Goal: Task Accomplishment & Management: Use online tool/utility

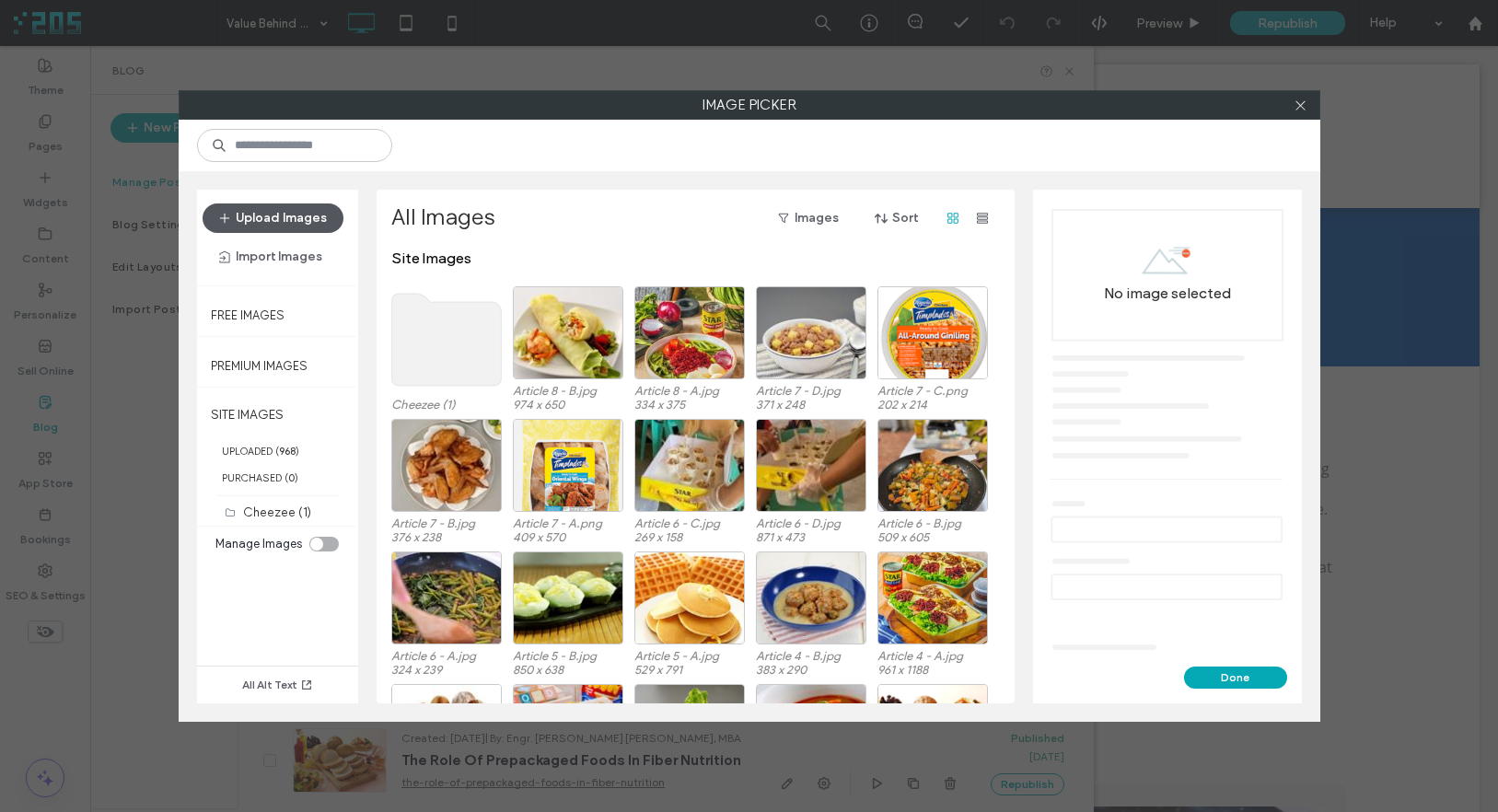
click at [263, 219] on button "Upload Images" at bounding box center [272, 218] width 140 height 29
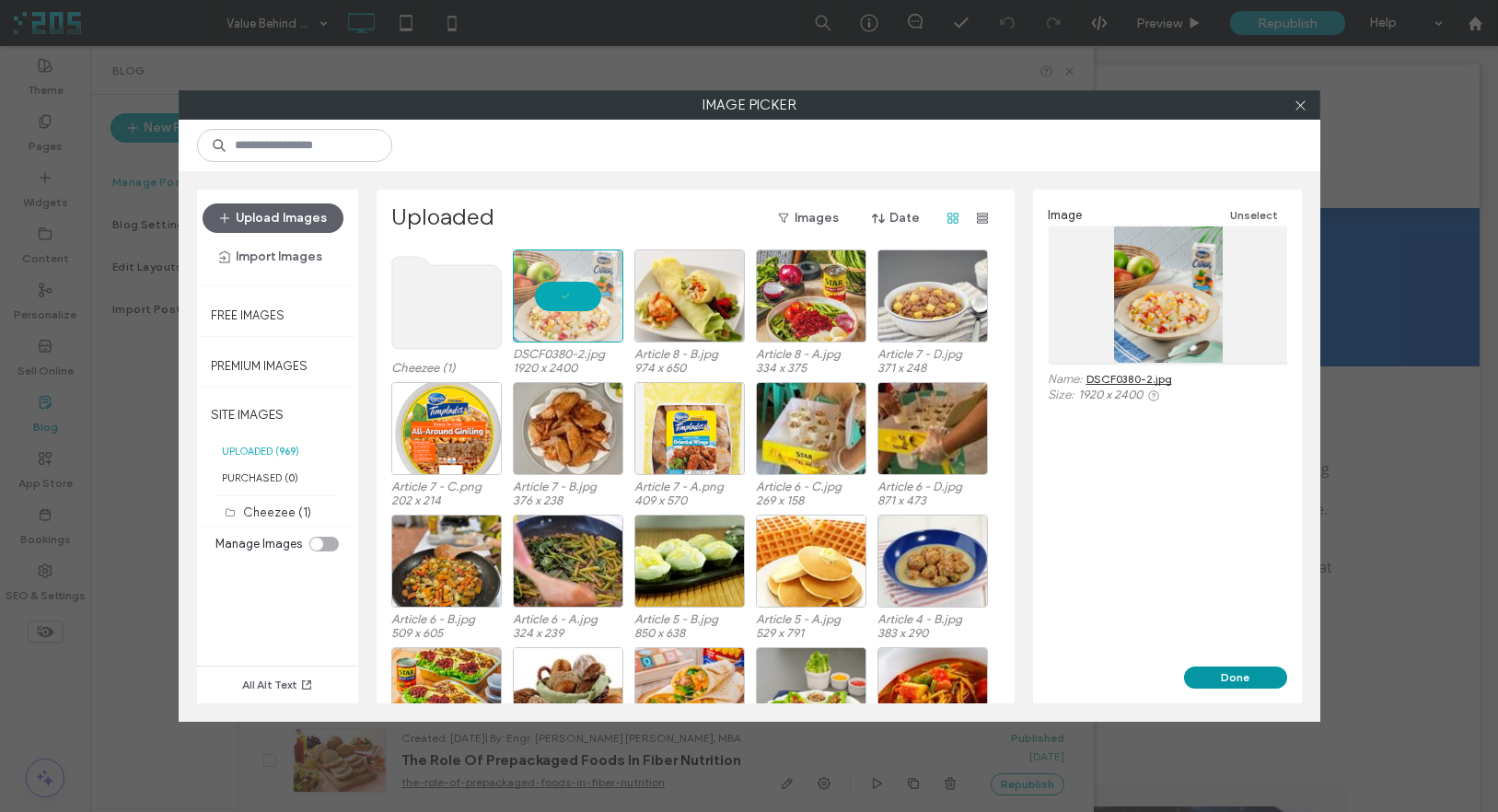
click at [1241, 663] on button "Done" at bounding box center [1235, 677] width 103 height 22
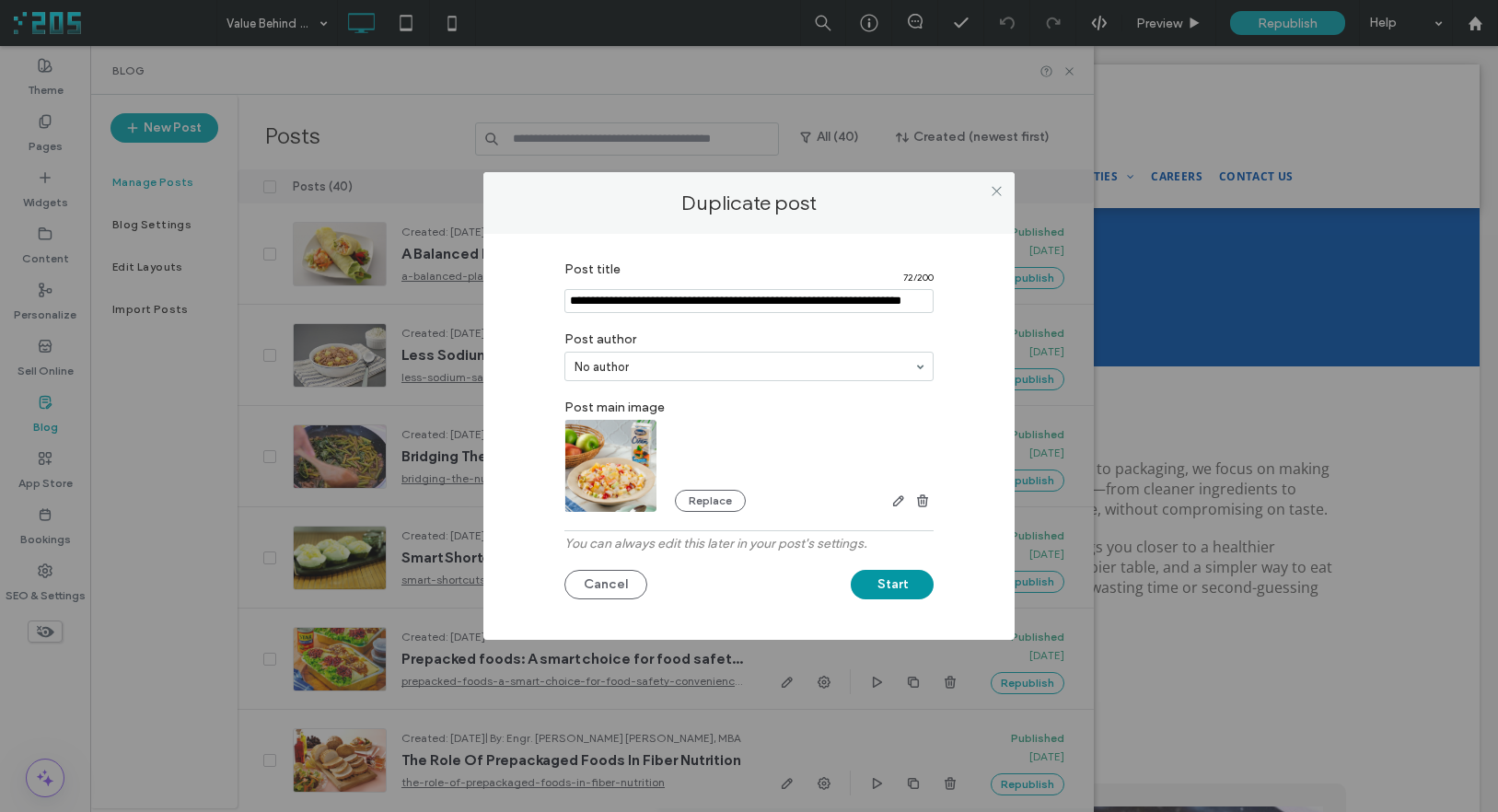
click at [899, 582] on button "Start" at bounding box center [892, 584] width 83 height 29
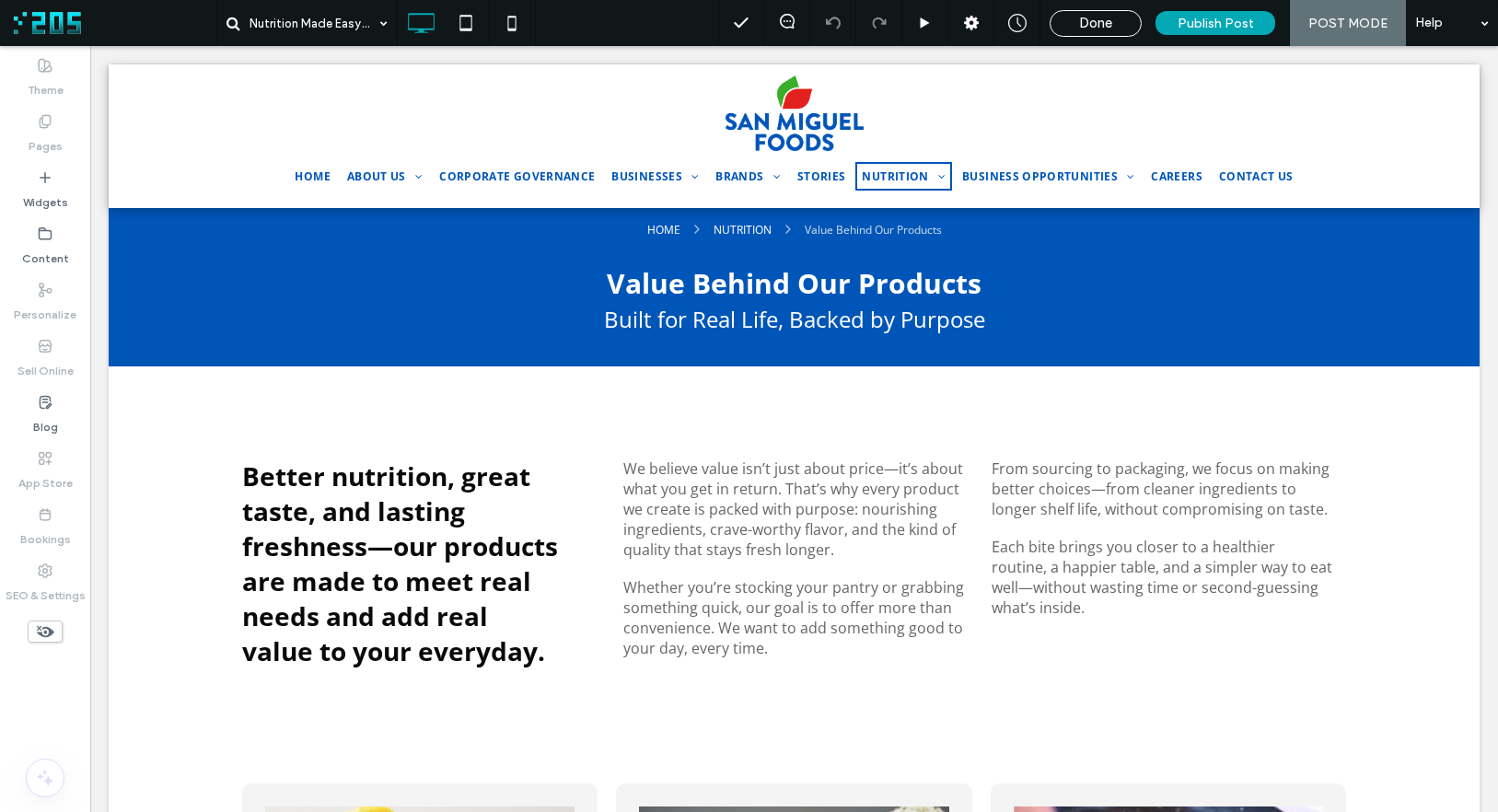
type input "*********"
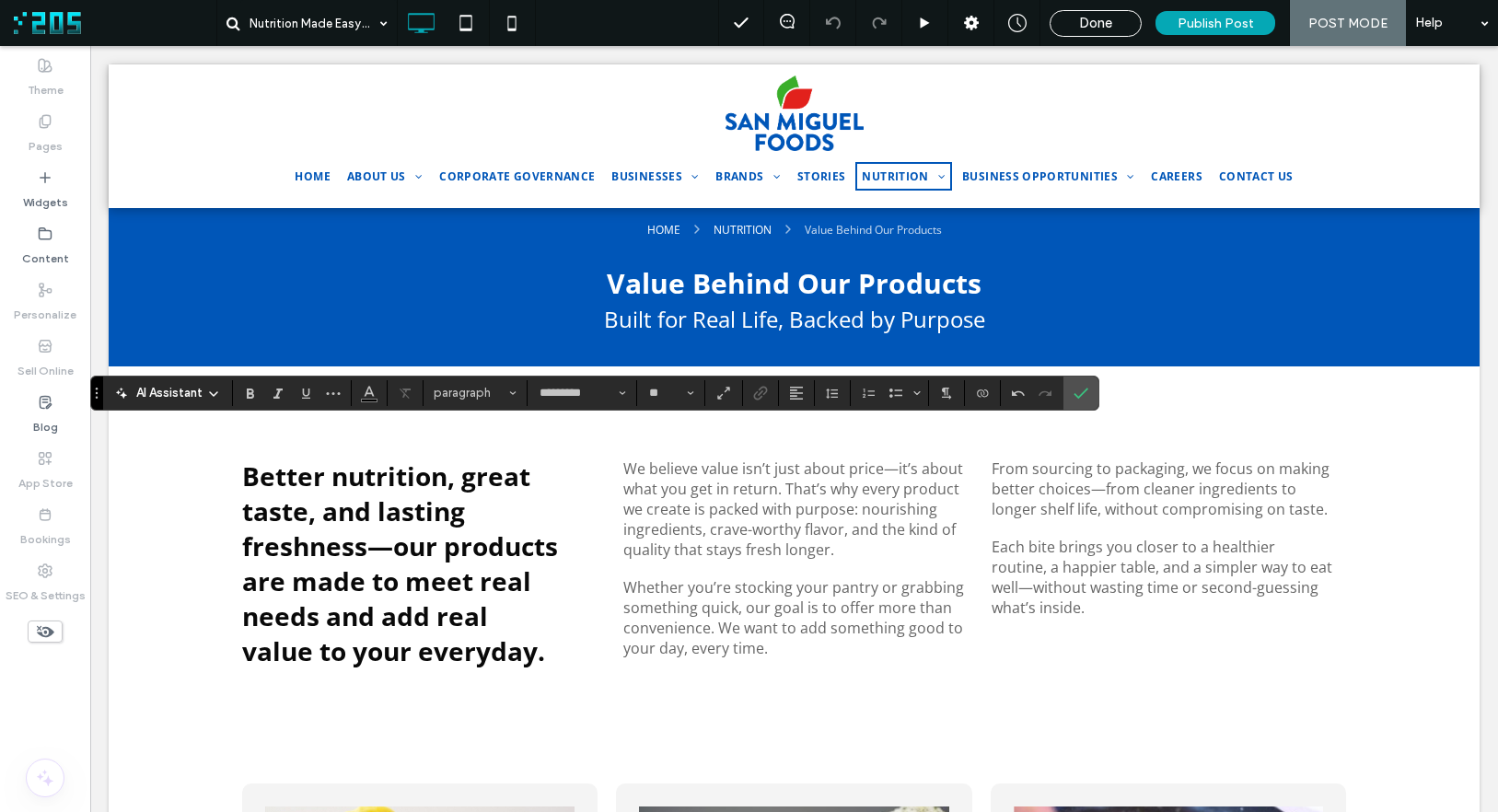
type input "*"
click at [1081, 386] on icon "Confirm" at bounding box center [1080, 392] width 15 height 15
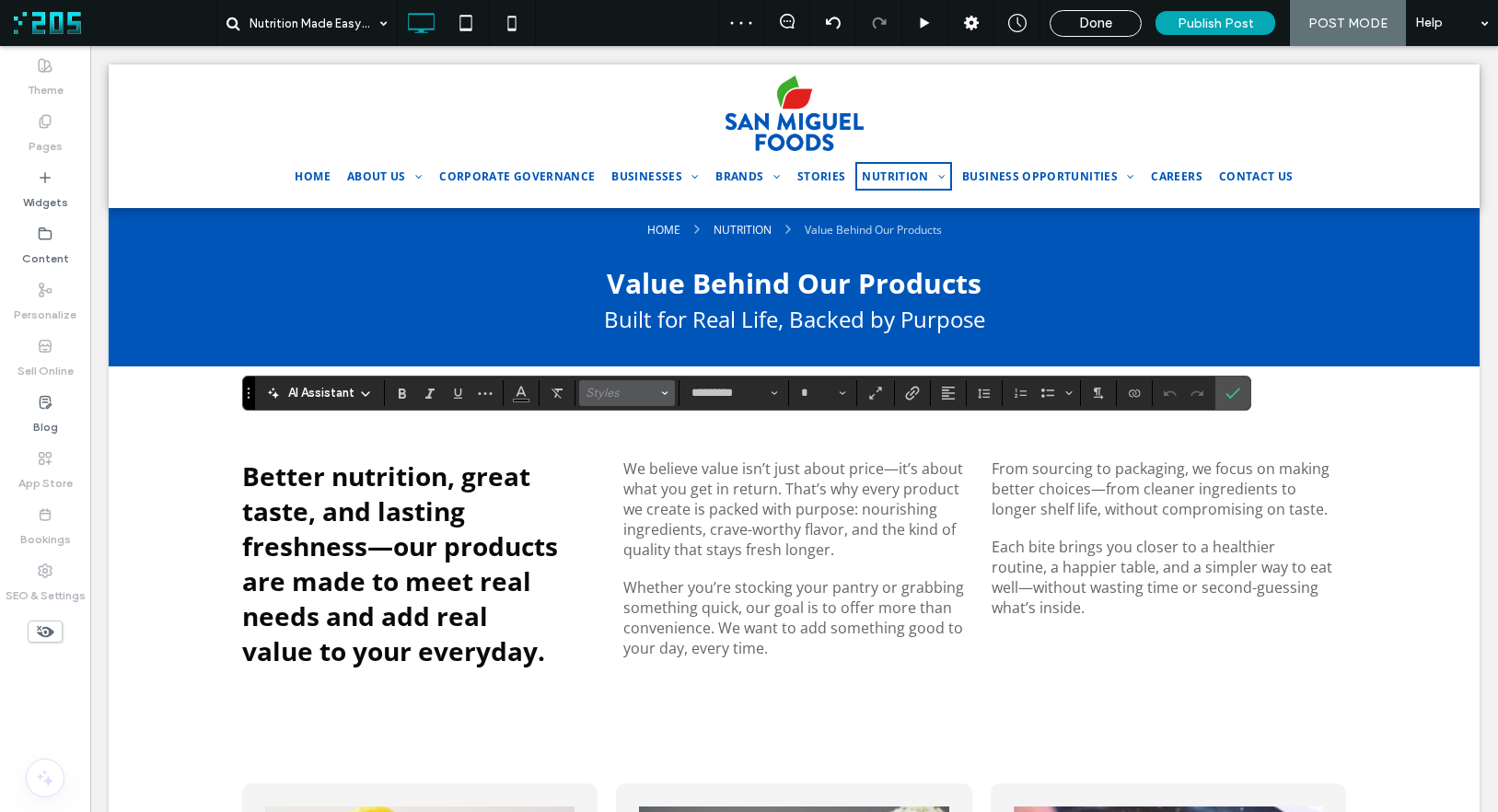
click at [637, 390] on span "Styles" at bounding box center [621, 392] width 72 height 14
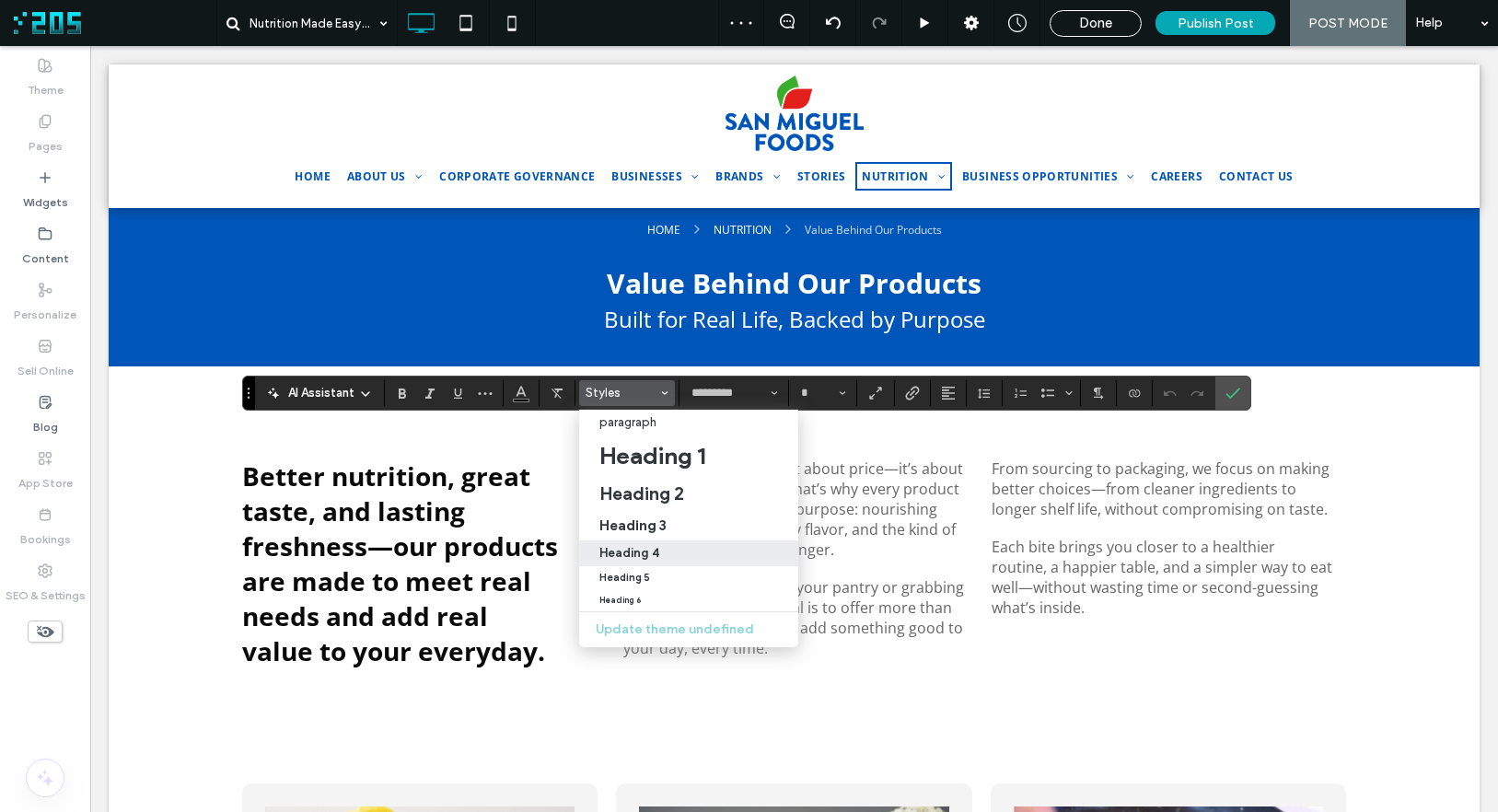
click at [662, 550] on div "Heading 4" at bounding box center [689, 552] width 178 height 14
type input "**"
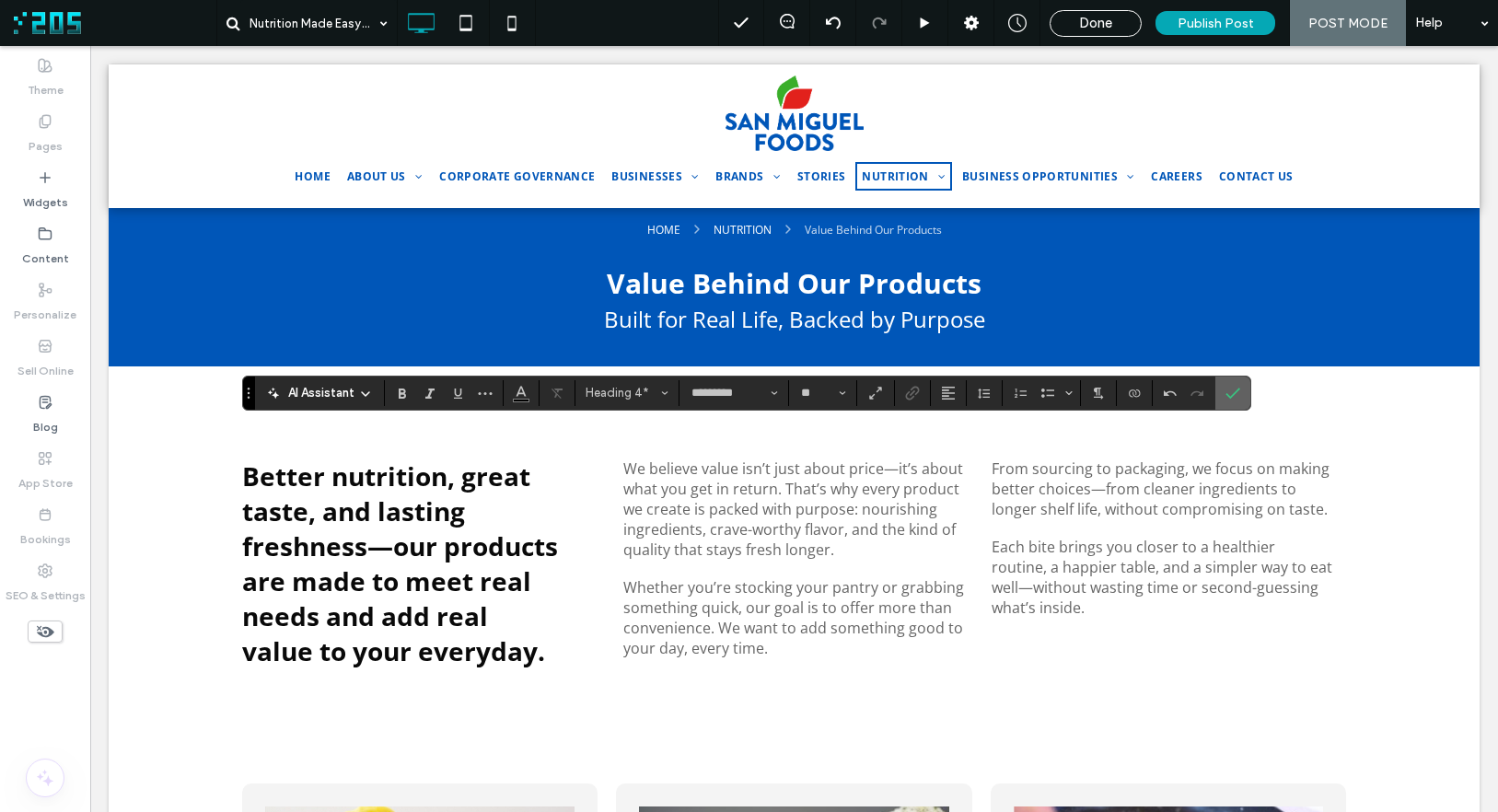
click at [1236, 392] on icon "Confirm" at bounding box center [1233, 392] width 15 height 15
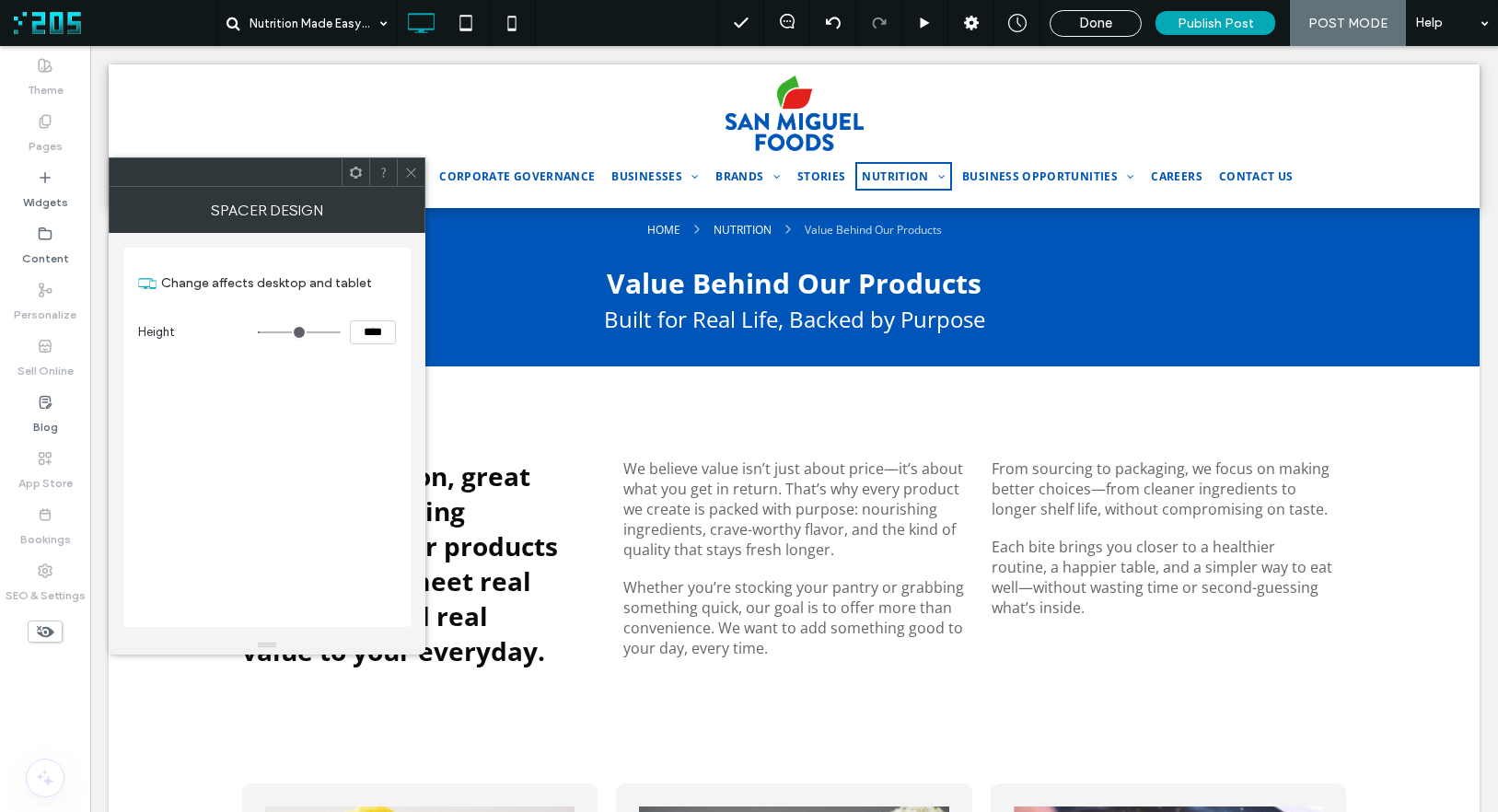
click at [349, 171] on icon at bounding box center [356, 172] width 14 height 14
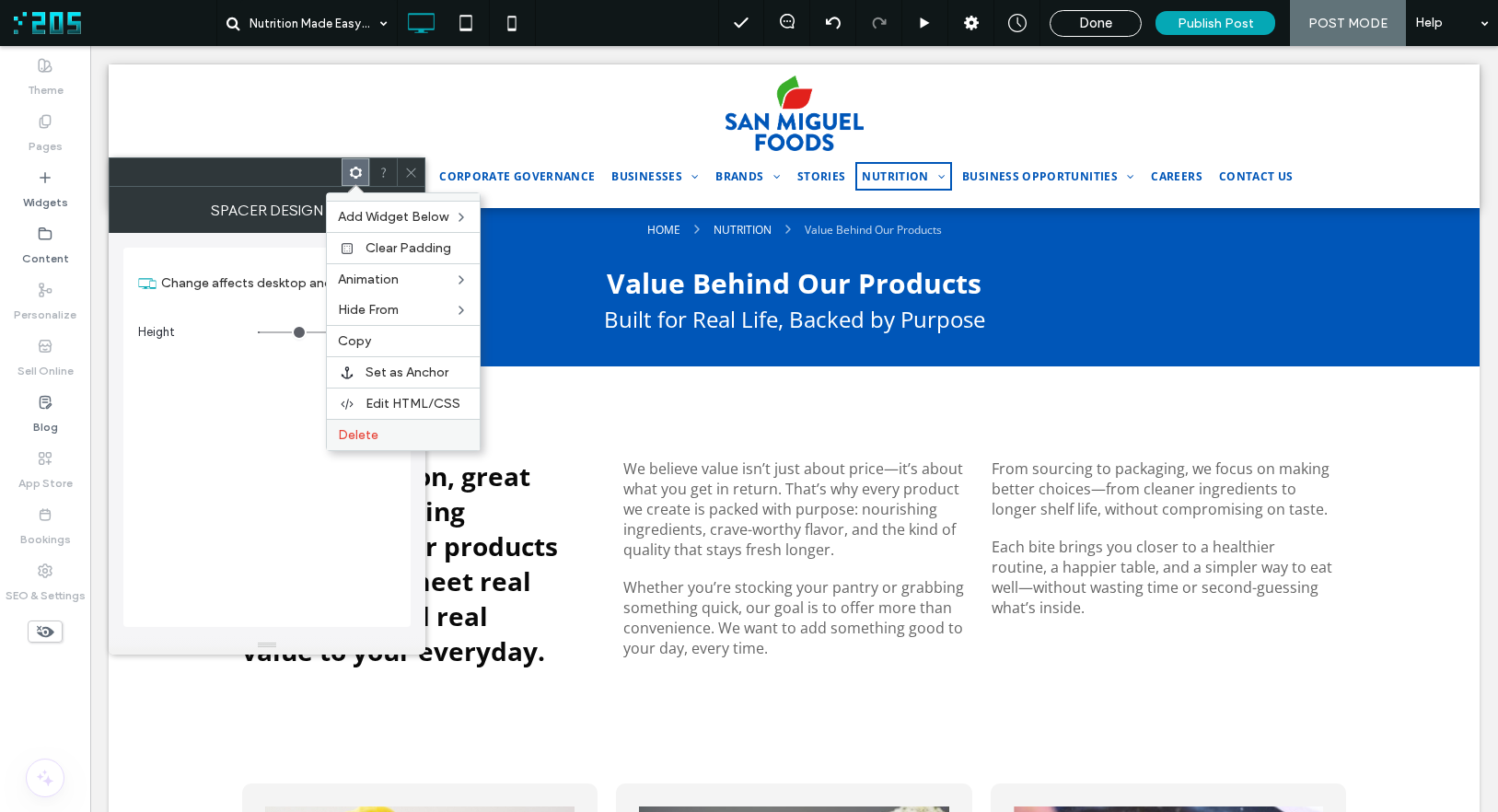
click at [434, 439] on label "Delete" at bounding box center [403, 435] width 131 height 16
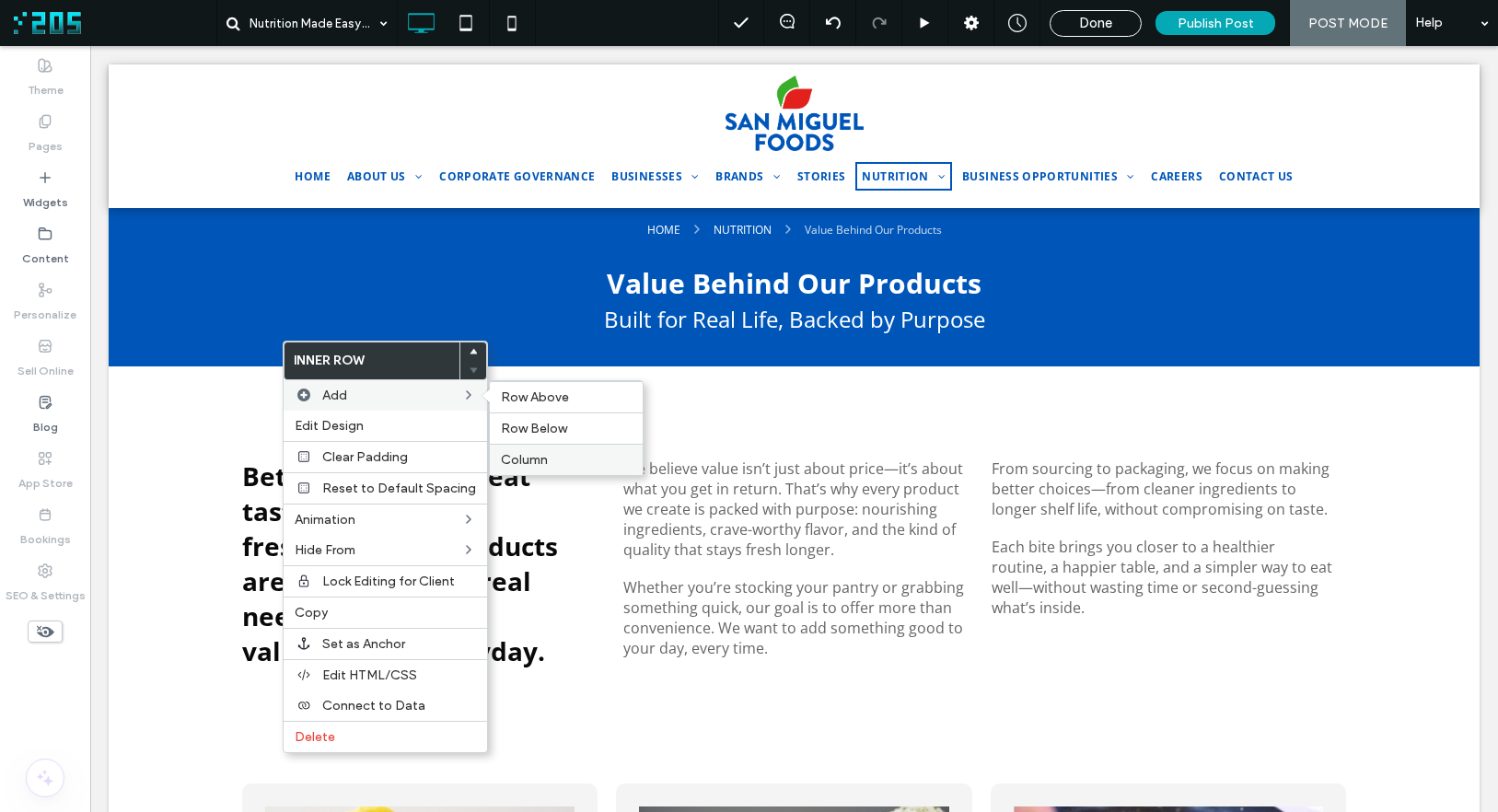
click at [521, 449] on div "Column" at bounding box center [566, 459] width 153 height 31
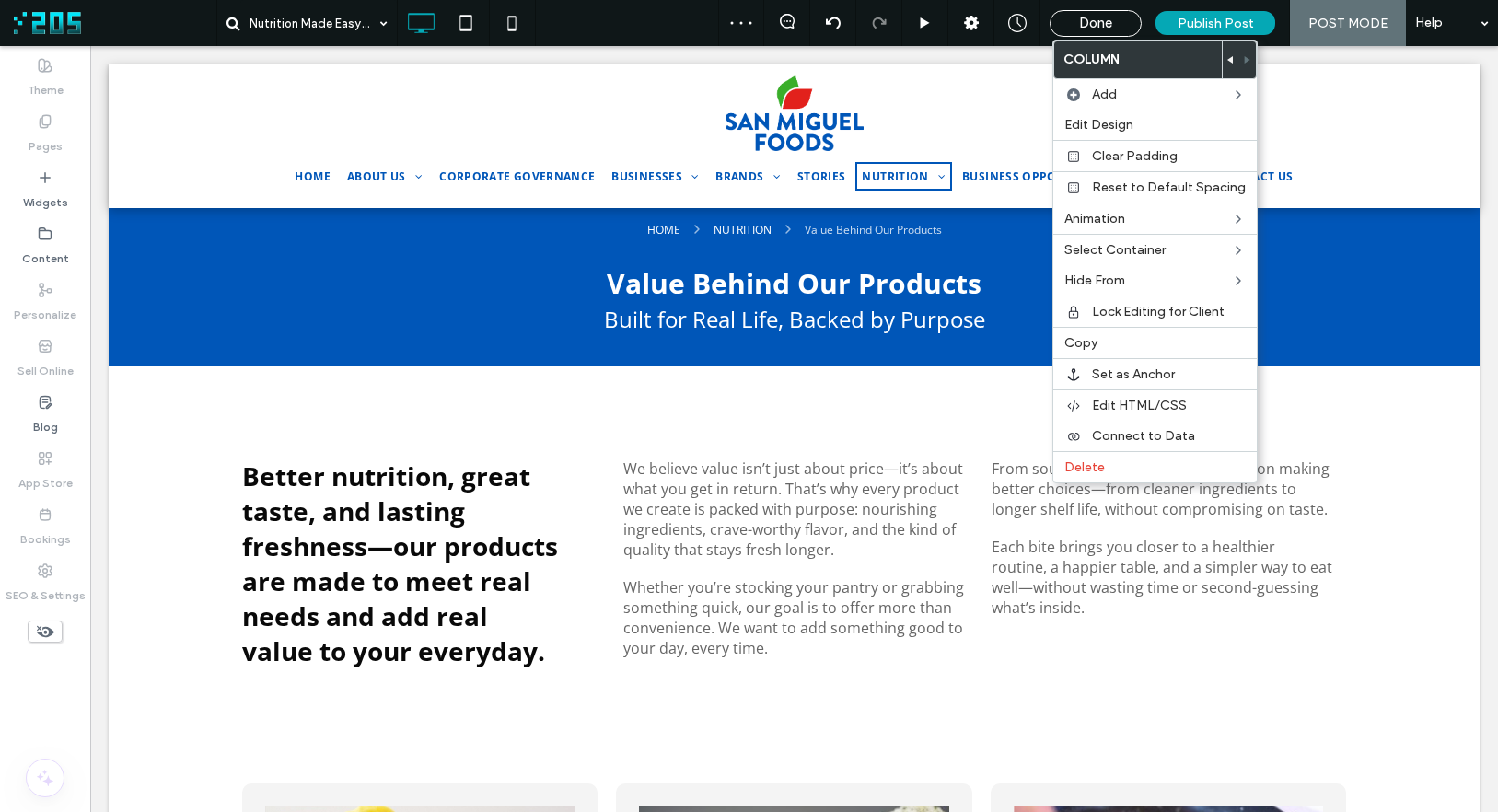
click at [1228, 61] on use at bounding box center [1231, 60] width 6 height 8
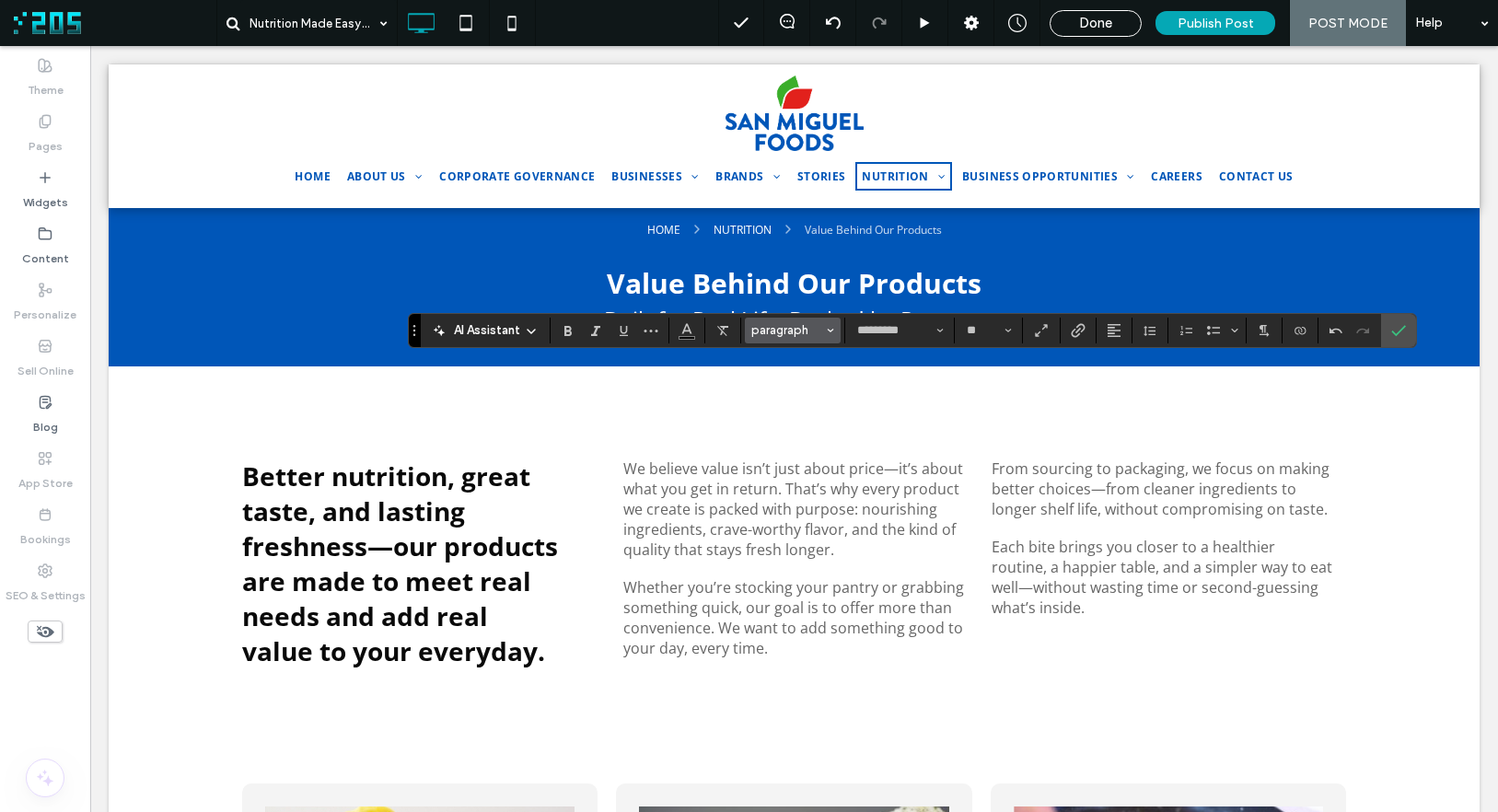
click at [801, 333] on span "paragraph" at bounding box center [787, 329] width 72 height 14
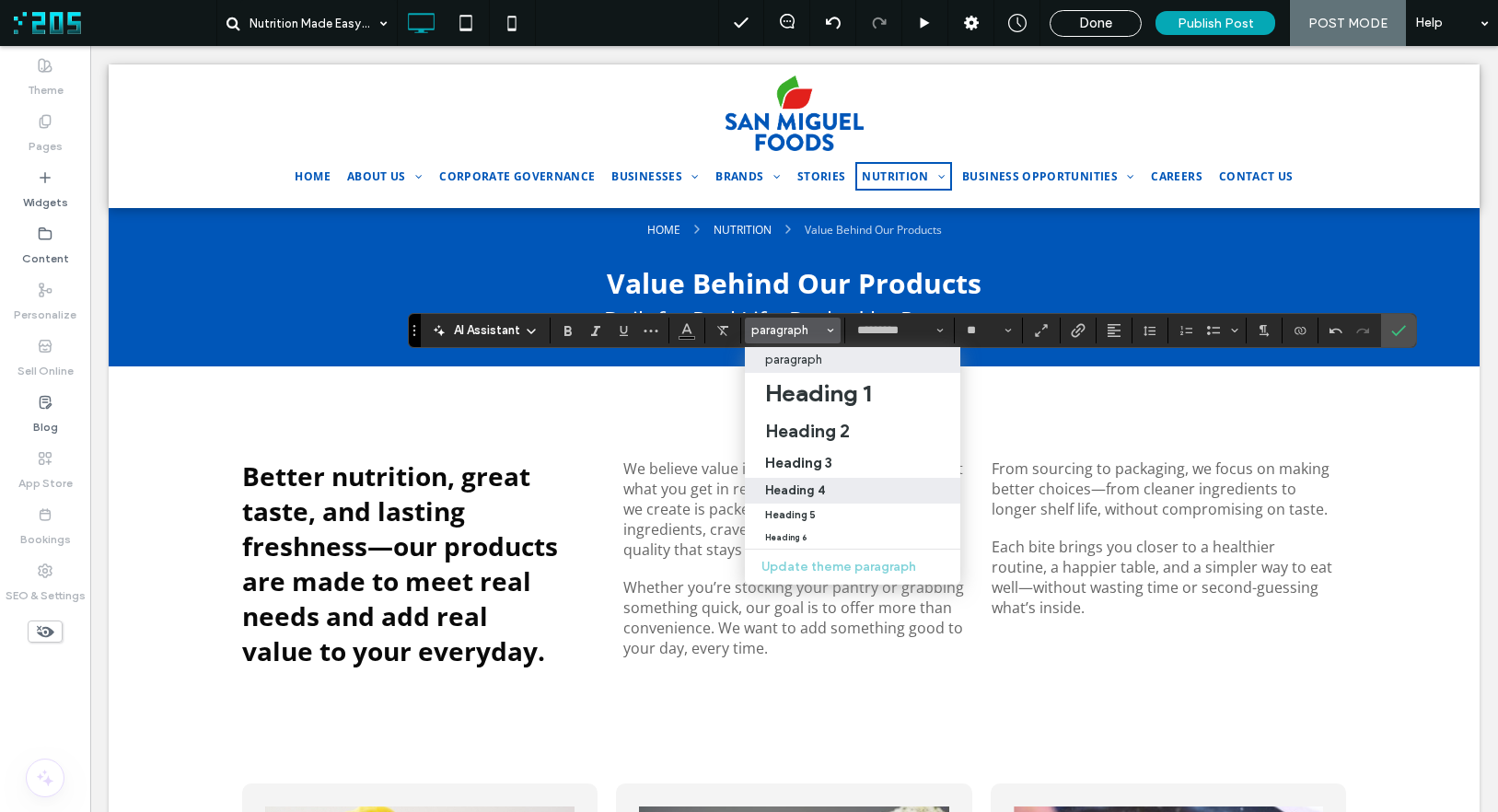
click at [829, 482] on label "Heading 4" at bounding box center [853, 490] width 215 height 26
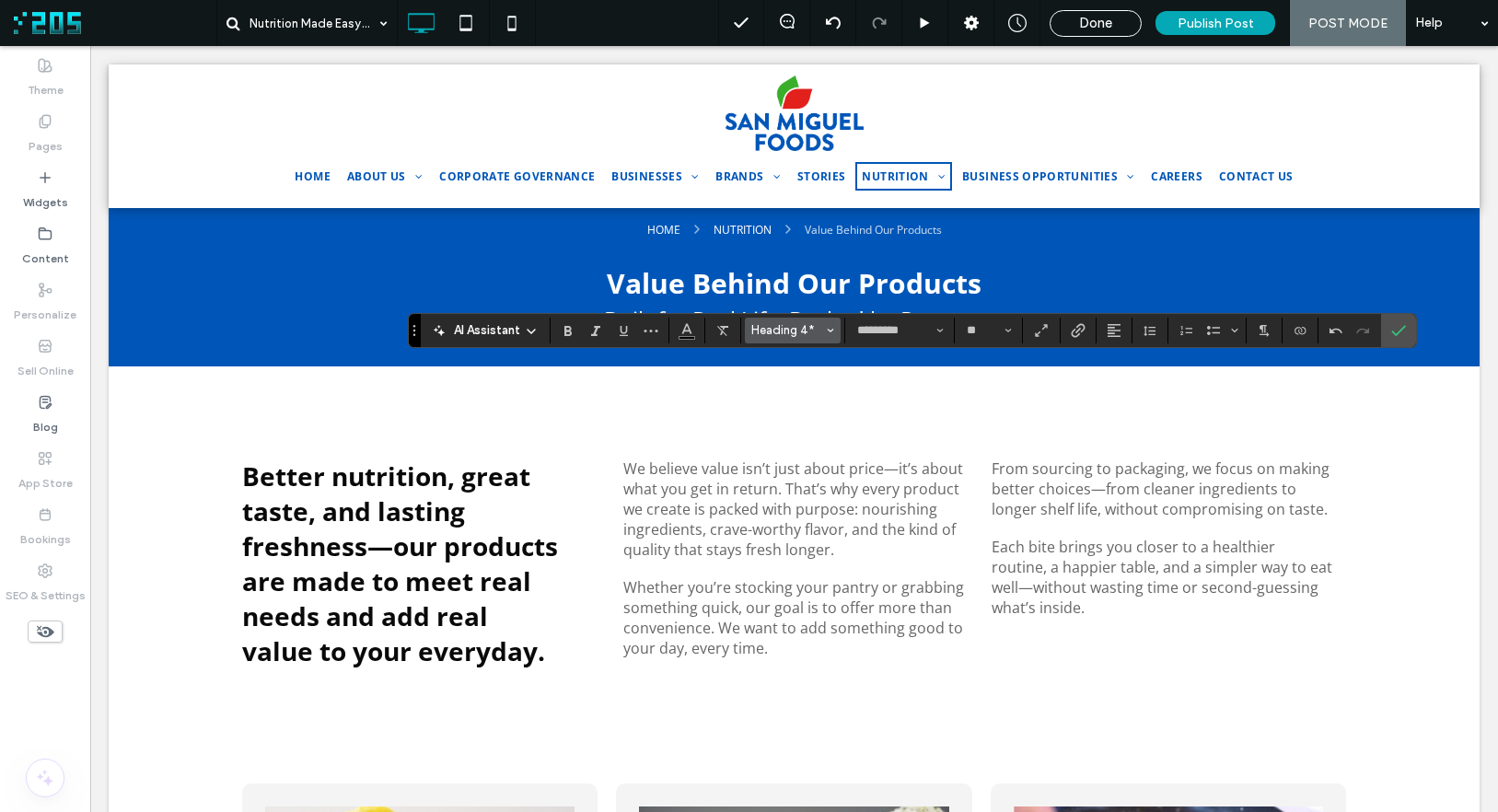
click at [778, 334] on span "Heading 4*" at bounding box center [787, 329] width 72 height 14
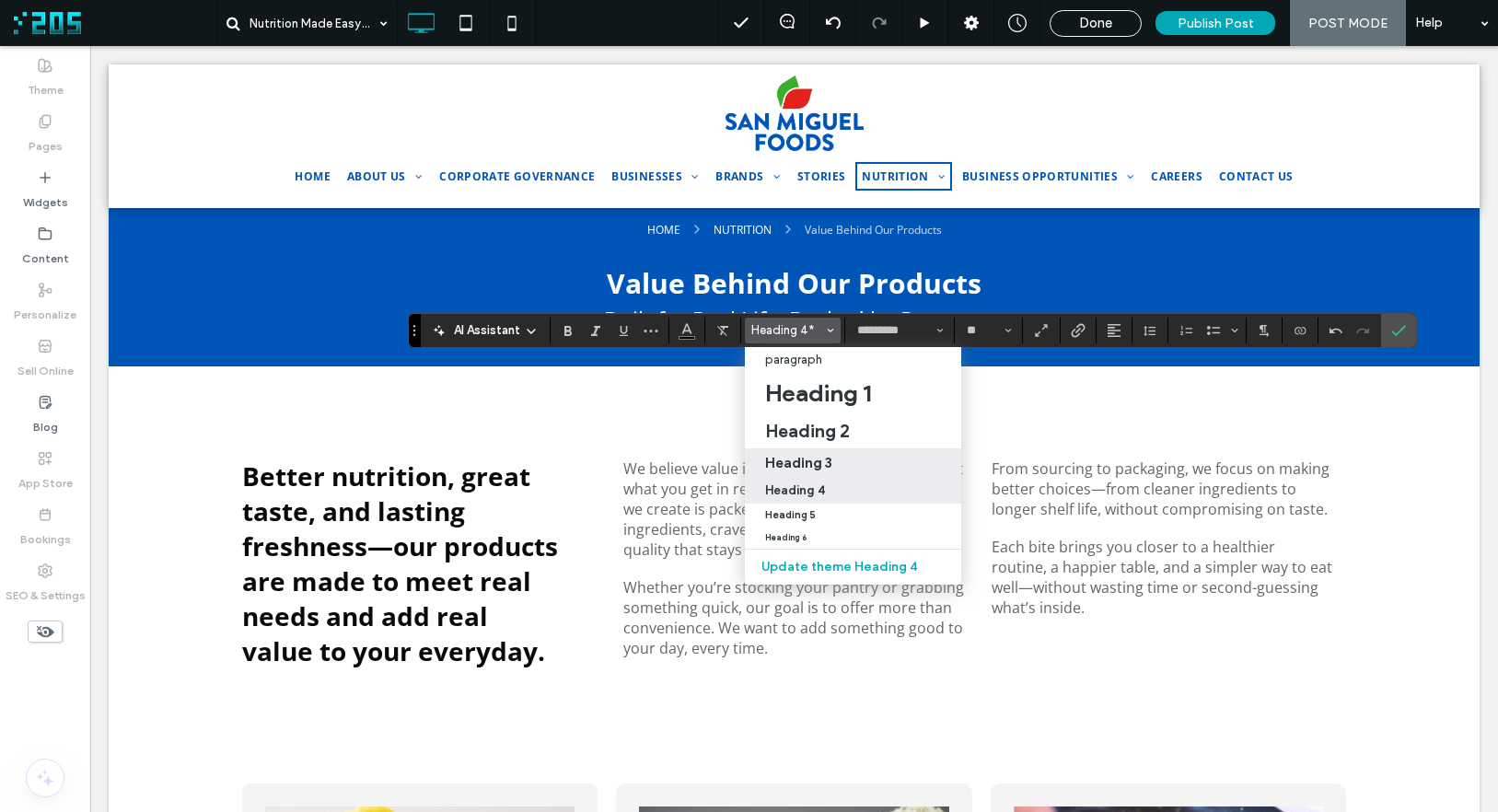
click at [823, 457] on h3 "Heading 3" at bounding box center [798, 462] width 67 height 17
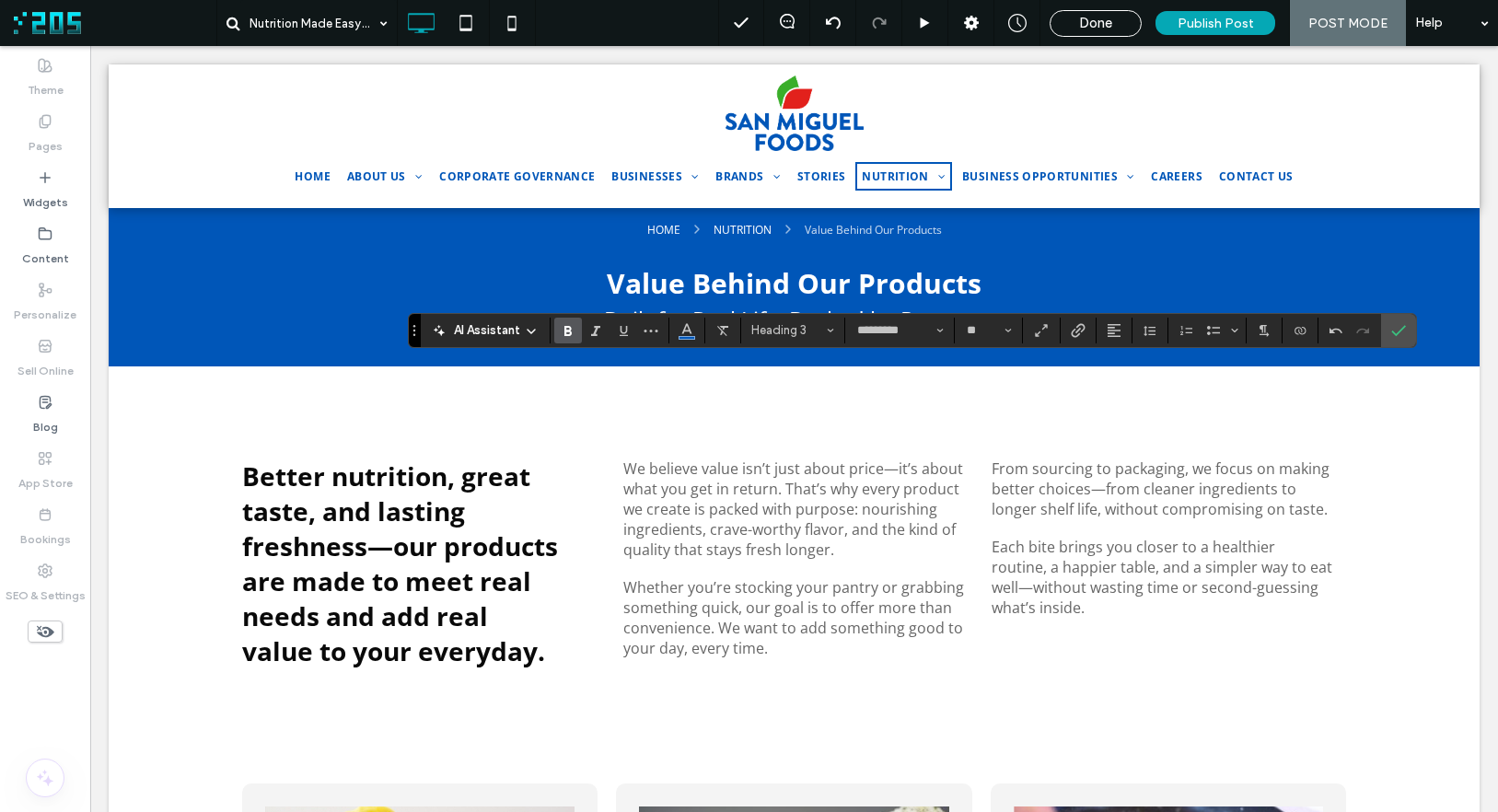
type input "**"
click at [1291, 327] on icon "Confirm" at bounding box center [1398, 329] width 15 height 15
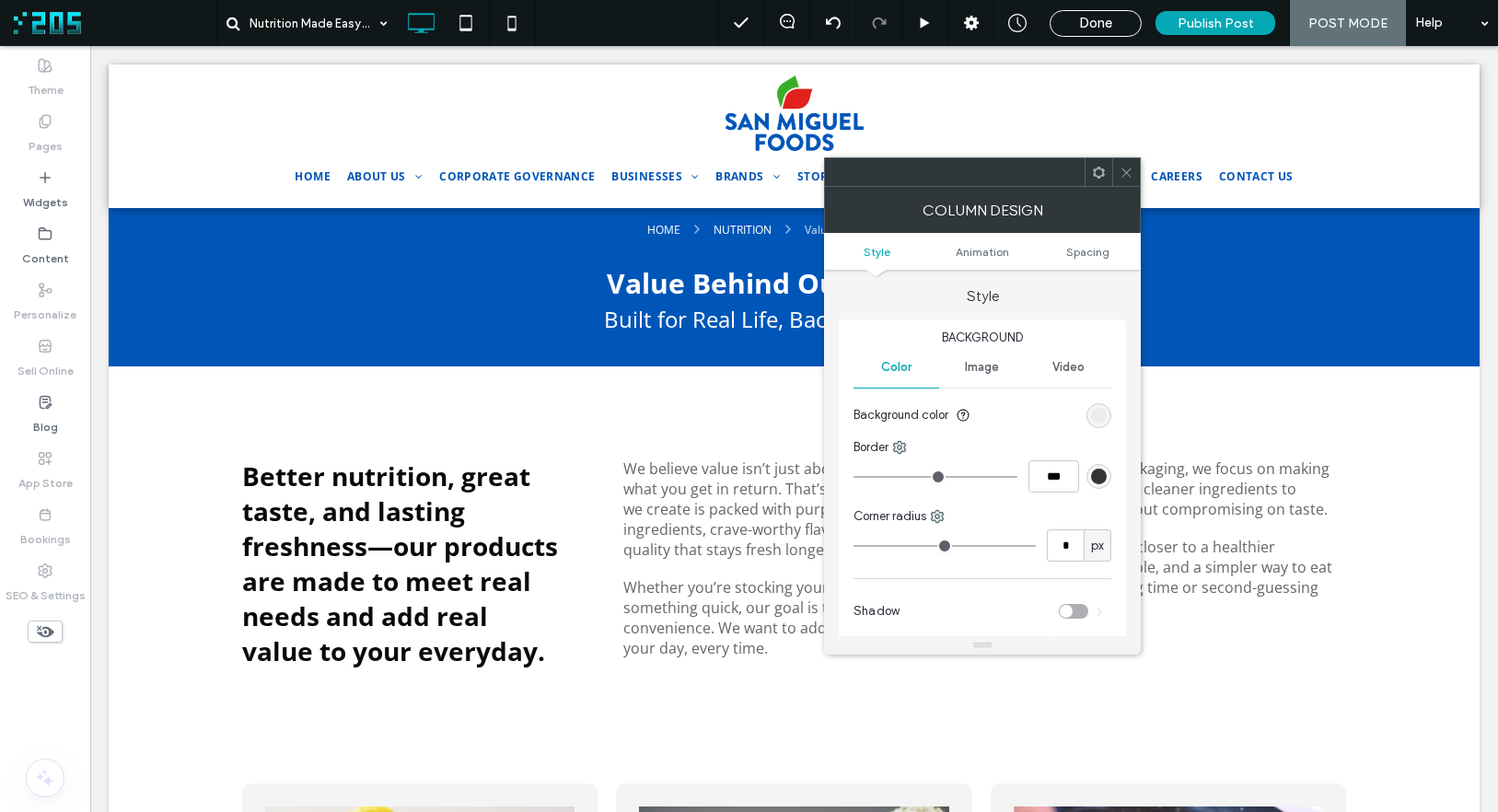
click at [1133, 172] on icon at bounding box center [1126, 172] width 14 height 14
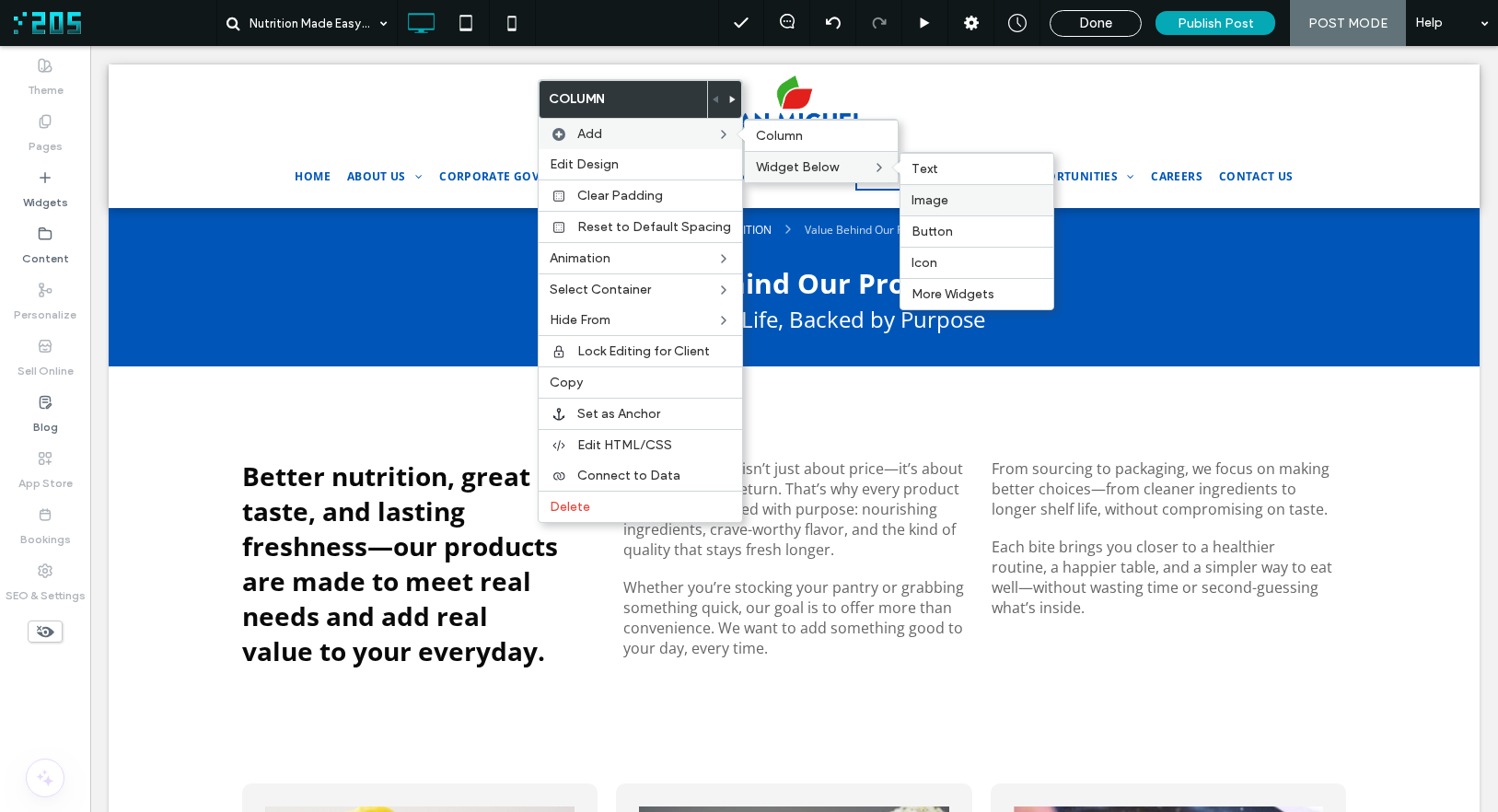
click at [951, 193] on label "Image" at bounding box center [977, 201] width 131 height 16
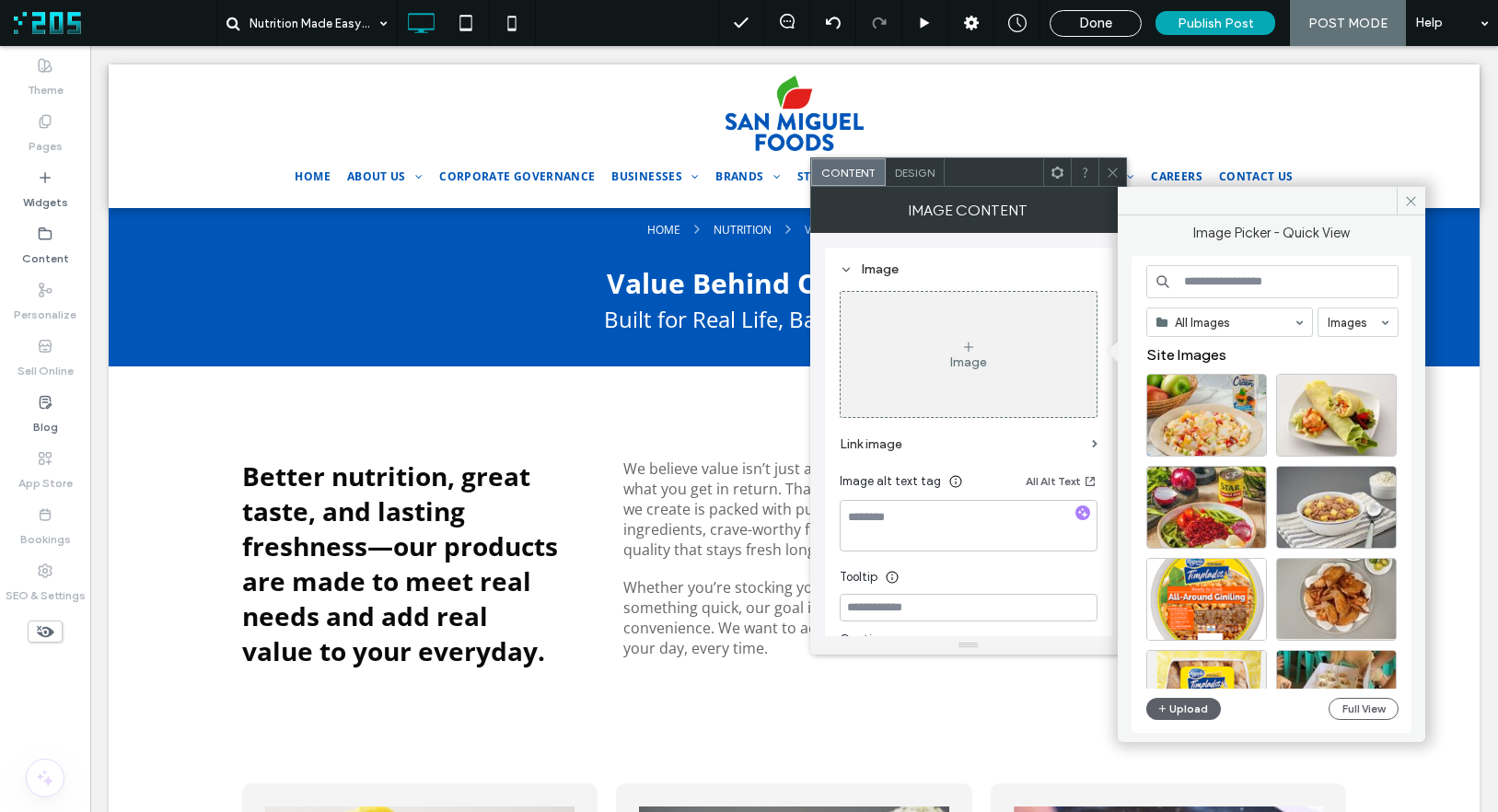
click at [1223, 272] on input at bounding box center [1272, 282] width 252 height 33
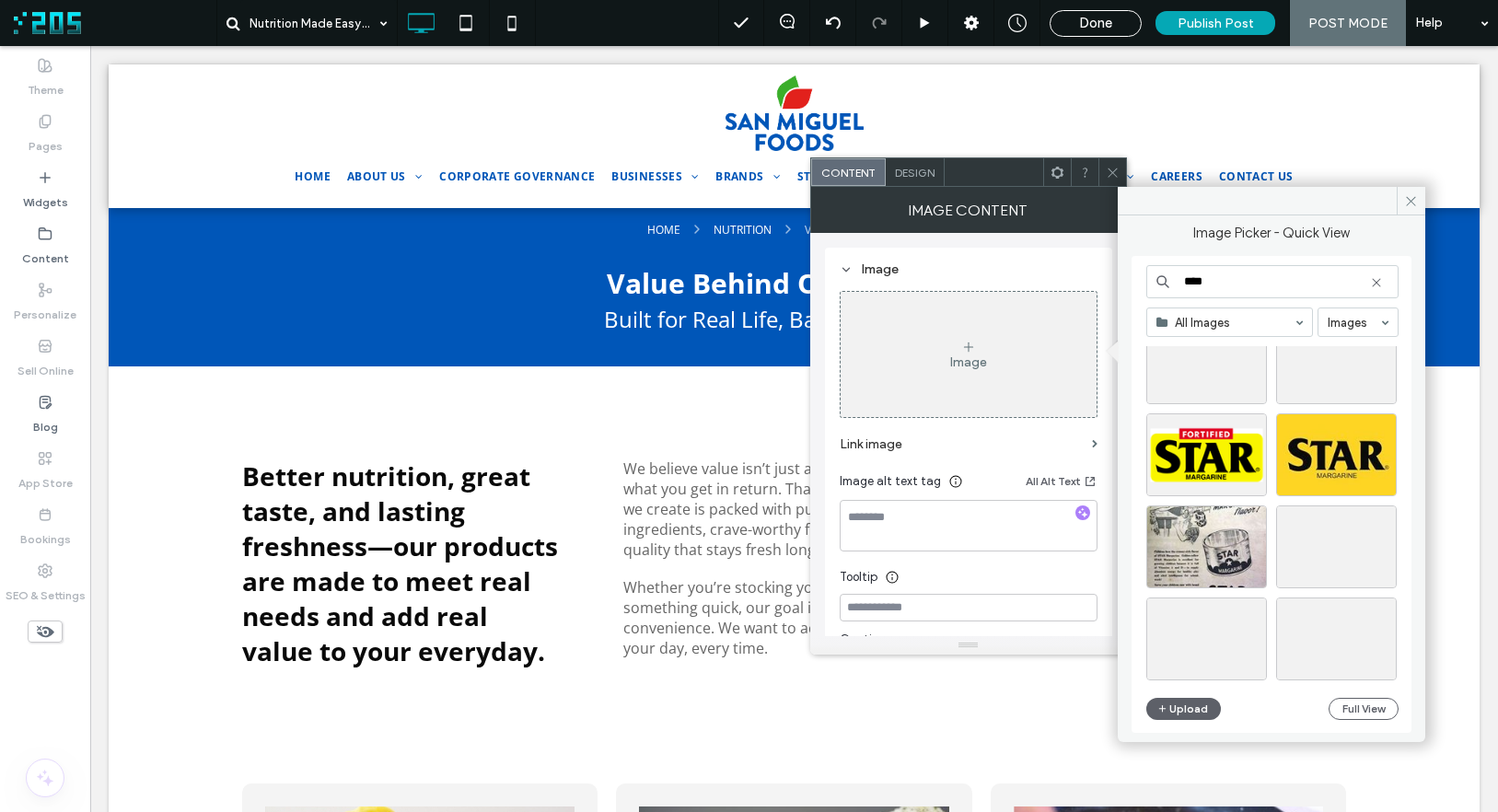
scroll to position [240, 0]
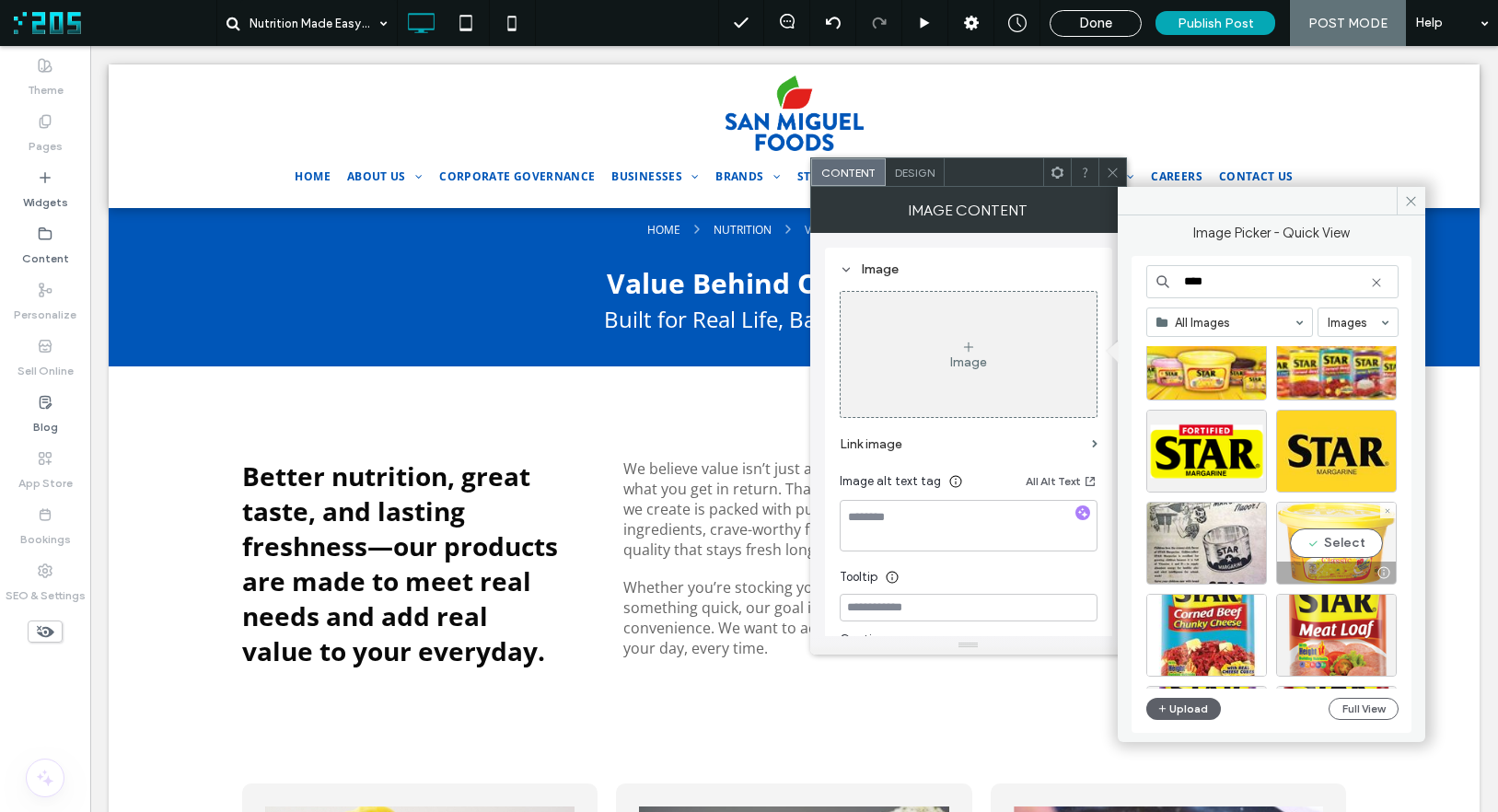
type input "****"
click at [1291, 542] on div "Select" at bounding box center [1336, 544] width 120 height 83
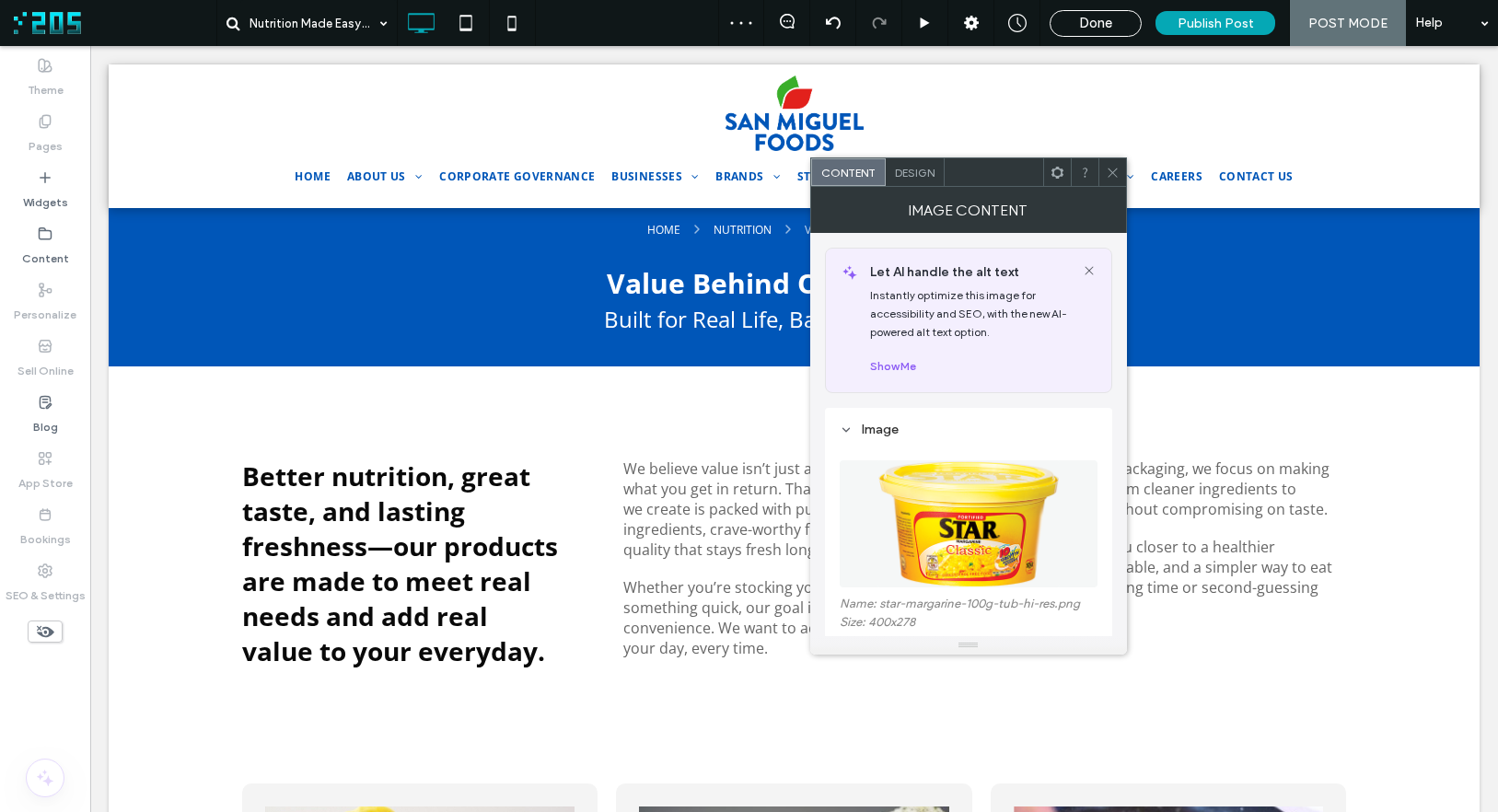
click at [1116, 169] on icon at bounding box center [1112, 172] width 14 height 14
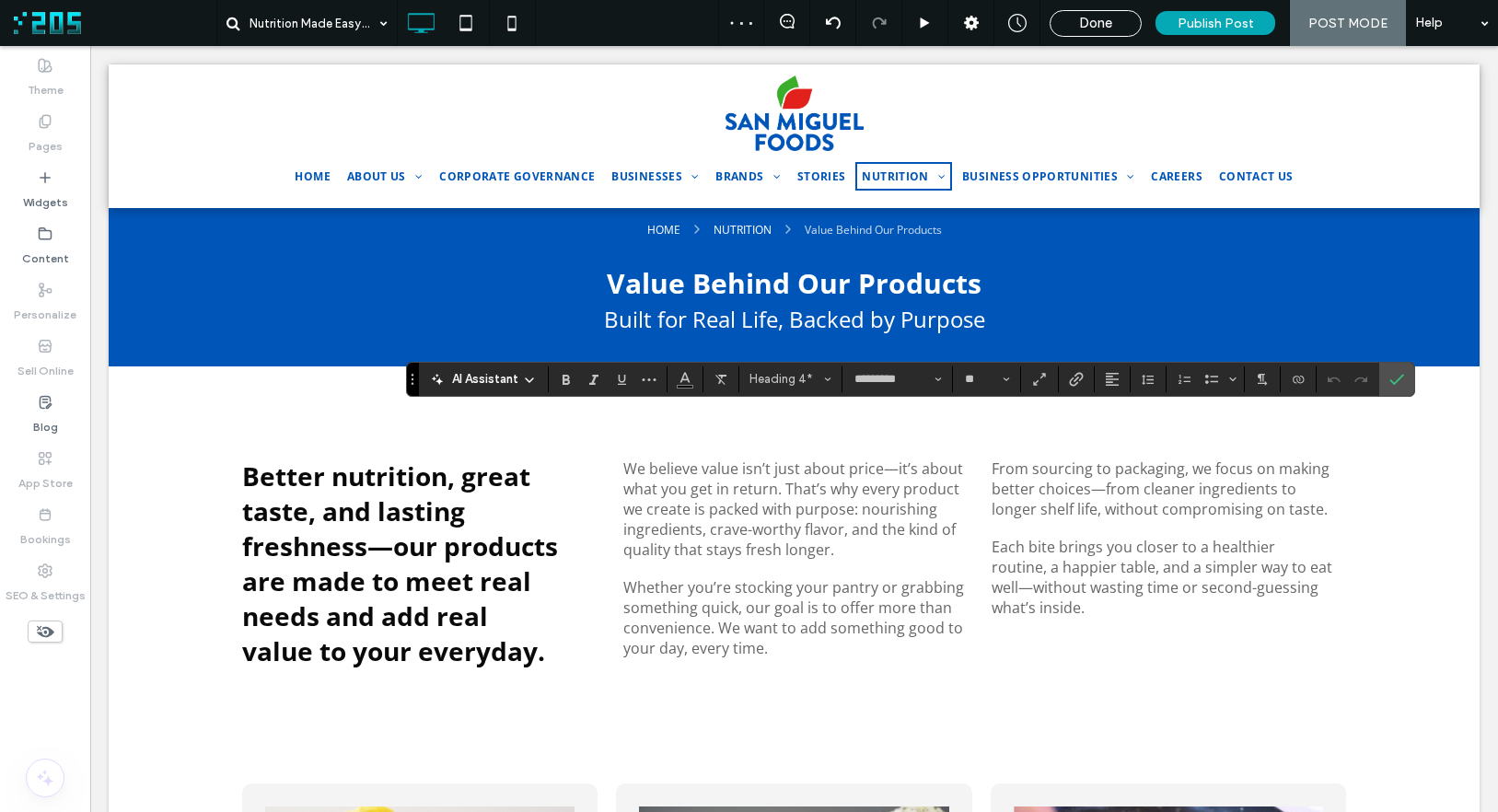
type input "**"
click at [690, 387] on span "Color" at bounding box center [684, 377] width 15 height 24
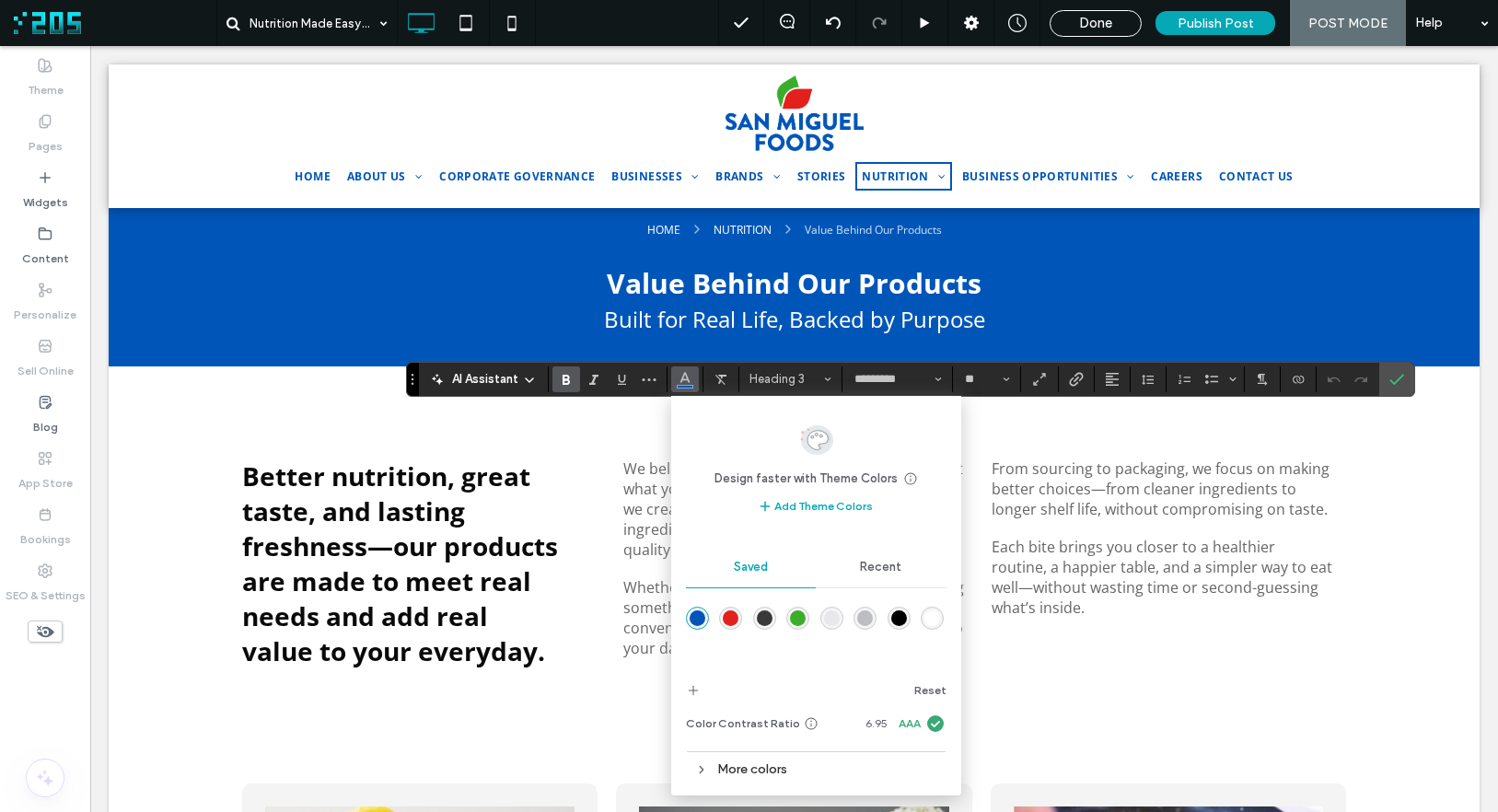
click at [895, 622] on div "rgba(0,0,0,1)" at bounding box center [899, 618] width 16 height 16
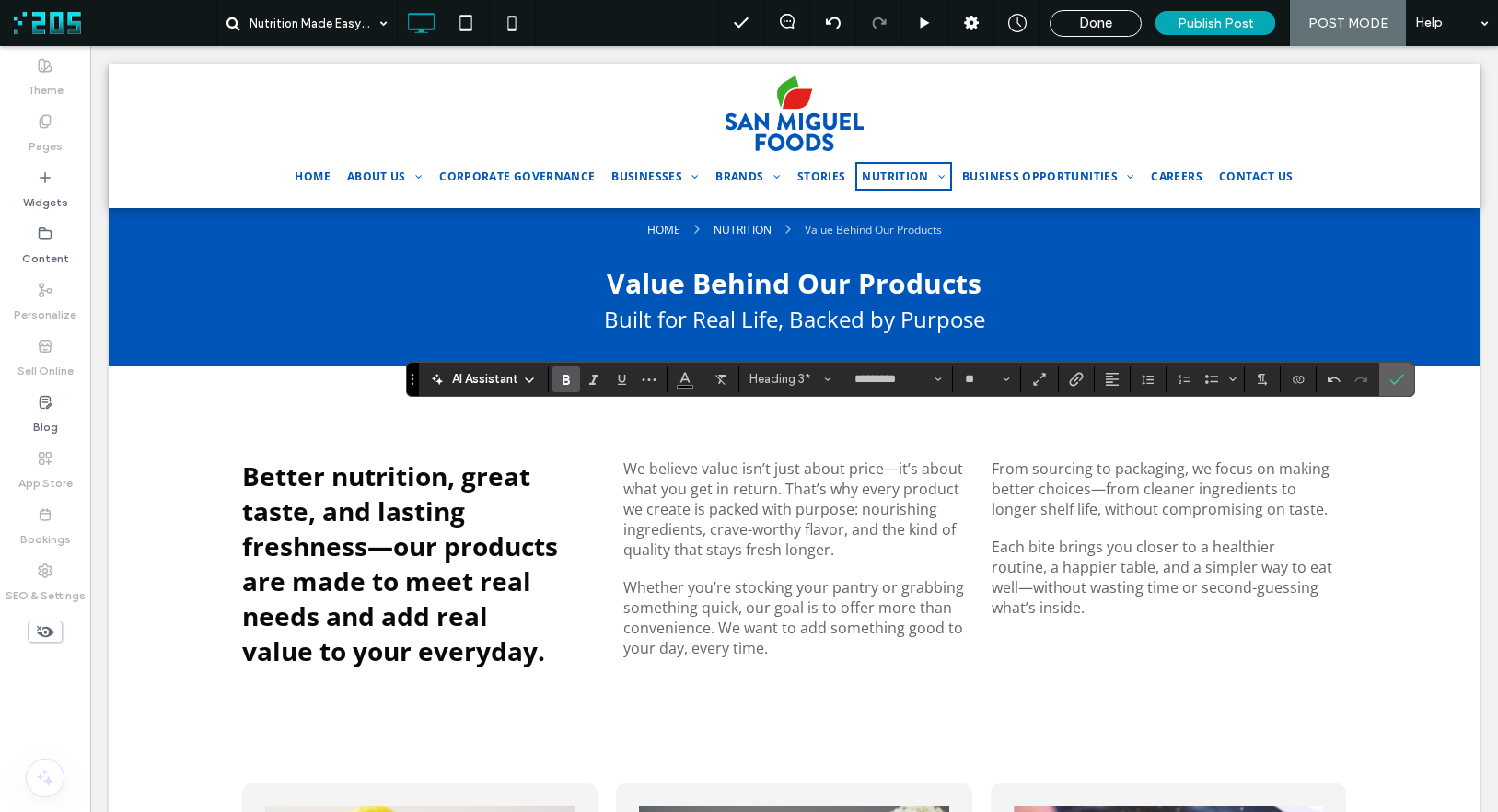
click at [1291, 387] on span "Confirm" at bounding box center [1396, 379] width 15 height 31
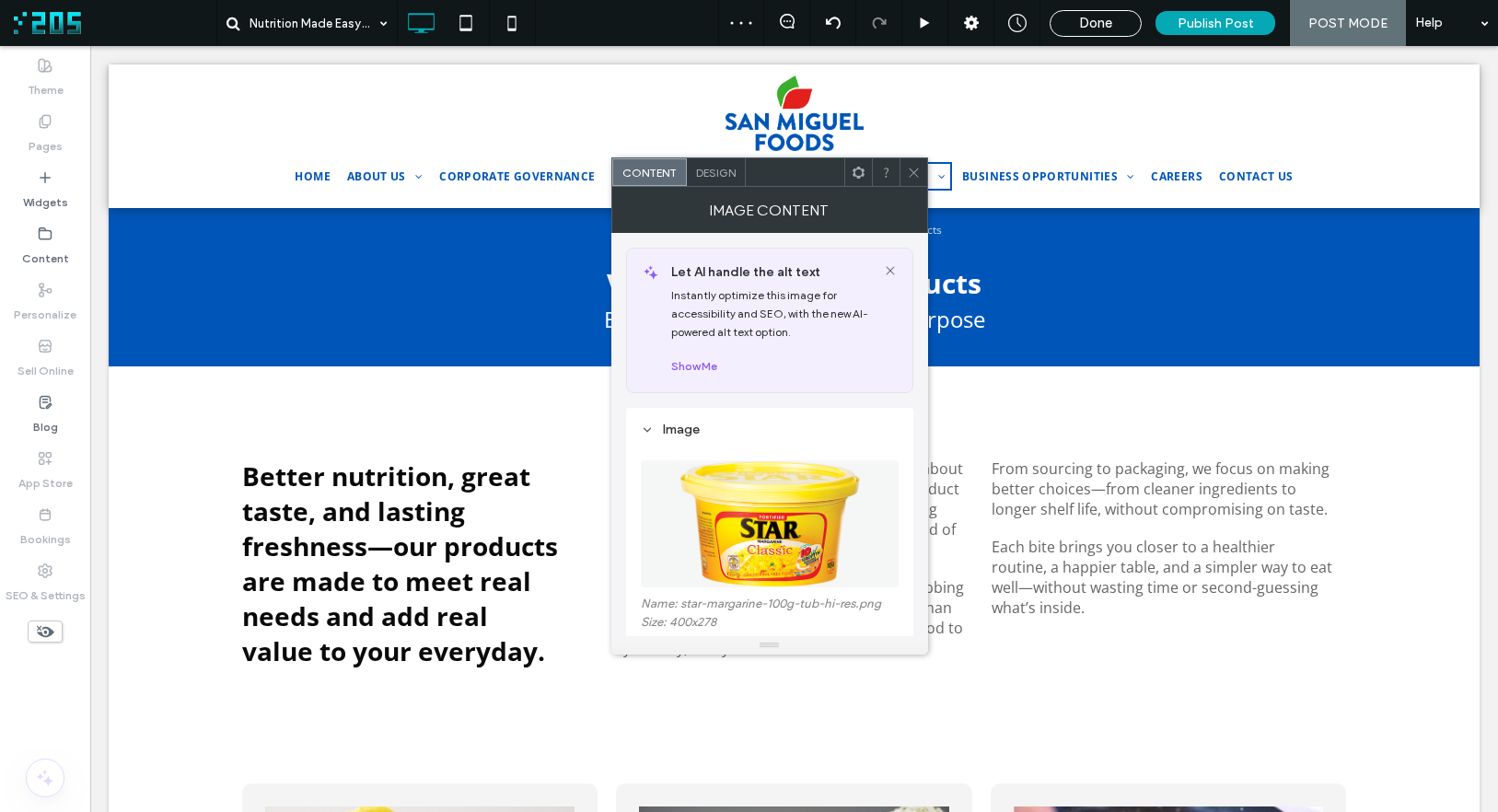
drag, startPoint x: 912, startPoint y: 172, endPoint x: 773, endPoint y: 243, distance: 156.1
click at [911, 172] on icon at bounding box center [914, 172] width 14 height 14
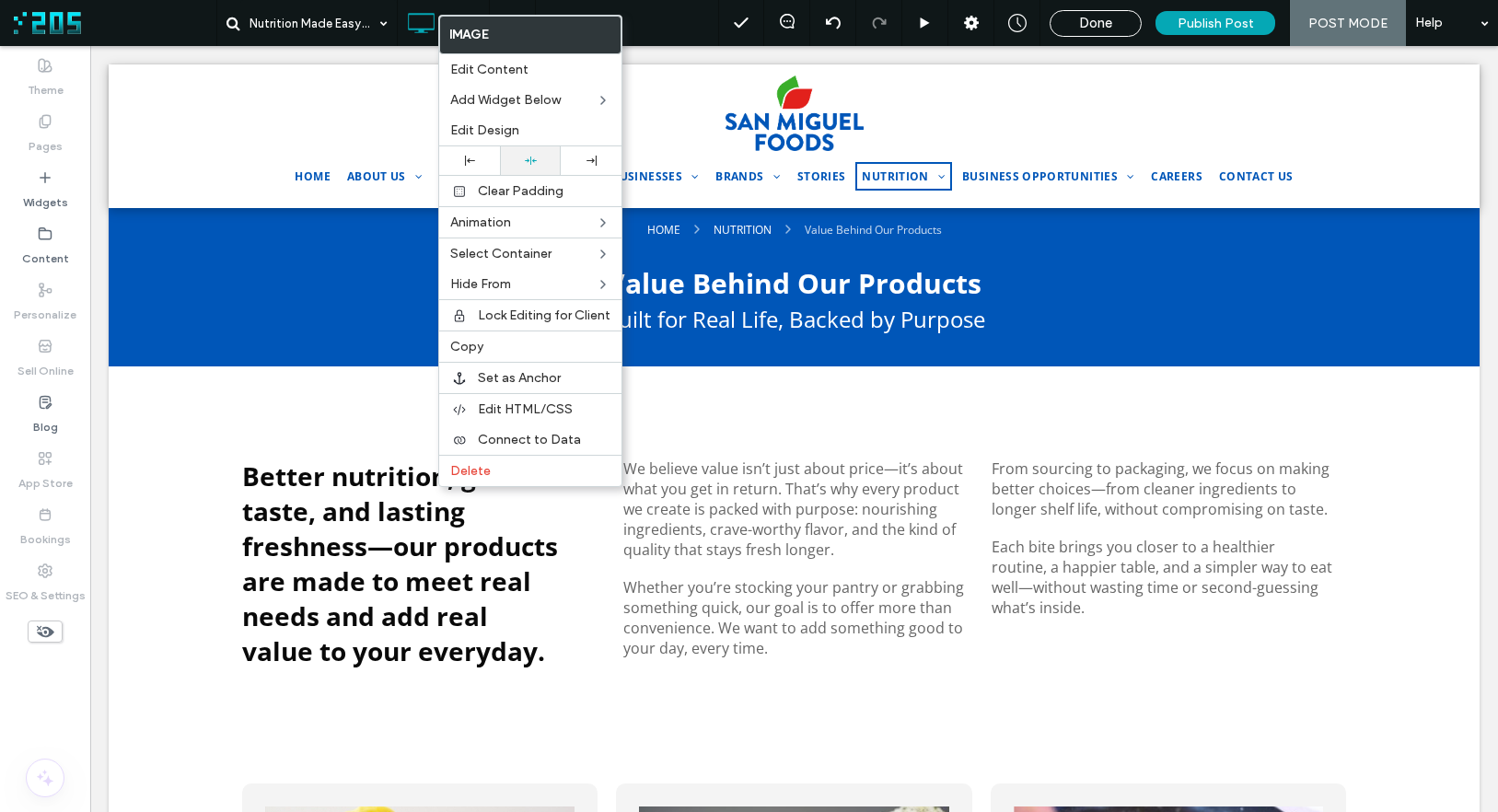
click at [529, 163] on use at bounding box center [531, 161] width 12 height 9
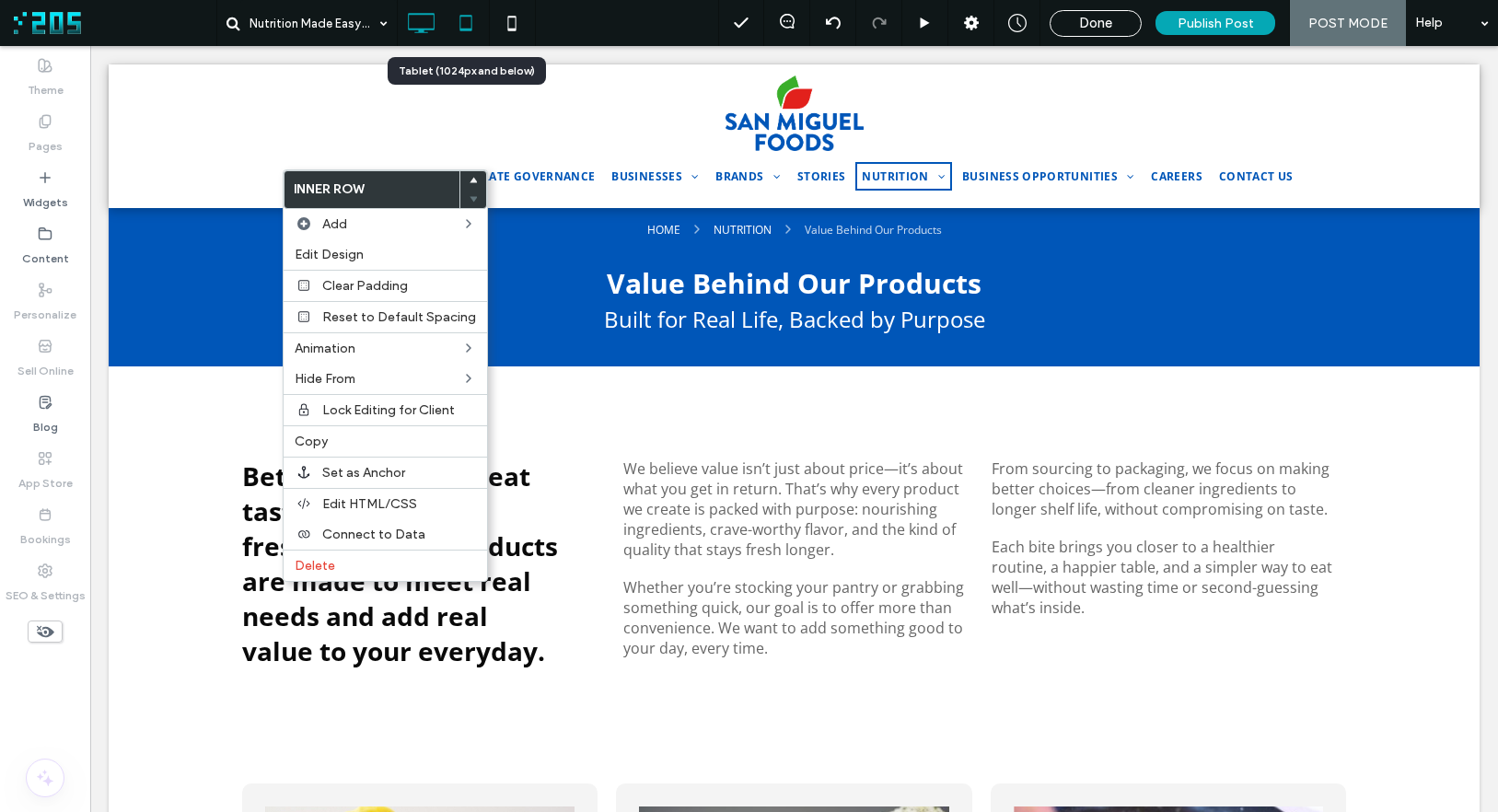
click at [459, 26] on use at bounding box center [465, 22] width 12 height 16
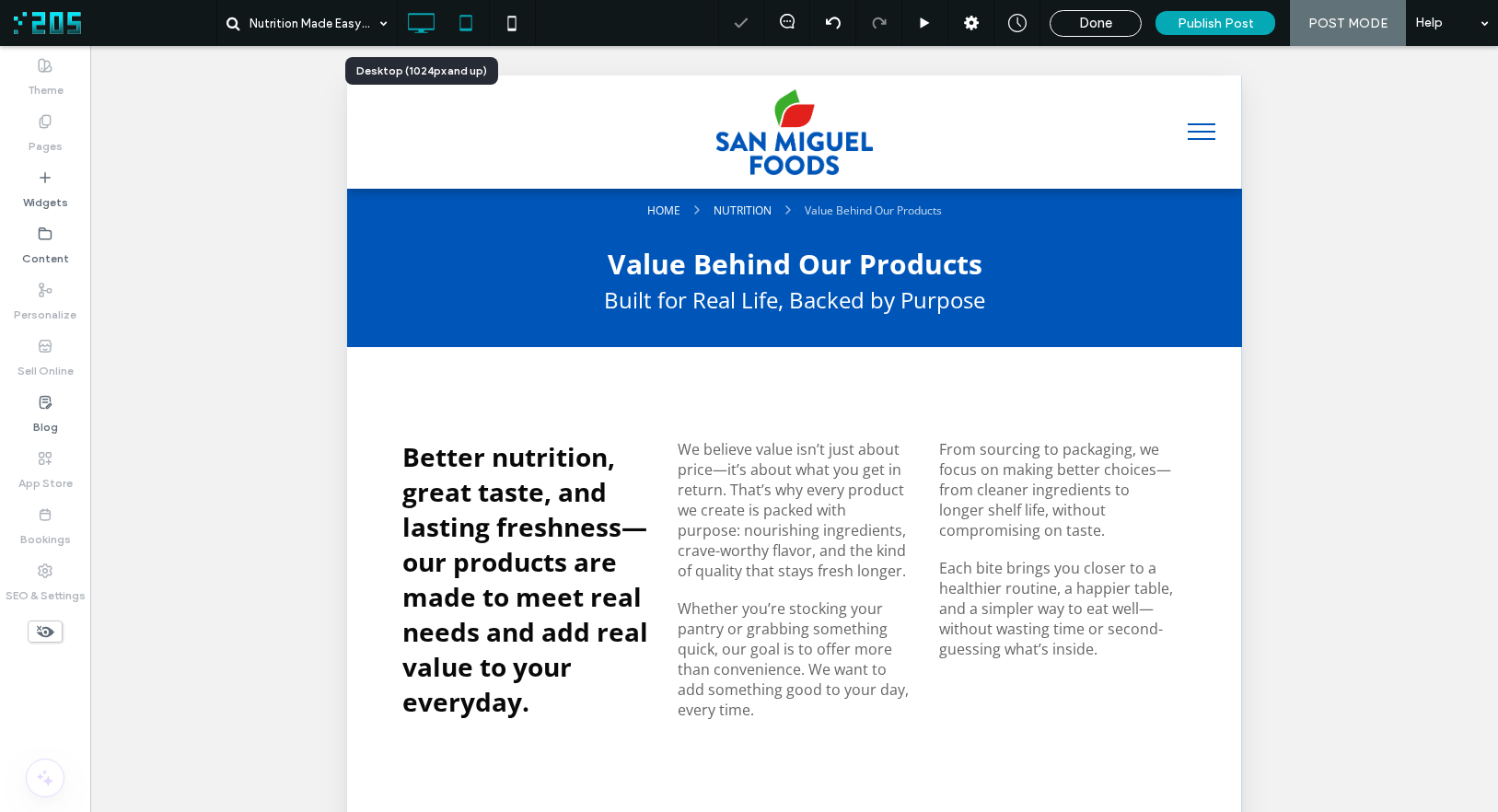
click at [410, 23] on icon at bounding box center [421, 23] width 37 height 37
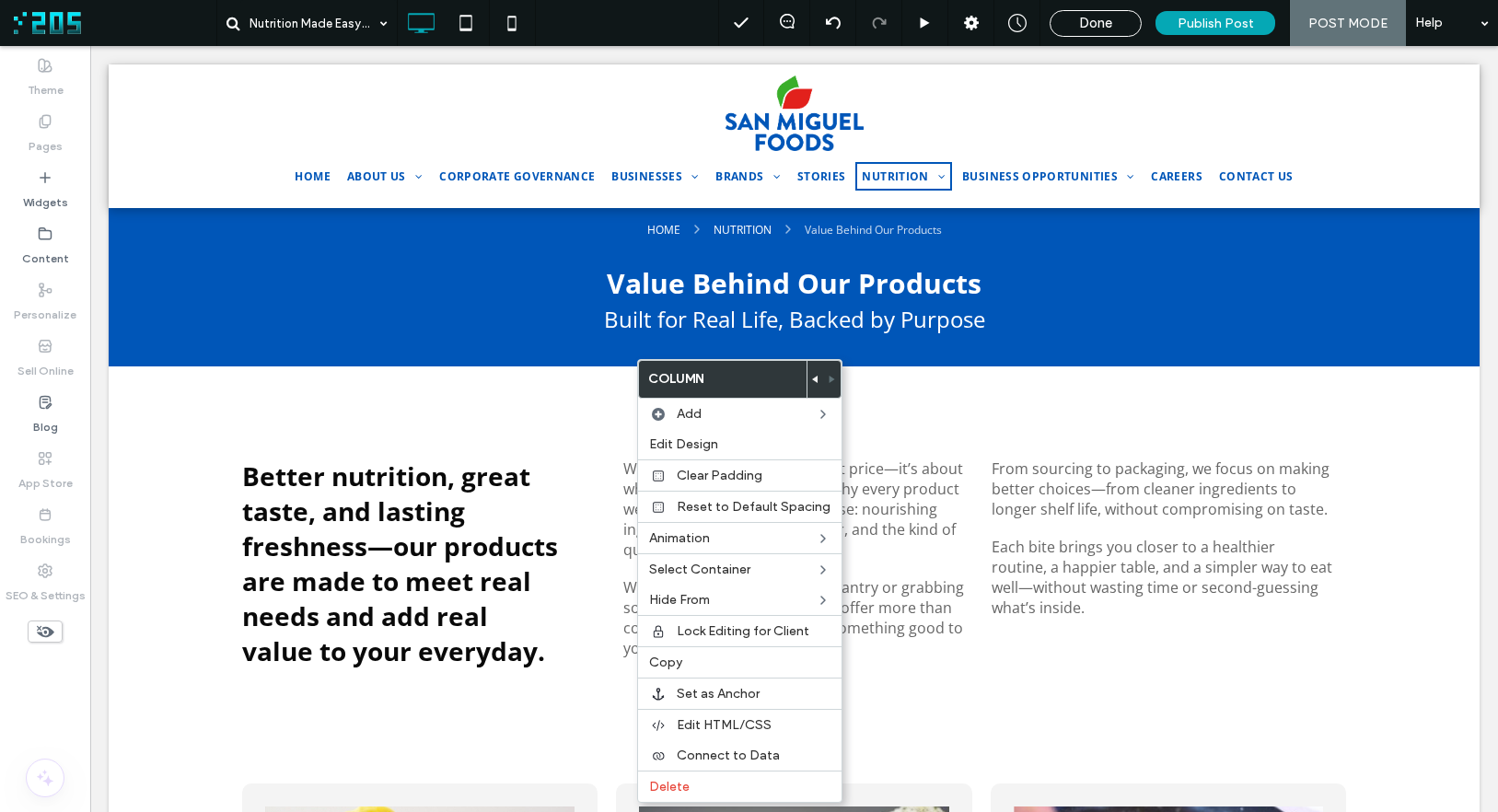
click at [812, 376] on icon at bounding box center [816, 380] width 8 height 8
click at [829, 379] on use at bounding box center [832, 380] width 6 height 8
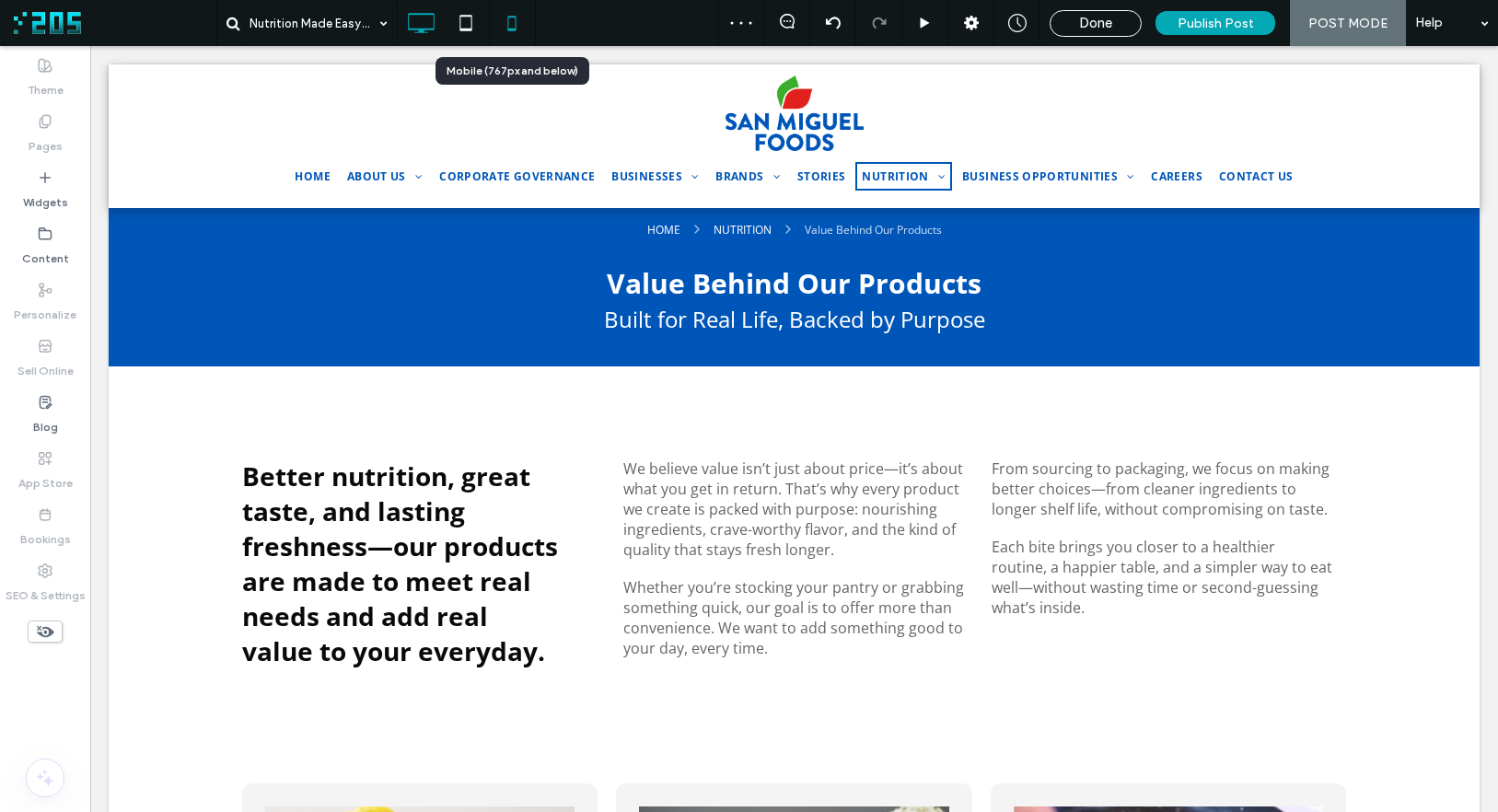
click at [505, 22] on icon at bounding box center [512, 23] width 37 height 37
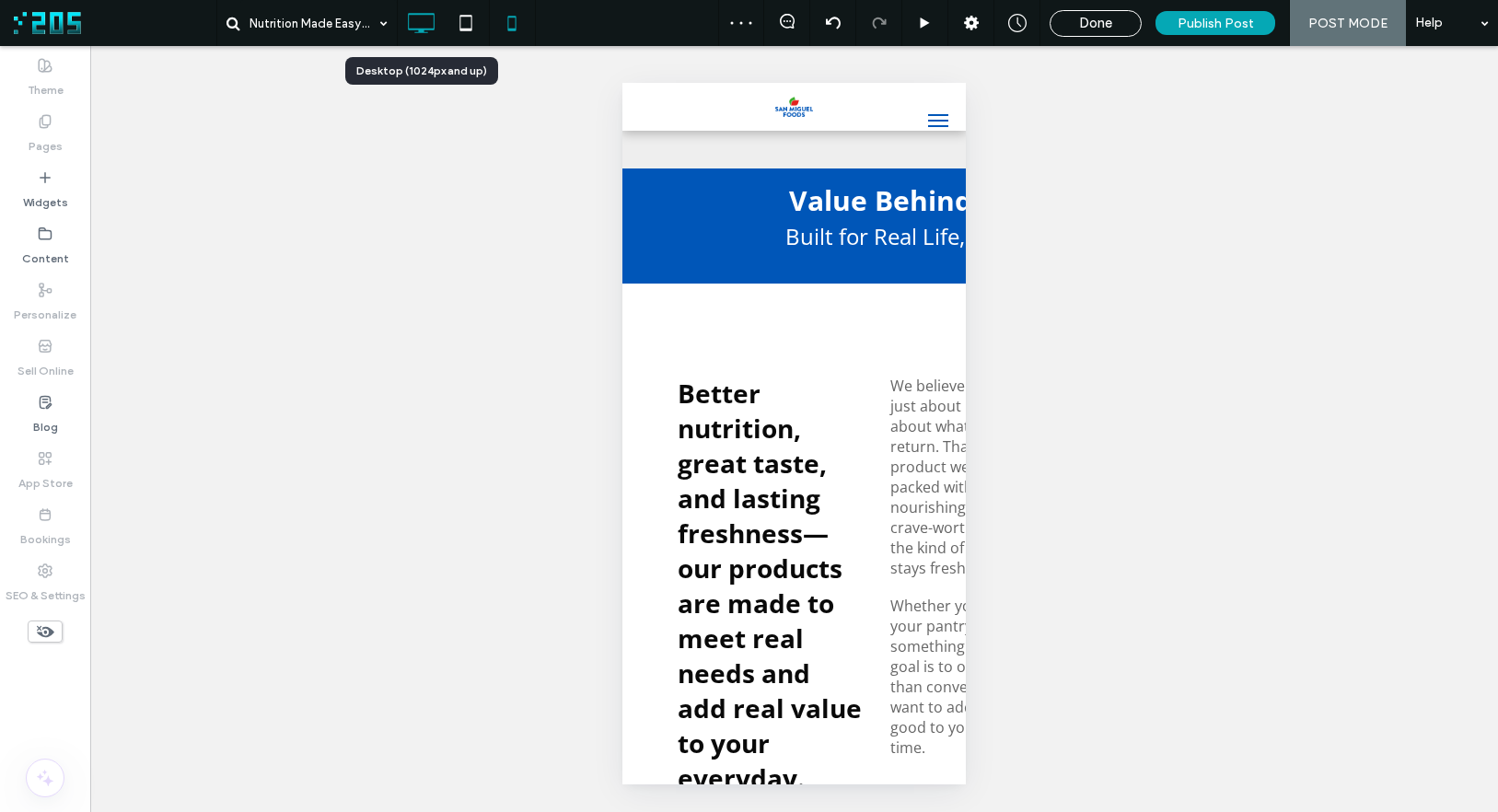
click at [421, 18] on icon at bounding box center [421, 23] width 37 height 37
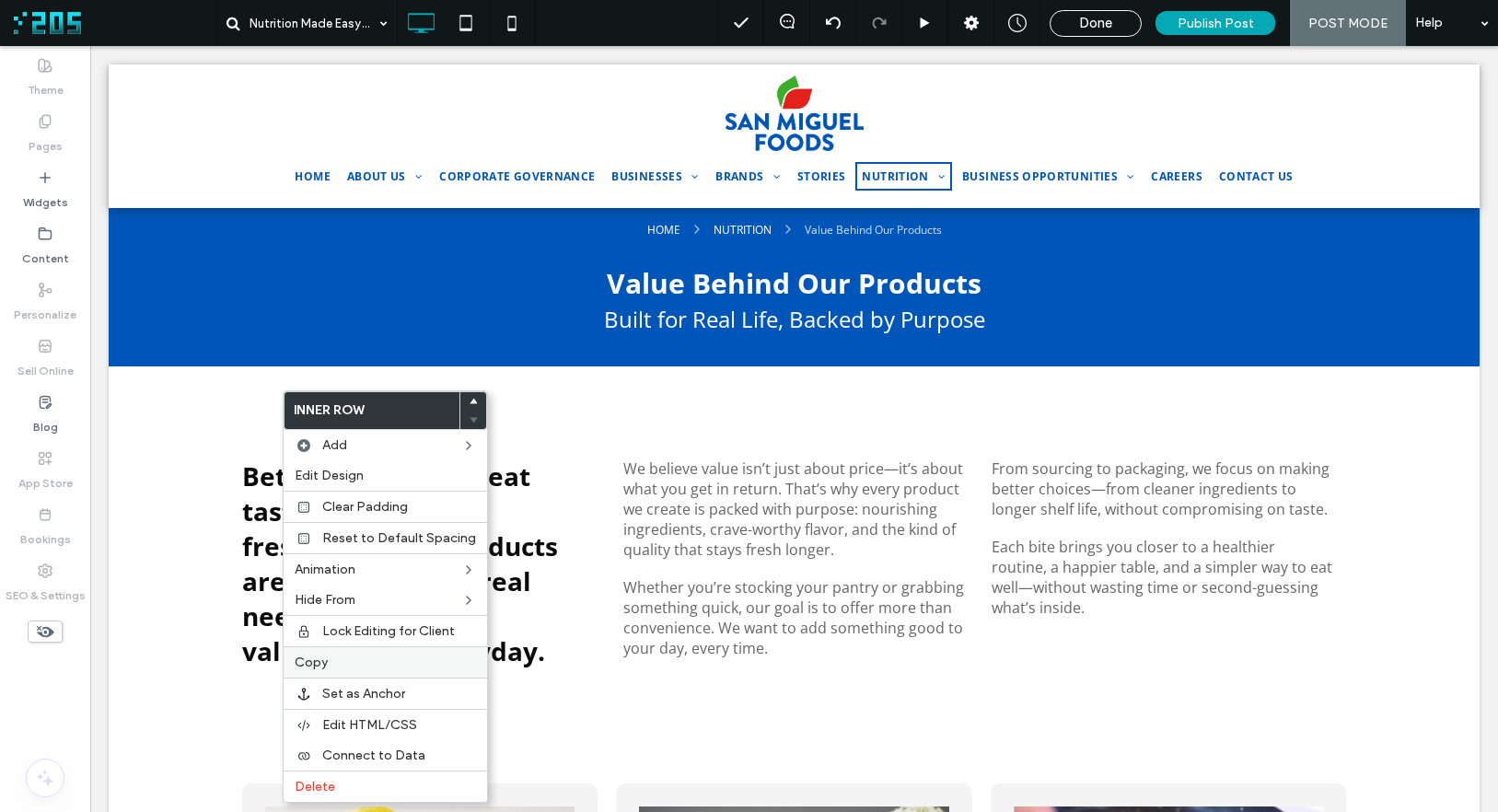
click at [330, 663] on label "Copy" at bounding box center [385, 663] width 181 height 16
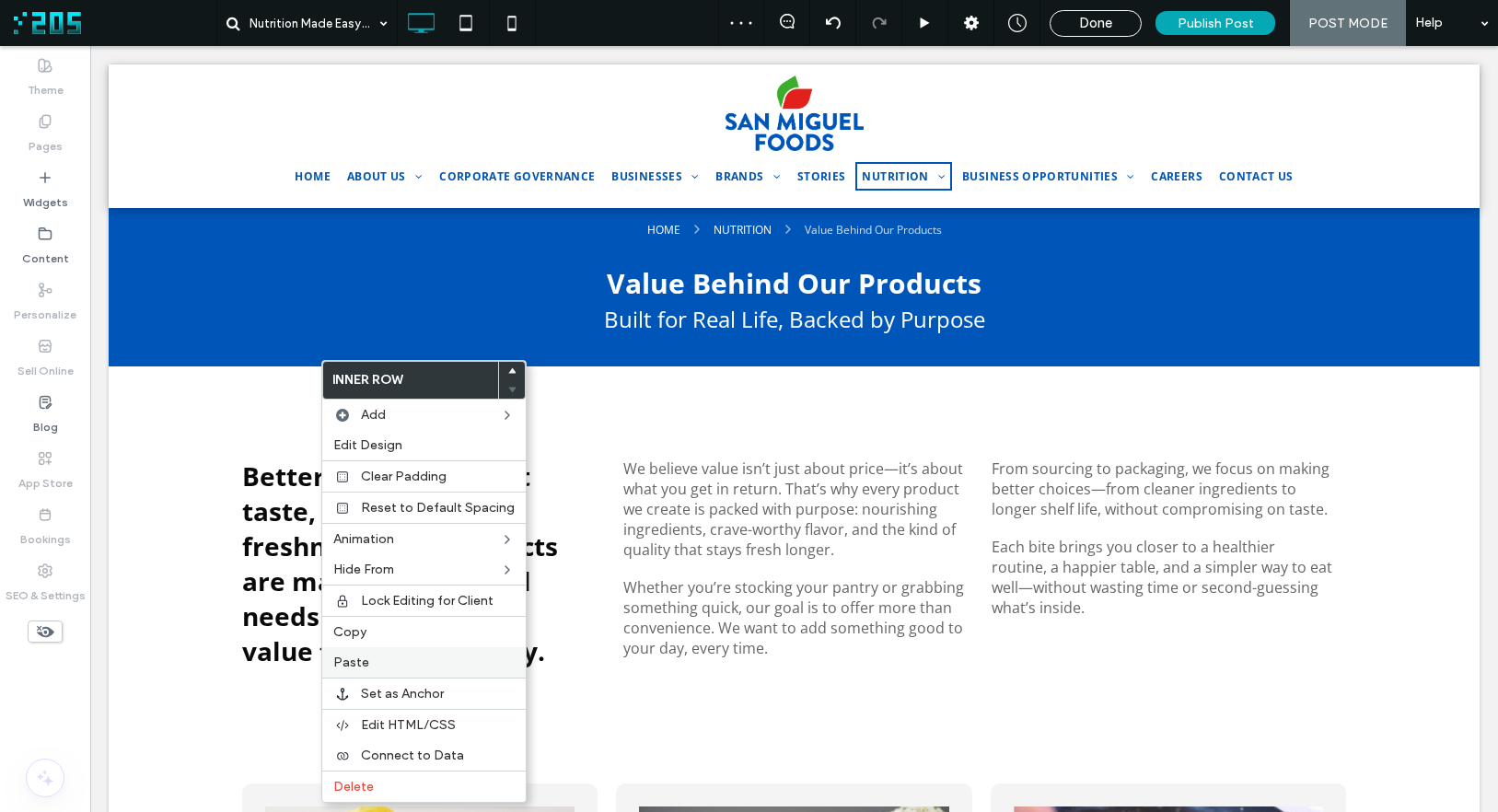
click at [354, 655] on span "Paste" at bounding box center [351, 663] width 36 height 16
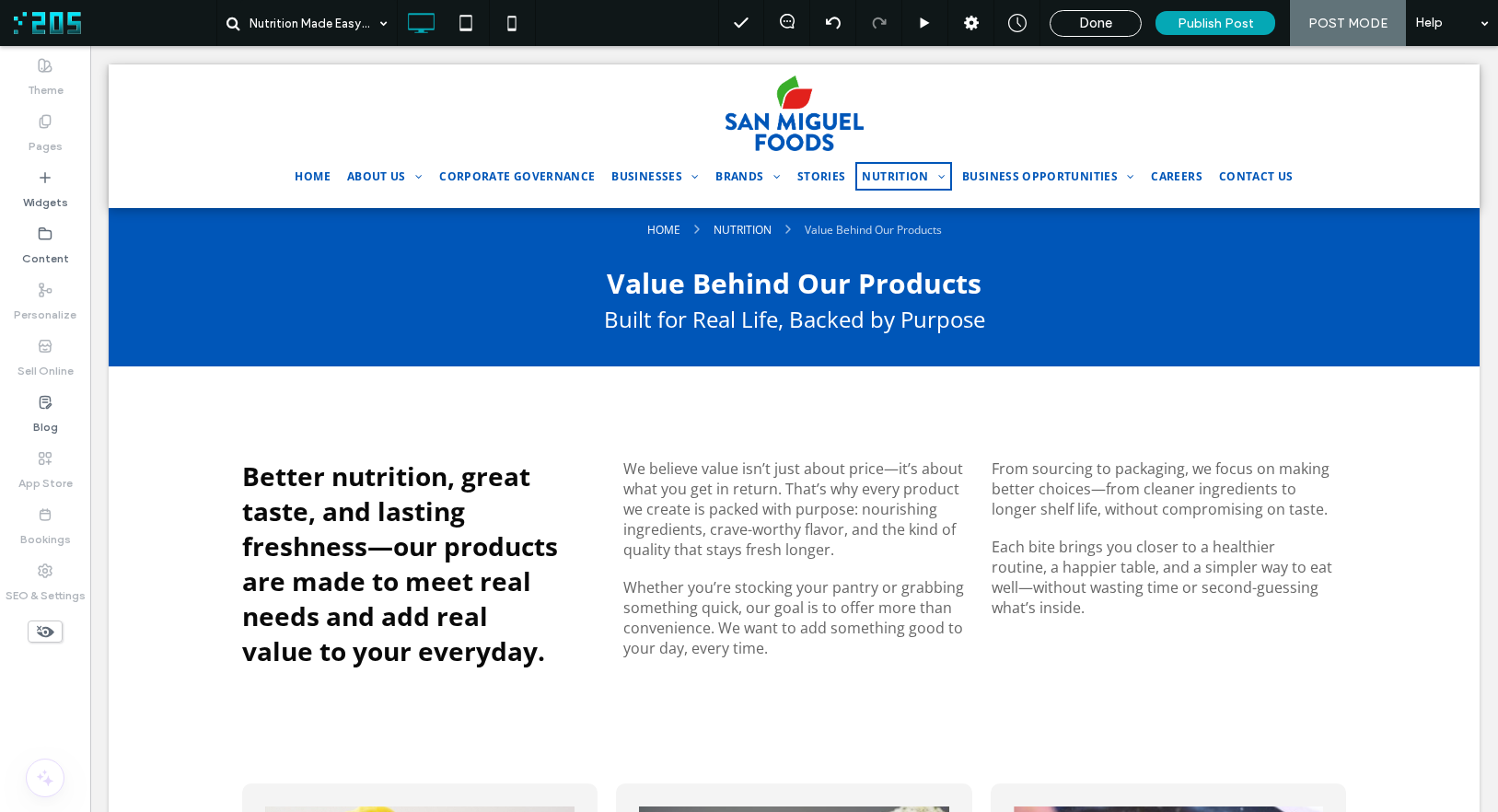
type input "*********"
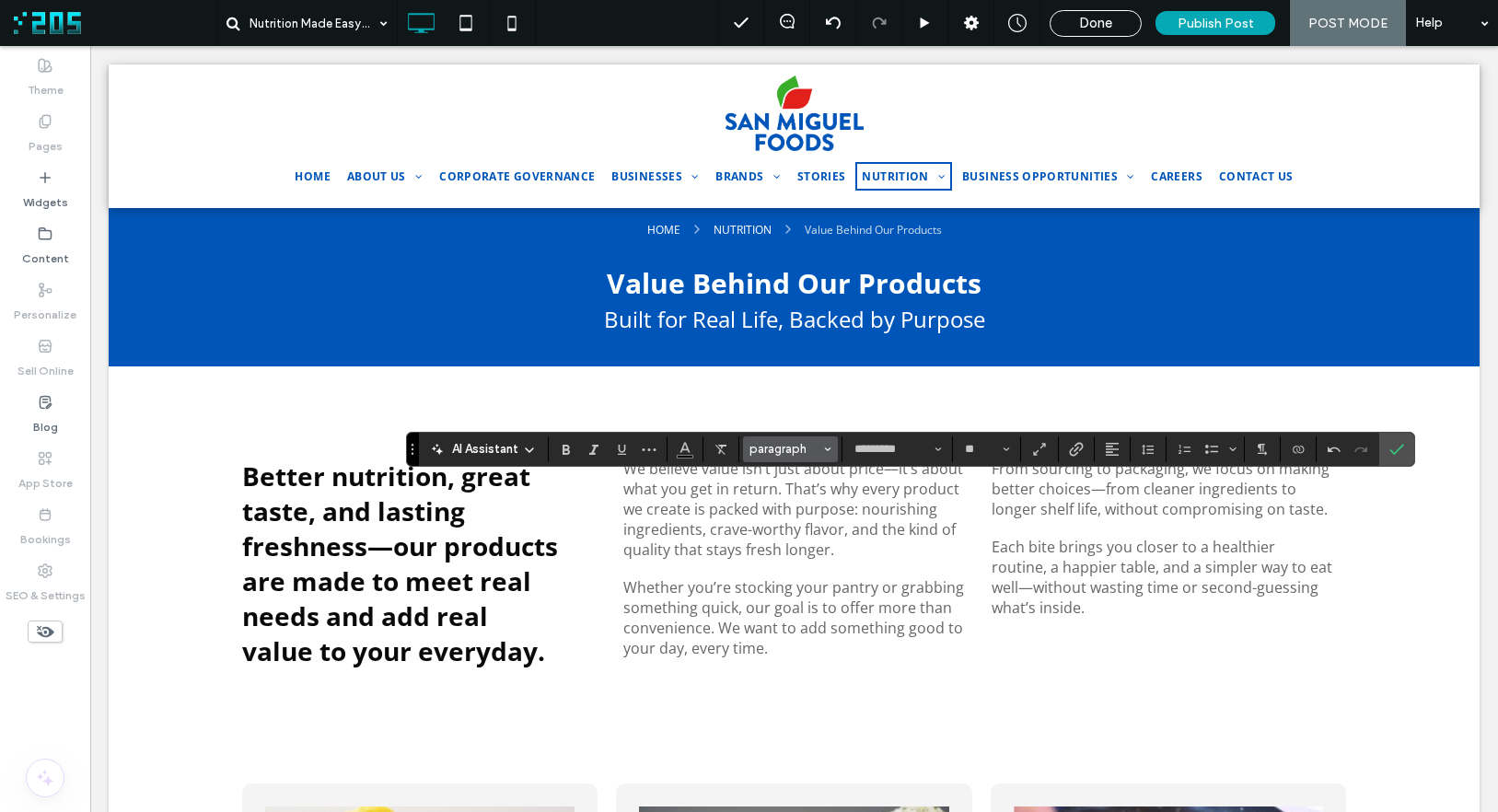
click at [803, 439] on button "paragraph" at bounding box center [791, 449] width 96 height 26
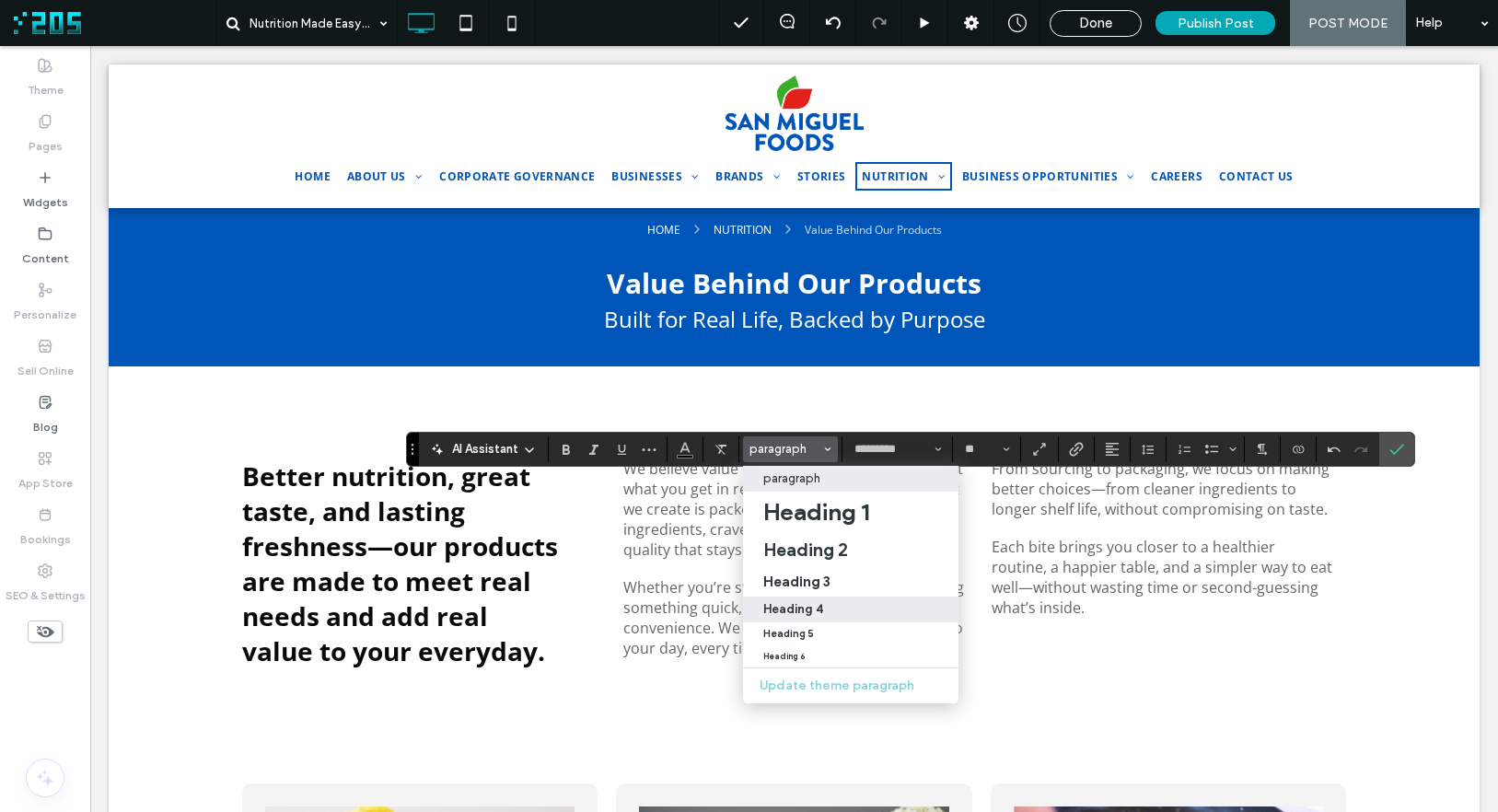
click at [850, 602] on div "Heading 4" at bounding box center [851, 609] width 175 height 14
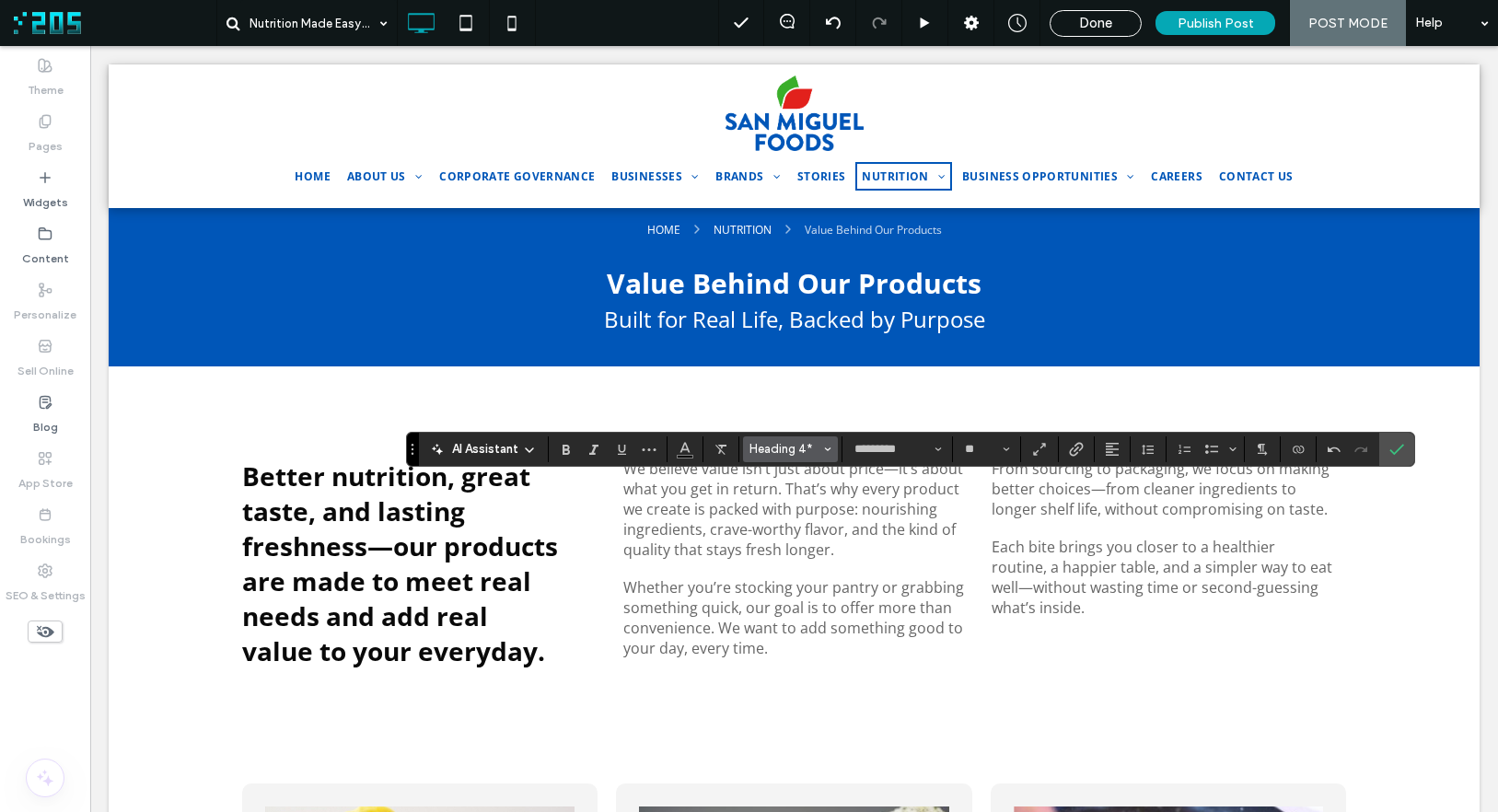
click at [767, 447] on span "Heading 4*" at bounding box center [785, 449] width 72 height 14
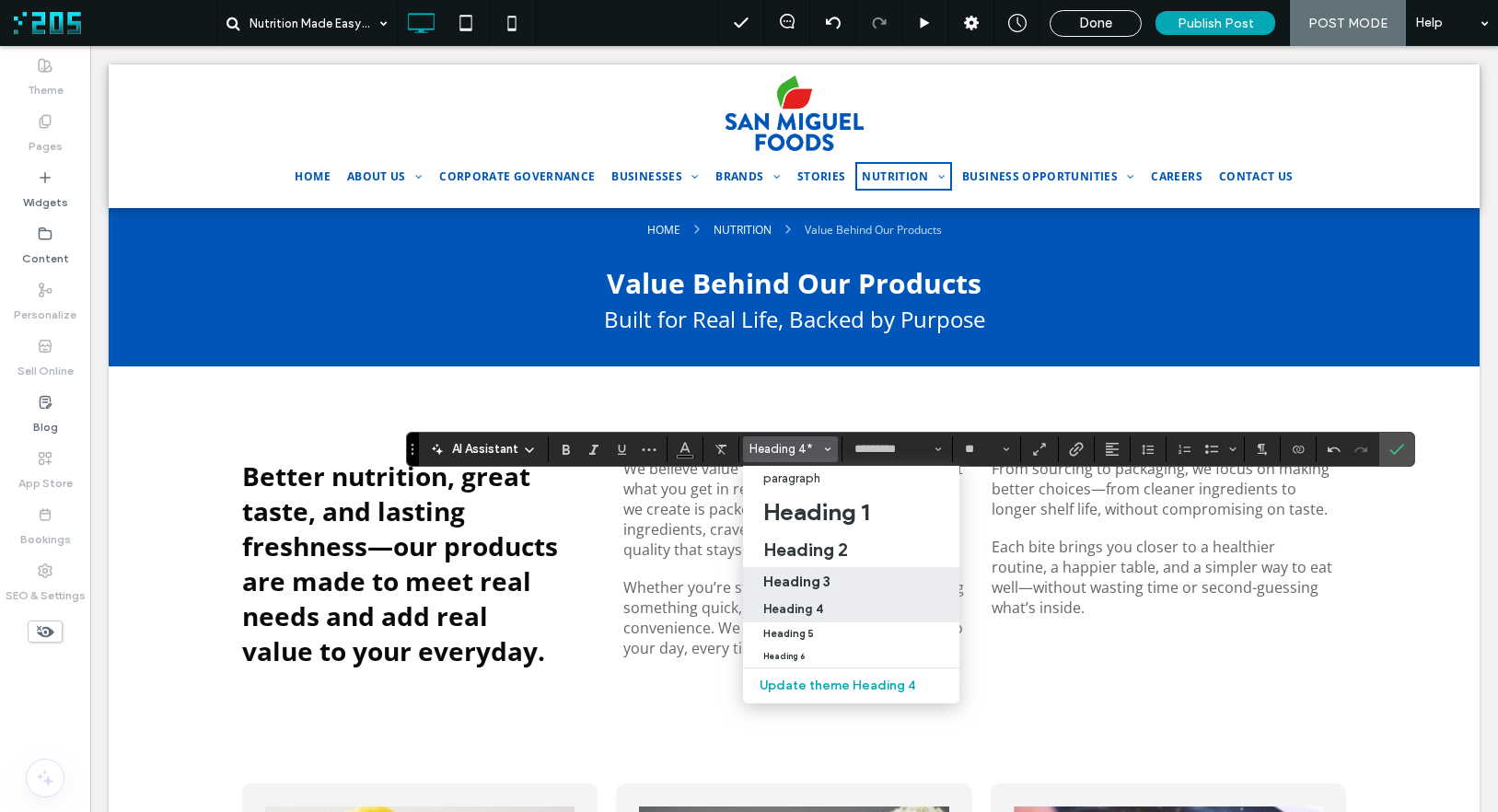
click at [831, 586] on div "Heading 3" at bounding box center [851, 581] width 175 height 17
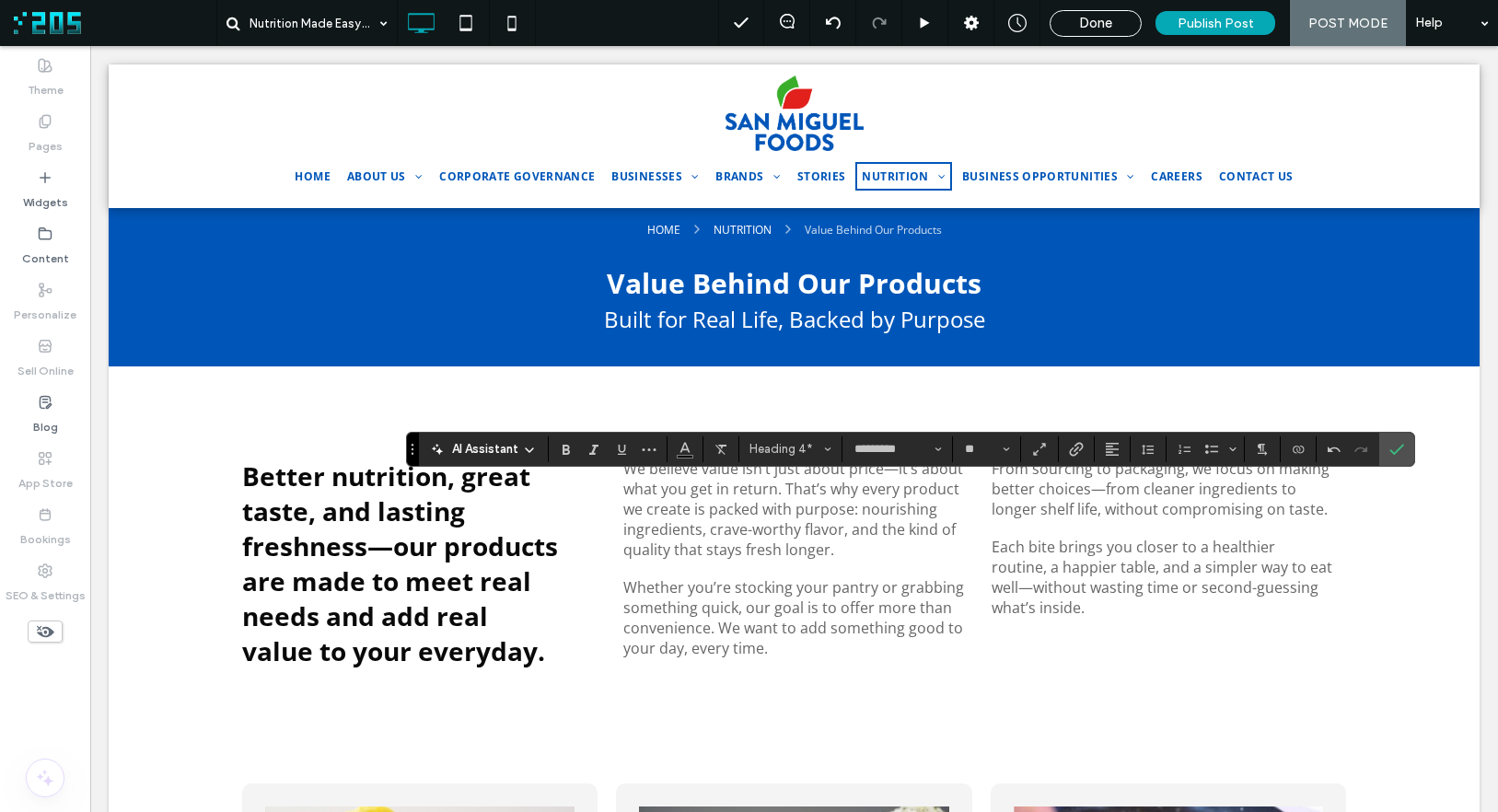
type input "**"
click at [682, 453] on span "Color" at bounding box center [684, 447] width 15 height 24
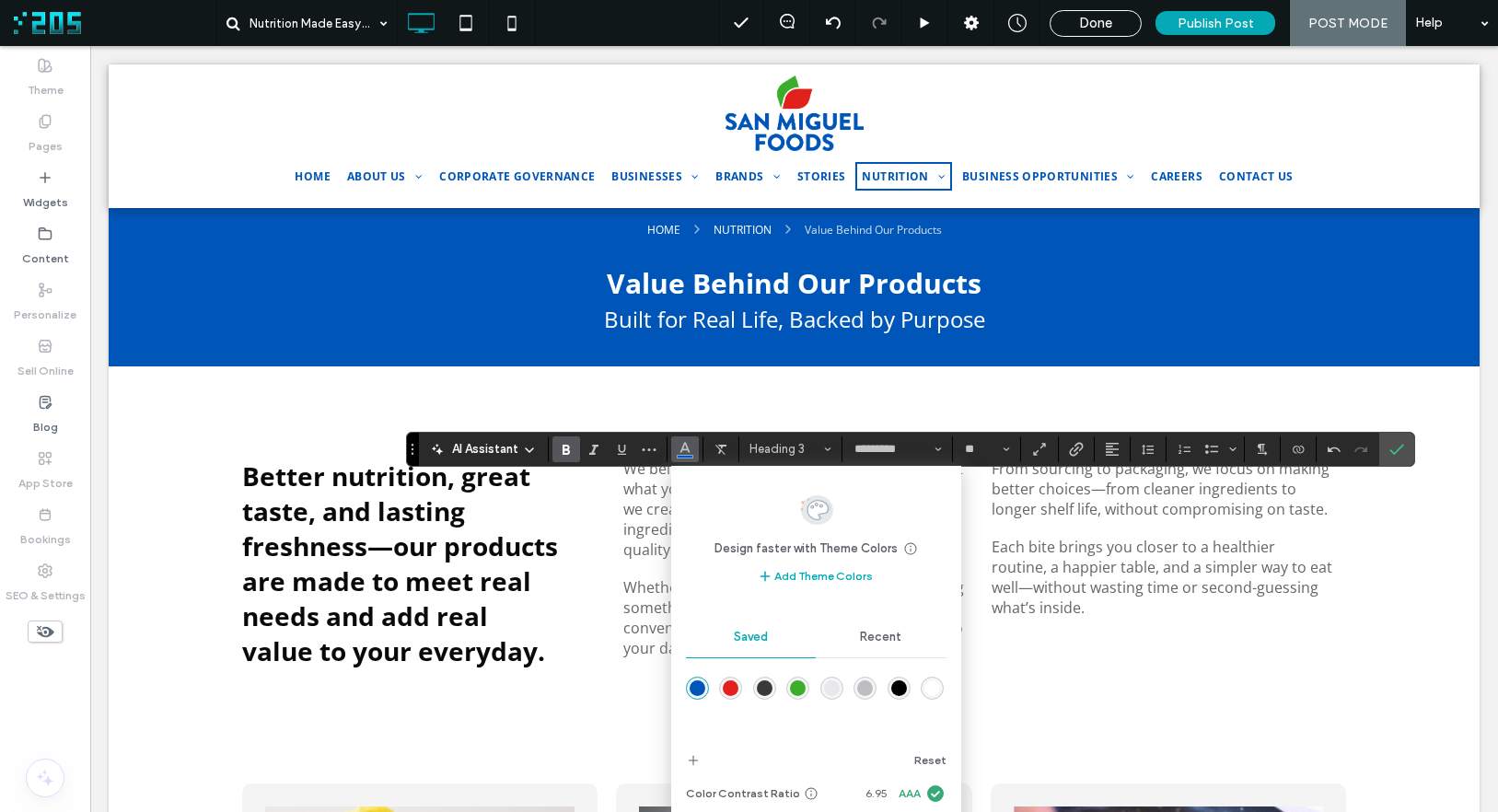
click at [899, 663] on div "rgba(0,0,0,1)" at bounding box center [899, 688] width 16 height 16
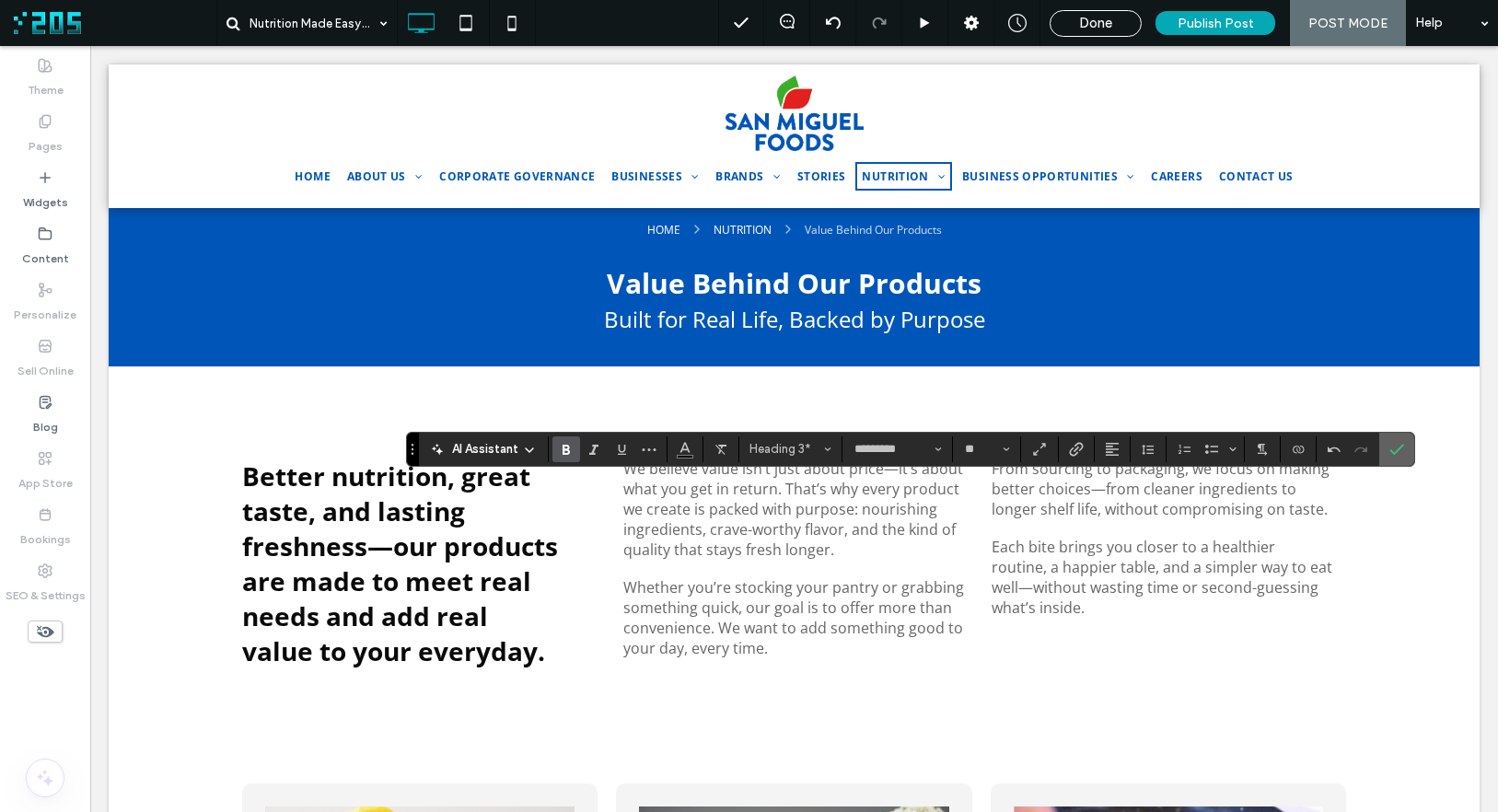
click at [1291, 459] on span "Confirm" at bounding box center [1393, 450] width 9 height 33
type input "**"
click at [1291, 448] on icon "Confirm" at bounding box center [1396, 449] width 15 height 15
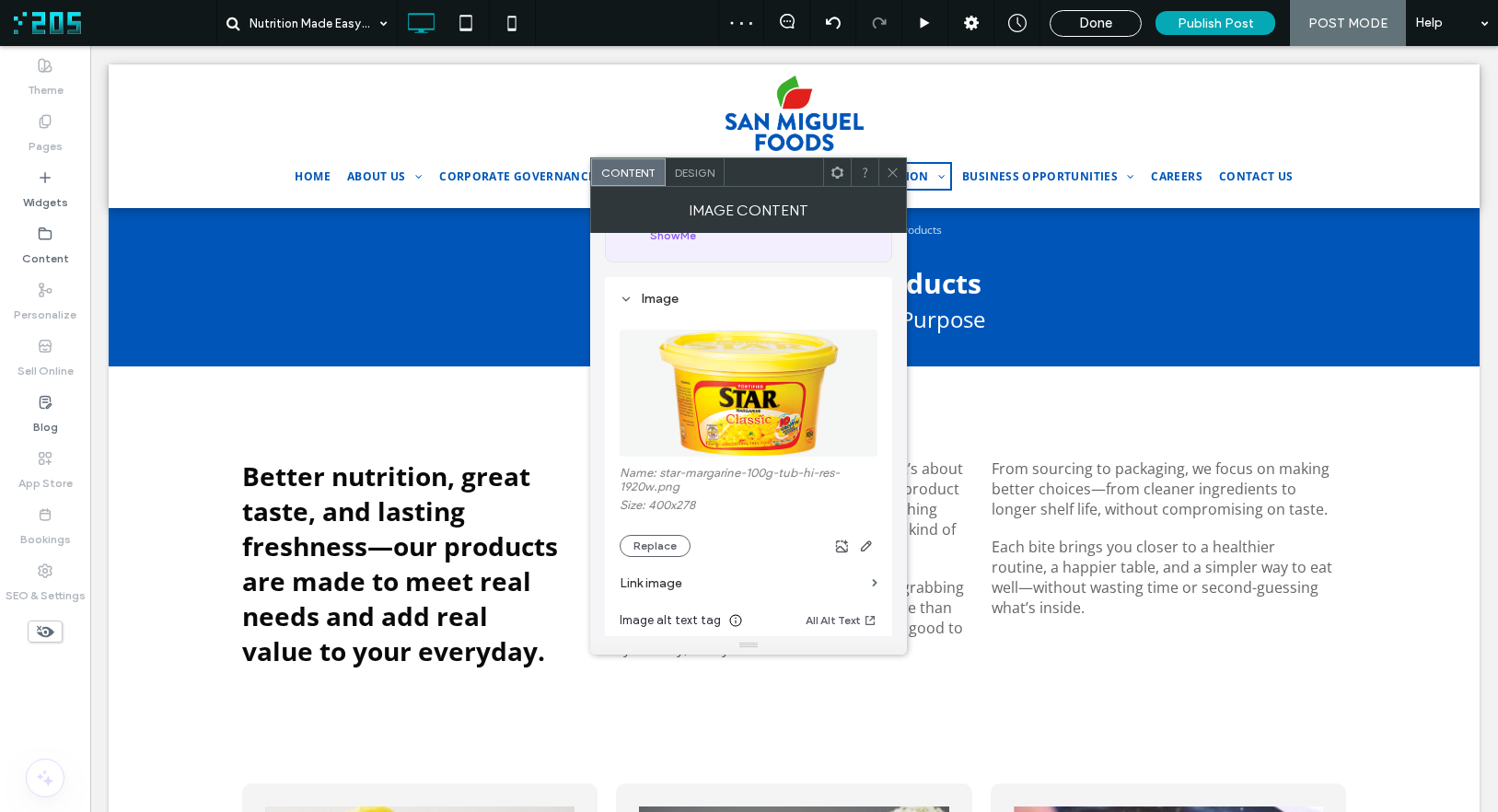
scroll to position [138, 0]
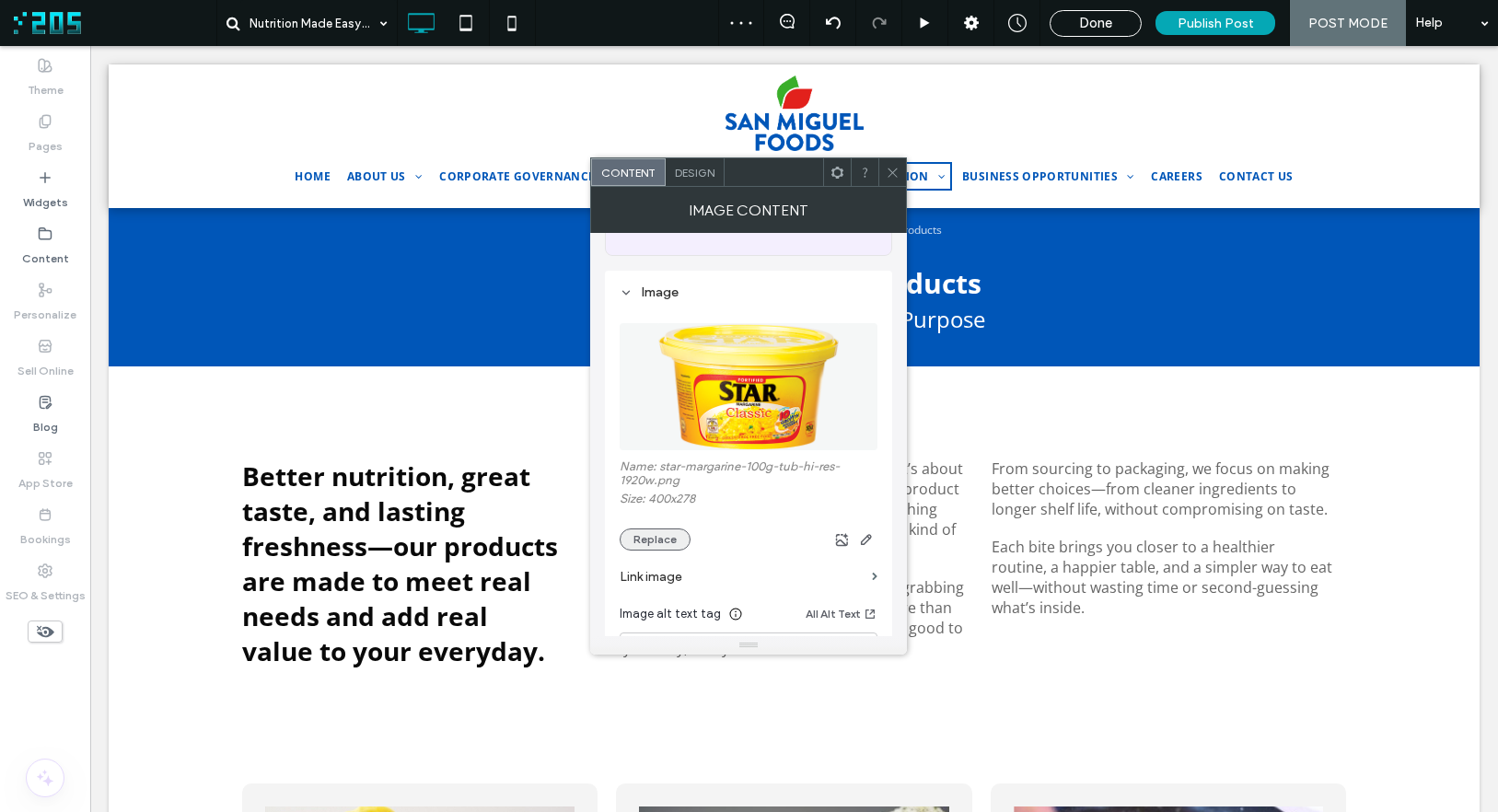
click at [655, 542] on button "Replace" at bounding box center [654, 539] width 71 height 22
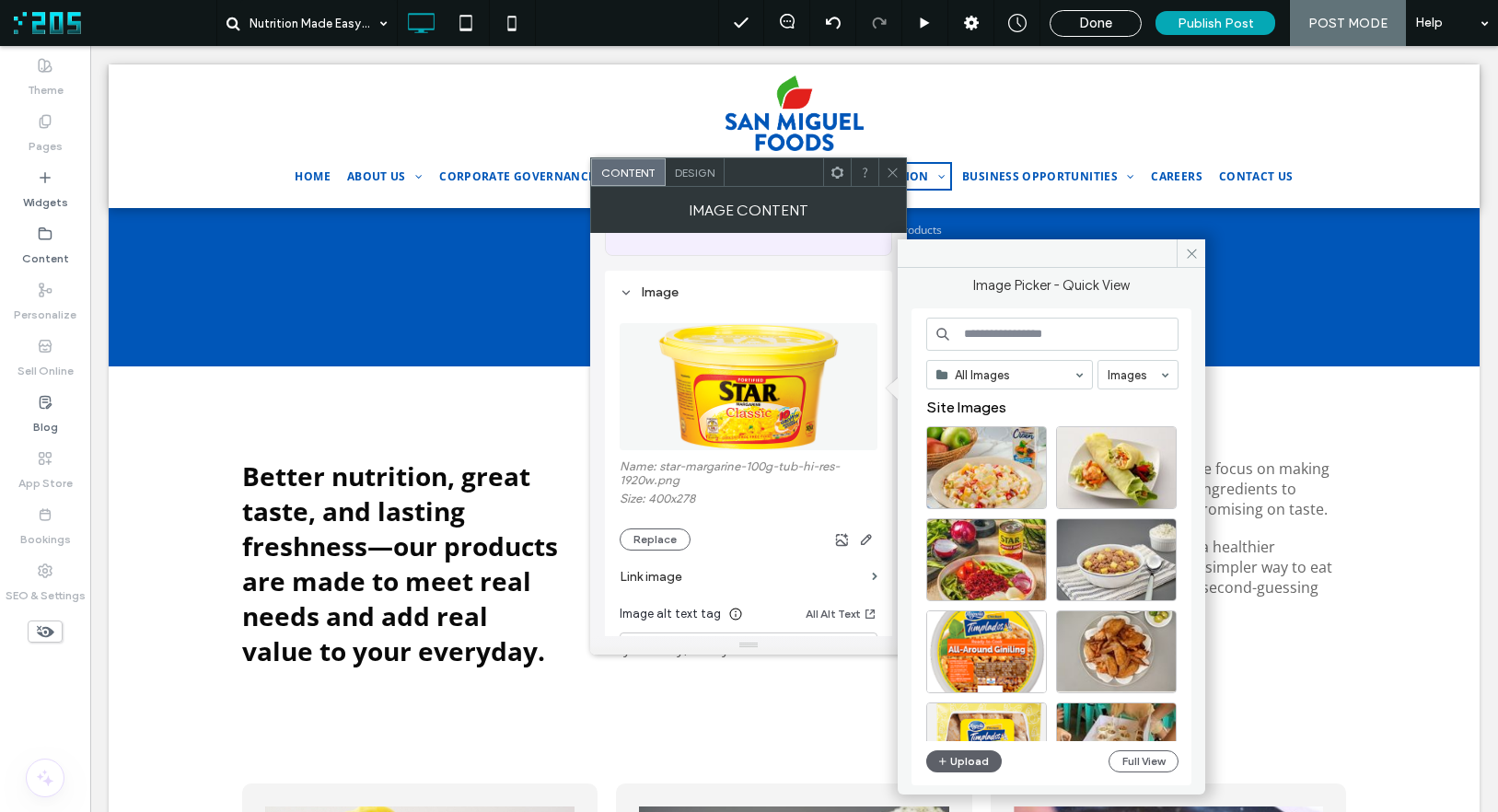
click at [1076, 331] on input at bounding box center [1052, 334] width 252 height 33
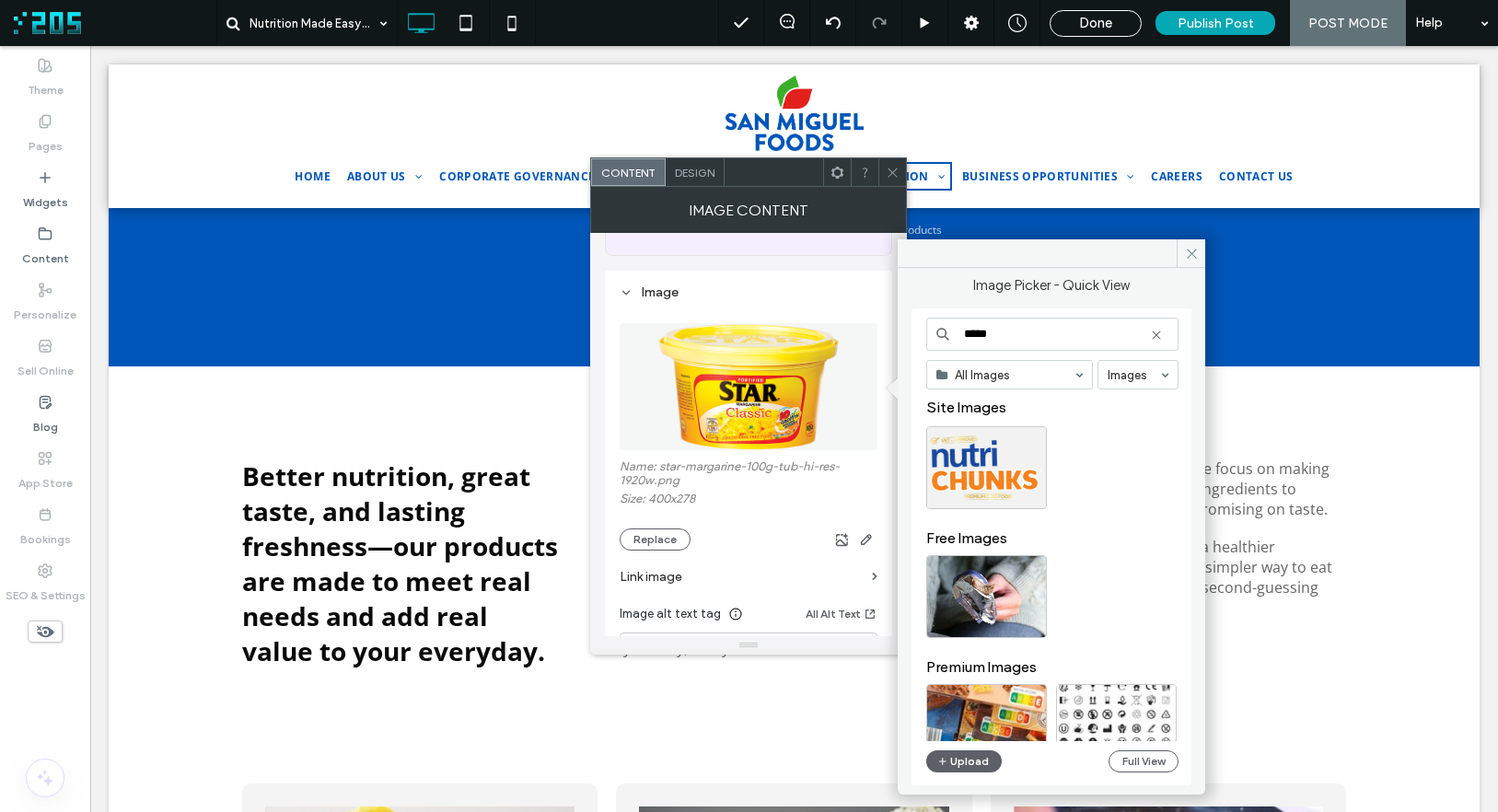
click at [1014, 337] on input "*****" at bounding box center [1052, 334] width 252 height 33
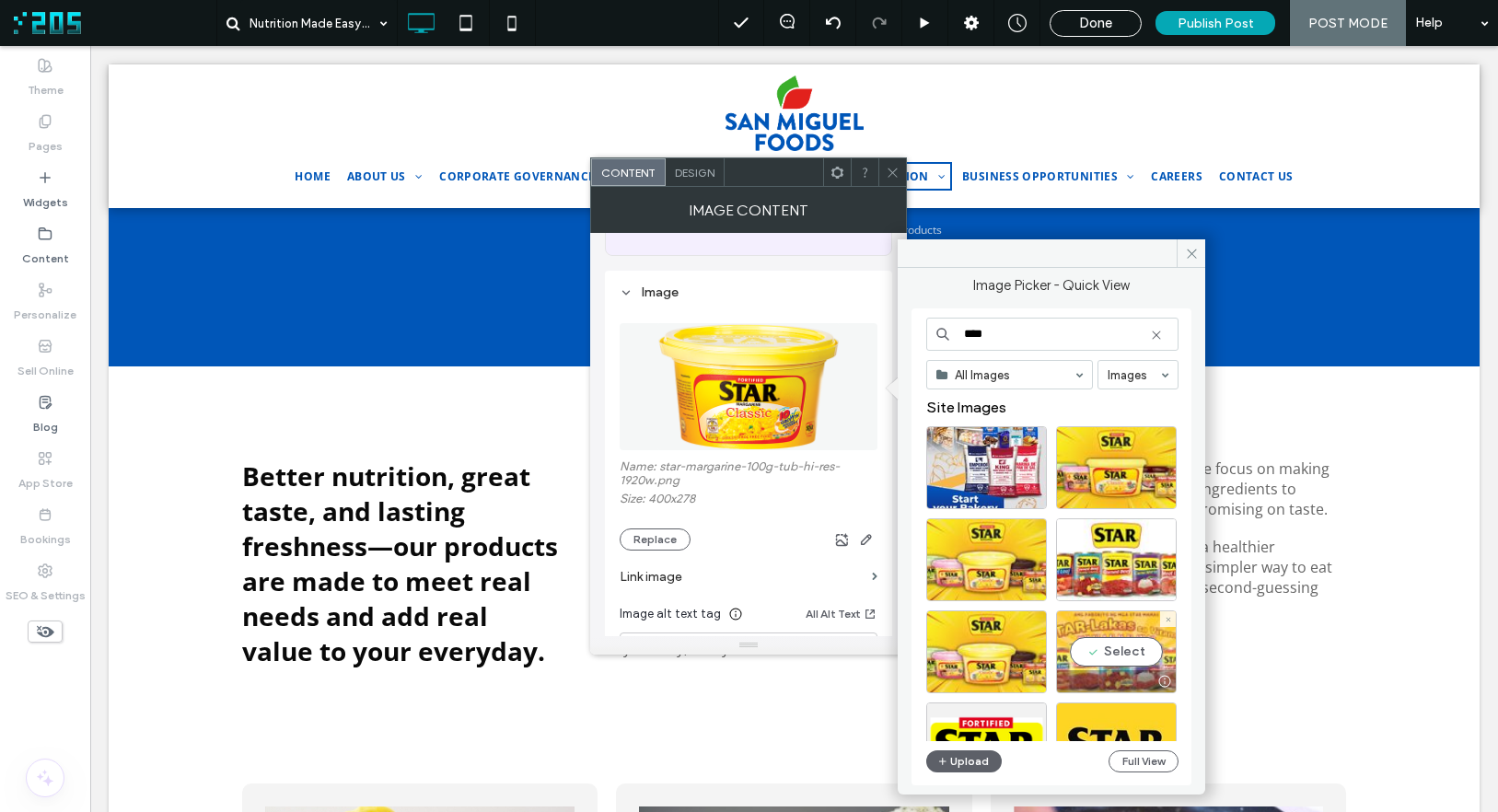
scroll to position [16, 0]
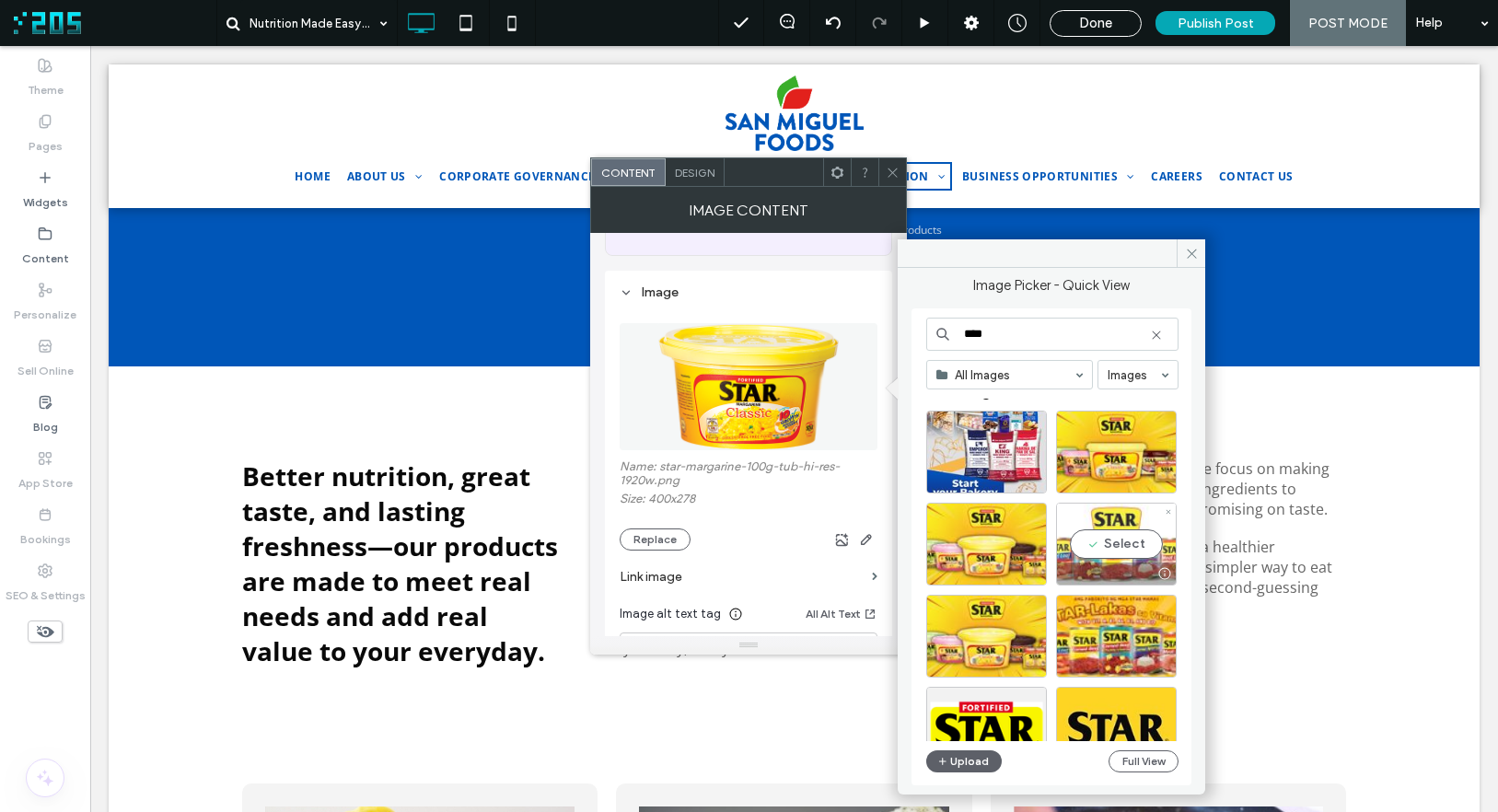
type input "****"
click at [1118, 542] on div "Select" at bounding box center [1116, 545] width 120 height 83
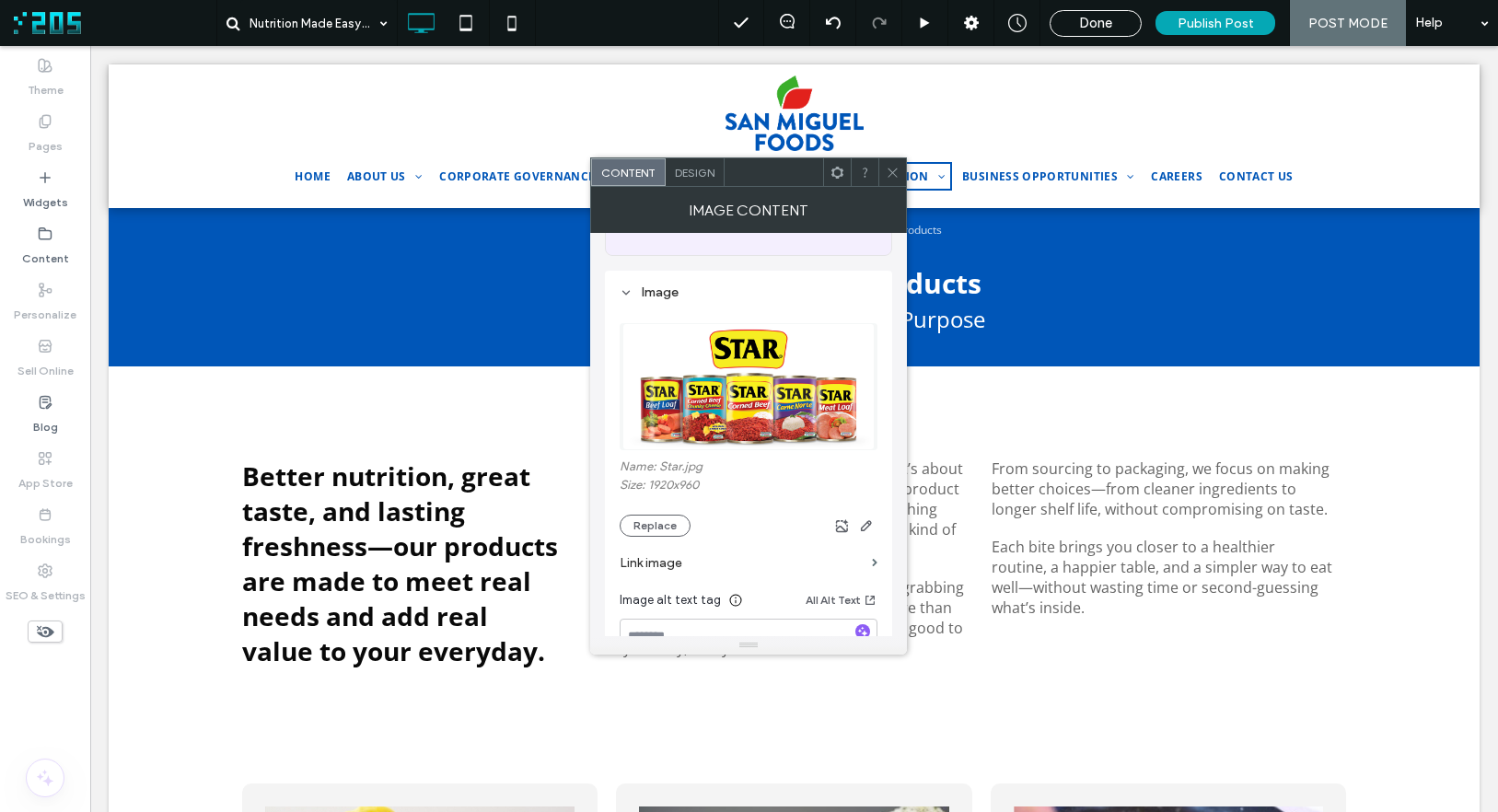
click at [894, 172] on icon at bounding box center [892, 172] width 14 height 14
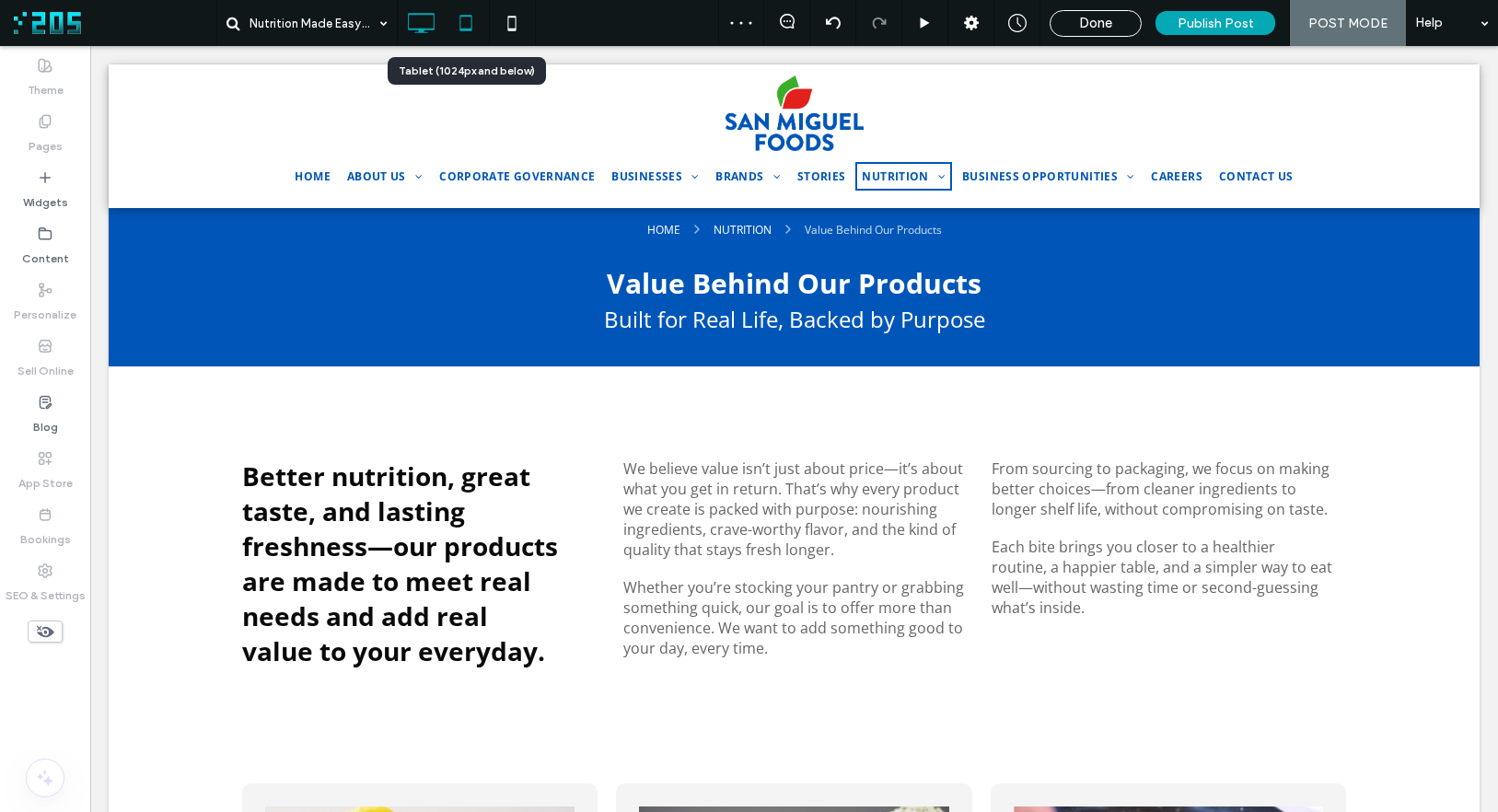
click at [460, 28] on icon at bounding box center [466, 23] width 37 height 37
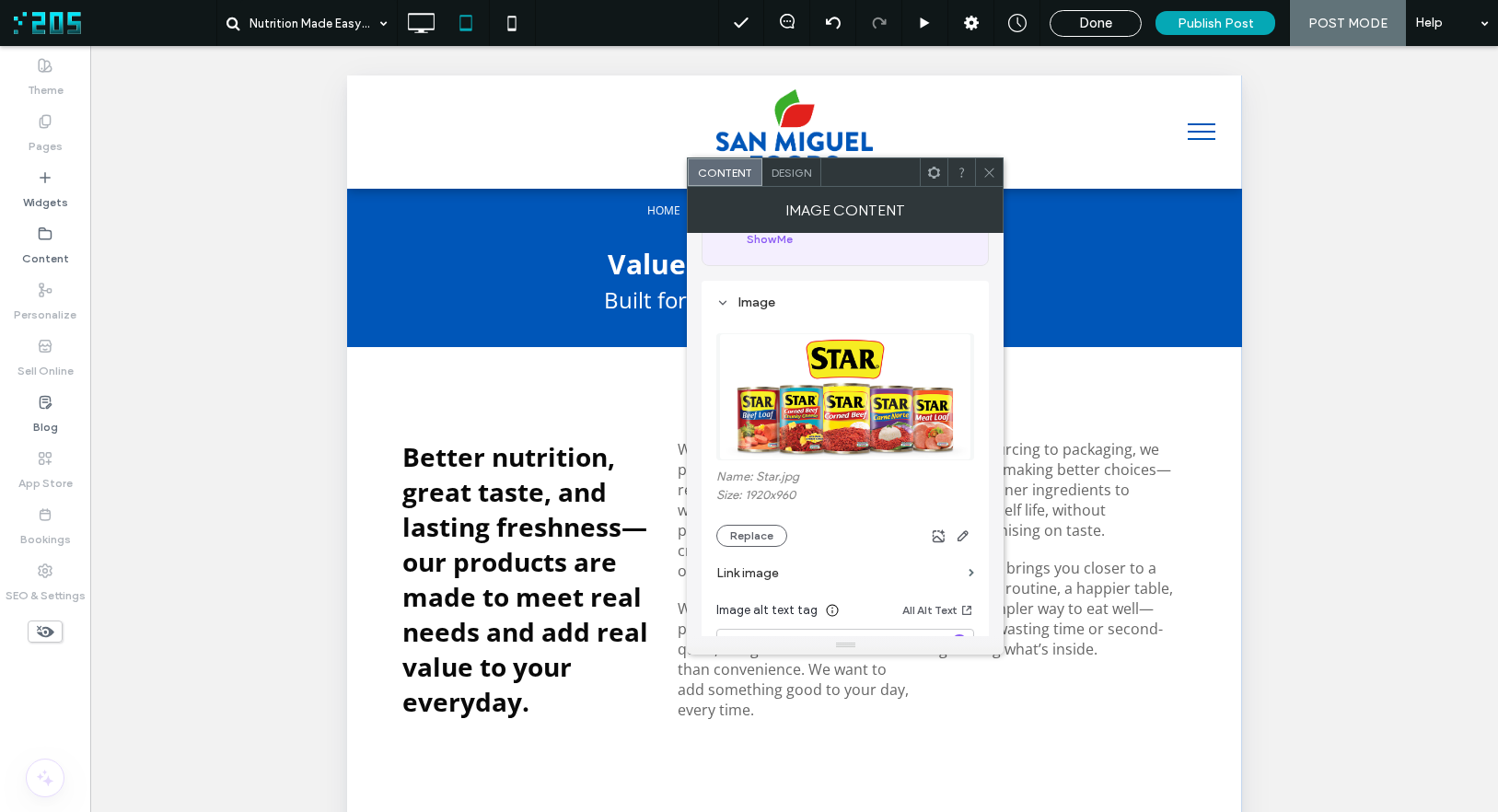
scroll to position [142, 0]
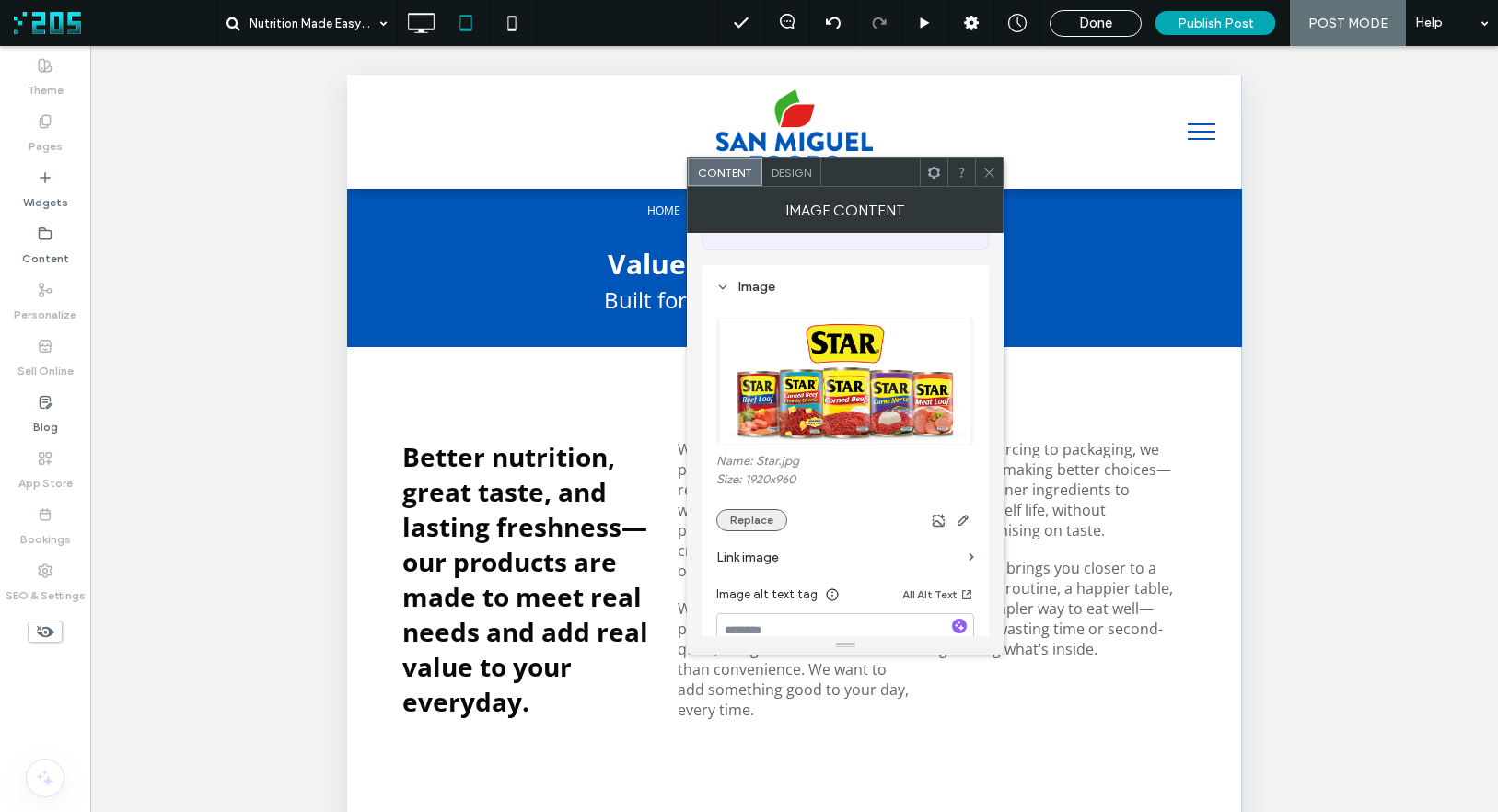
click at [756, 522] on button "Replace" at bounding box center [751, 519] width 71 height 22
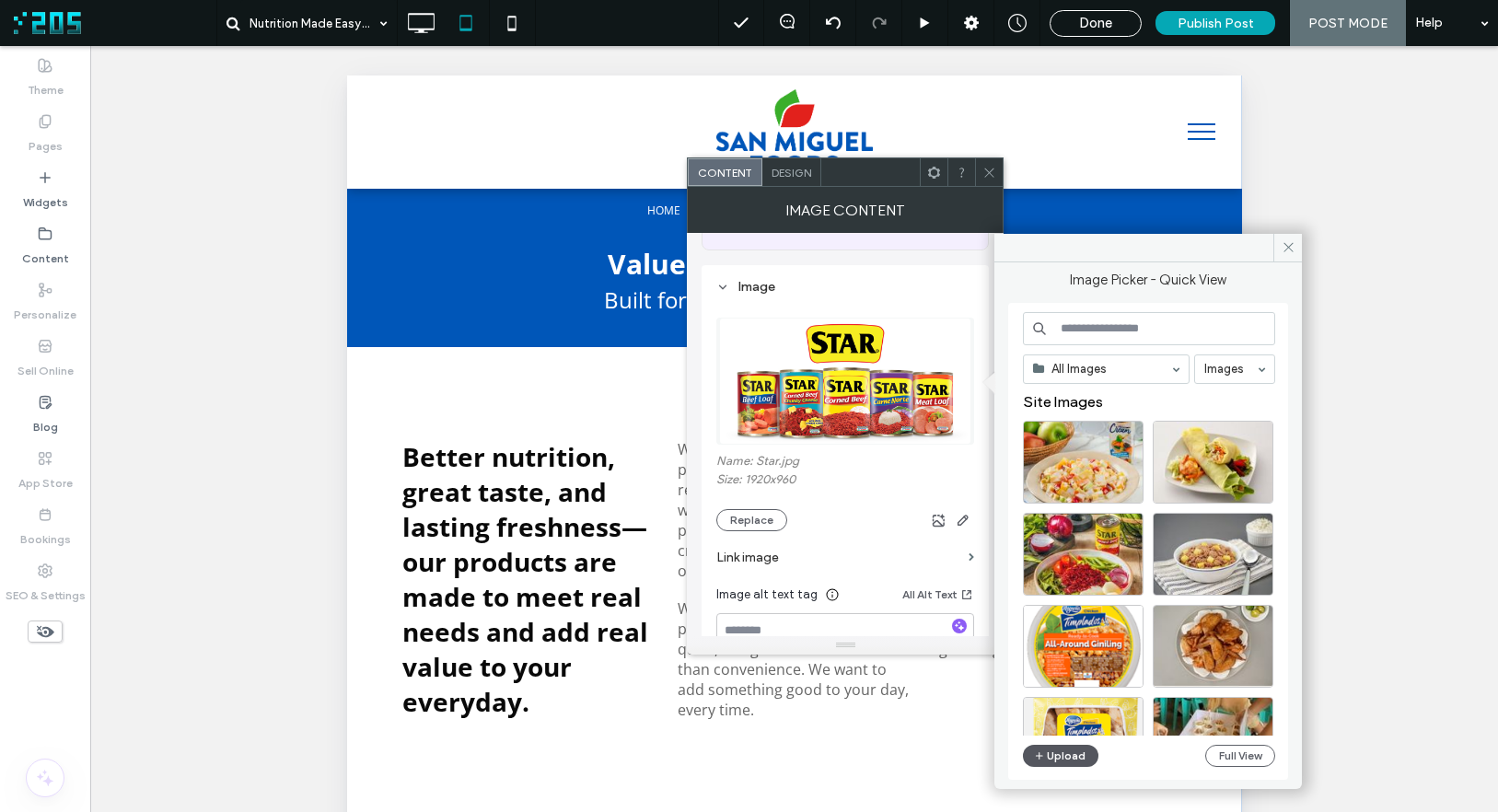
click at [1059, 663] on button "Upload" at bounding box center [1061, 756] width 76 height 22
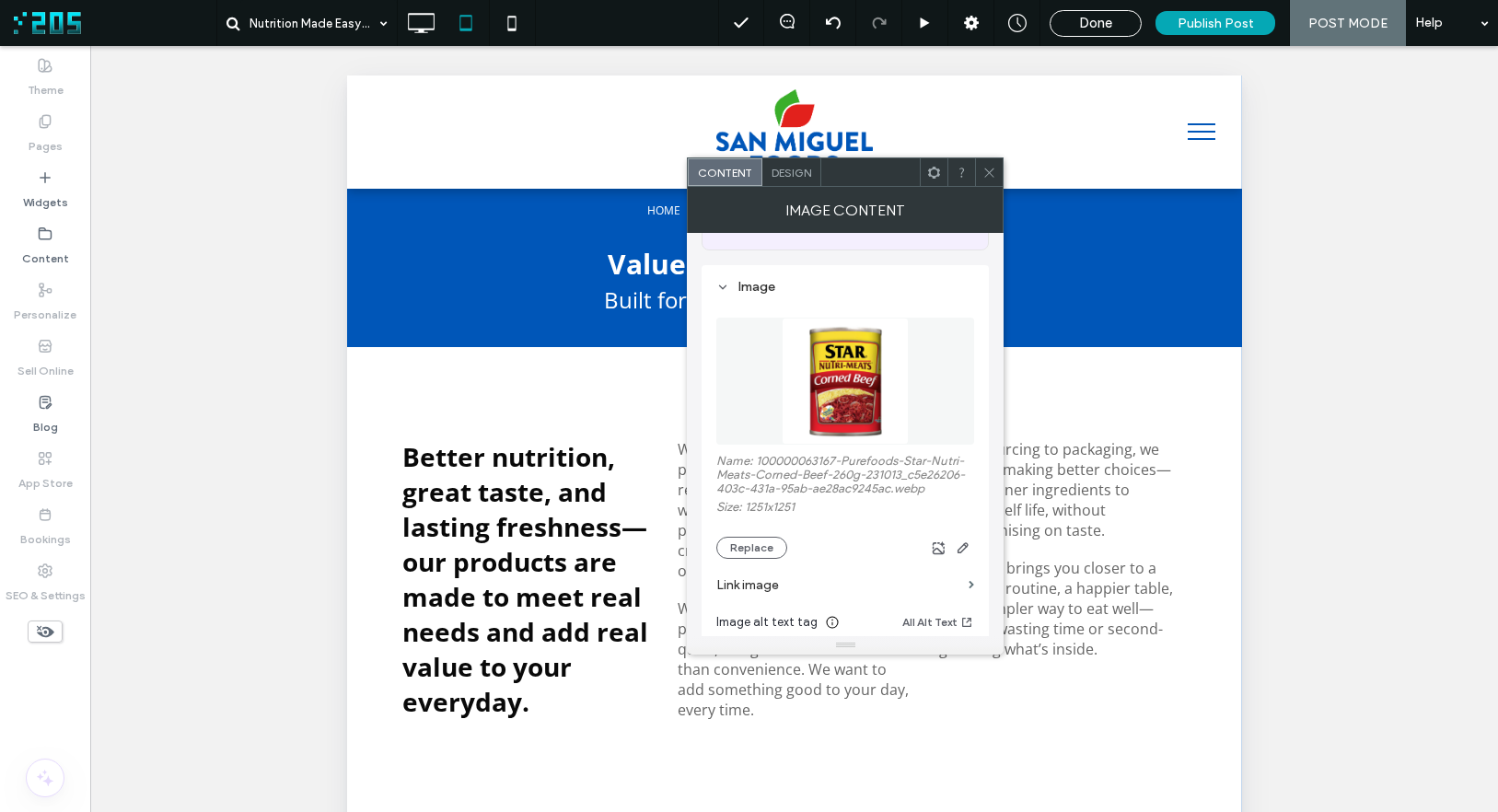
click at [986, 173] on icon at bounding box center [989, 172] width 14 height 14
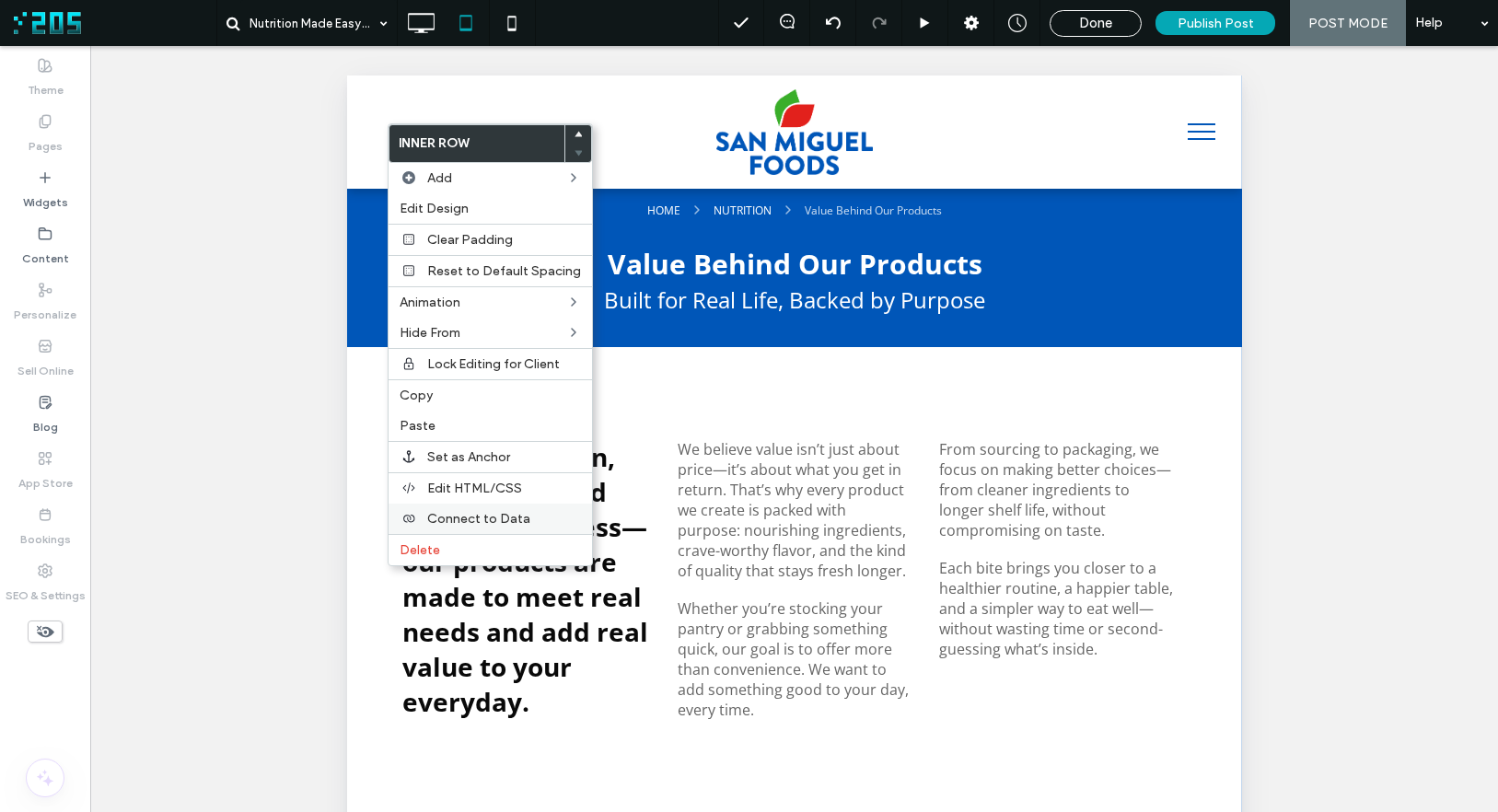
drag, startPoint x: 504, startPoint y: 399, endPoint x: 499, endPoint y: 511, distance: 112.1
click at [504, 399] on label "Copy" at bounding box center [489, 395] width 181 height 16
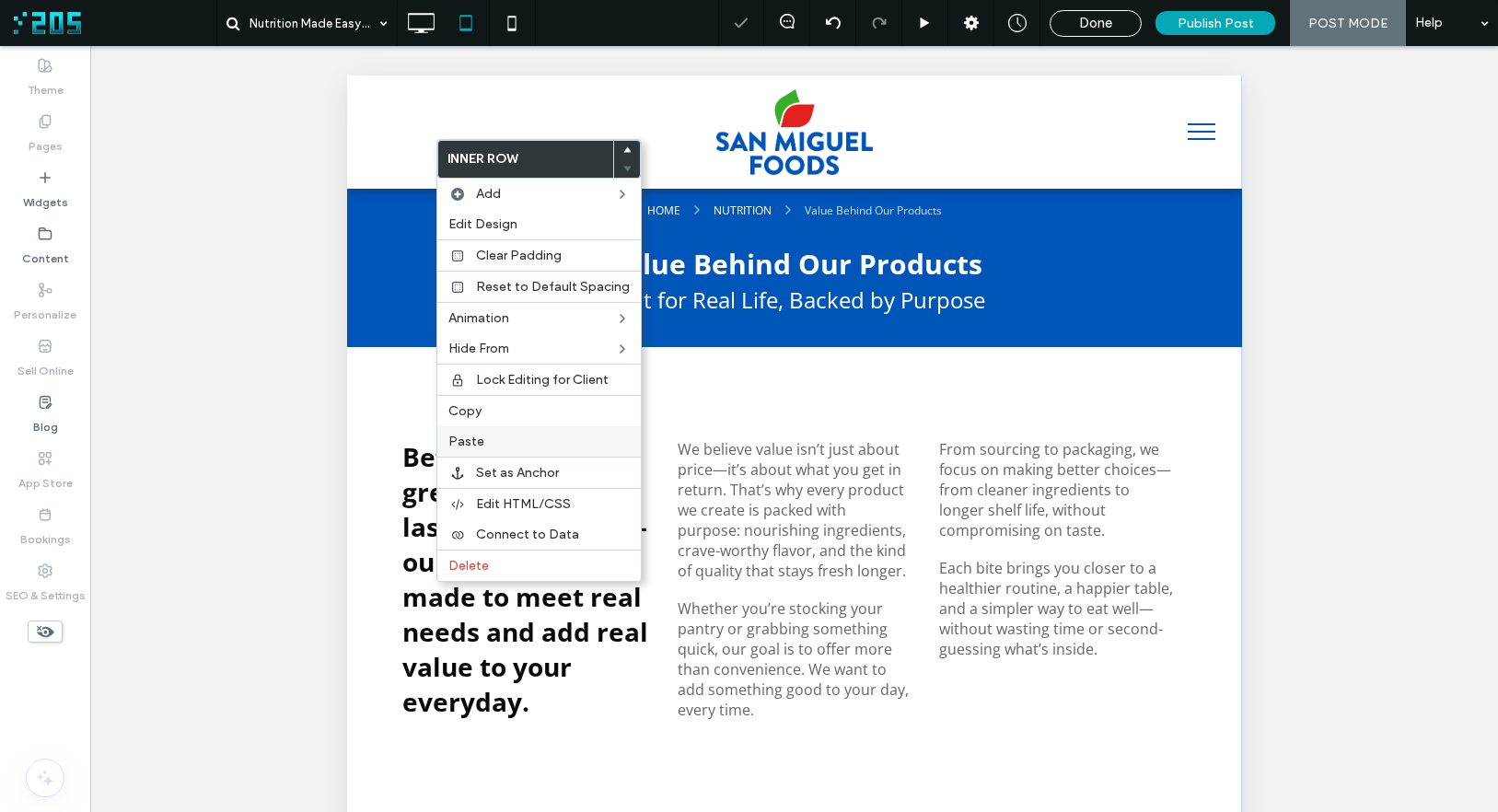
click at [491, 443] on label "Paste" at bounding box center [539, 442] width 181 height 16
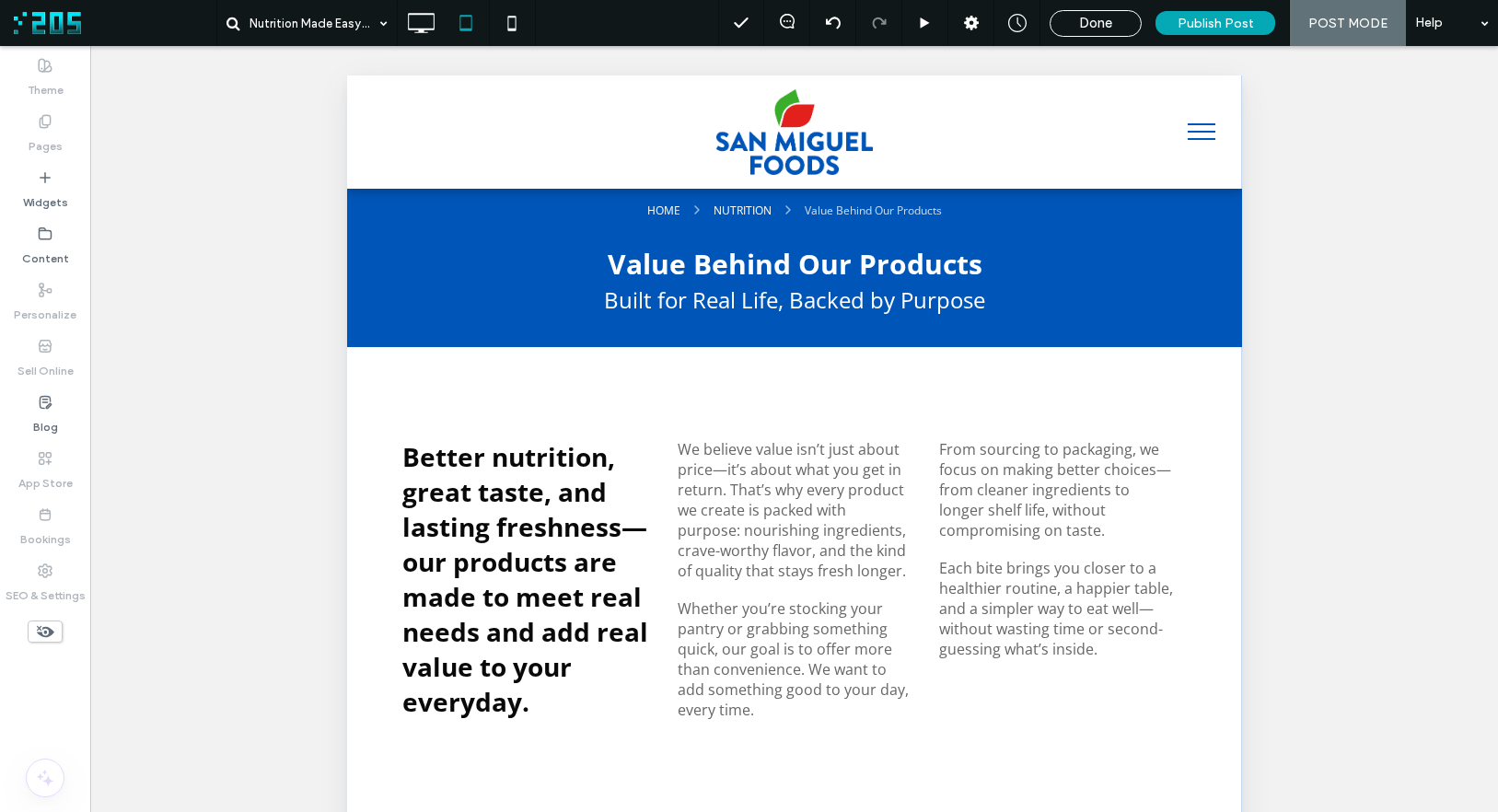
type input "*********"
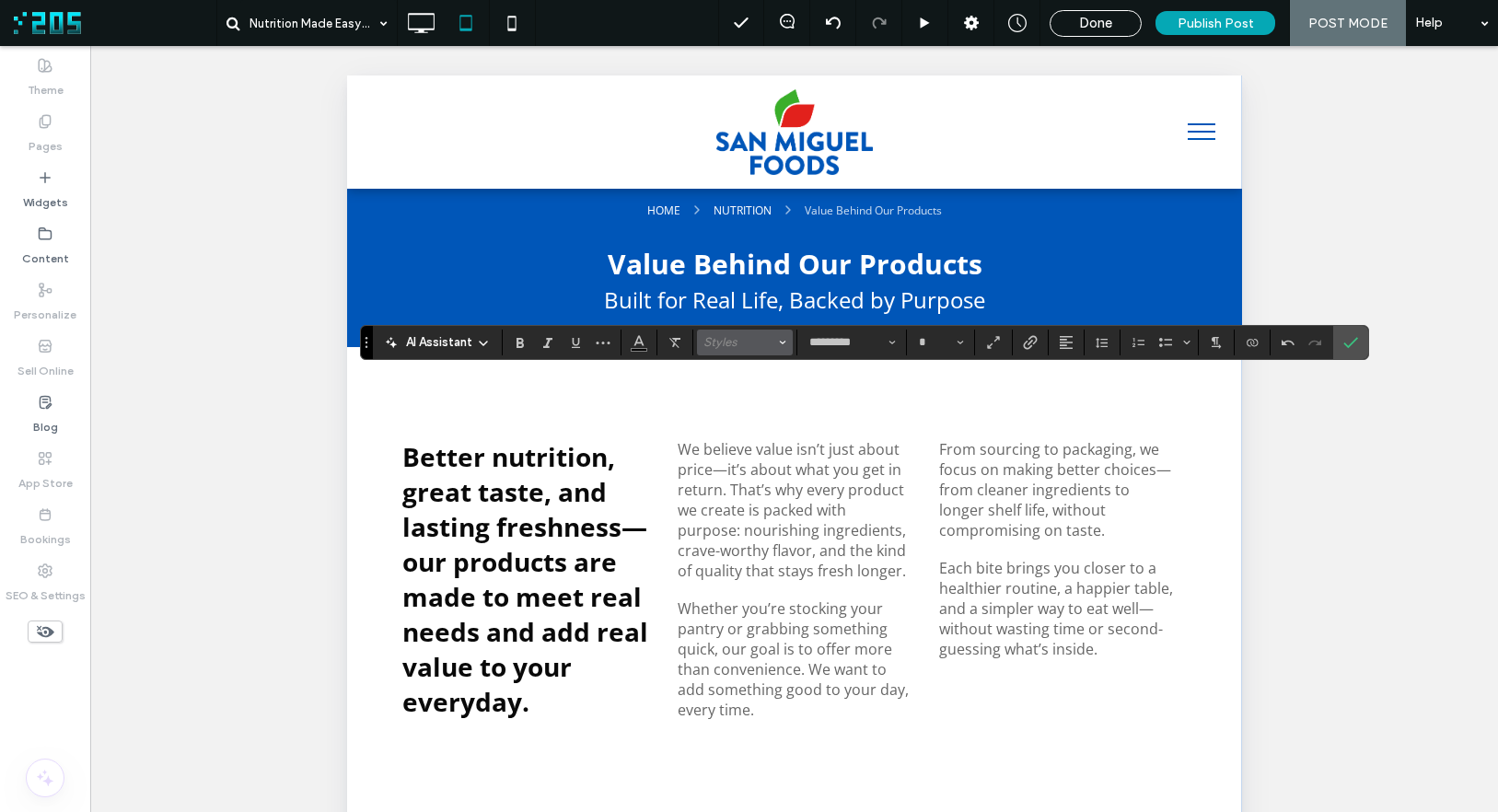
click at [711, 339] on span "Styles" at bounding box center [739, 342] width 72 height 14
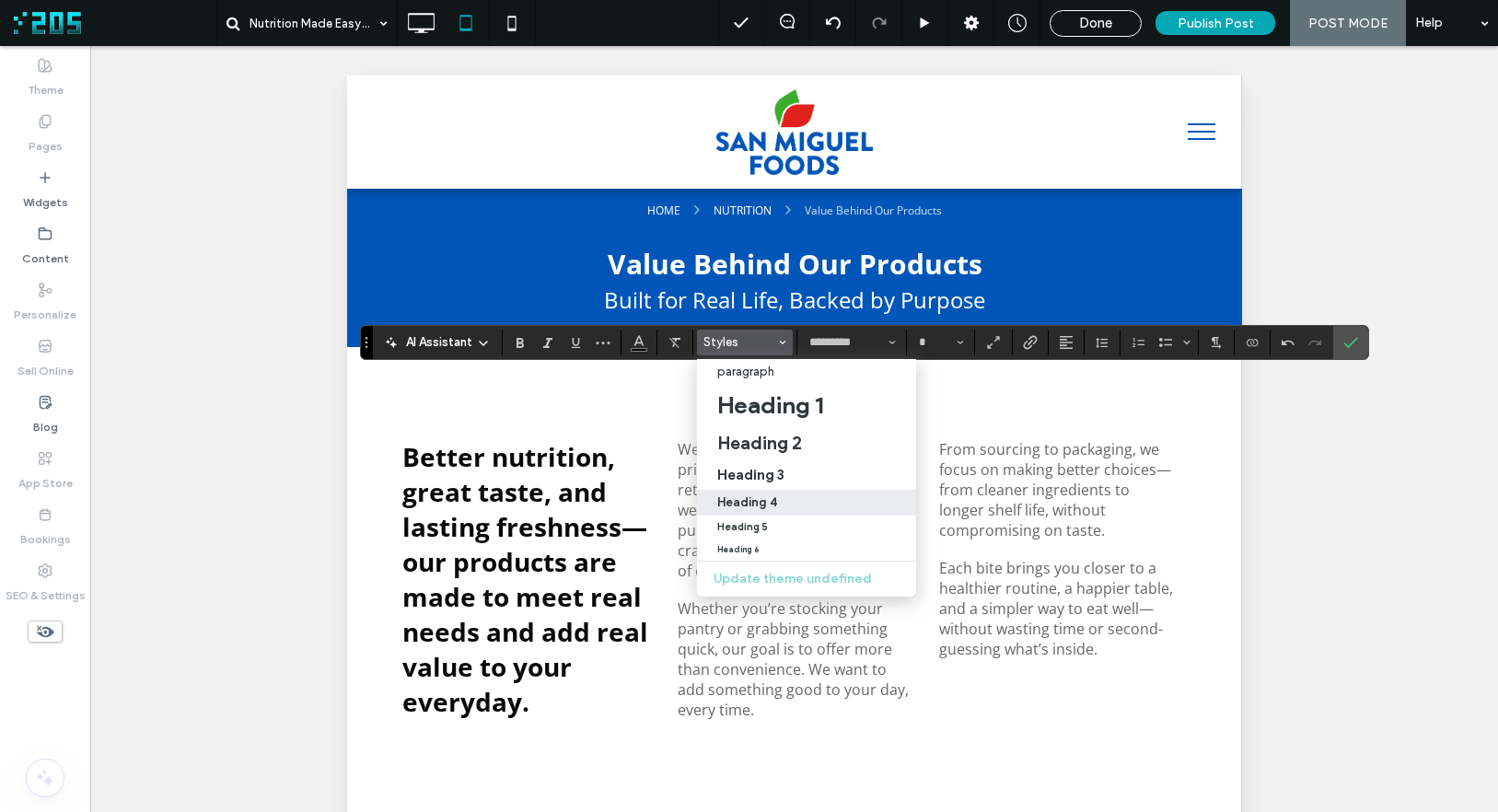
click at [793, 512] on label "Heading 4" at bounding box center [806, 502] width 219 height 26
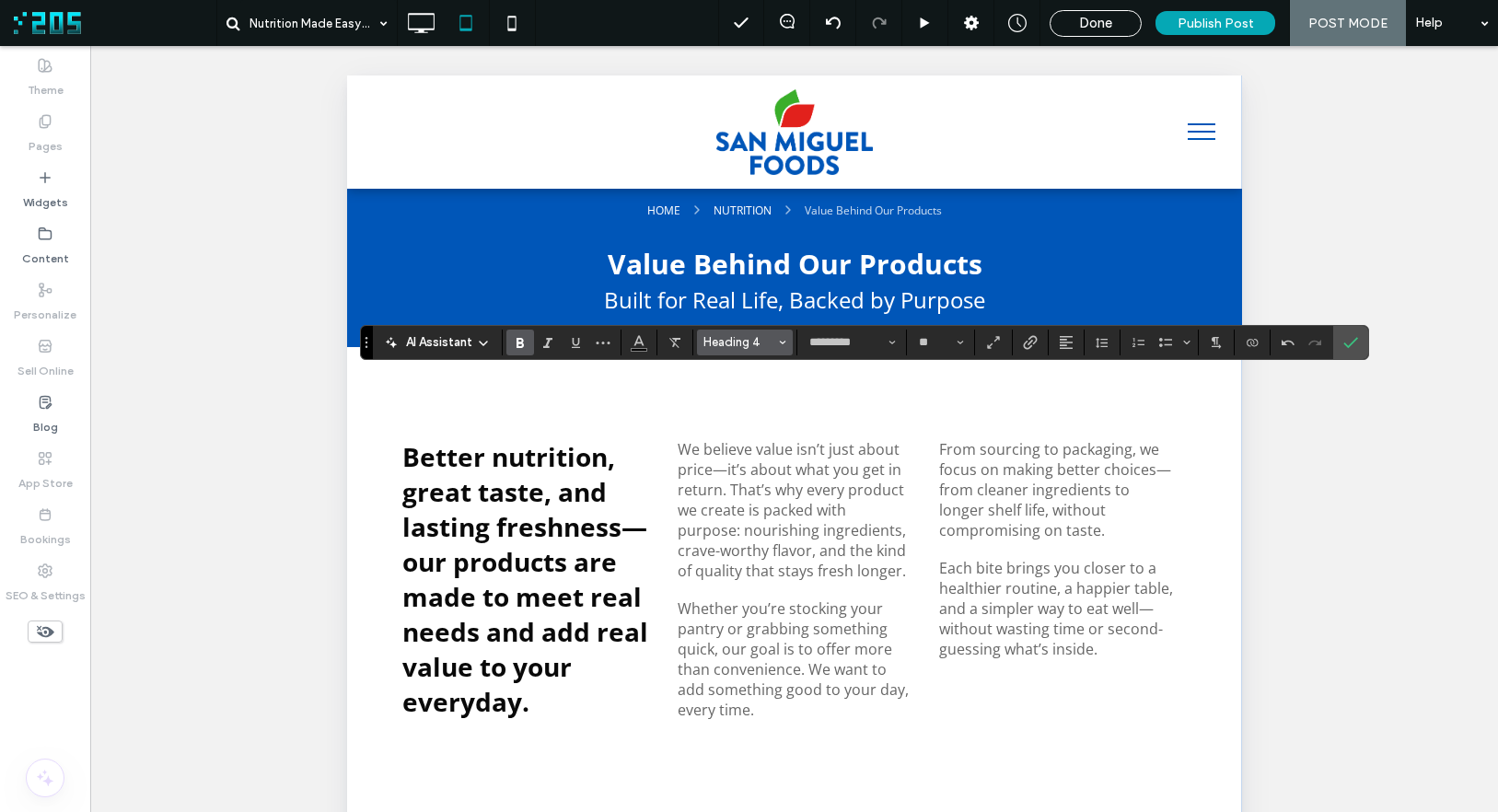
click at [741, 342] on span "Heading 4" at bounding box center [739, 342] width 72 height 14
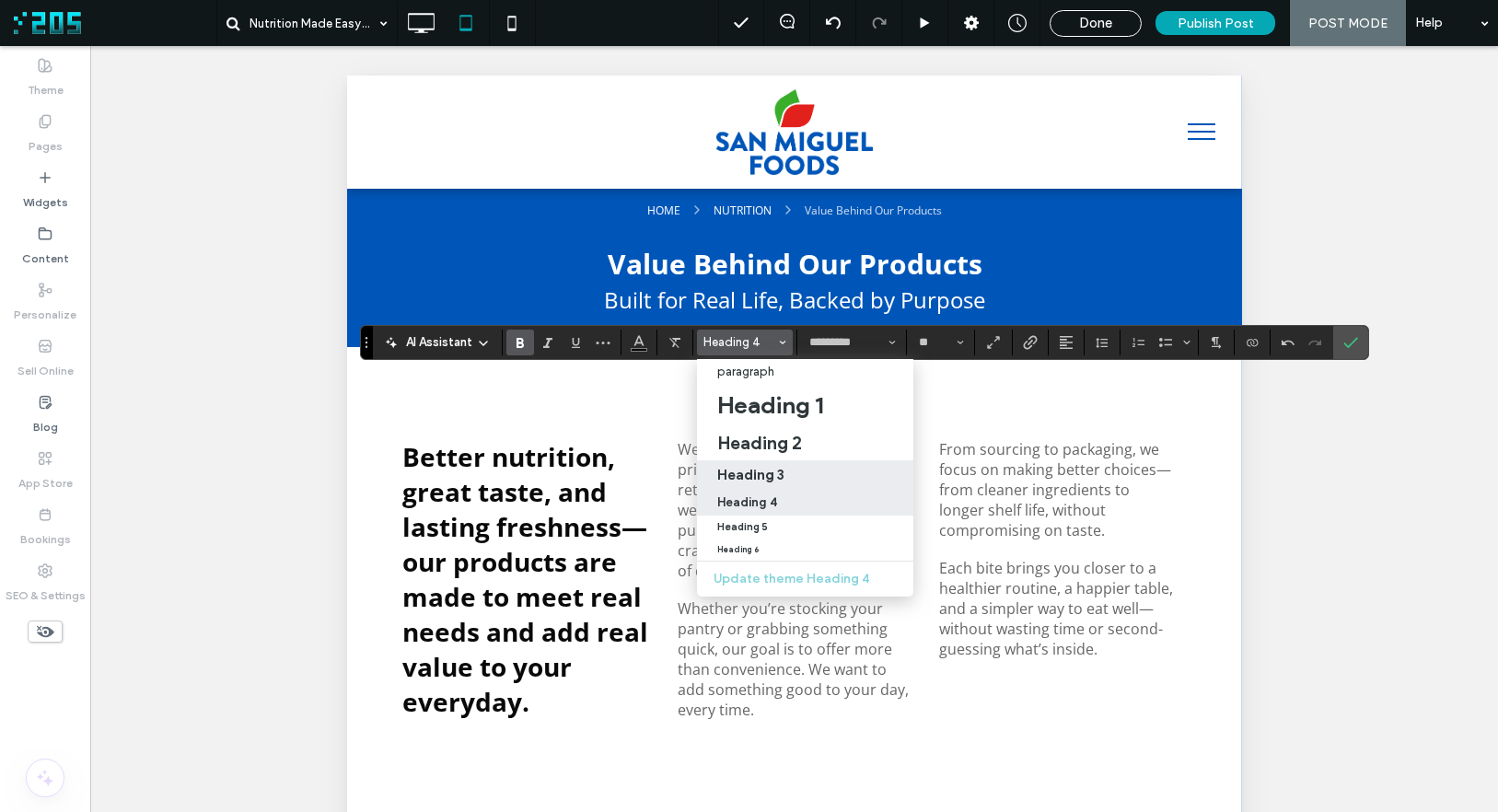
click at [813, 474] on div "Heading 3" at bounding box center [804, 475] width 175 height 17
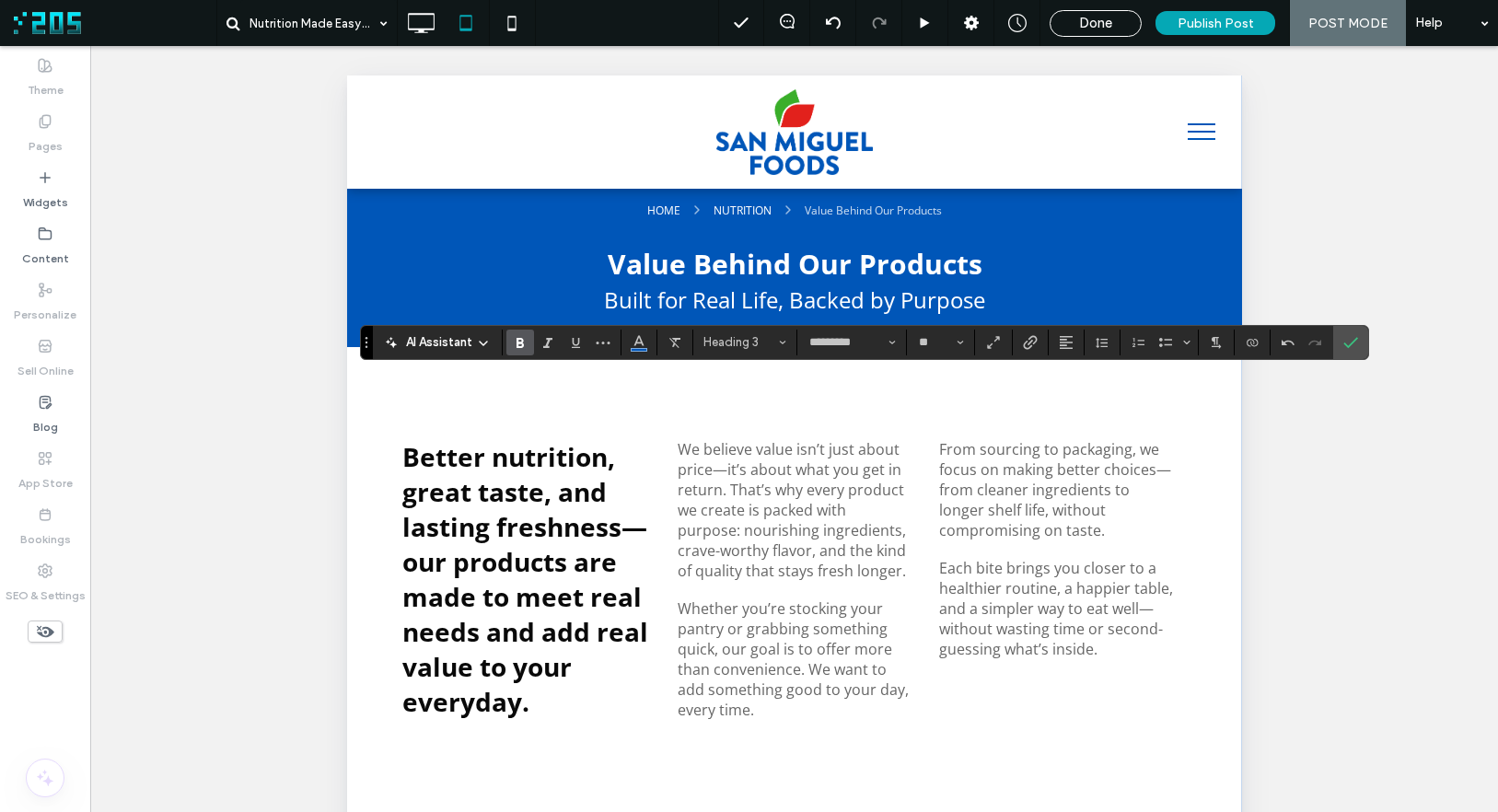
type input "**"
click at [1291, 342] on use "Confirm" at bounding box center [1350, 342] width 15 height 11
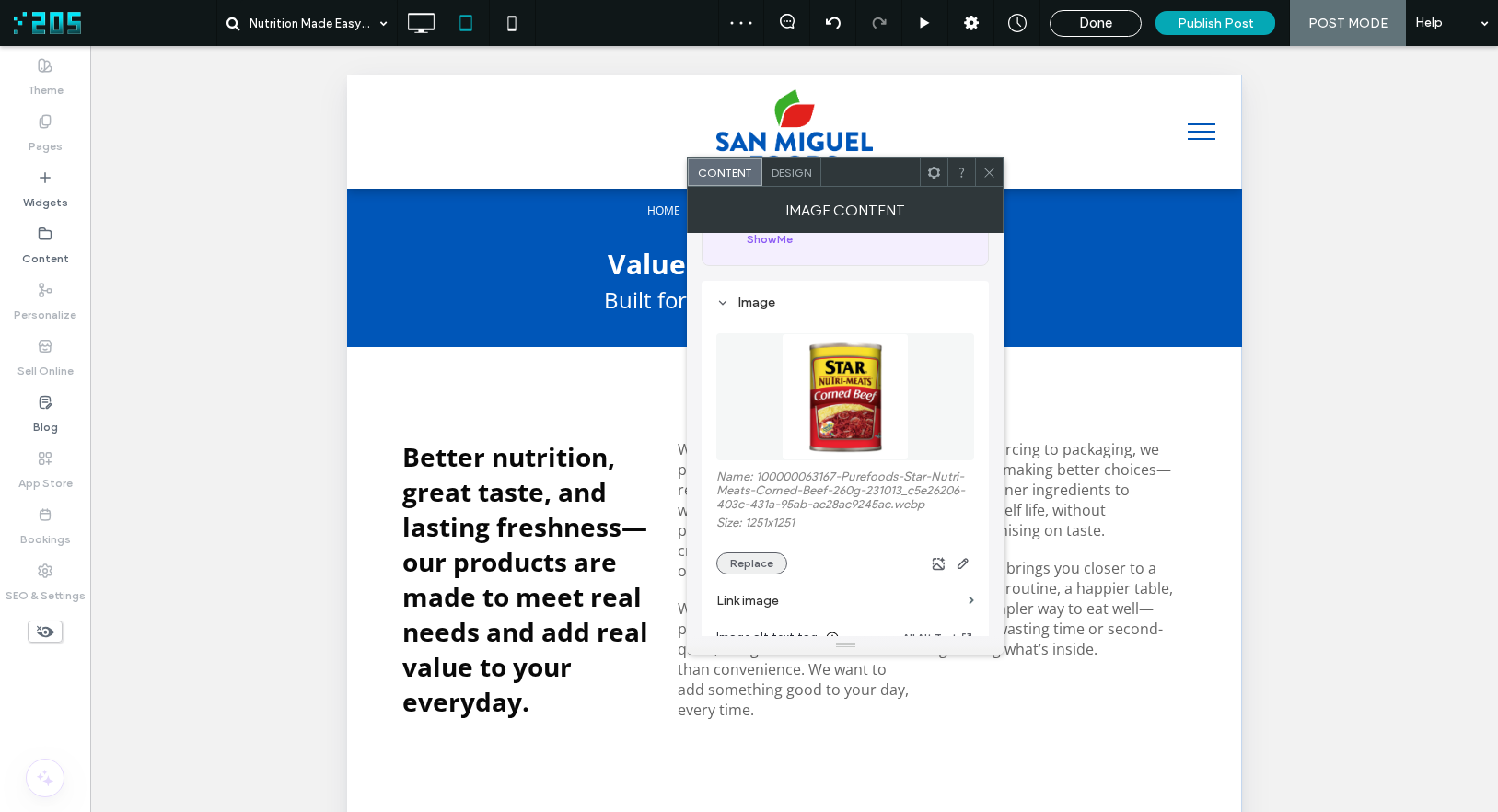
click at [754, 558] on button "Replace" at bounding box center [751, 563] width 71 height 22
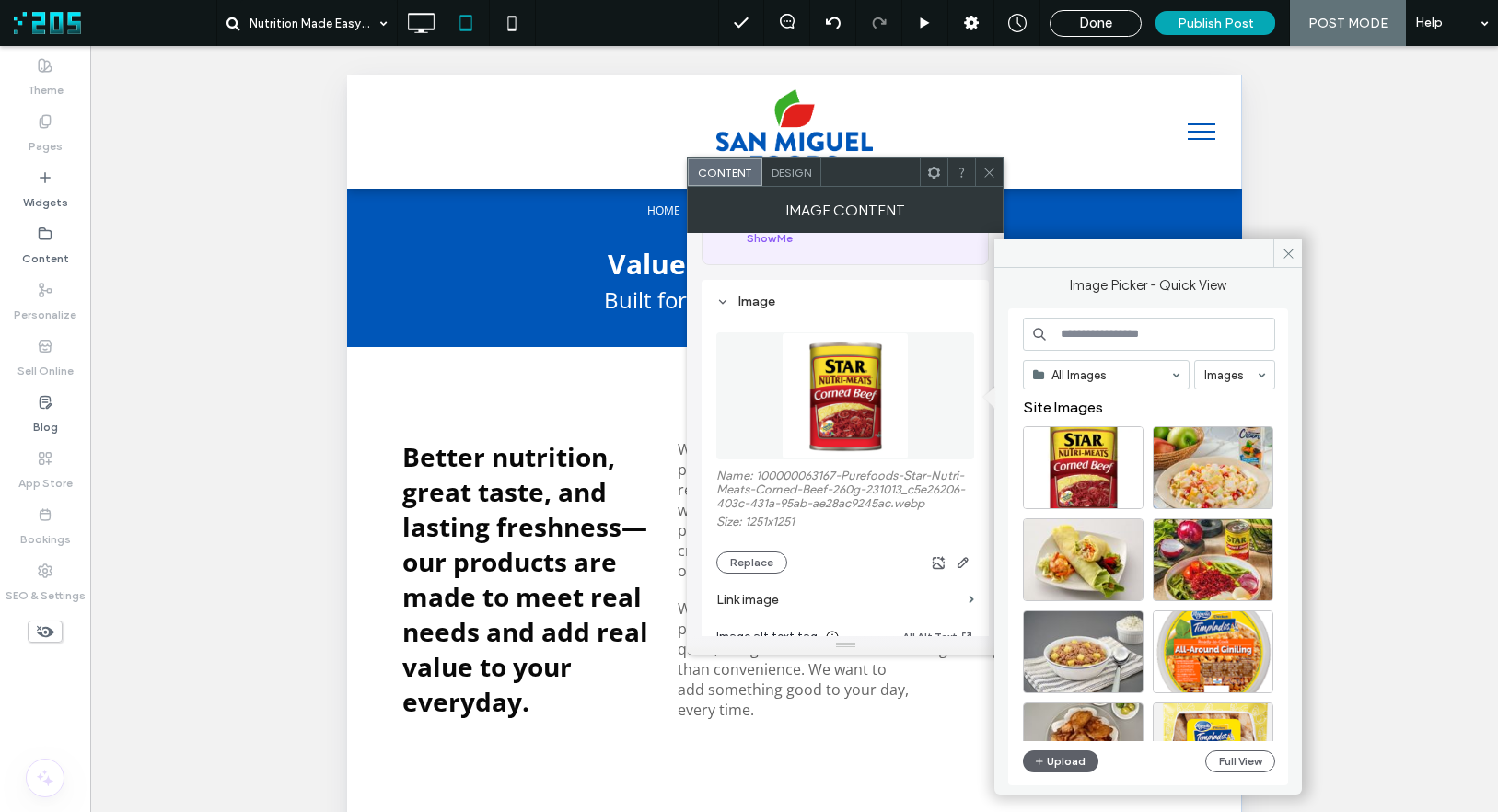
click at [1098, 339] on input at bounding box center [1149, 334] width 252 height 33
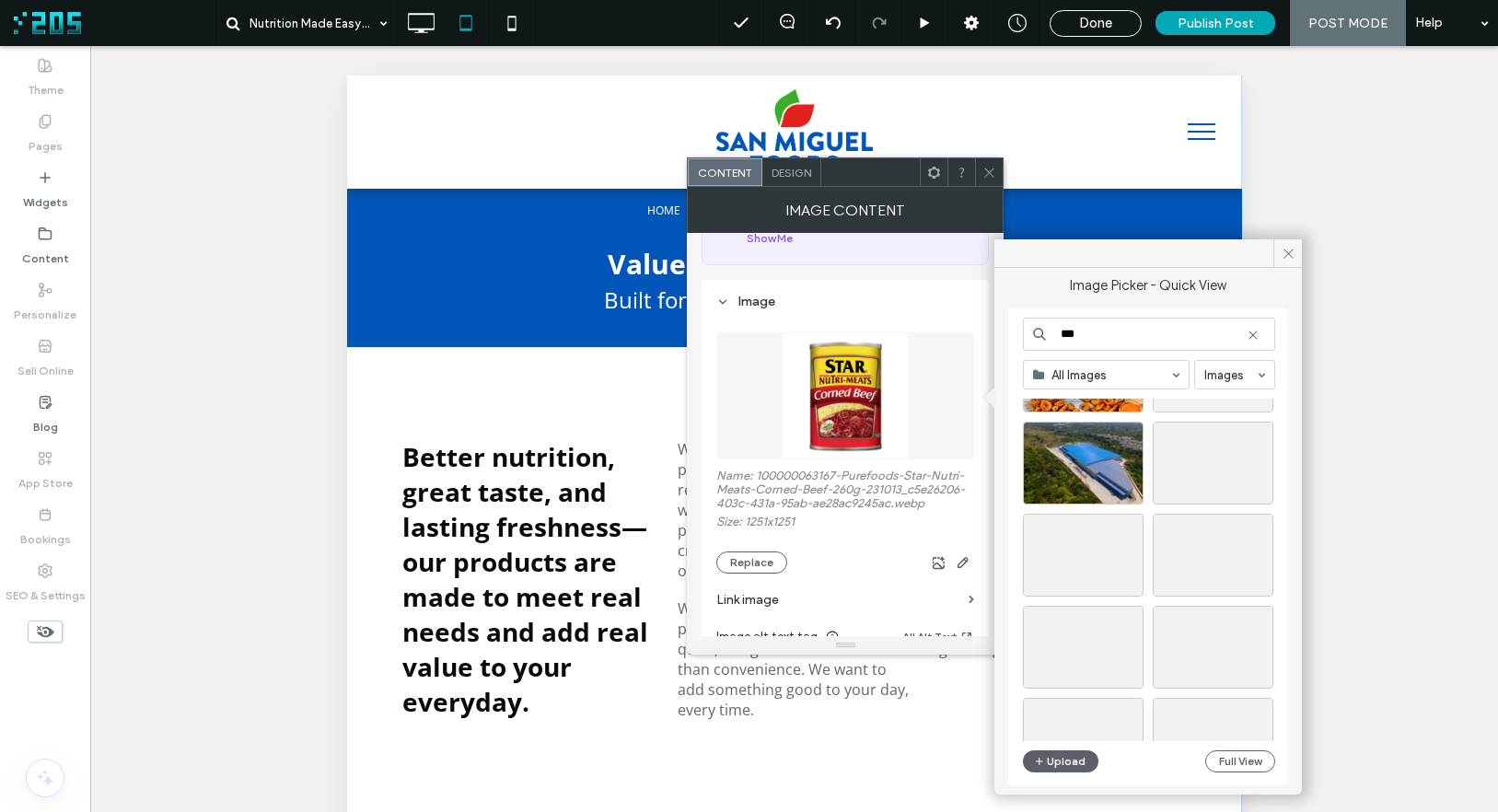
scroll to position [744, 0]
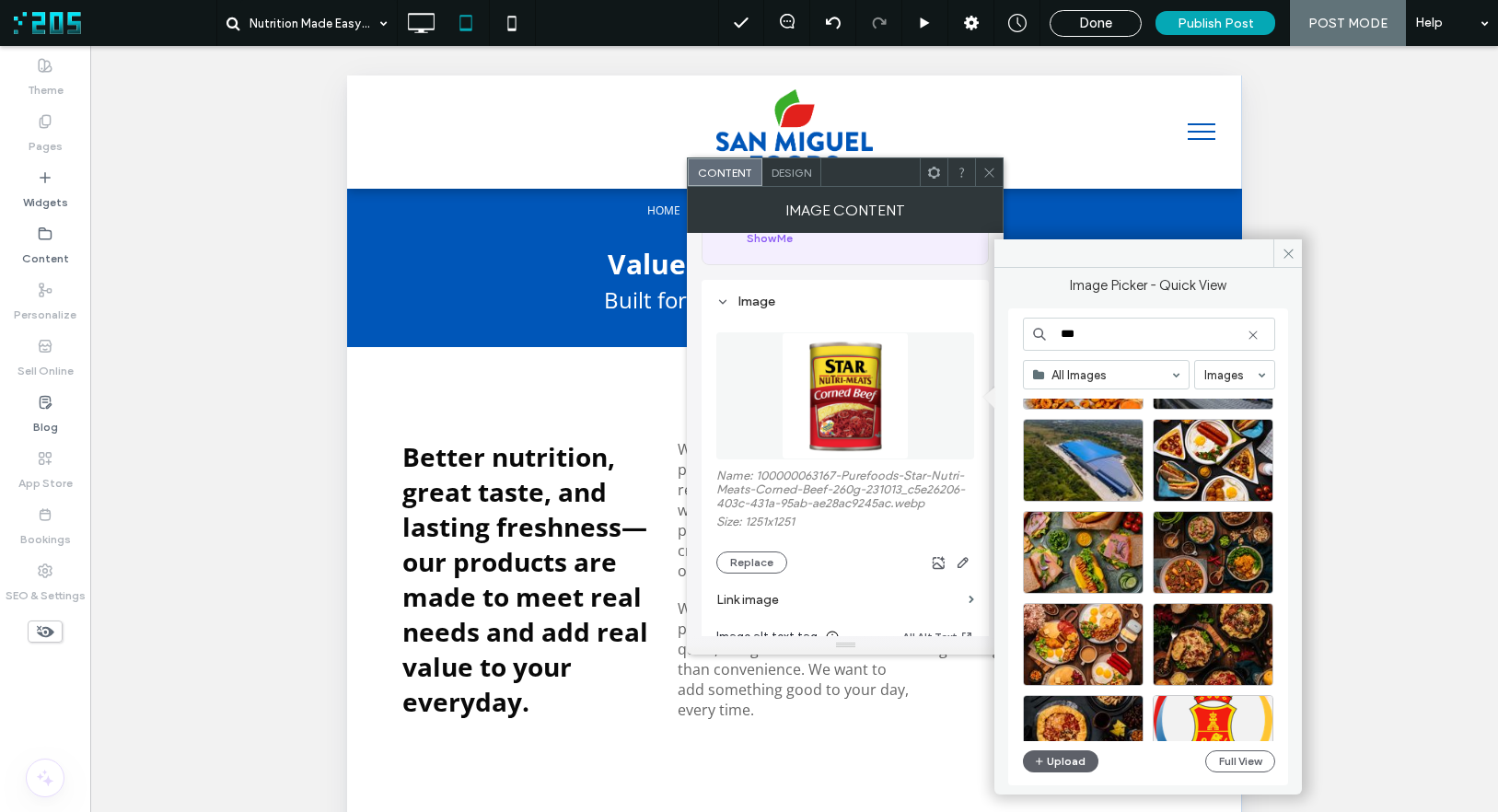
type input "***"
click at [1047, 663] on button "Upload" at bounding box center [1061, 761] width 76 height 22
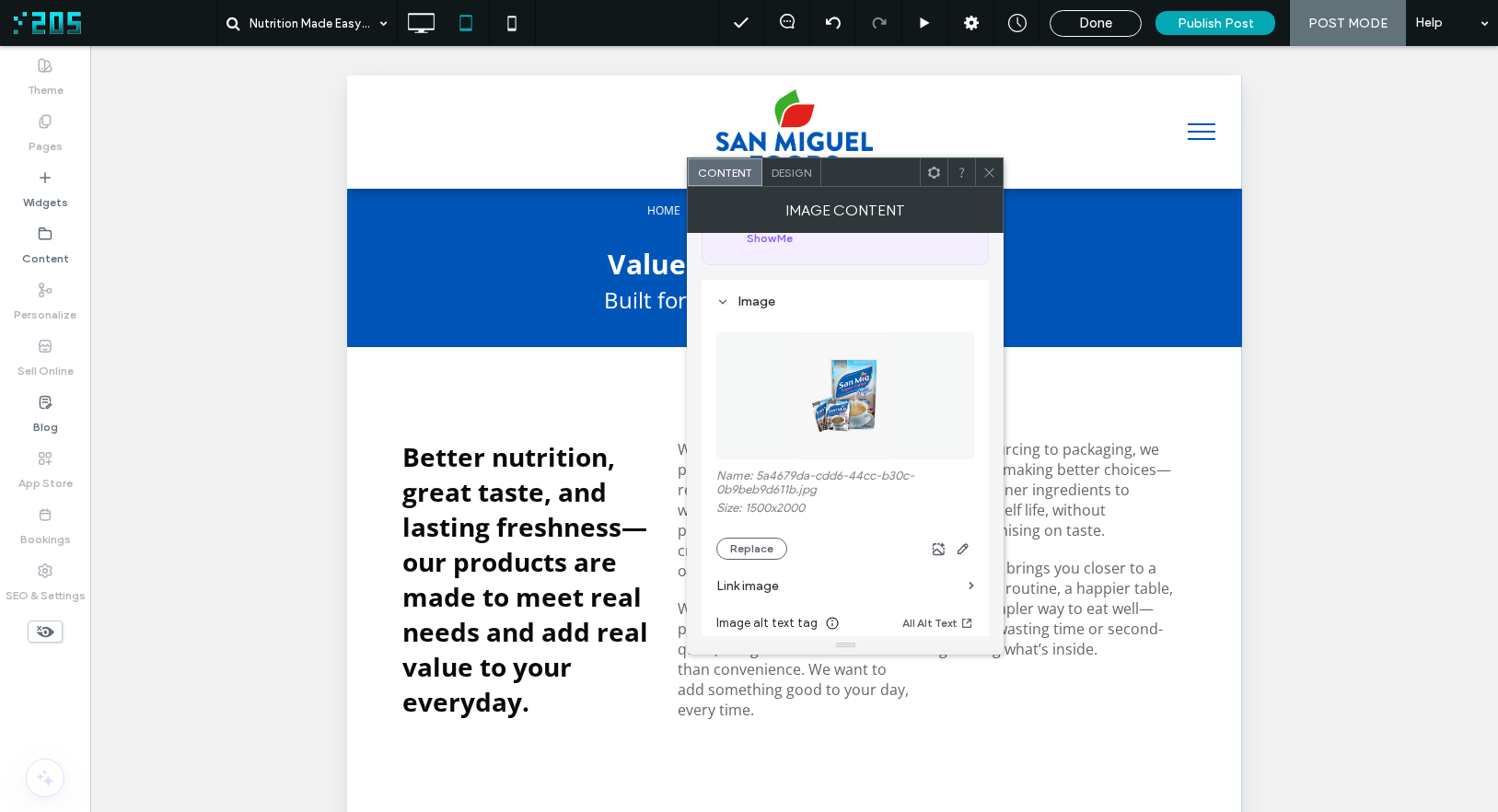
drag, startPoint x: 986, startPoint y: 172, endPoint x: 812, endPoint y: 211, distance: 178.3
click at [985, 172] on icon at bounding box center [989, 172] width 14 height 14
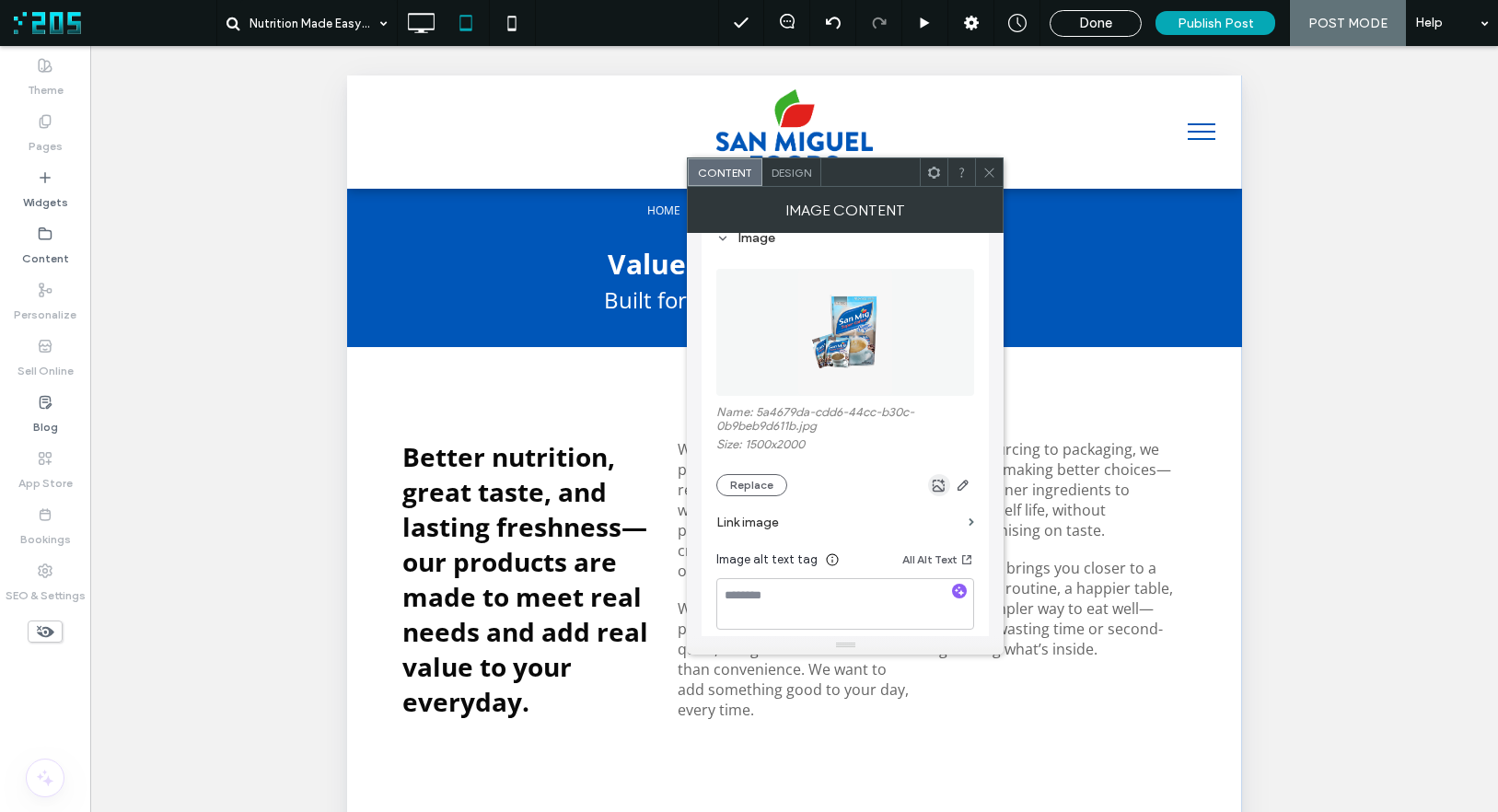
click at [939, 486] on icon "button" at bounding box center [939, 484] width 15 height 15
click at [988, 179] on span at bounding box center [989, 172] width 14 height 28
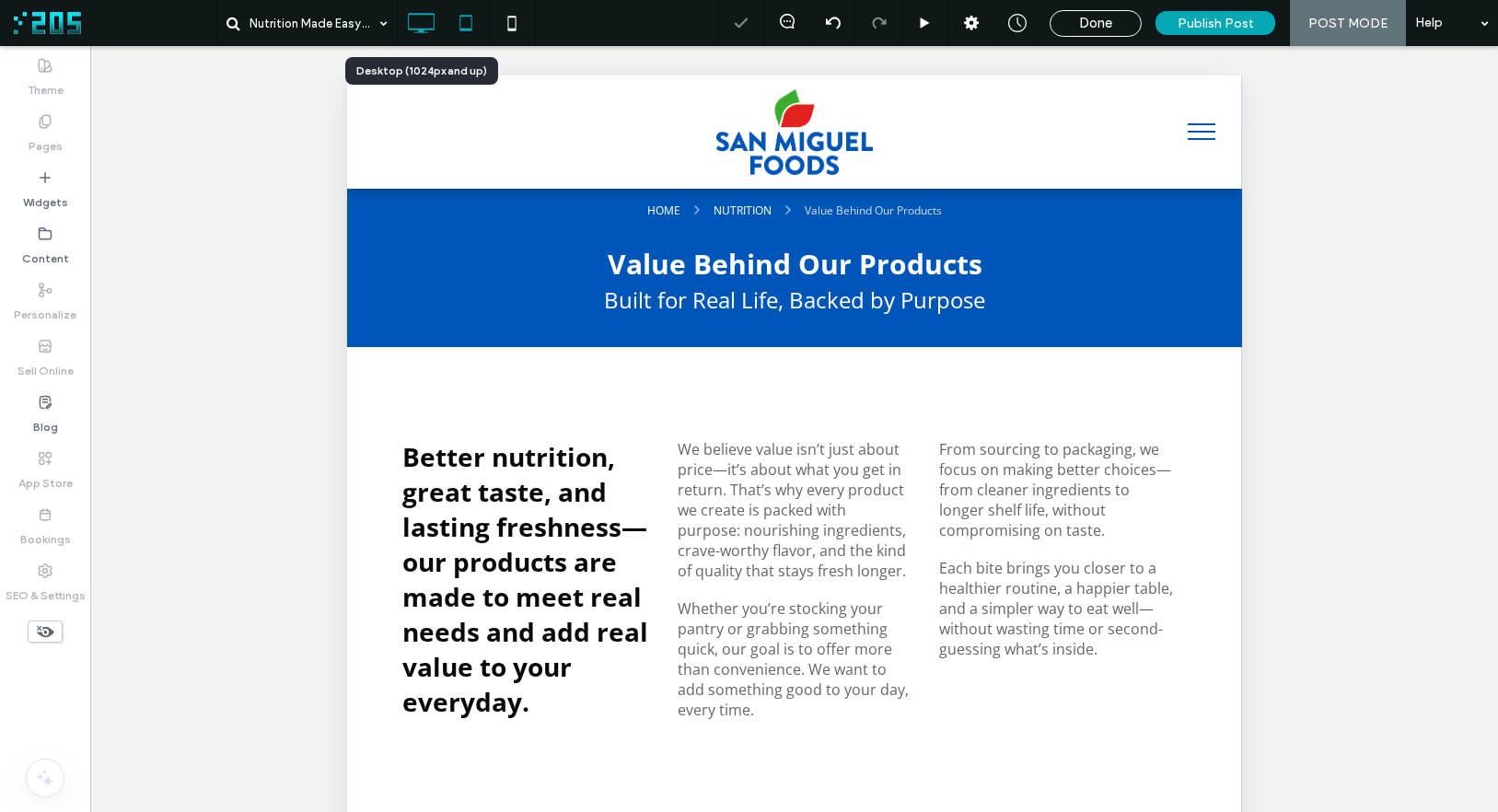
click at [416, 23] on icon at bounding box center [421, 23] width 37 height 37
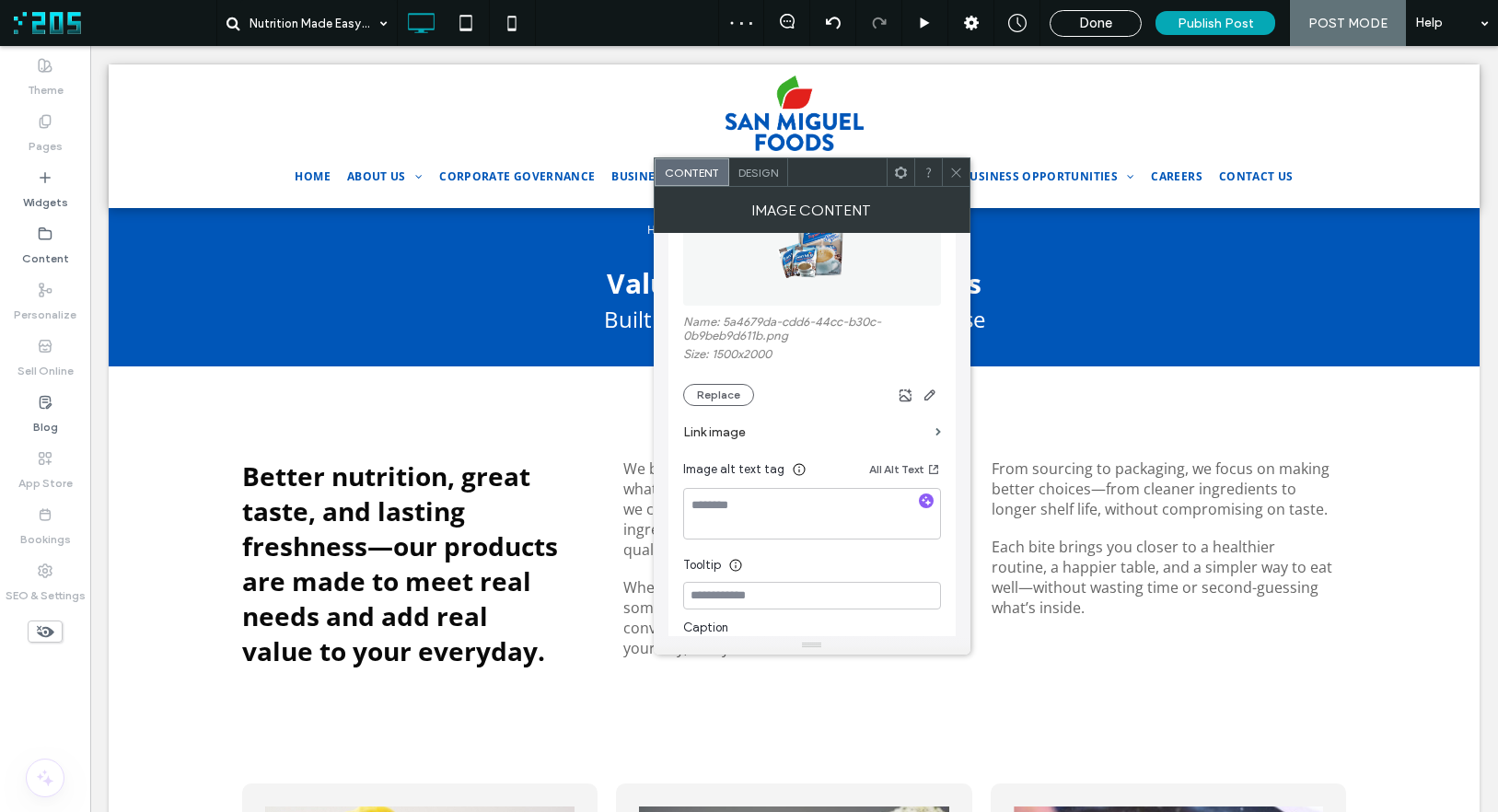
scroll to position [332, 0]
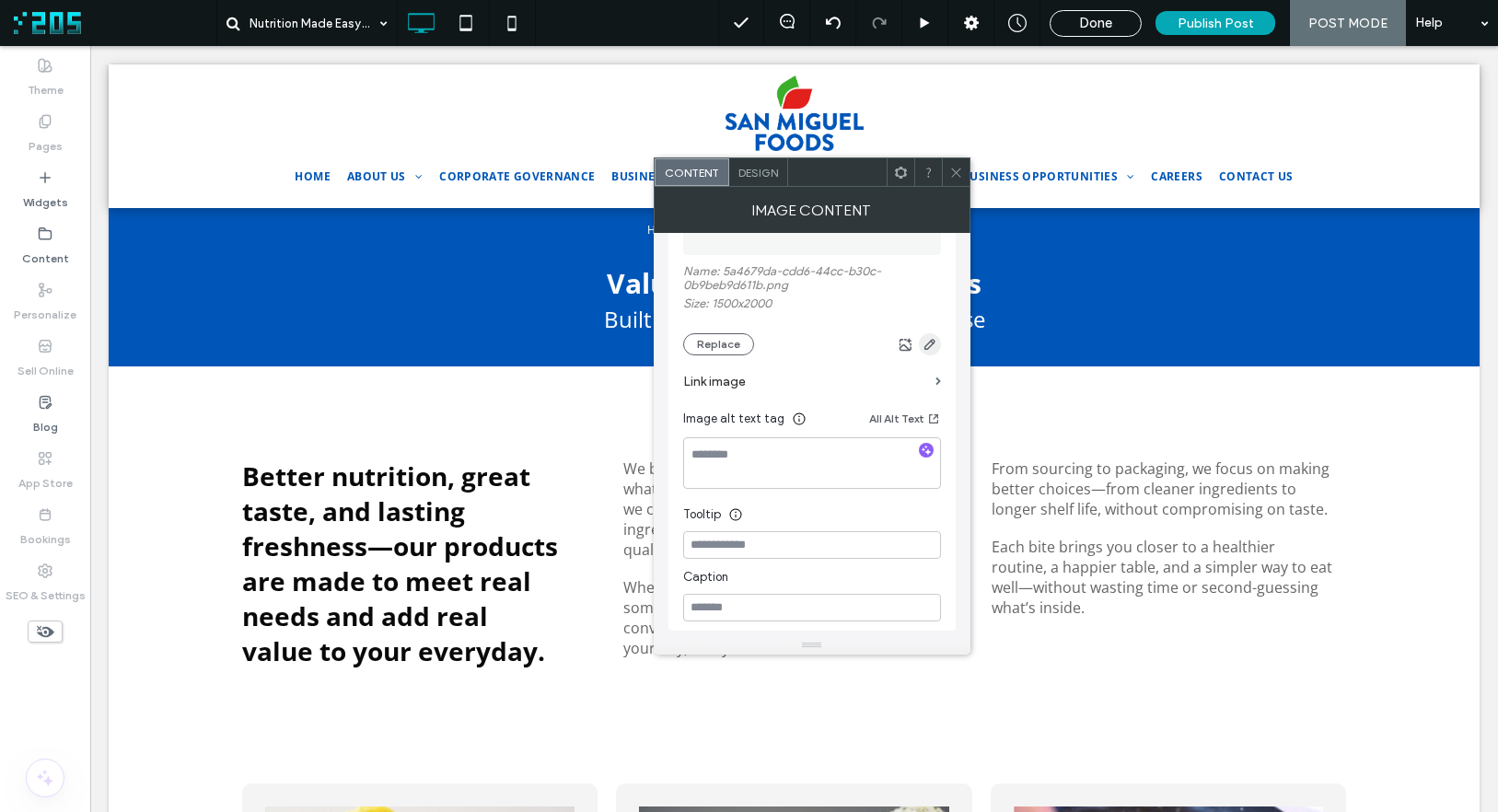
click at [928, 346] on icon "button" at bounding box center [929, 344] width 15 height 15
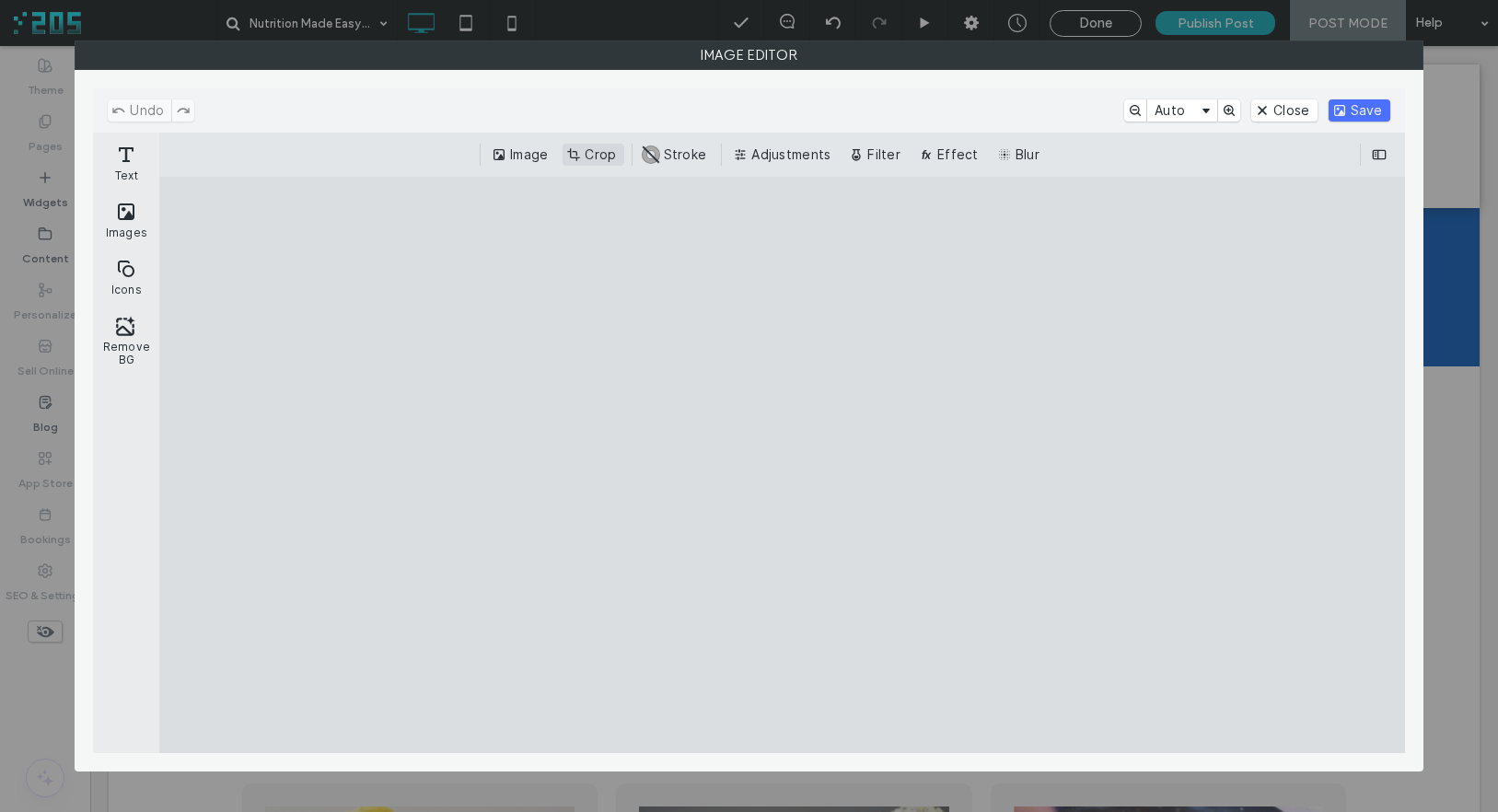
click at [589, 155] on button "Crop" at bounding box center [593, 154] width 61 height 22
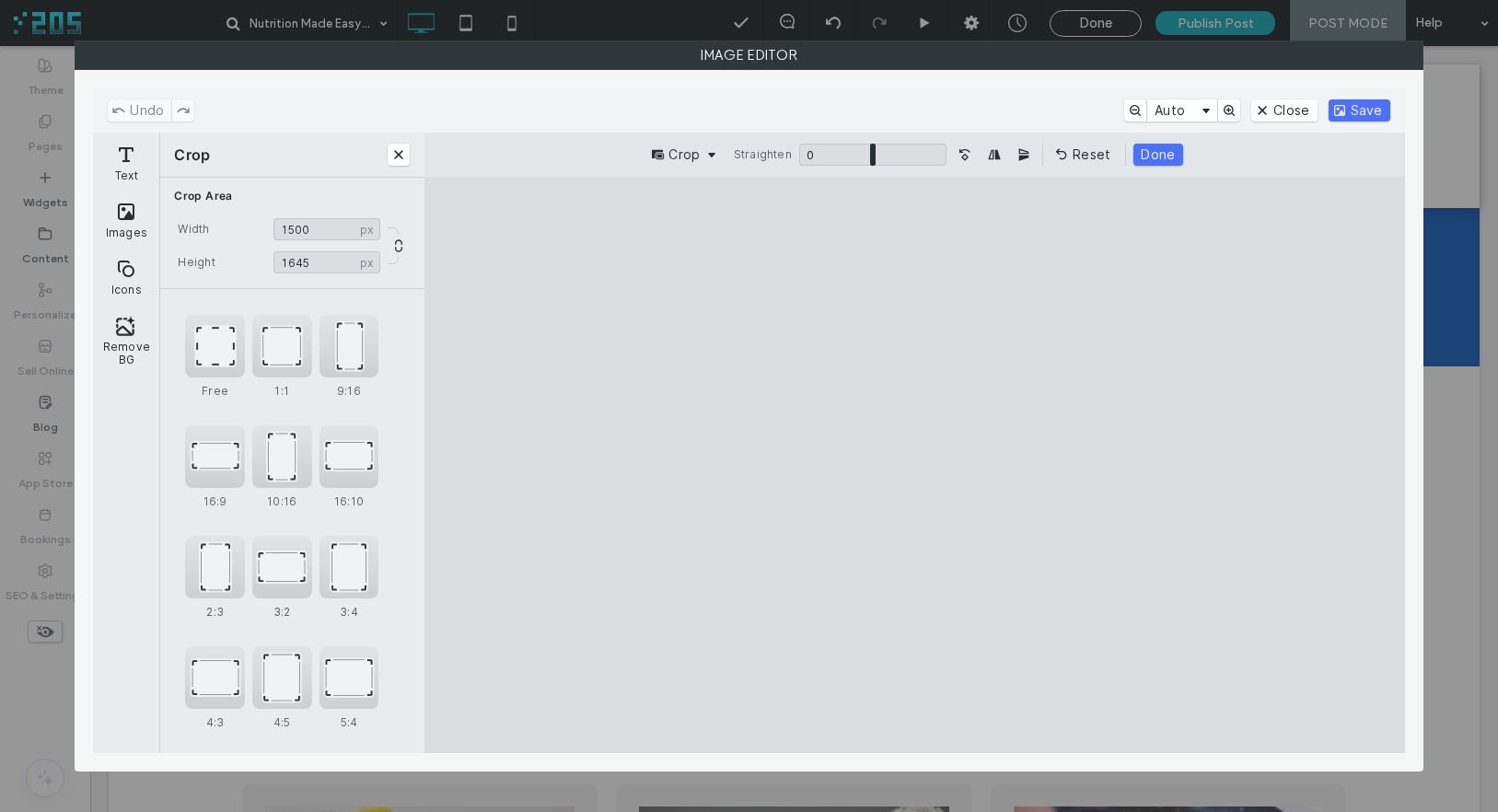
drag, startPoint x: 918, startPoint y: 237, endPoint x: 919, endPoint y: 320, distance: 83.0
click at [914, 465] on cesdk-canvas "Editor canvas" at bounding box center [914, 465] width 0 height 0
type input "****"
drag, startPoint x: 915, startPoint y: 733, endPoint x: 920, endPoint y: 634, distance: 99.1
click at [914, 465] on cesdk-canvas "Editor canvas" at bounding box center [914, 465] width 0 height 0
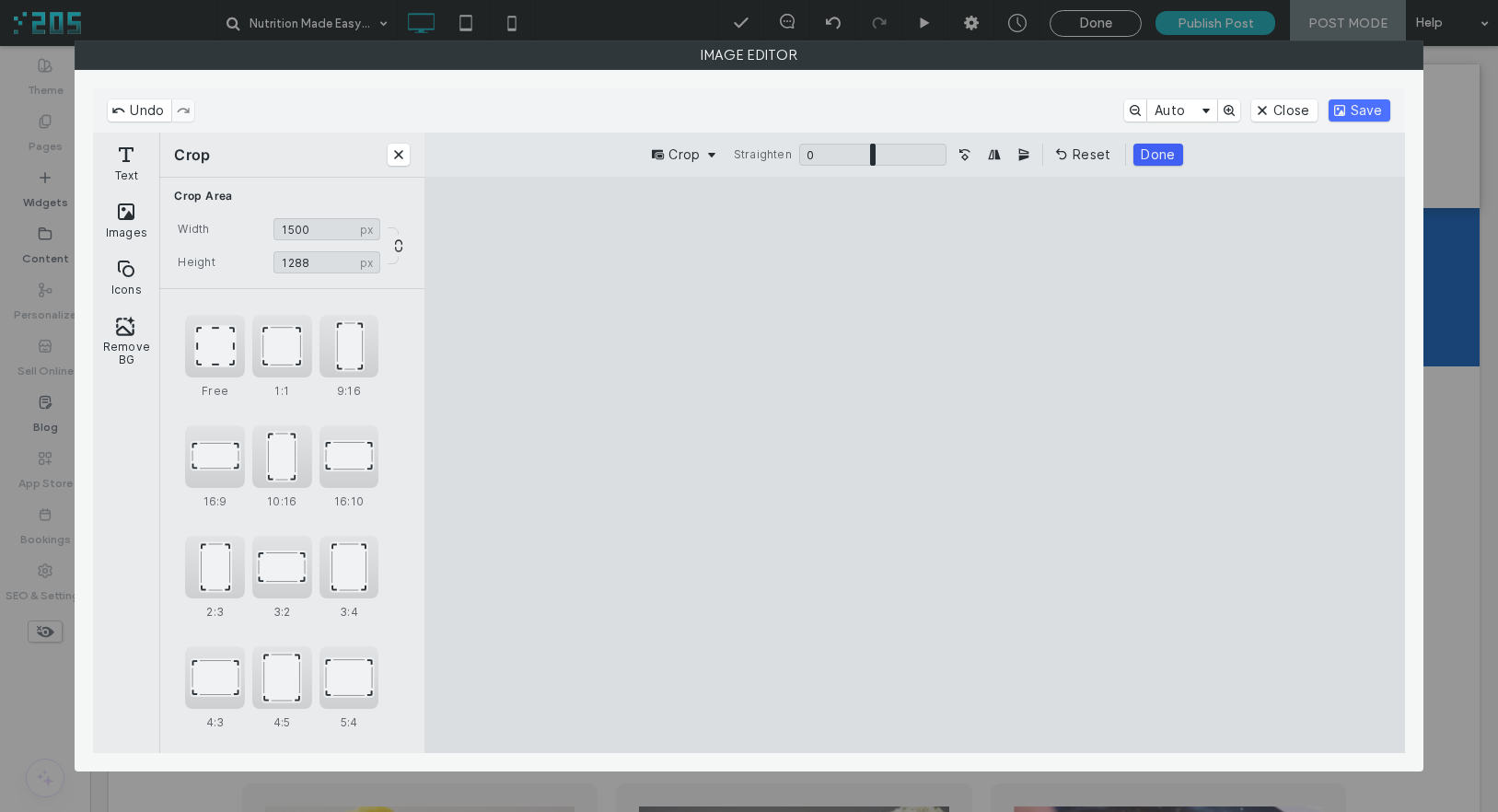
click at [1171, 157] on button "Done" at bounding box center [1158, 154] width 48 height 22
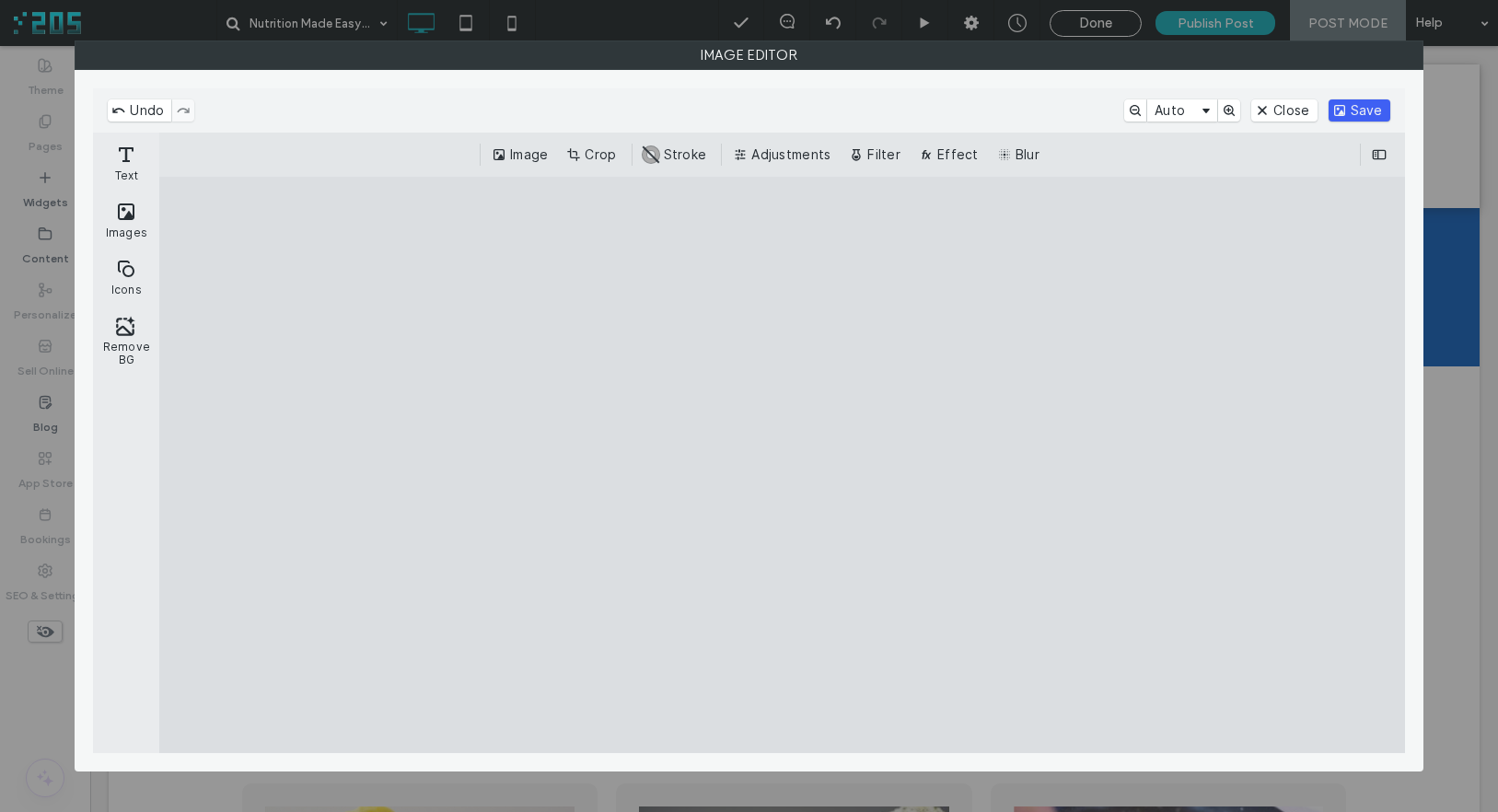
click at [1291, 110] on button "Save" at bounding box center [1359, 110] width 62 height 22
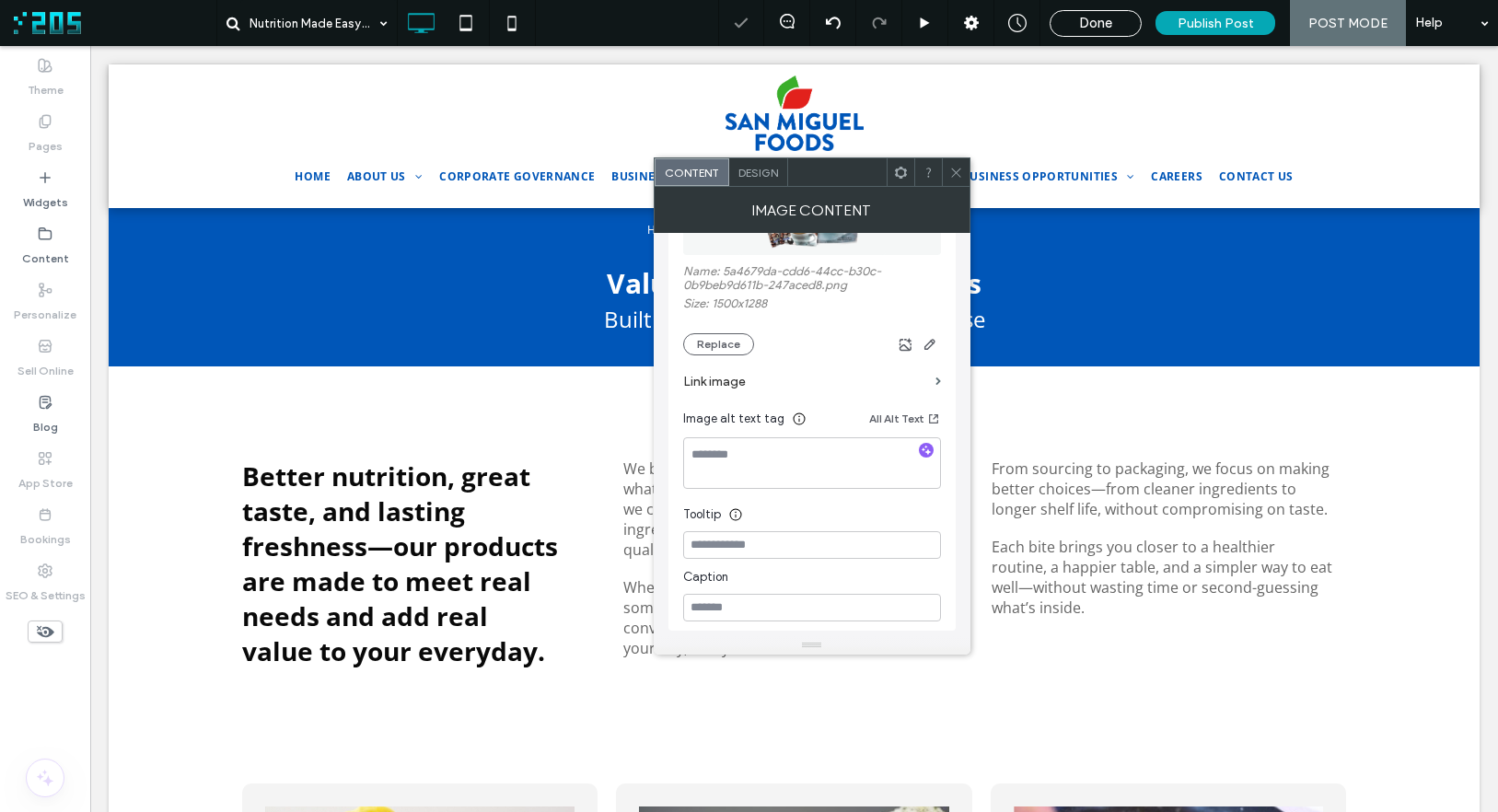
click at [952, 172] on icon at bounding box center [956, 172] width 14 height 14
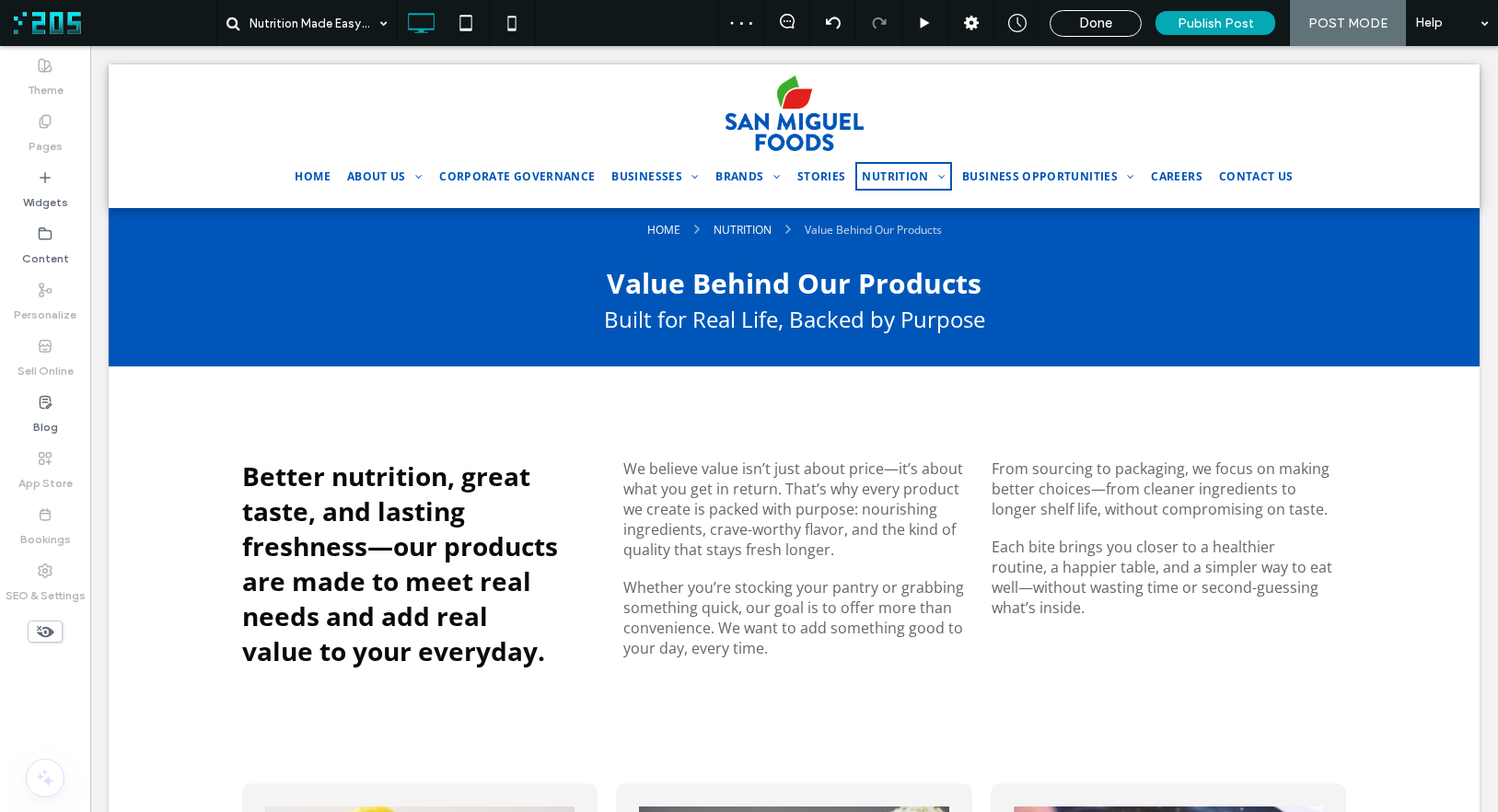
type input "*********"
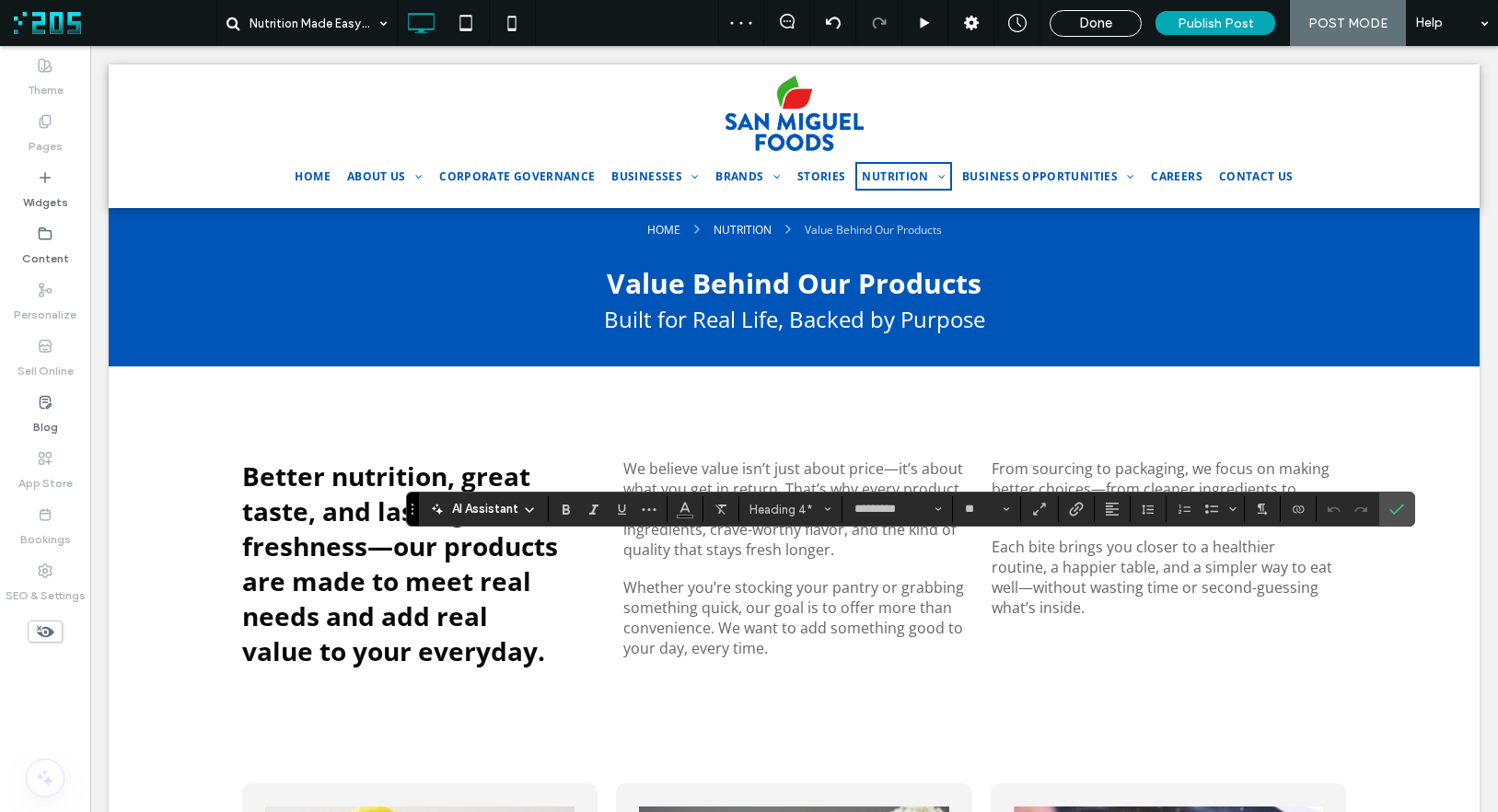
type input "**"
click at [677, 516] on span "Color" at bounding box center [684, 507] width 15 height 24
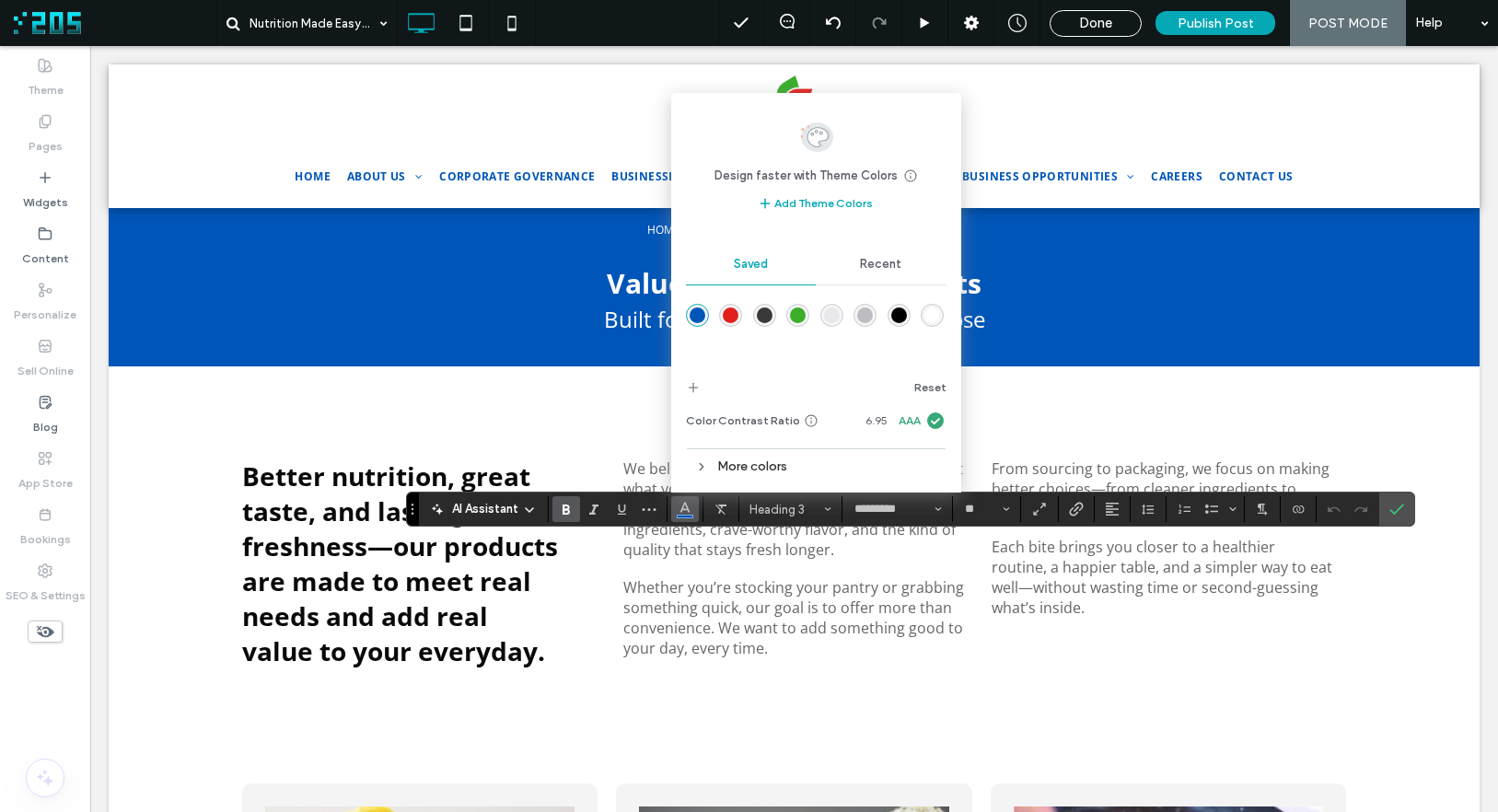
click at [898, 311] on div "rgba(0,0,0,1)" at bounding box center [899, 315] width 16 height 16
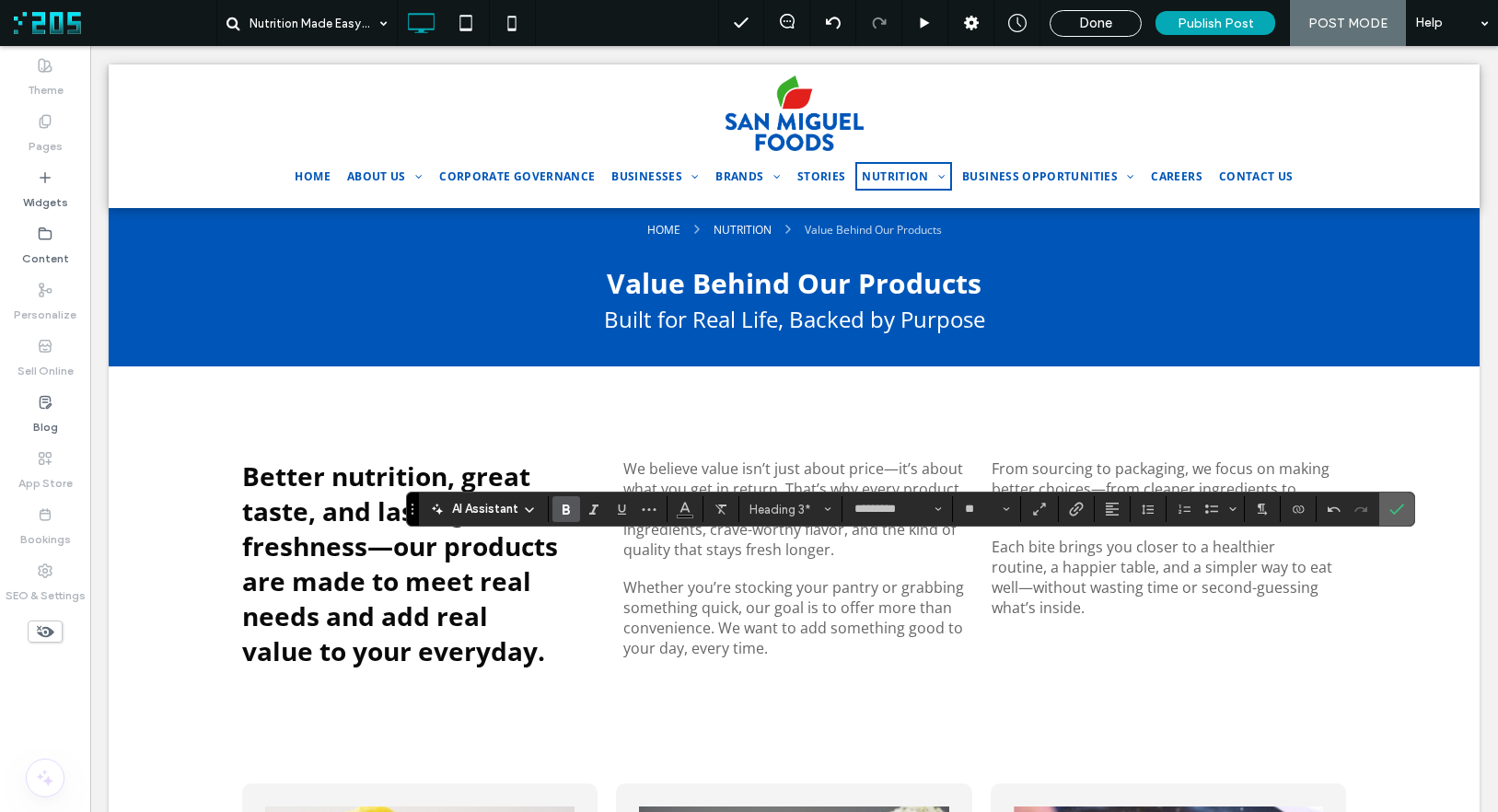
click at [1291, 508] on use "Confirm" at bounding box center [1396, 510] width 15 height 11
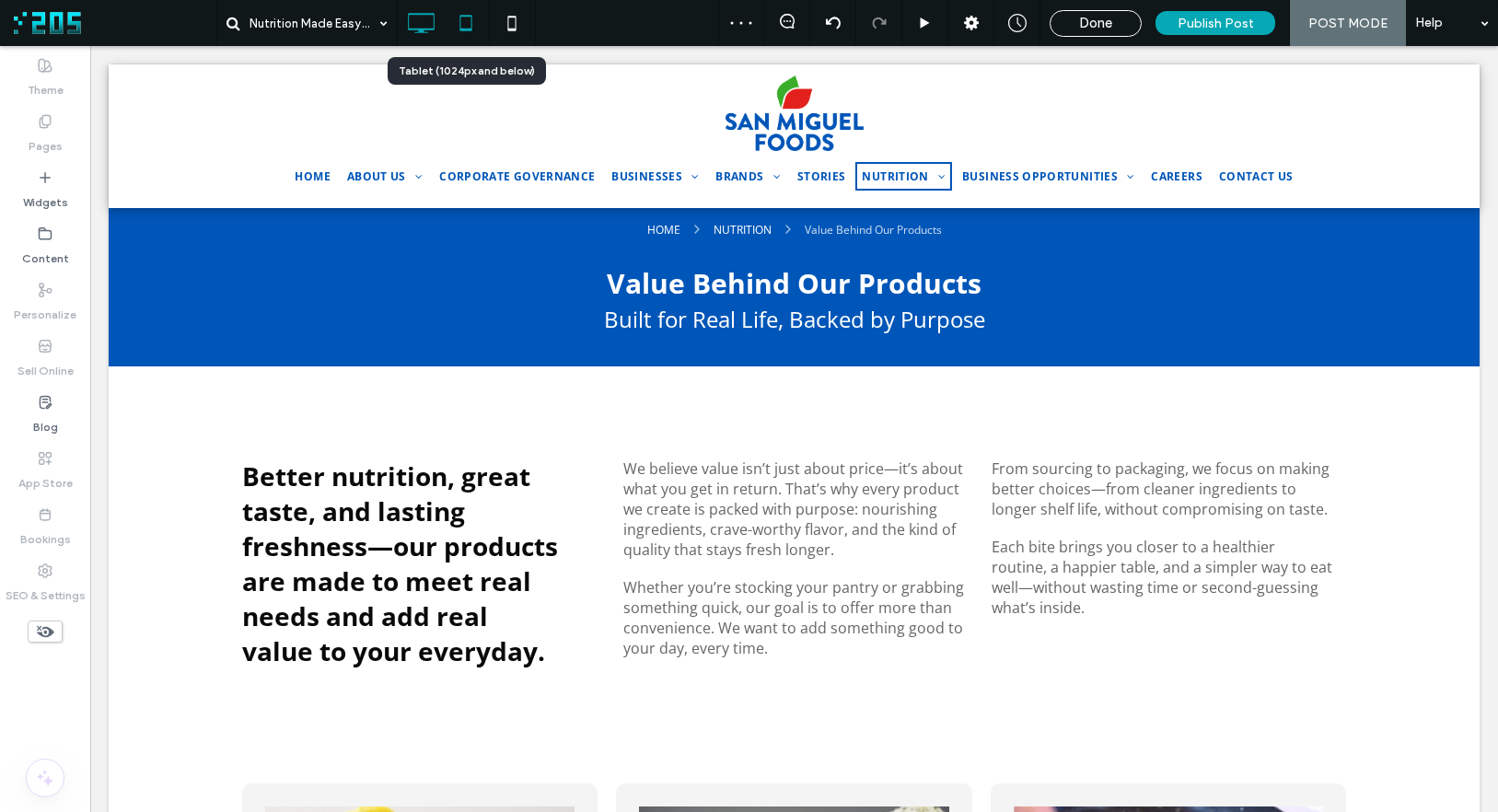
click at [471, 29] on use at bounding box center [465, 22] width 12 height 16
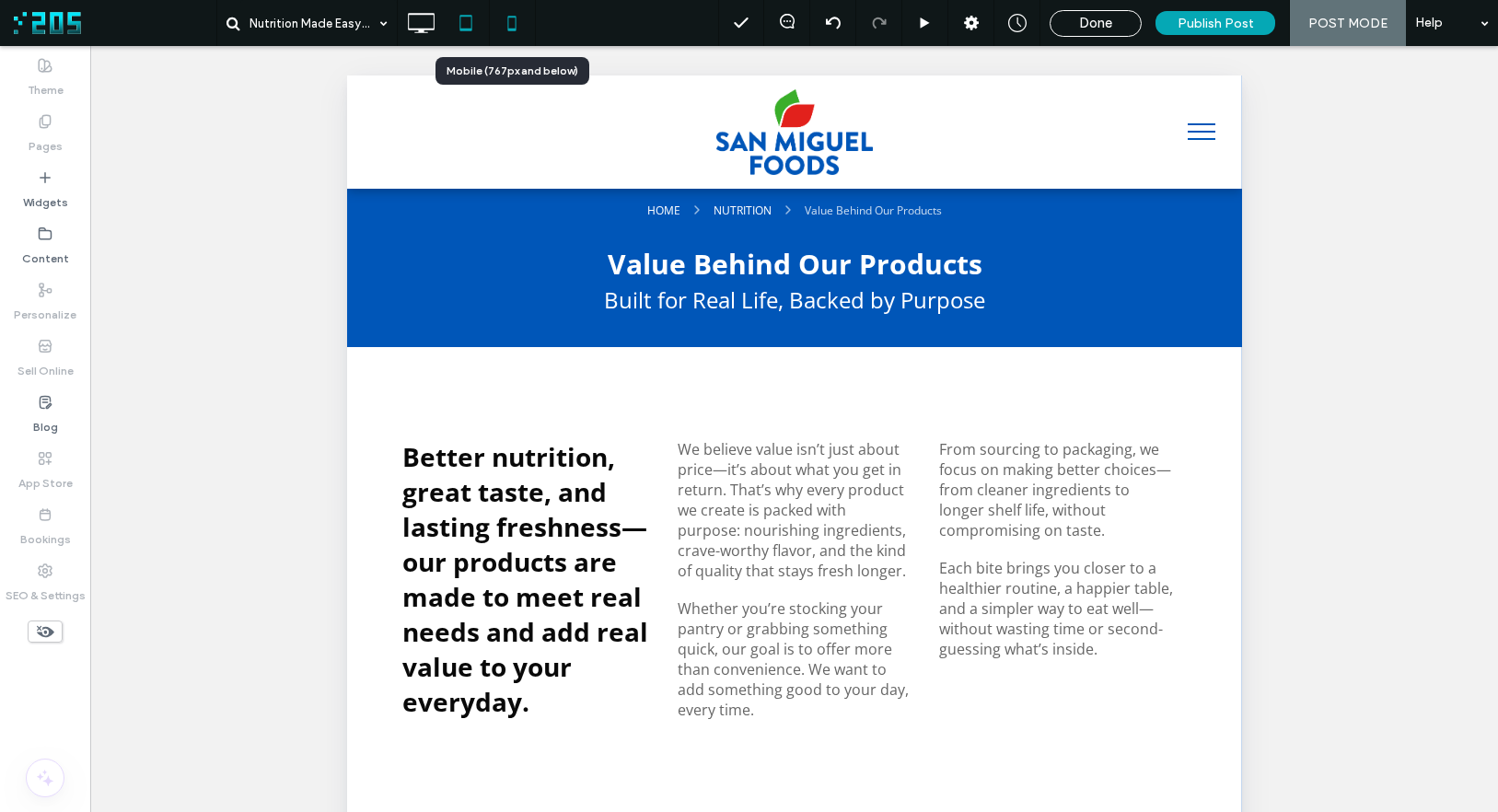
click at [515, 16] on use at bounding box center [512, 22] width 9 height 15
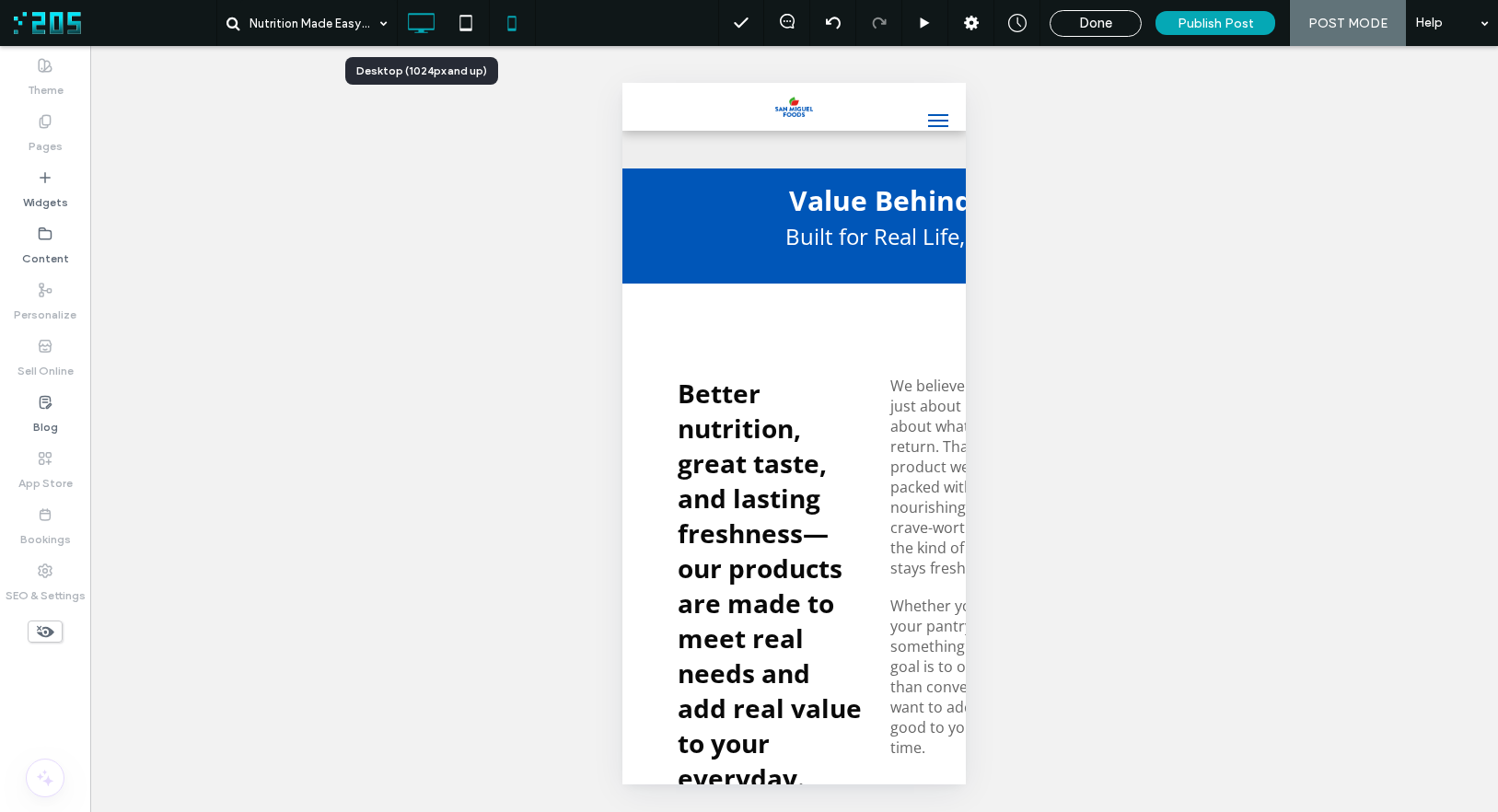
click at [408, 21] on use at bounding box center [421, 22] width 27 height 20
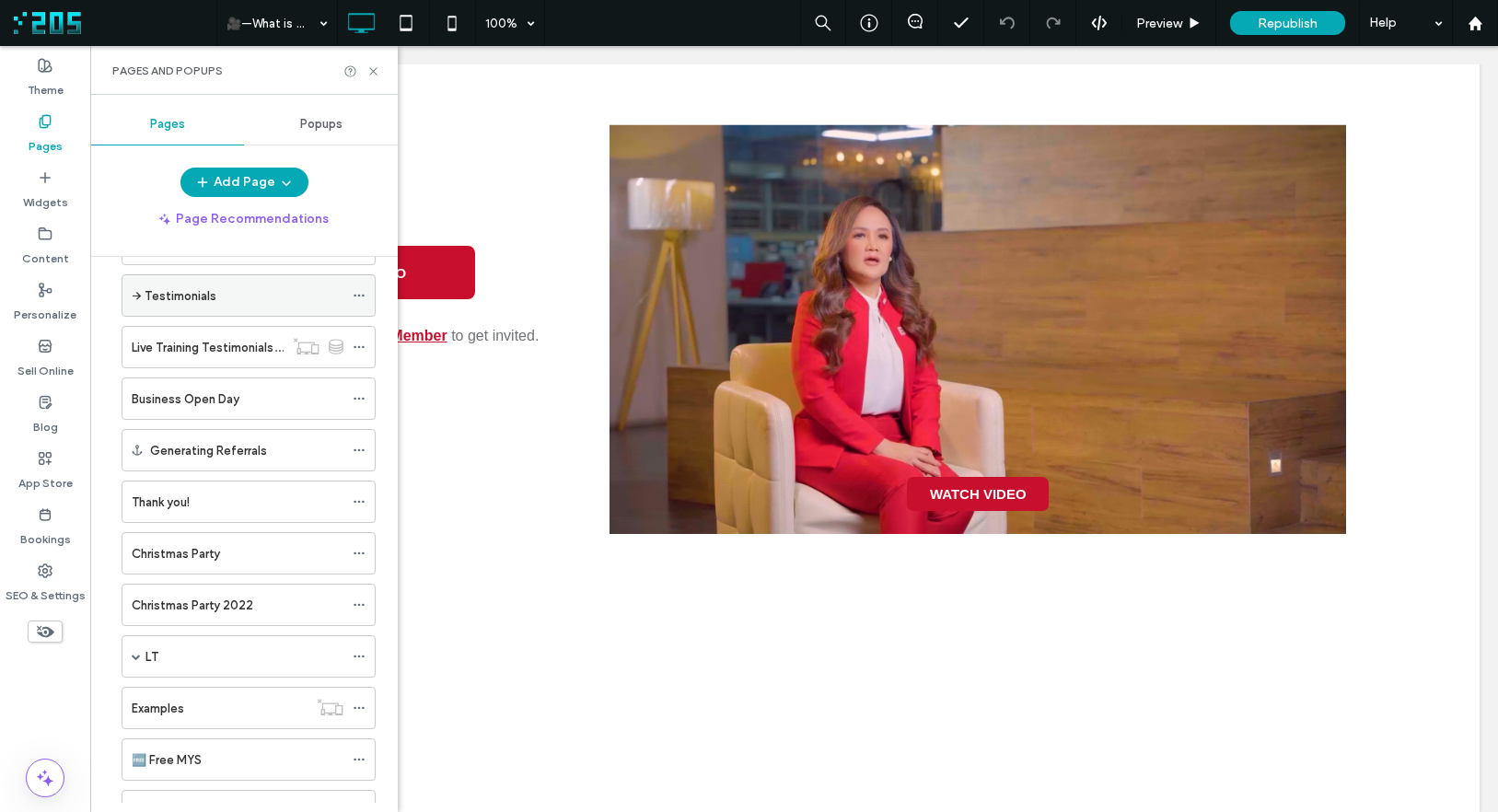
scroll to position [1482, 0]
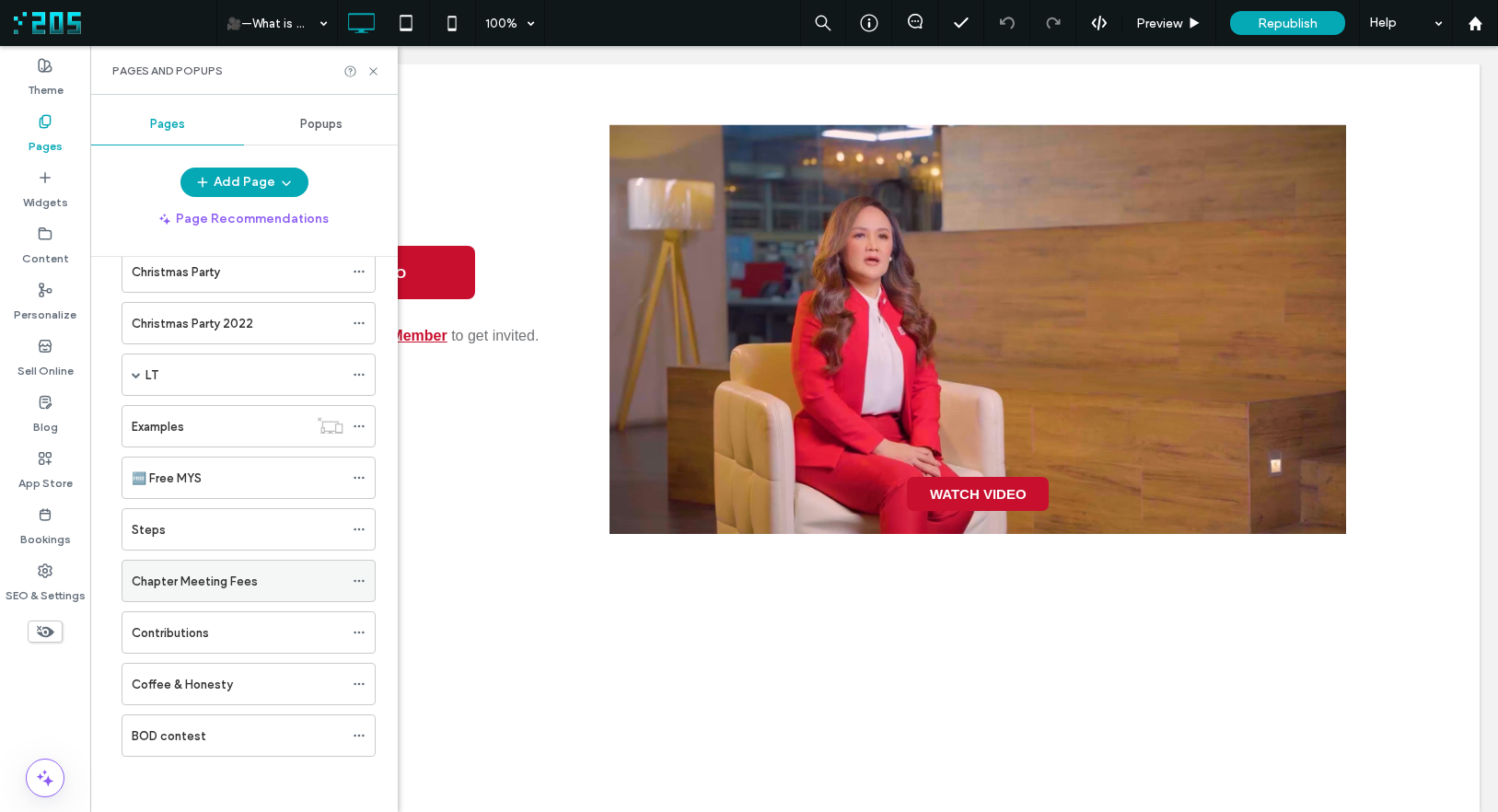
click at [356, 579] on icon at bounding box center [359, 580] width 13 height 13
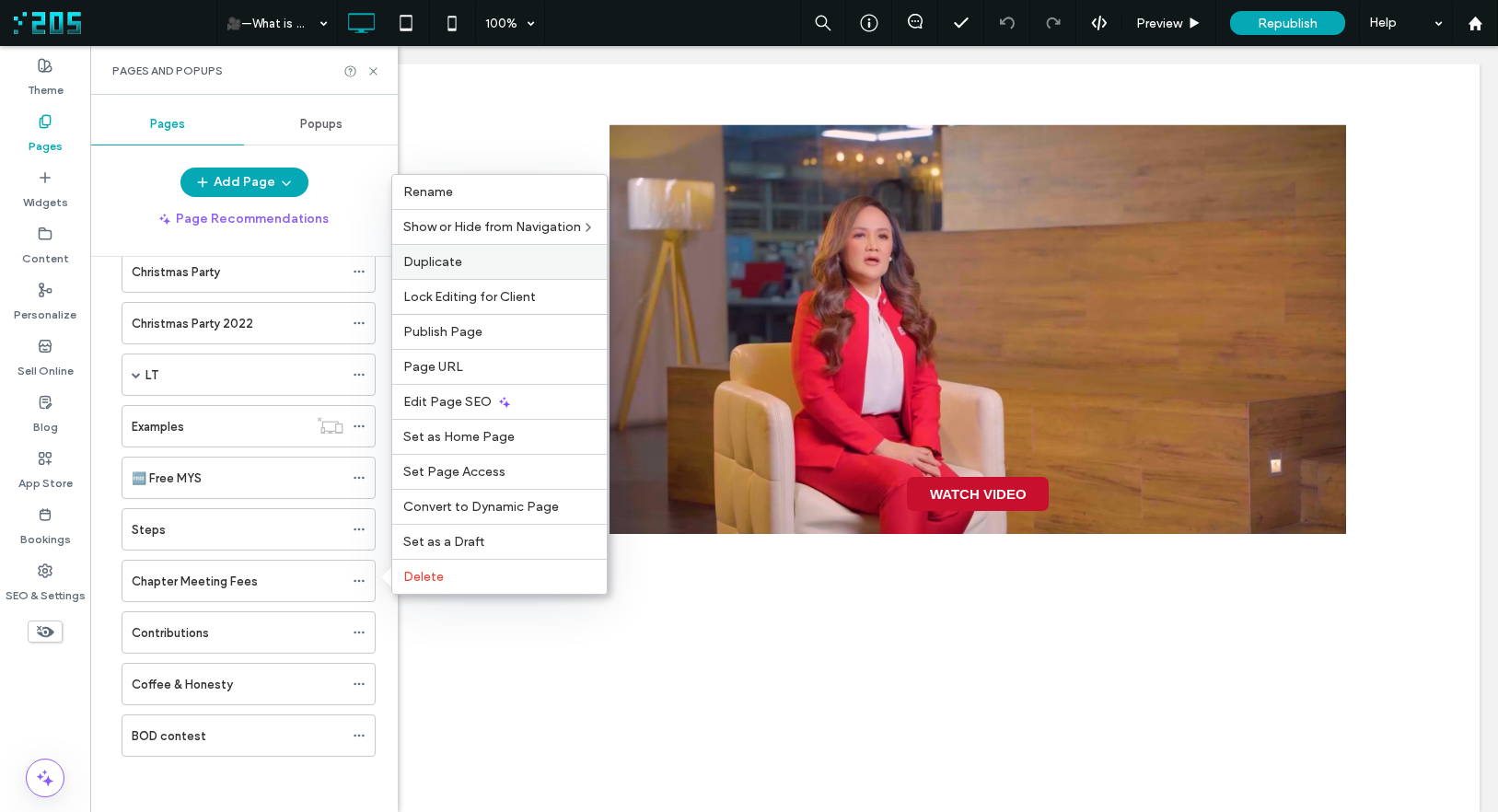
click at [451, 264] on span "Duplicate" at bounding box center [432, 262] width 59 height 16
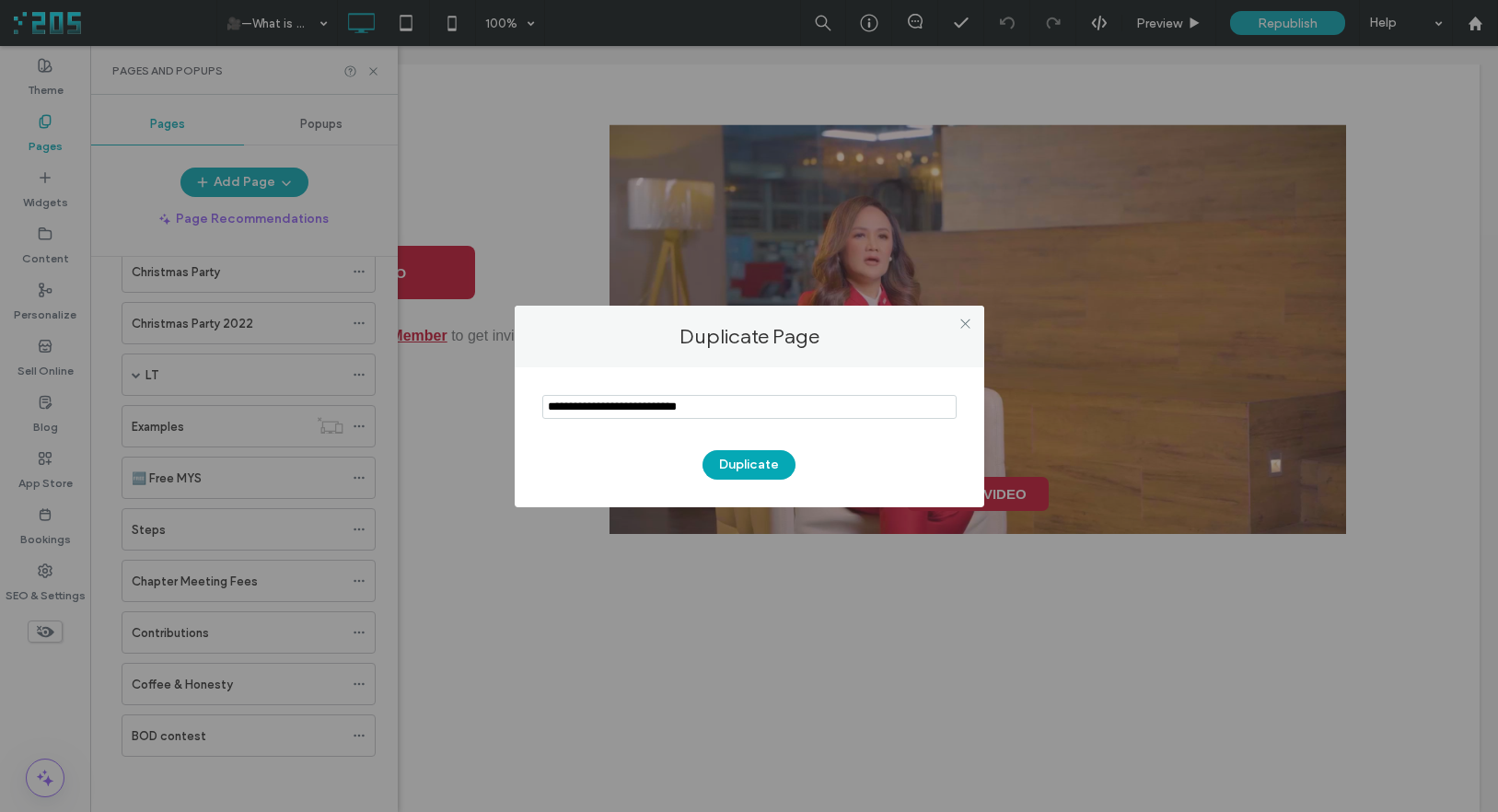
click at [743, 408] on input "notEmpty" at bounding box center [750, 407] width 415 height 24
type input "**********"
click at [760, 464] on button "Duplicate" at bounding box center [749, 465] width 93 height 29
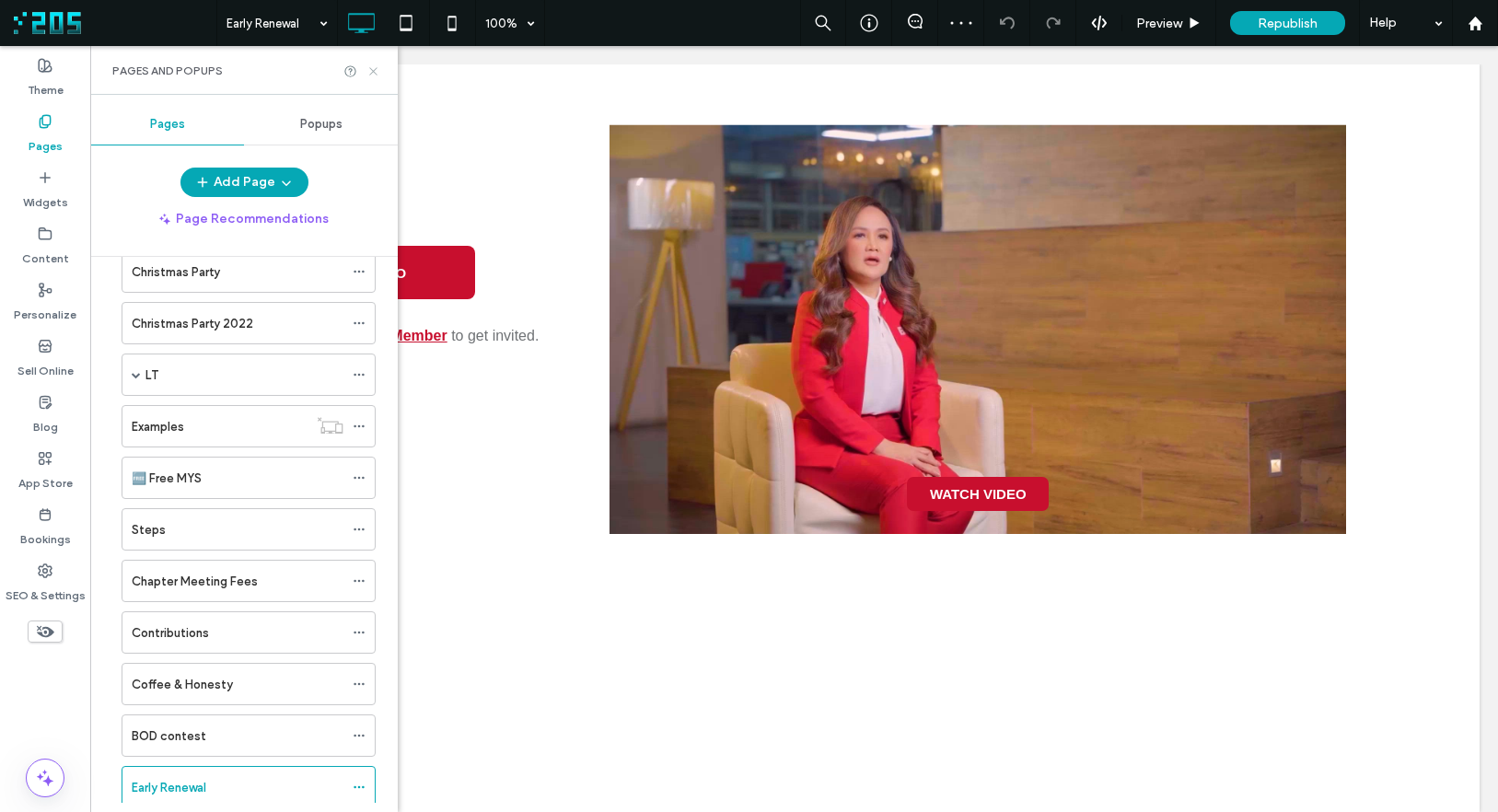
click at [373, 66] on icon at bounding box center [373, 72] width 14 height 14
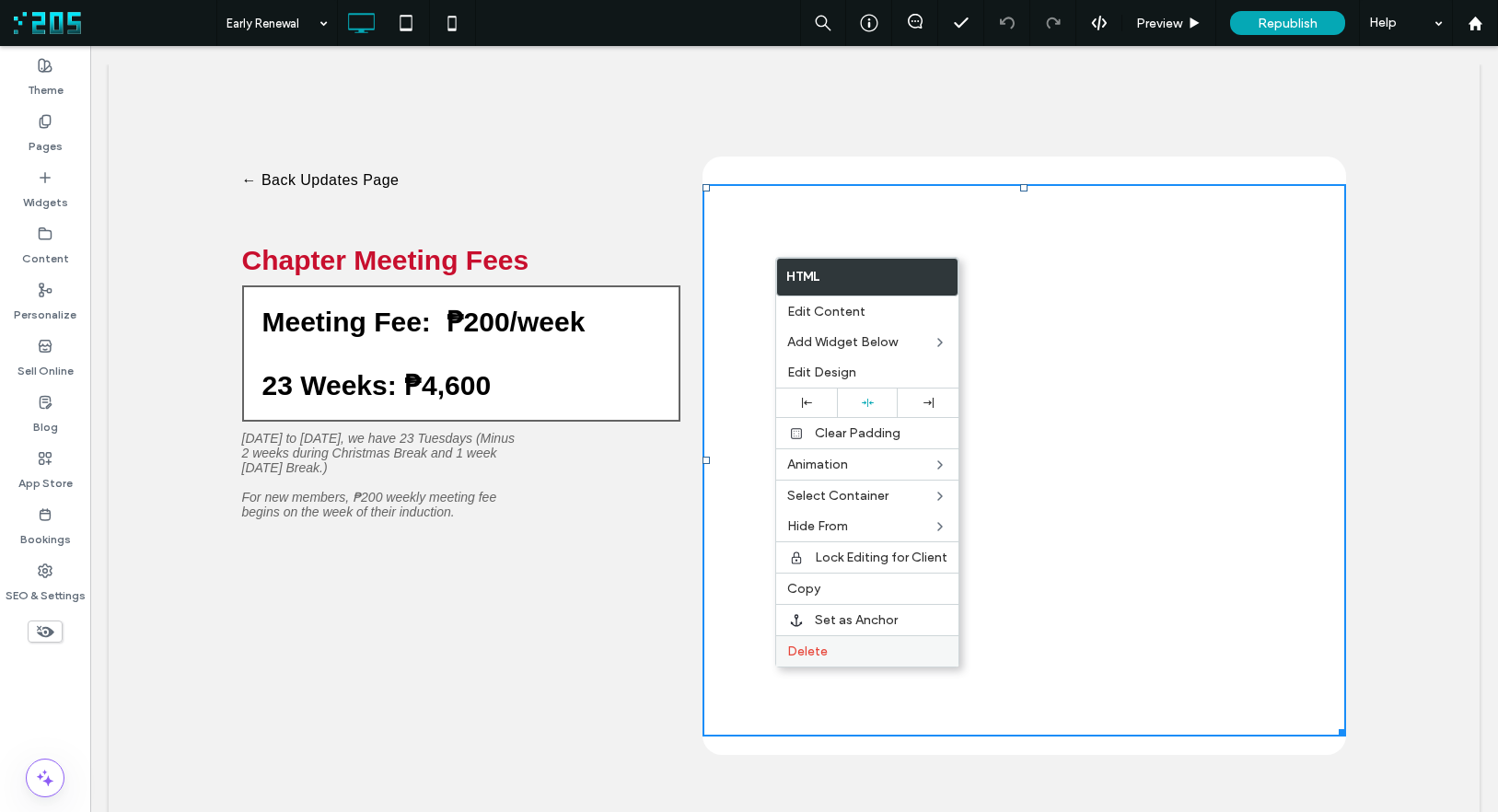
click at [865, 658] on label "Delete" at bounding box center [866, 651] width 160 height 16
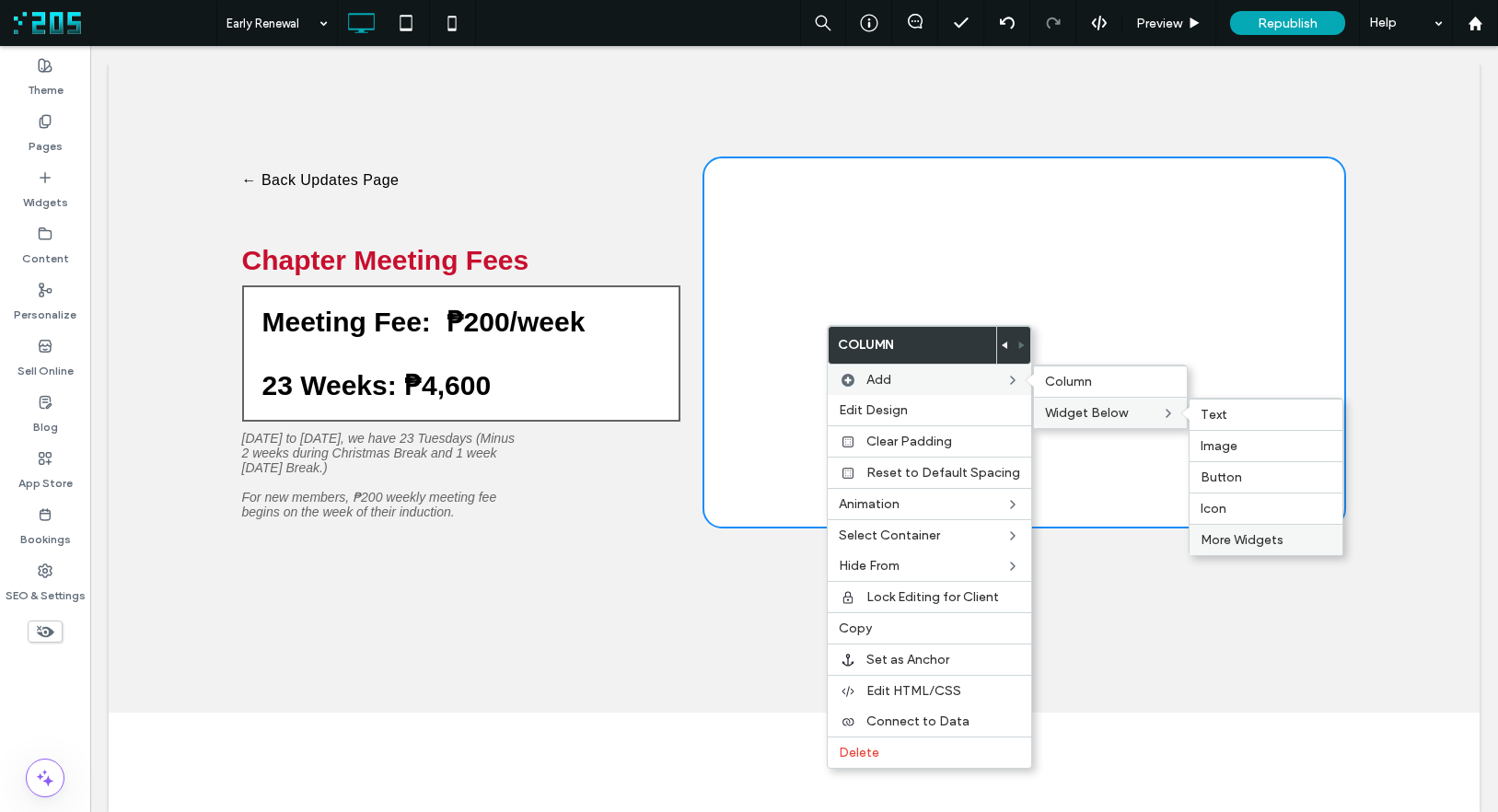
click at [1250, 539] on span "More Widgets" at bounding box center [1242, 540] width 83 height 16
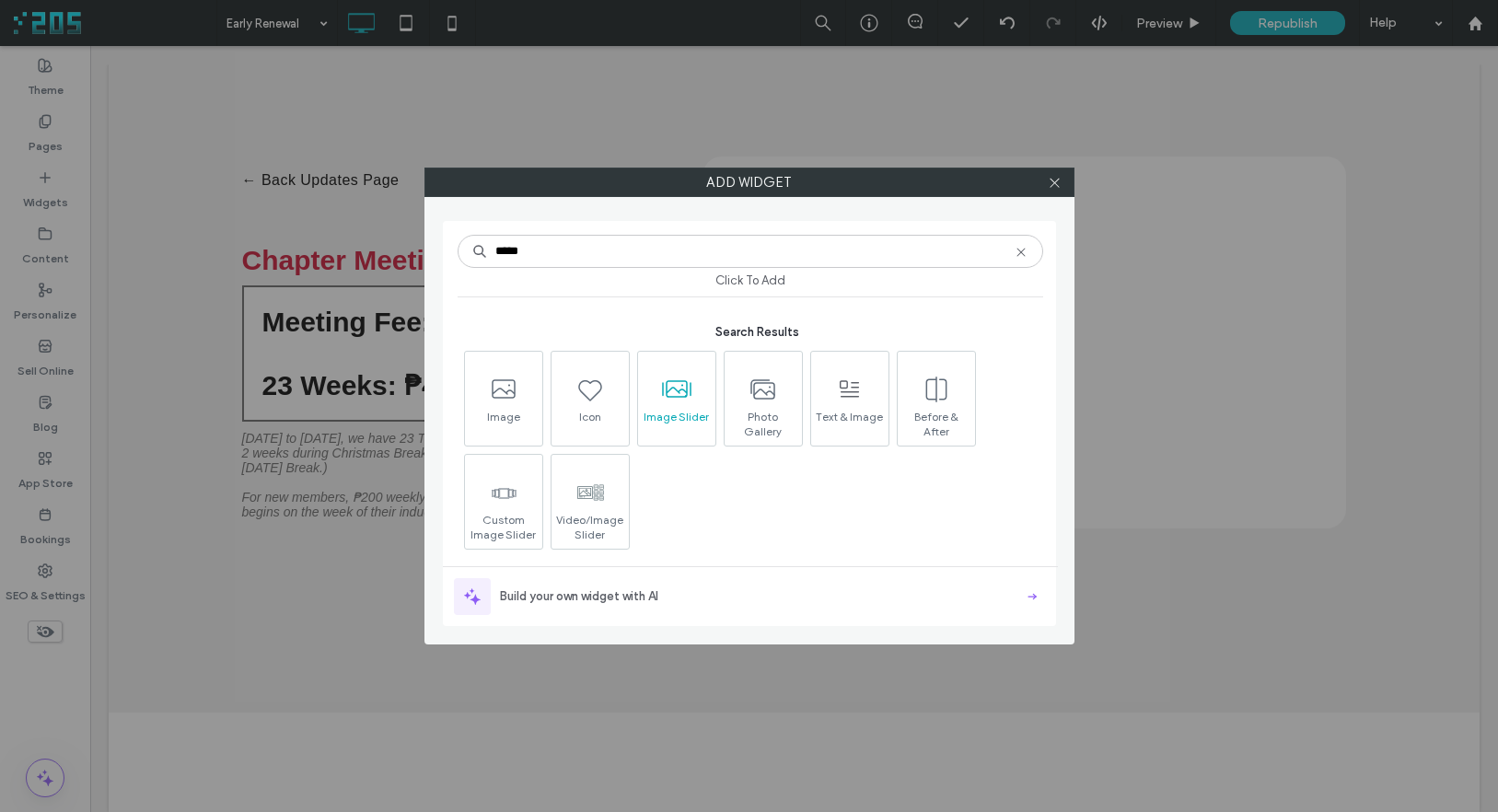
type input "*****"
click at [685, 415] on span "Image Slider" at bounding box center [676, 422] width 78 height 26
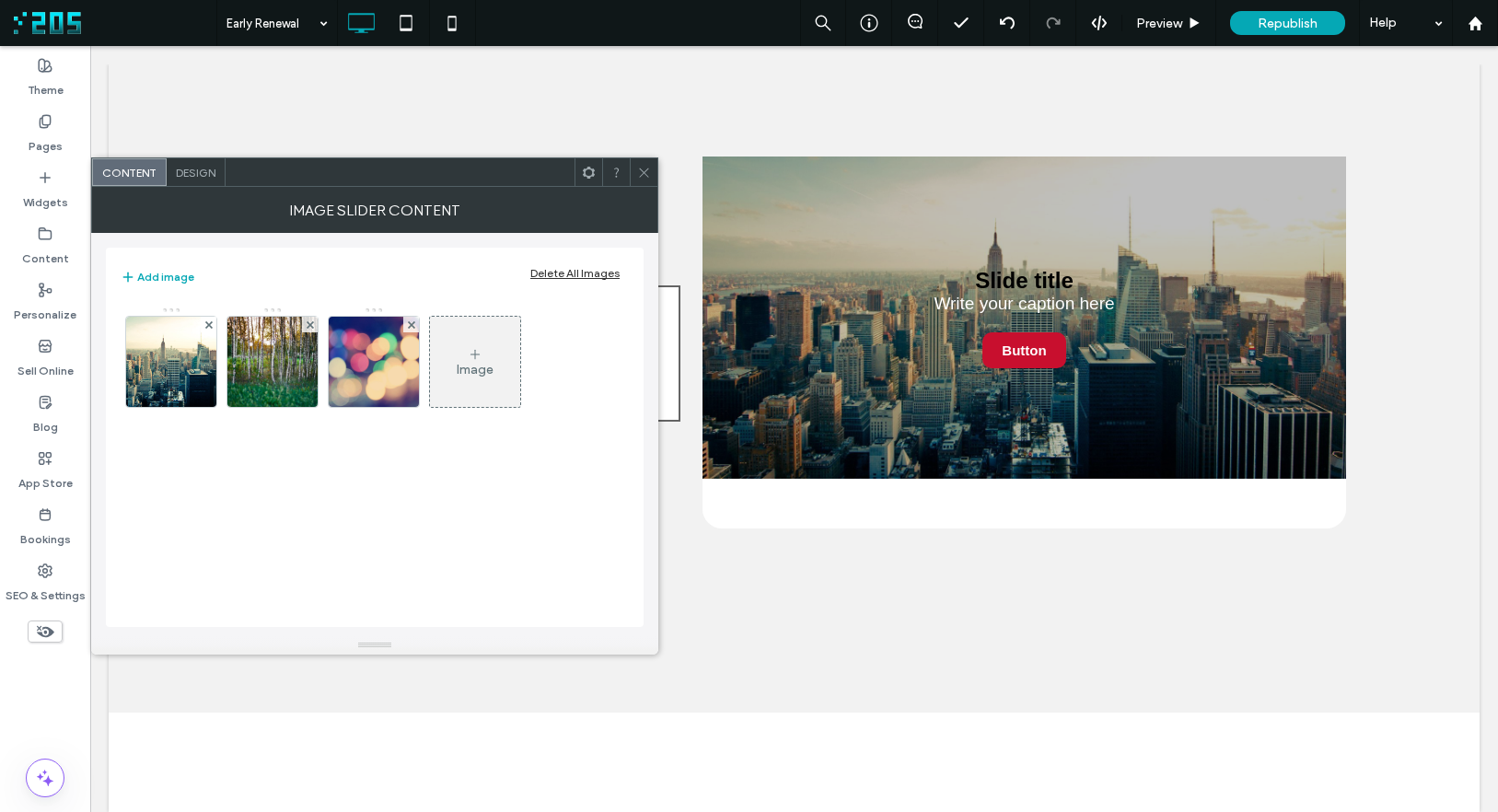
click at [589, 273] on div "Delete All Images" at bounding box center [575, 273] width 89 height 14
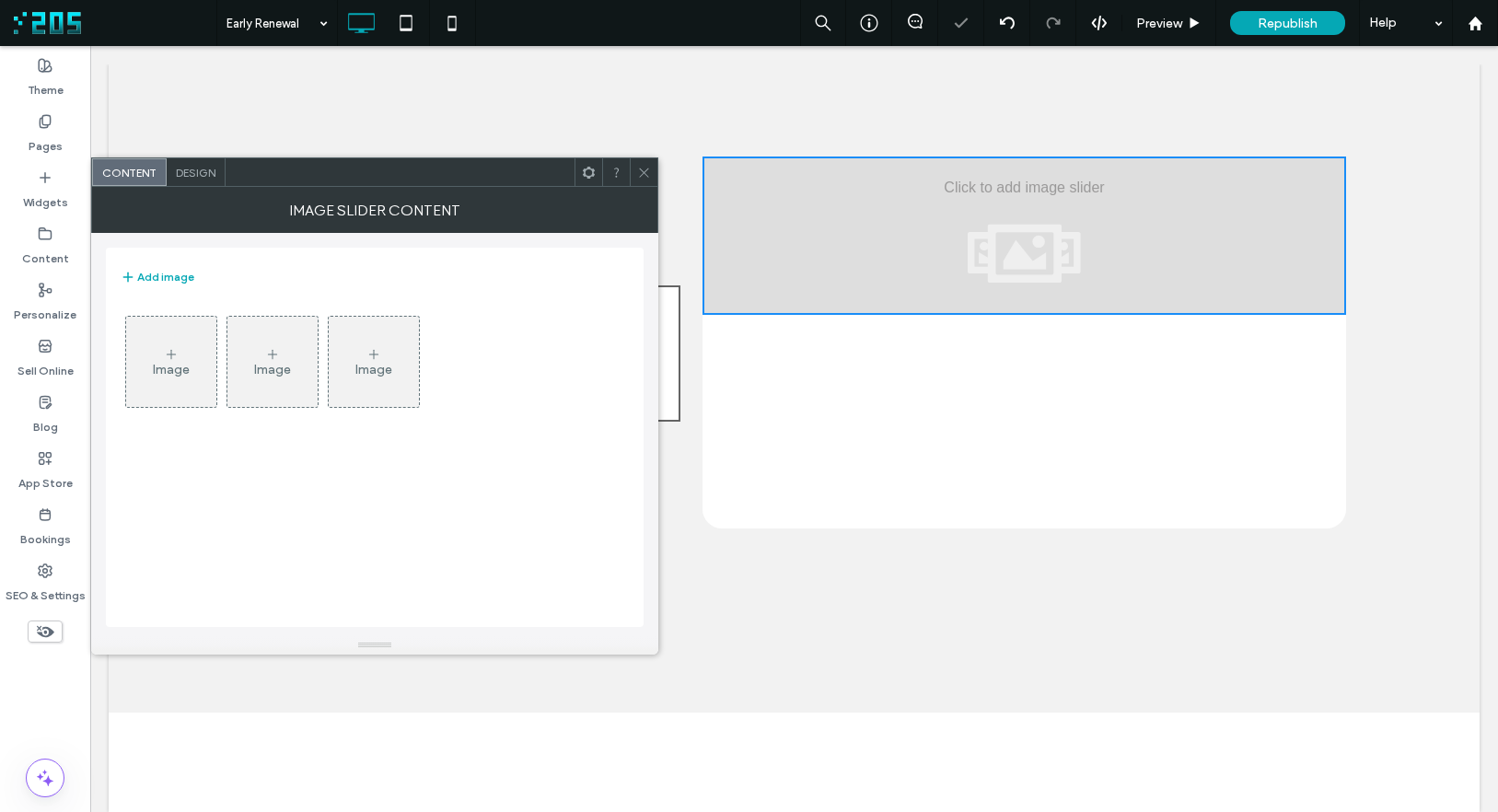
click at [151, 368] on div "Image" at bounding box center [171, 361] width 90 height 86
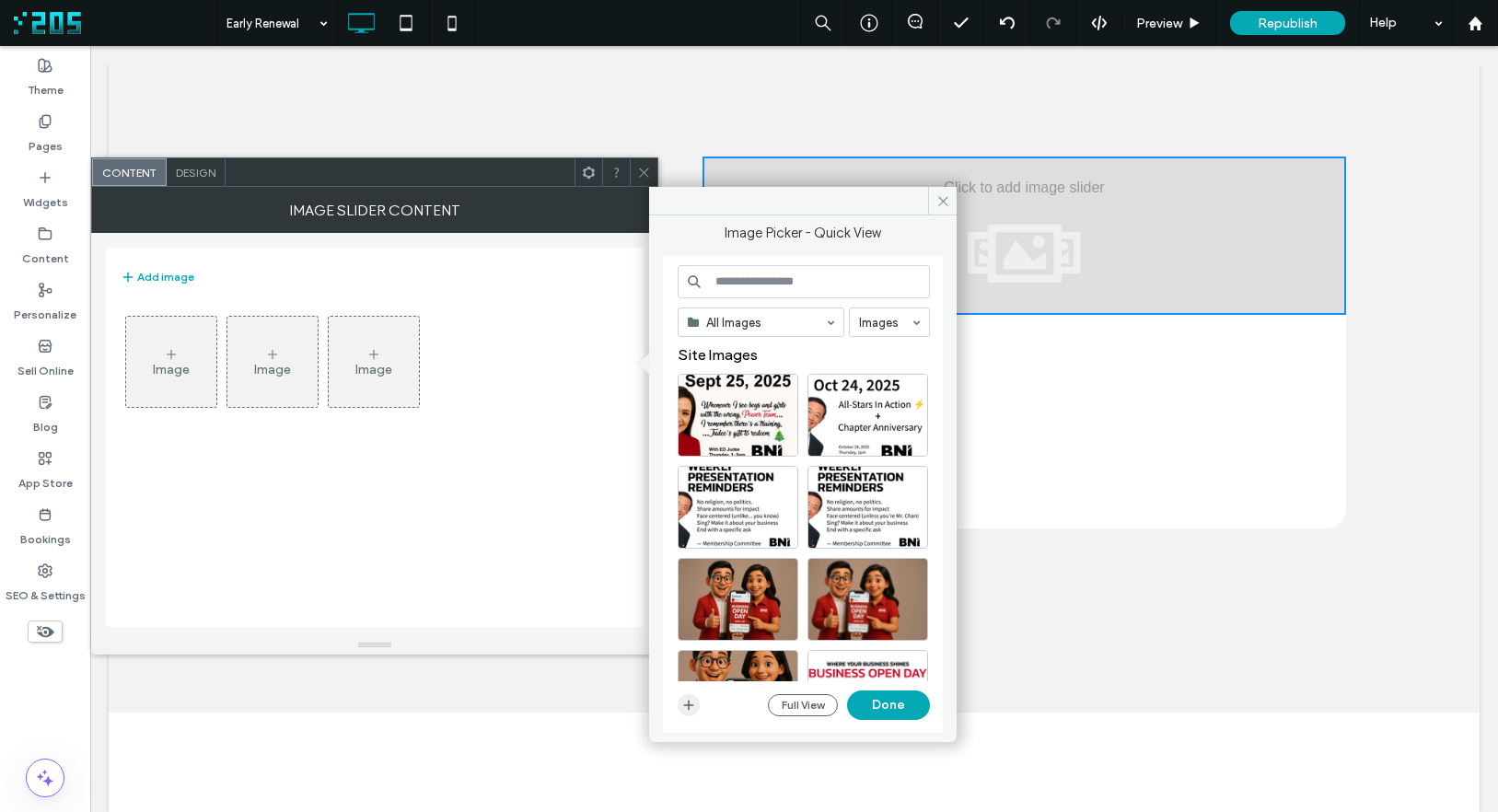
click at [692, 706] on icon "button" at bounding box center [688, 704] width 15 height 15
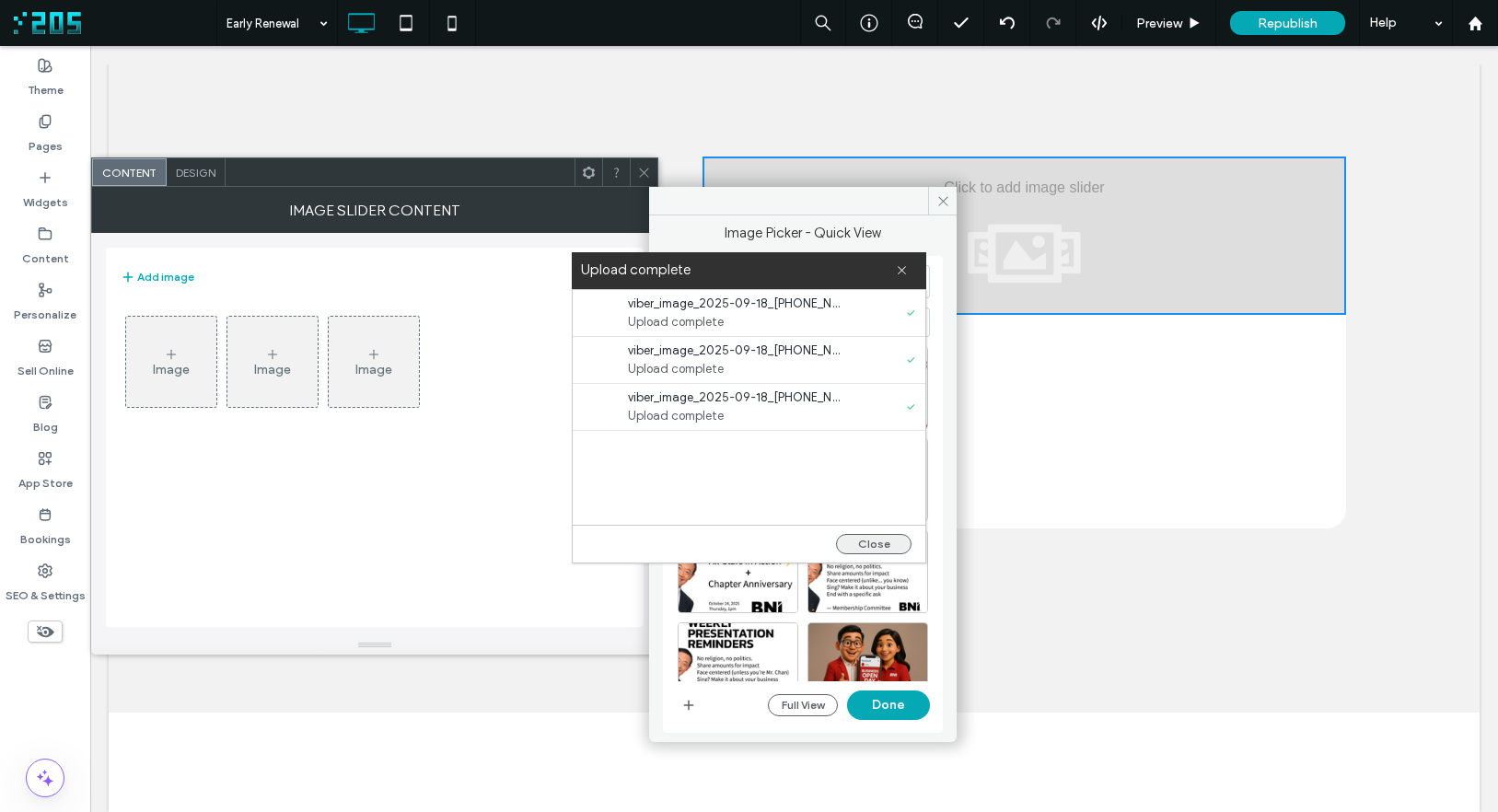
click at [868, 543] on button "Close" at bounding box center [874, 544] width 76 height 20
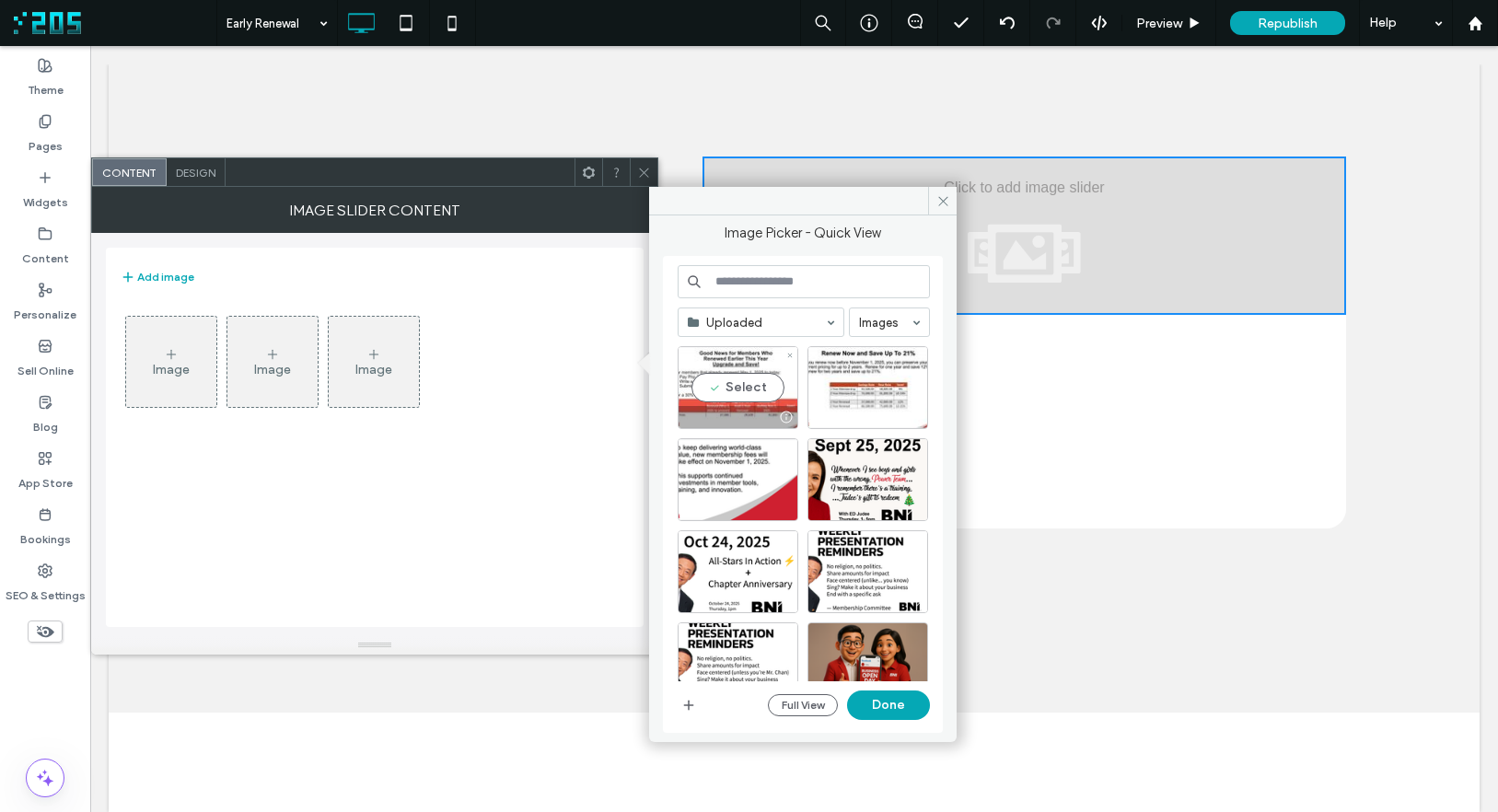
drag, startPoint x: 740, startPoint y: 372, endPoint x: 766, endPoint y: 378, distance: 26.7
click at [747, 373] on div "Select" at bounding box center [737, 388] width 120 height 83
click at [880, 379] on div "Select" at bounding box center [867, 388] width 120 height 83
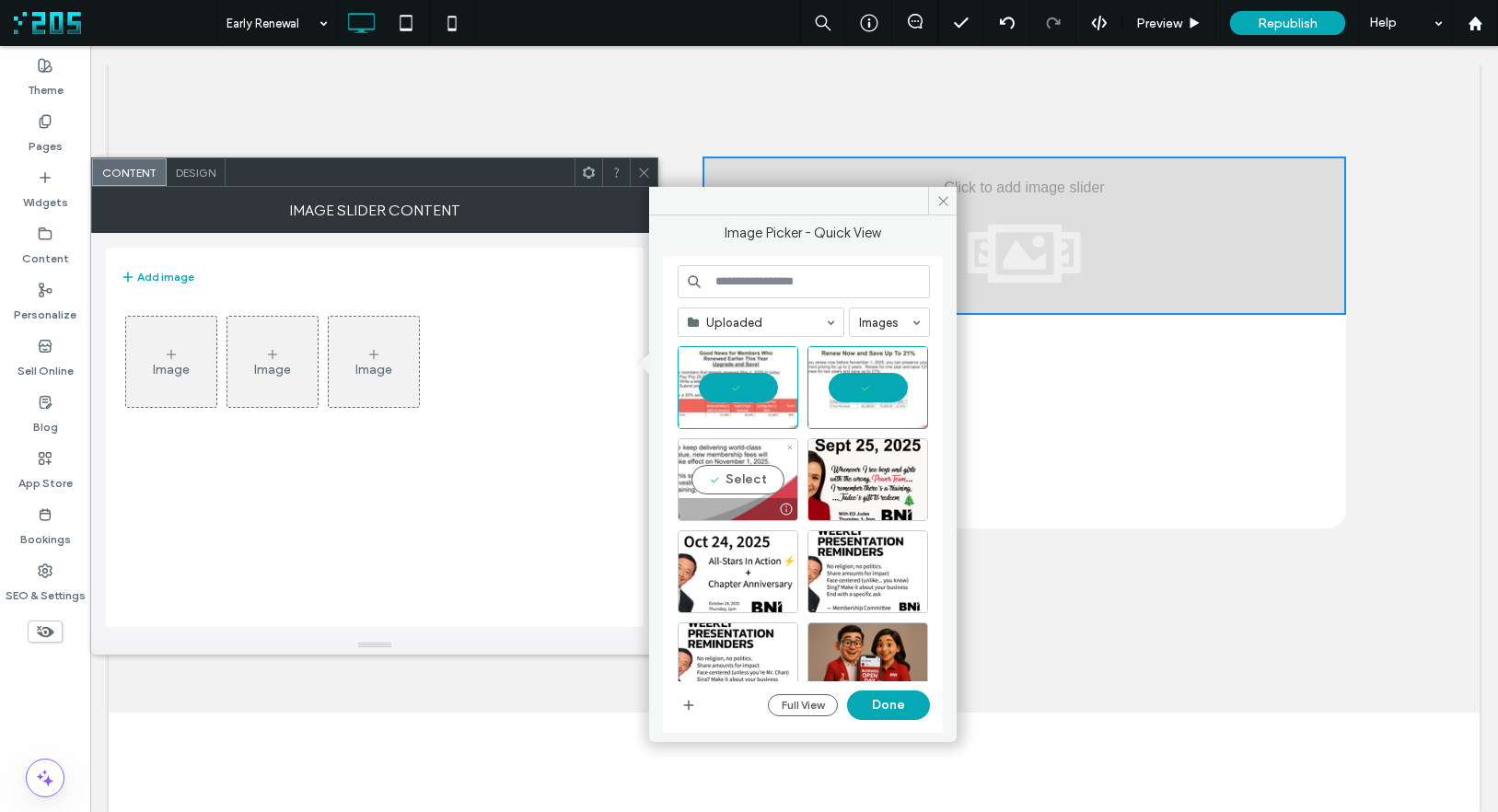
click at [719, 494] on div "Select" at bounding box center [737, 480] width 120 height 83
click at [890, 700] on button "Done" at bounding box center [889, 705] width 83 height 29
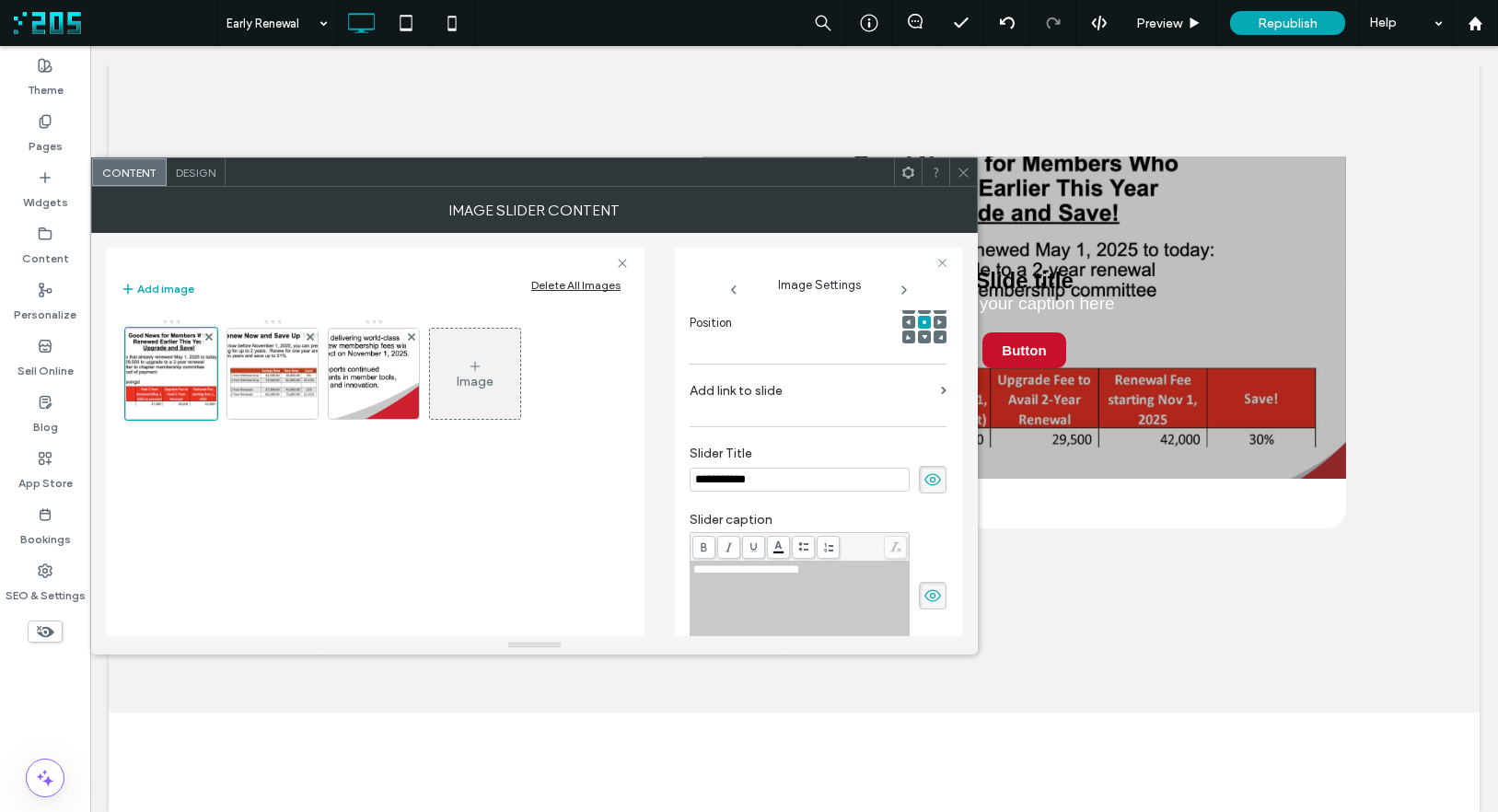
click at [482, 365] on icon at bounding box center [475, 366] width 15 height 15
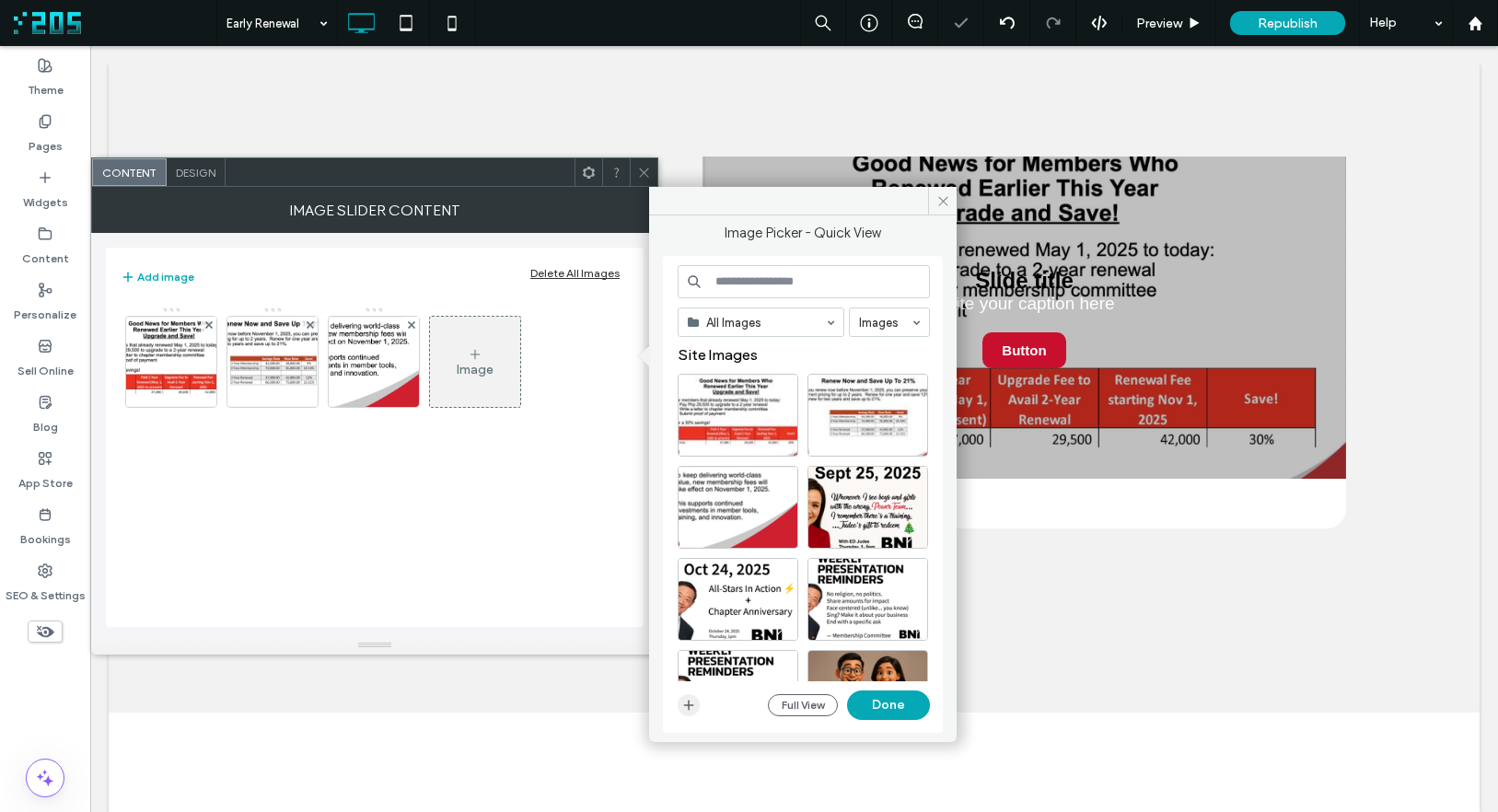
click at [688, 705] on use "button" at bounding box center [689, 705] width 10 height 10
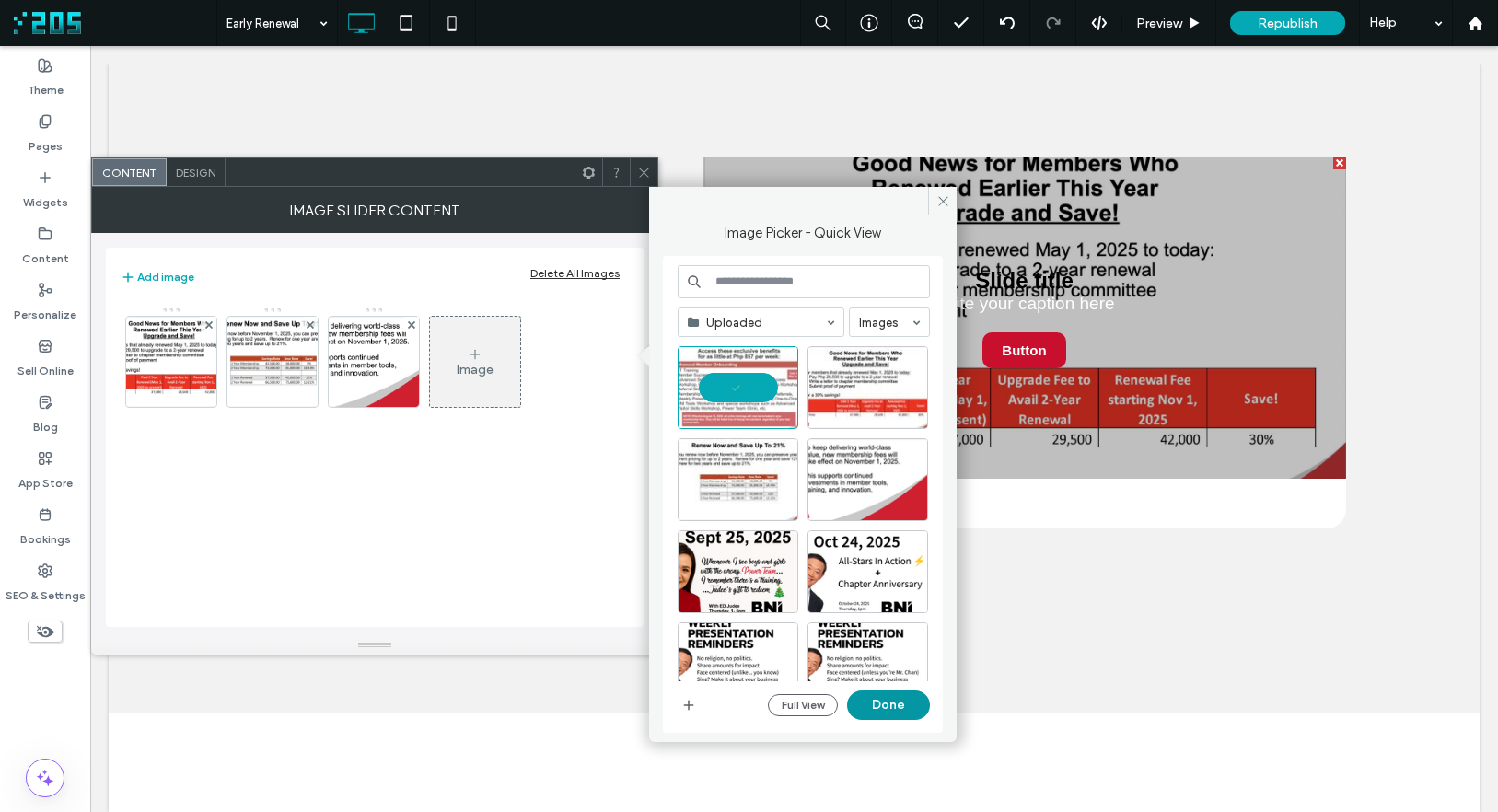
click at [888, 709] on button "Done" at bounding box center [889, 705] width 83 height 29
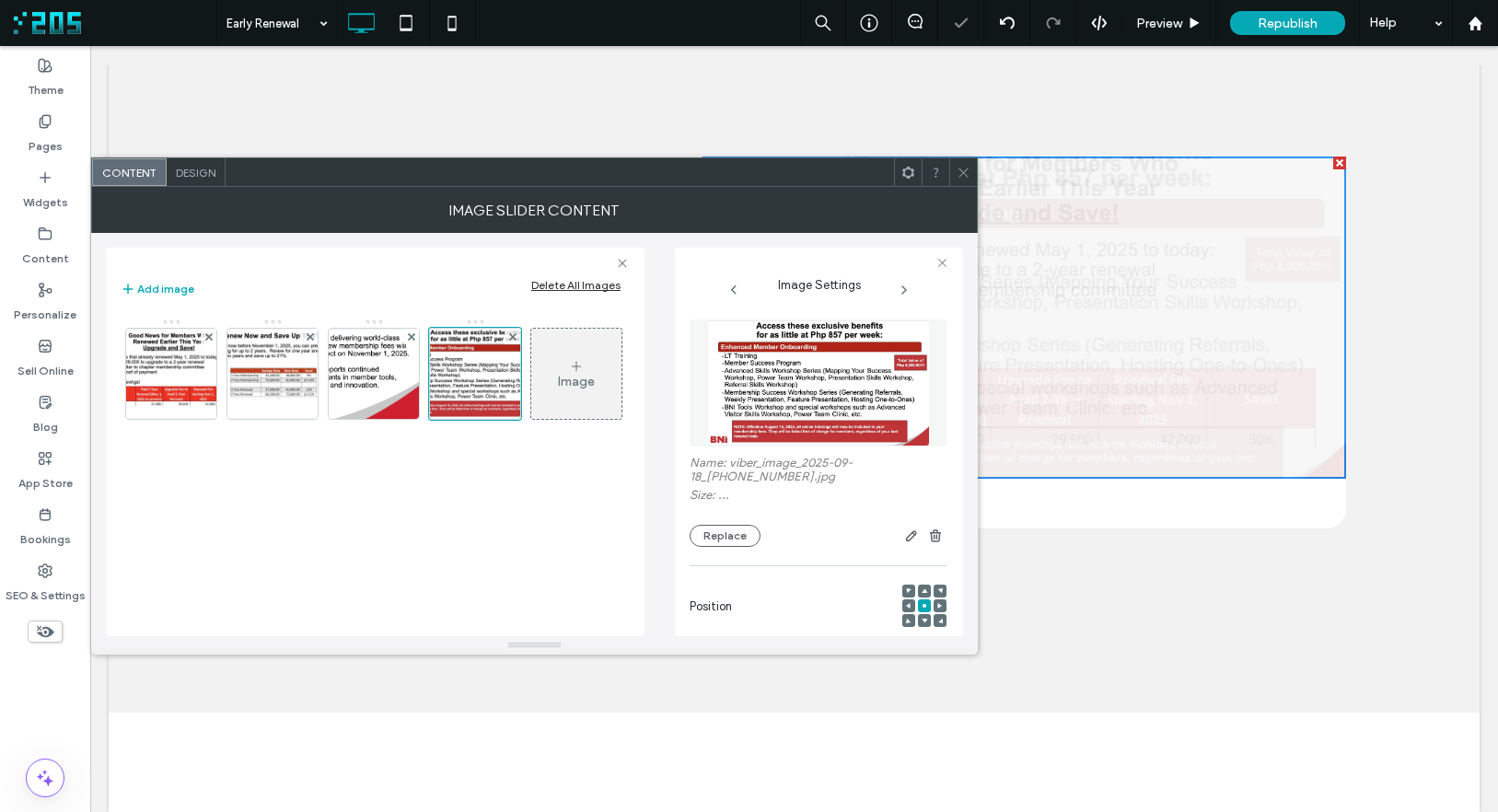
scroll to position [284, 0]
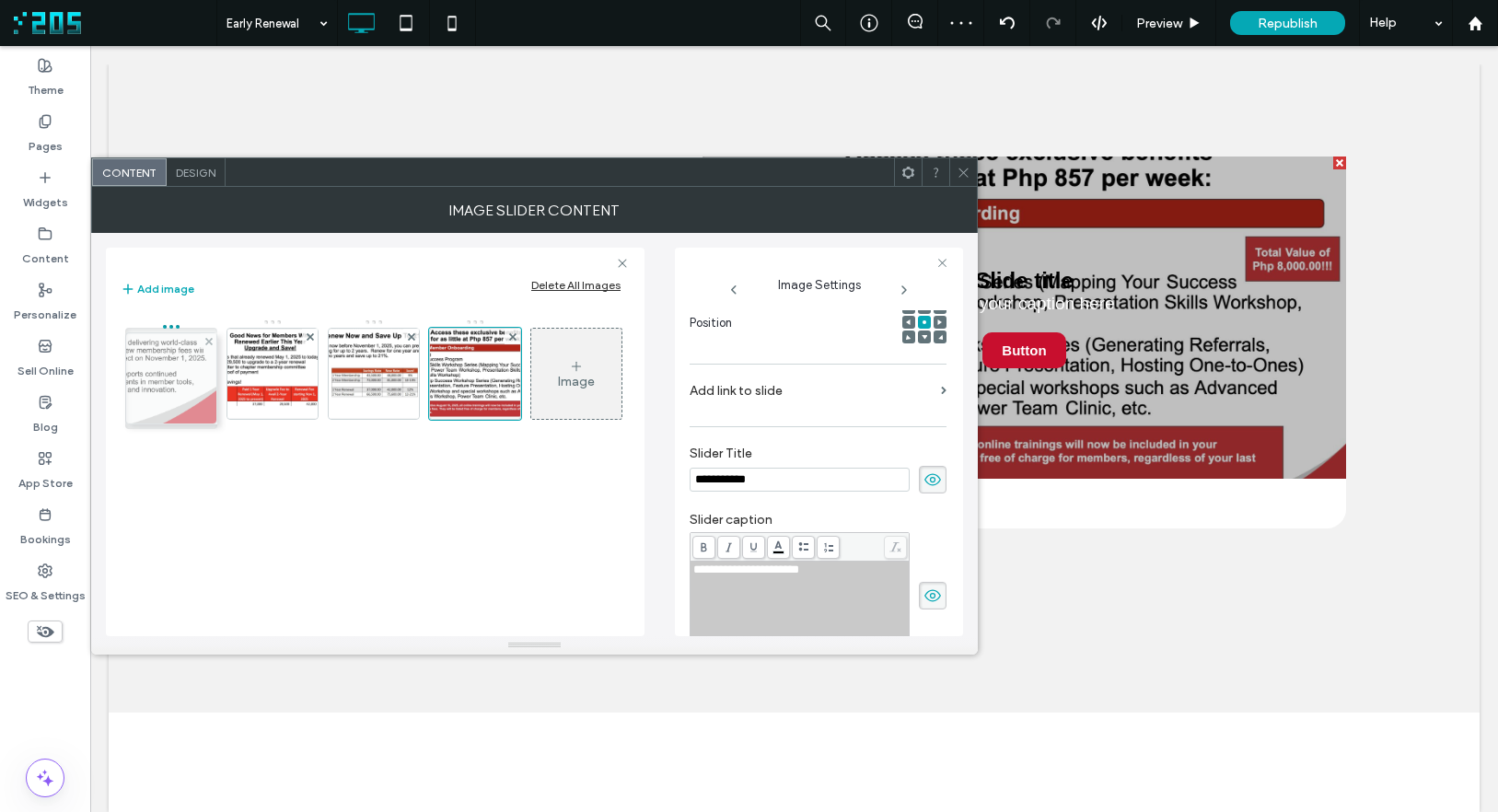
drag, startPoint x: 353, startPoint y: 370, endPoint x: 148, endPoint y: 374, distance: 205.0
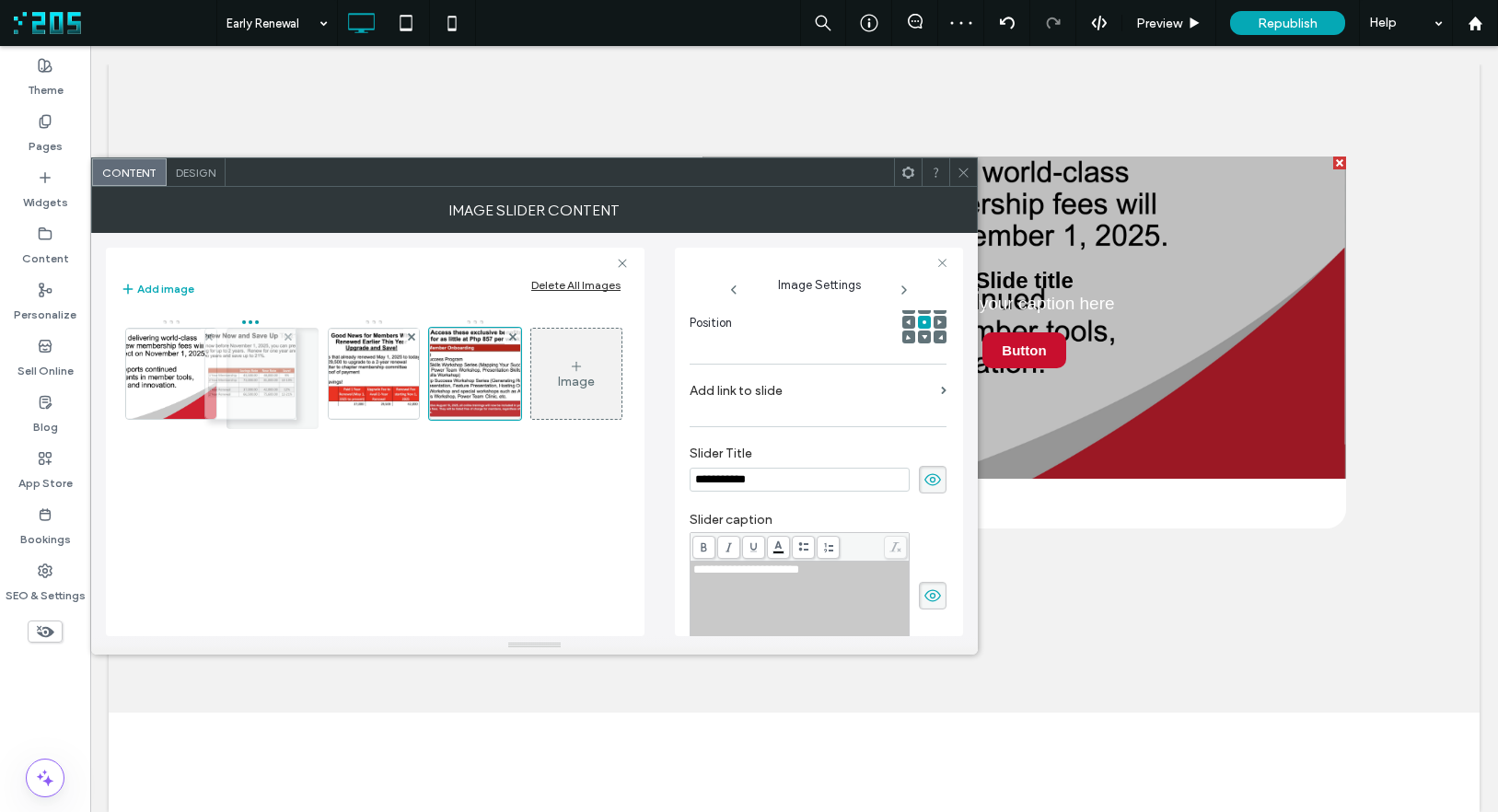
drag, startPoint x: 386, startPoint y: 385, endPoint x: 285, endPoint y: 386, distance: 101.0
click at [192, 169] on span "Design" at bounding box center [195, 172] width 40 height 14
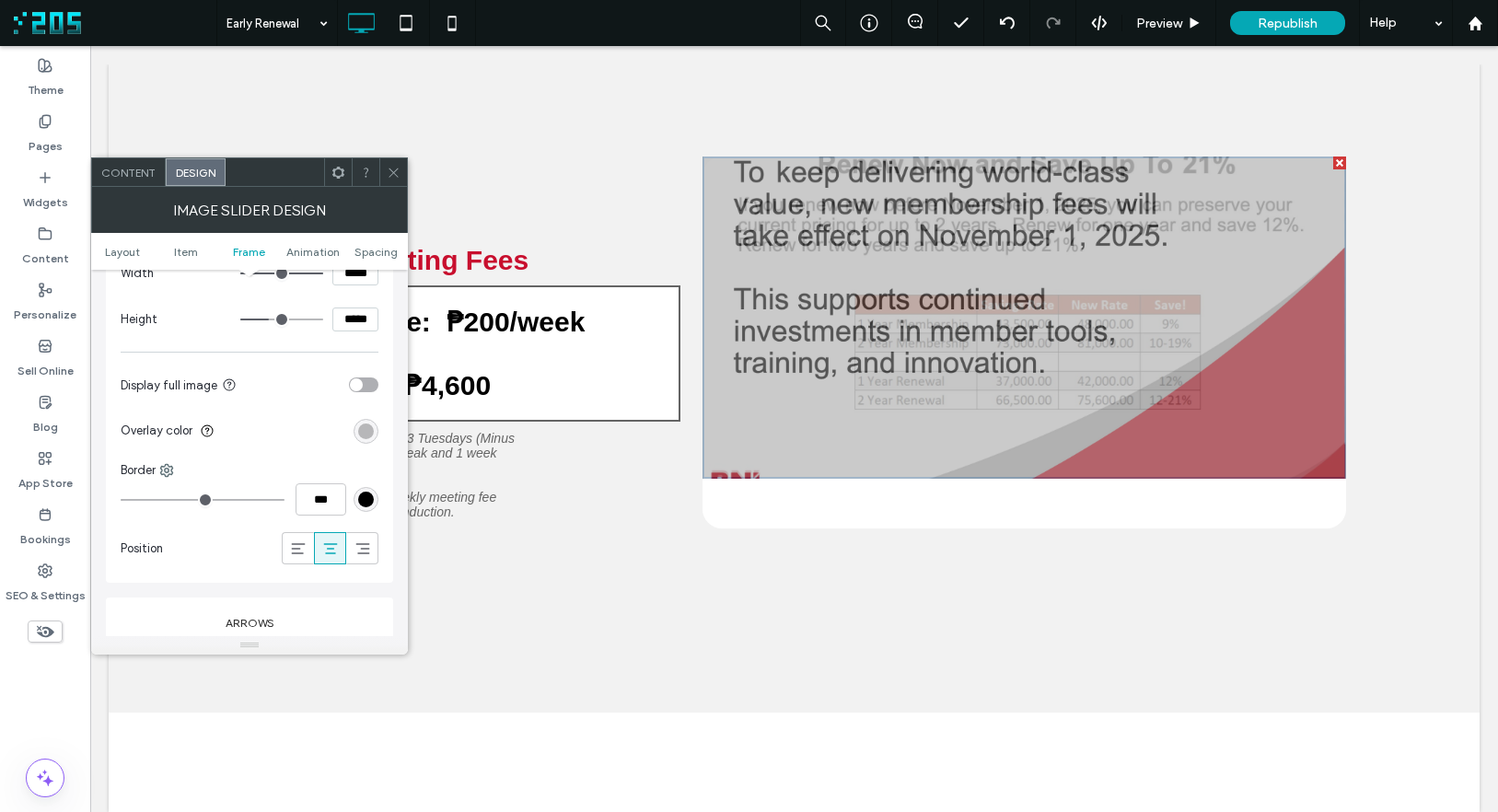
scroll to position [2068, 0]
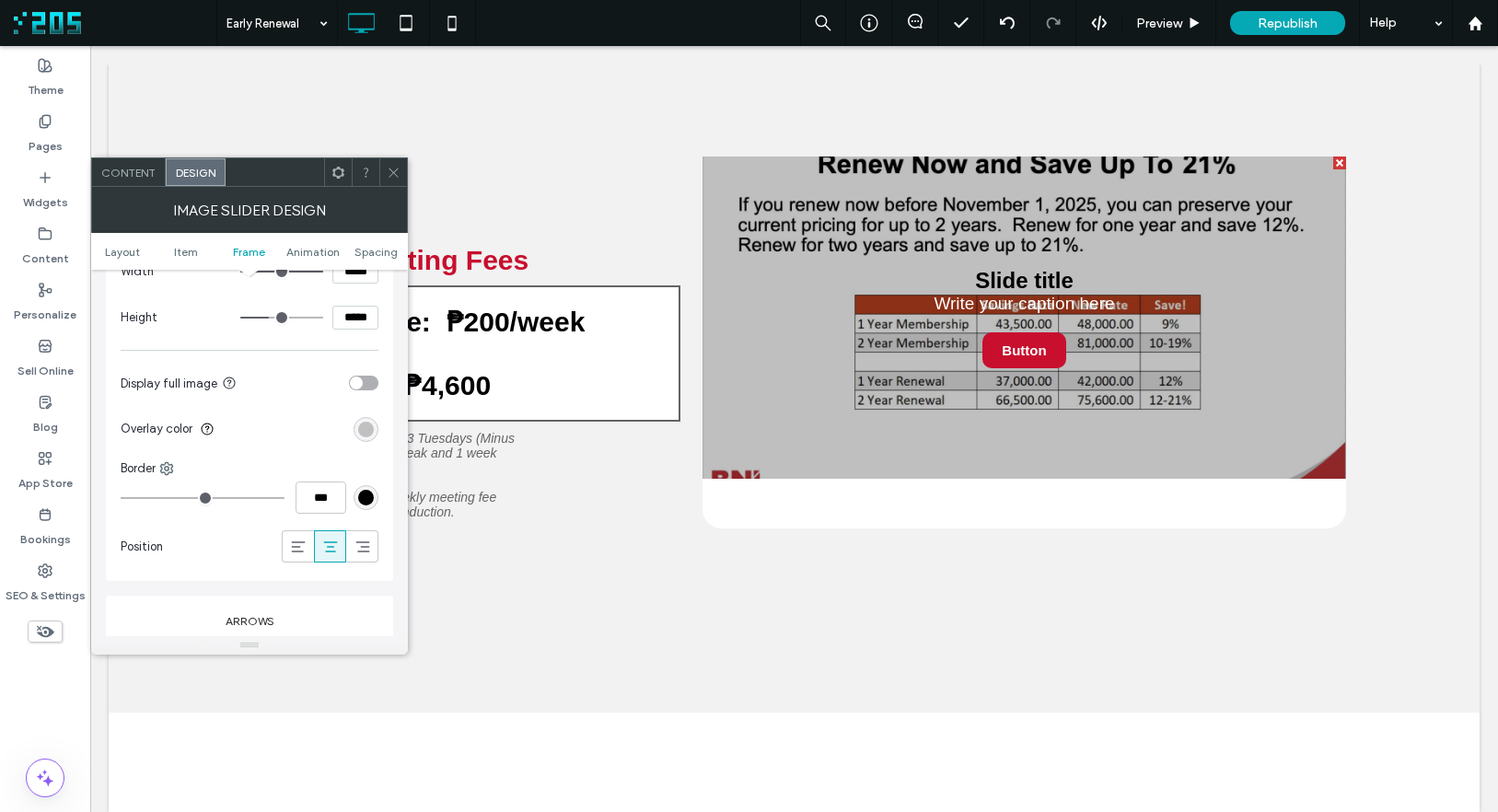
click at [364, 430] on div "rgba(0, 0, 0, 0.25)" at bounding box center [366, 429] width 16 height 16
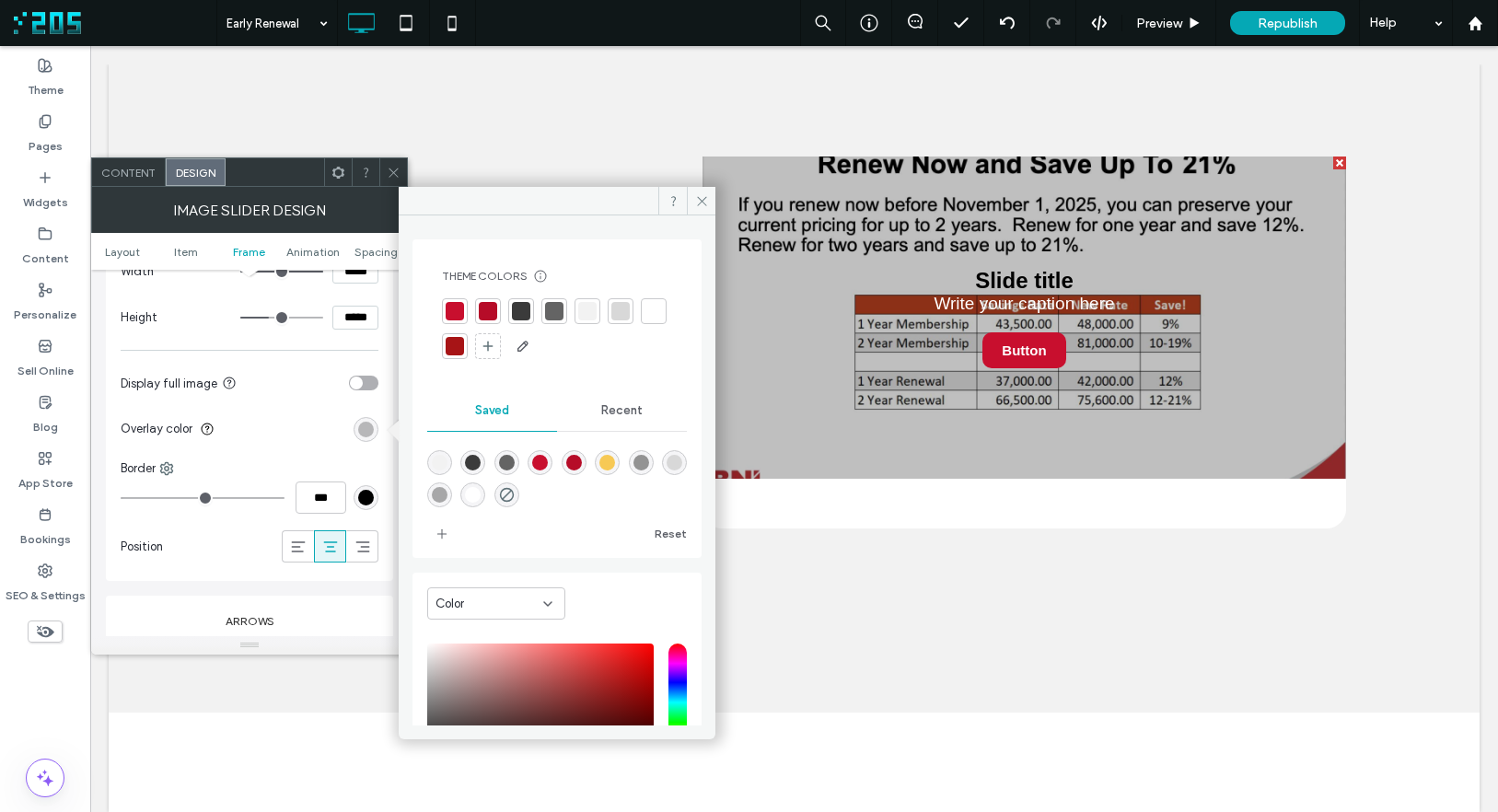
drag, startPoint x: 606, startPoint y: 426, endPoint x: 563, endPoint y: 427, distance: 43.0
click at [608, 424] on div "Recent" at bounding box center [622, 411] width 130 height 41
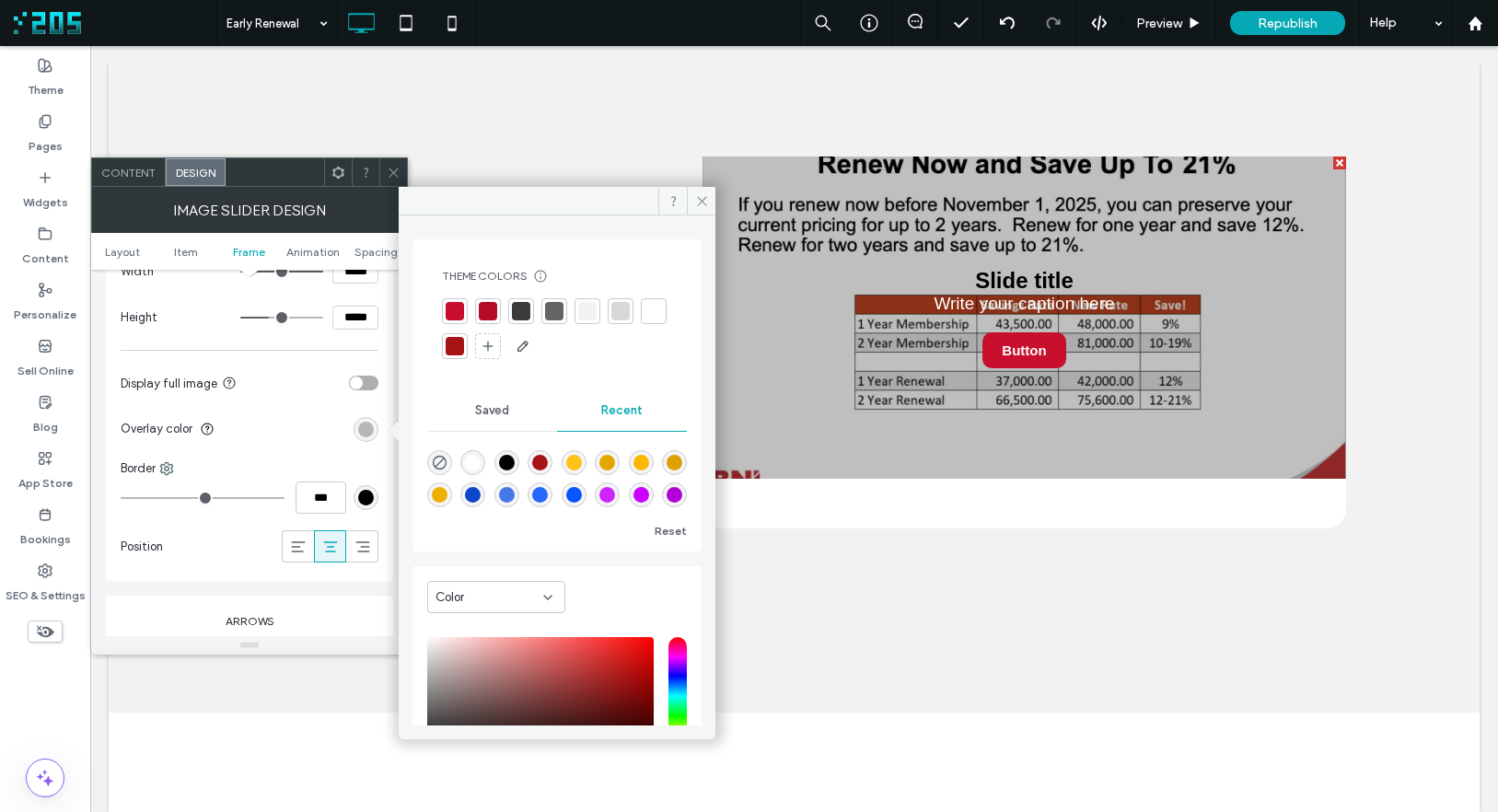
drag, startPoint x: 434, startPoint y: 465, endPoint x: 397, endPoint y: 428, distance: 52.3
click at [434, 465] on use "rgba(0, 0, 0, 0)" at bounding box center [440, 462] width 14 height 14
type input "*"
type input "**"
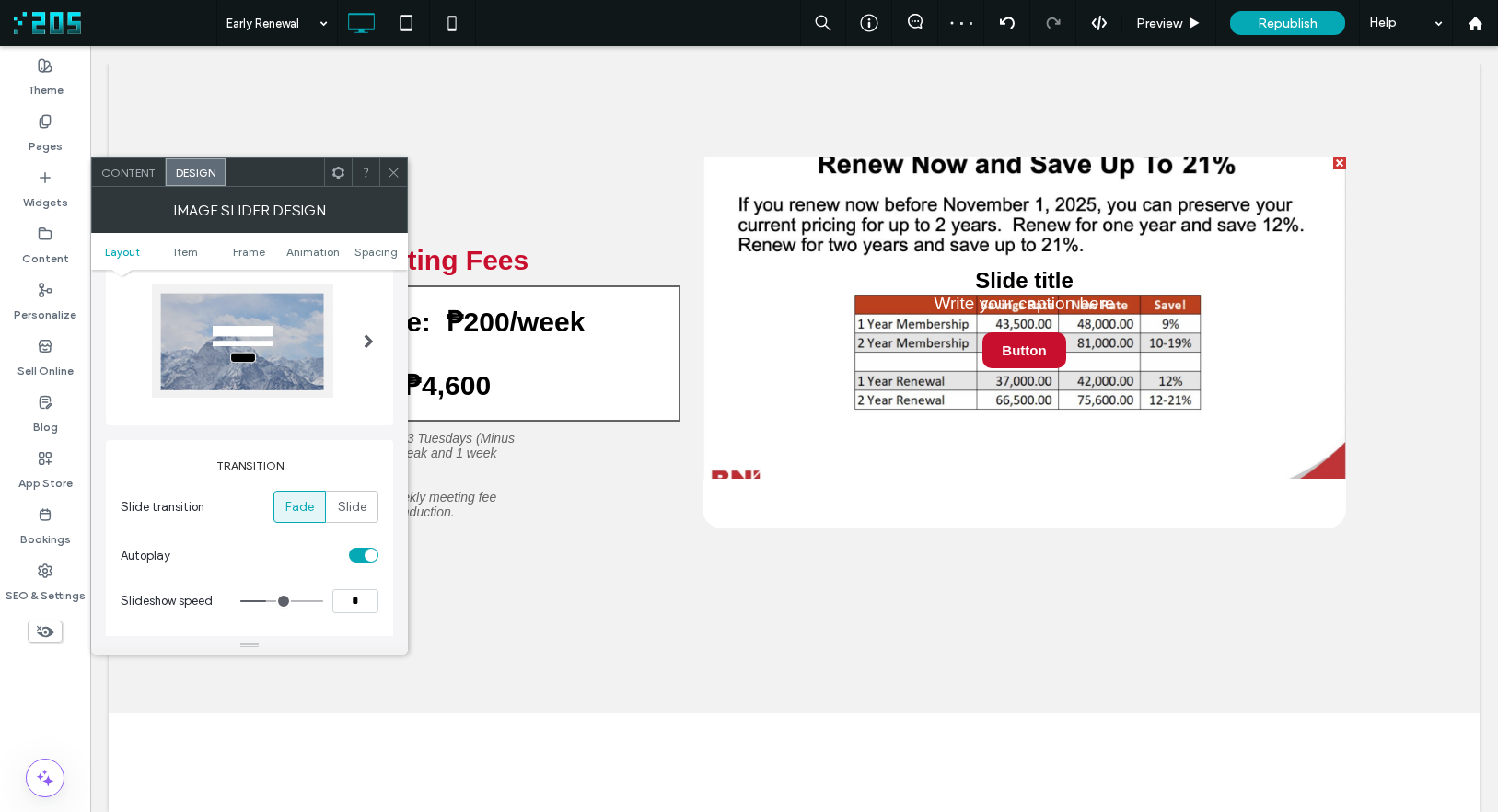
scroll to position [0, 0]
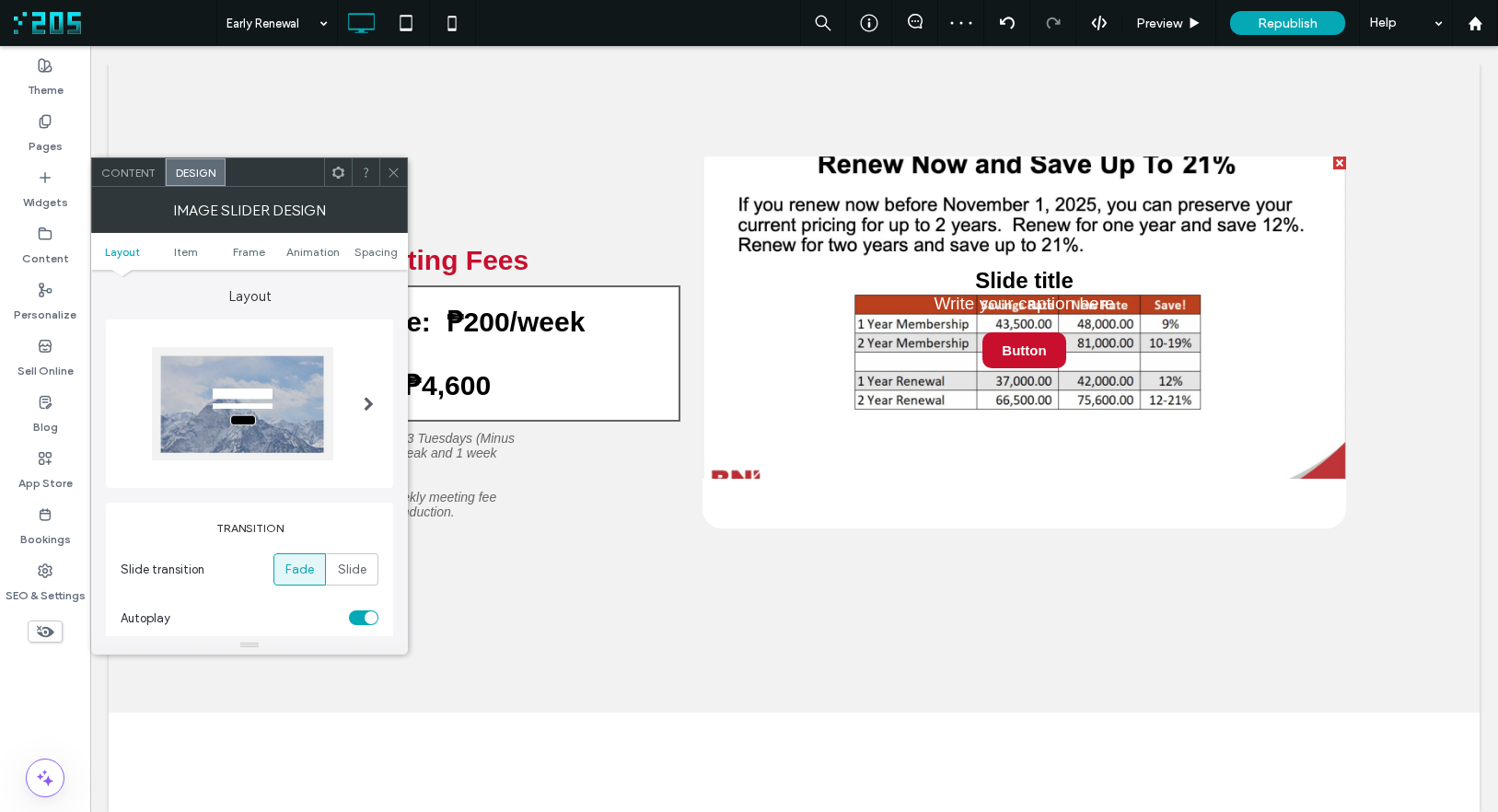
click at [359, 405] on div at bounding box center [368, 403] width 38 height 141
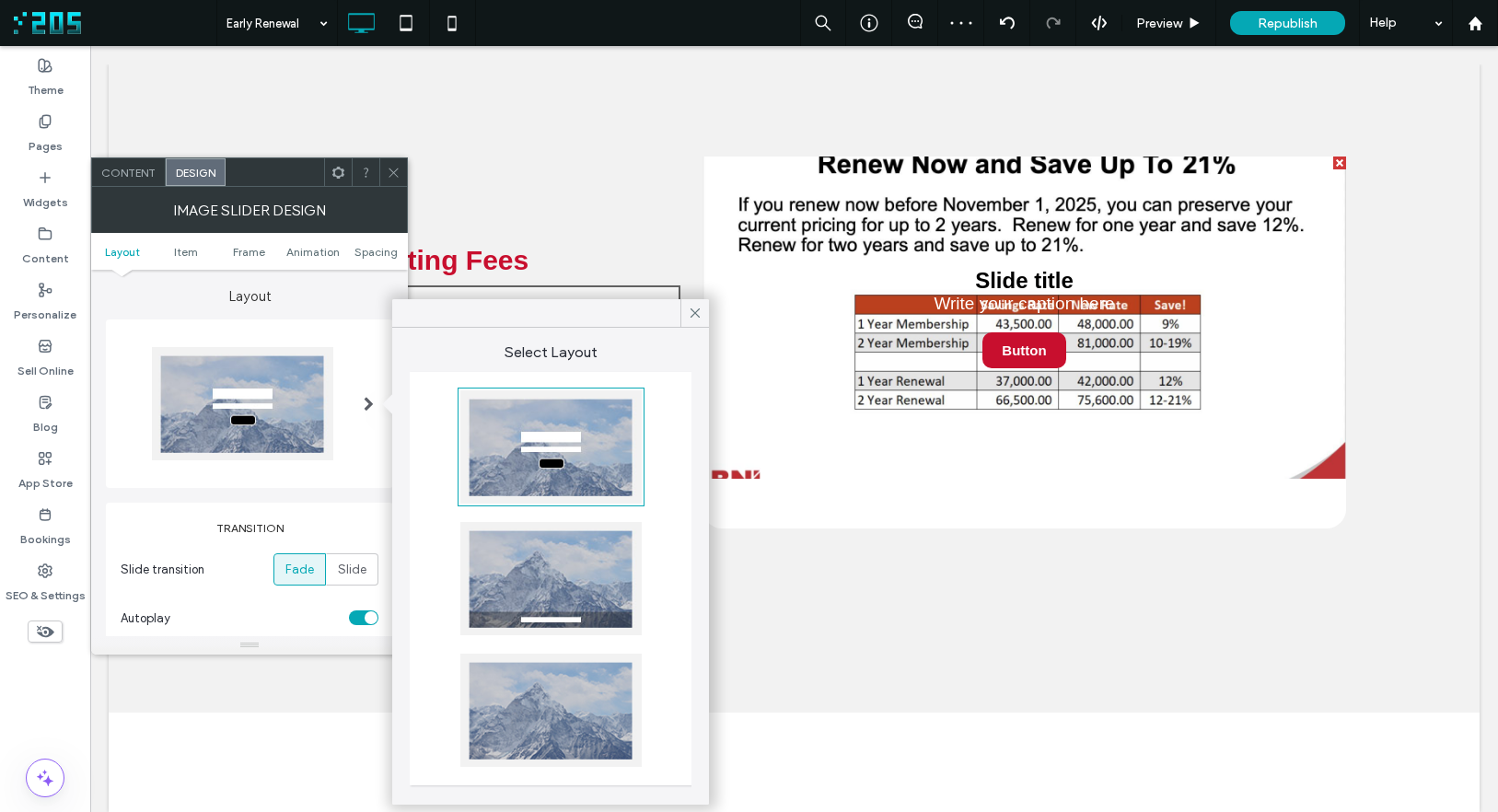
click at [567, 716] on div at bounding box center [550, 710] width 181 height 113
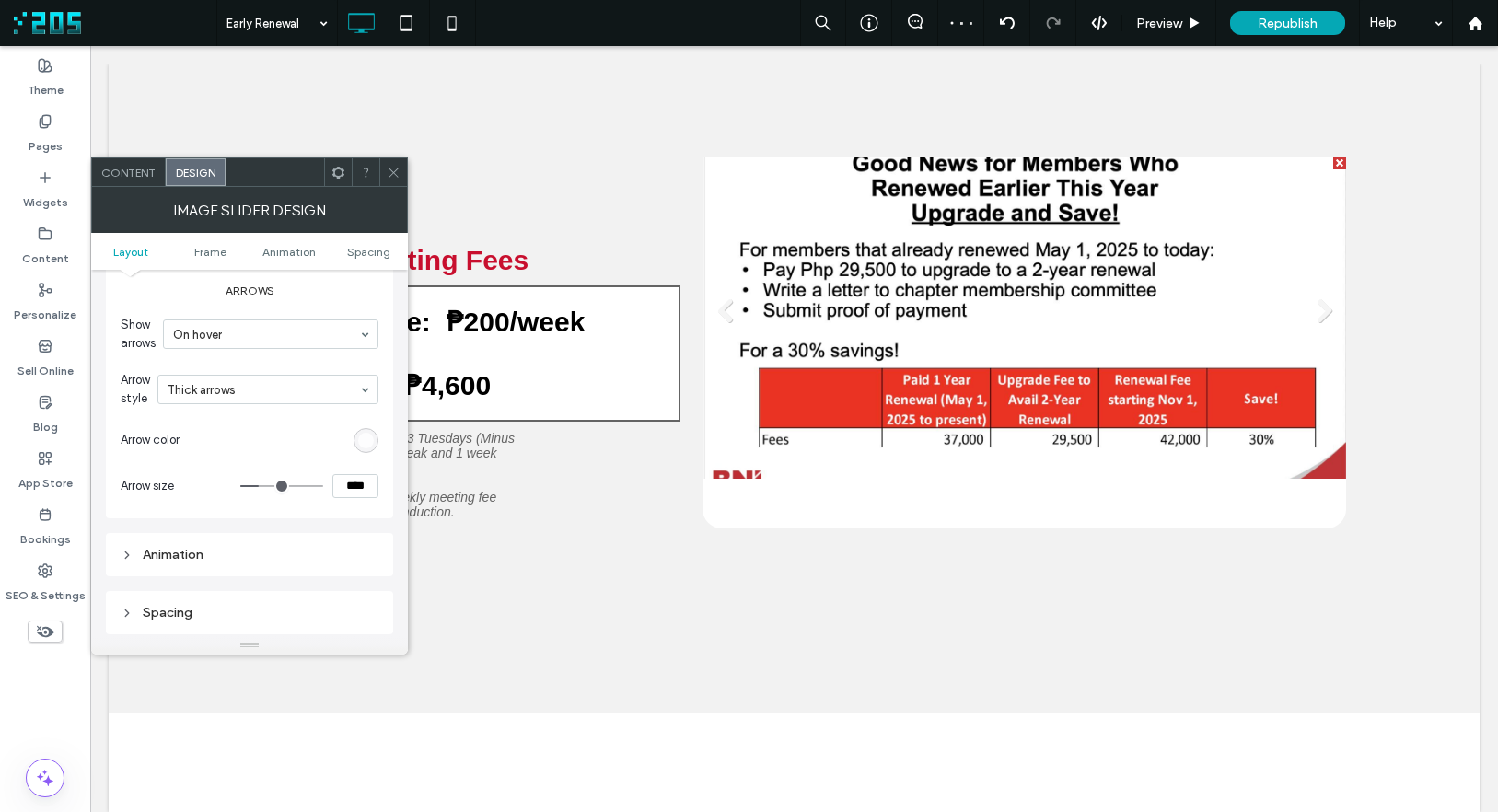
scroll to position [932, 0]
click at [361, 442] on div "rgba(255, 255, 255, 0.8)" at bounding box center [366, 439] width 16 height 16
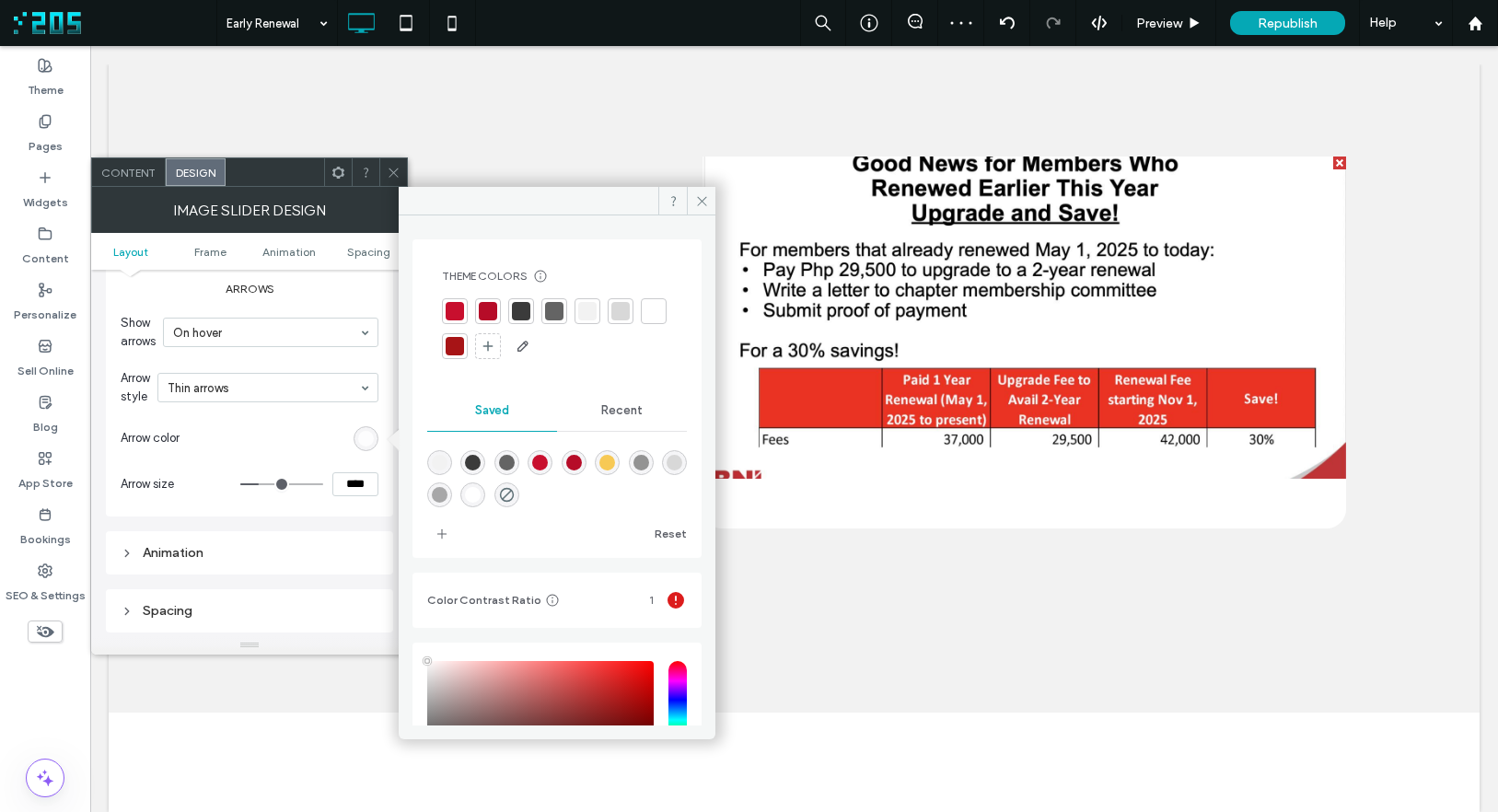
click at [457, 313] on div at bounding box center [454, 311] width 18 height 18
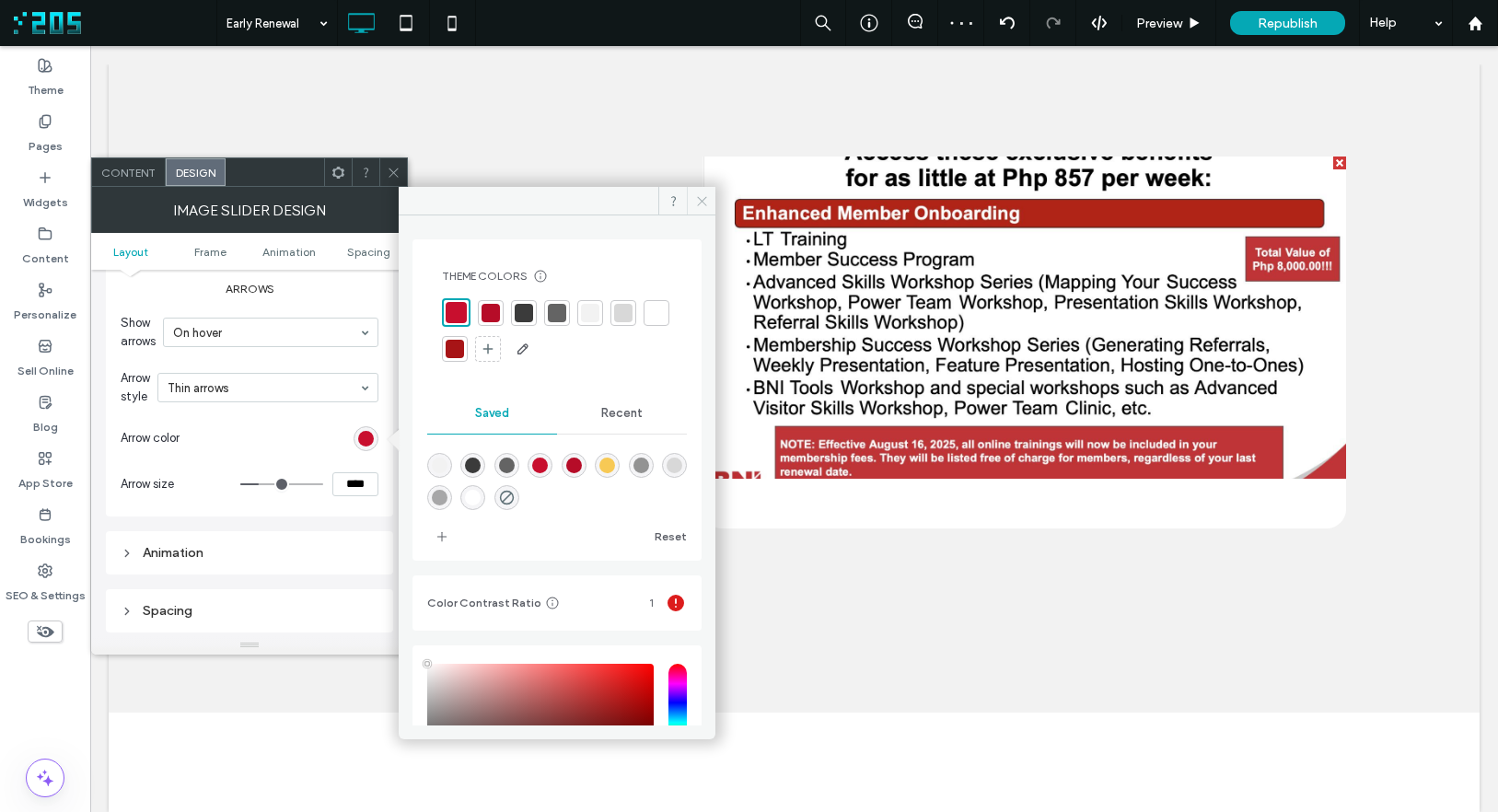
click at [698, 202] on icon at bounding box center [702, 201] width 14 height 14
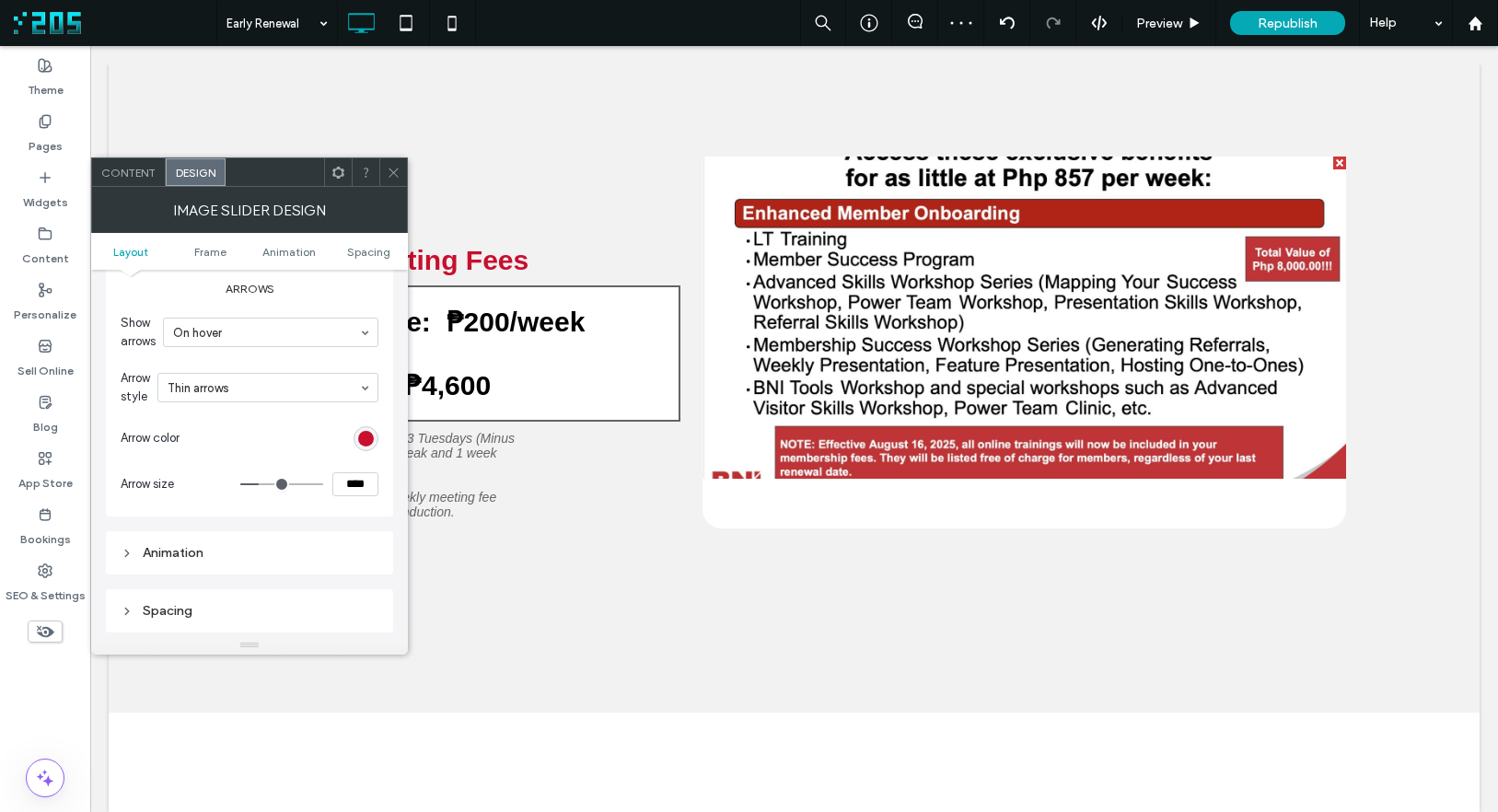
click at [399, 166] on icon at bounding box center [393, 172] width 14 height 14
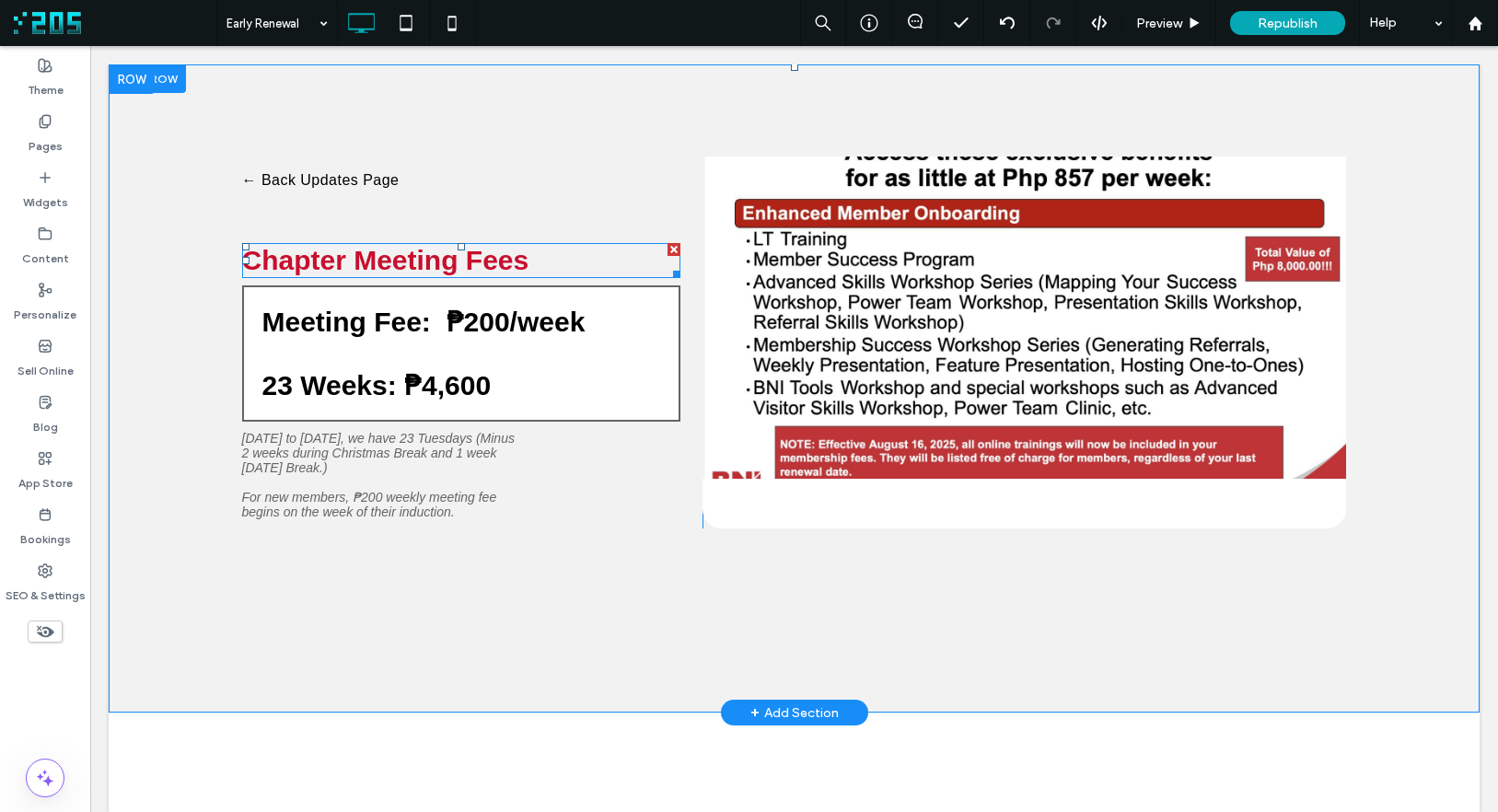
click at [431, 261] on span "Chapter Meeting Fees" at bounding box center [386, 260] width 287 height 30
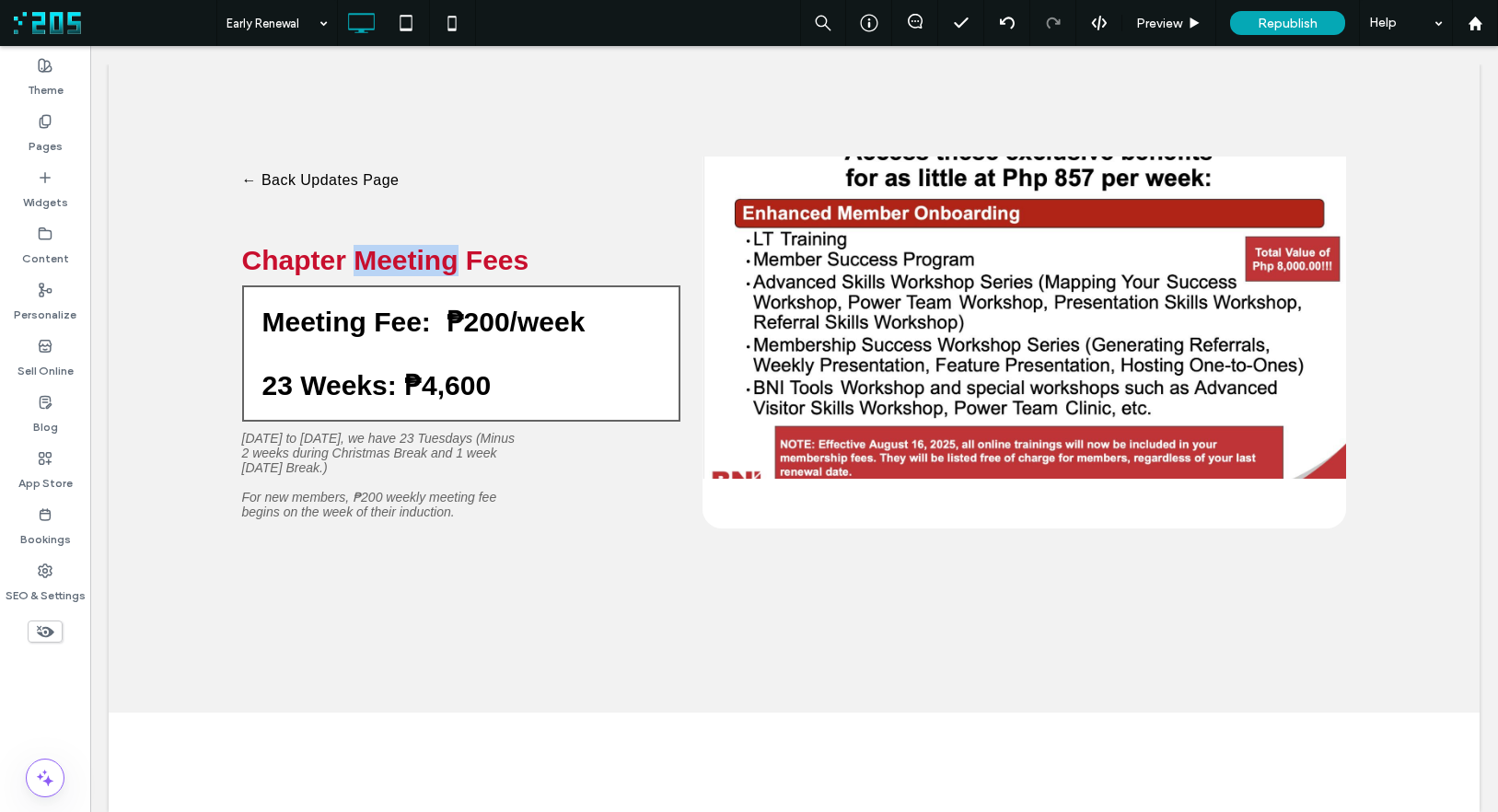
click at [431, 261] on span "Chapter Meeting Fees" at bounding box center [386, 260] width 287 height 30
type input "*********"
type input "**"
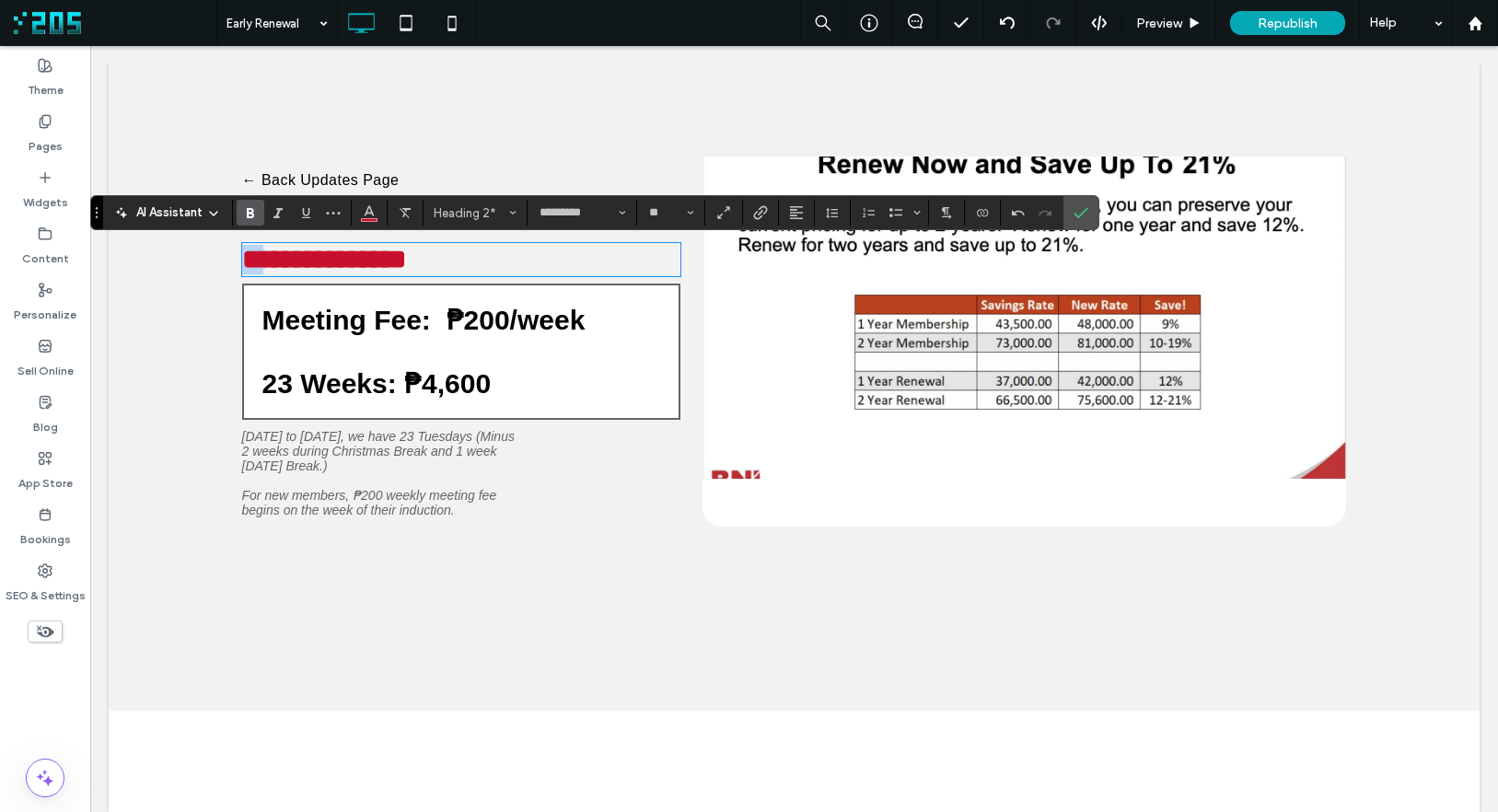
drag, startPoint x: 265, startPoint y: 262, endPoint x: 220, endPoint y: 260, distance: 45.0
click at [220, 260] on div "**********" at bounding box center [794, 388] width 1371 height 646
drag, startPoint x: 1085, startPoint y: 213, endPoint x: 390, endPoint y: 237, distance: 695.4
click at [1085, 213] on icon "Confirm" at bounding box center [1080, 212] width 15 height 15
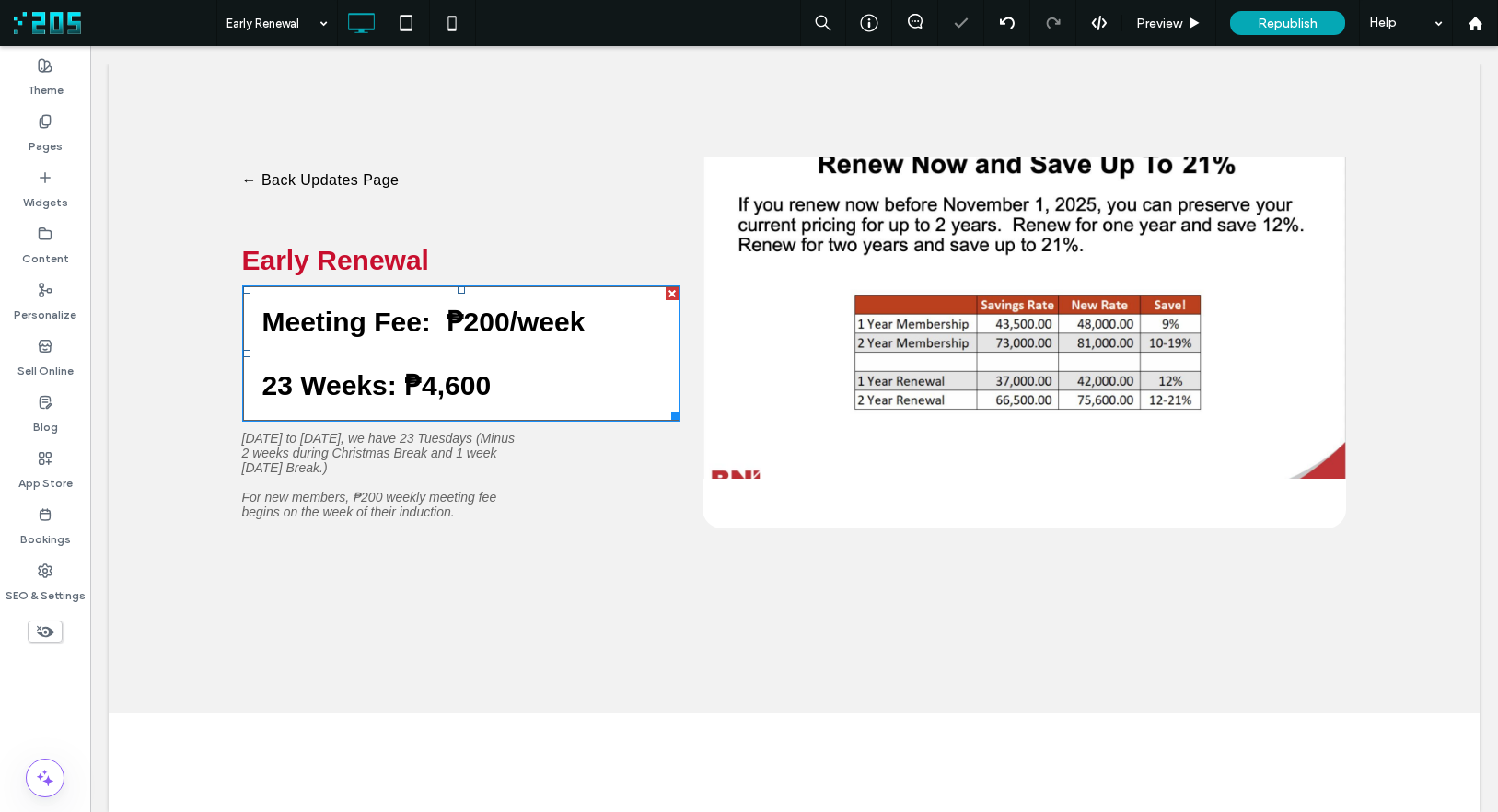
click at [666, 293] on div at bounding box center [671, 293] width 13 height 13
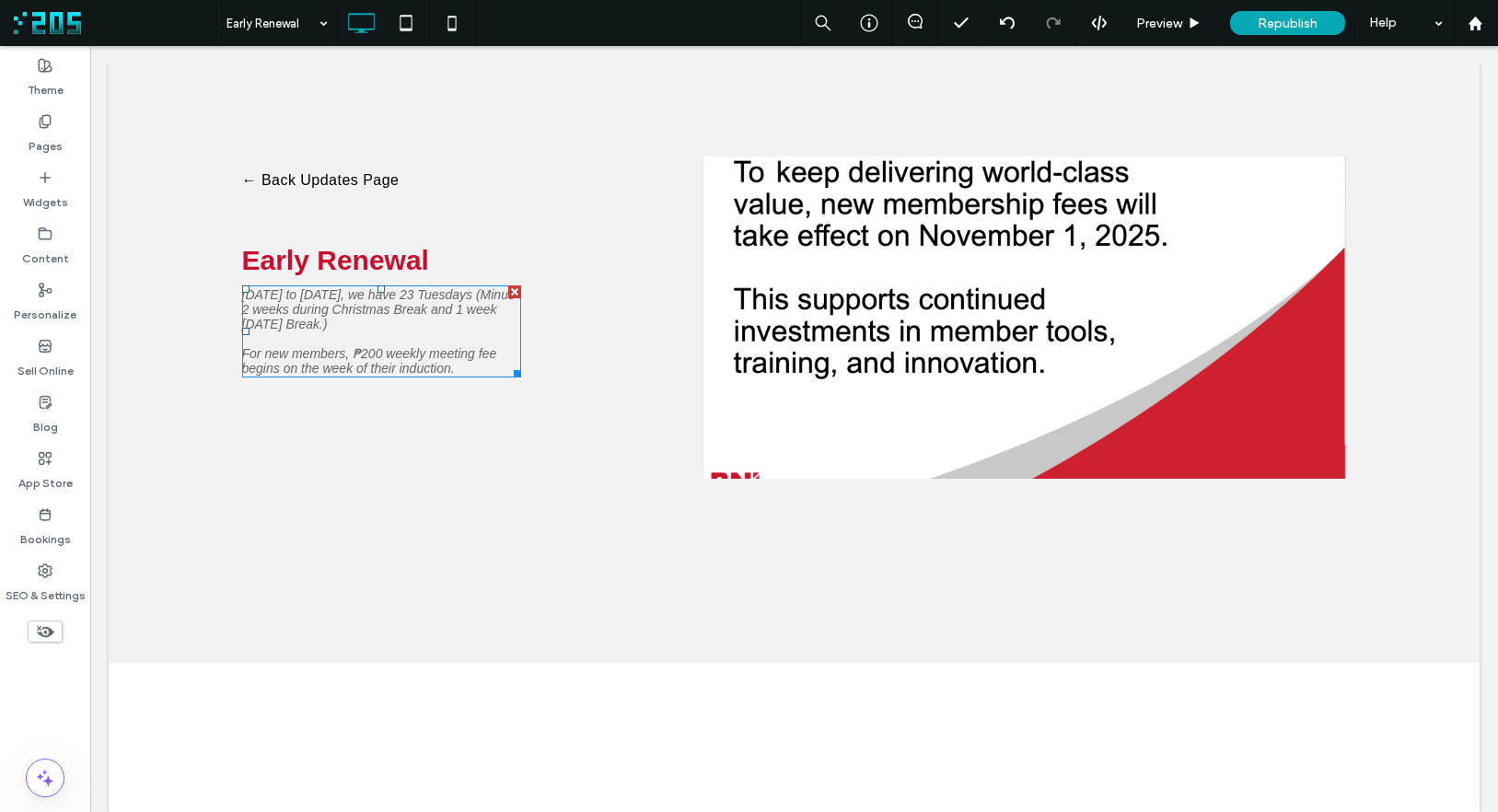
click at [472, 334] on h6 at bounding box center [382, 338] width 280 height 15
type input "*********"
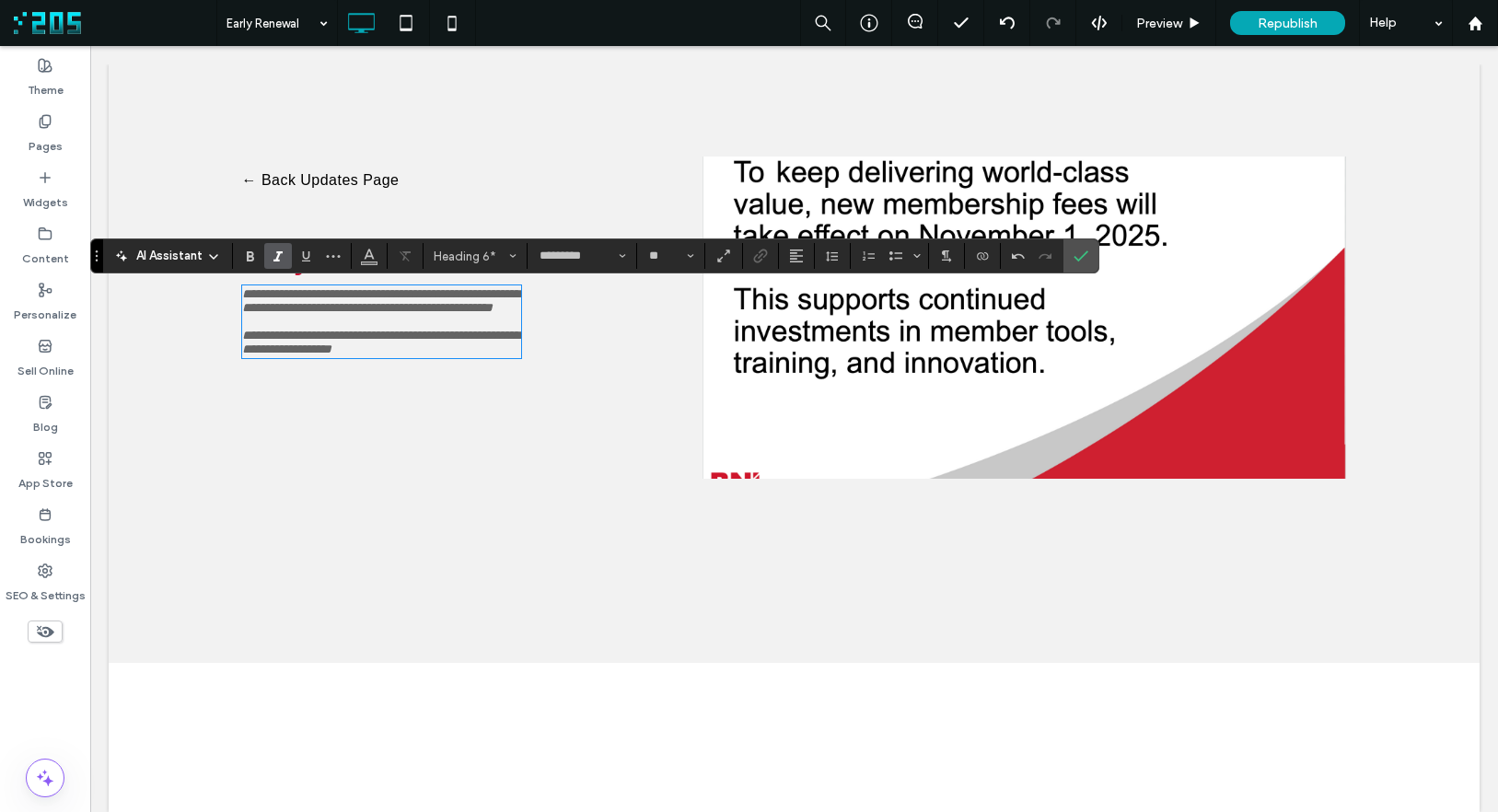
scroll to position [0, 0]
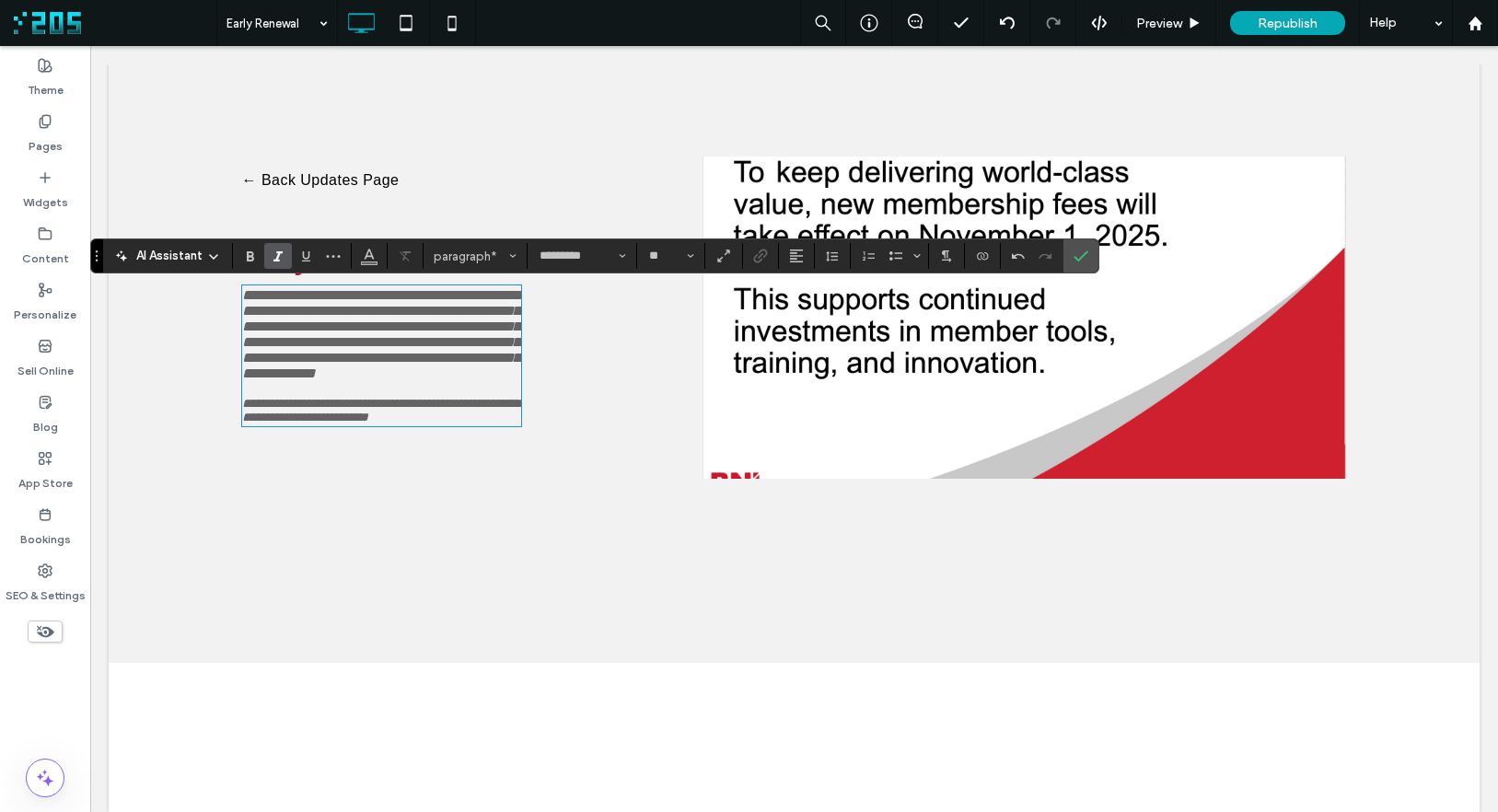
click at [438, 333] on span "**********" at bounding box center [381, 333] width 278 height 92
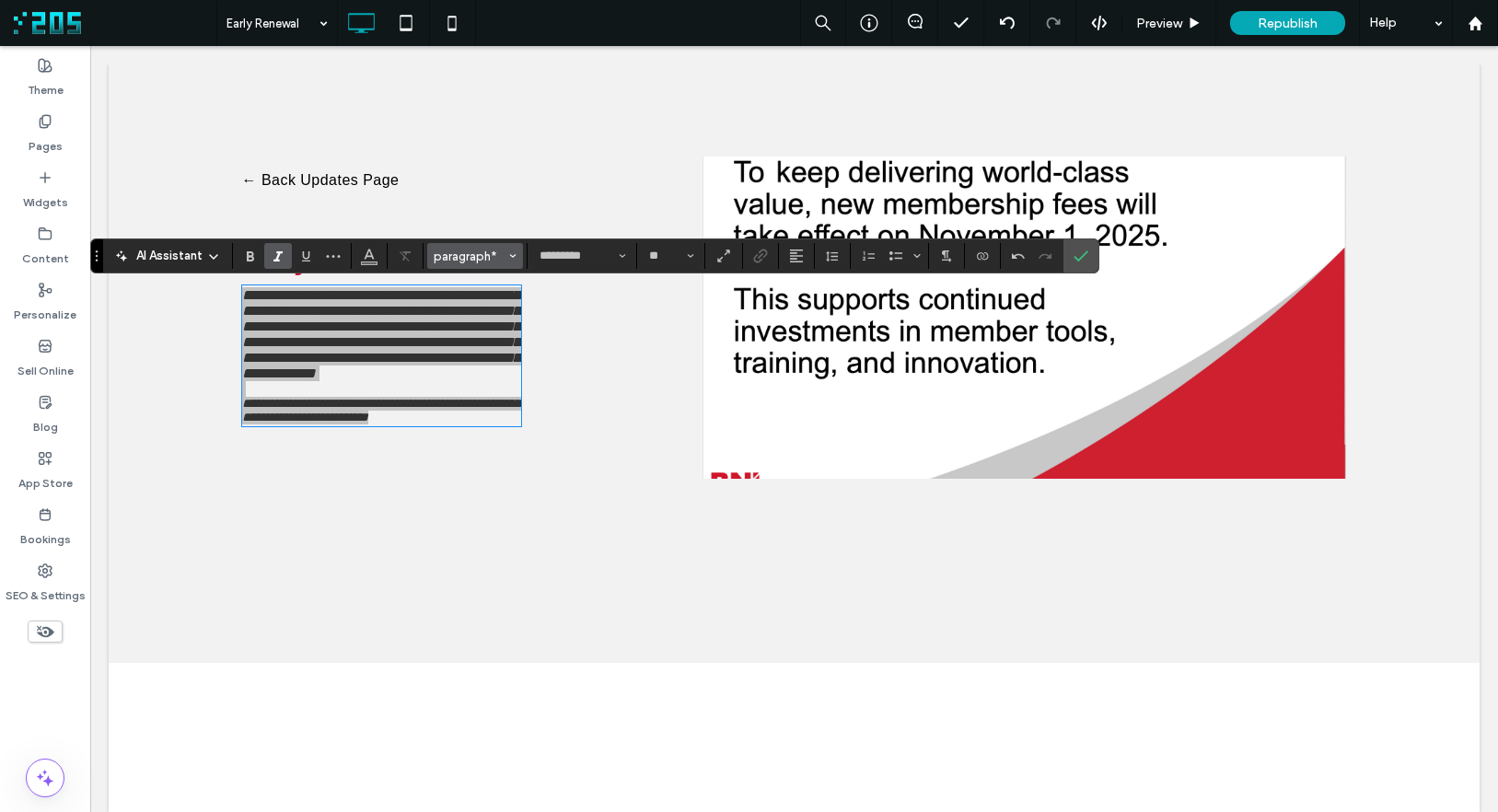
click at [488, 254] on span "paragraph*" at bounding box center [470, 256] width 72 height 14
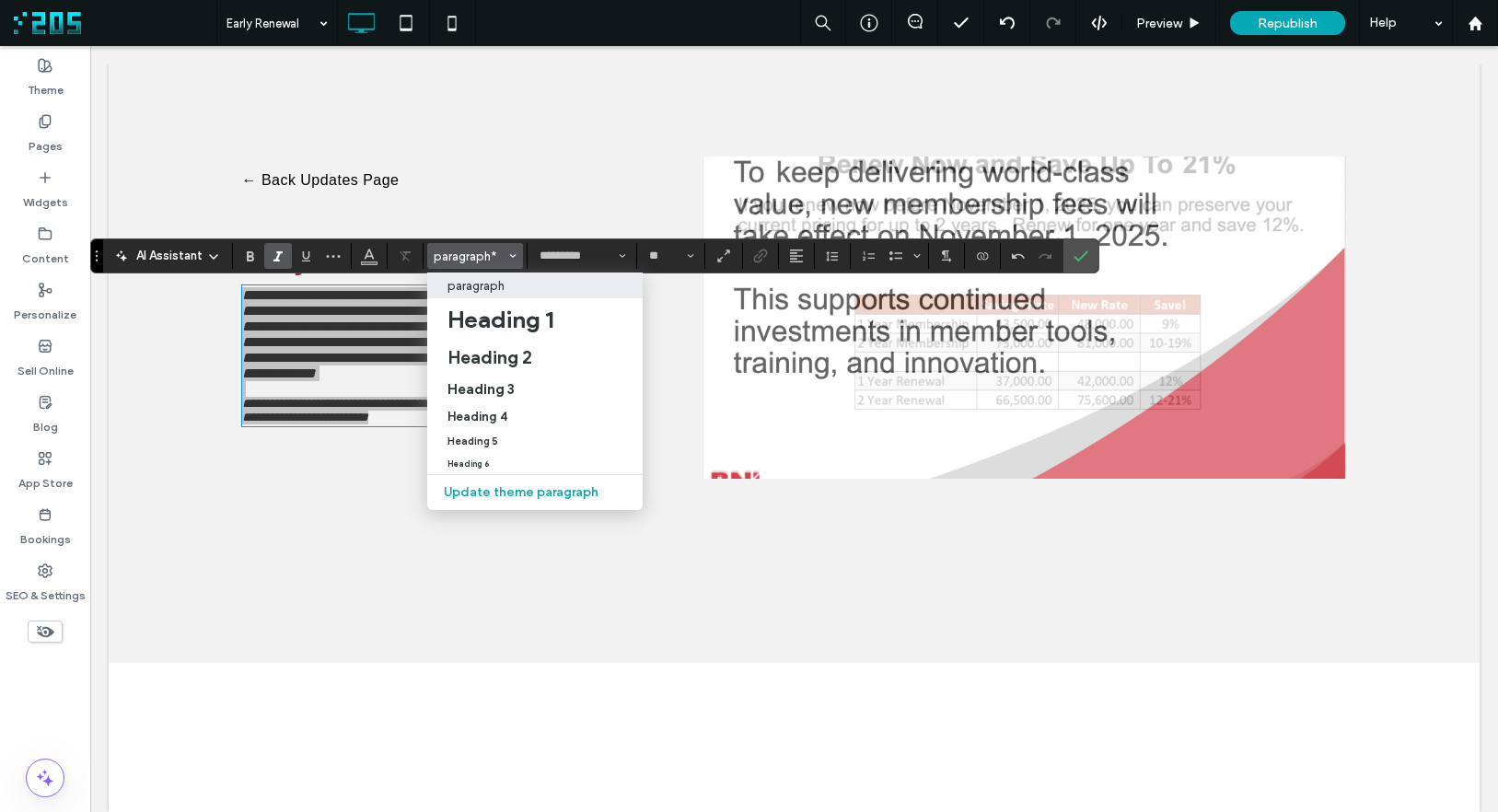
click at [491, 285] on p "paragraph" at bounding box center [476, 286] width 57 height 14
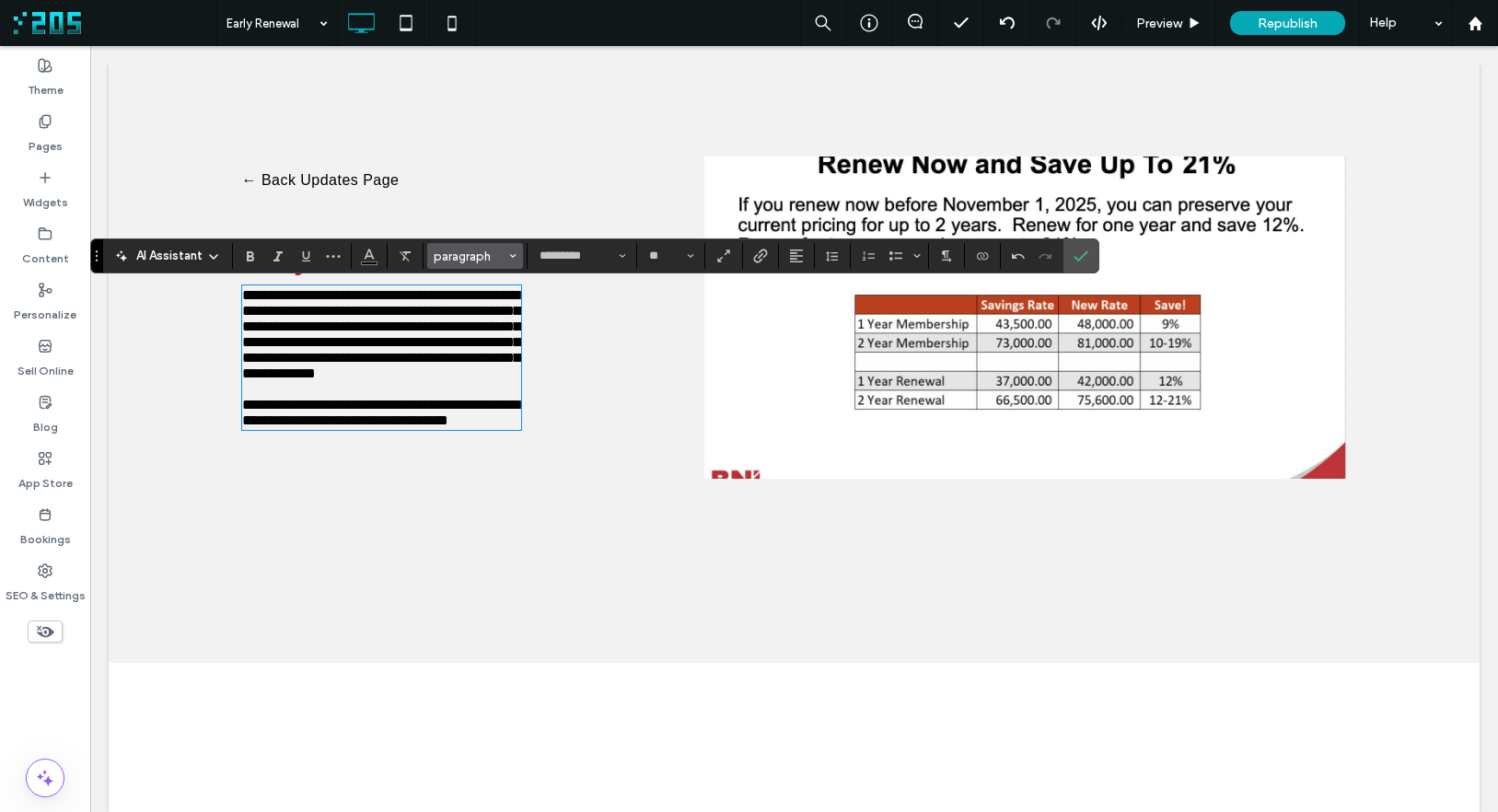
click at [477, 260] on span "paragraph" at bounding box center [470, 256] width 72 height 14
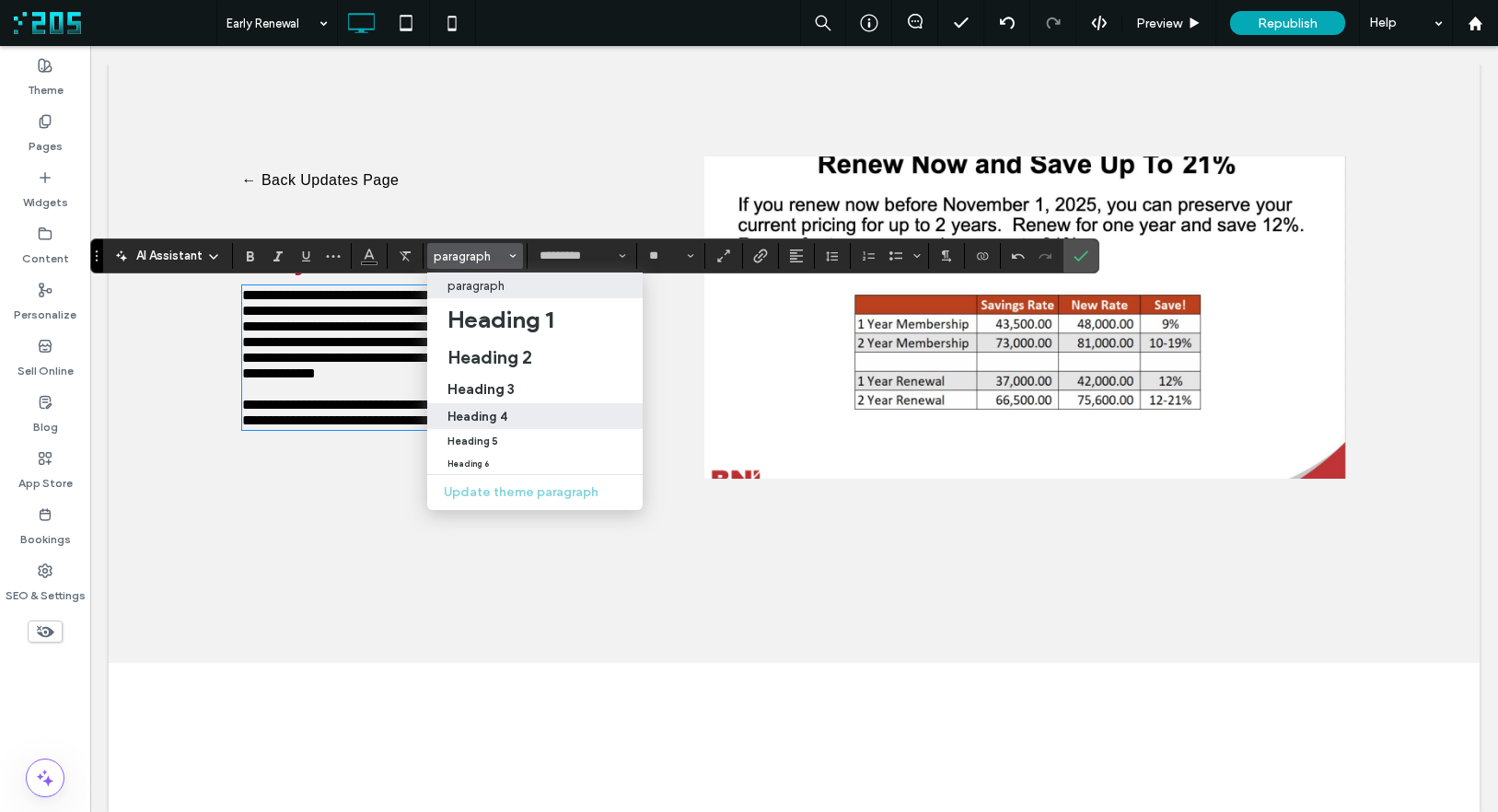
click at [518, 416] on div "Heading 4" at bounding box center [535, 417] width 175 height 14
type input "**"
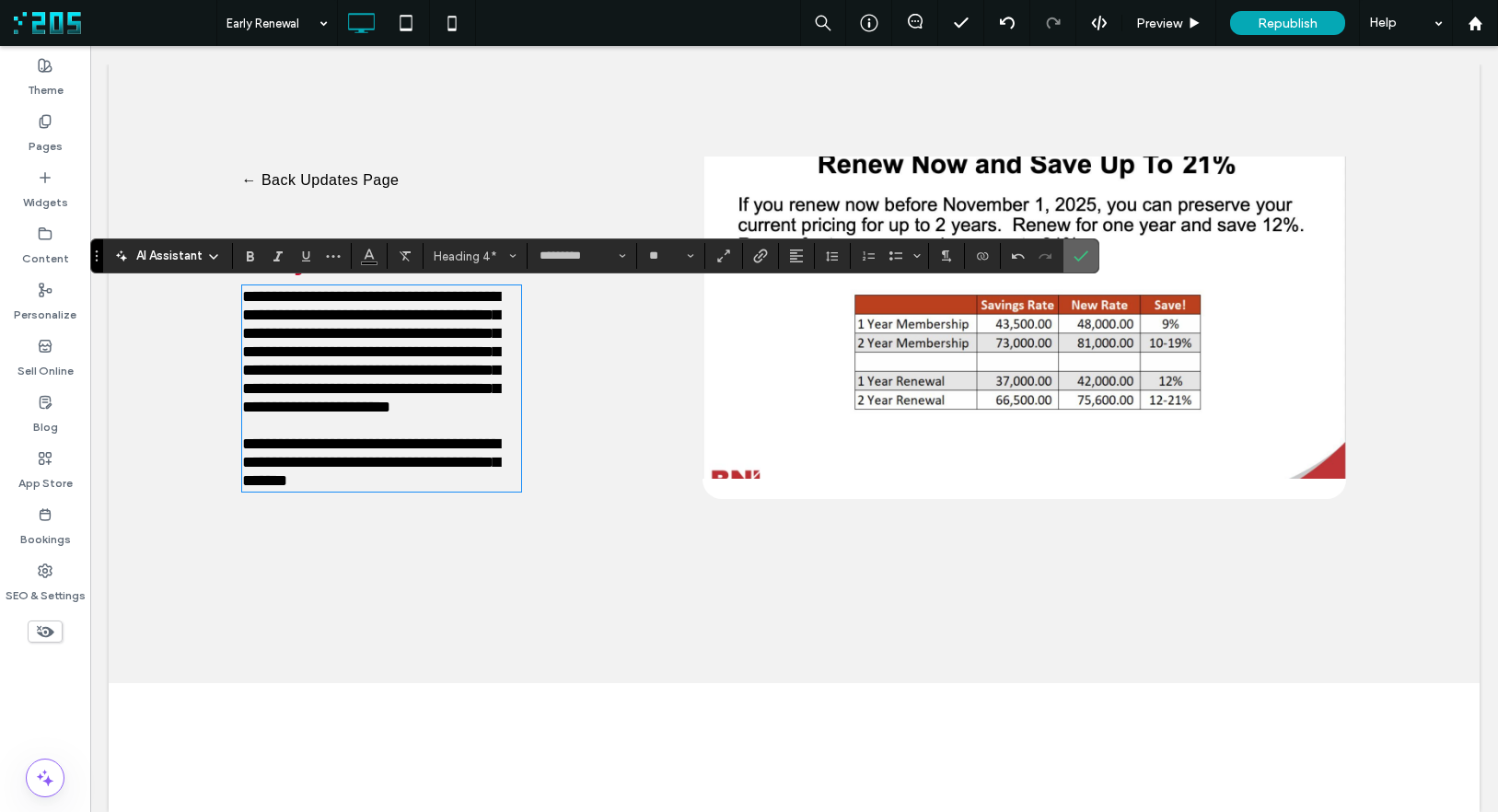
drag, startPoint x: 1086, startPoint y: 258, endPoint x: 835, endPoint y: 237, distance: 251.9
click at [1085, 258] on icon "Confirm" at bounding box center [1080, 256] width 15 height 15
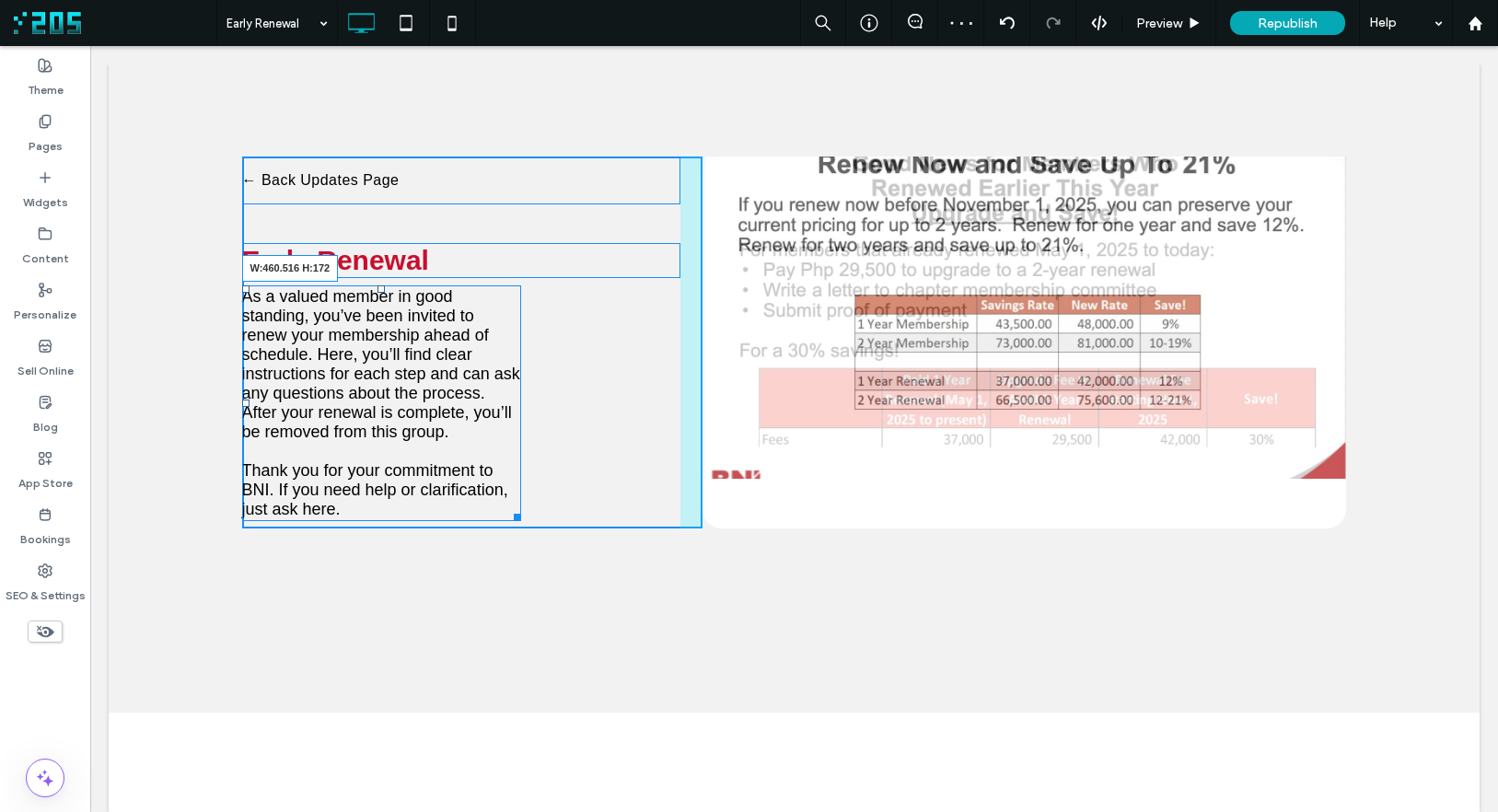
drag, startPoint x: 600, startPoint y: 506, endPoint x: 654, endPoint y: 492, distance: 55.8
click at [654, 492] on div "← Back Updates Page Early Renewal As a valued member in good standing, you’ve b…" at bounding box center [794, 389] width 1371 height 648
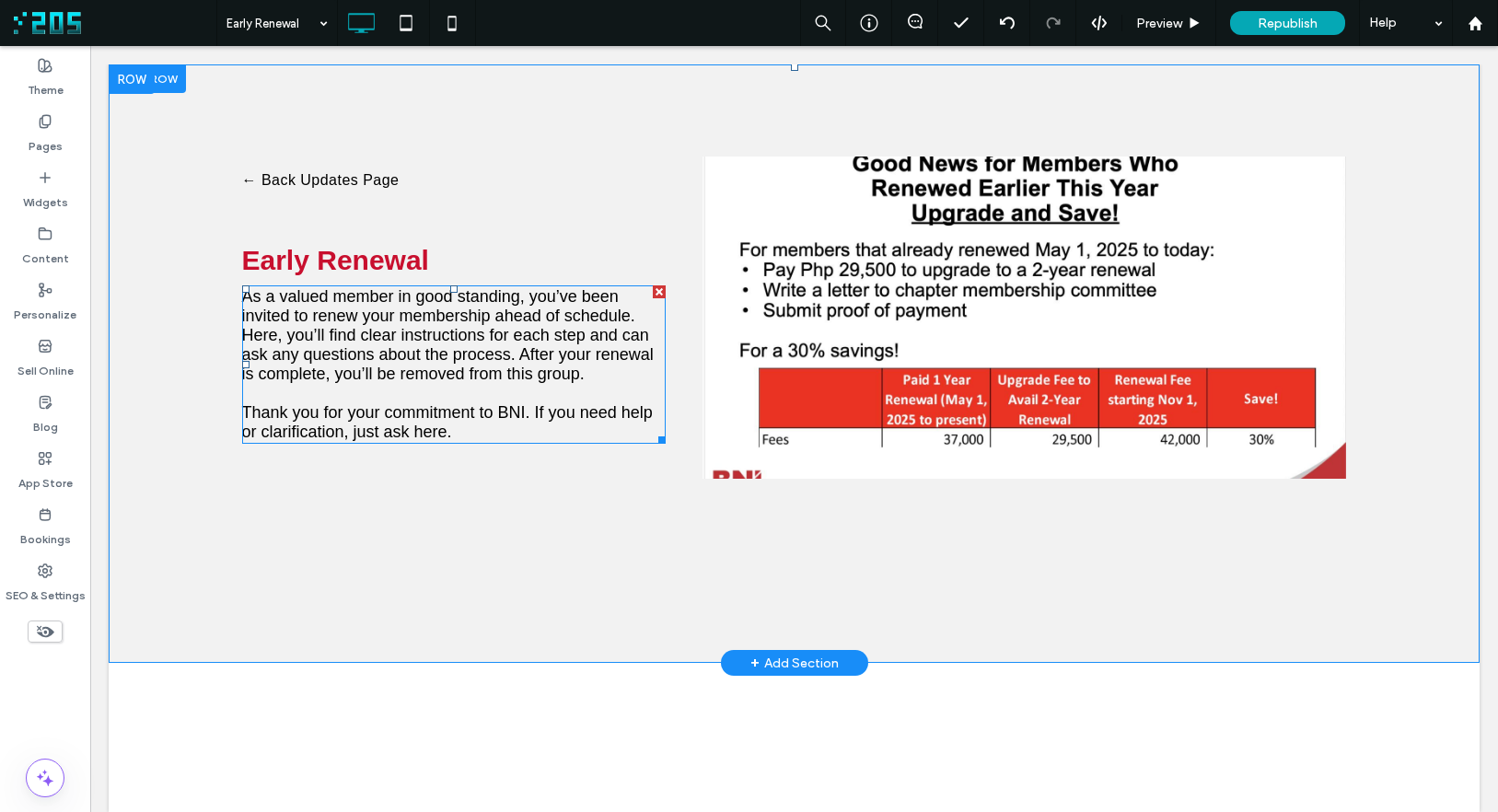
click at [569, 293] on span "As a valued member in good standing, you’ve been invited to renew your membersh…" at bounding box center [448, 334] width 412 height 96
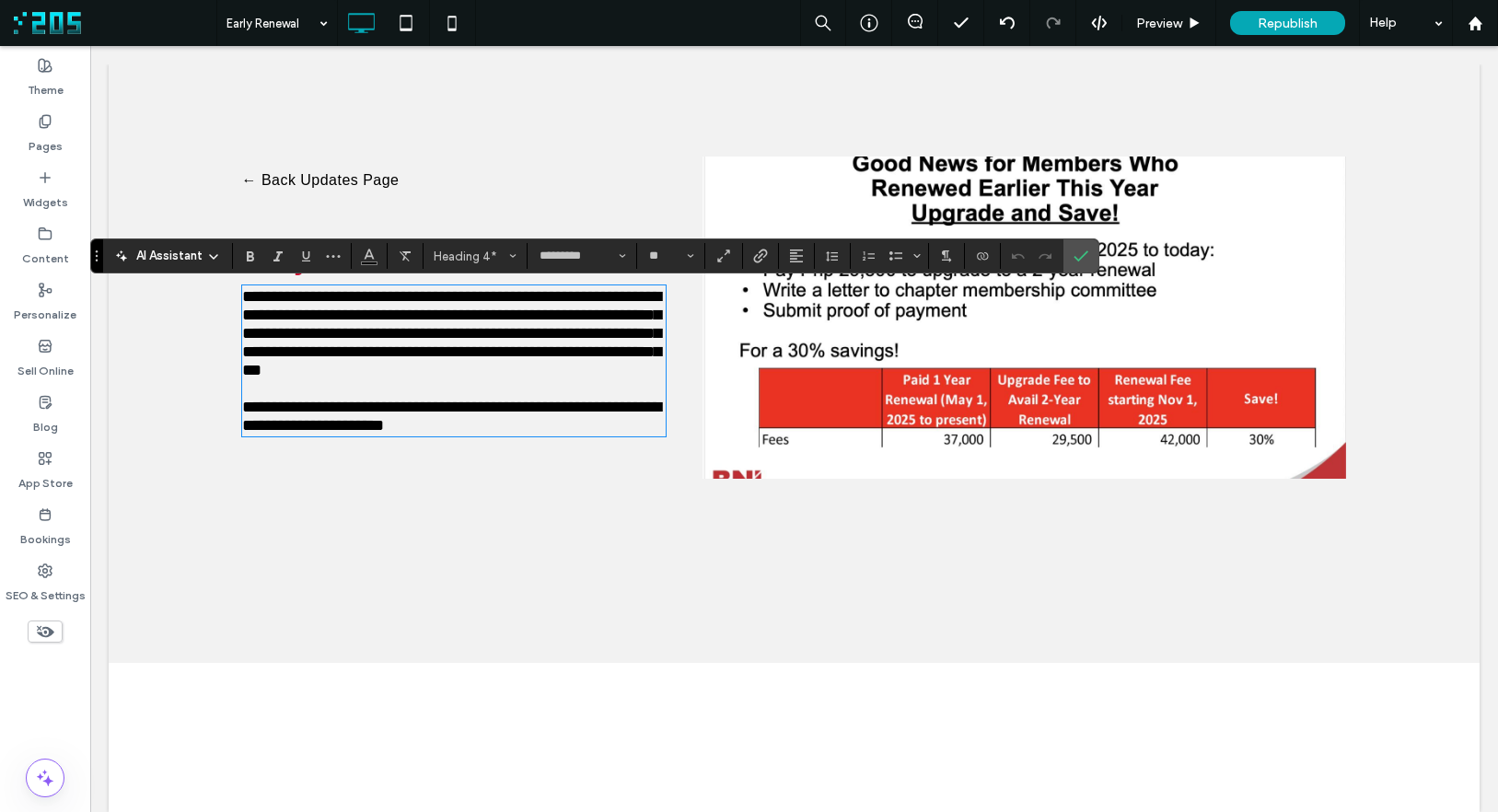
click at [551, 298] on span "**********" at bounding box center [452, 332] width 419 height 90
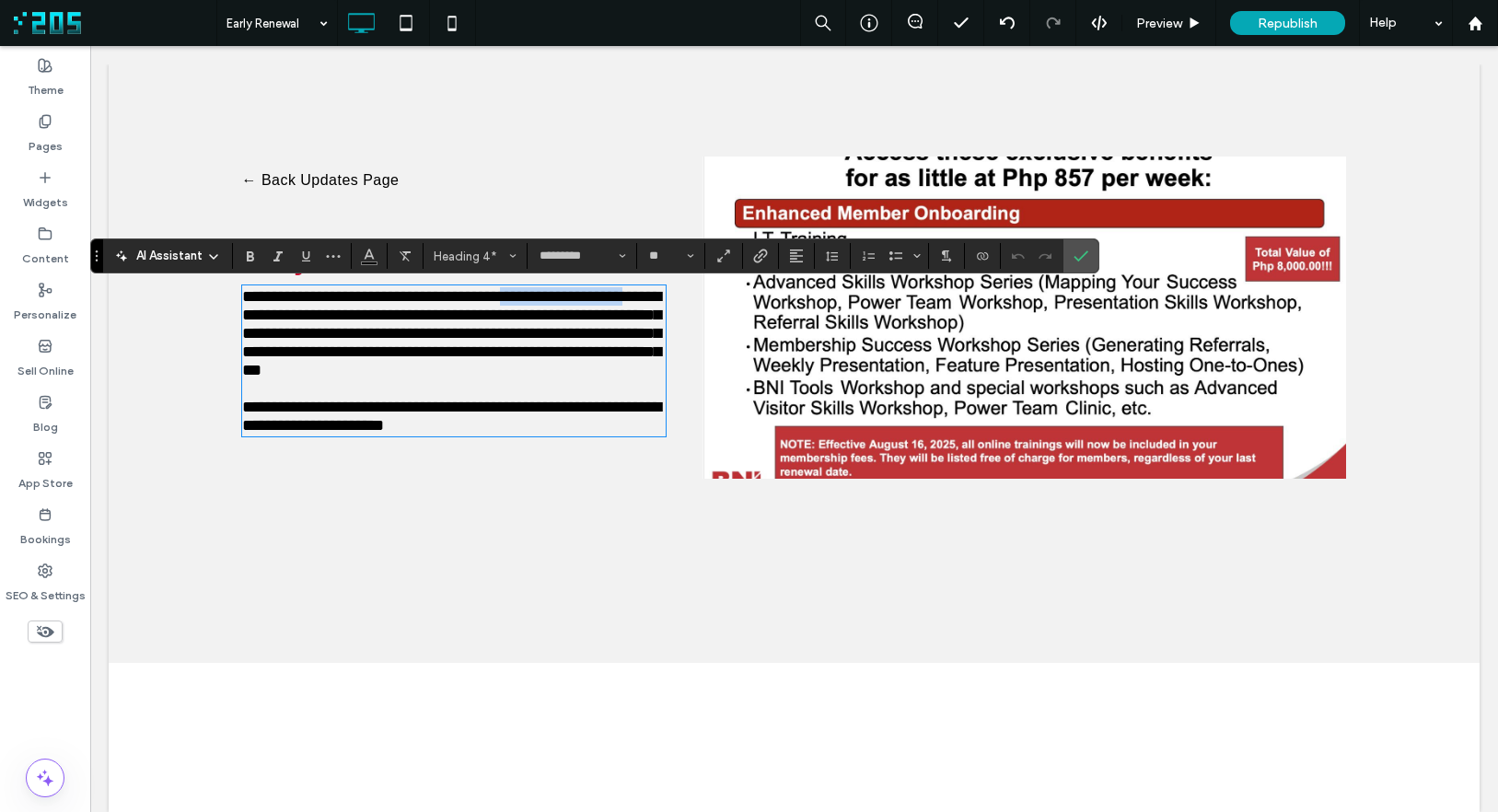
drag, startPoint x: 546, startPoint y: 298, endPoint x: 302, endPoint y: 316, distance: 244.7
click at [301, 316] on span "**********" at bounding box center [452, 332] width 419 height 90
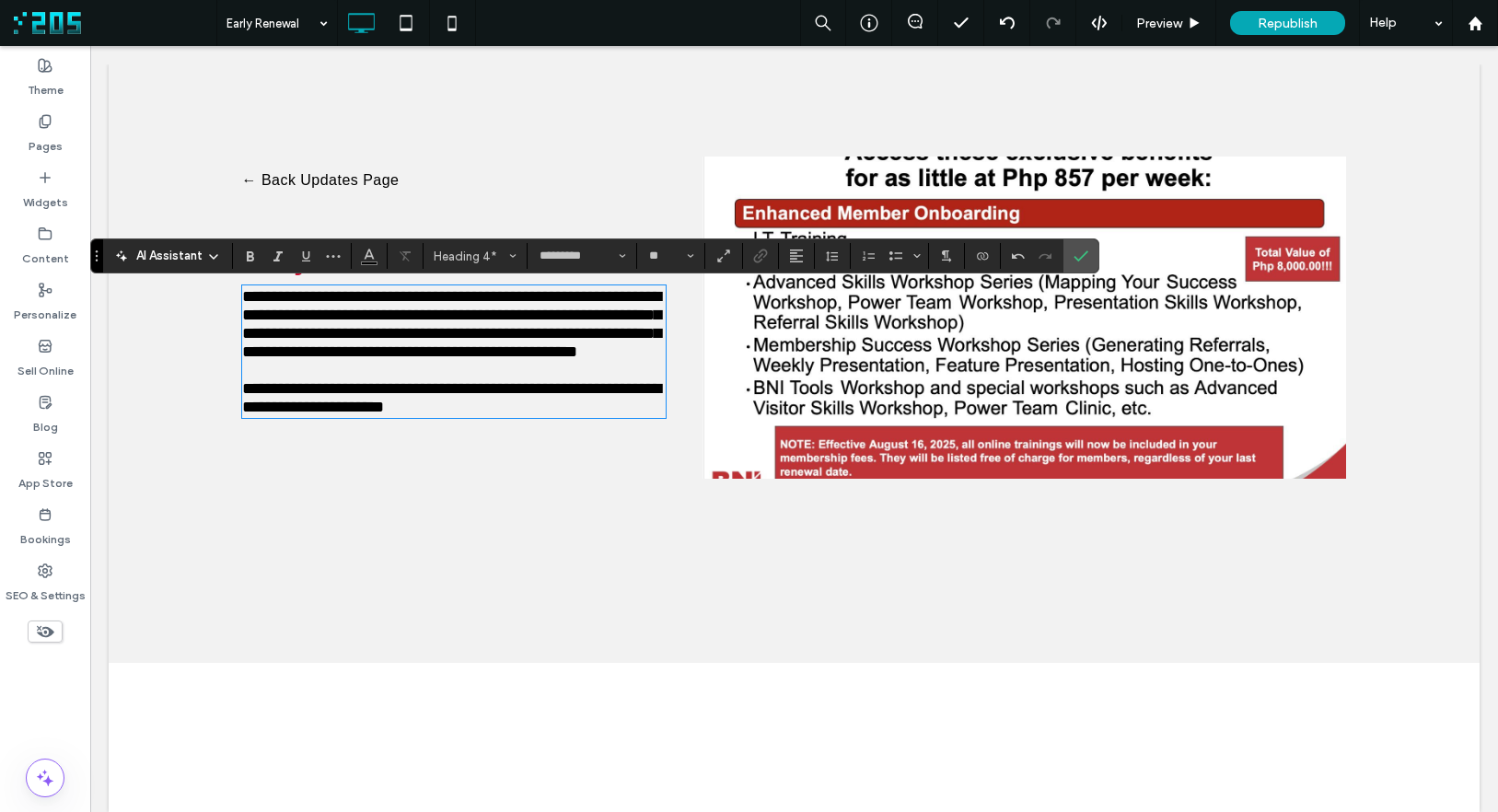
drag, startPoint x: 549, startPoint y: 300, endPoint x: 522, endPoint y: 310, distance: 28.8
click at [549, 300] on span "**********" at bounding box center [452, 324] width 419 height 72
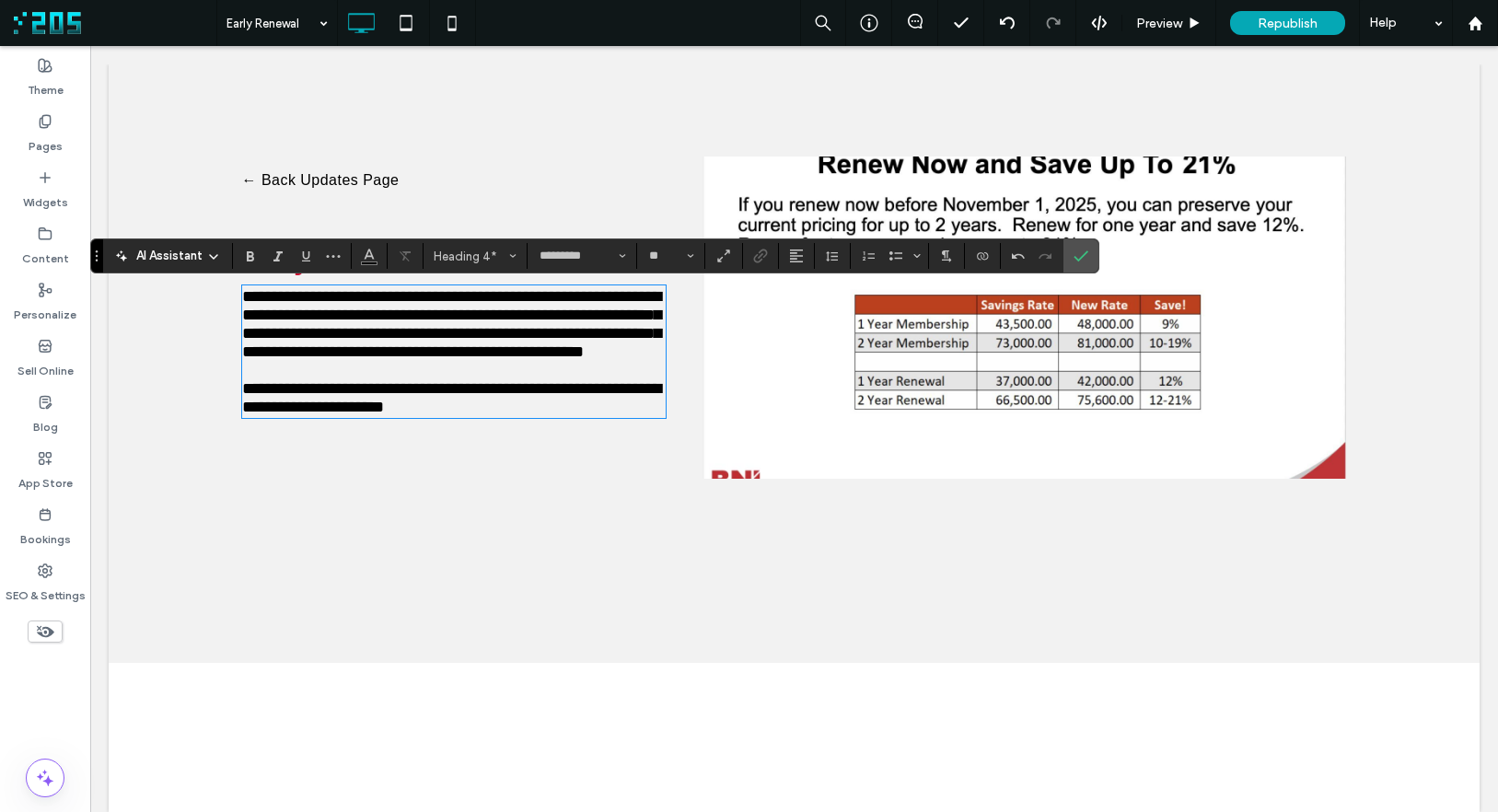
click at [497, 339] on span "**********" at bounding box center [452, 324] width 419 height 72
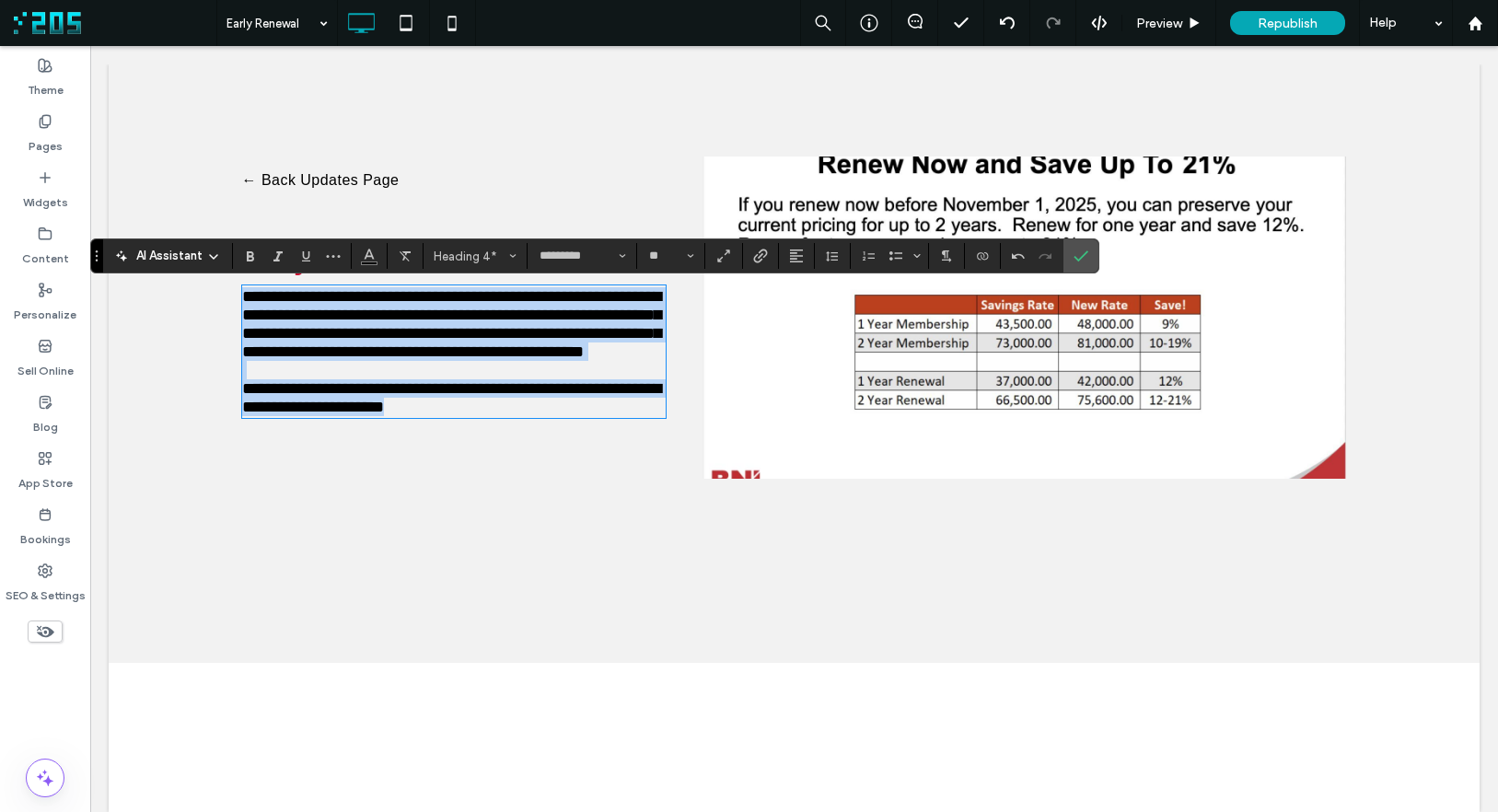
copy div "**********"
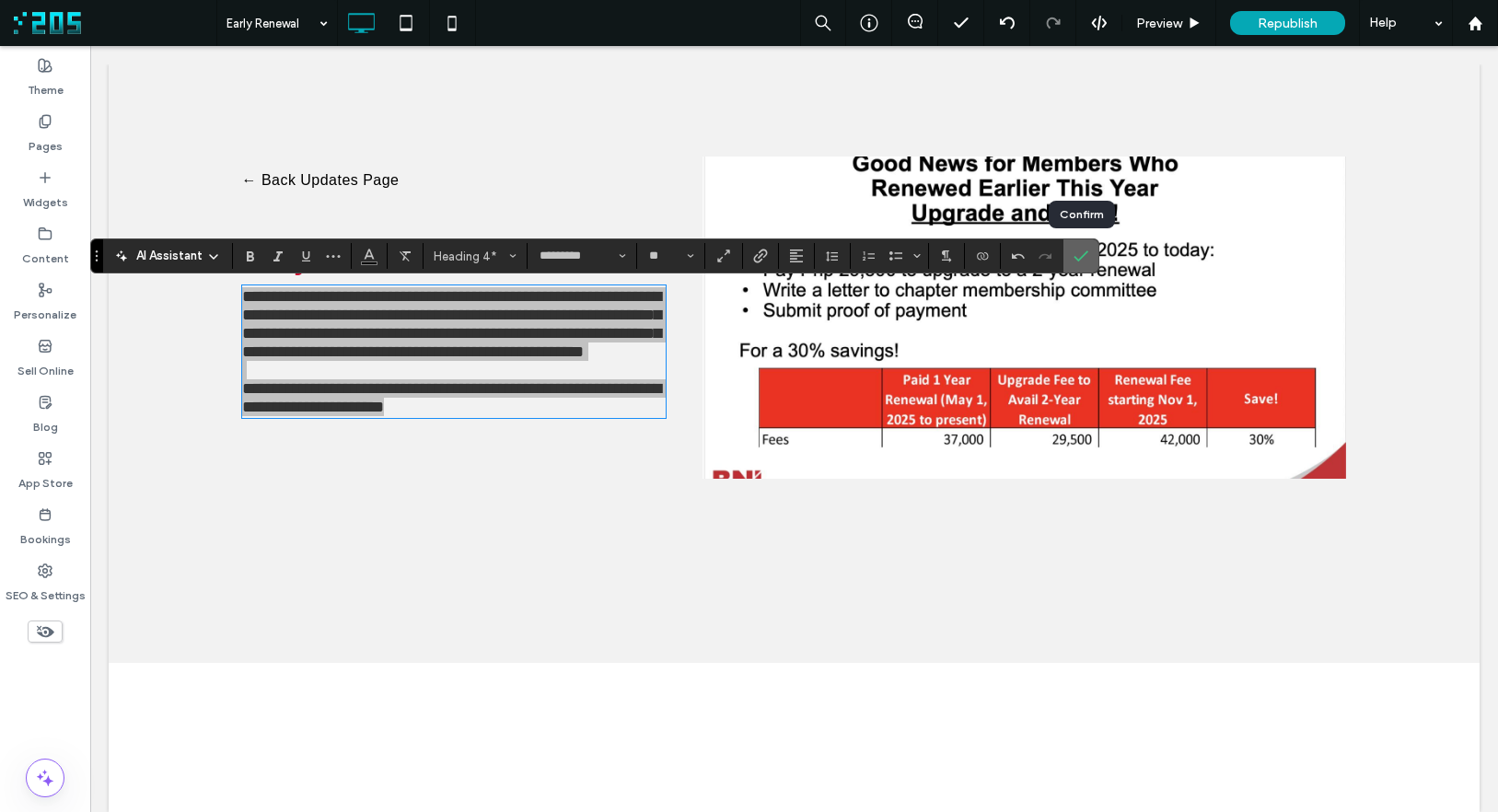
drag, startPoint x: 1093, startPoint y: 260, endPoint x: 410, endPoint y: 295, distance: 683.9
click at [1093, 260] on label "Confirm" at bounding box center [1080, 256] width 28 height 33
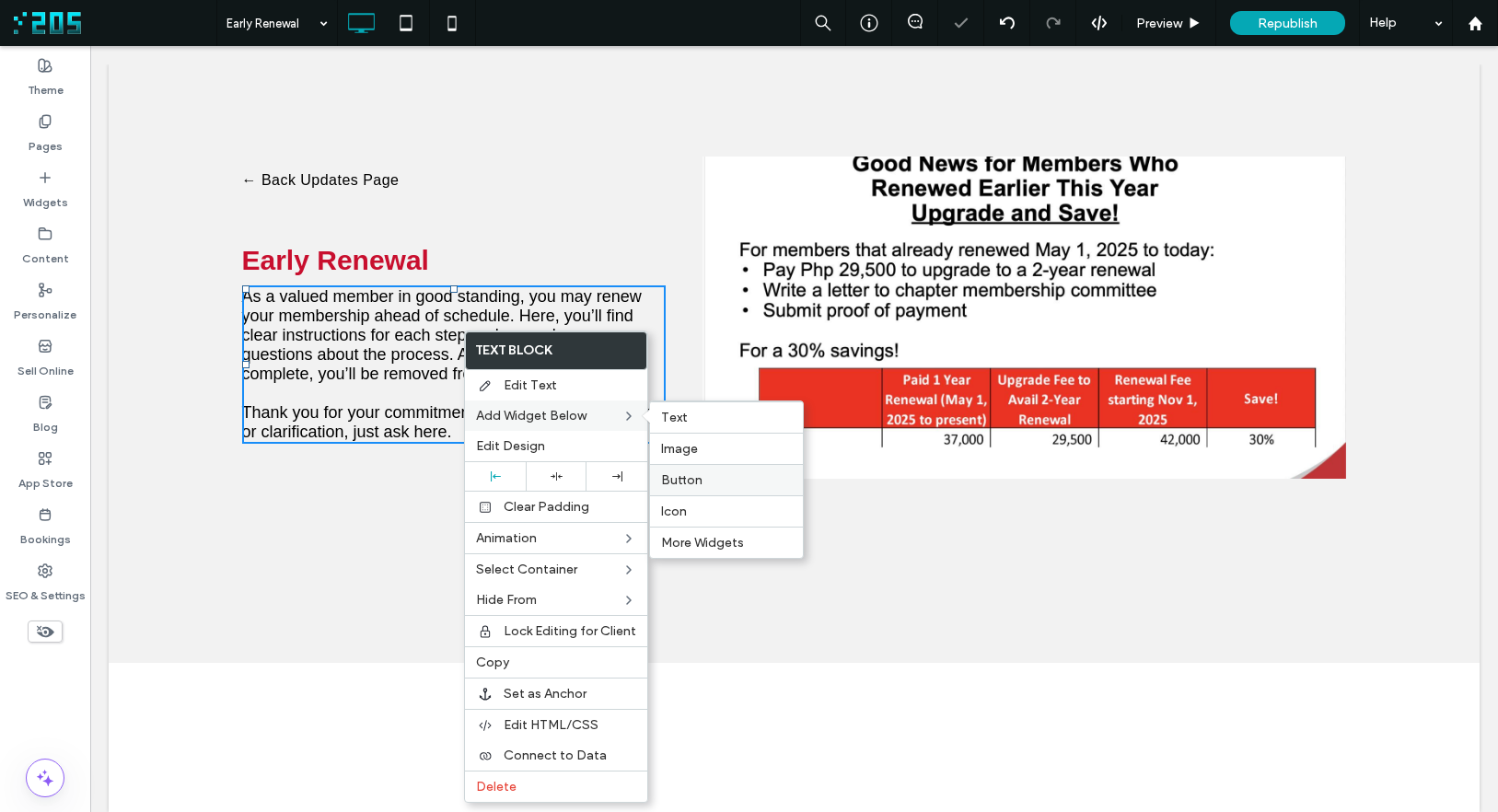
click at [690, 477] on span "Button" at bounding box center [681, 480] width 42 height 16
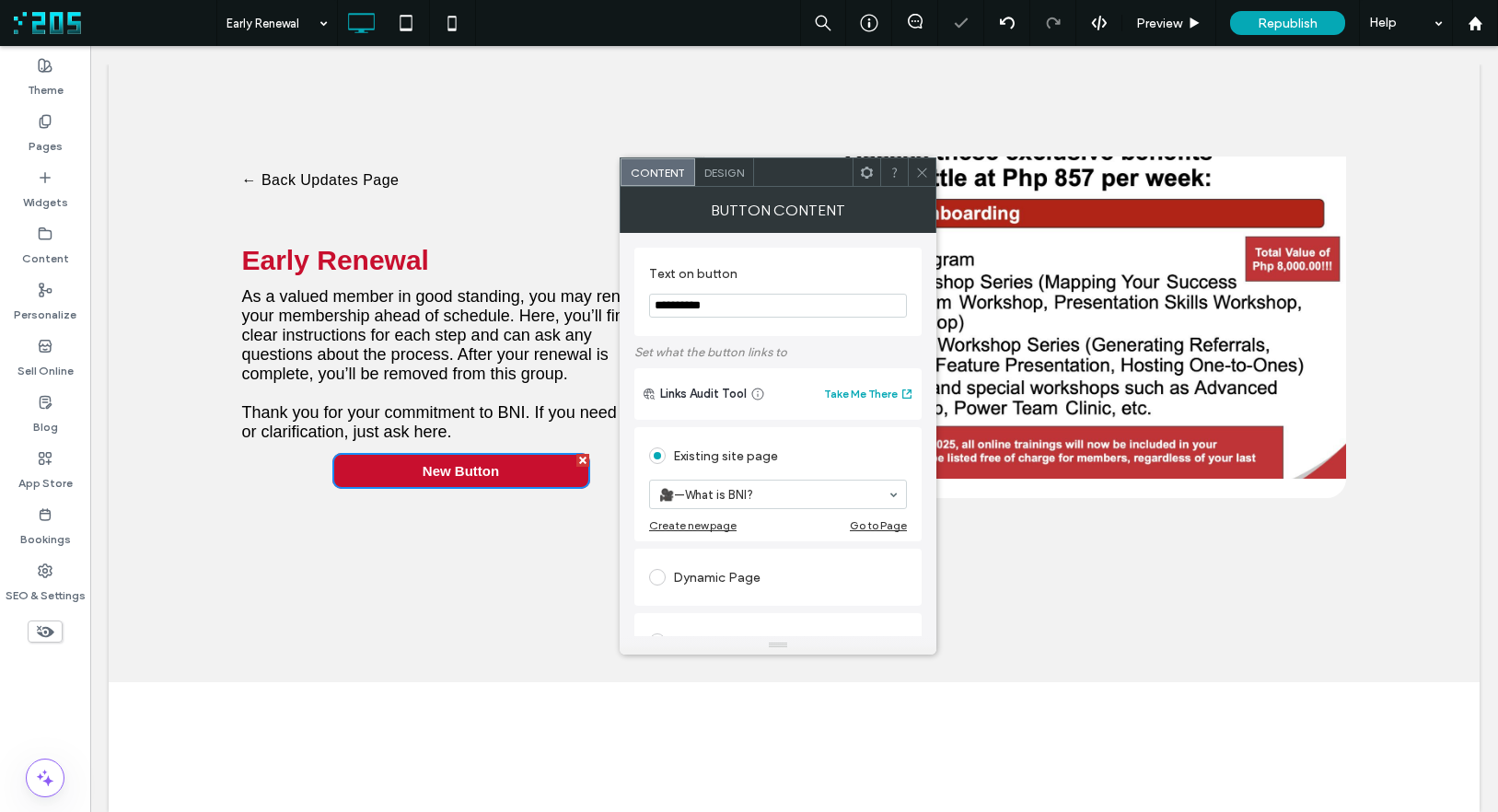
click at [765, 302] on input "**********" at bounding box center [778, 305] width 258 height 24
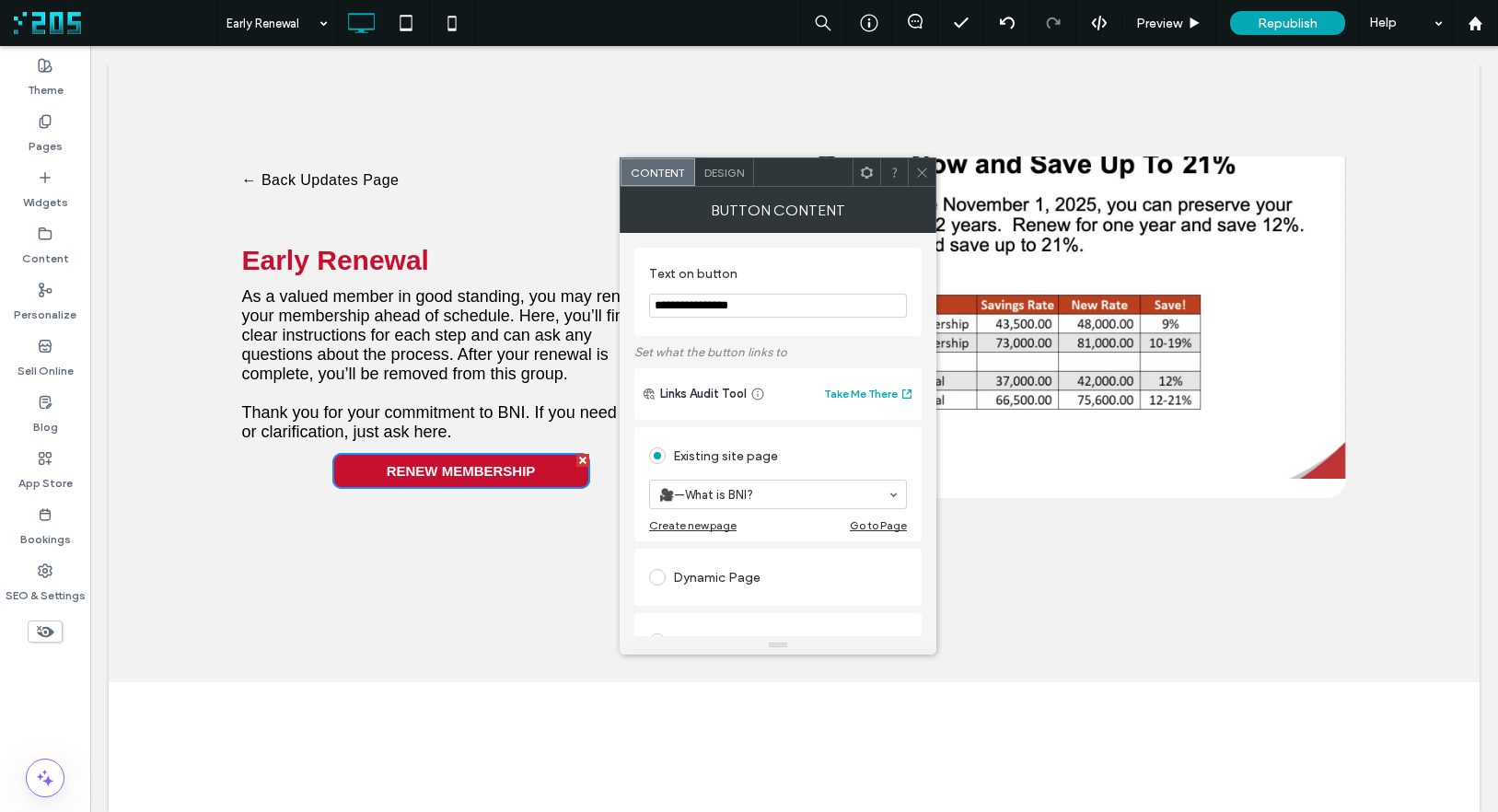
scroll to position [155, 0]
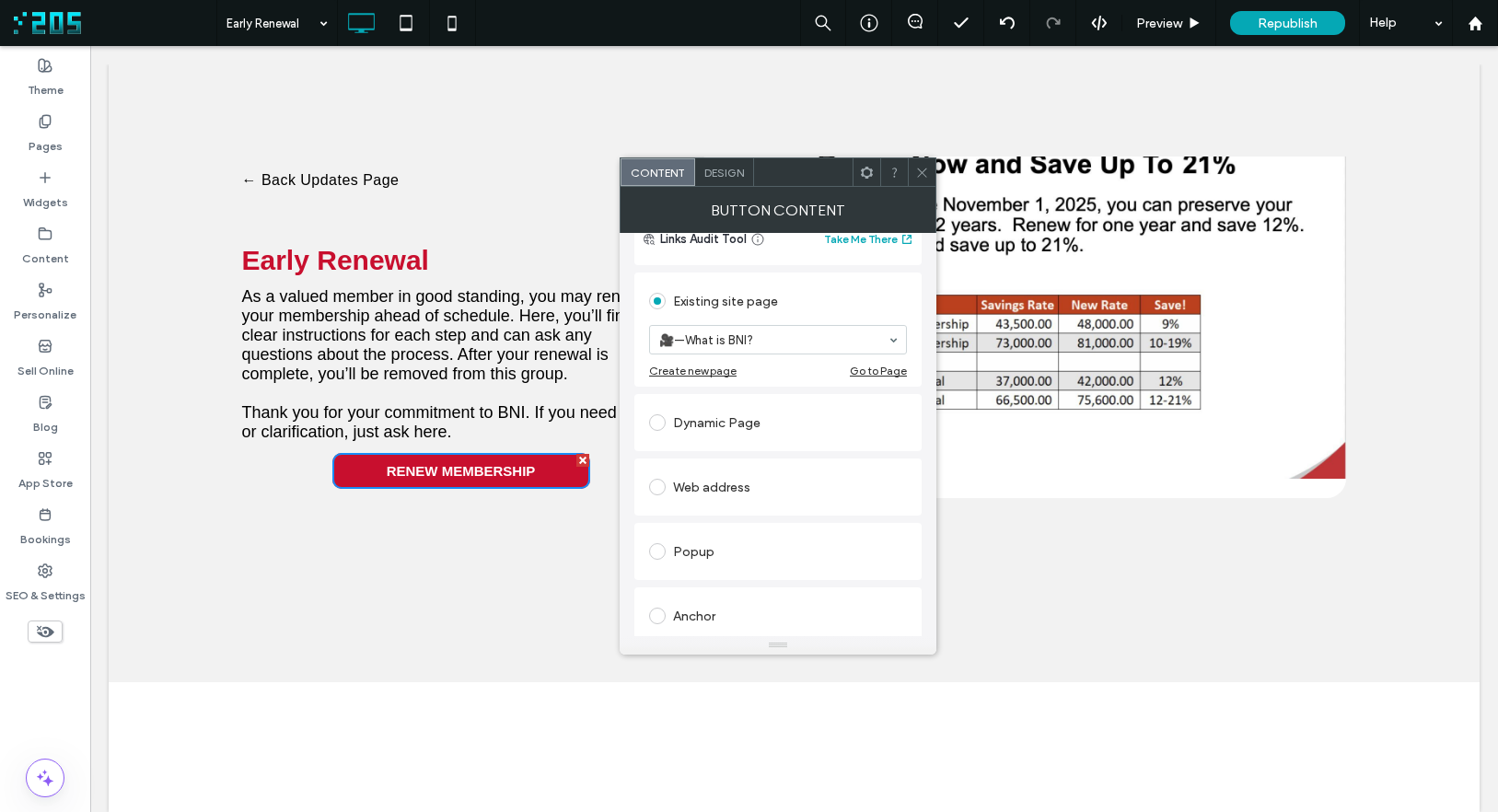
type input "**********"
click at [659, 484] on span at bounding box center [657, 486] width 16 height 16
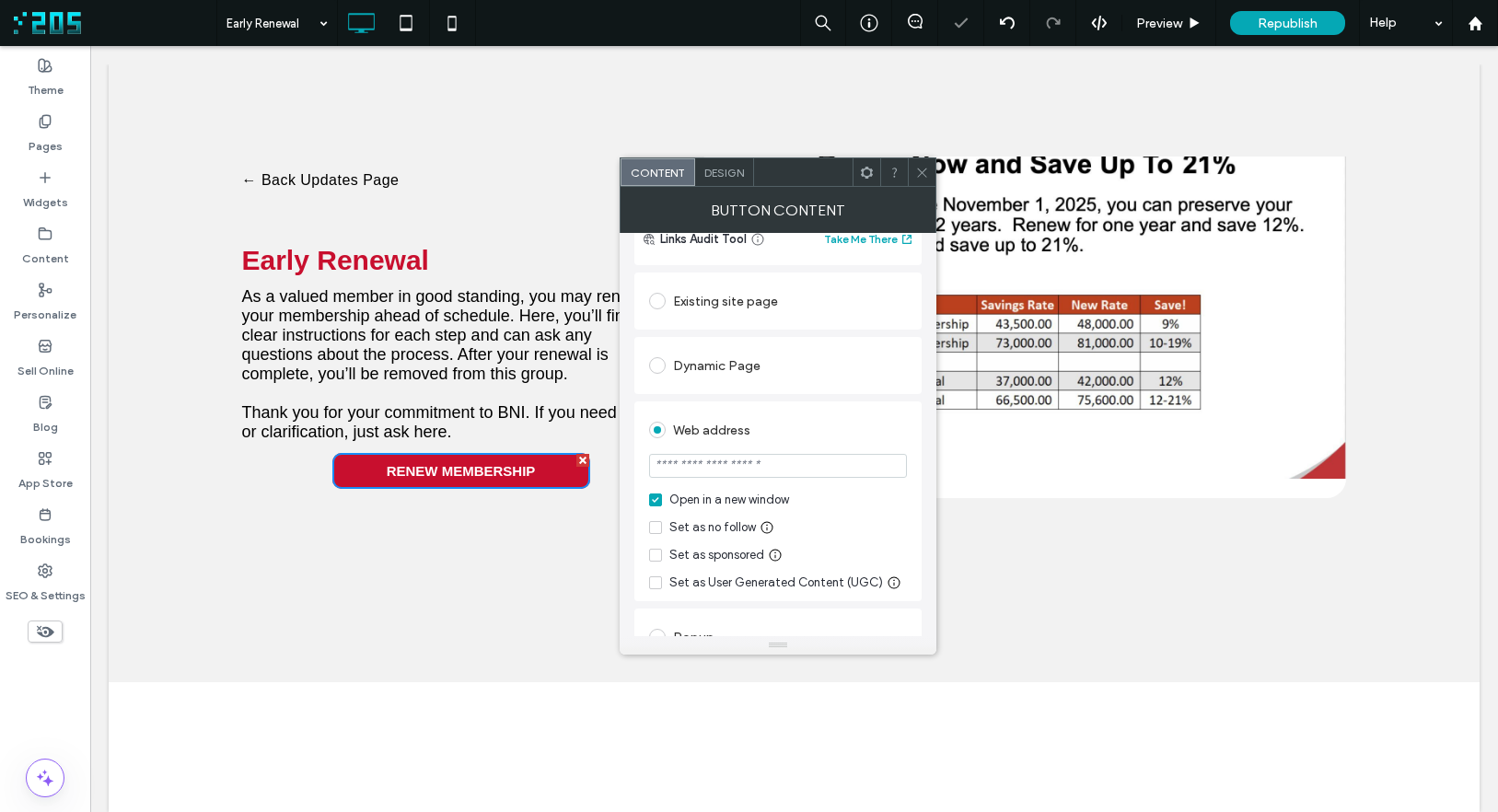
click at [704, 463] on input "url" at bounding box center [778, 465] width 258 height 24
paste input "**********"
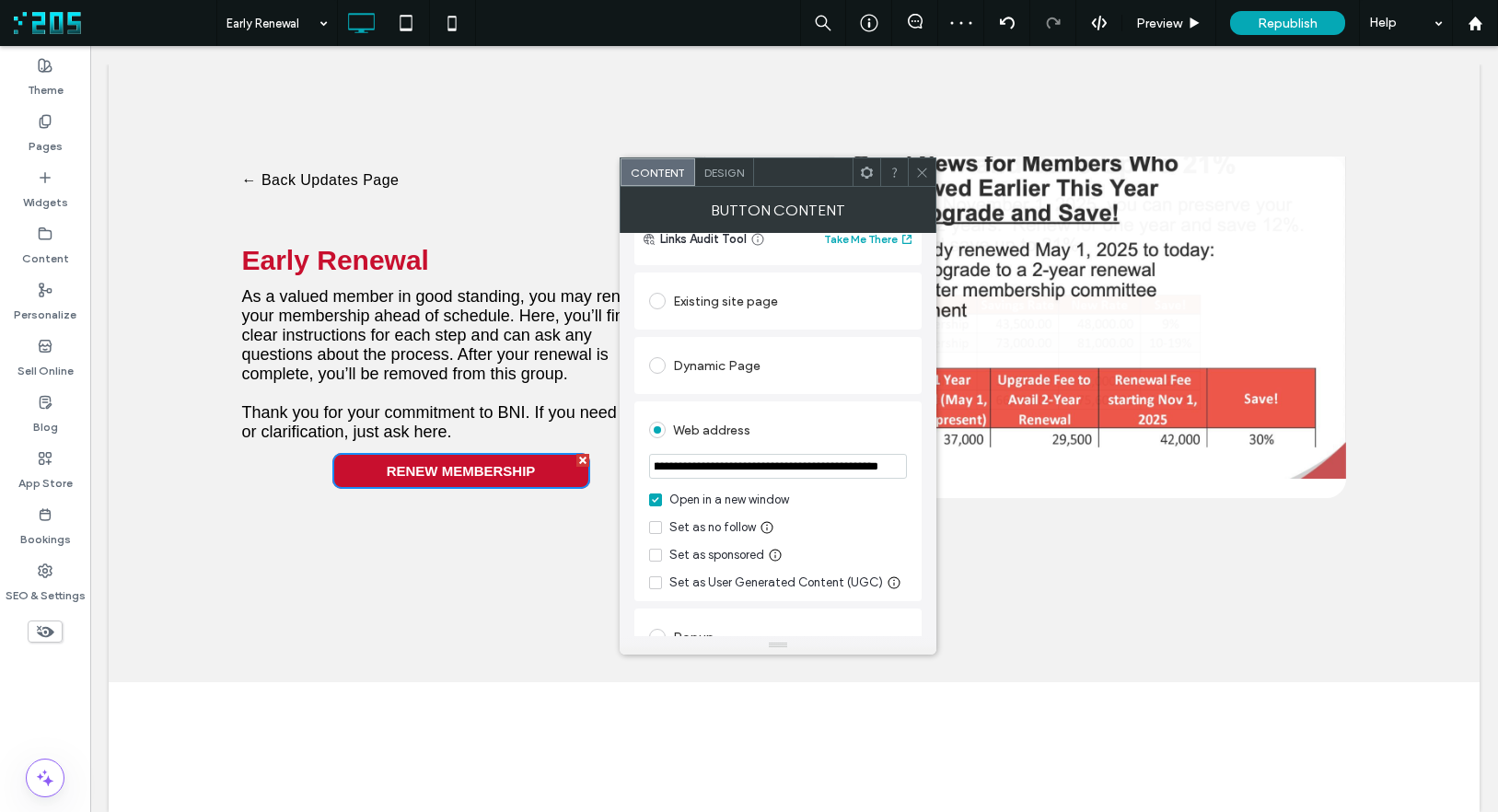
type input "**********"
click at [921, 172] on icon at bounding box center [921, 172] width 14 height 14
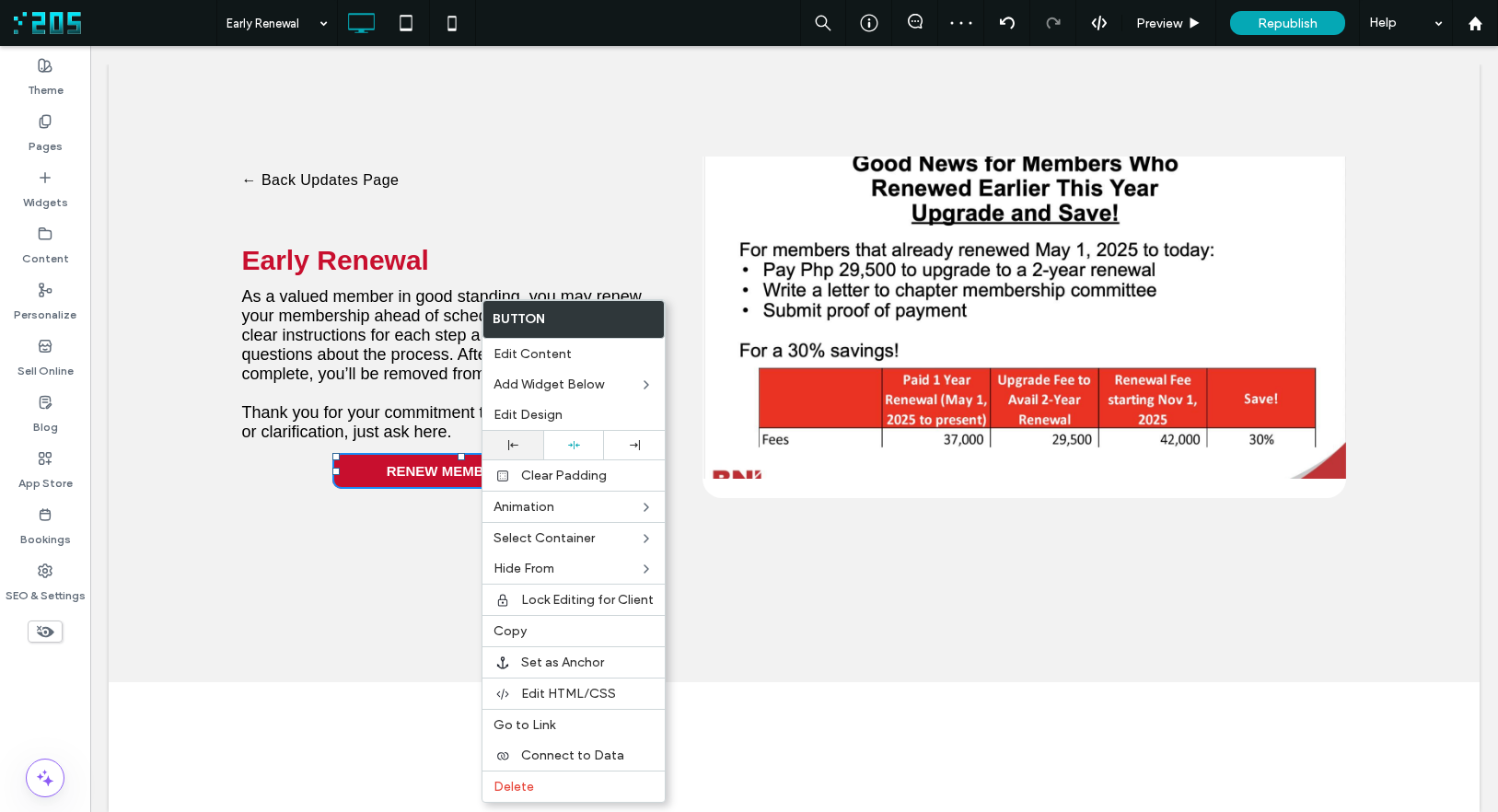
click at [512, 440] on icon at bounding box center [513, 445] width 10 height 10
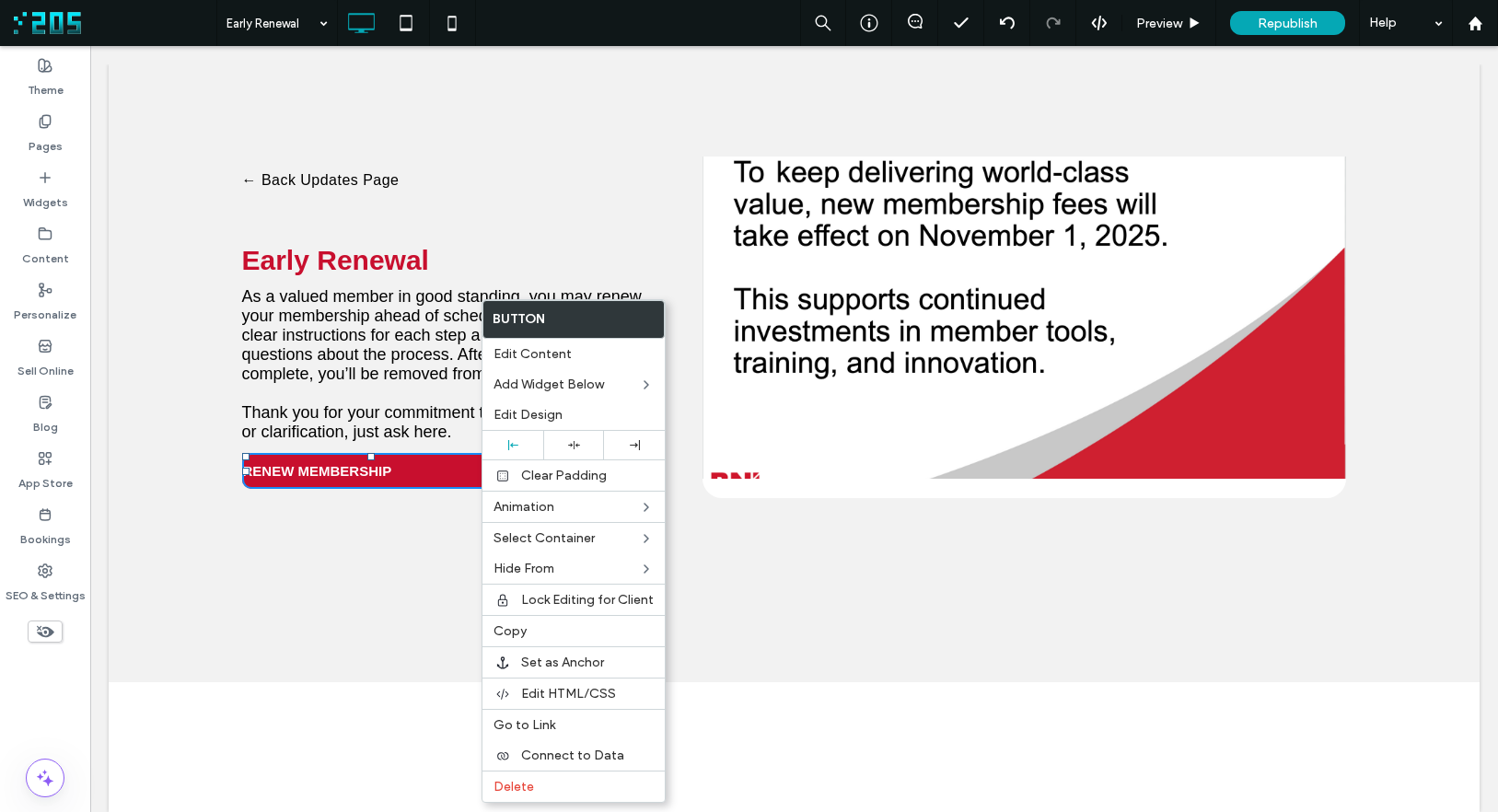
click at [321, 342] on span "As a valued member in good standing, you may renew your membership ahead of sch…" at bounding box center [442, 334] width 399 height 96
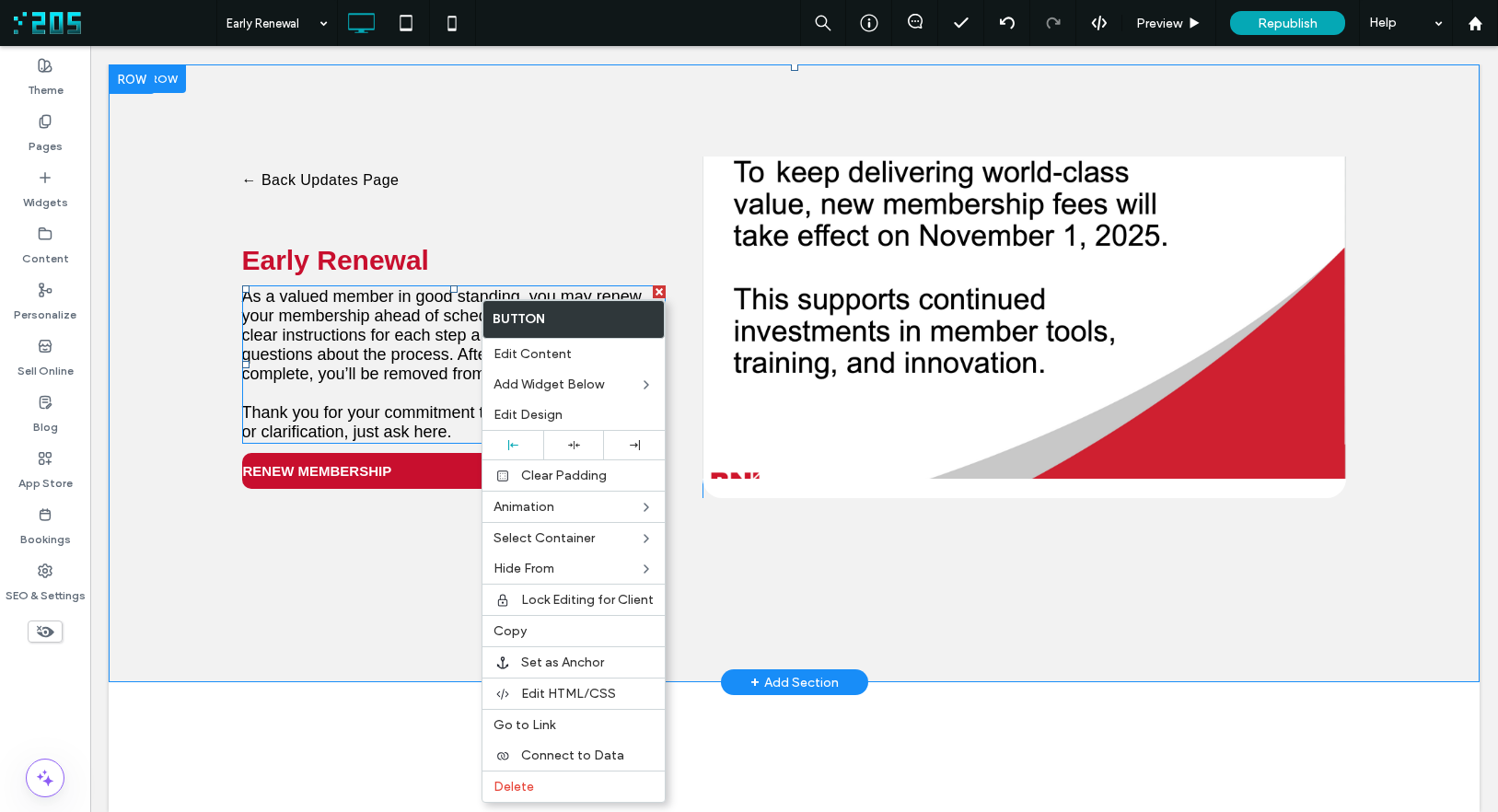
click at [321, 342] on span "As a valued member in good standing, you may renew your membership ahead of sch…" at bounding box center [442, 334] width 399 height 96
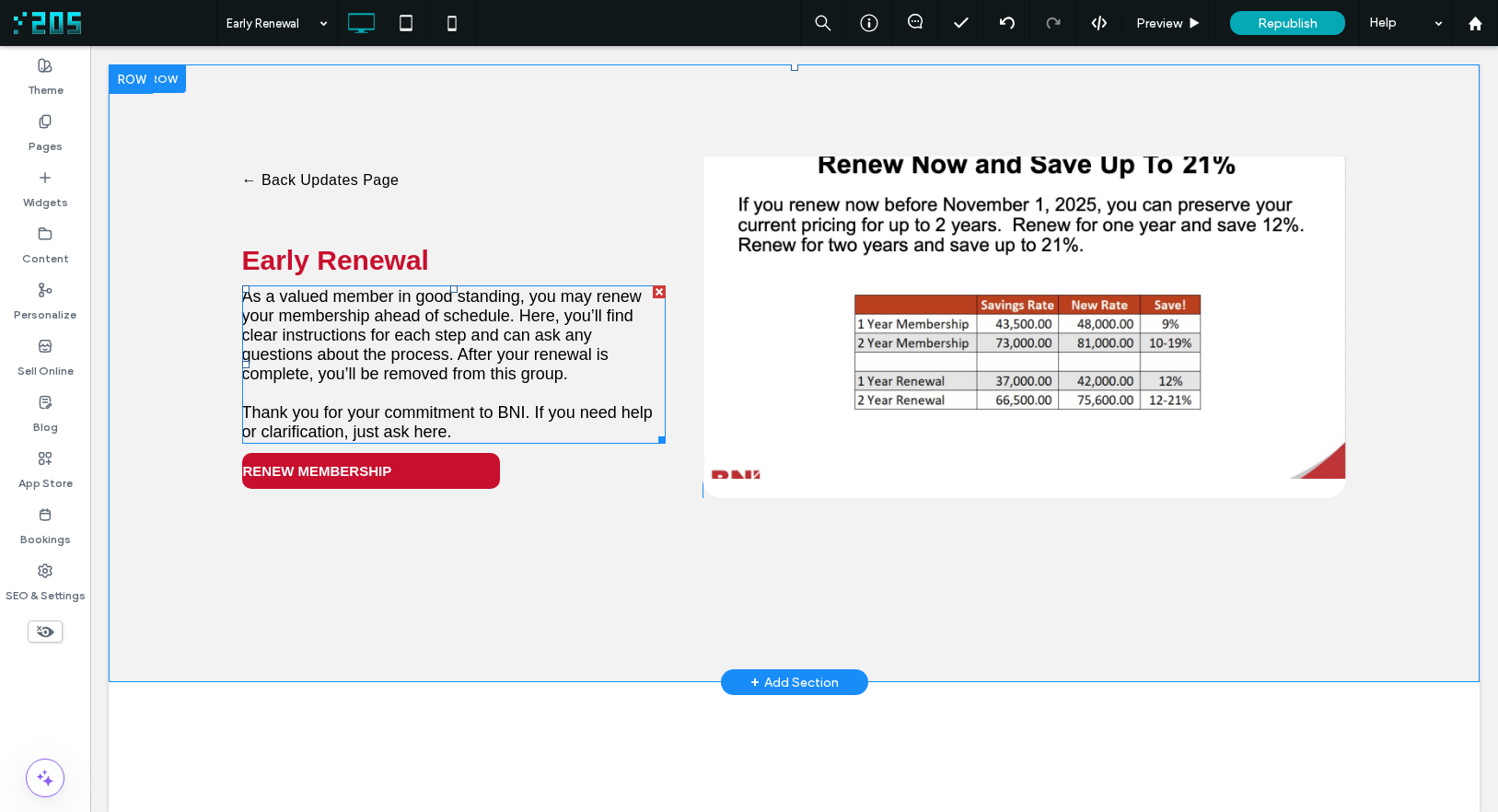
click at [355, 347] on span "As a valued member in good standing, you may renew your membership ahead of sch…" at bounding box center [442, 334] width 399 height 96
type input "*********"
type input "**"
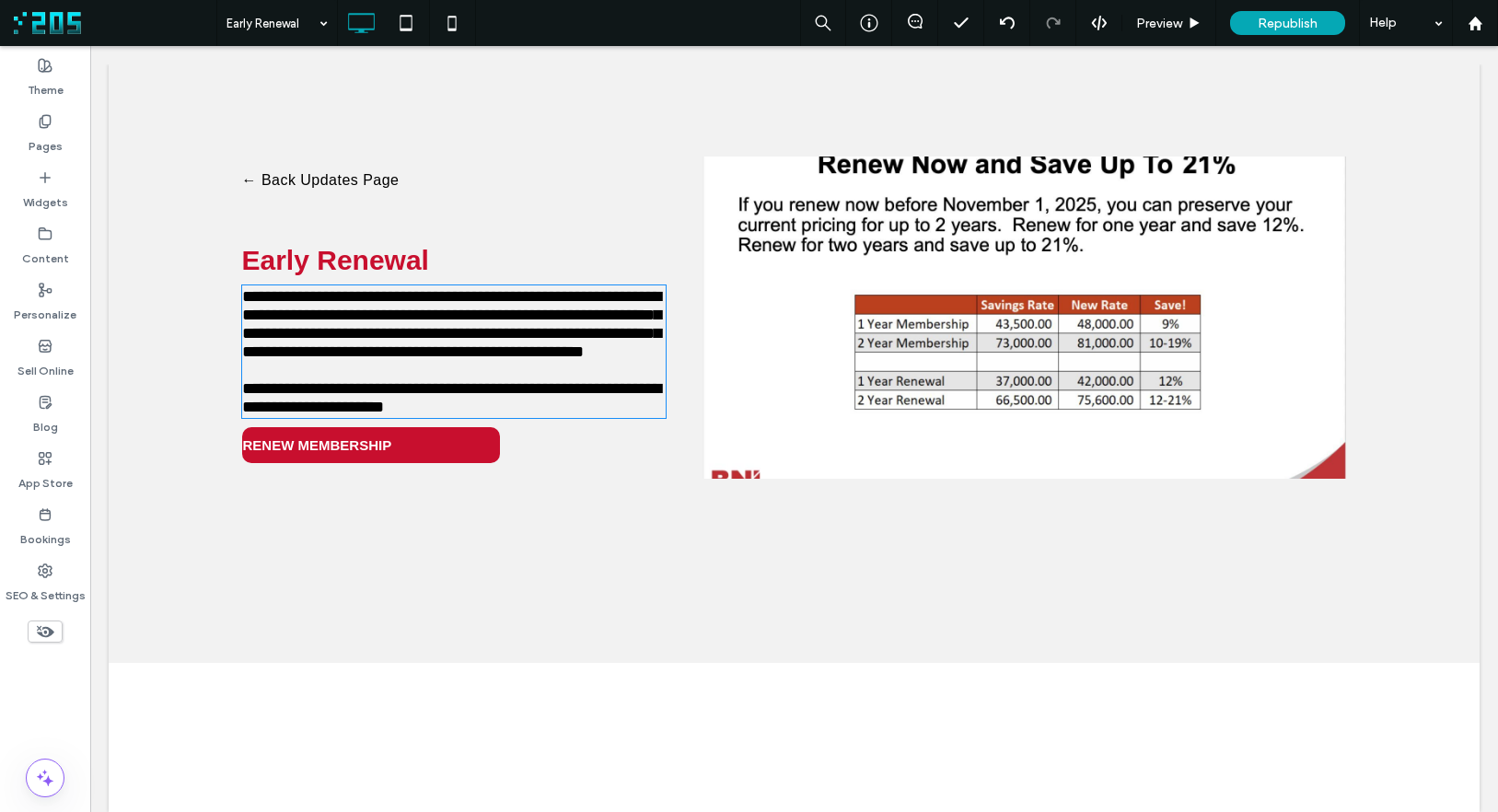
click at [355, 347] on span "**********" at bounding box center [452, 324] width 419 height 72
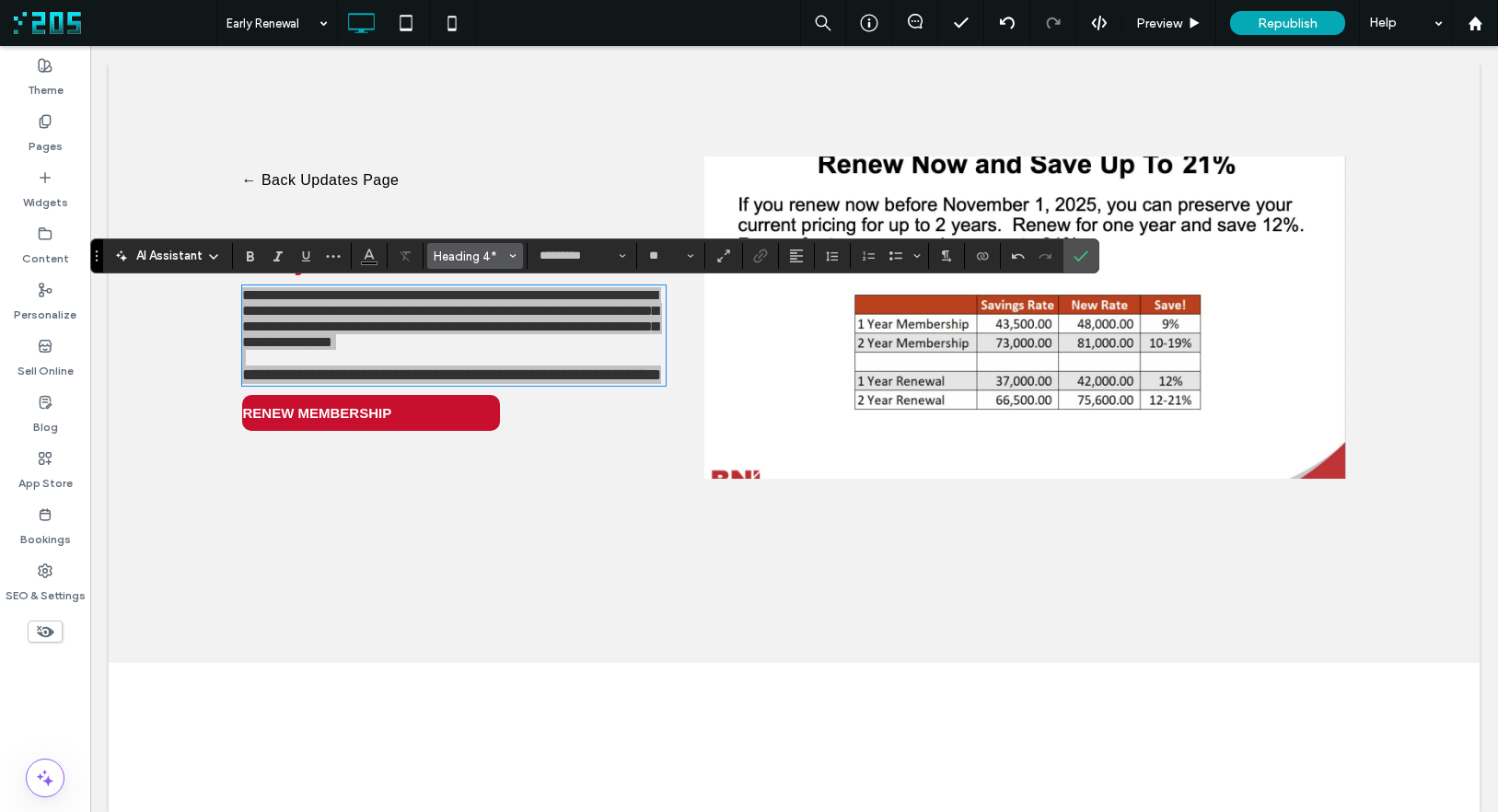
click at [457, 257] on span "Heading 4*" at bounding box center [470, 256] width 72 height 14
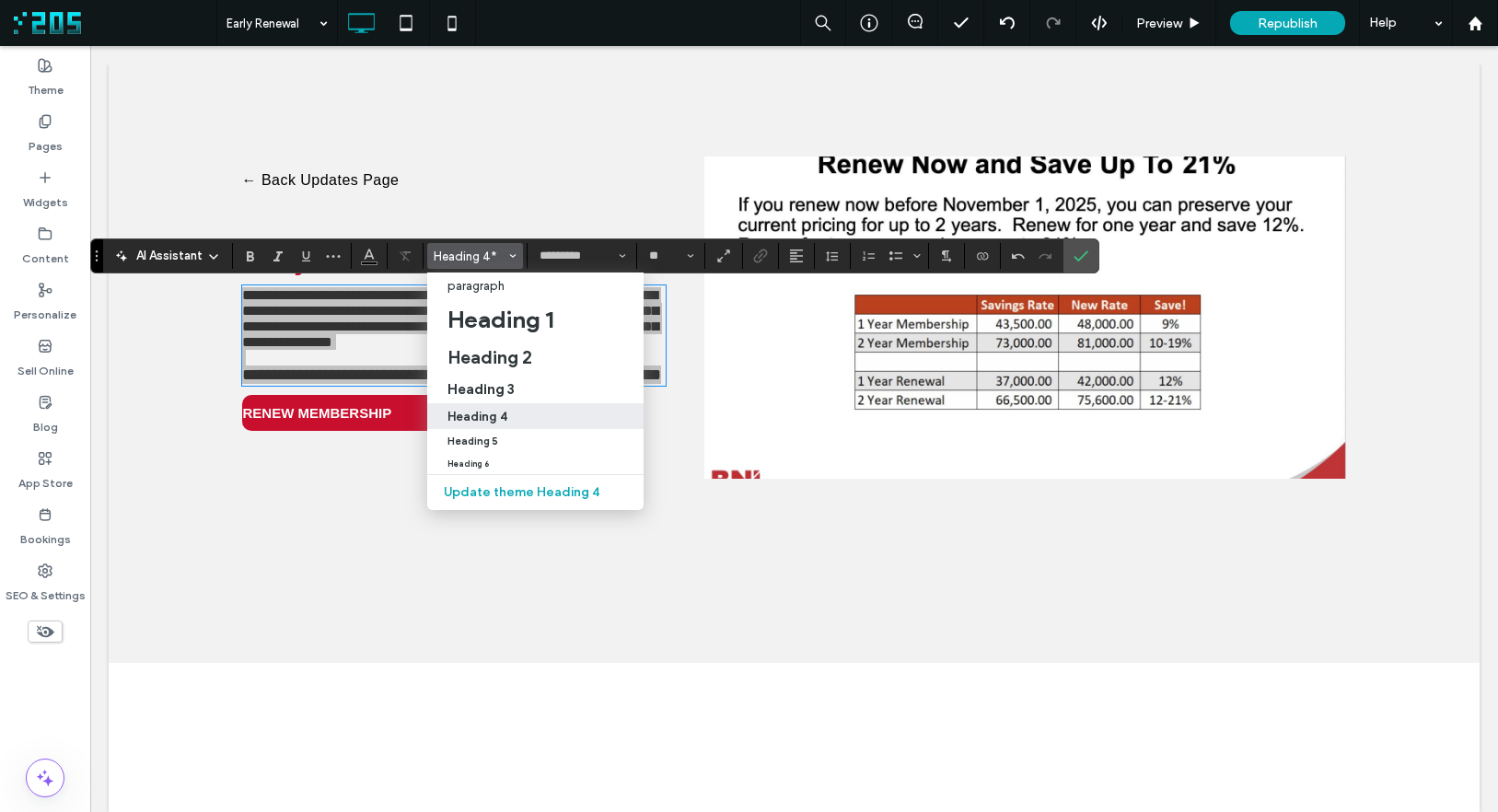
click at [494, 423] on label "Heading 4" at bounding box center [535, 416] width 216 height 26
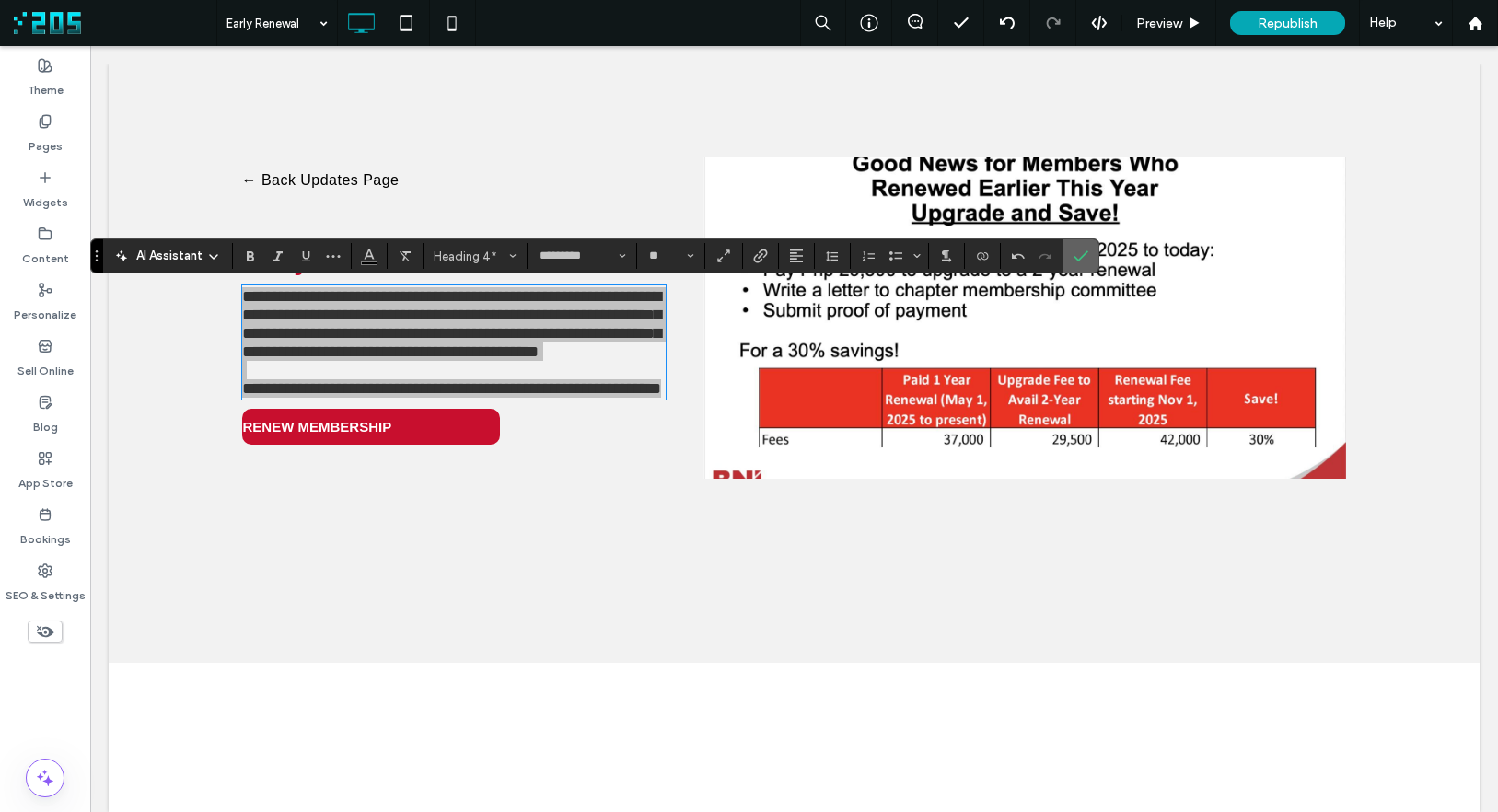
click at [1088, 255] on label "Confirm" at bounding box center [1080, 256] width 28 height 33
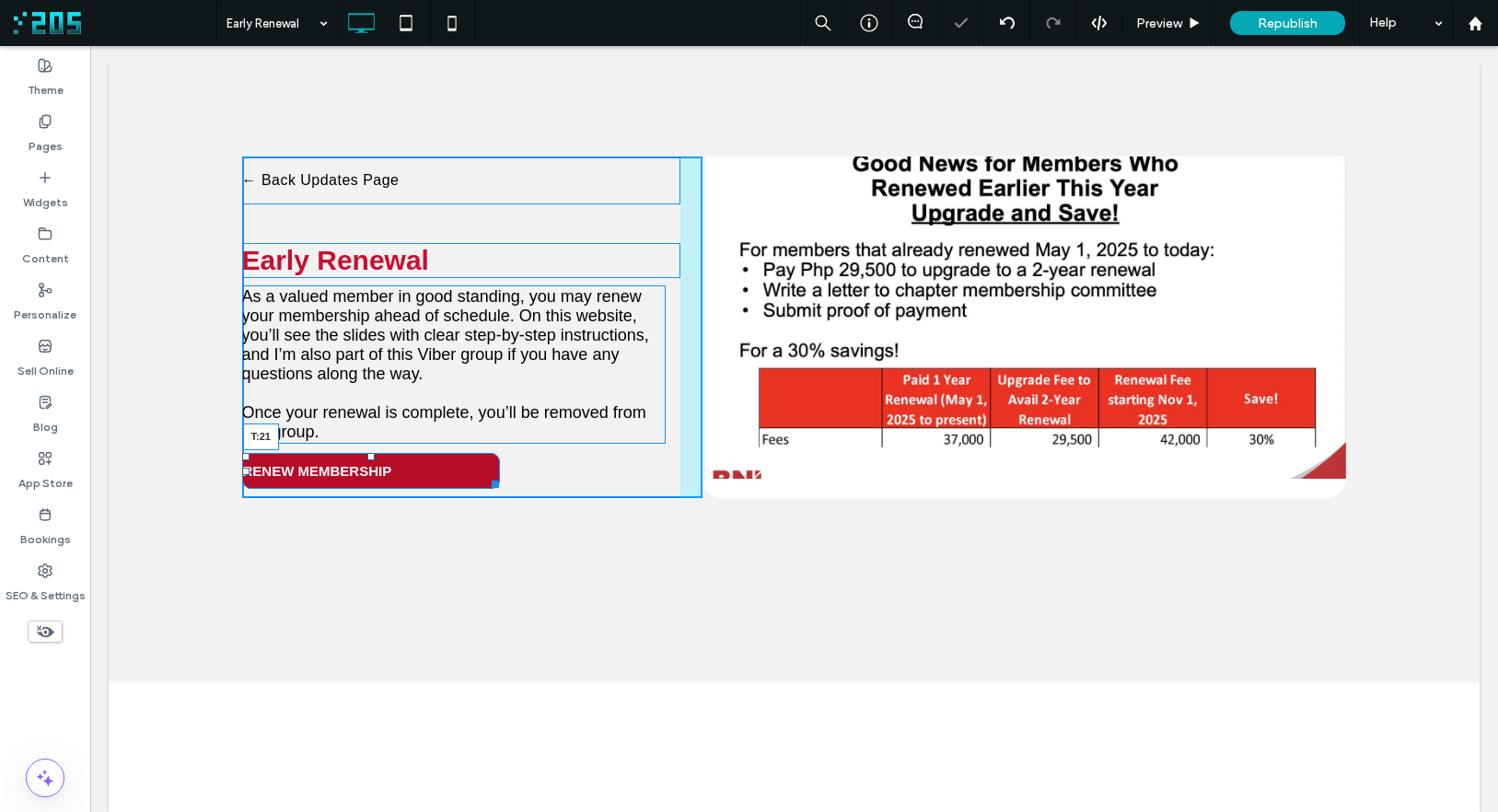
drag, startPoint x: 361, startPoint y: 456, endPoint x: 456, endPoint y: 525, distance: 117.4
click at [367, 460] on div at bounding box center [371, 456] width 8 height 8
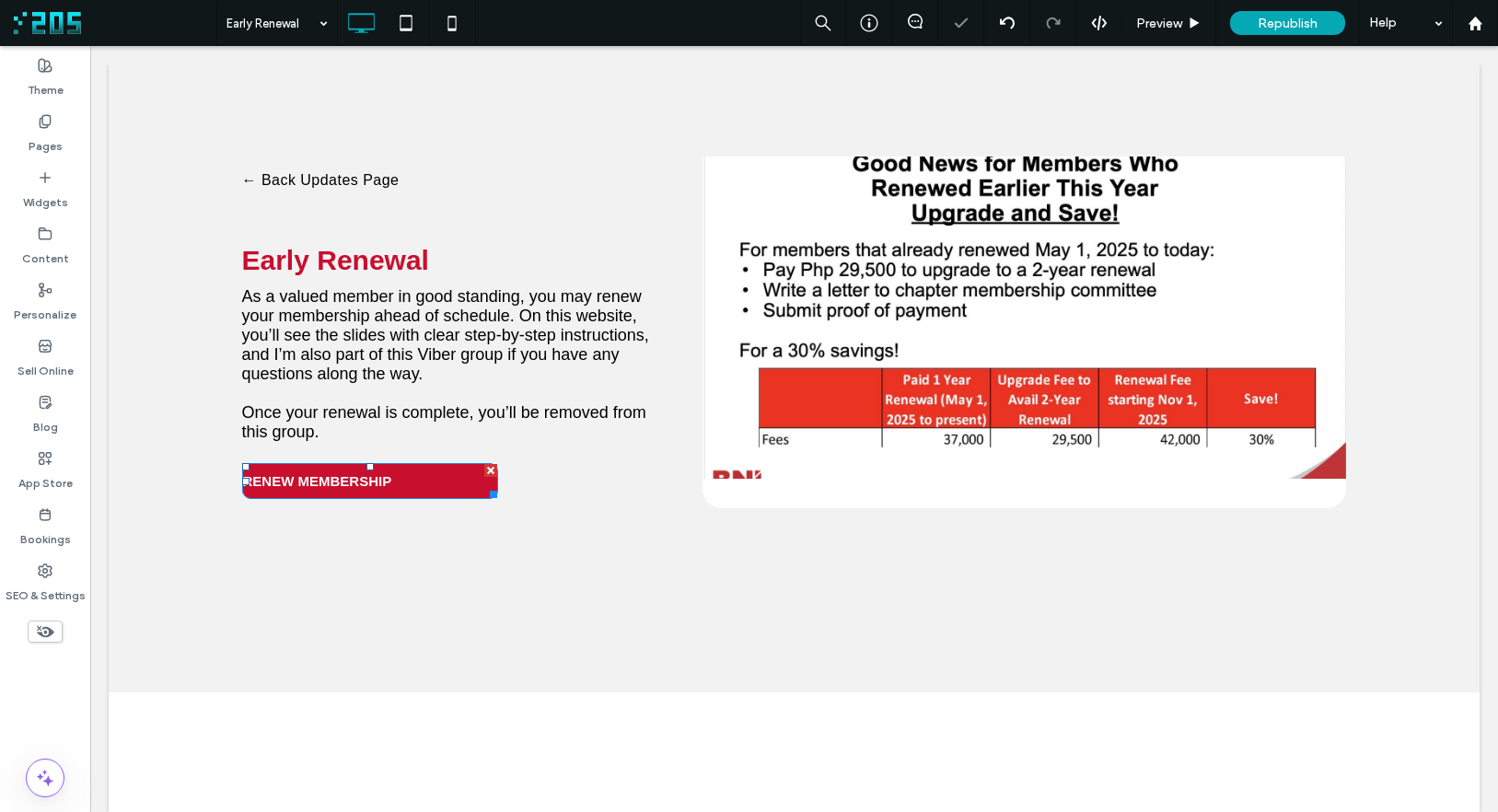
click at [366, 480] on span "RENEW MEMBERSHIP" at bounding box center [318, 481] width 149 height 16
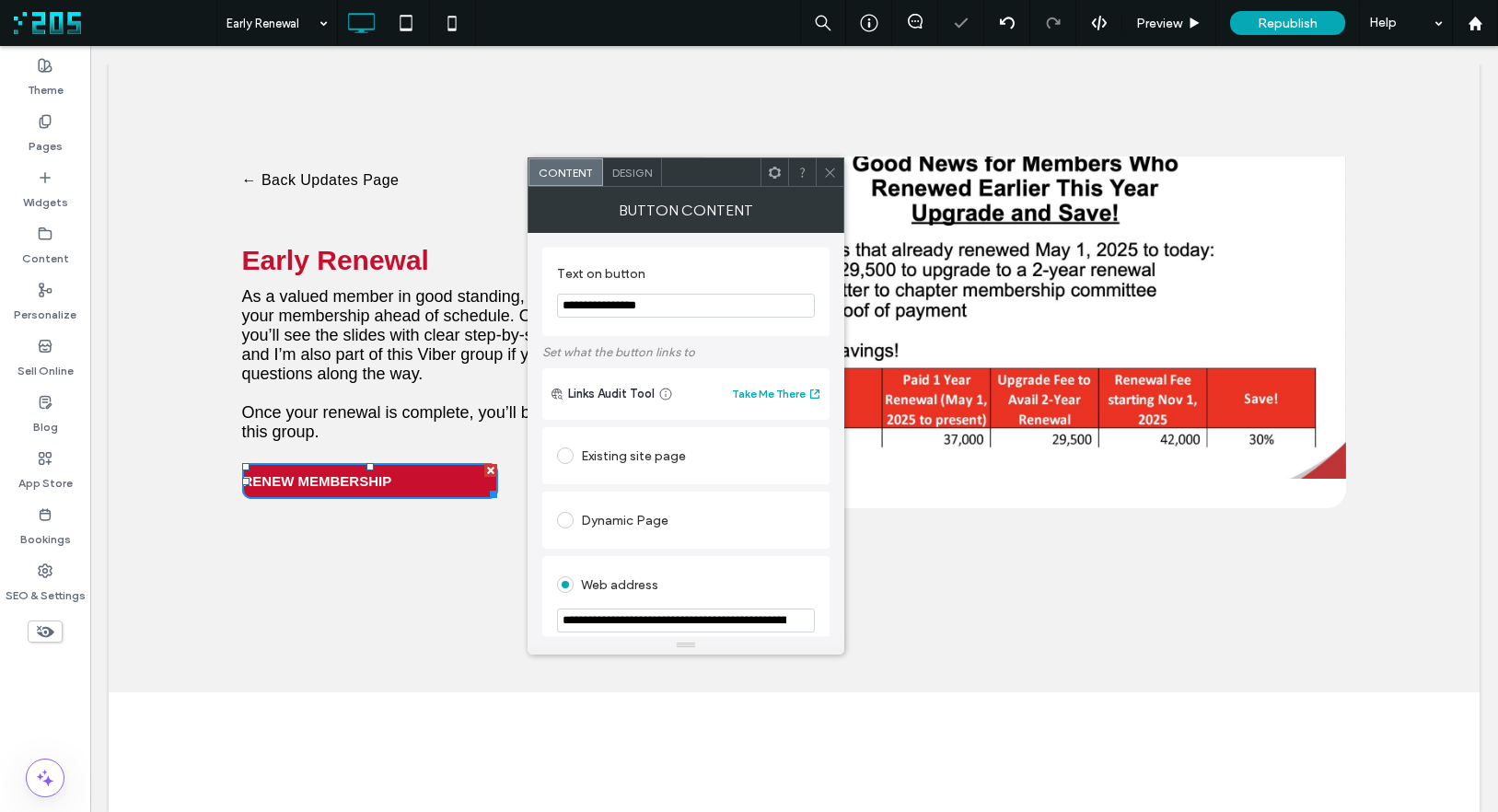
click at [637, 173] on span "Design" at bounding box center [632, 172] width 40 height 14
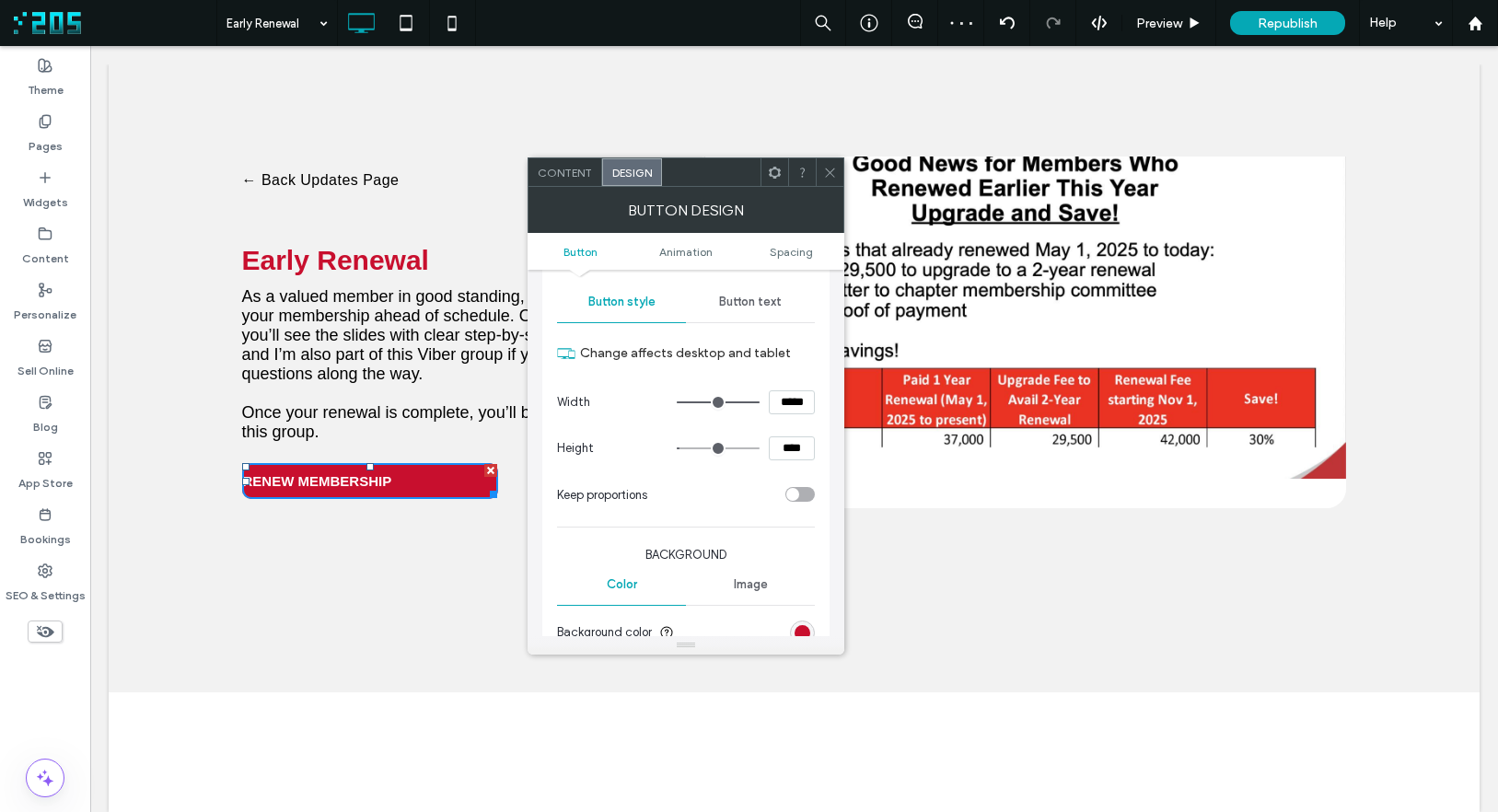
scroll to position [141, 0]
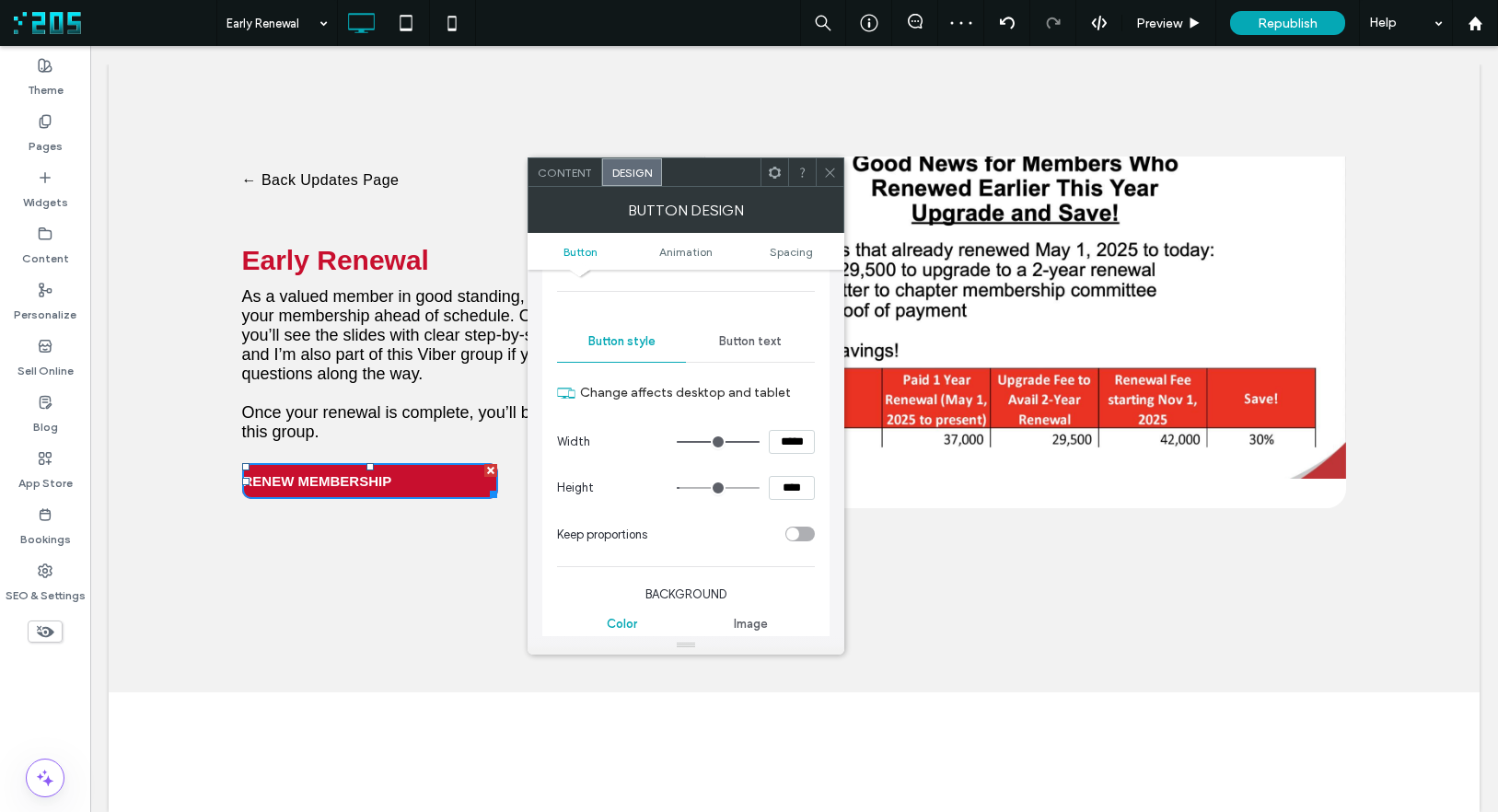
click at [750, 341] on span "Button text" at bounding box center [750, 341] width 63 height 15
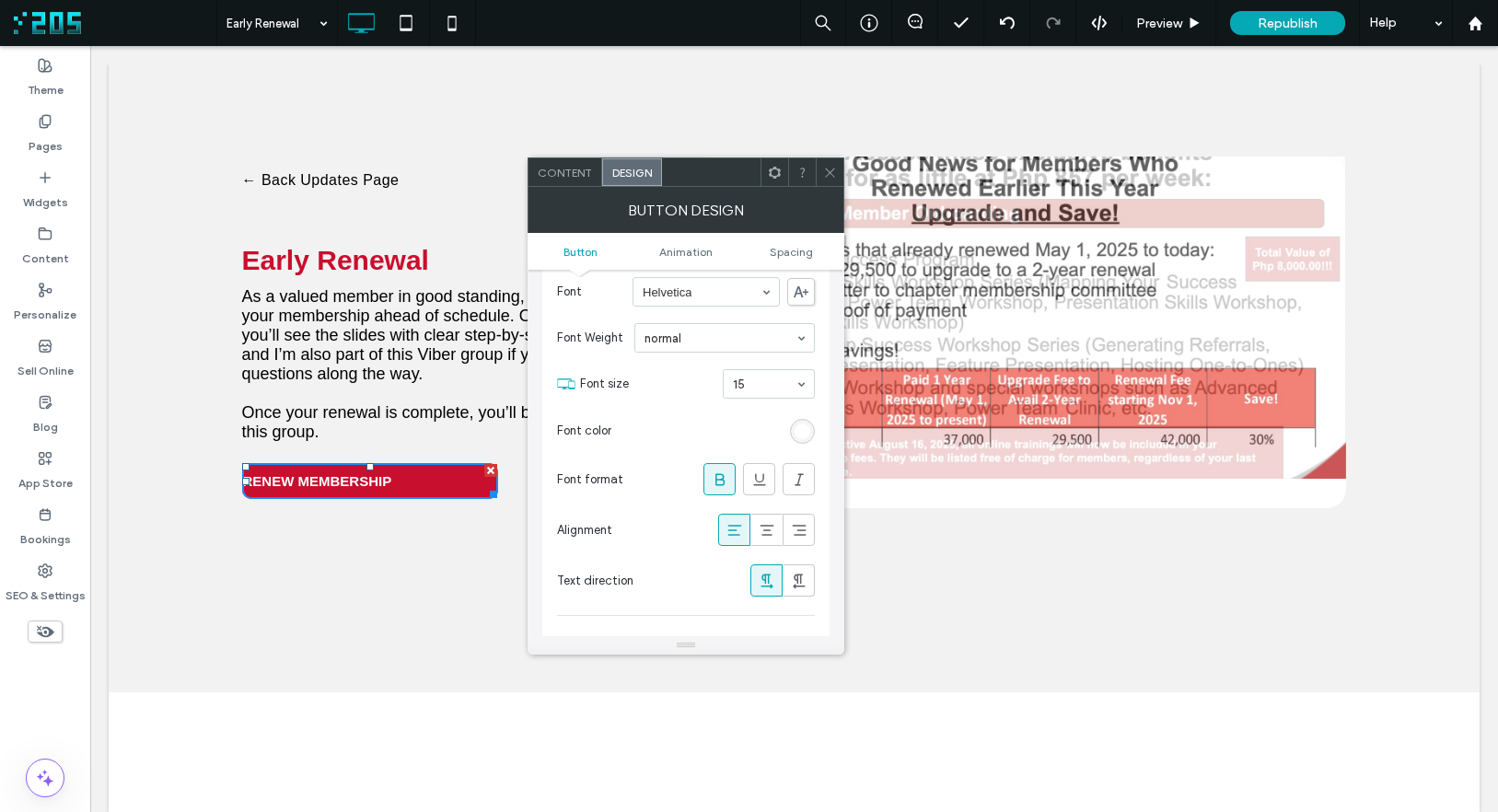
scroll to position [247, 0]
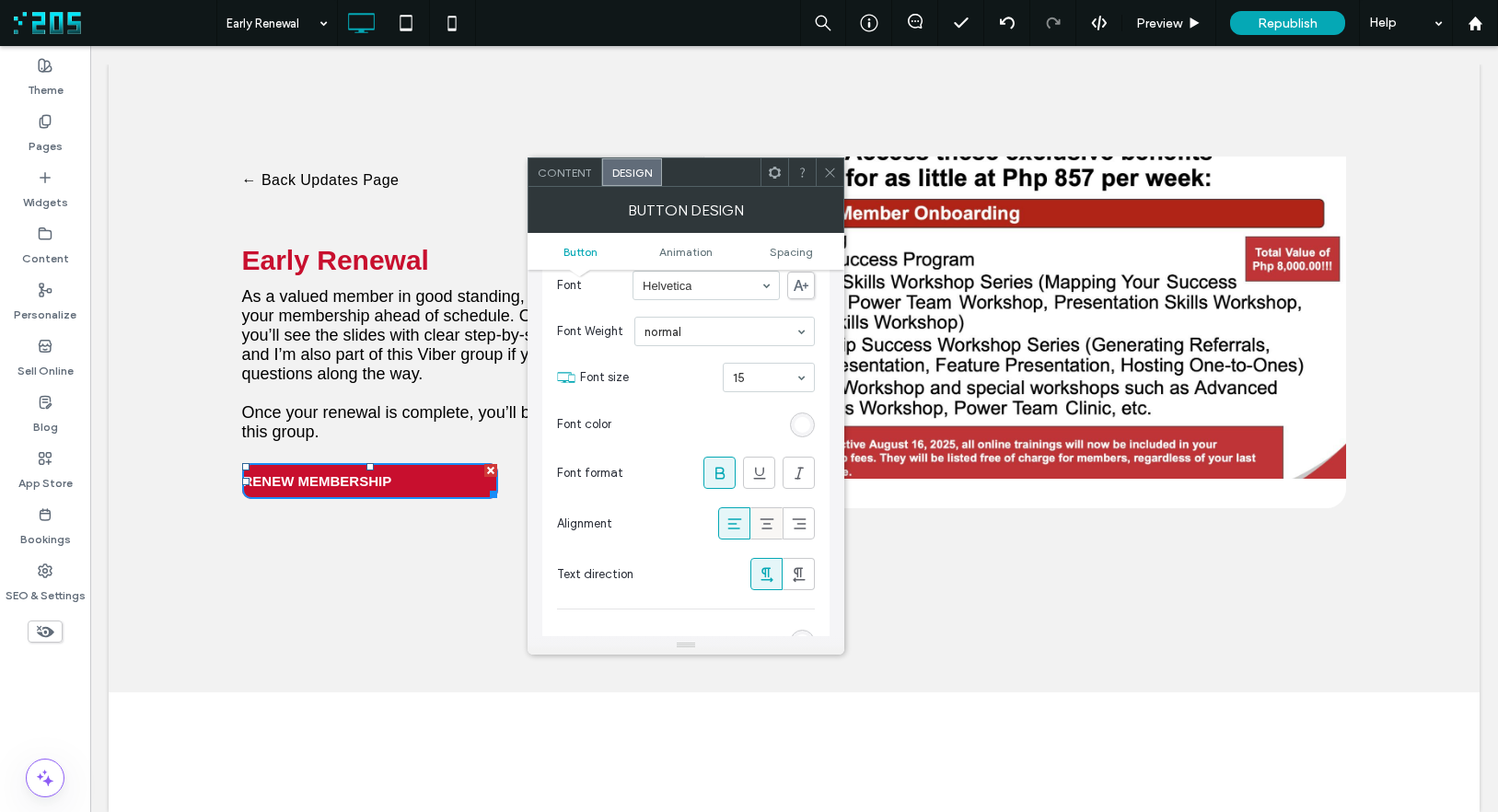
click at [767, 518] on use at bounding box center [766, 523] width 14 height 11
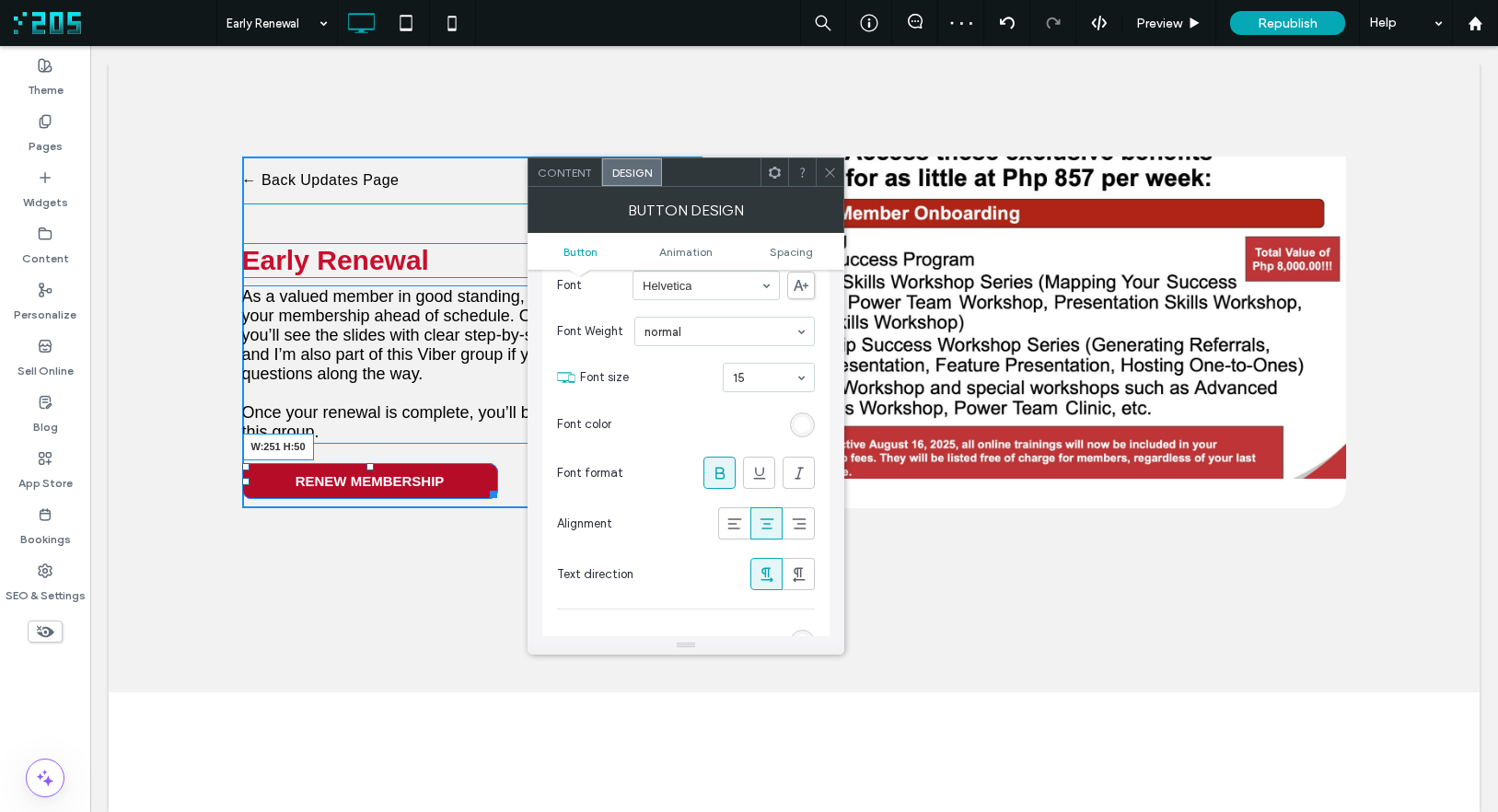
drag, startPoint x: 476, startPoint y: 499, endPoint x: 754, endPoint y: 495, distance: 278.0
click at [484, 498] on div at bounding box center [490, 491] width 14 height 14
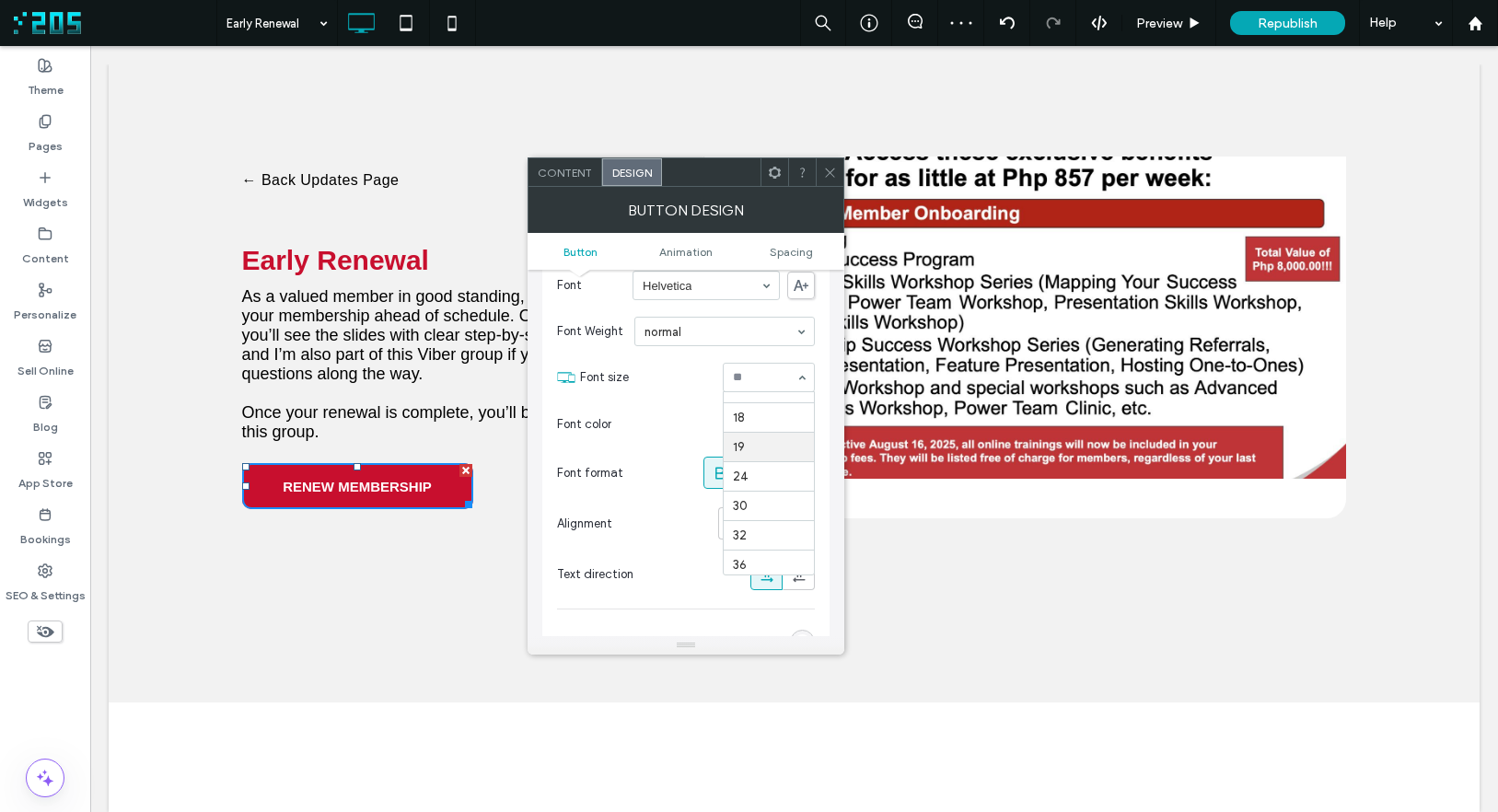
scroll to position [239, 0]
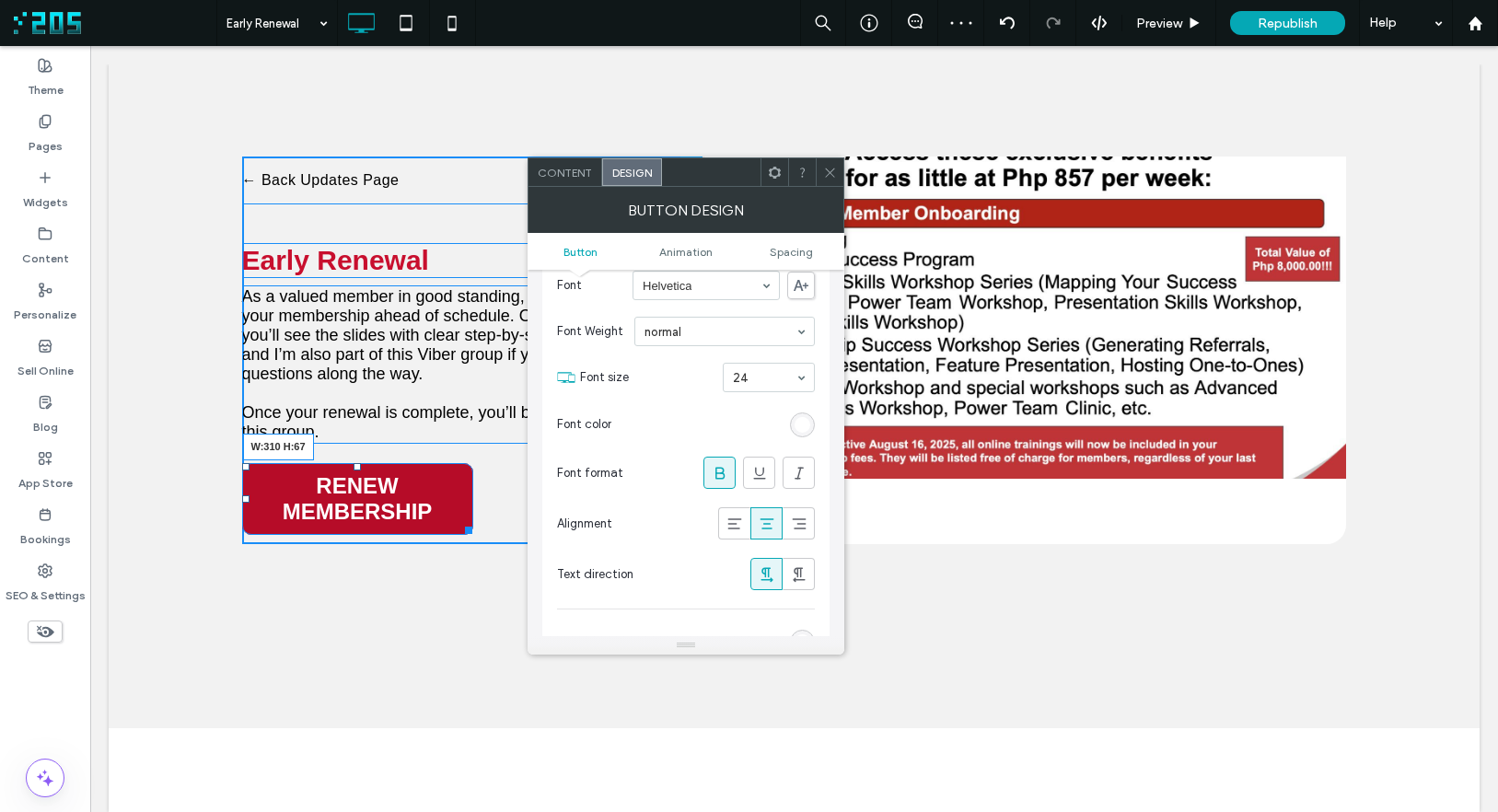
drag, startPoint x: 496, startPoint y: 529, endPoint x: 609, endPoint y: 564, distance: 118.3
click at [472, 520] on div at bounding box center [465, 527] width 14 height 14
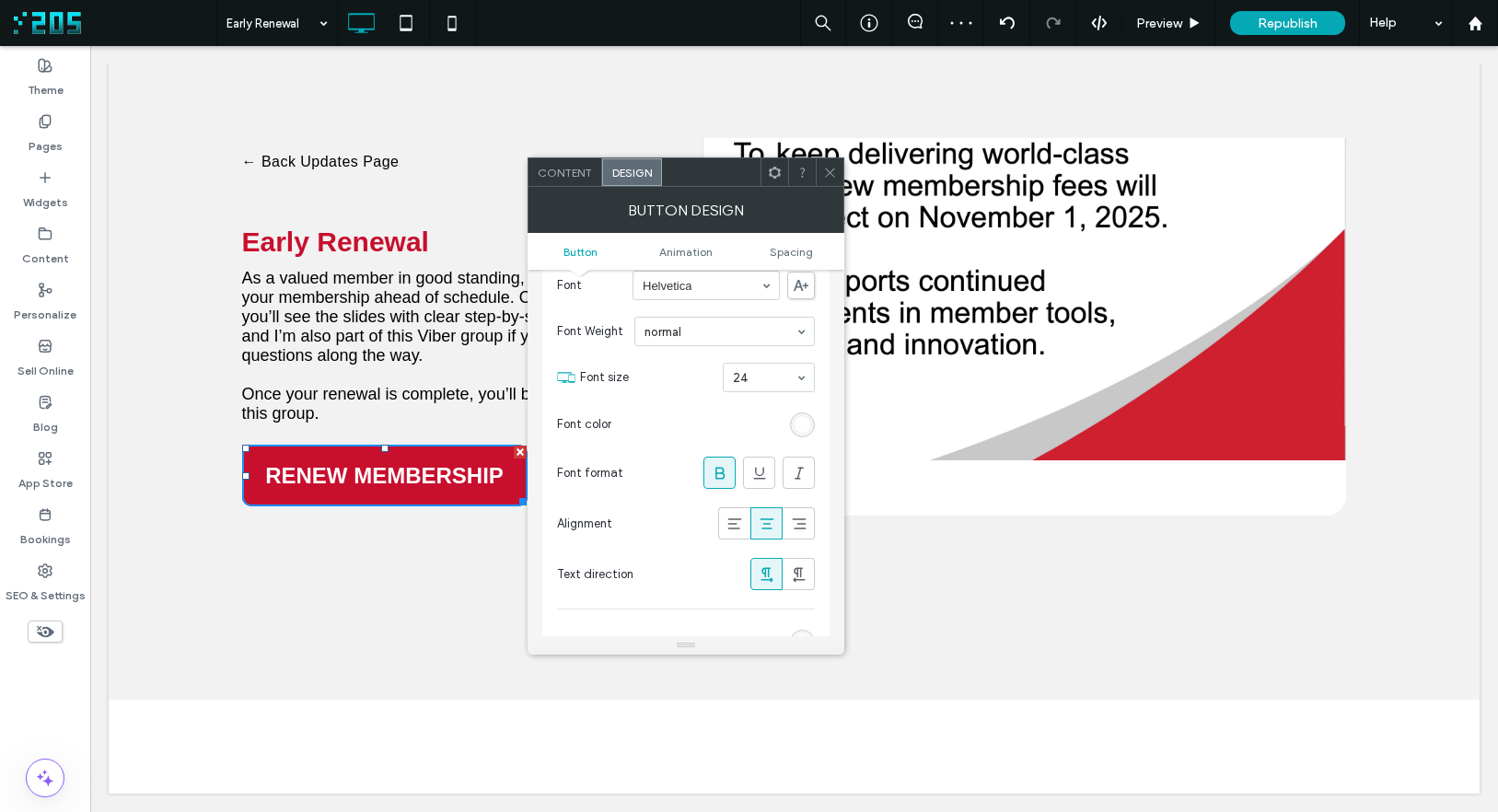
scroll to position [0, 0]
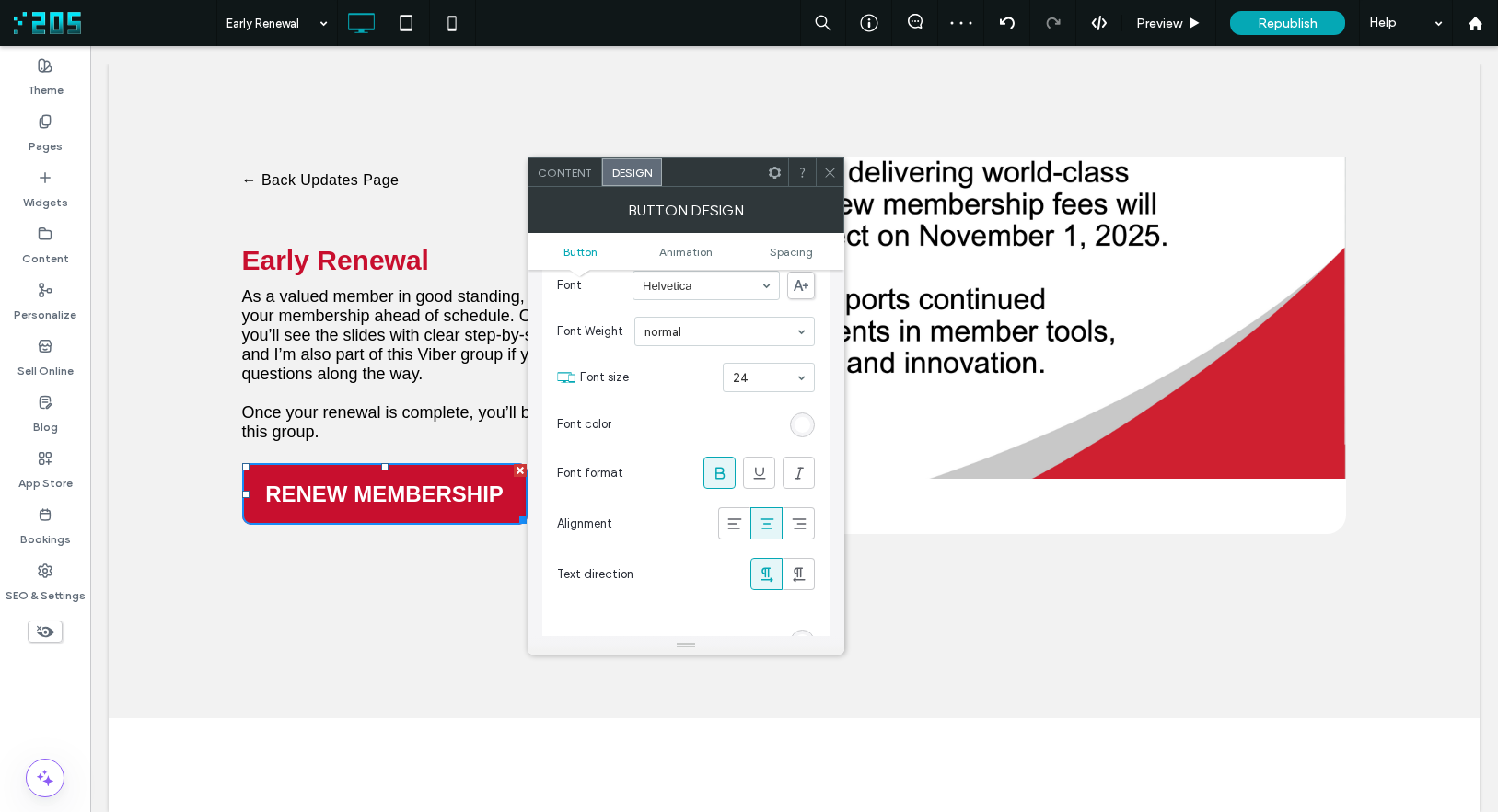
click at [288, 640] on div "← Back Updates Page Early Renewal As a valued member in good standing, you may …" at bounding box center [794, 391] width 1371 height 654
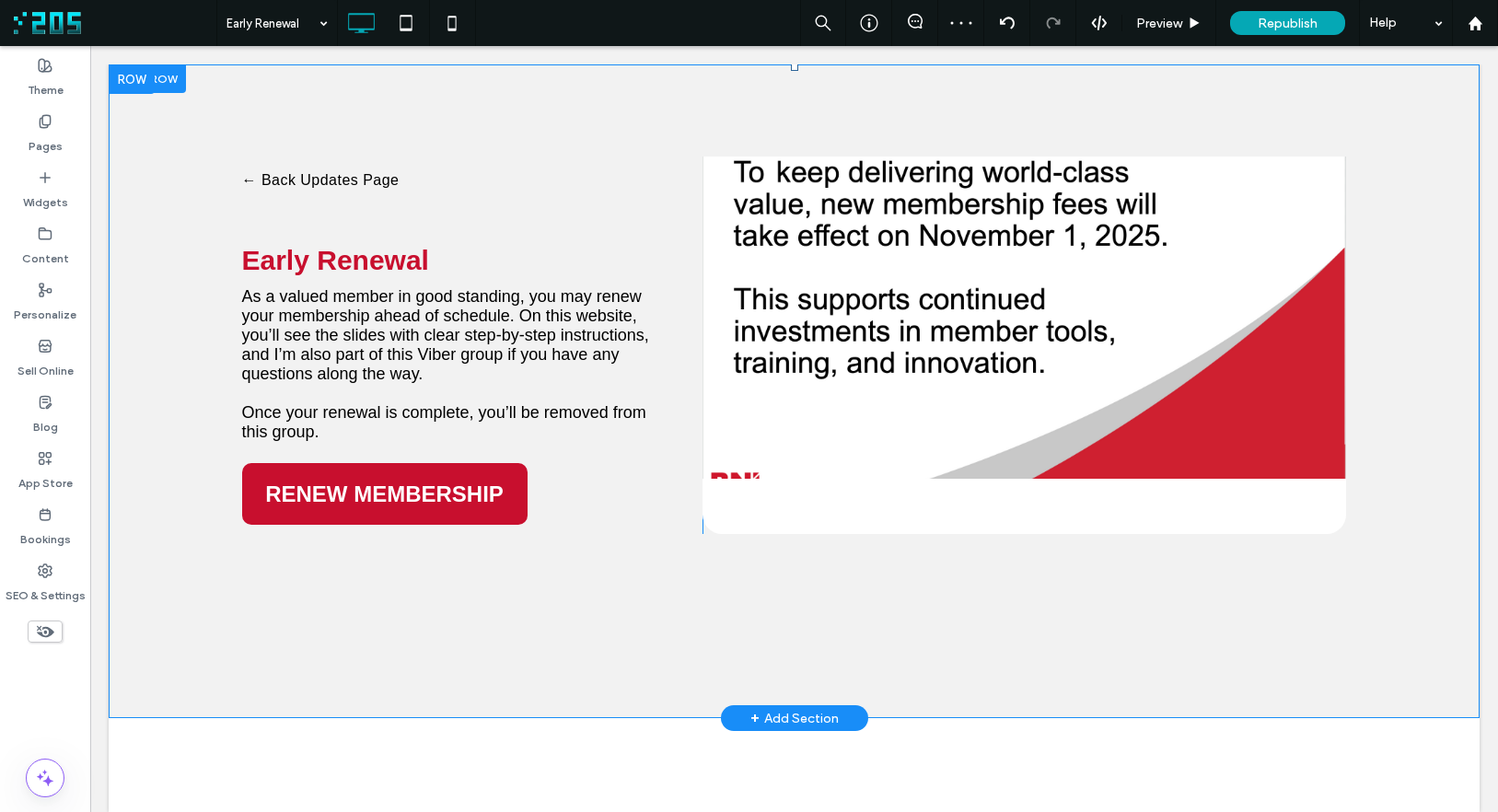
click at [237, 669] on div "← Back Updates Page Early Renewal As a valued member in good standing, you may …" at bounding box center [794, 391] width 1371 height 654
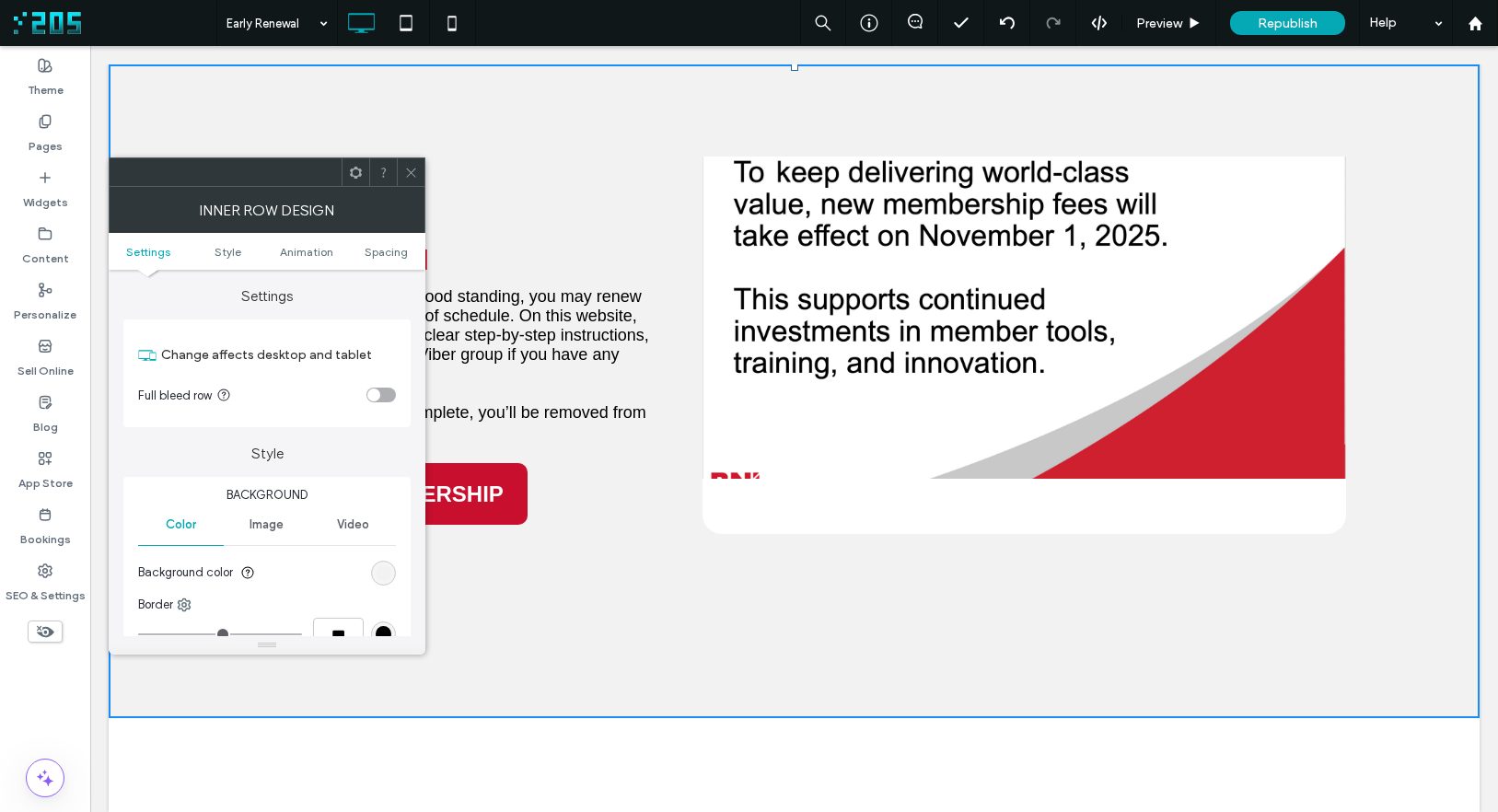
drag, startPoint x: 405, startPoint y: 170, endPoint x: 368, endPoint y: 574, distance: 405.7
click at [405, 170] on icon at bounding box center [411, 172] width 14 height 14
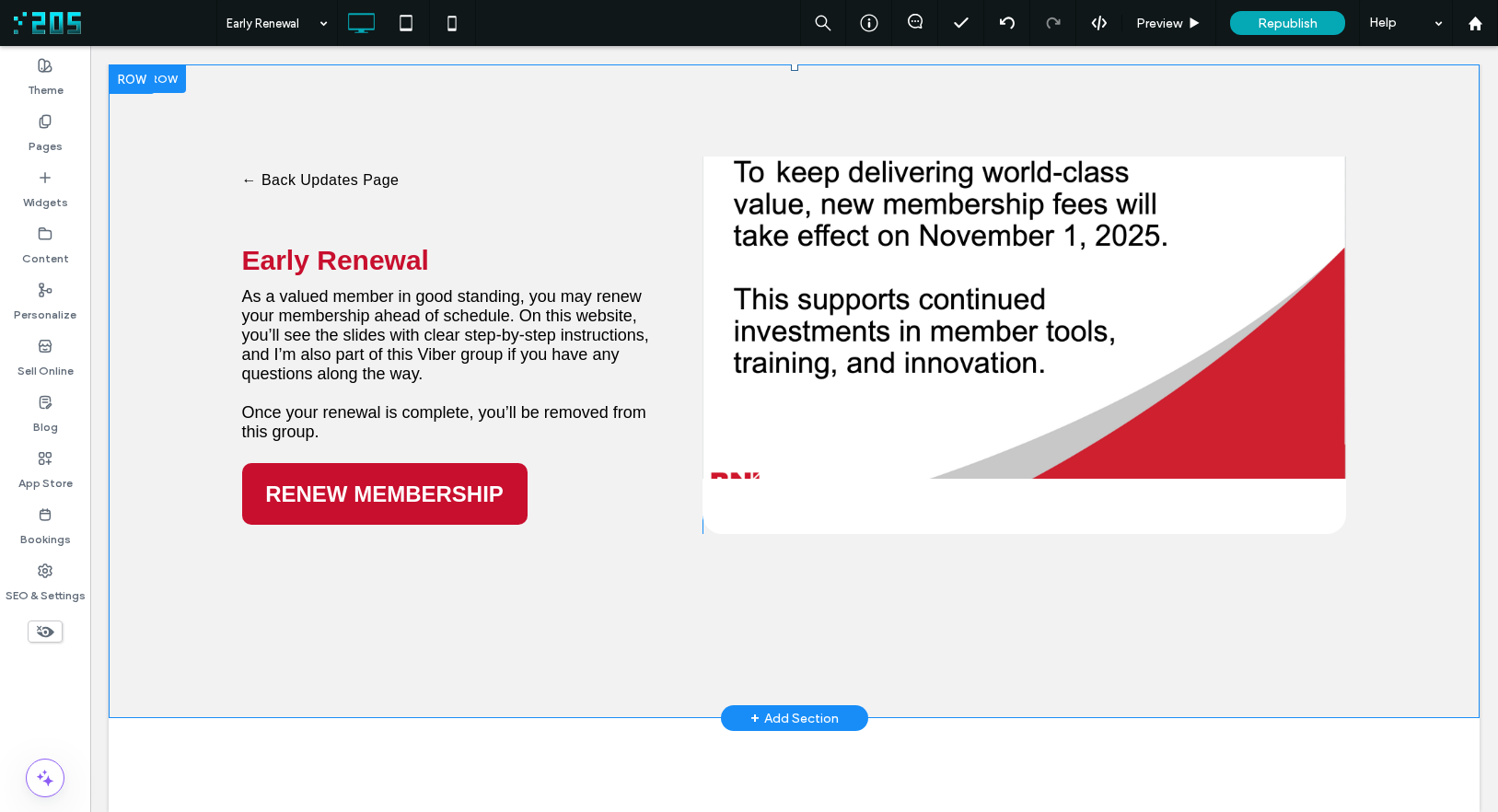
click at [205, 107] on div "← Back Updates Page Early Renewal As a valued member in good standing, you may …" at bounding box center [794, 391] width 1371 height 654
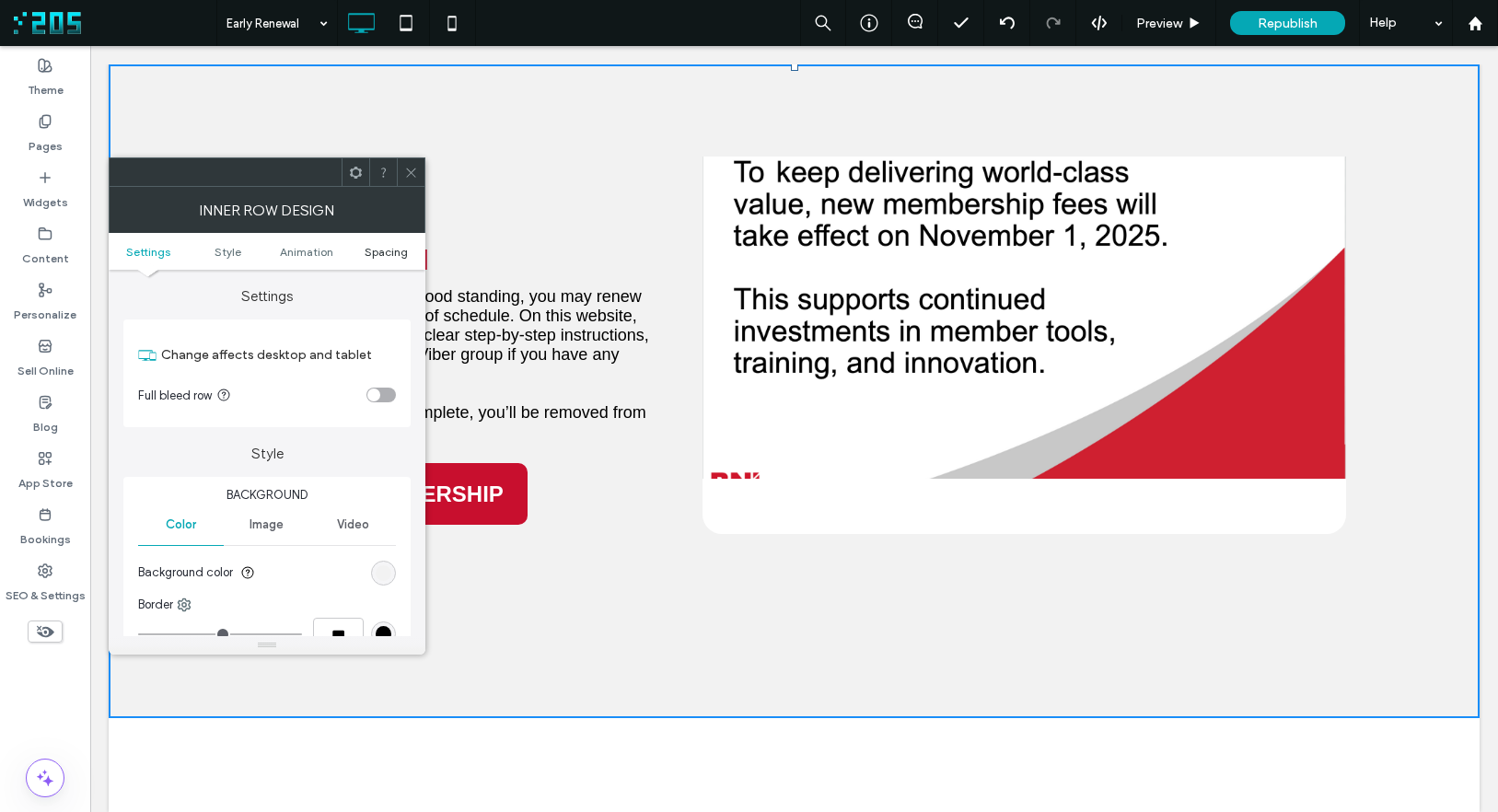
click at [390, 257] on span "Spacing" at bounding box center [386, 252] width 44 height 14
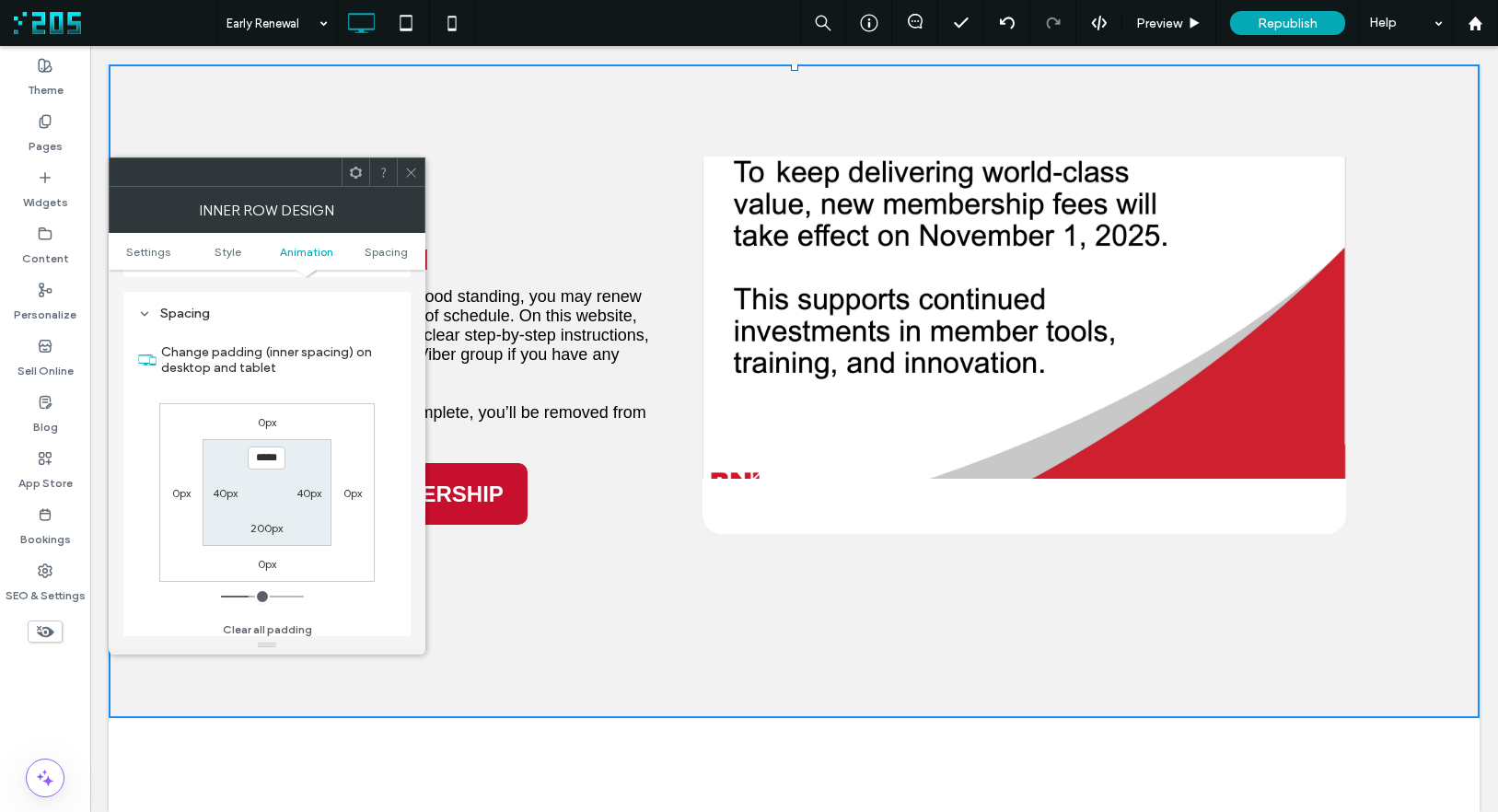
scroll to position [589, 0]
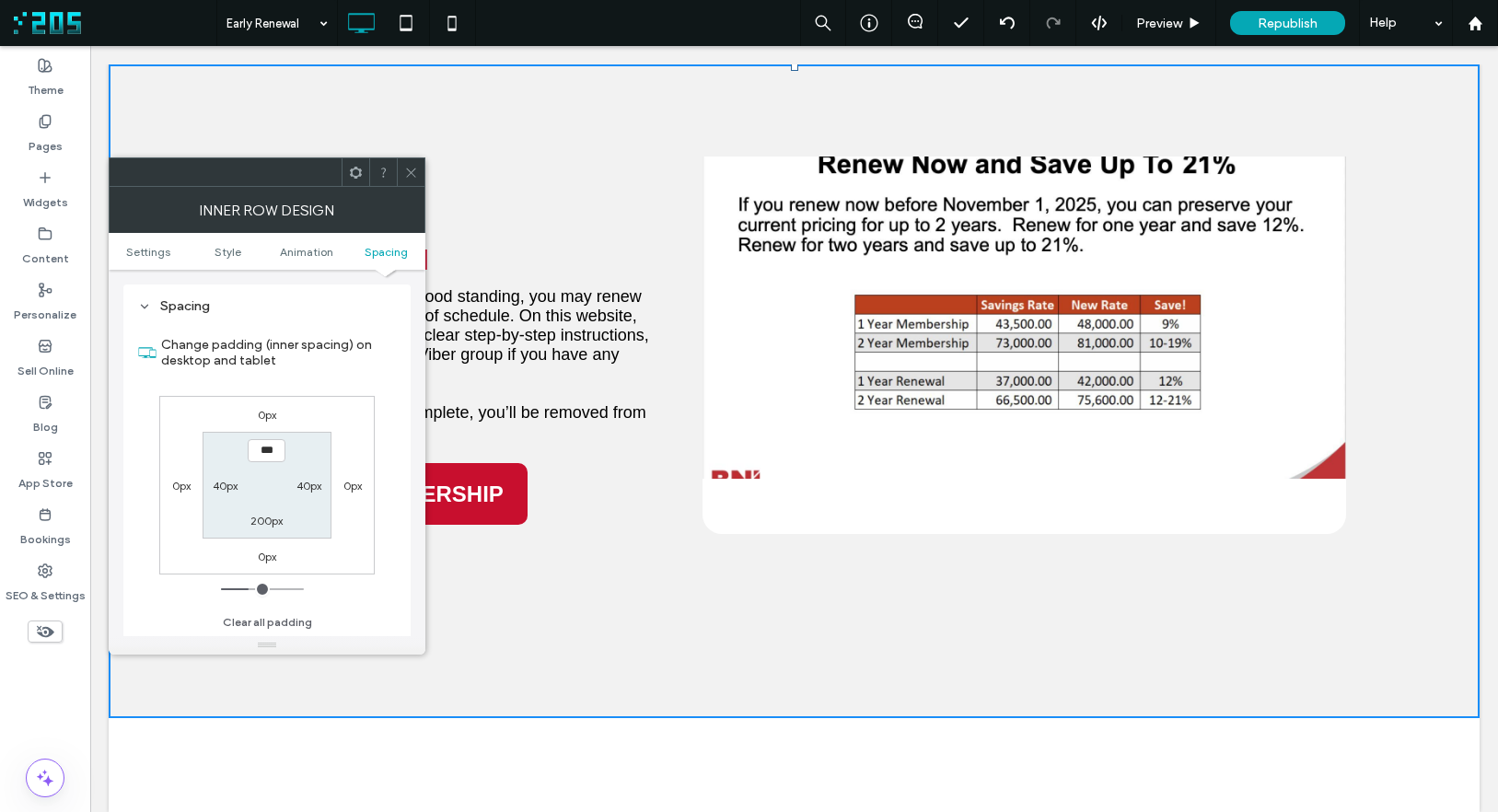
type input "*****"
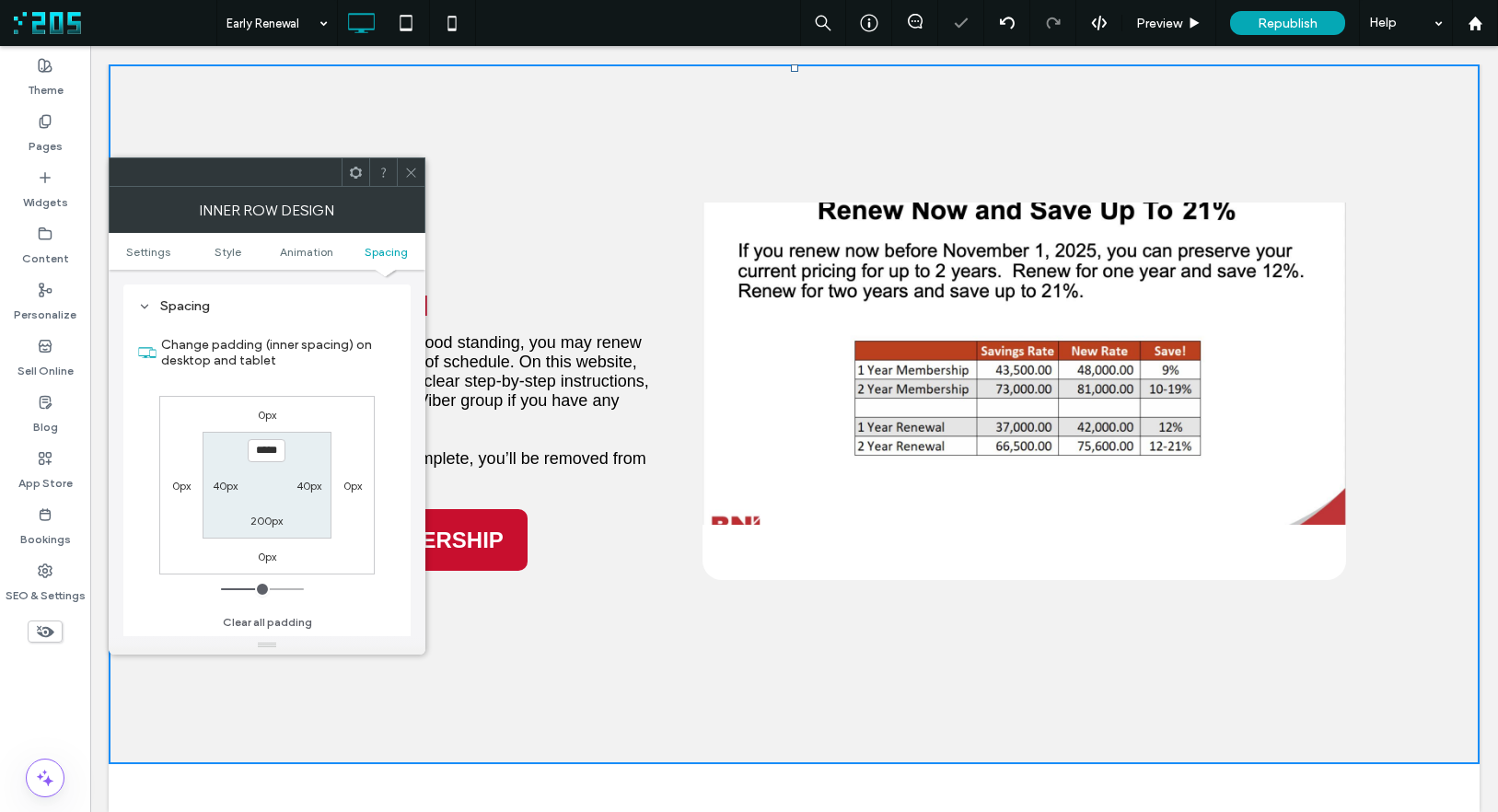
click at [256, 521] on label "200px" at bounding box center [265, 520] width 32 height 14
type input "***"
type input "*****"
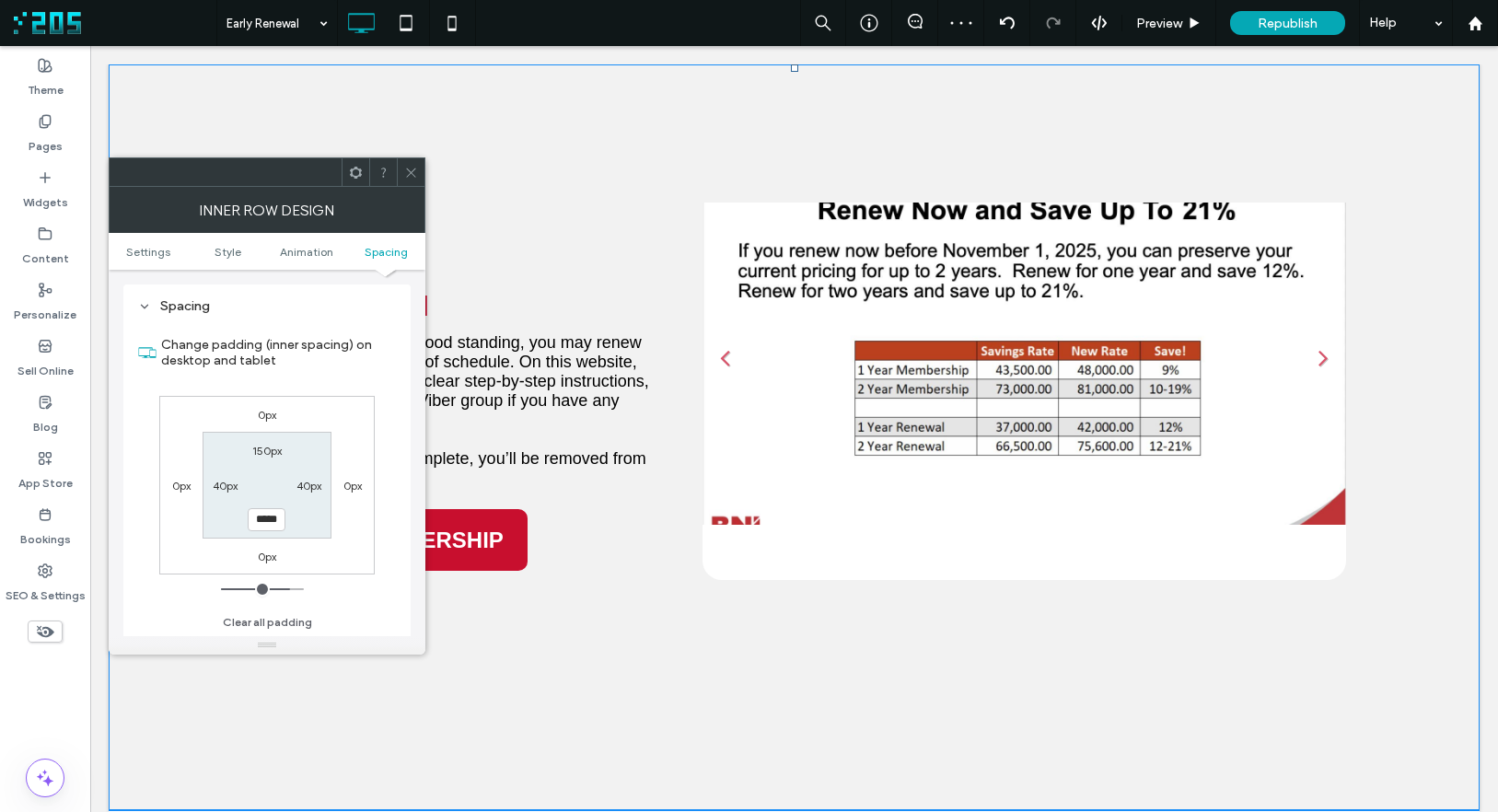
click at [952, 440] on li "Slide title Write your caption here Button" at bounding box center [1024, 363] width 644 height 323
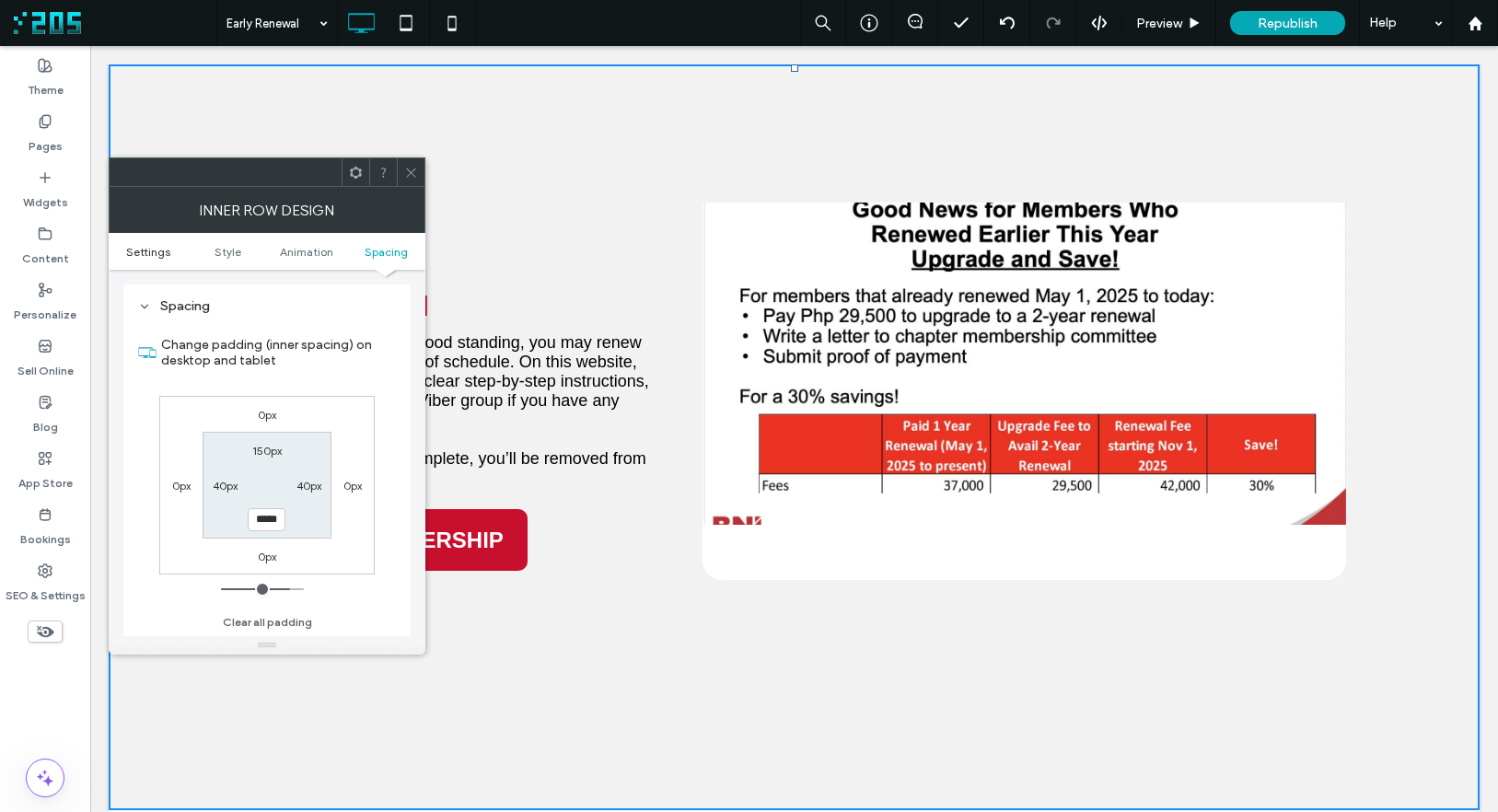
click at [166, 251] on span "Settings" at bounding box center [148, 252] width 45 height 14
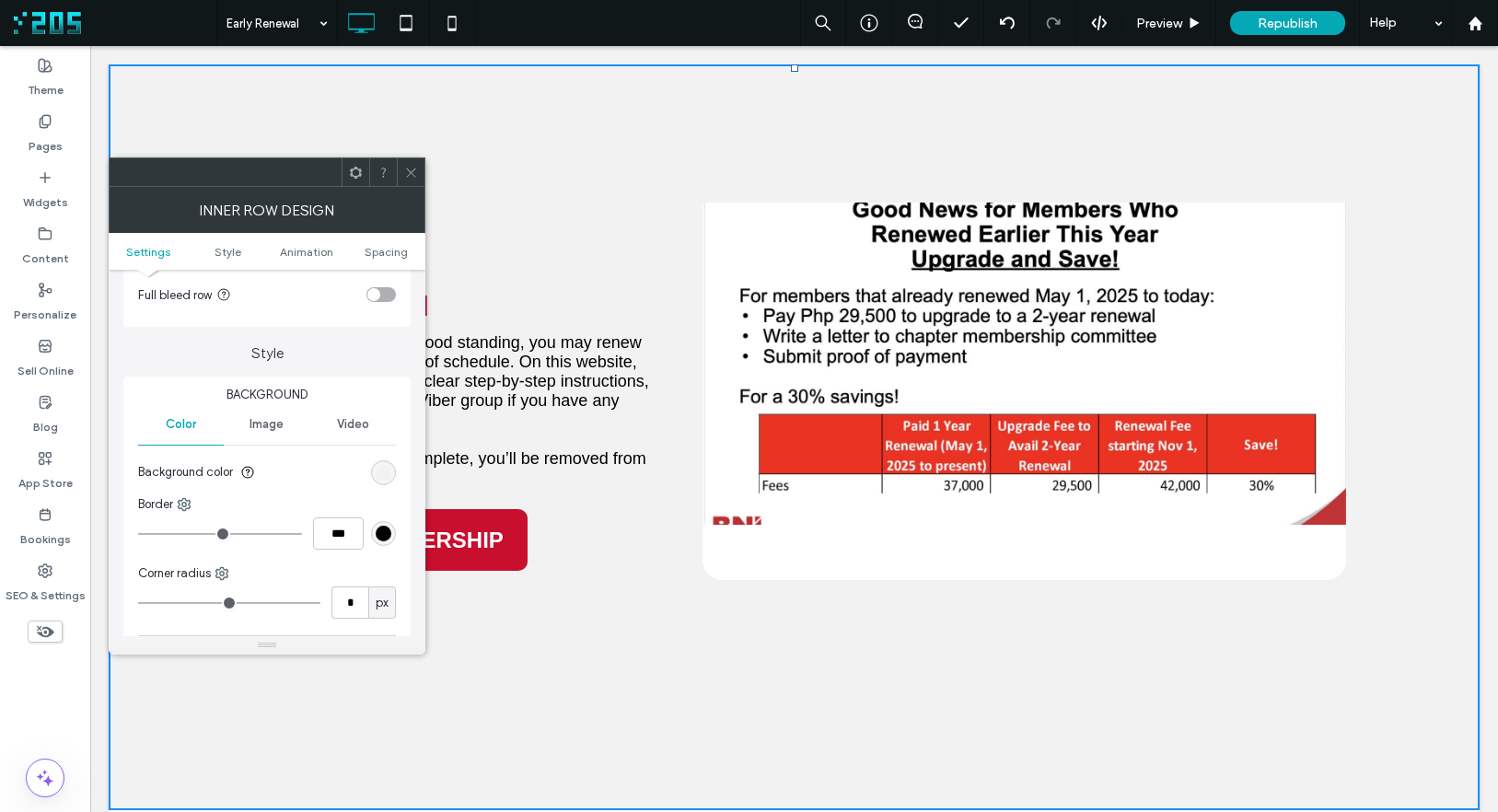
scroll to position [93, 0]
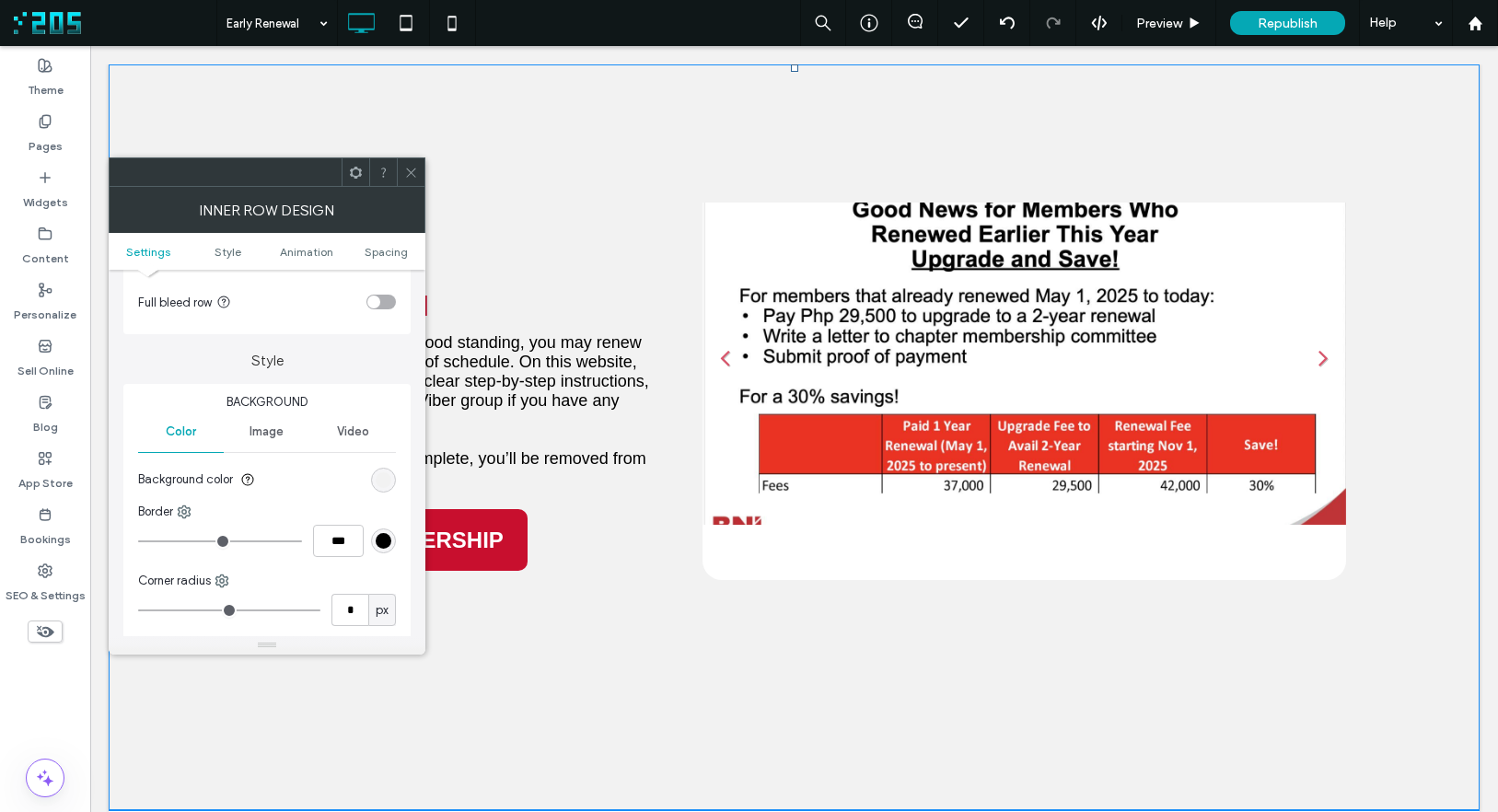
click at [866, 364] on li "Slide title Write your caption here Button" at bounding box center [1024, 363] width 644 height 323
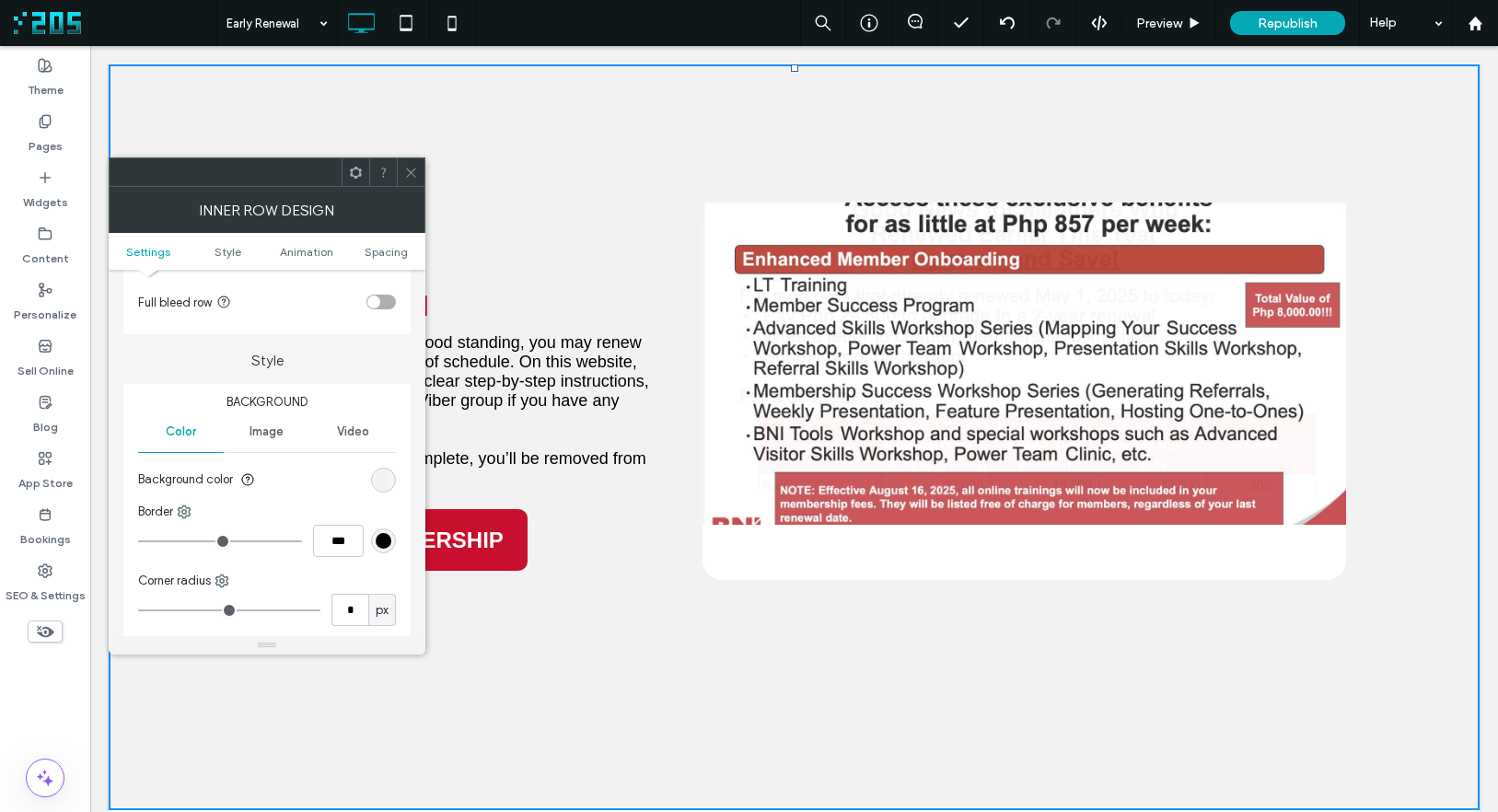
click at [414, 173] on icon at bounding box center [411, 172] width 14 height 14
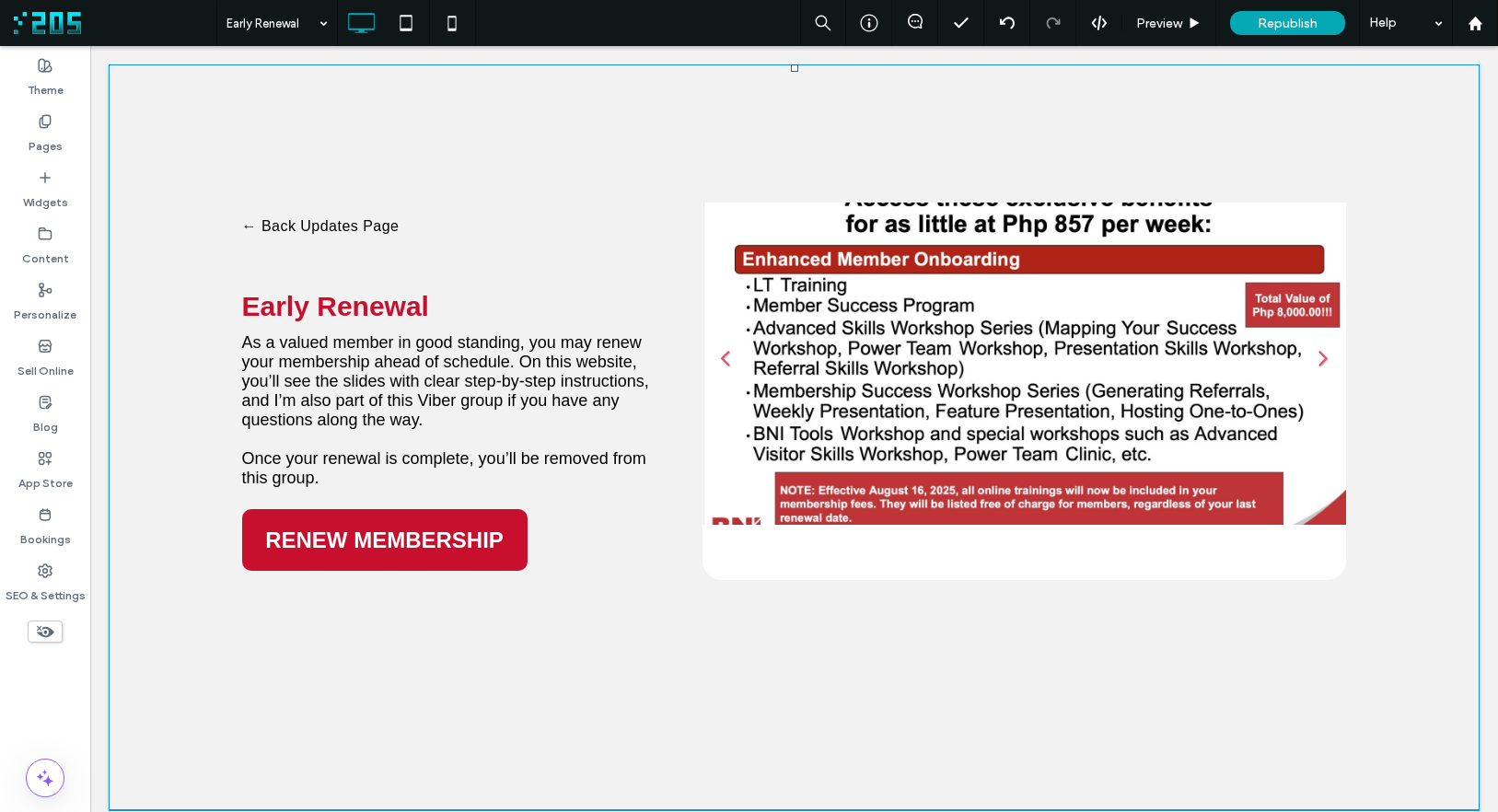
click at [1008, 397] on li "Slide title Write your caption here Button" at bounding box center [1024, 363] width 644 height 323
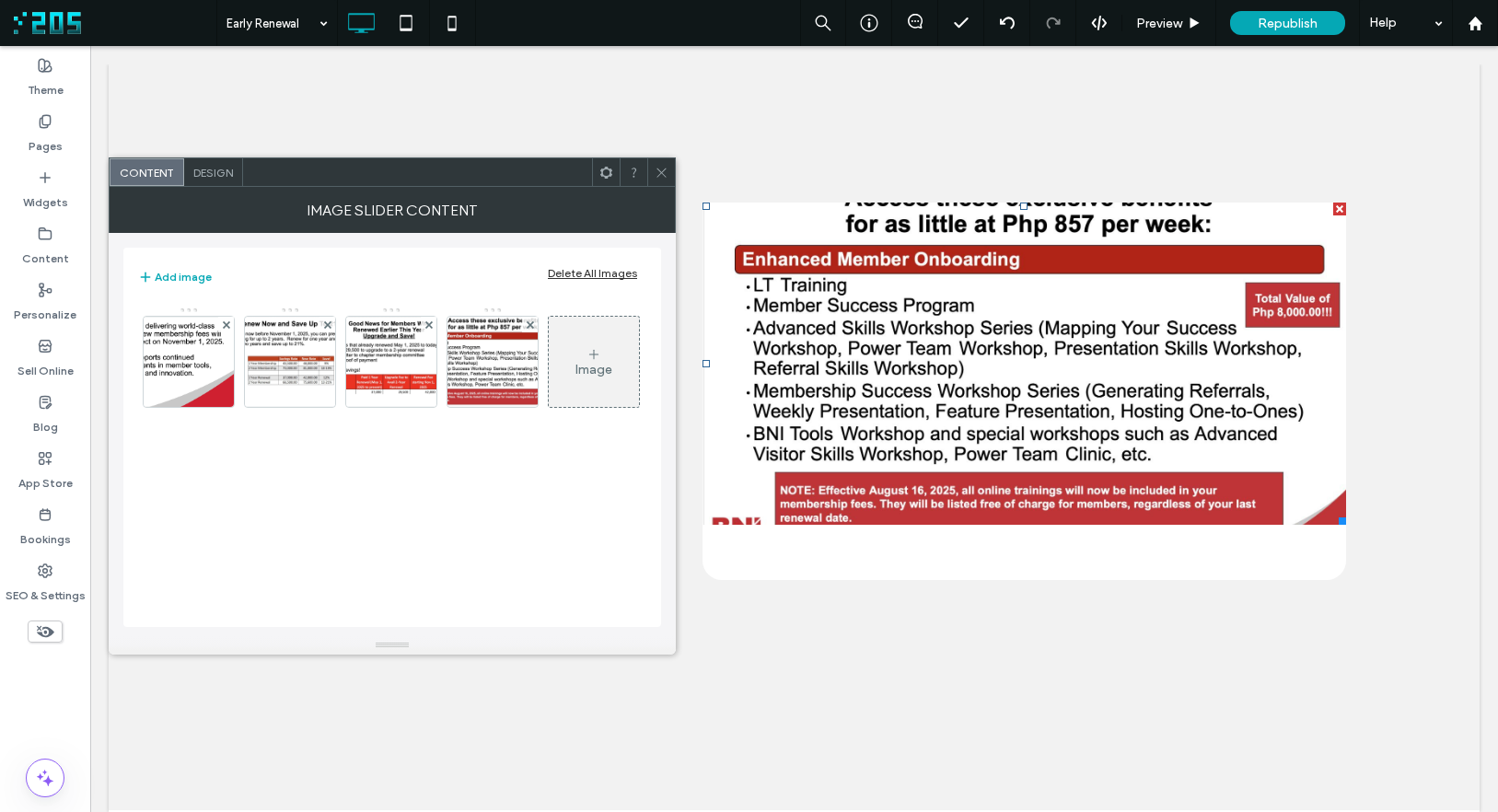
click at [215, 166] on span "Design" at bounding box center [213, 172] width 40 height 14
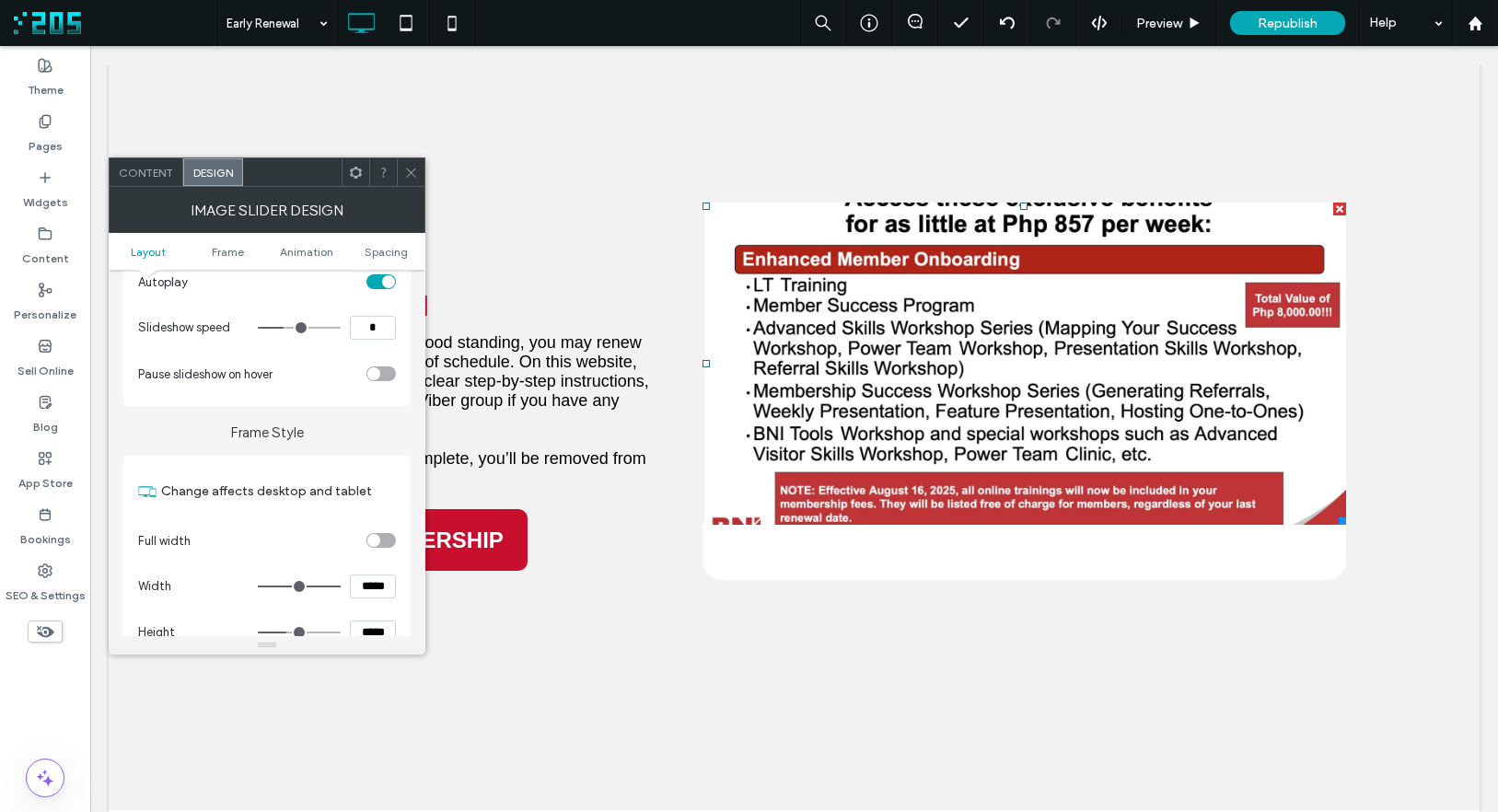
scroll to position [328, 0]
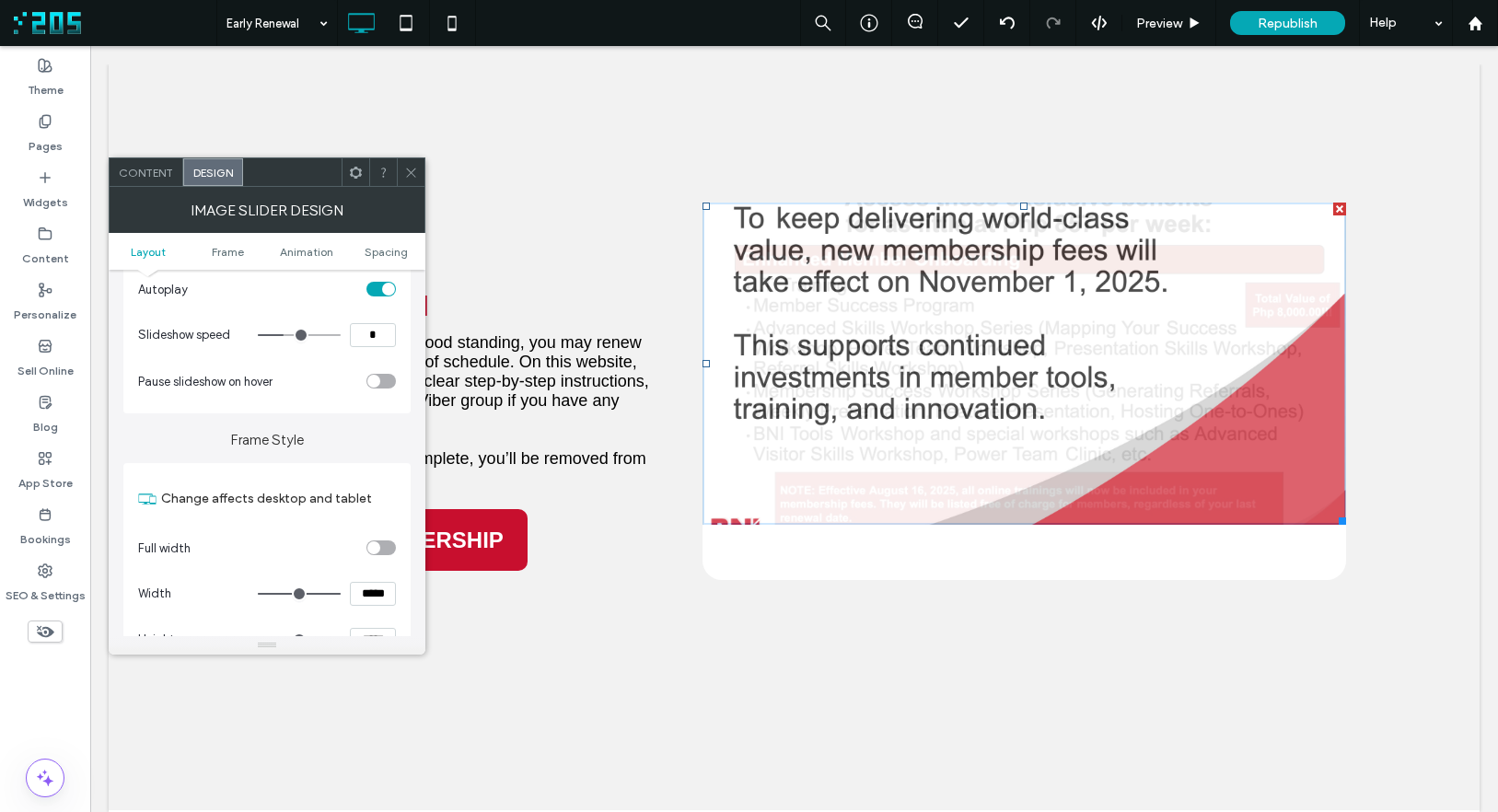
click at [383, 548] on div "toggle" at bounding box center [381, 547] width 29 height 15
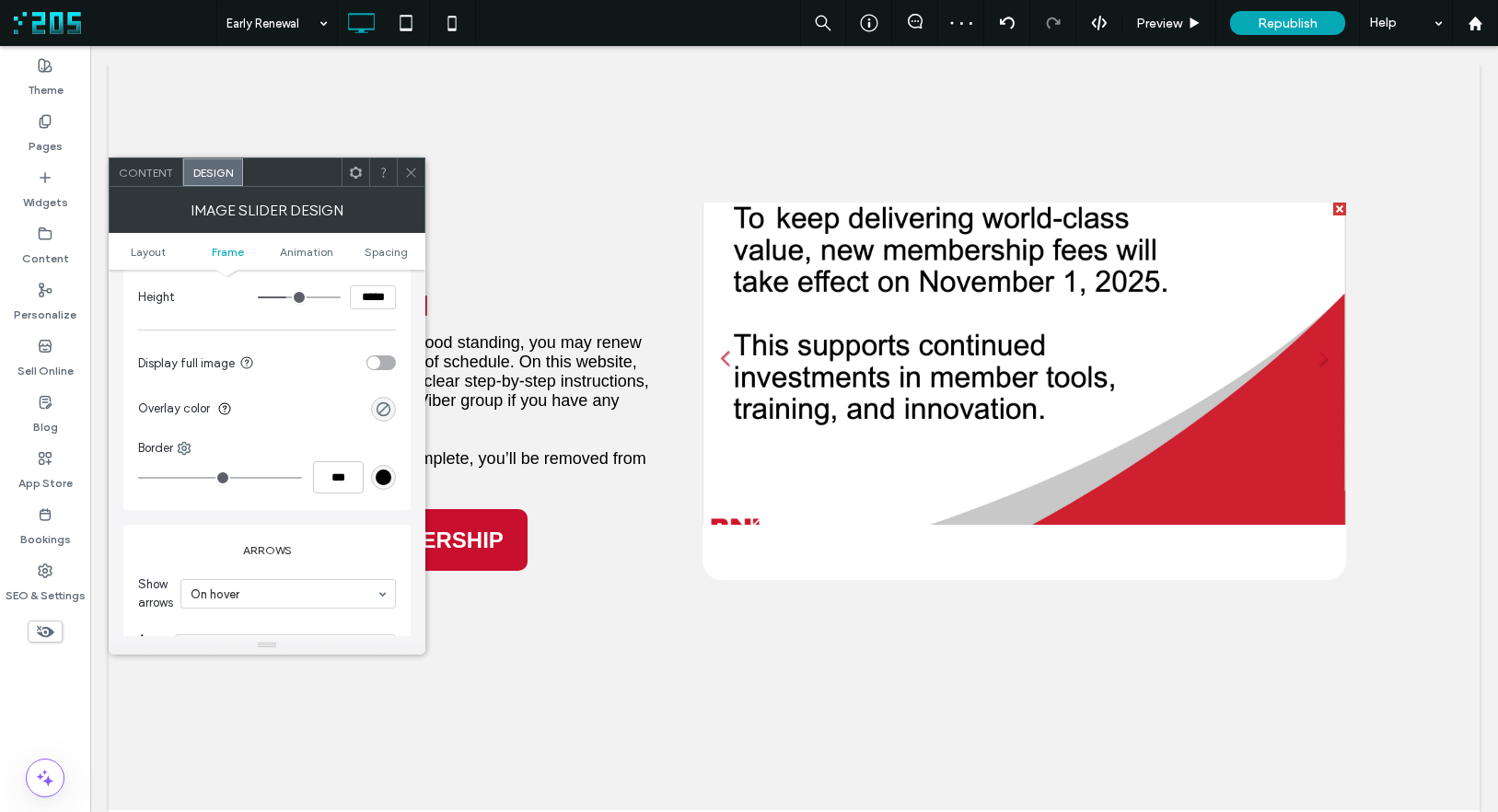
scroll to position [629, 0]
click at [381, 356] on div "toggle" at bounding box center [381, 359] width 29 height 15
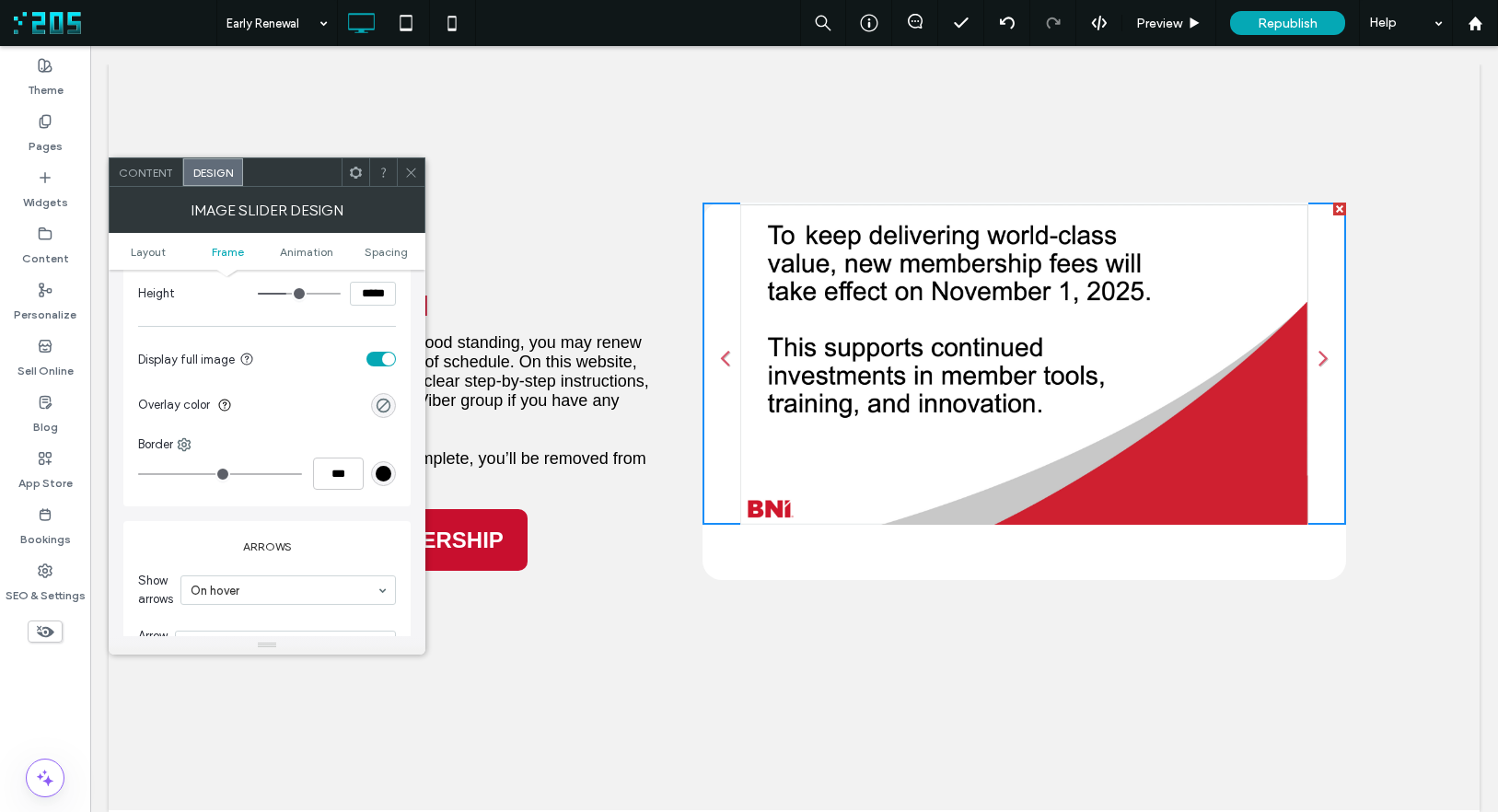
click at [1230, 480] on li "Slide title Write your caption here Button" at bounding box center [1024, 363] width 644 height 323
click at [421, 171] on div at bounding box center [411, 172] width 28 height 28
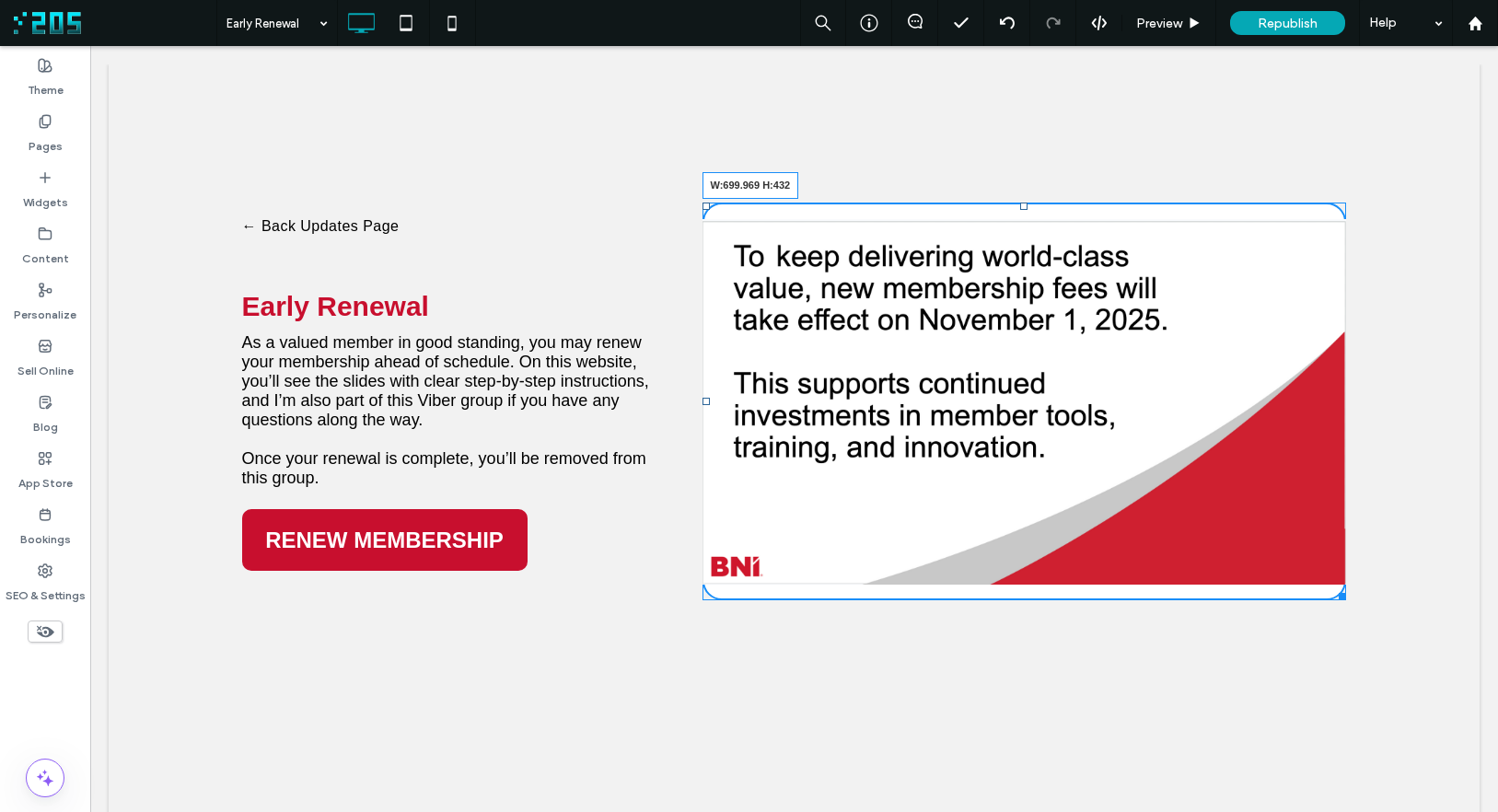
drag, startPoint x: 1327, startPoint y: 522, endPoint x: 659, endPoint y: 526, distance: 668.0
click at [1332, 598] on div at bounding box center [1339, 593] width 14 height 14
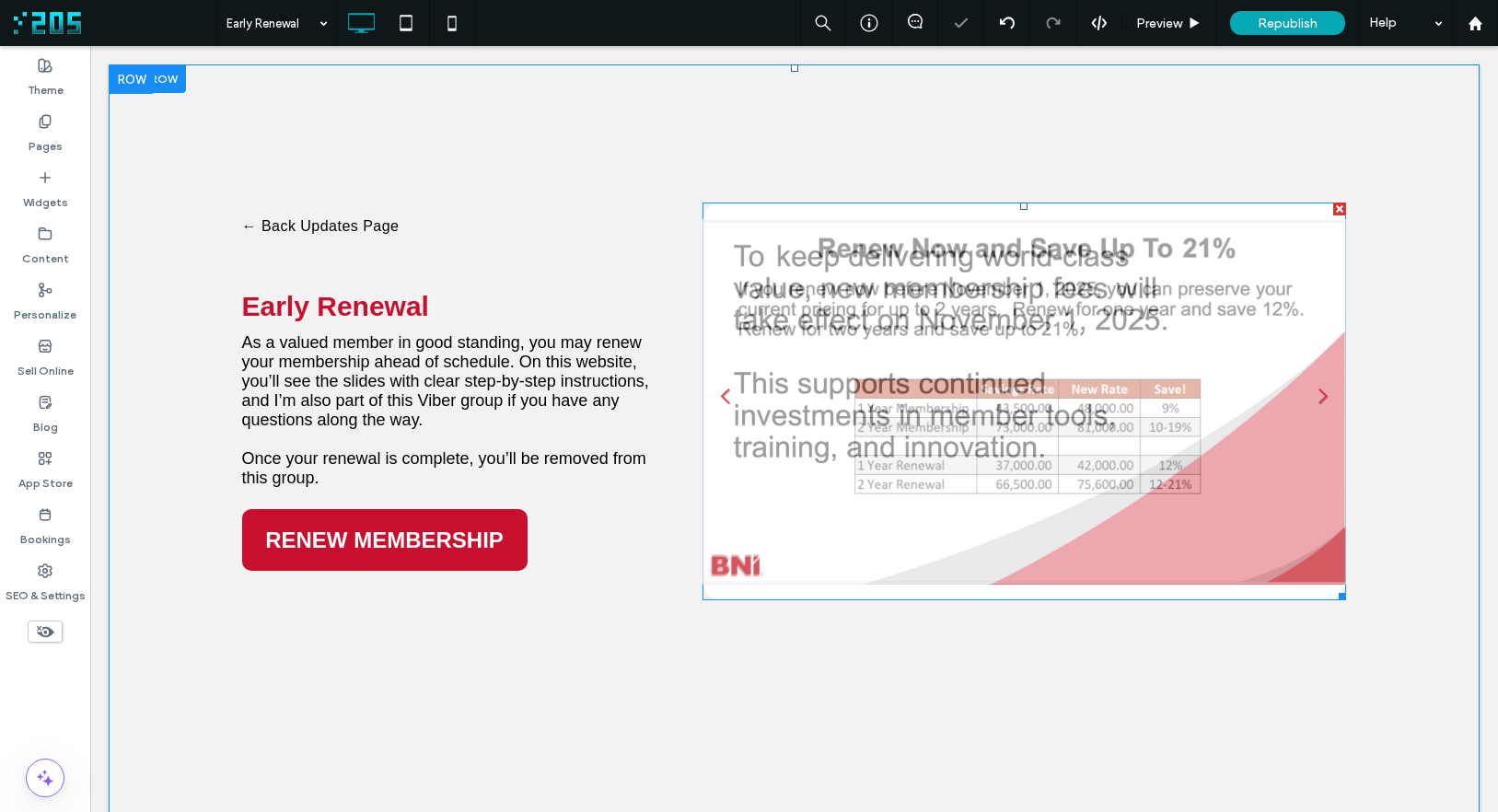
click at [851, 206] on li "Slide title Write your caption here Button" at bounding box center [1024, 401] width 644 height 397
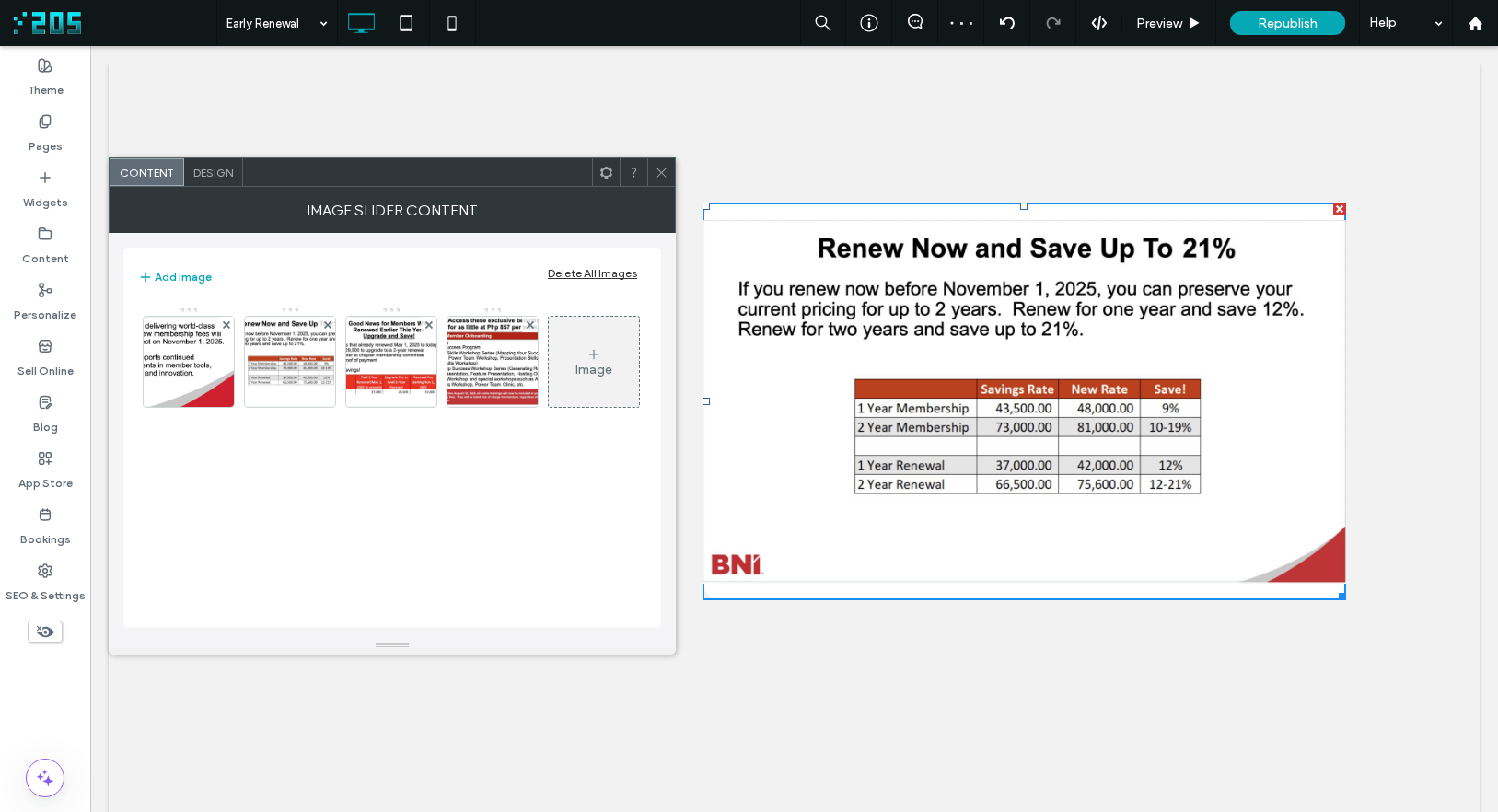
click at [187, 170] on div "Design" at bounding box center [213, 172] width 59 height 28
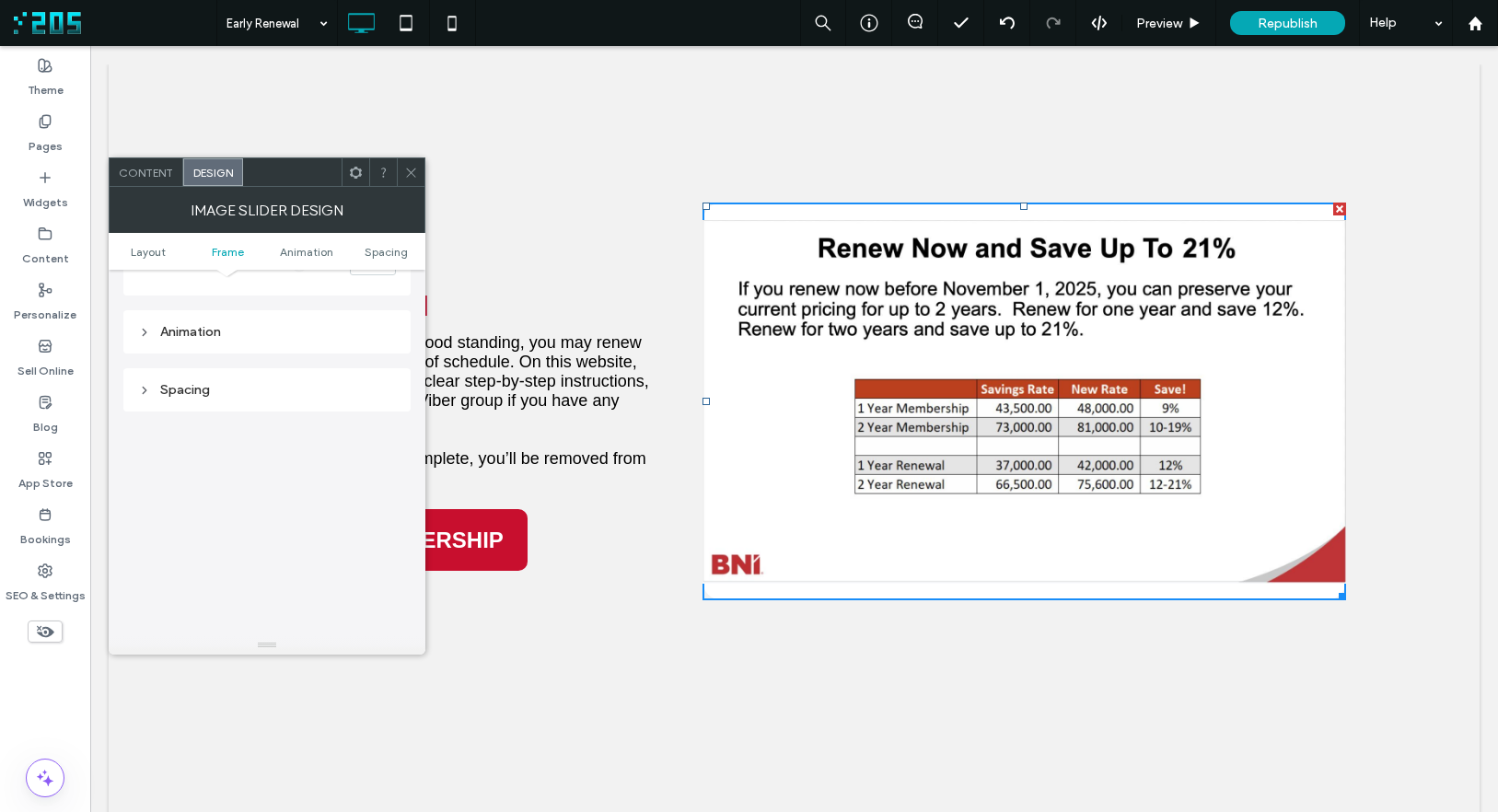
scroll to position [1191, 0]
drag, startPoint x: 411, startPoint y: 172, endPoint x: 748, endPoint y: 166, distance: 337.1
click at [420, 172] on div at bounding box center [411, 172] width 28 height 28
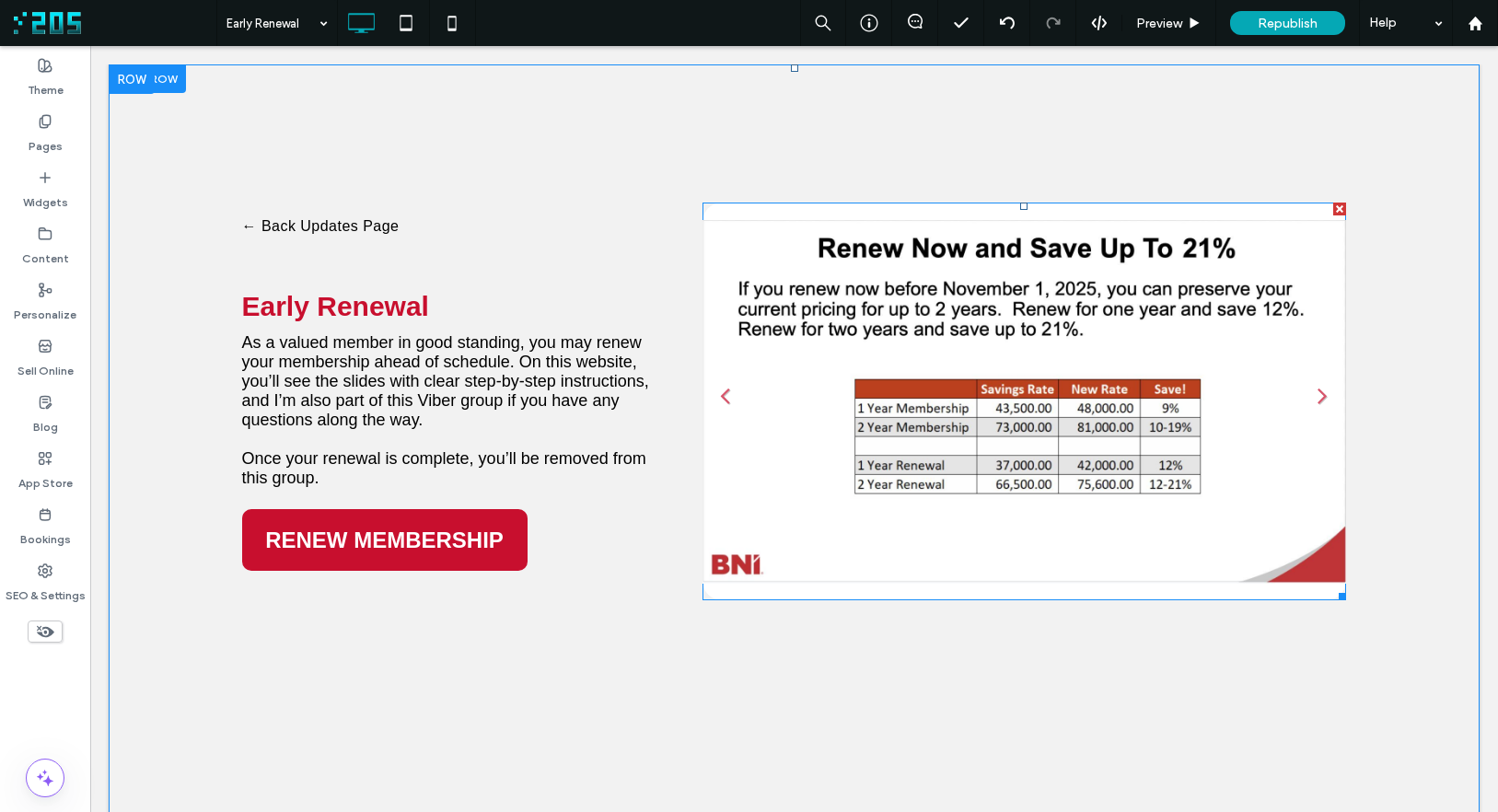
click at [826, 209] on li "Slide title Write your caption here Button" at bounding box center [1024, 401] width 644 height 397
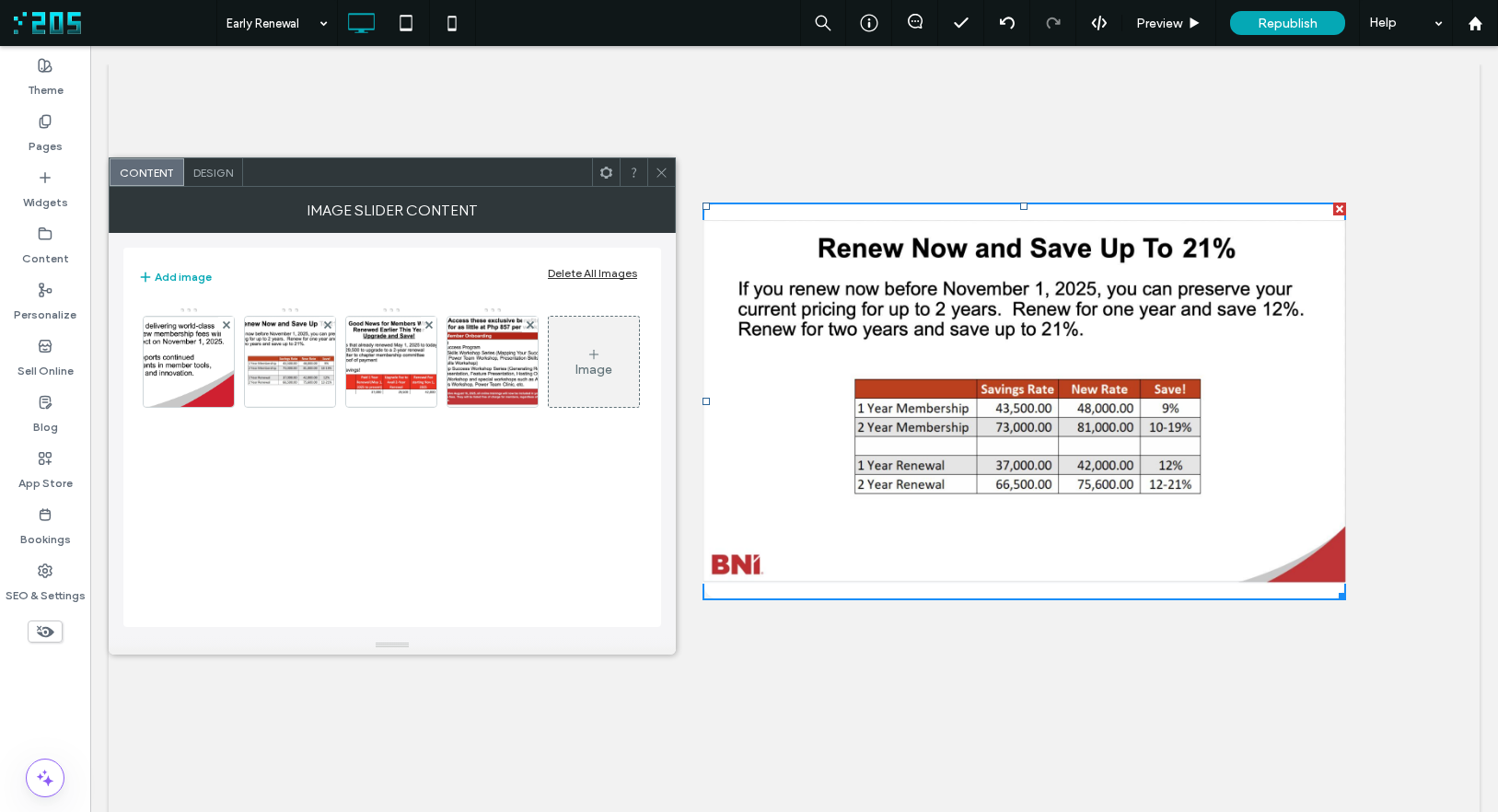
drag, startPoint x: 662, startPoint y: 166, endPoint x: 673, endPoint y: 177, distance: 15.6
click at [666, 171] on icon at bounding box center [662, 172] width 14 height 14
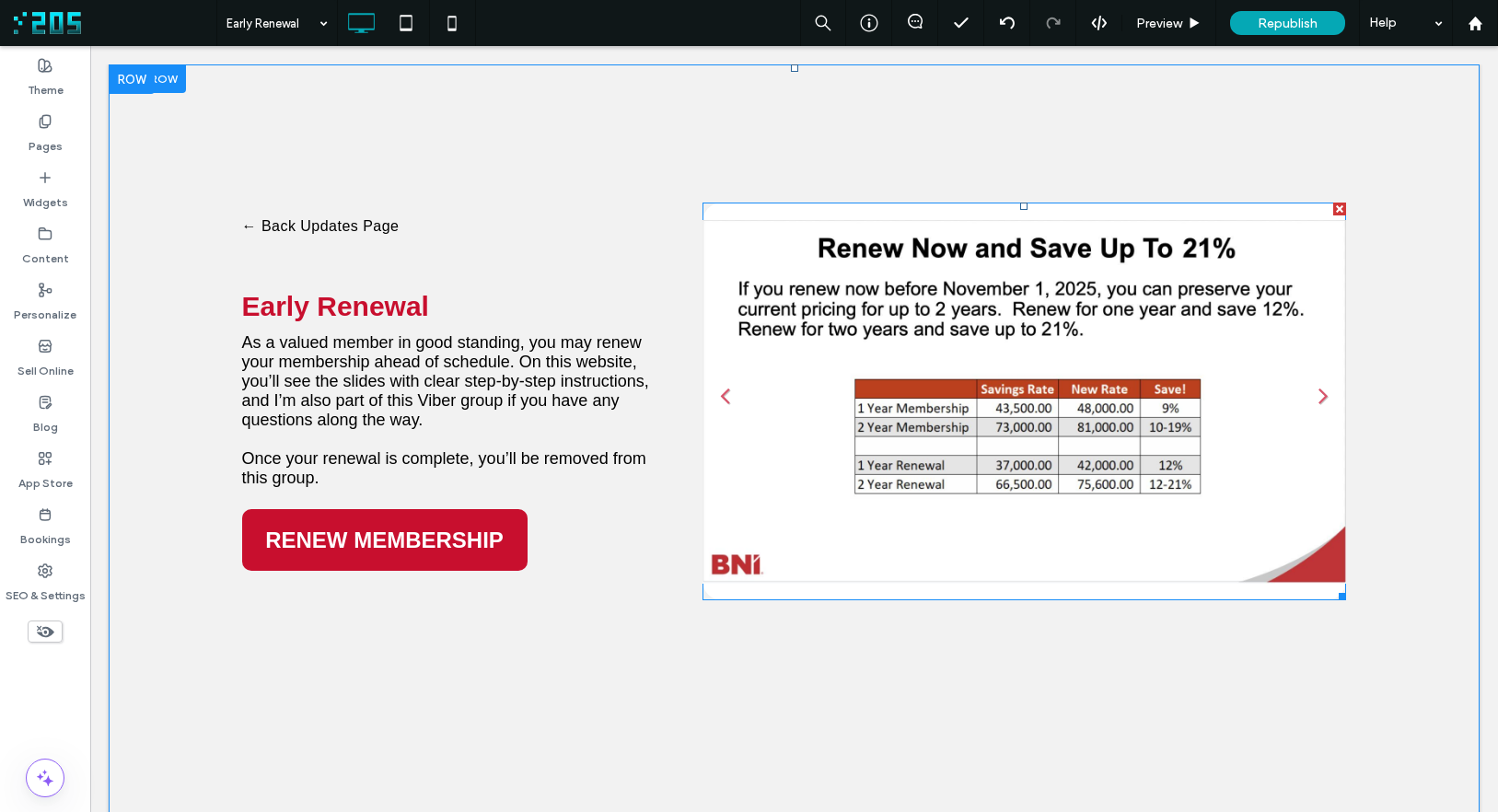
click at [864, 301] on li "Slide title Write your caption here Button" at bounding box center [1024, 401] width 644 height 397
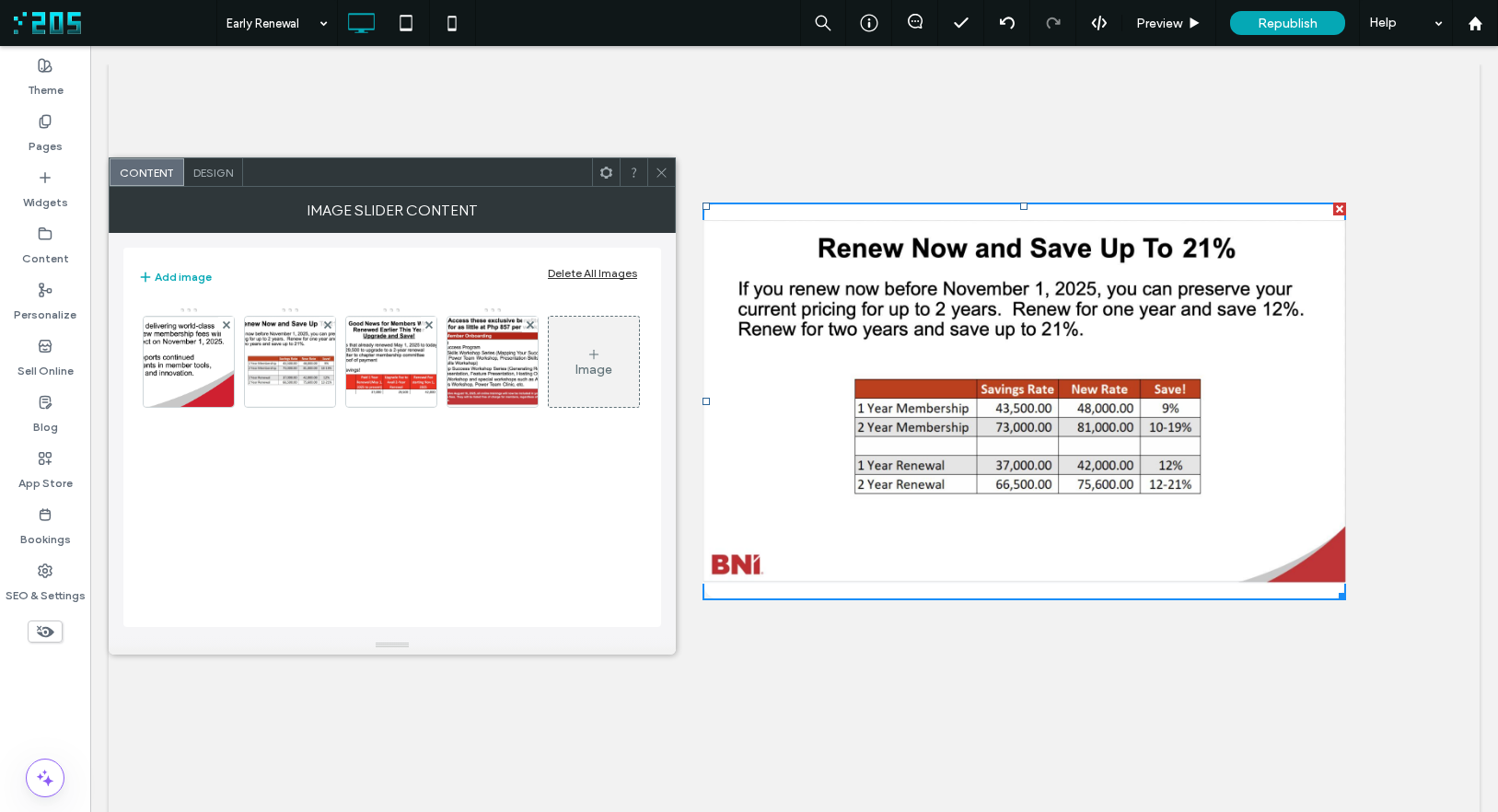
click at [219, 172] on span "Design" at bounding box center [213, 172] width 40 height 14
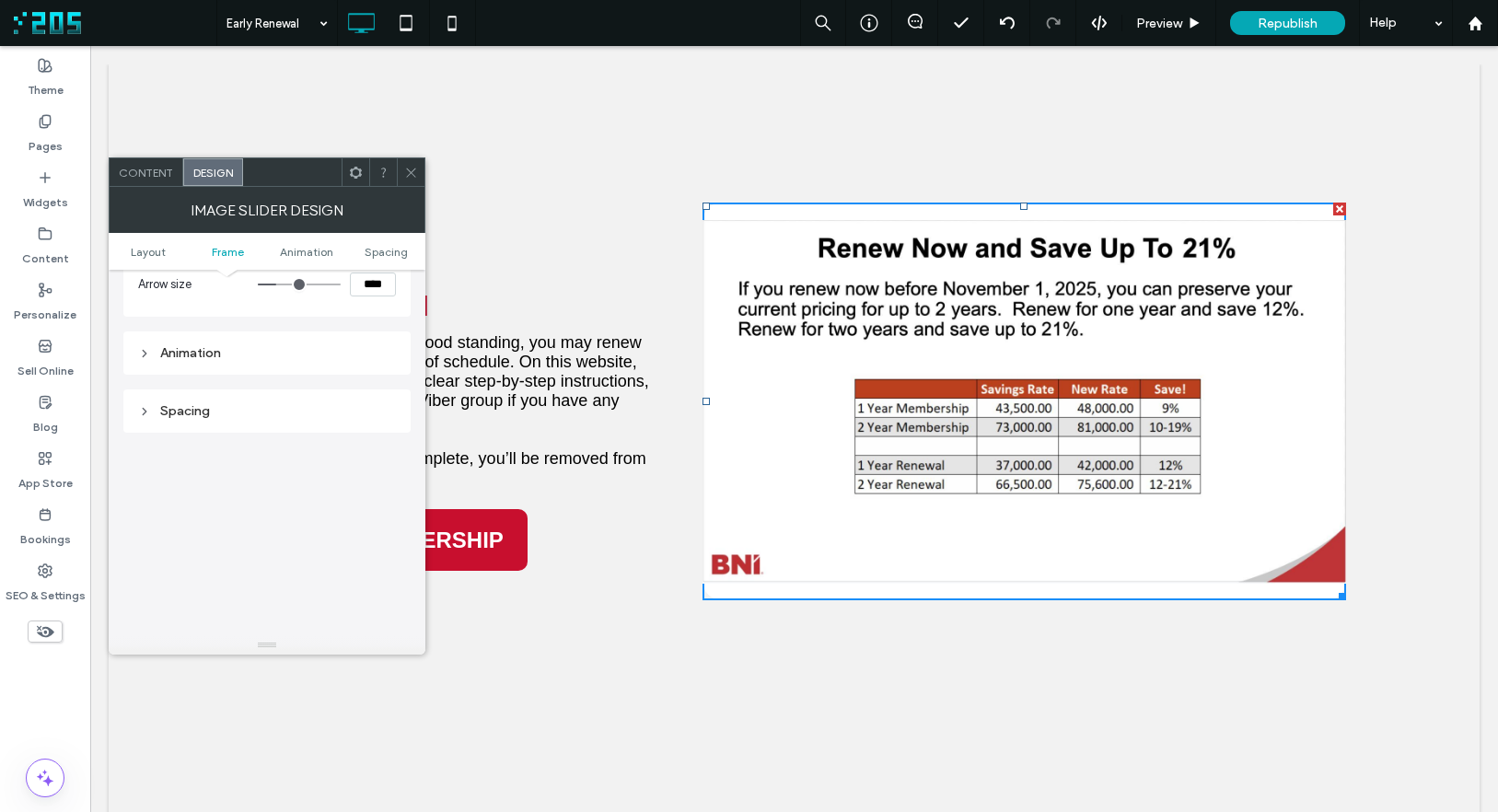
scroll to position [1098, 0]
click at [300, 404] on div "Spacing" at bounding box center [267, 400] width 258 height 16
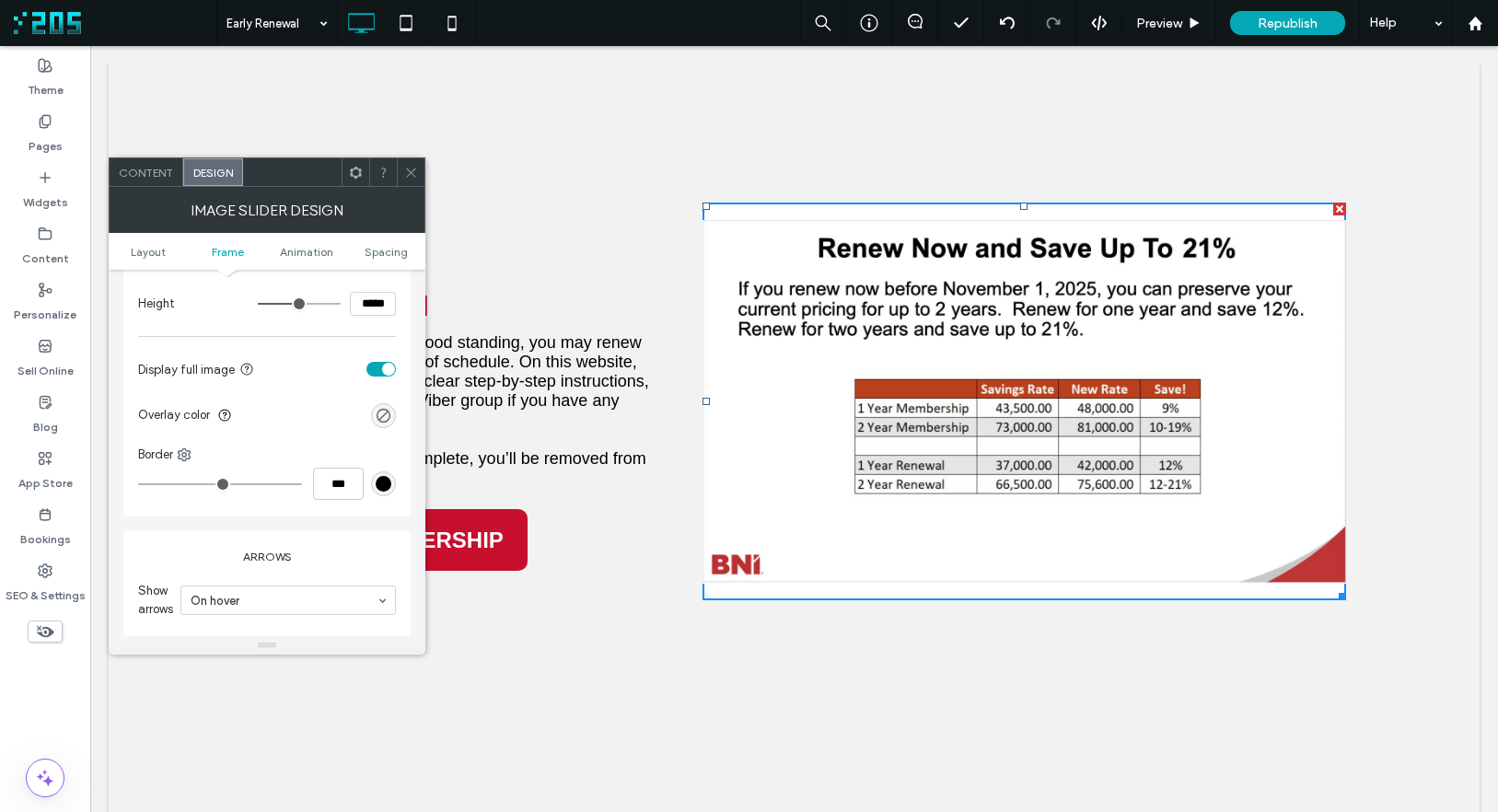
scroll to position [608, 0]
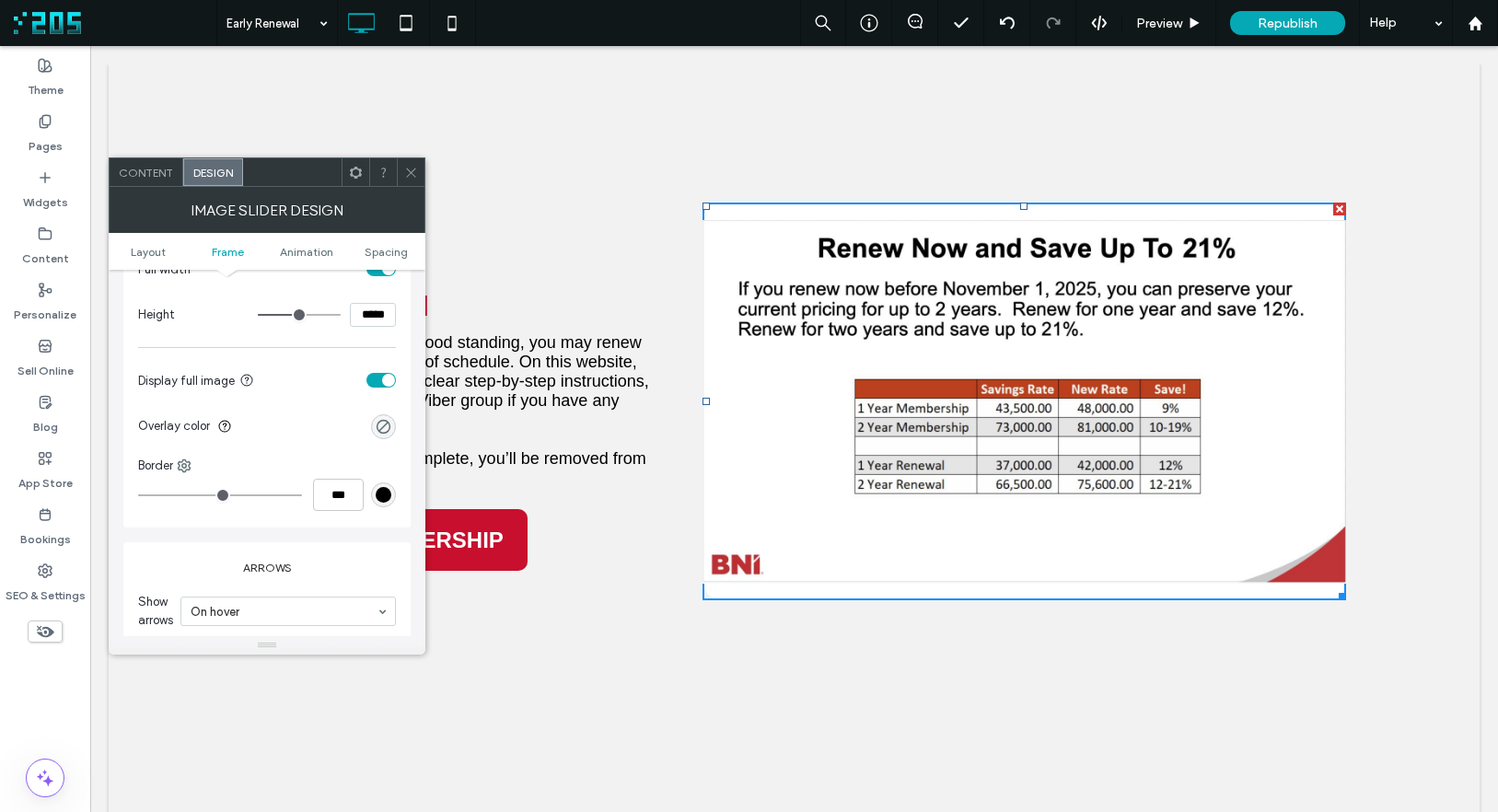
drag, startPoint x: 402, startPoint y: 169, endPoint x: 423, endPoint y: 175, distance: 21.8
click at [423, 175] on div at bounding box center [411, 172] width 28 height 28
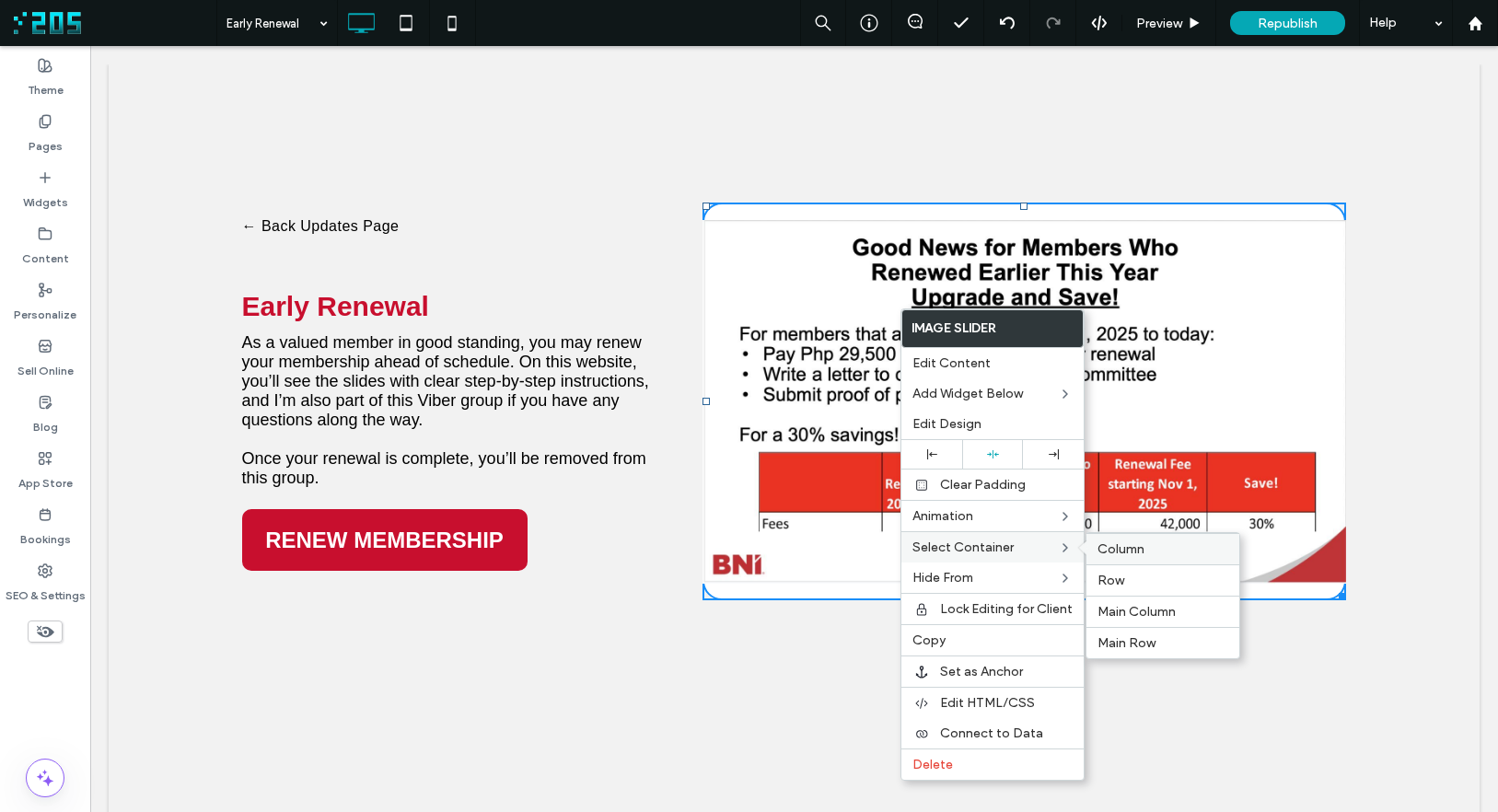
click at [1136, 546] on span "Column" at bounding box center [1121, 549] width 47 height 16
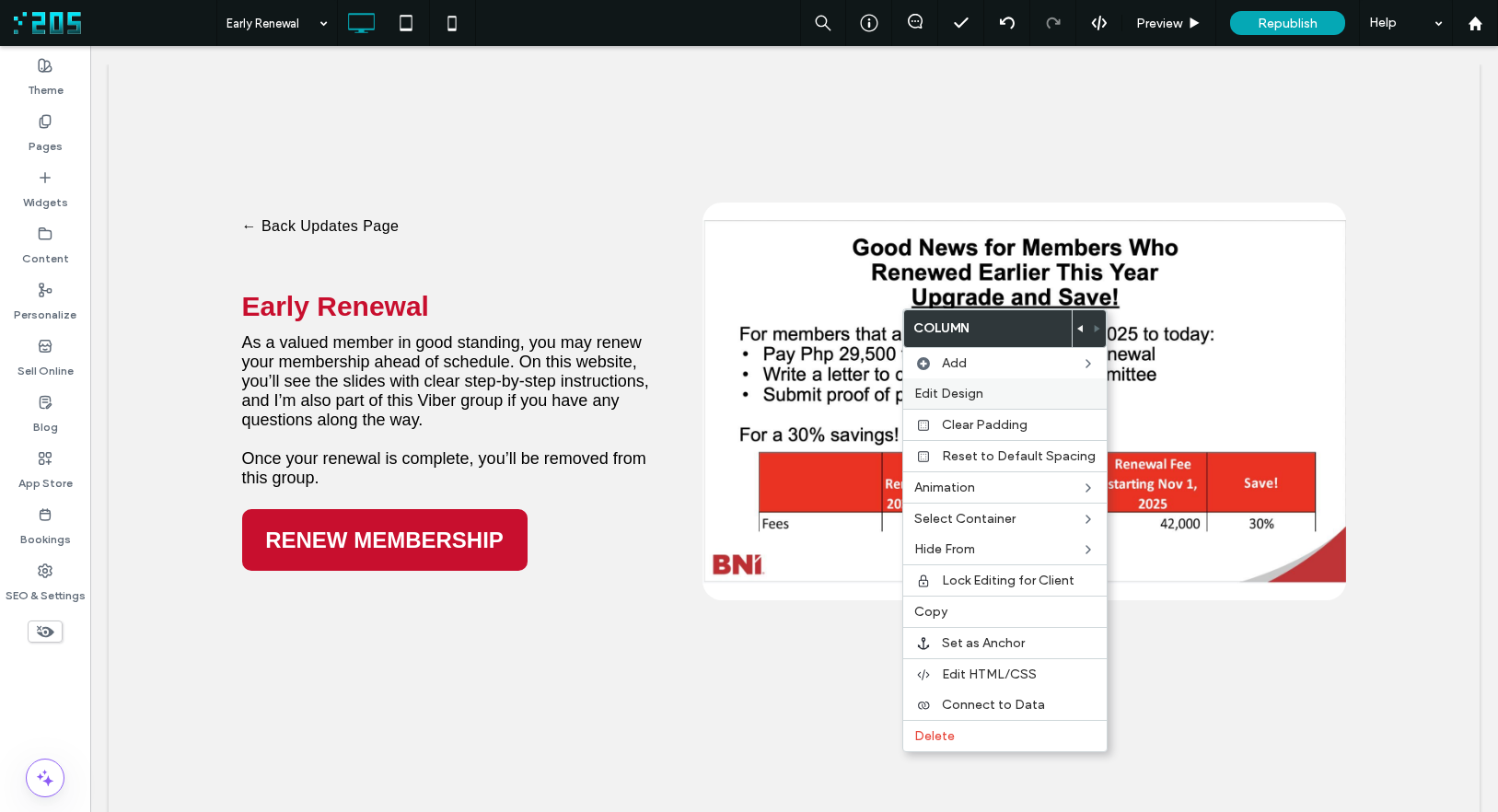
click at [972, 390] on span "Edit Design" at bounding box center [948, 393] width 69 height 16
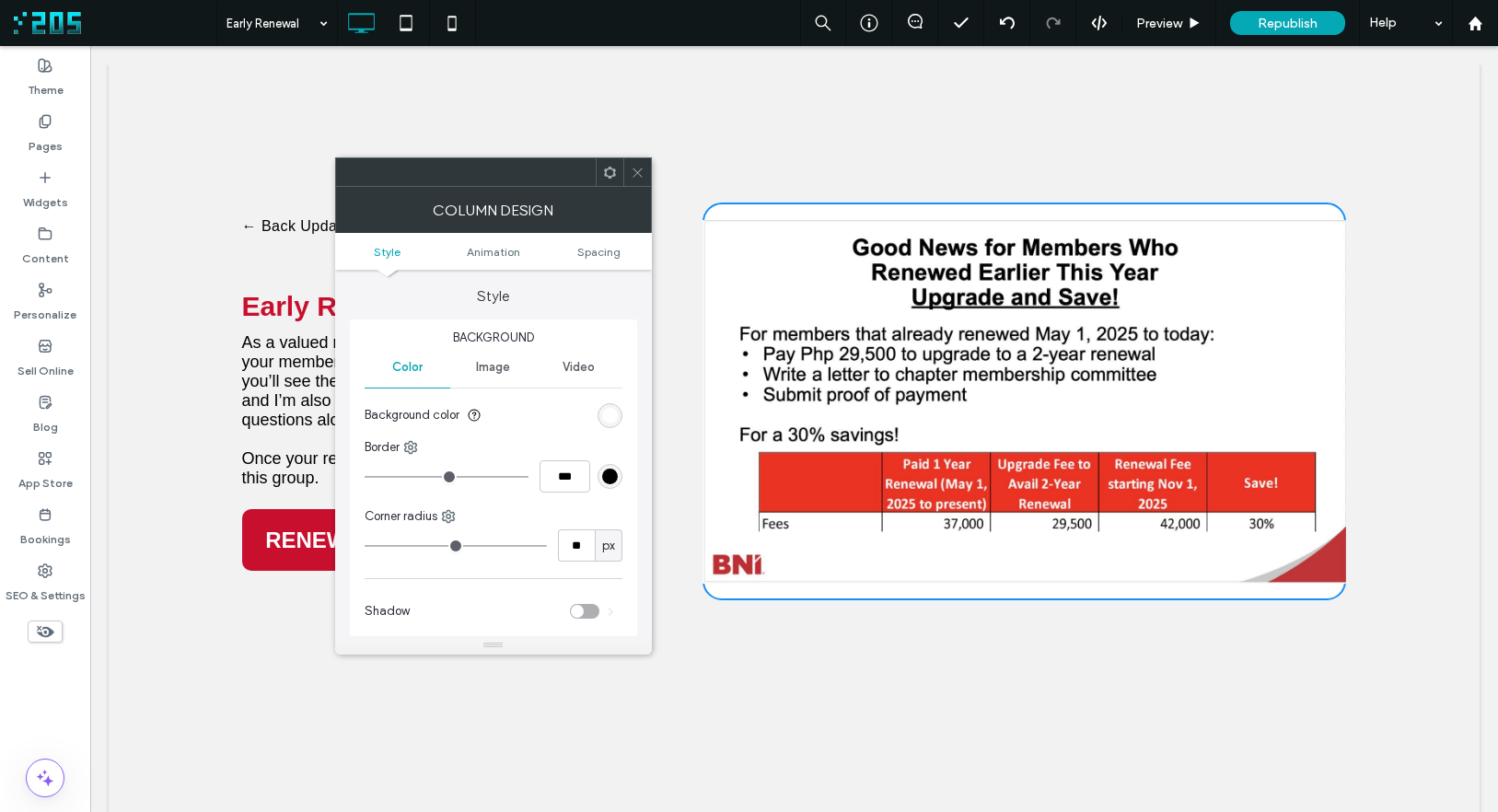
type input "**"
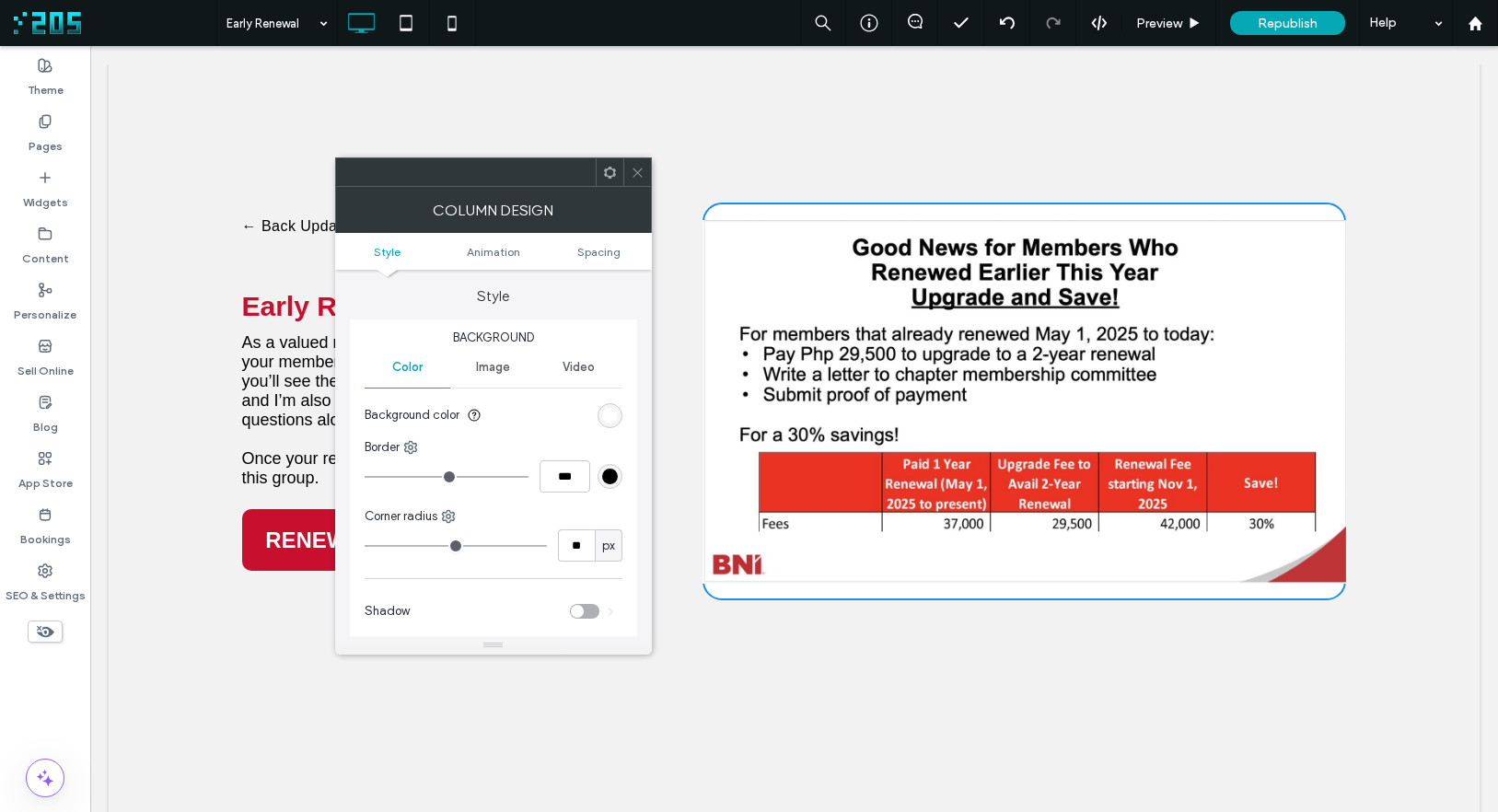
type input "**"
type input "*"
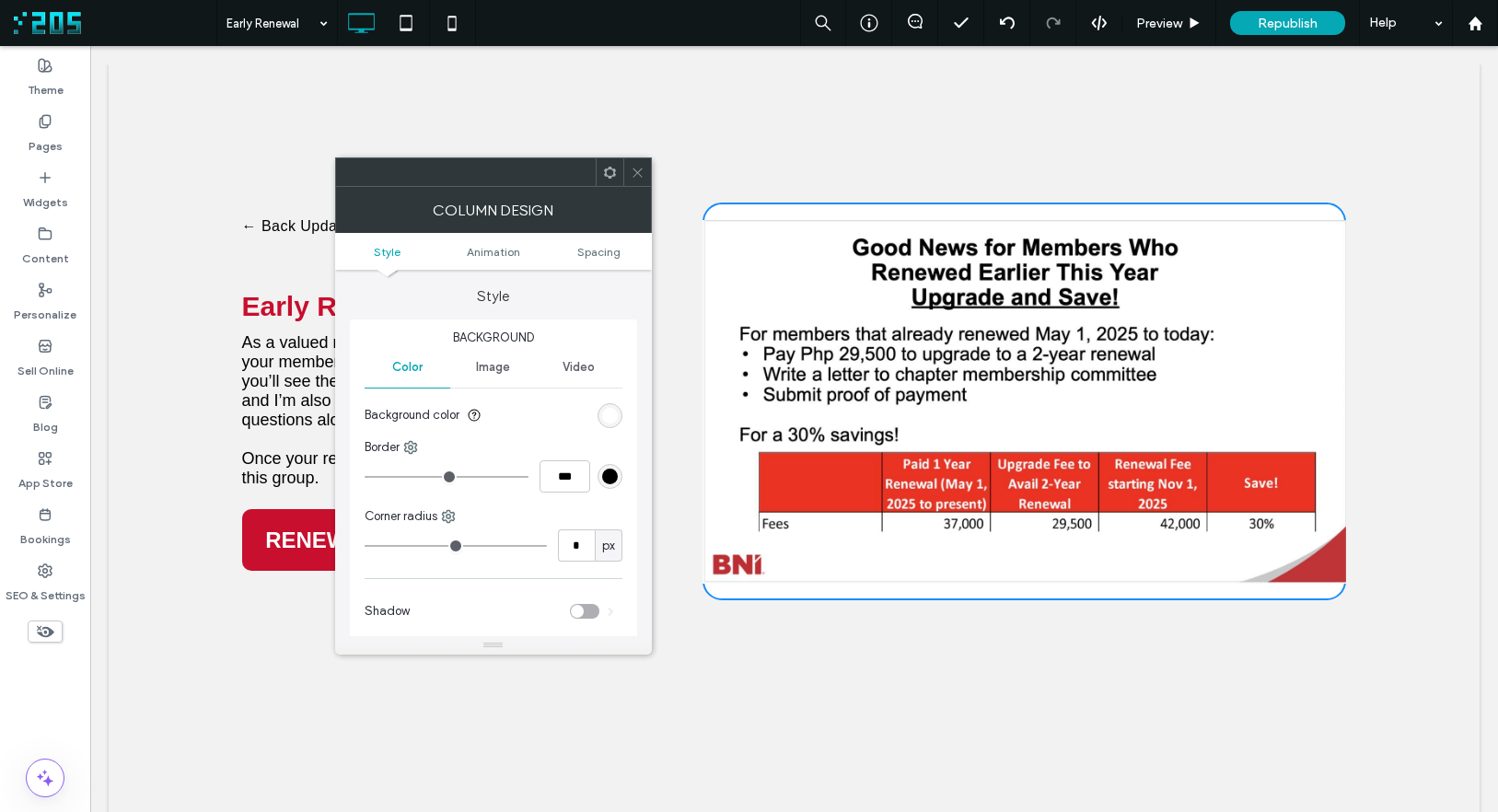
type input "*"
drag, startPoint x: 401, startPoint y: 545, endPoint x: 243, endPoint y: 536, distance: 158.3
type input "*"
click at [364, 545] on input "range" at bounding box center [455, 546] width 182 height 2
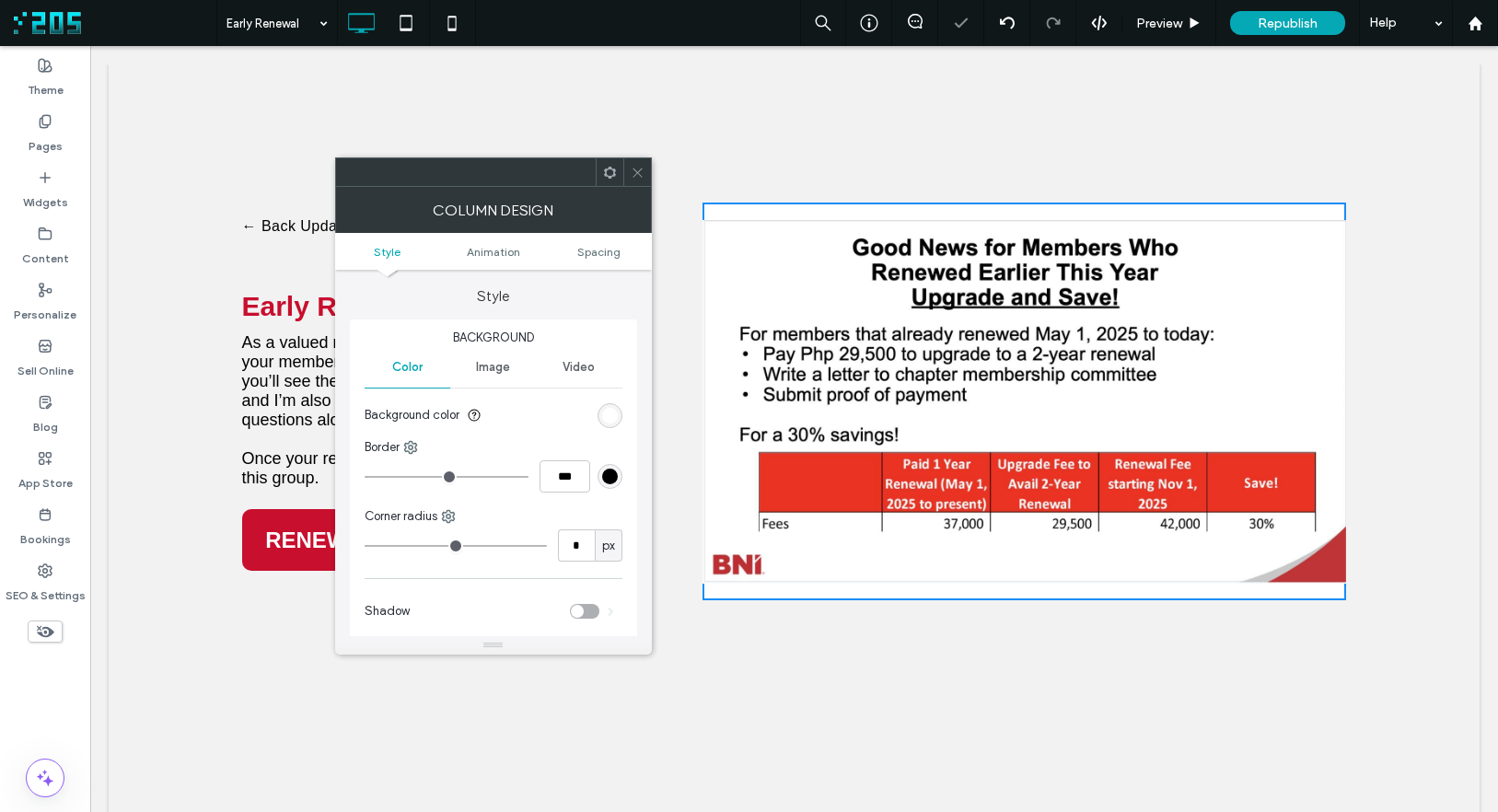
click at [609, 421] on div "rgb(255, 255, 255)" at bounding box center [609, 416] width 16 height 16
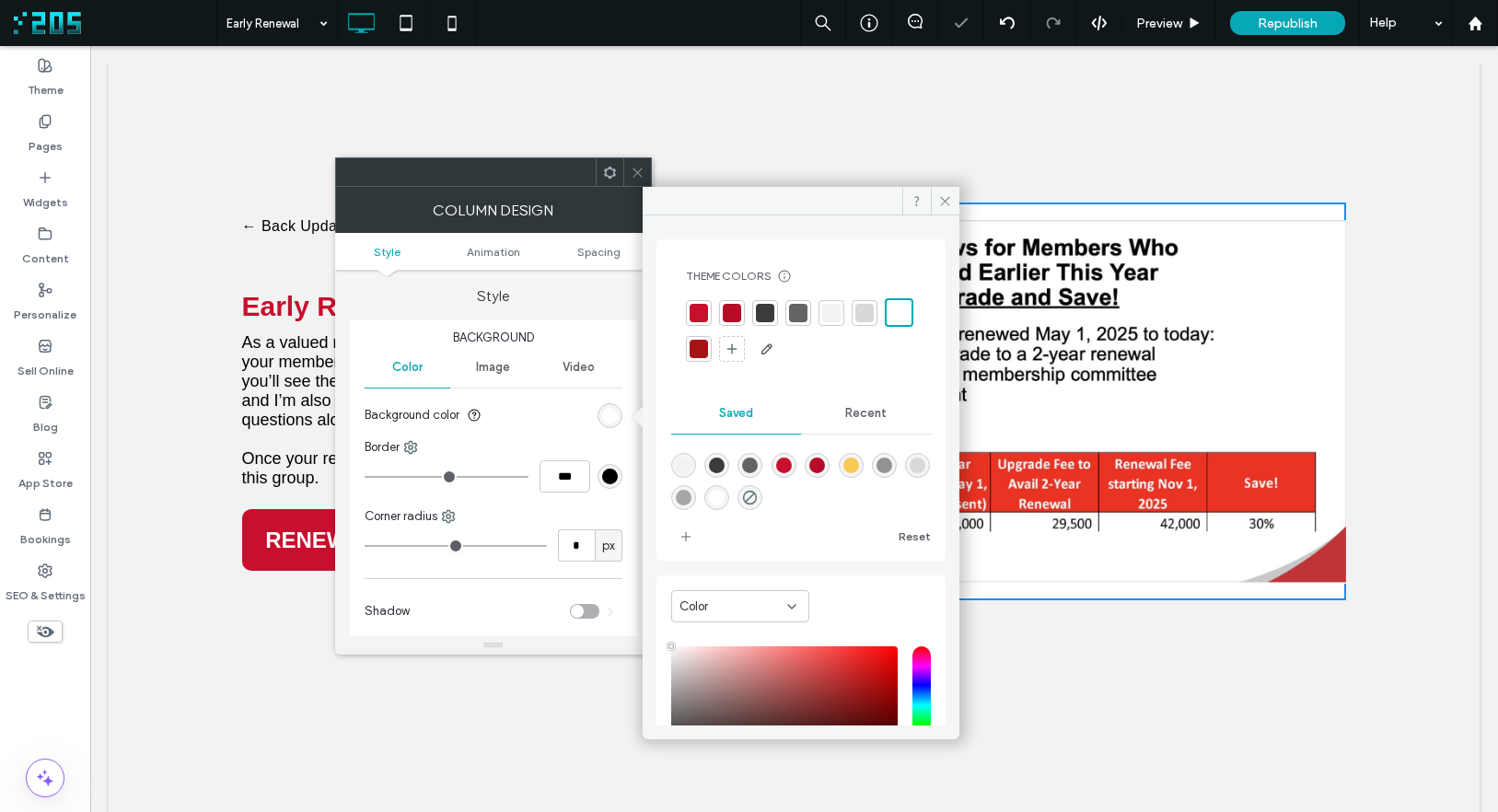
drag, startPoint x: 872, startPoint y: 412, endPoint x: 775, endPoint y: 430, distance: 98.7
click at [867, 414] on span "Recent" at bounding box center [865, 413] width 42 height 15
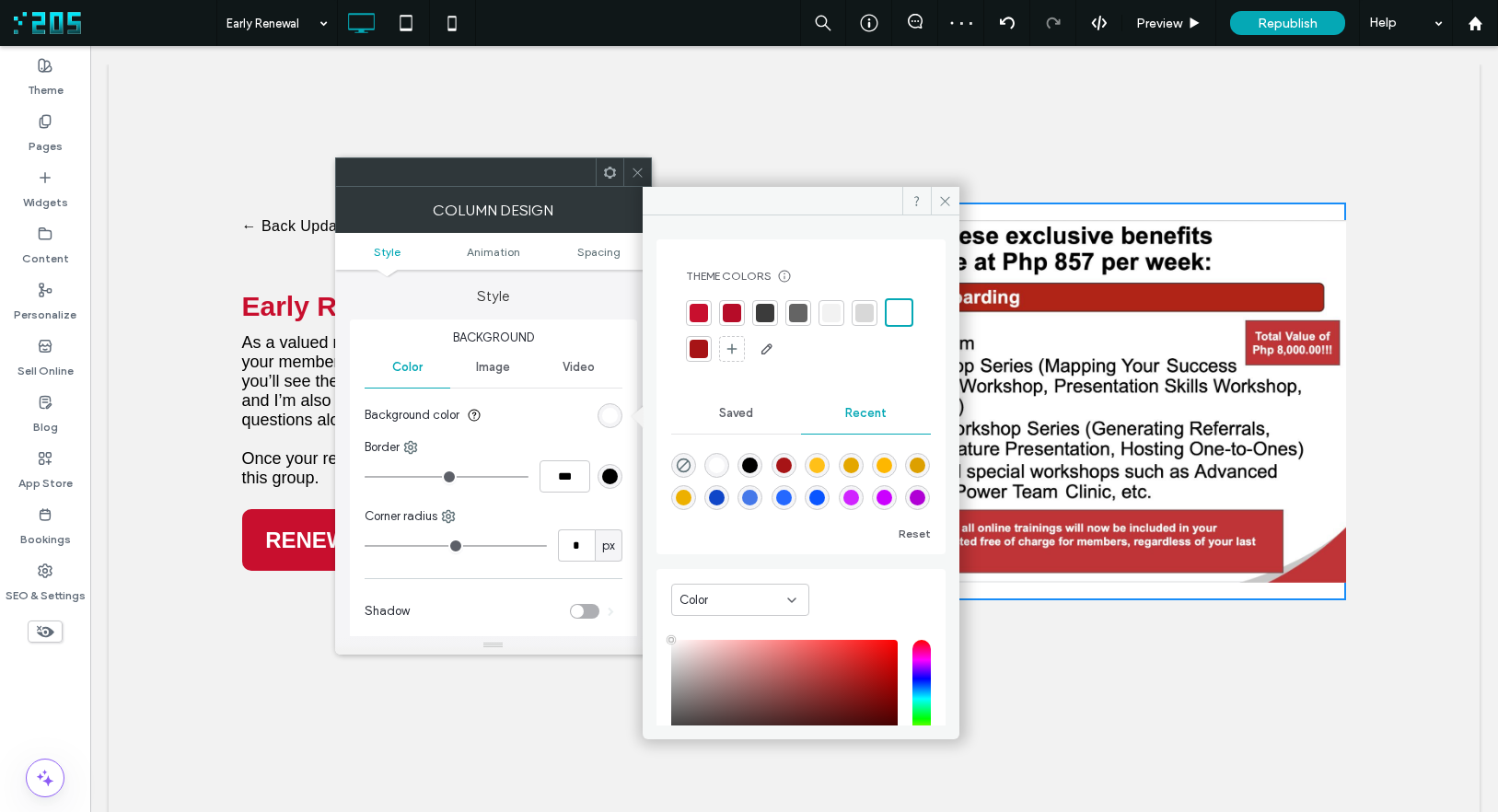
drag, startPoint x: 681, startPoint y: 461, endPoint x: 857, endPoint y: 359, distance: 203.4
click at [682, 461] on icon "rgba(0, 0, 0, 0)" at bounding box center [683, 465] width 16 height 16
type input "*******"
type input "*"
type input "**"
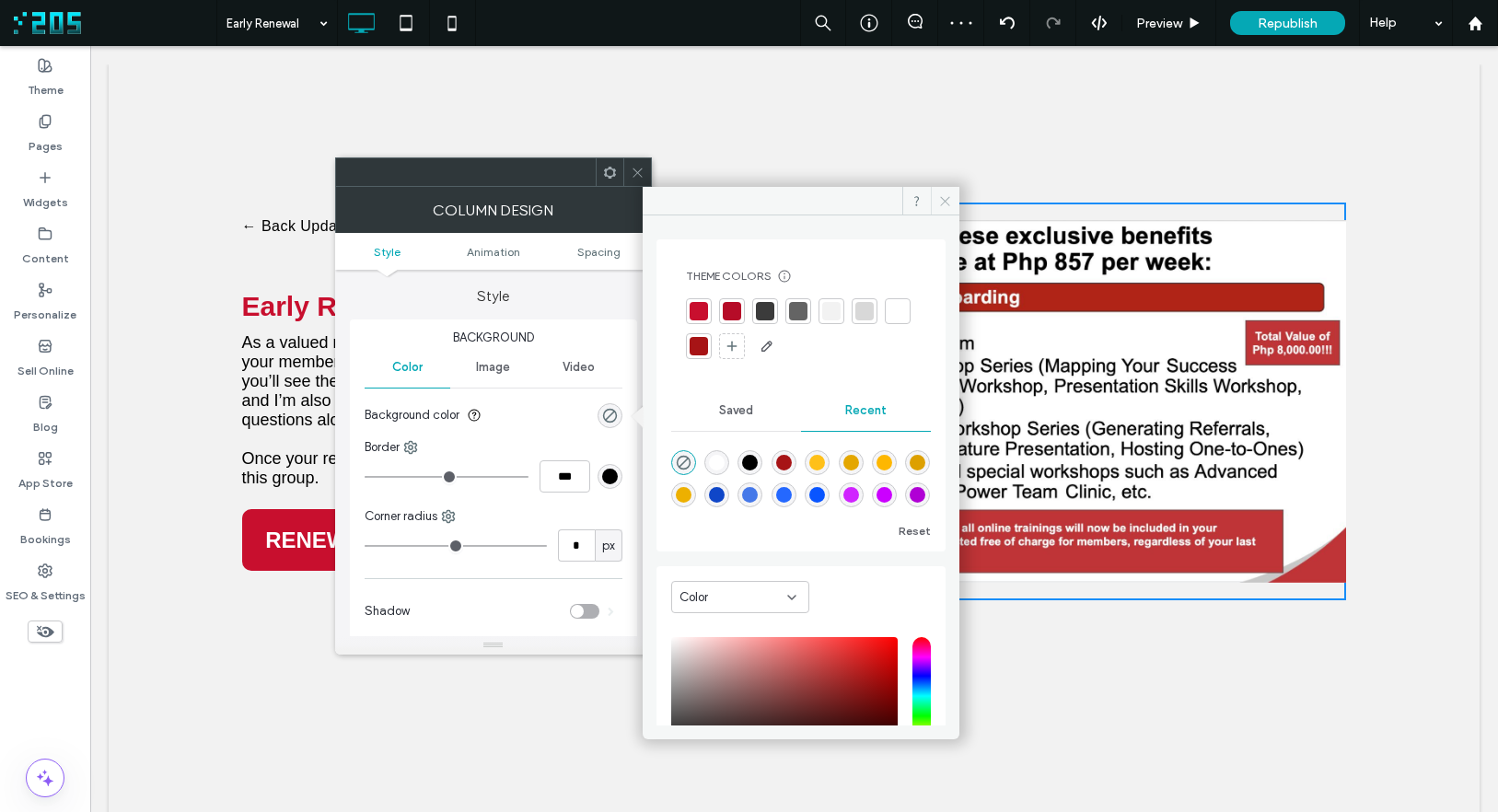
click at [948, 198] on use at bounding box center [945, 201] width 10 height 10
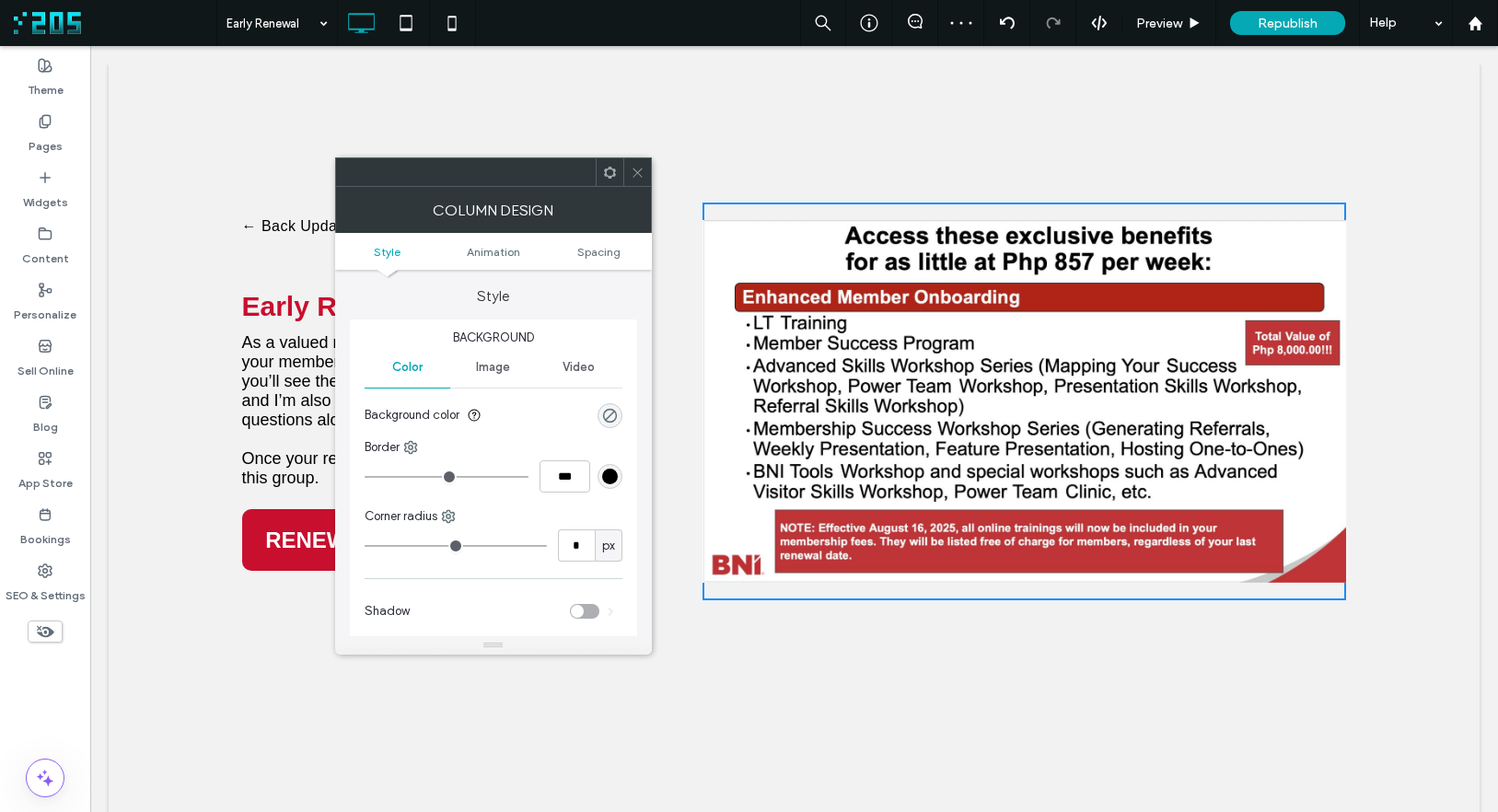
drag, startPoint x: 636, startPoint y: 168, endPoint x: 515, endPoint y: 47, distance: 171.1
click at [636, 168] on icon at bounding box center [638, 172] width 14 height 14
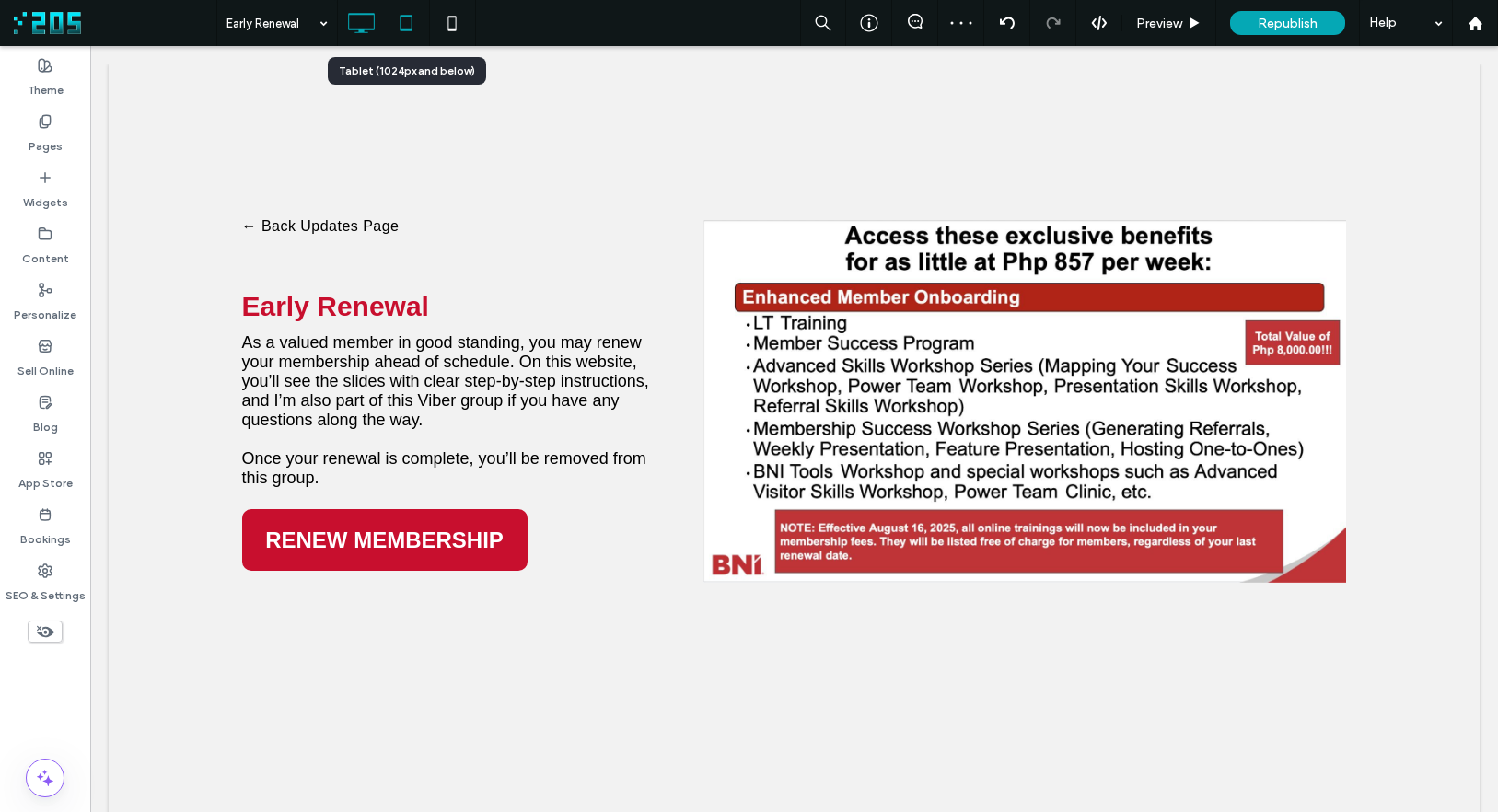
click at [402, 20] on icon at bounding box center [406, 23] width 37 height 37
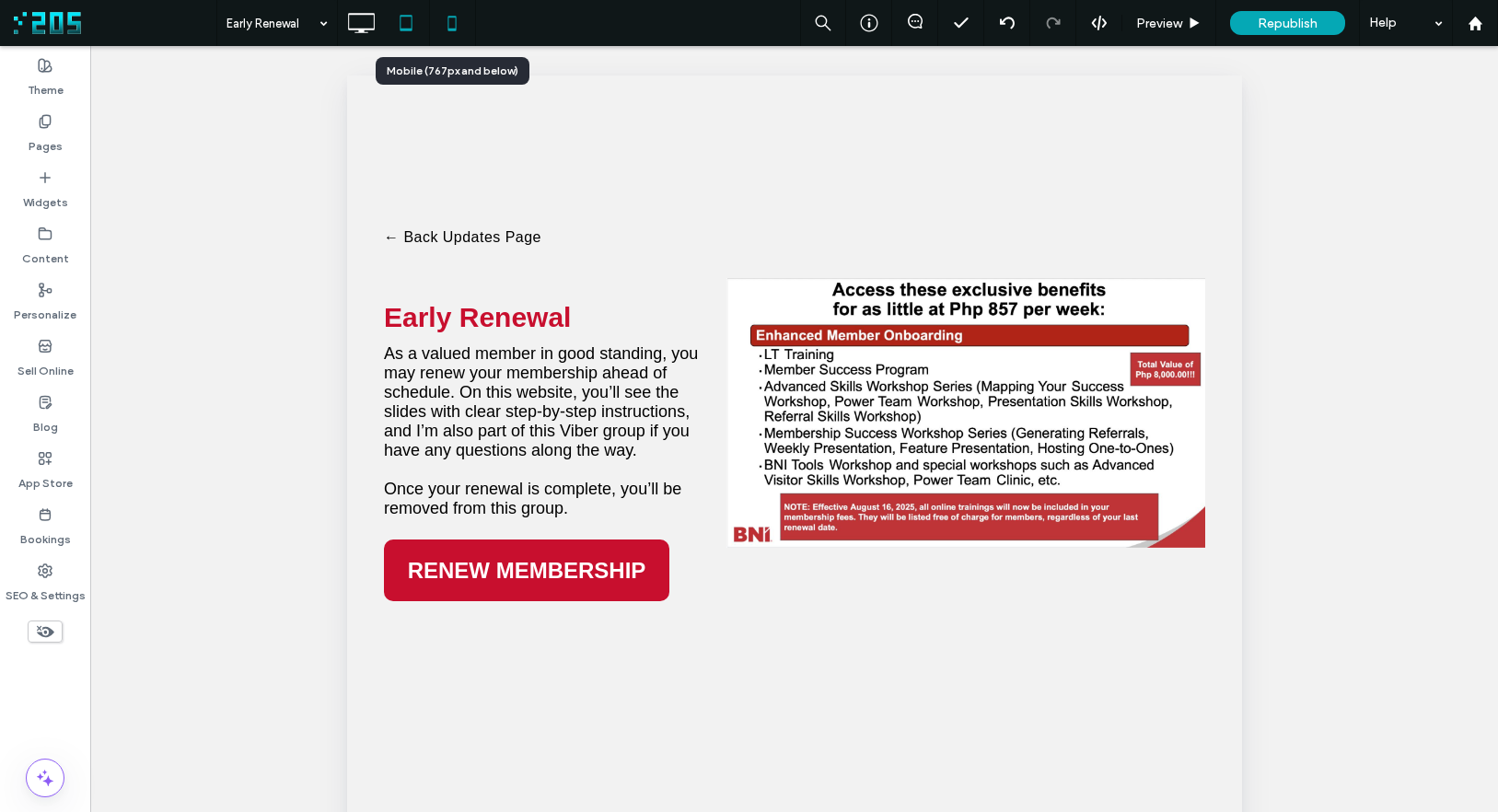
drag, startPoint x: 450, startPoint y: 22, endPoint x: 457, endPoint y: 67, distance: 45.5
click at [450, 22] on icon at bounding box center [453, 23] width 37 height 37
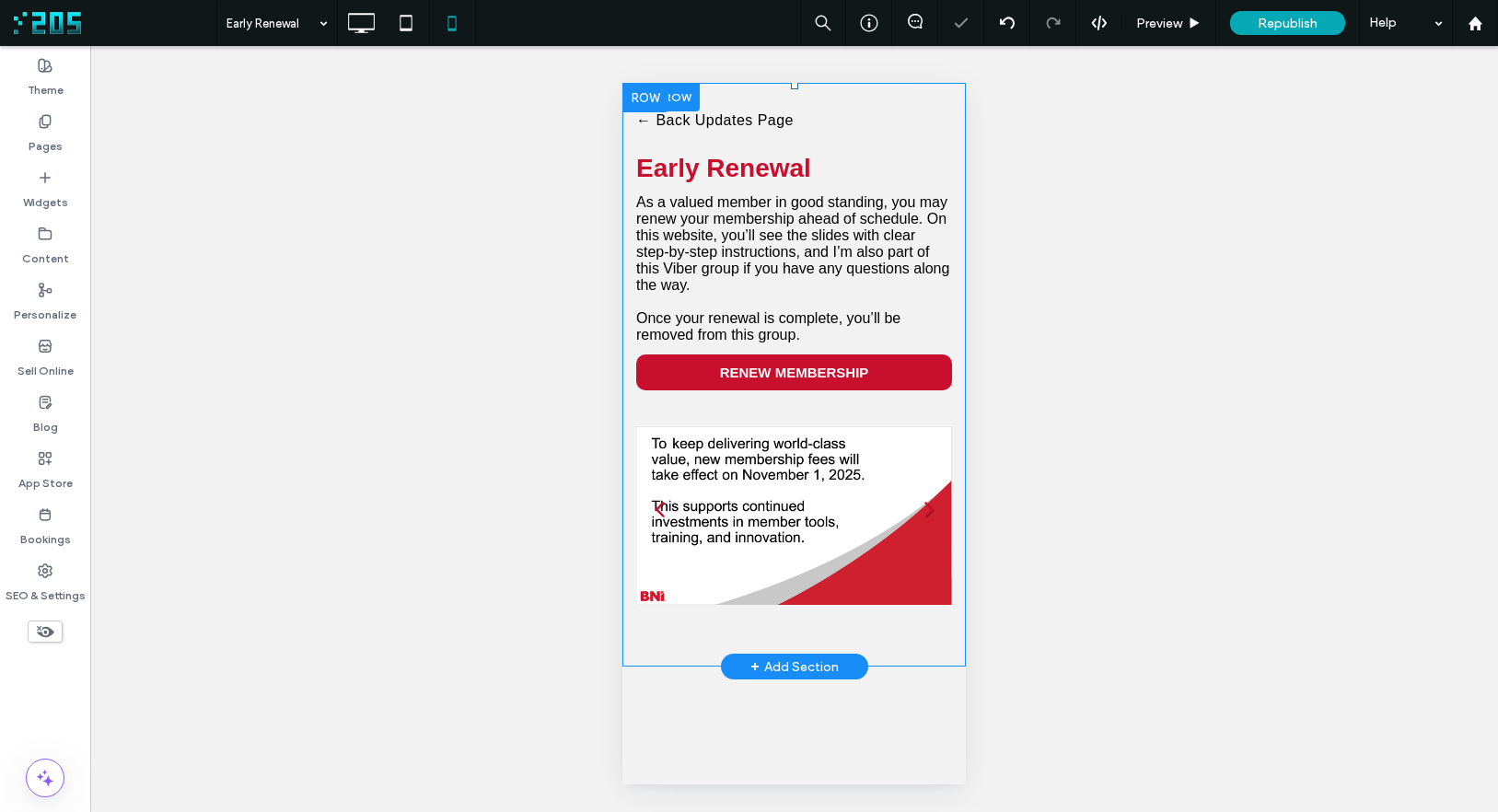
scroll to position [0, 0]
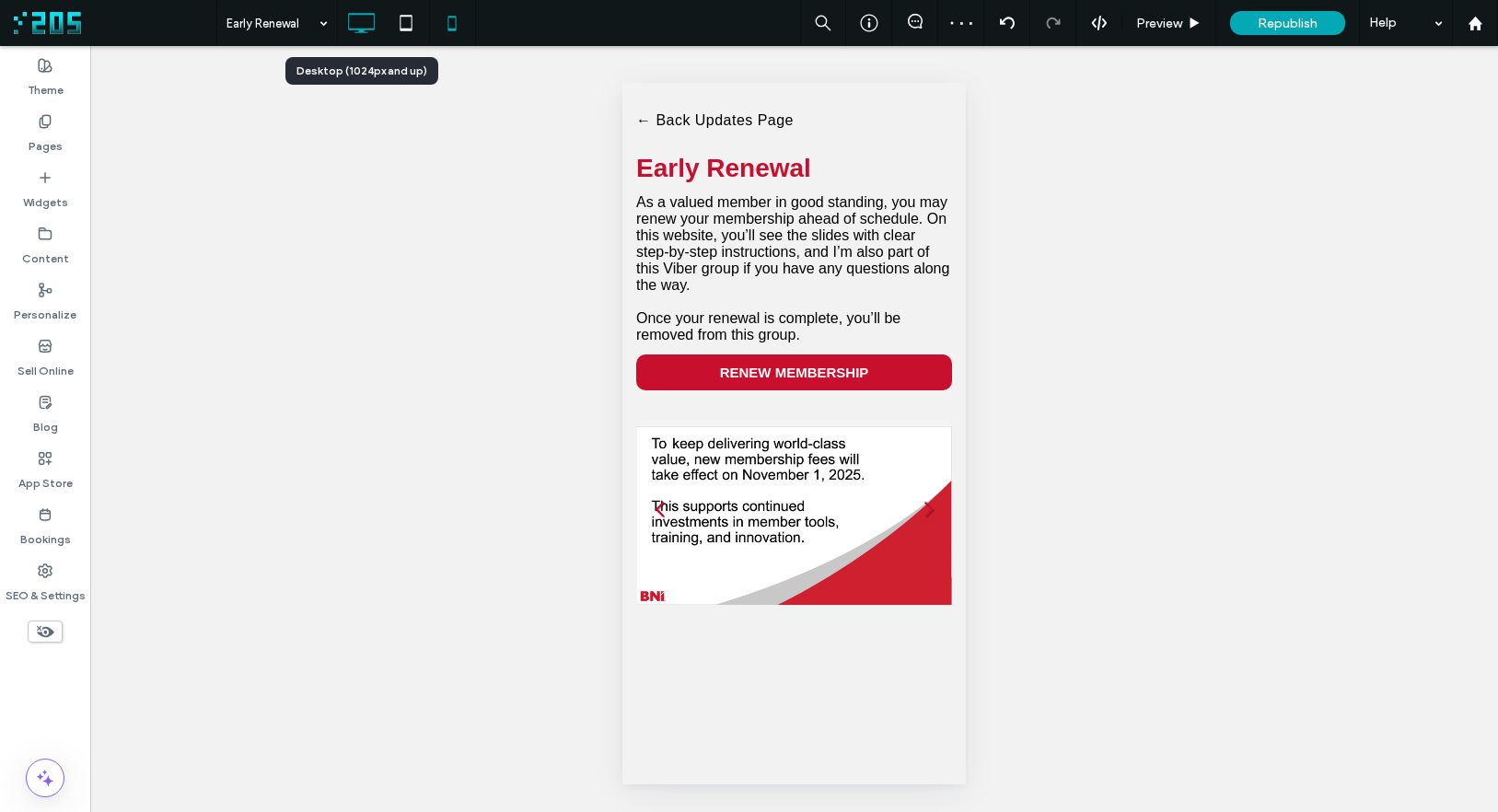
click at [345, 25] on icon at bounding box center [360, 23] width 37 height 37
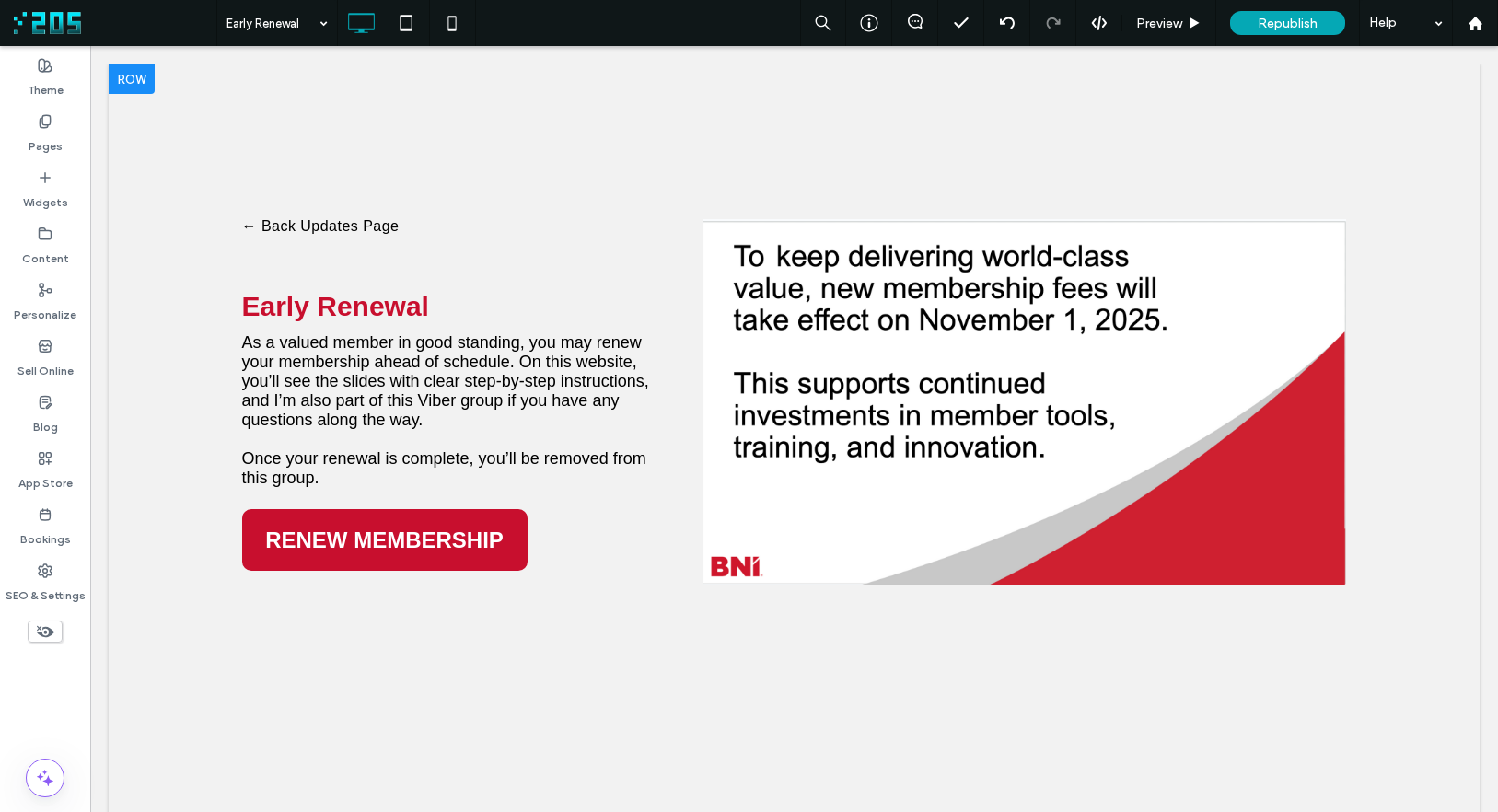
click at [137, 80] on div at bounding box center [132, 79] width 47 height 29
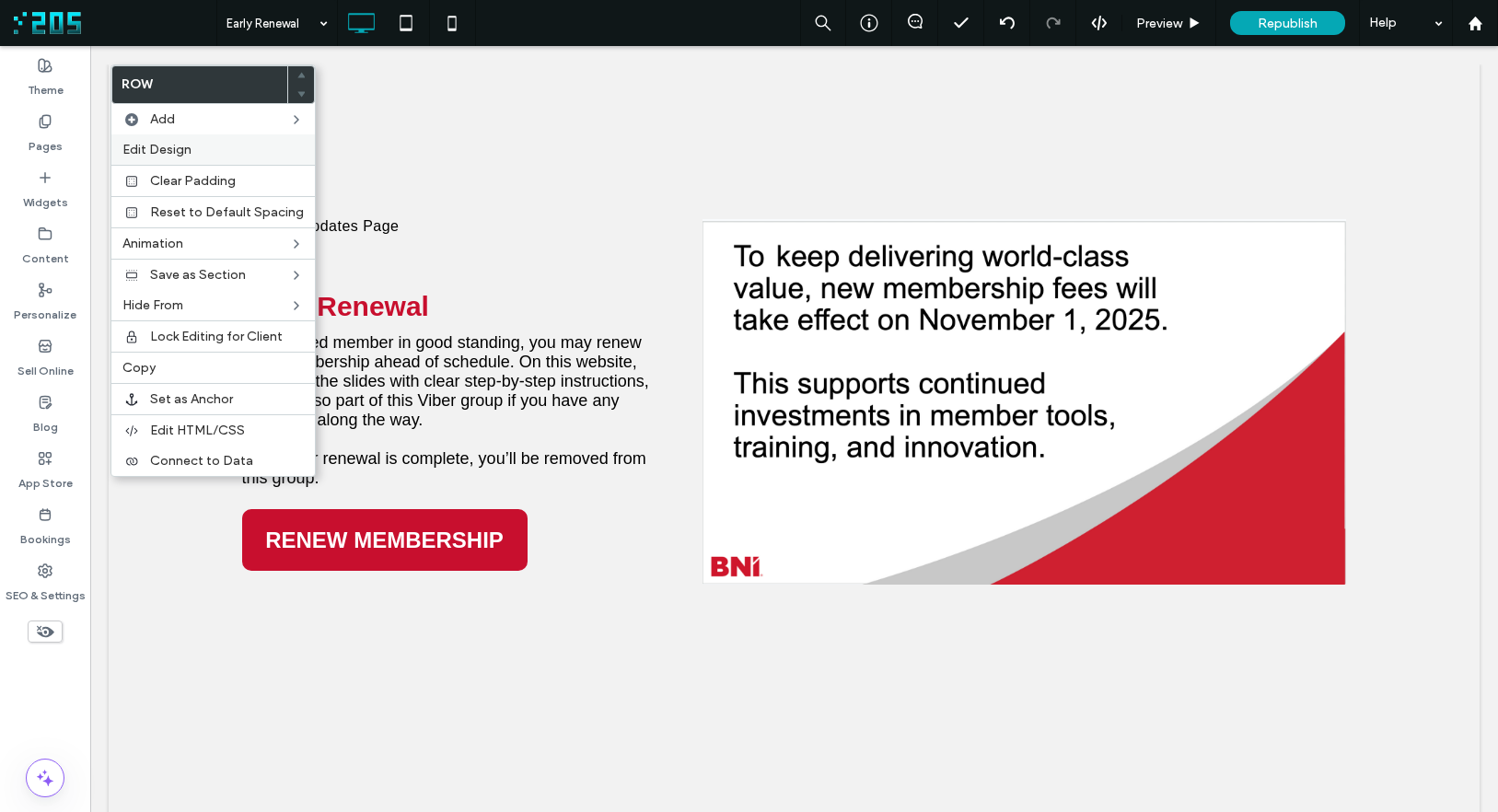
click at [182, 141] on span "Edit Design" at bounding box center [156, 149] width 69 height 16
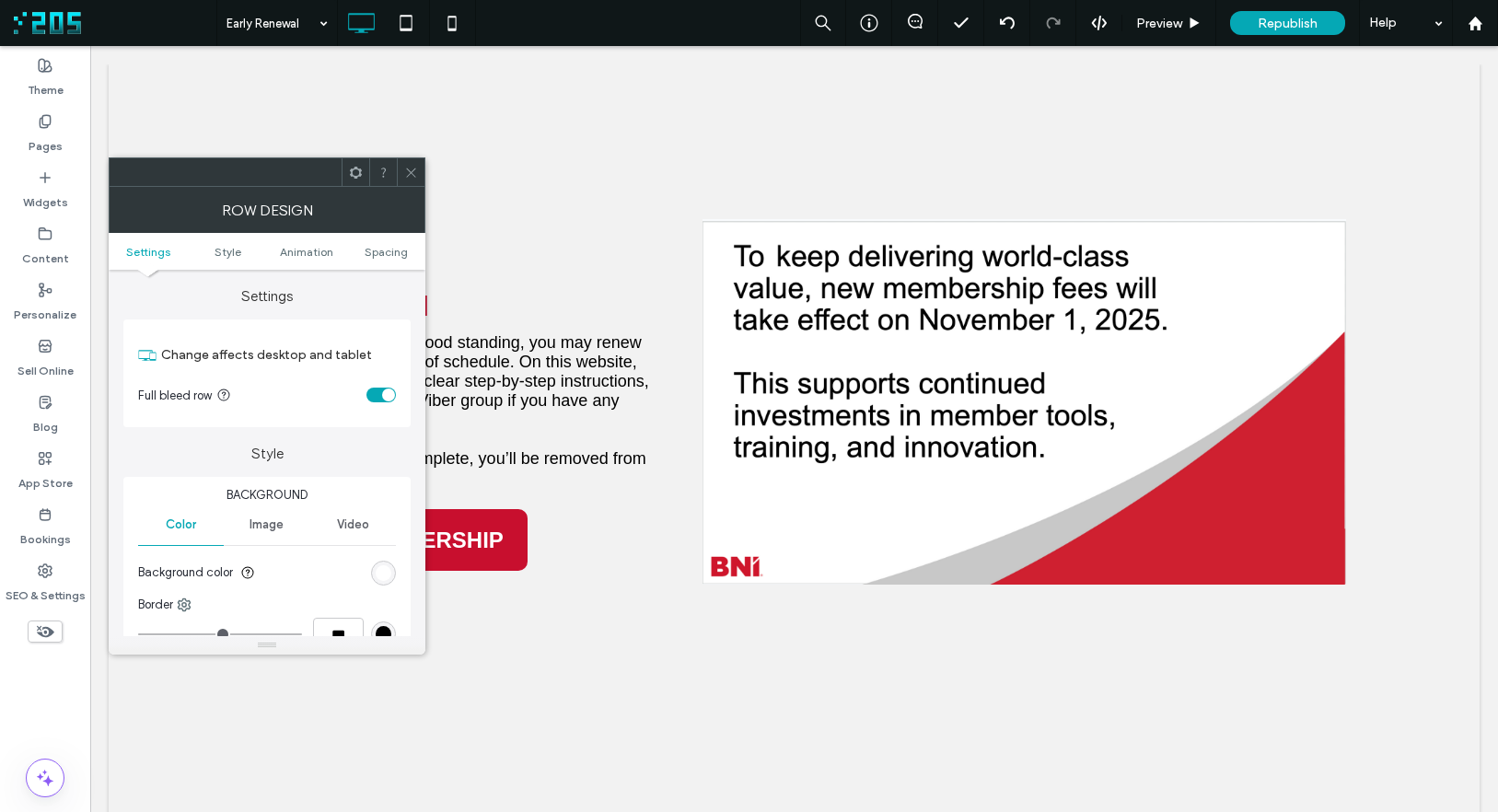
scroll to position [32, 0]
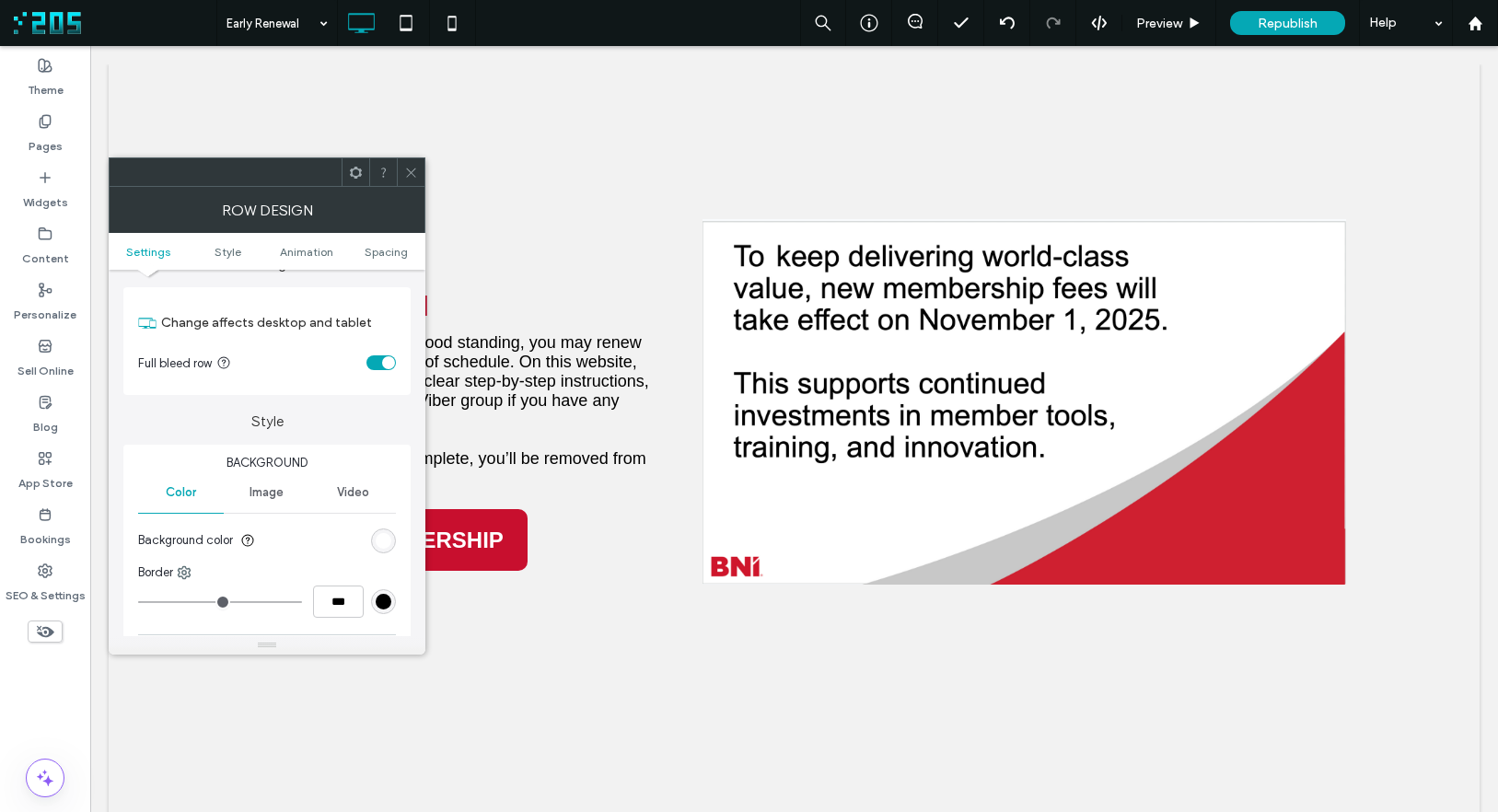
click at [412, 175] on icon at bounding box center [411, 172] width 14 height 14
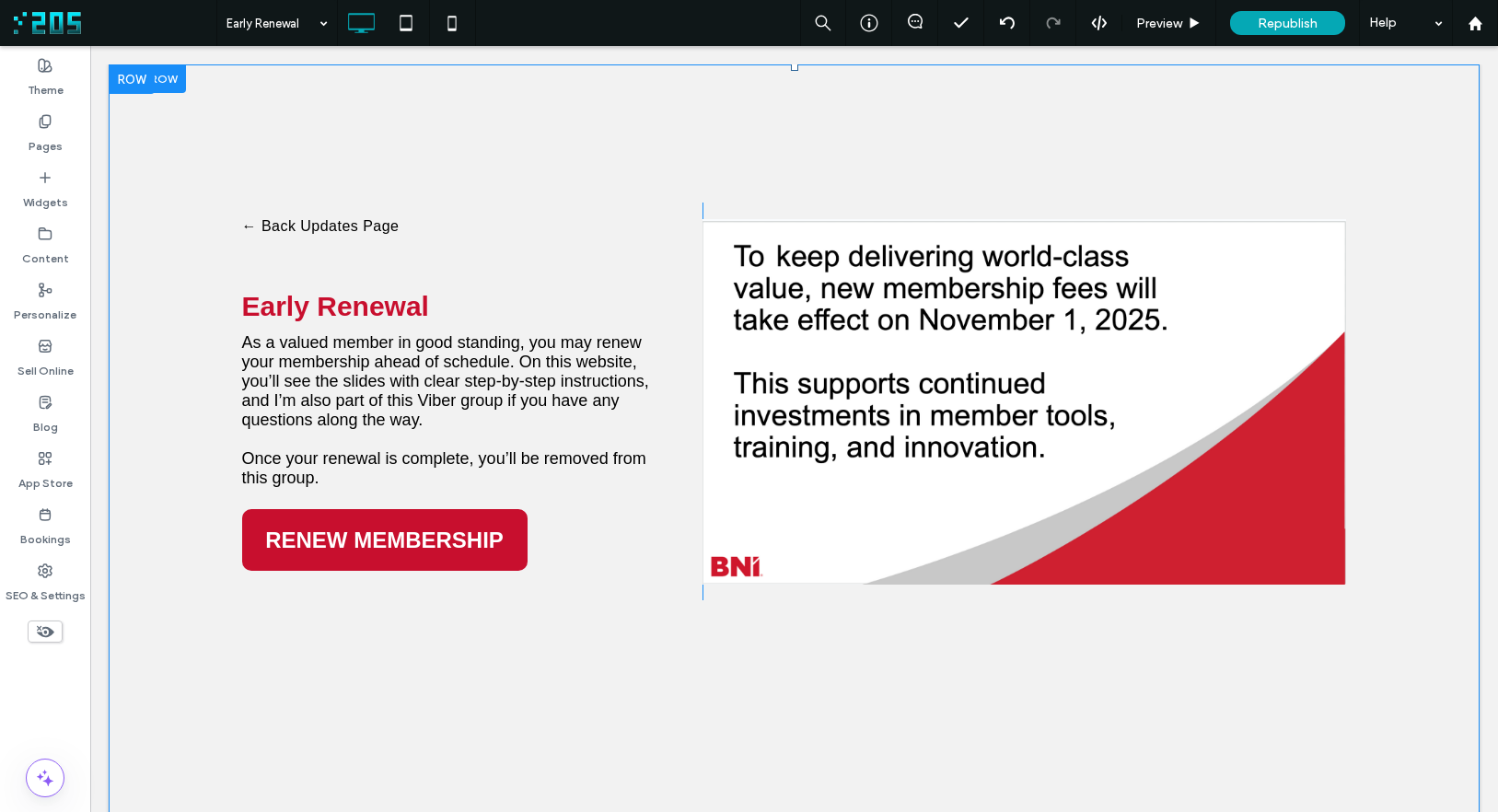
click at [175, 75] on div at bounding box center [147, 78] width 78 height 28
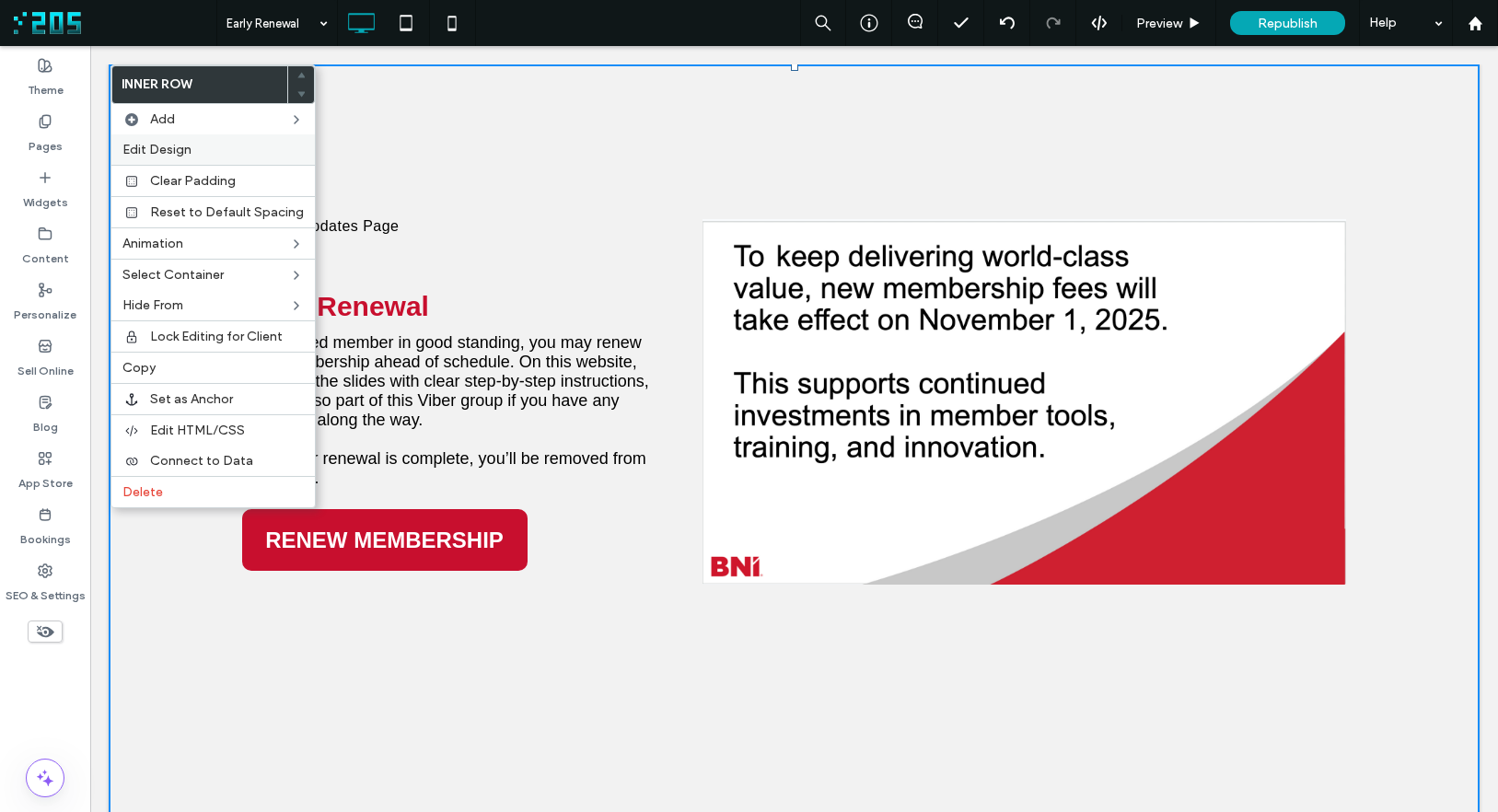
click at [205, 147] on label "Edit Design" at bounding box center [212, 149] width 181 height 16
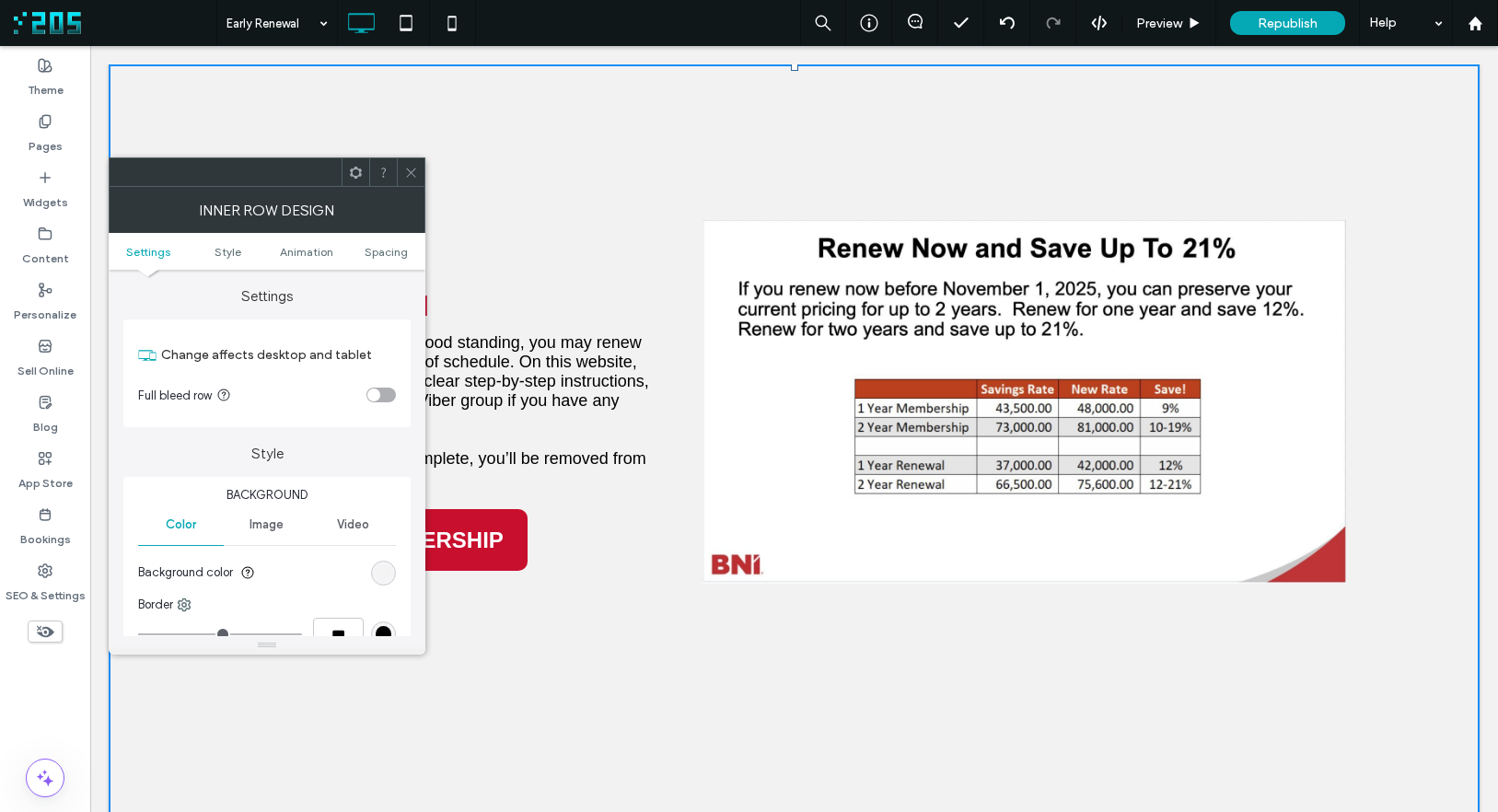
click at [387, 575] on div "rgb(242, 242, 242)" at bounding box center [384, 573] width 16 height 16
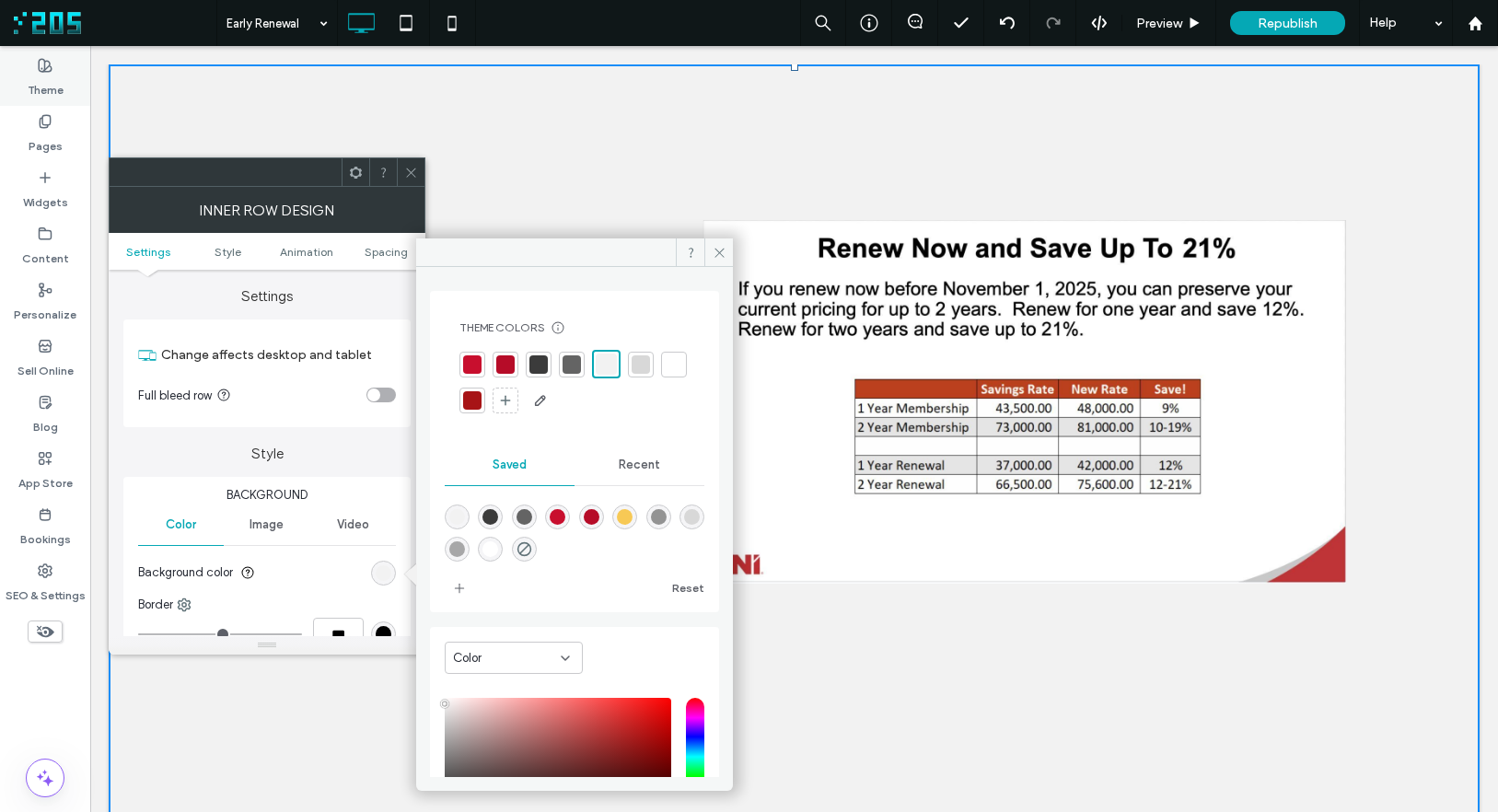
click at [54, 77] on label "Theme" at bounding box center [46, 85] width 36 height 26
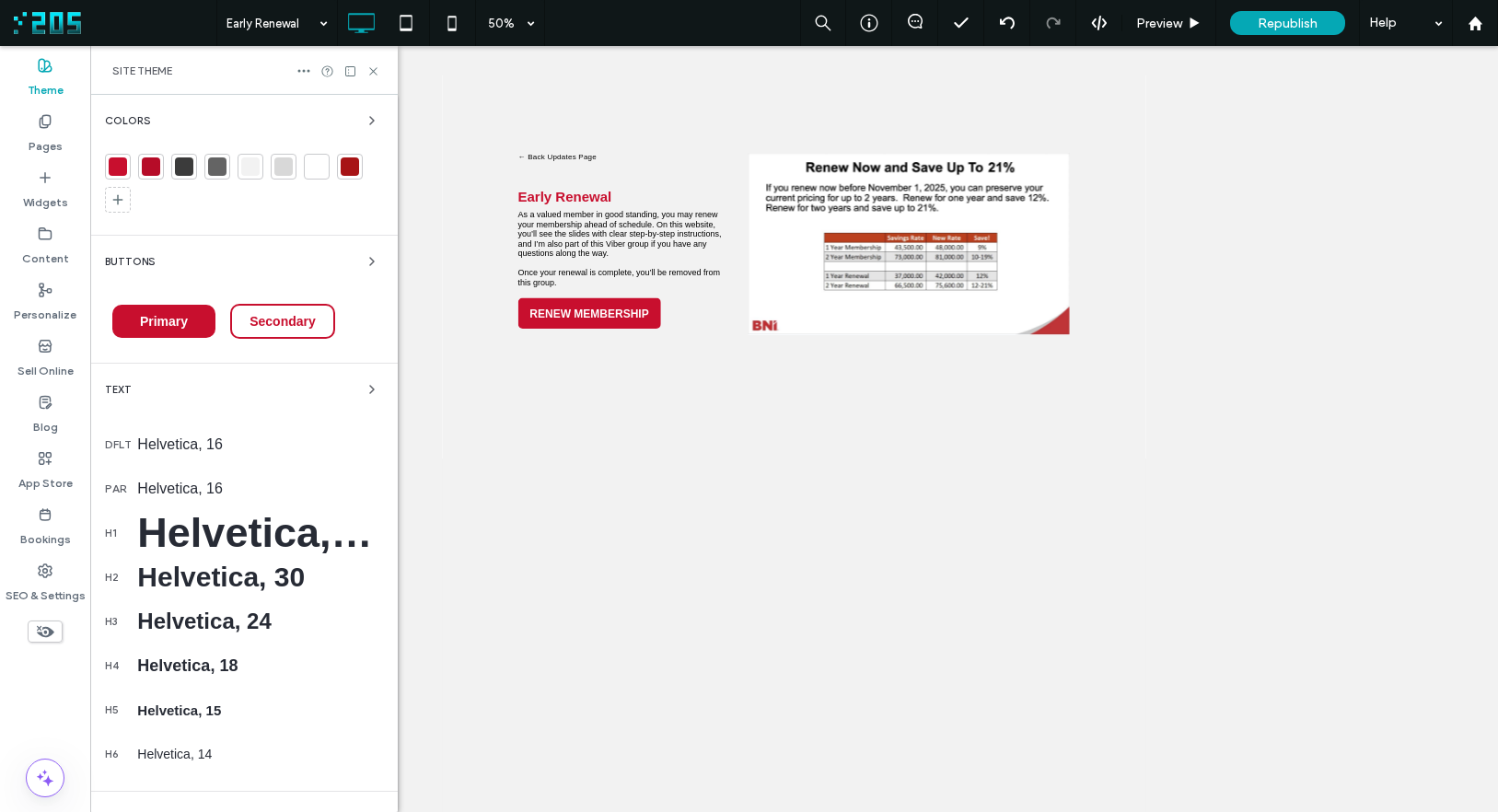
scroll to position [190, 0]
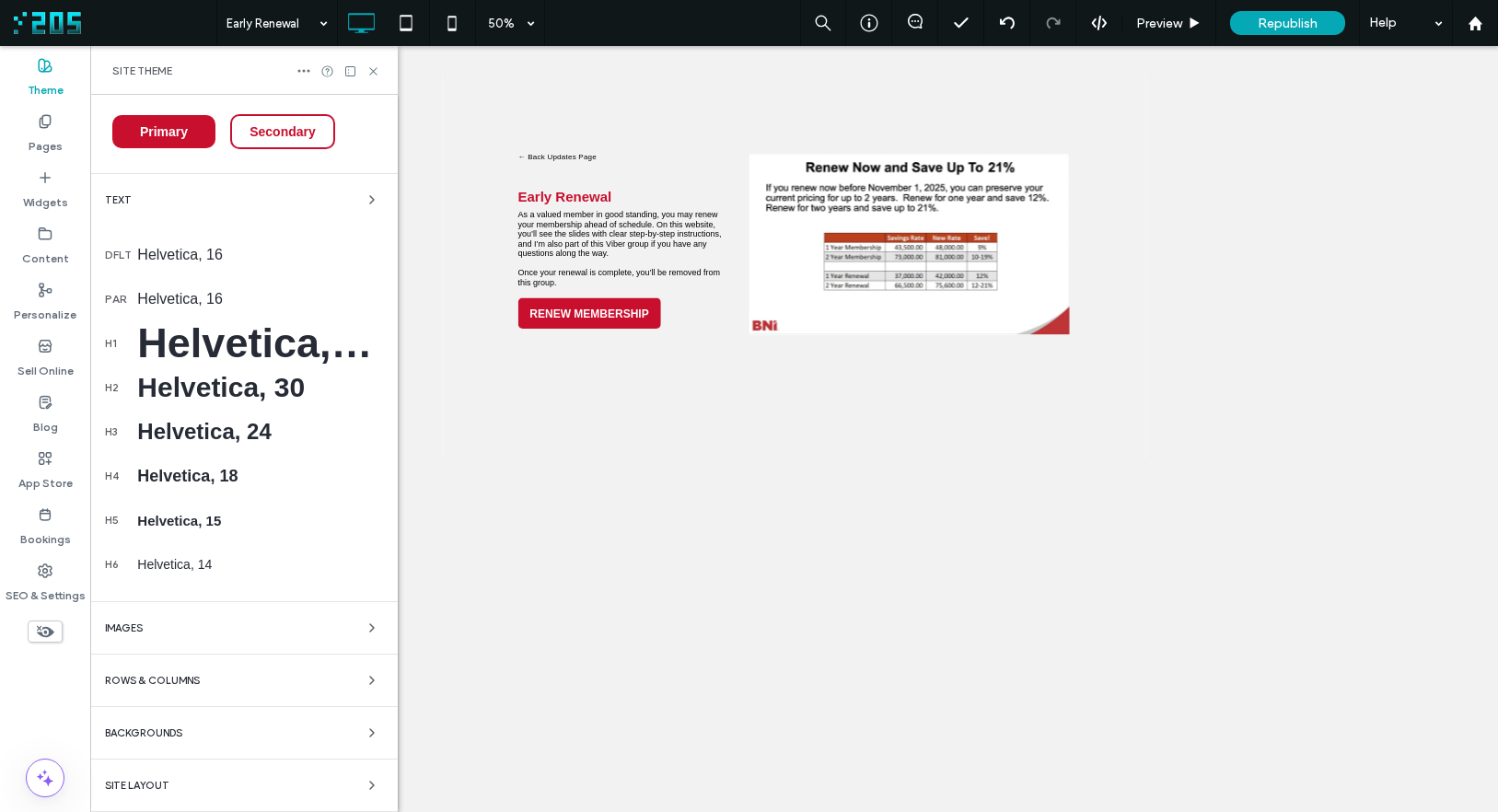
click at [318, 734] on div "Backgrounds" at bounding box center [243, 733] width 278 height 22
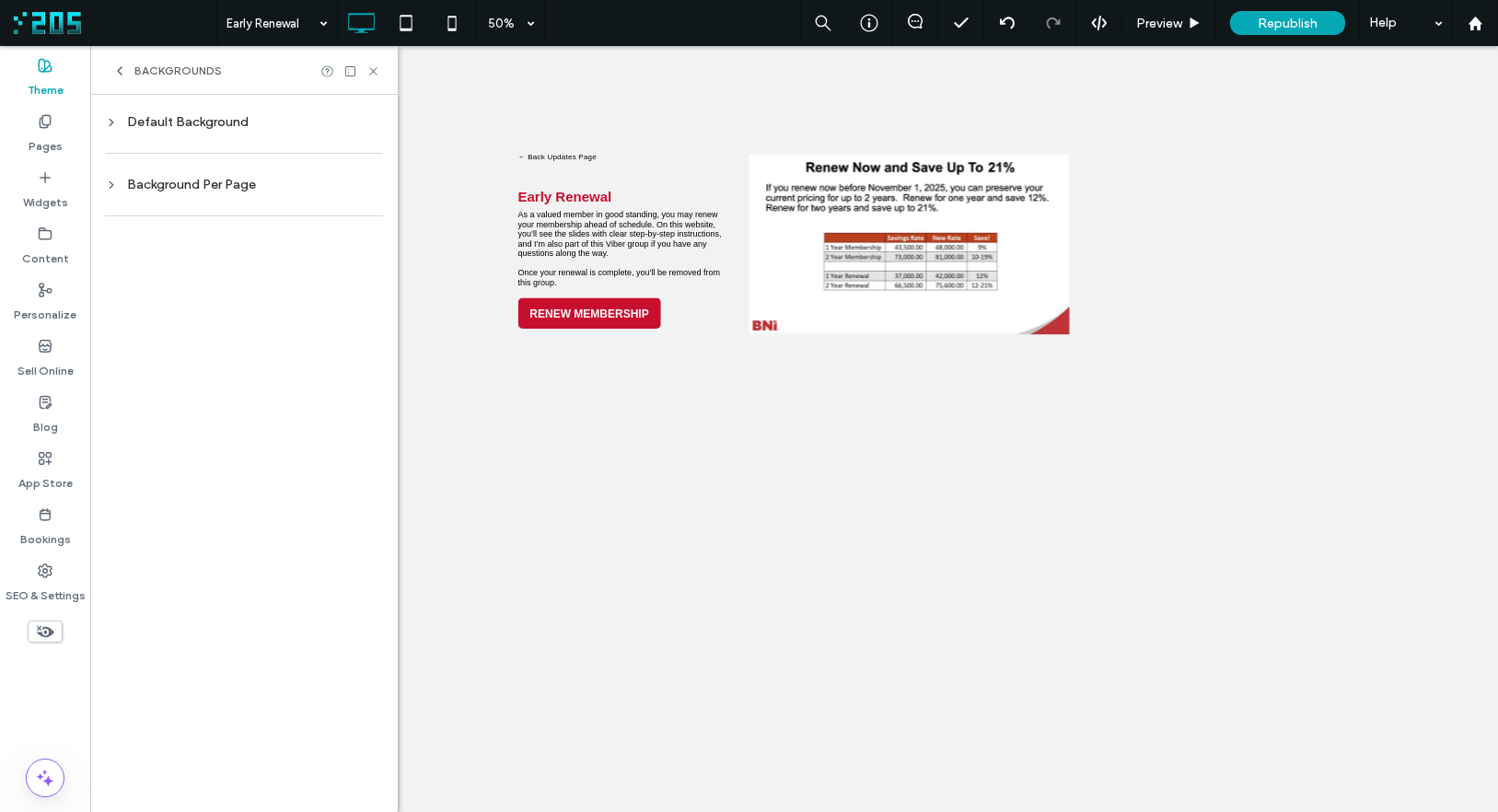
scroll to position [0, 0]
click at [189, 179] on div "Background Per Page" at bounding box center [243, 184] width 278 height 16
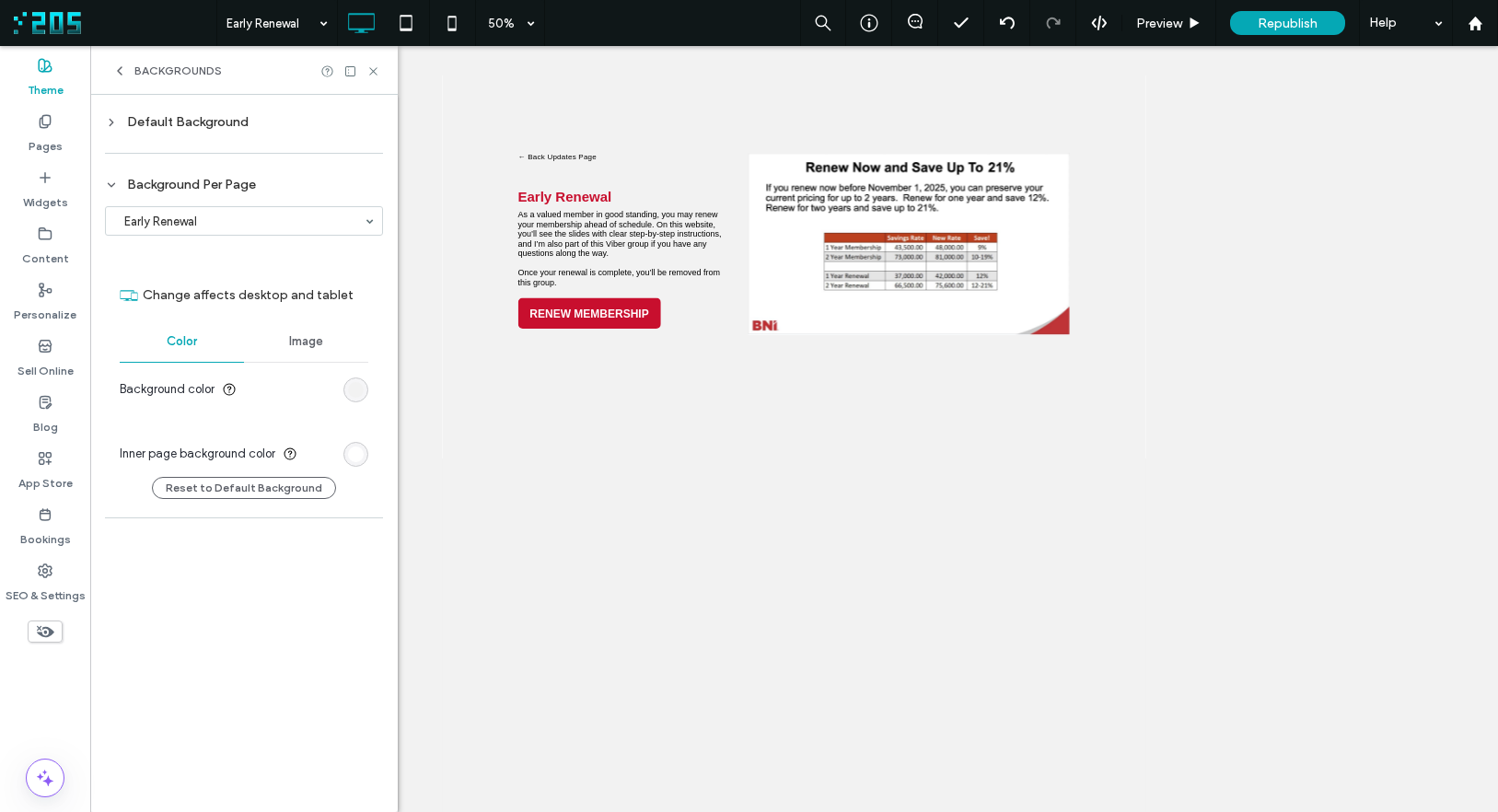
click at [364, 388] on div "rgb(242, 242, 242)" at bounding box center [356, 390] width 25 height 25
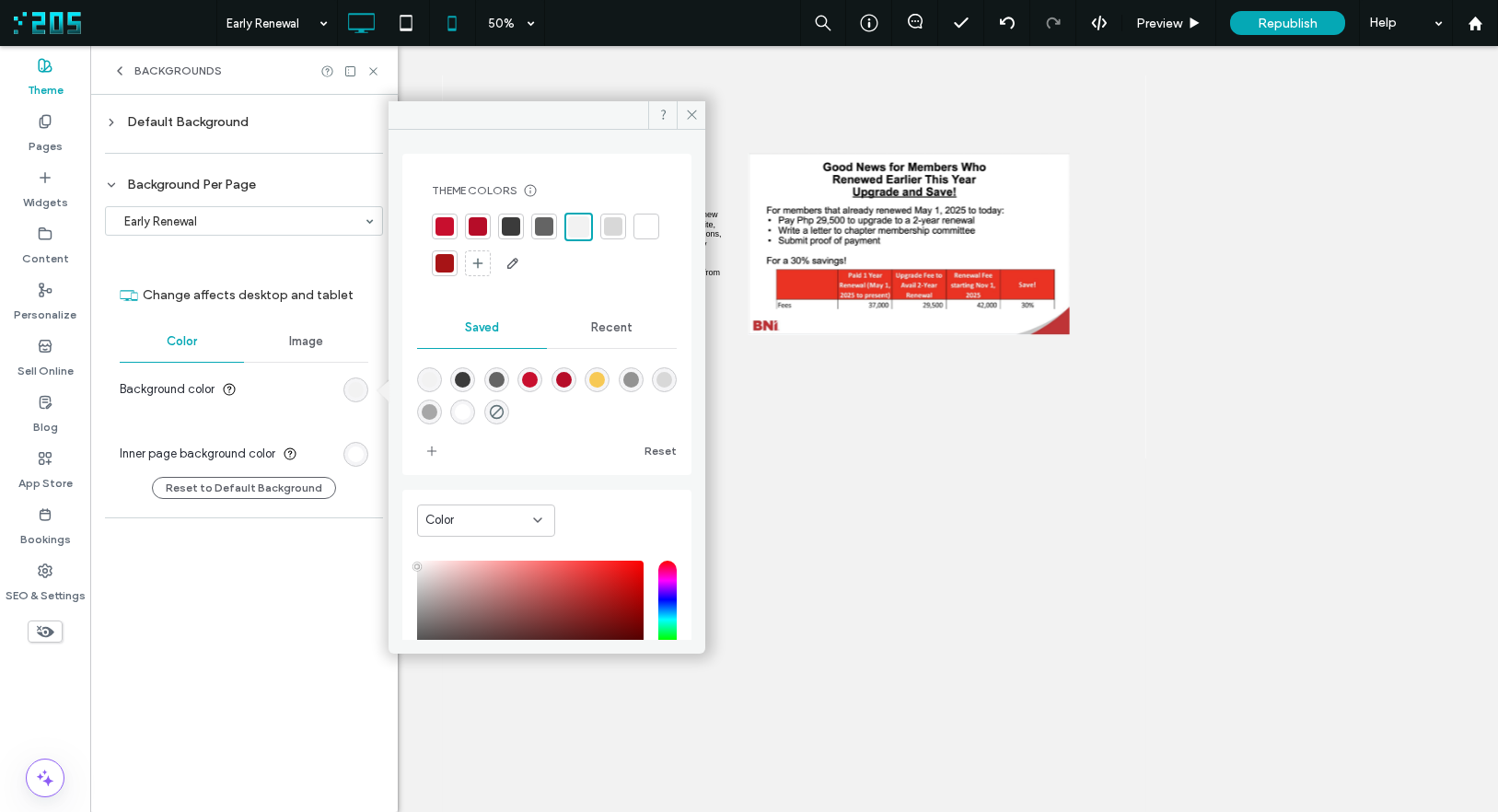
drag, startPoint x: 689, startPoint y: 117, endPoint x: 434, endPoint y: 35, distance: 267.9
click at [689, 117] on icon at bounding box center [692, 114] width 14 height 14
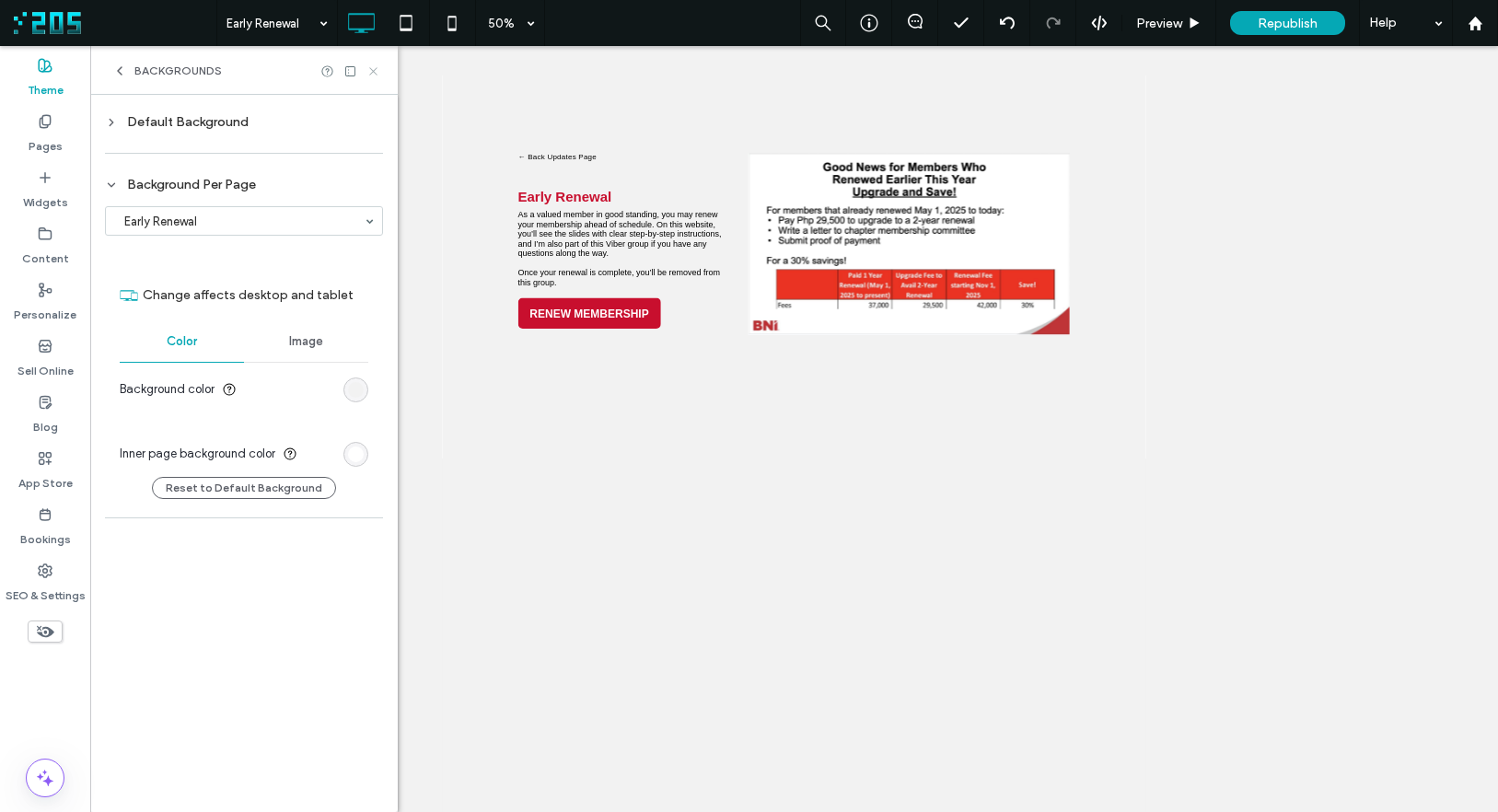
click at [376, 67] on icon at bounding box center [373, 72] width 14 height 14
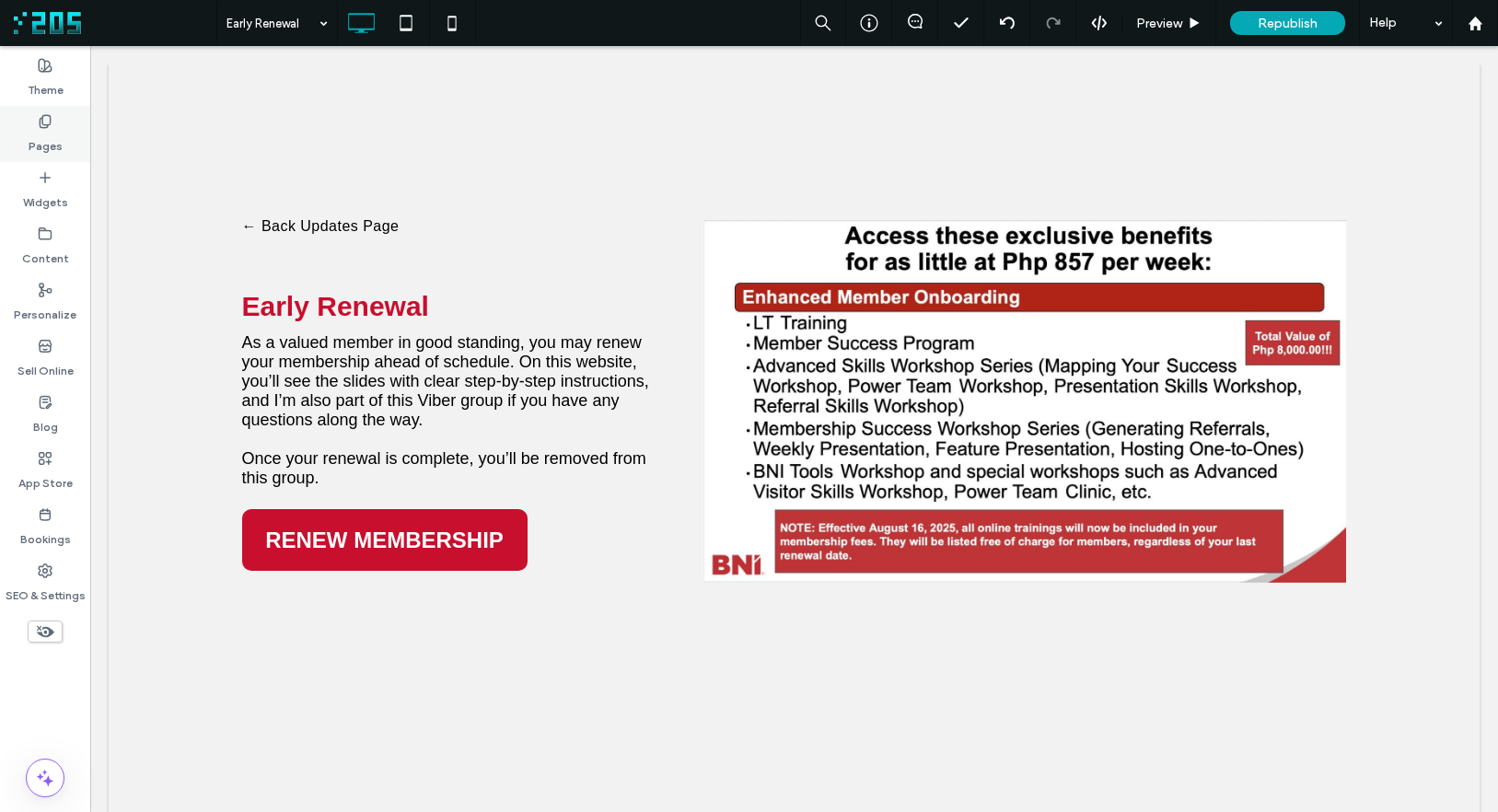
click at [45, 145] on label "Pages" at bounding box center [45, 141] width 34 height 26
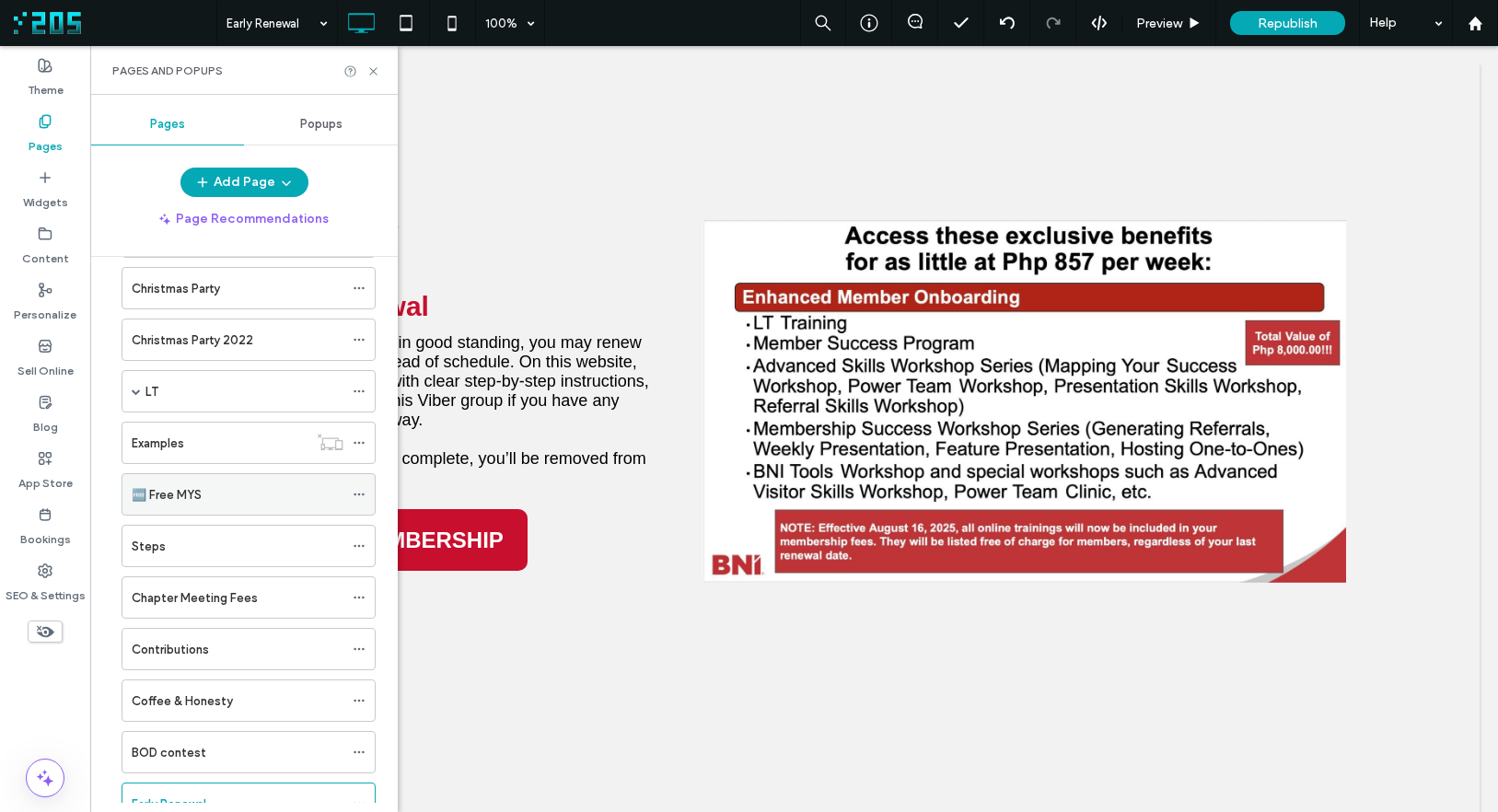
scroll to position [1533, 0]
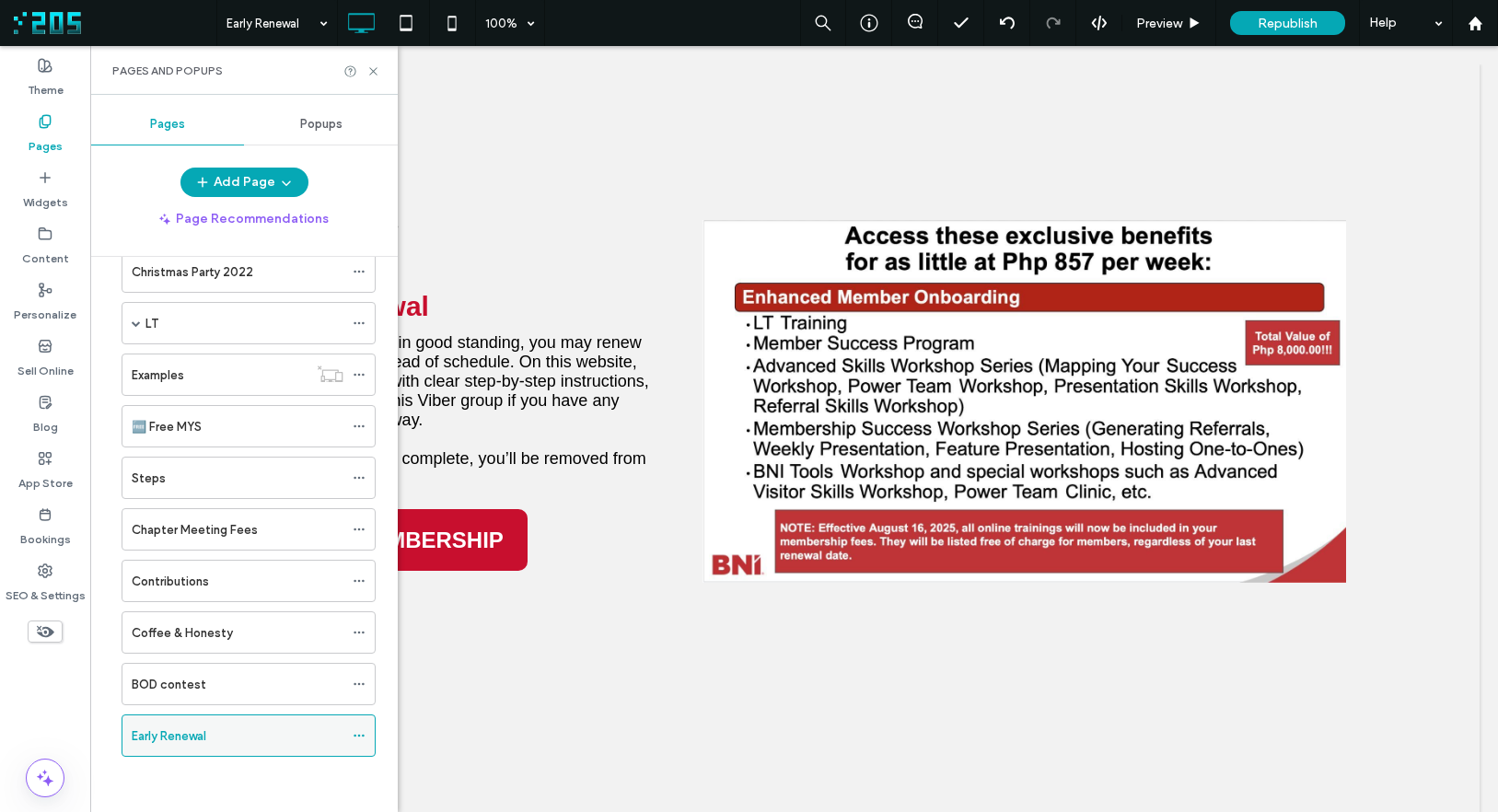
click at [357, 734] on icon at bounding box center [359, 734] width 13 height 13
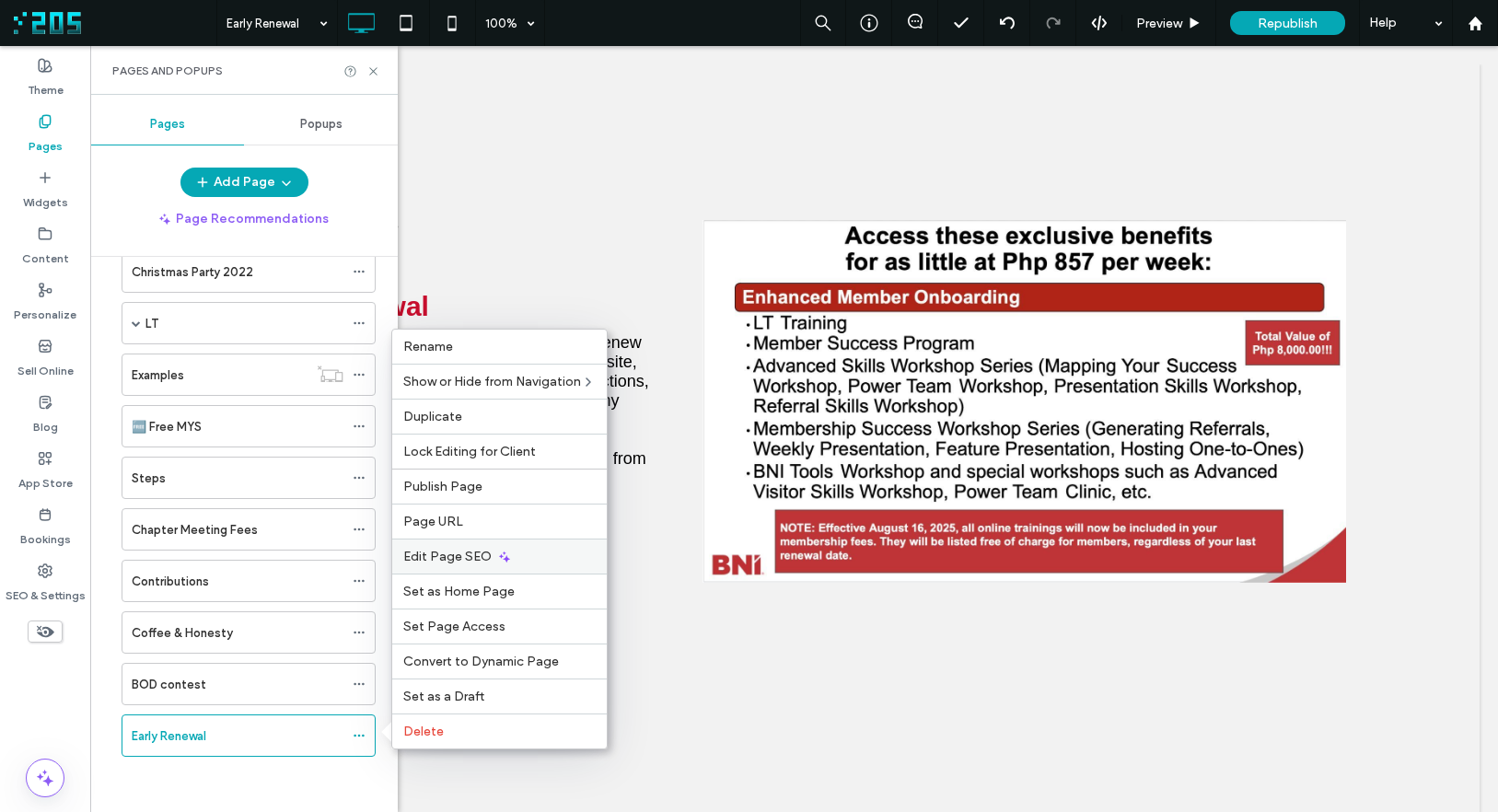
click at [481, 570] on div "Edit Page SEO" at bounding box center [499, 556] width 214 height 35
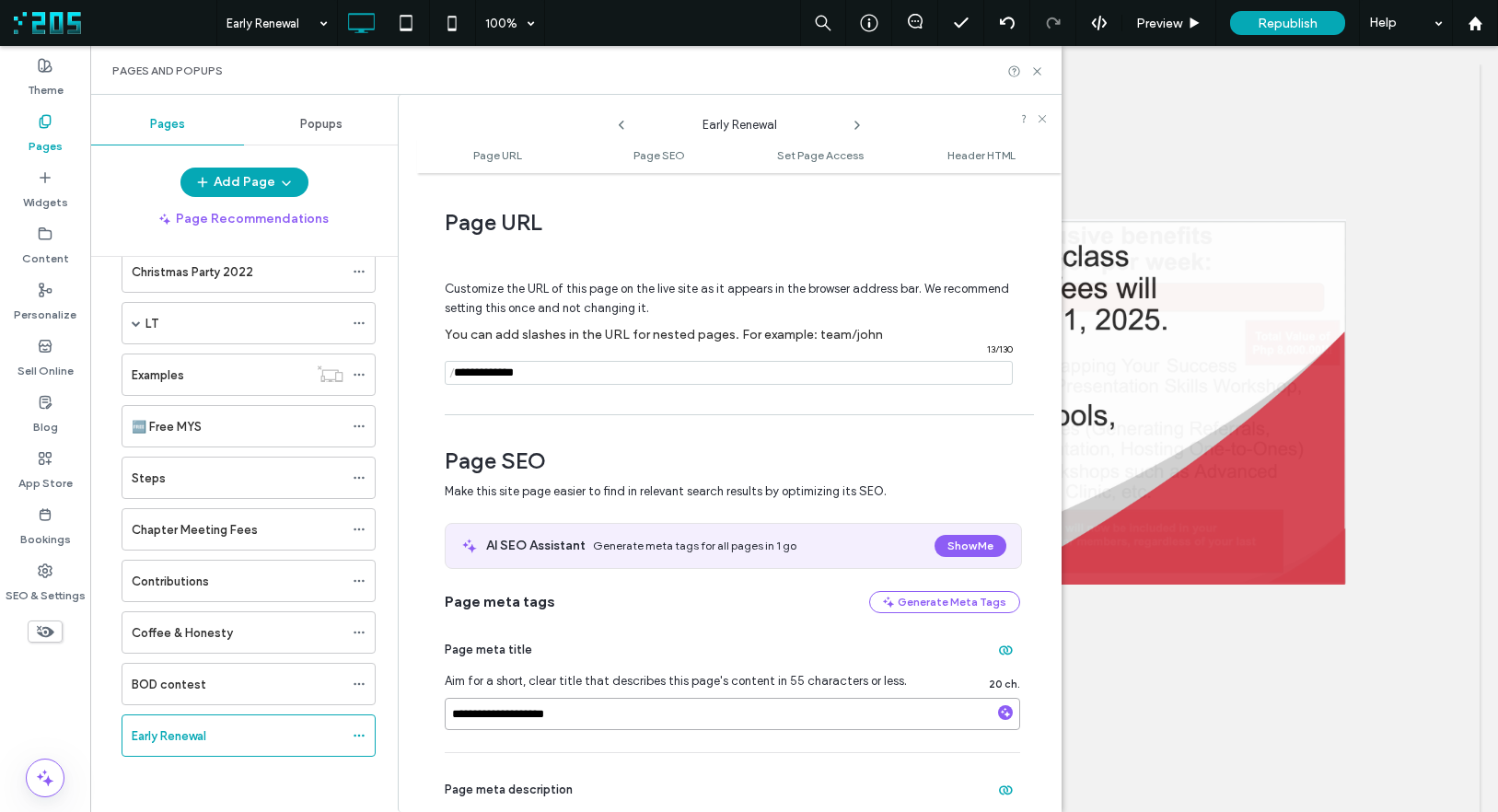
click at [550, 703] on input "**********" at bounding box center [733, 713] width 576 height 32
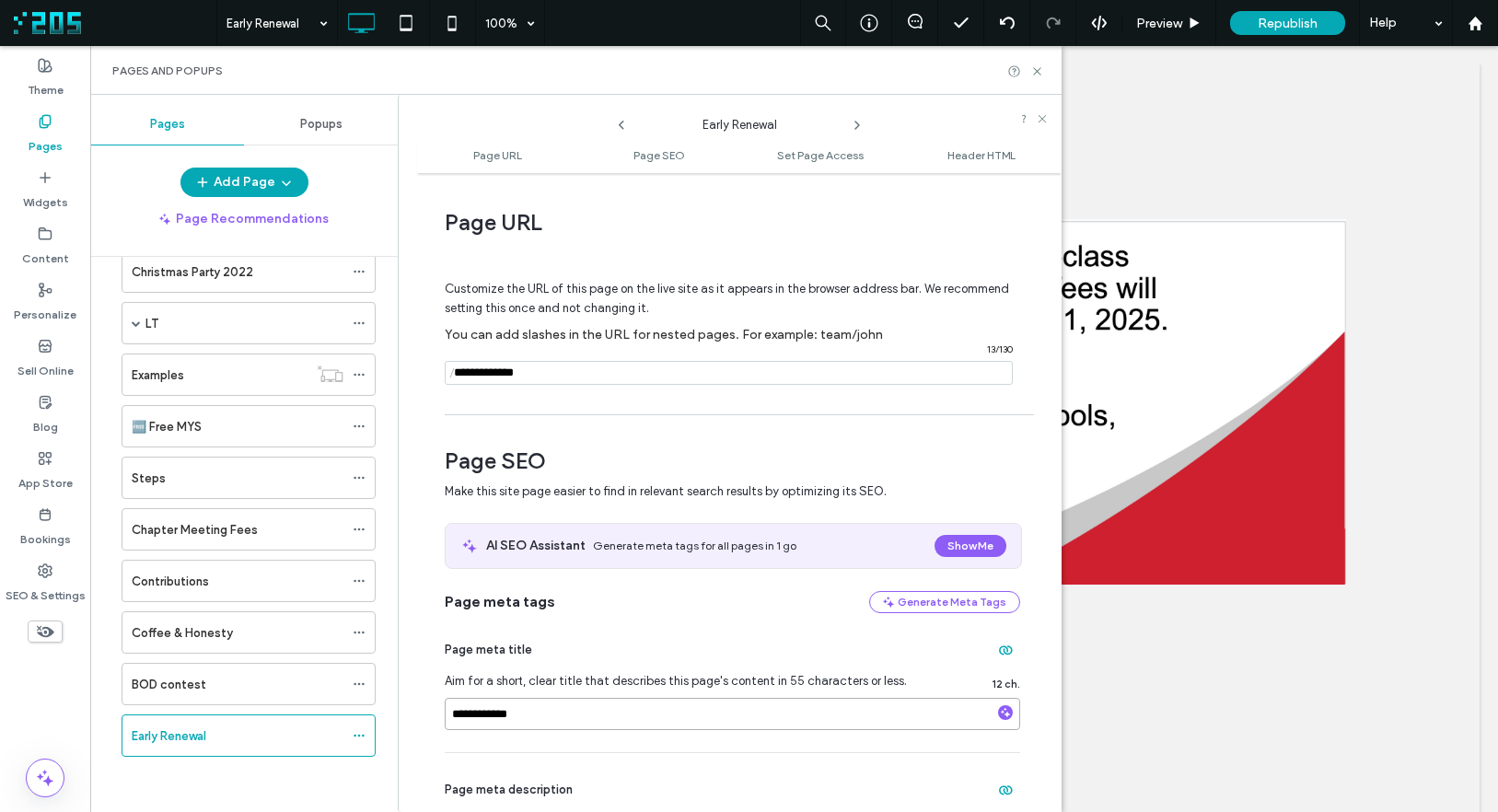
click at [503, 715] on input "**********" at bounding box center [733, 713] width 576 height 32
type input "**********"
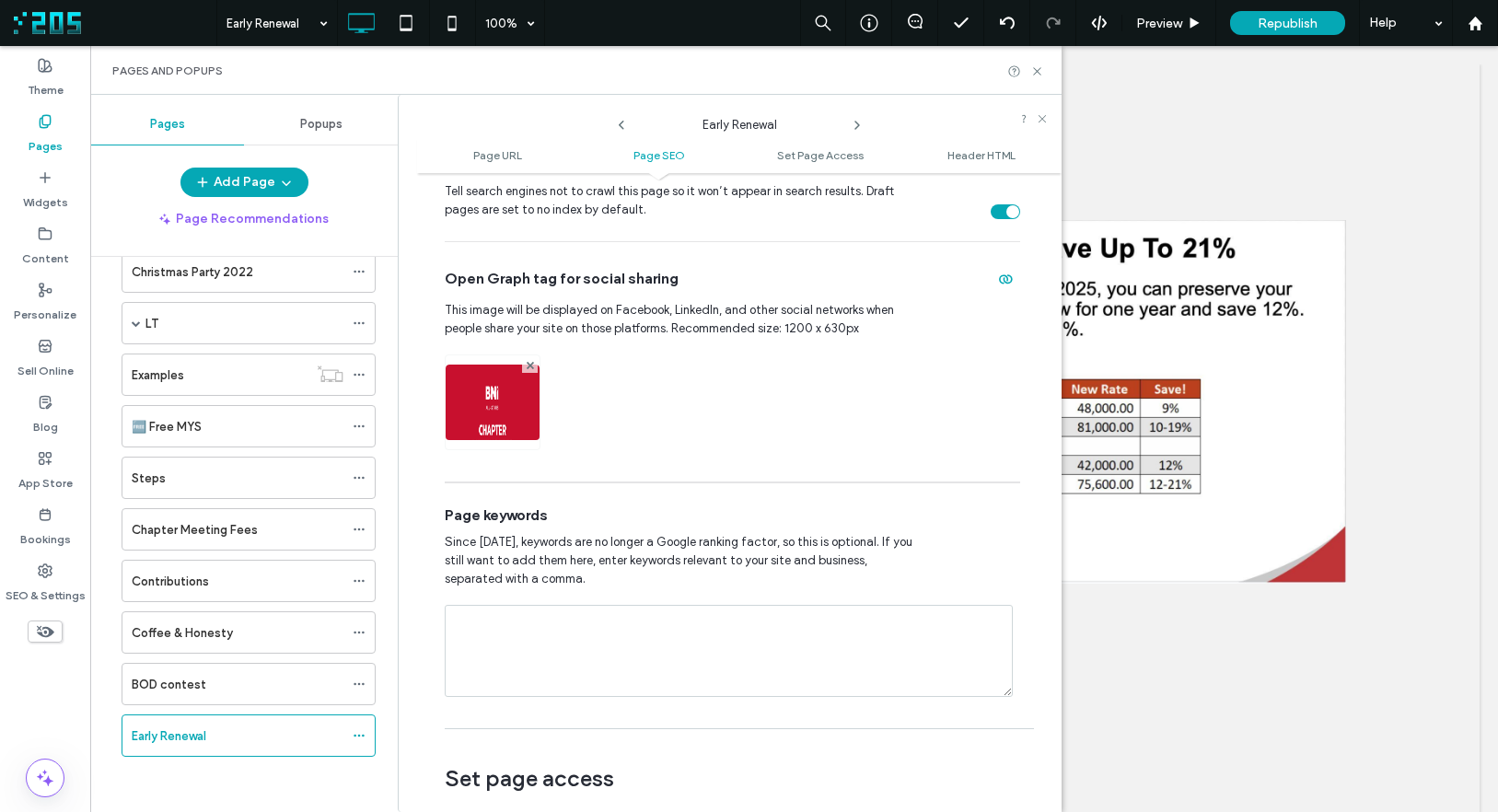
scroll to position [827, 0]
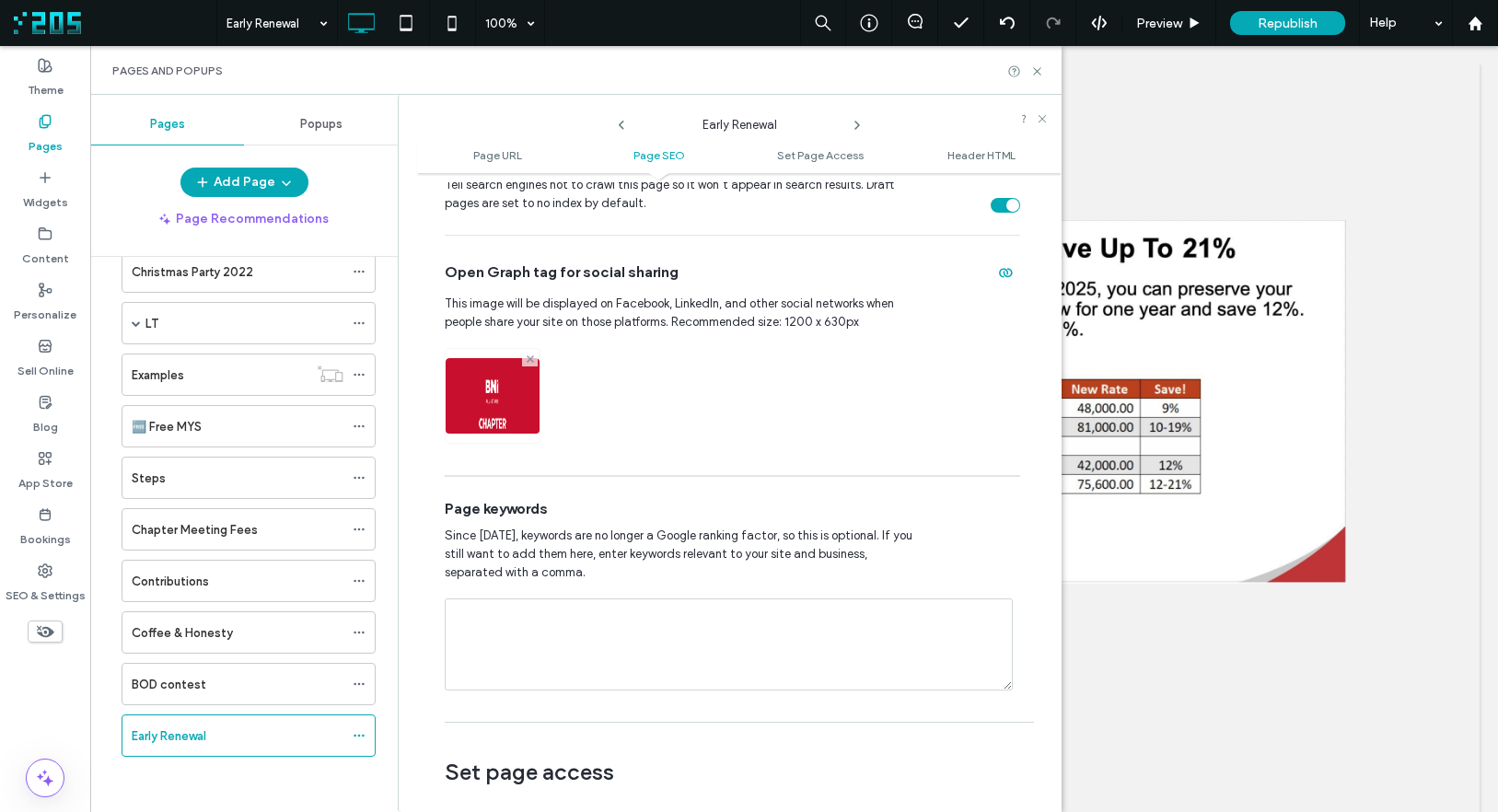
click at [526, 353] on span at bounding box center [530, 359] width 8 height 16
click at [508, 397] on div "Image" at bounding box center [491, 403] width 37 height 16
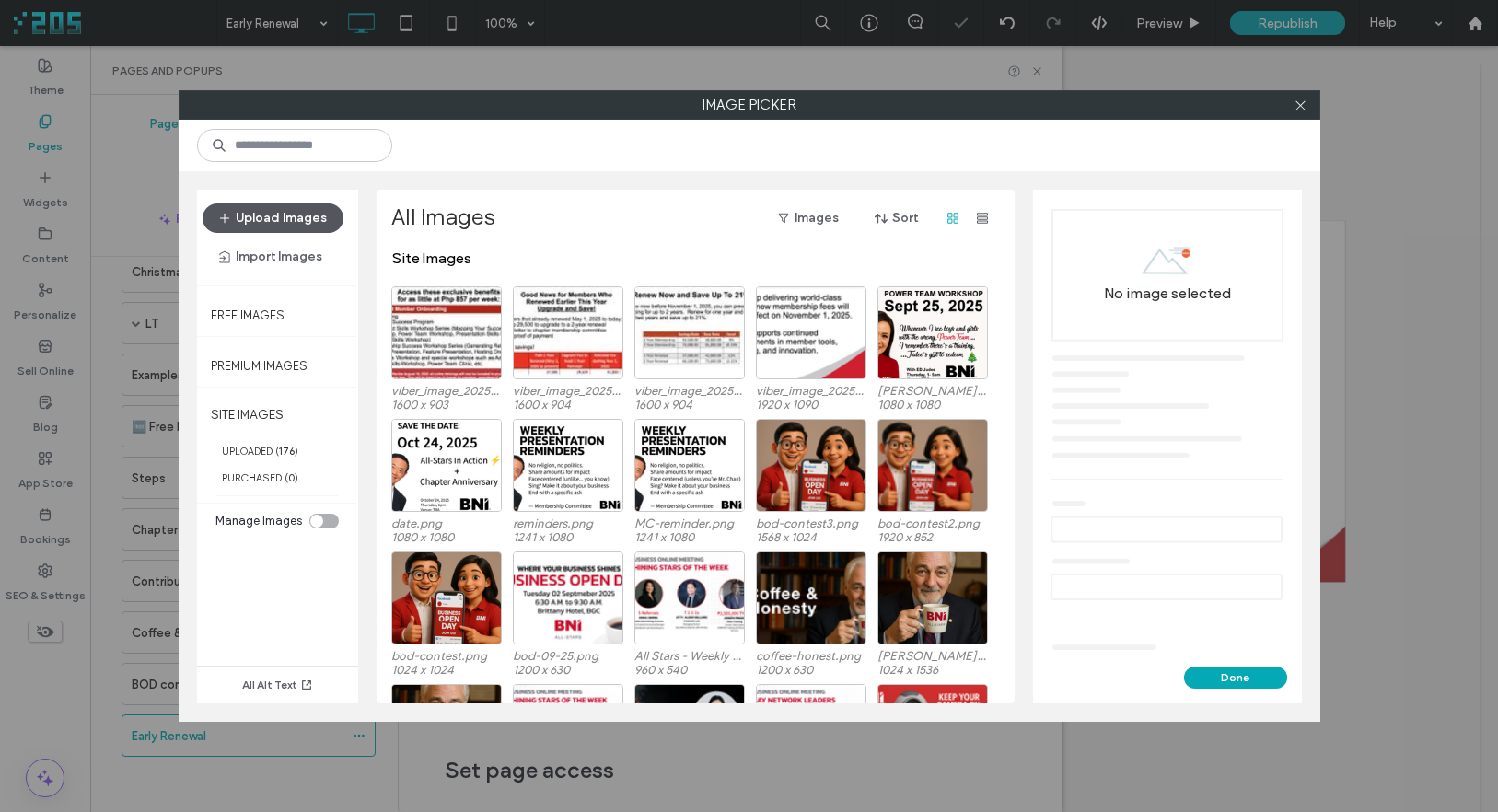
click at [302, 221] on button "Upload Images" at bounding box center [272, 218] width 140 height 29
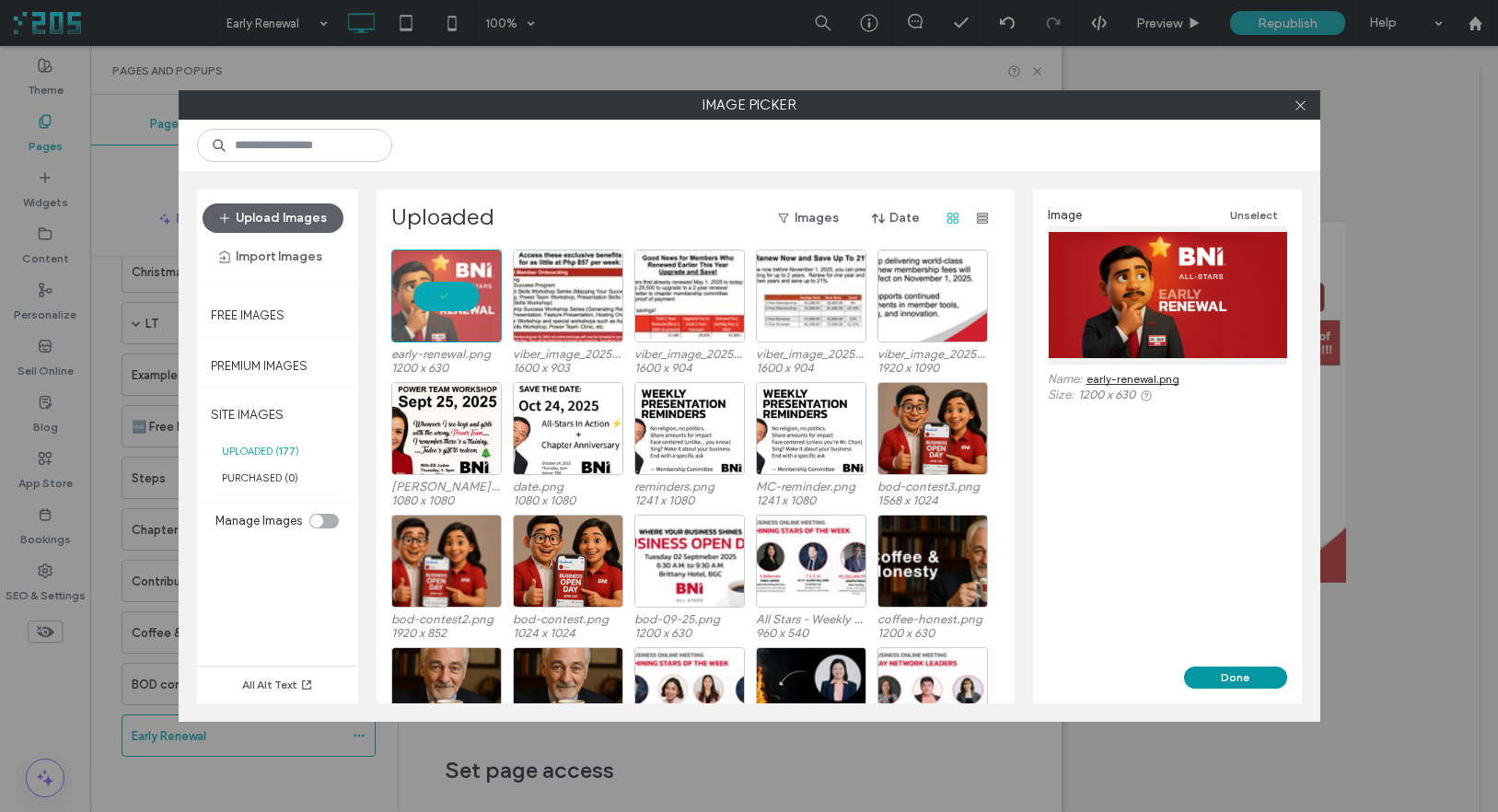
click at [1257, 682] on button "Done" at bounding box center [1235, 677] width 103 height 22
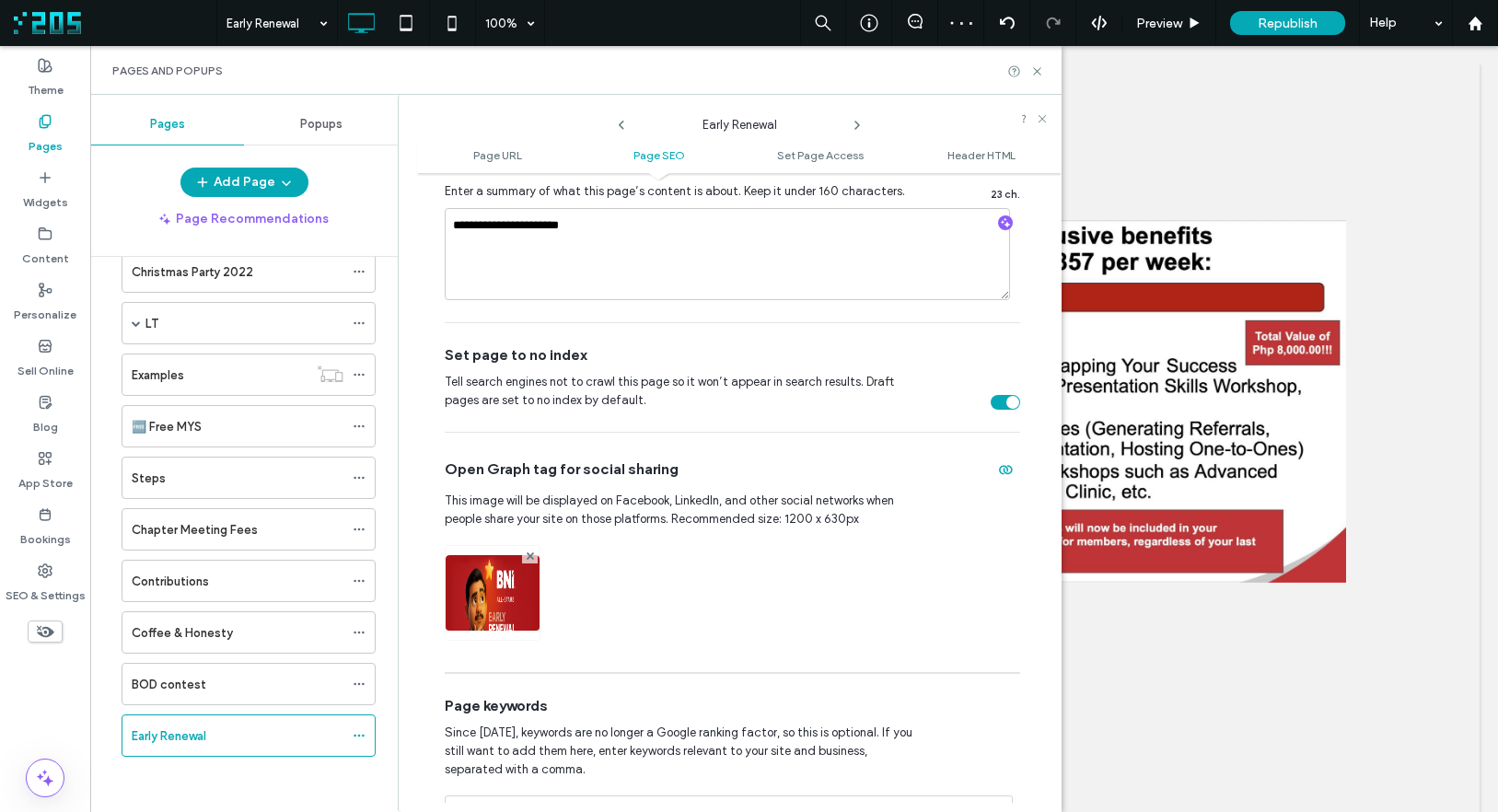
scroll to position [291, 0]
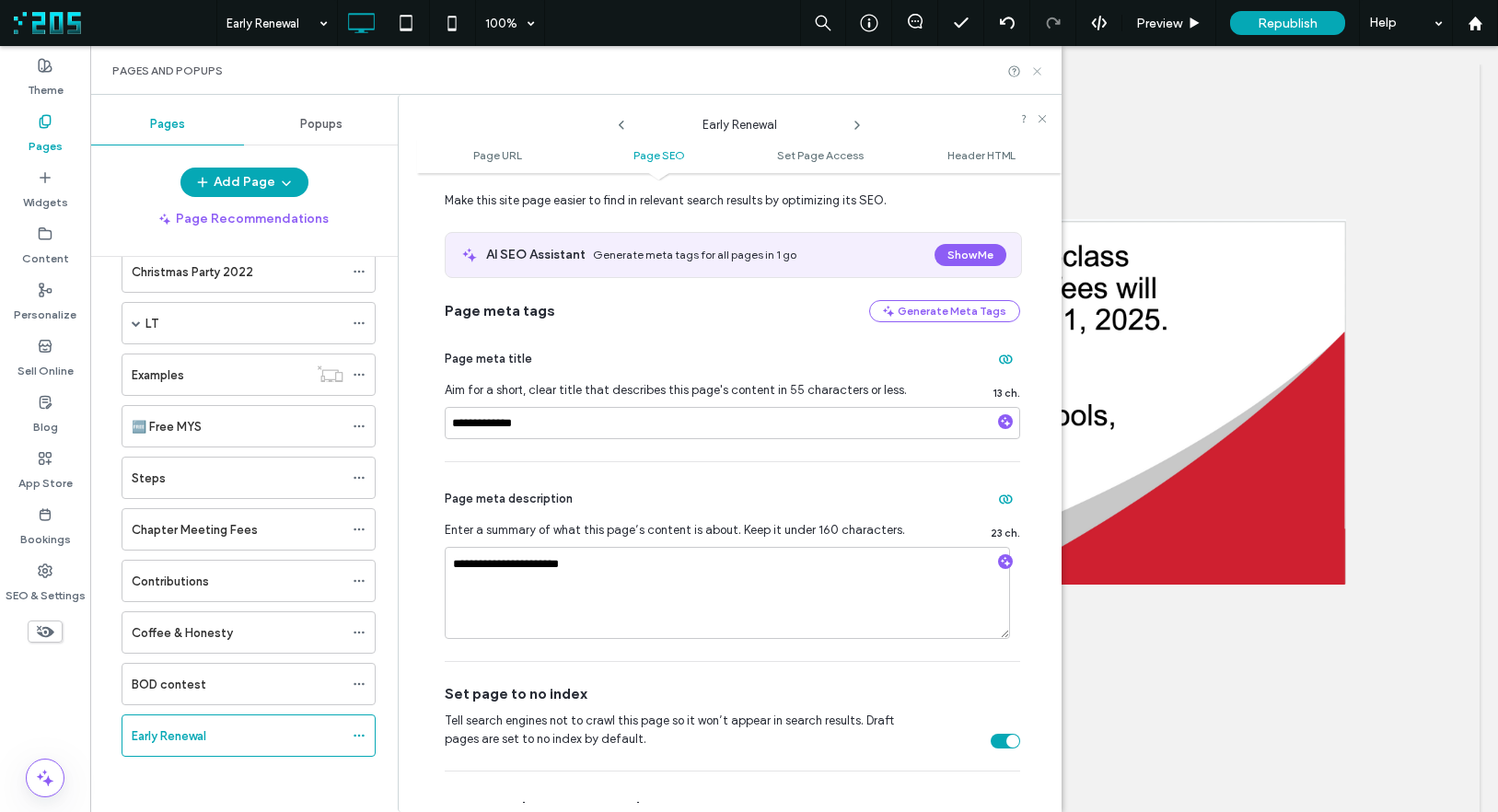
click at [1041, 68] on use at bounding box center [1037, 71] width 8 height 8
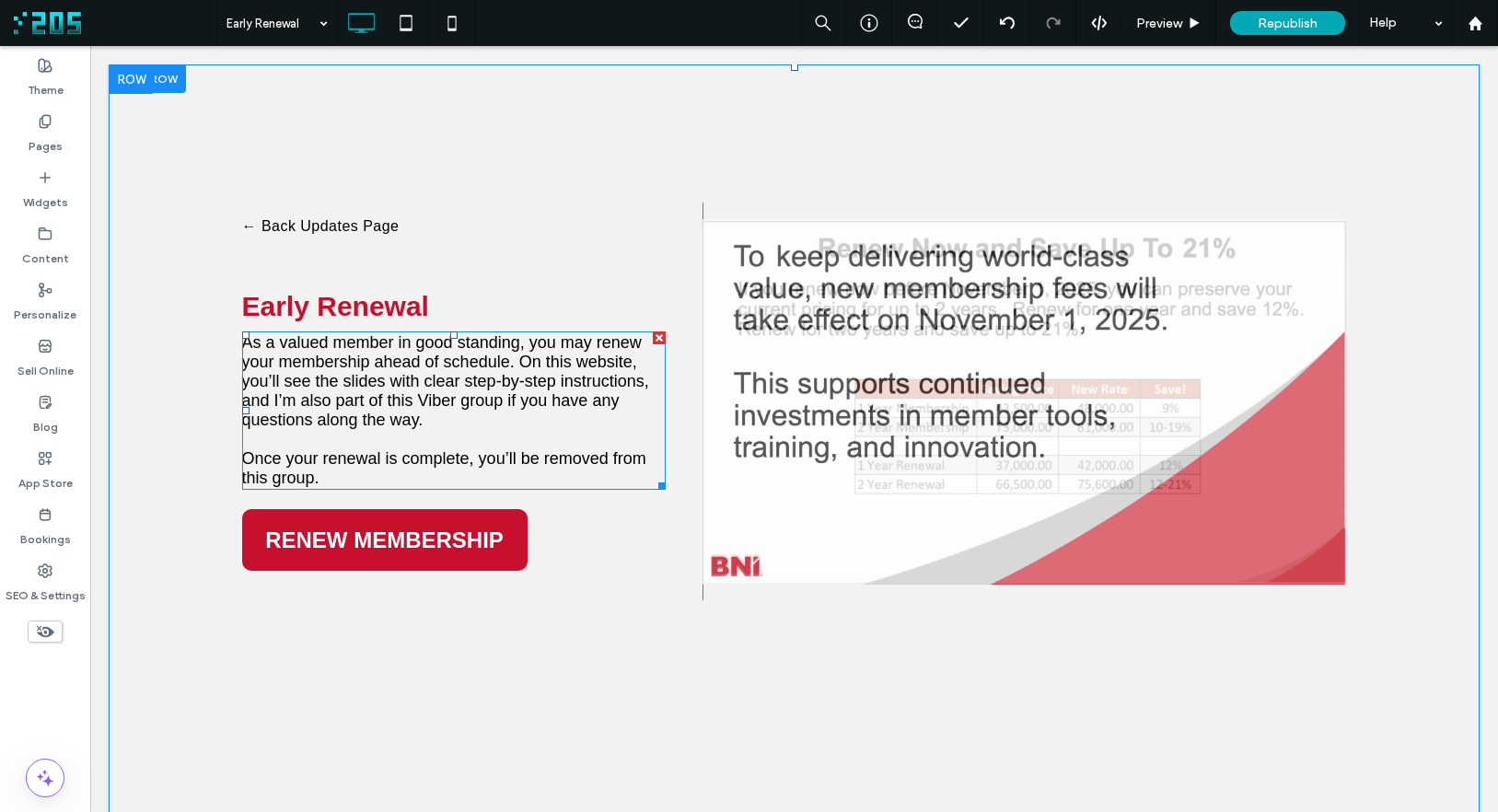
click at [543, 359] on span "As a valued member in good standing, you may renew your membership ahead of sch…" at bounding box center [446, 381] width 407 height 96
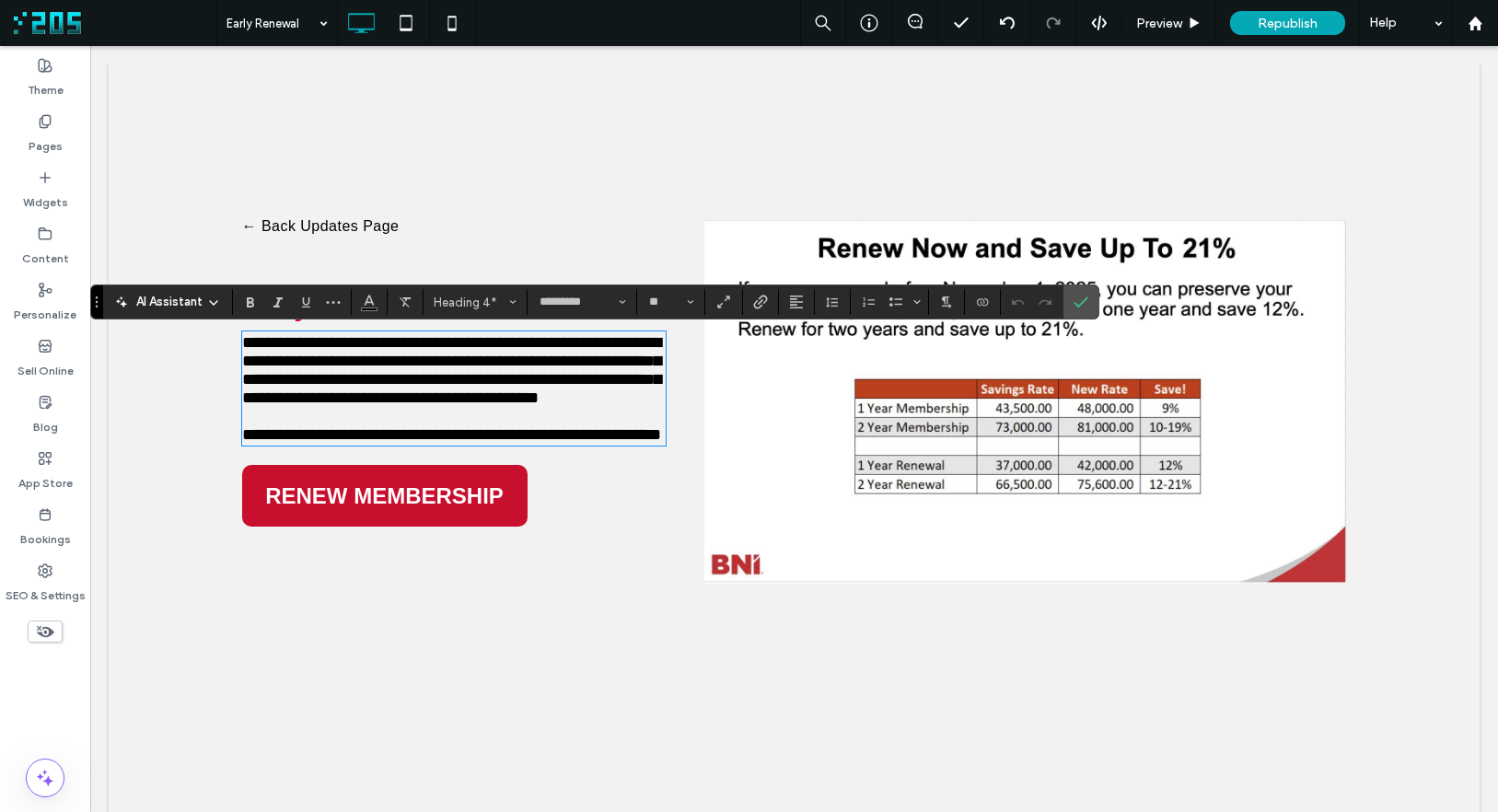
click at [576, 359] on span "**********" at bounding box center [452, 370] width 419 height 72
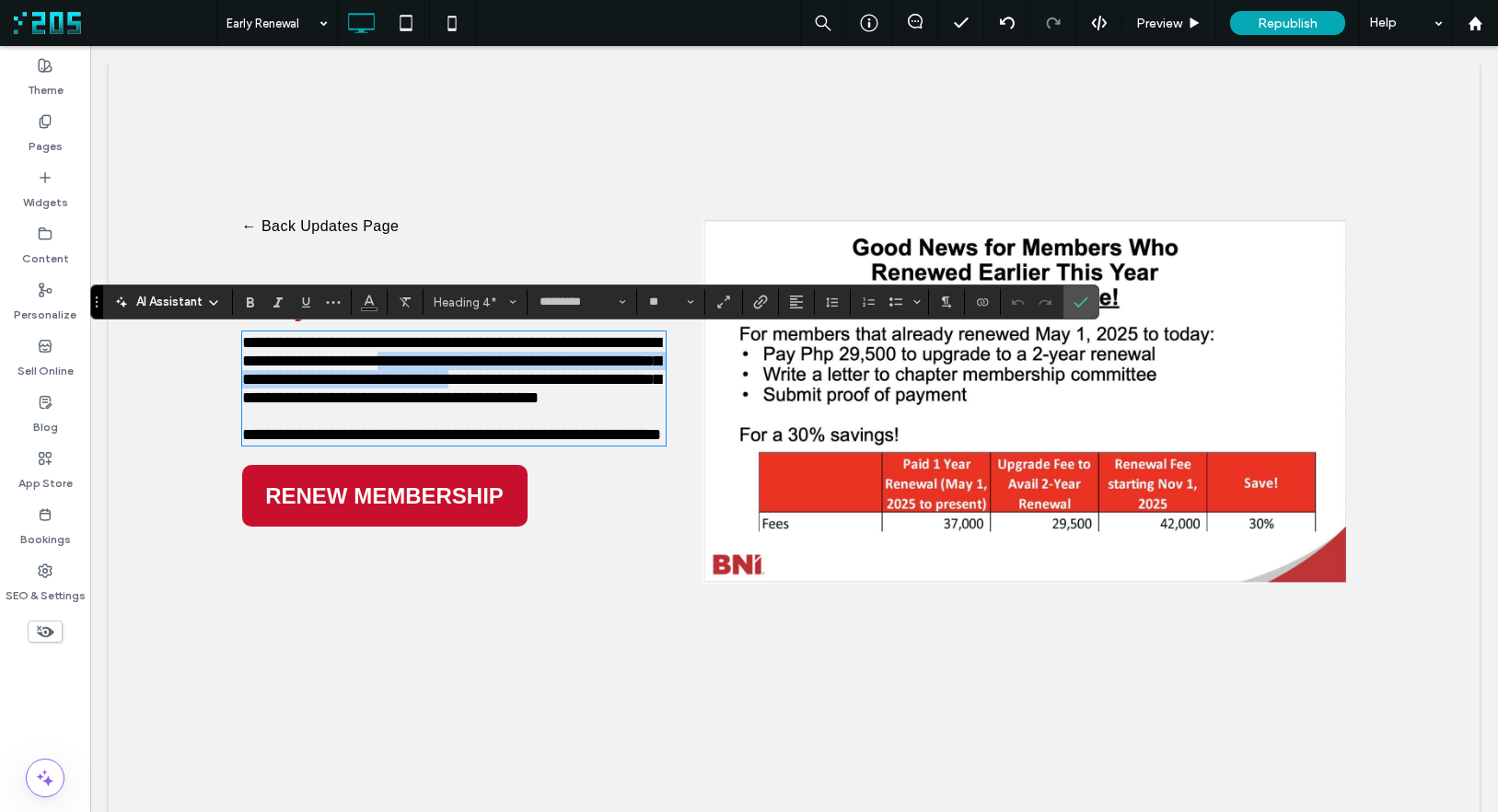
drag, startPoint x: 508, startPoint y: 364, endPoint x: 635, endPoint y: 390, distance: 129.6
click at [635, 390] on span "**********" at bounding box center [452, 370] width 419 height 72
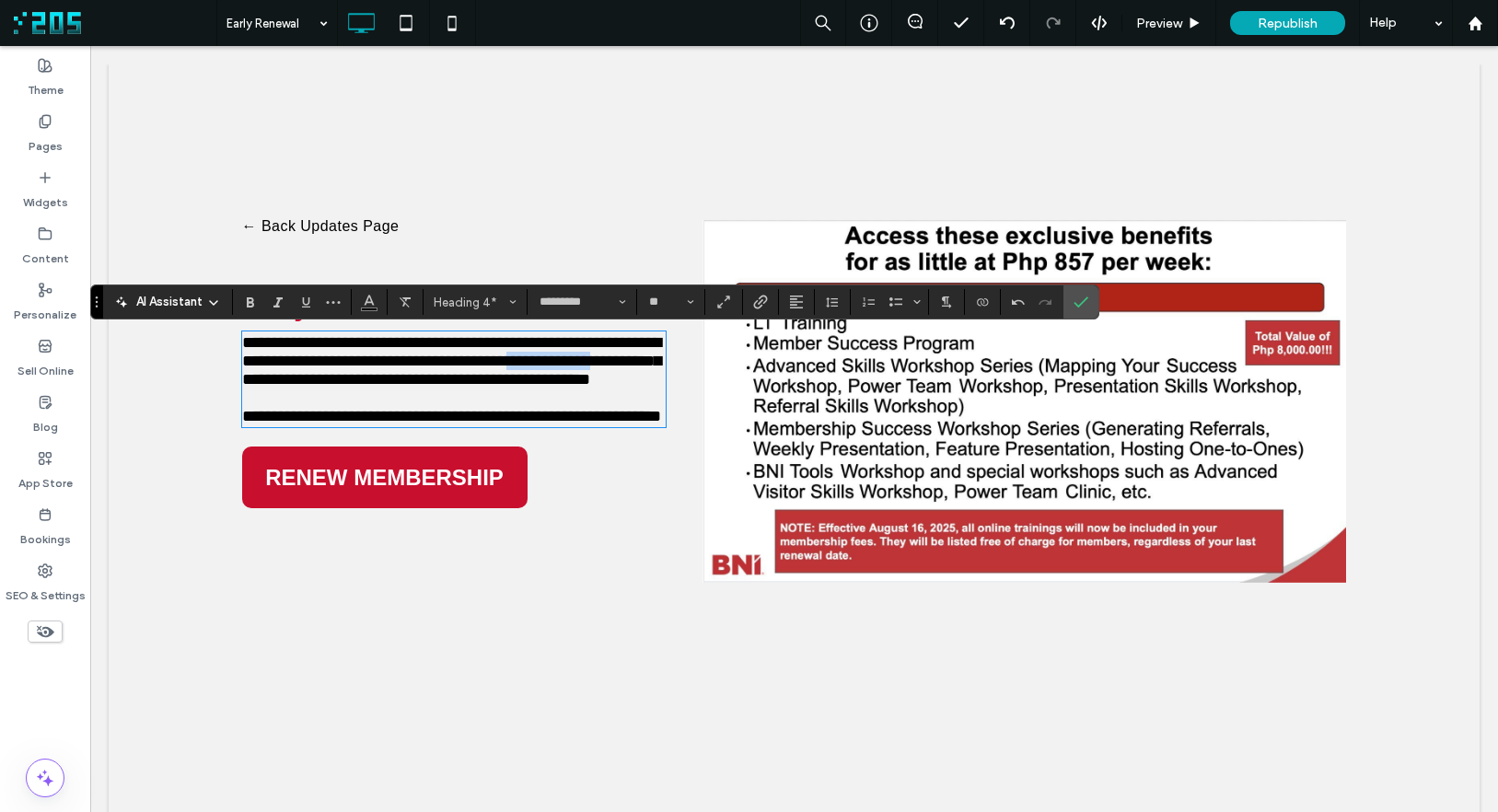
drag, startPoint x: 323, startPoint y: 384, endPoint x: 203, endPoint y: 385, distance: 120.0
click at [203, 385] on div "**********" at bounding box center [794, 448] width 1371 height 766
drag, startPoint x: 307, startPoint y: 386, endPoint x: 280, endPoint y: 387, distance: 27.0
click at [280, 387] on span "**********" at bounding box center [452, 360] width 419 height 53
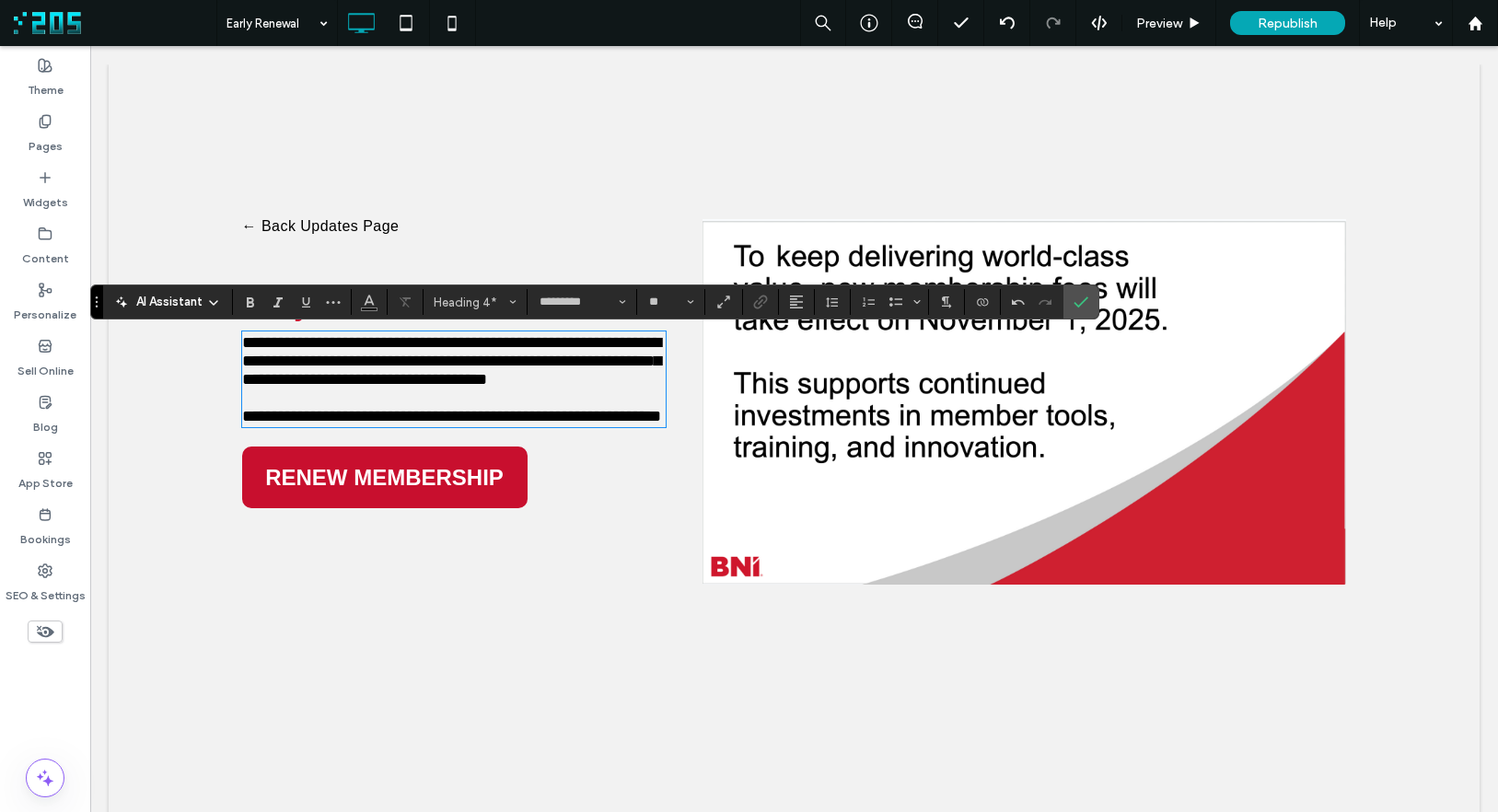
click at [539, 365] on span "**********" at bounding box center [452, 360] width 419 height 53
click at [642, 364] on span "**********" at bounding box center [452, 360] width 419 height 53
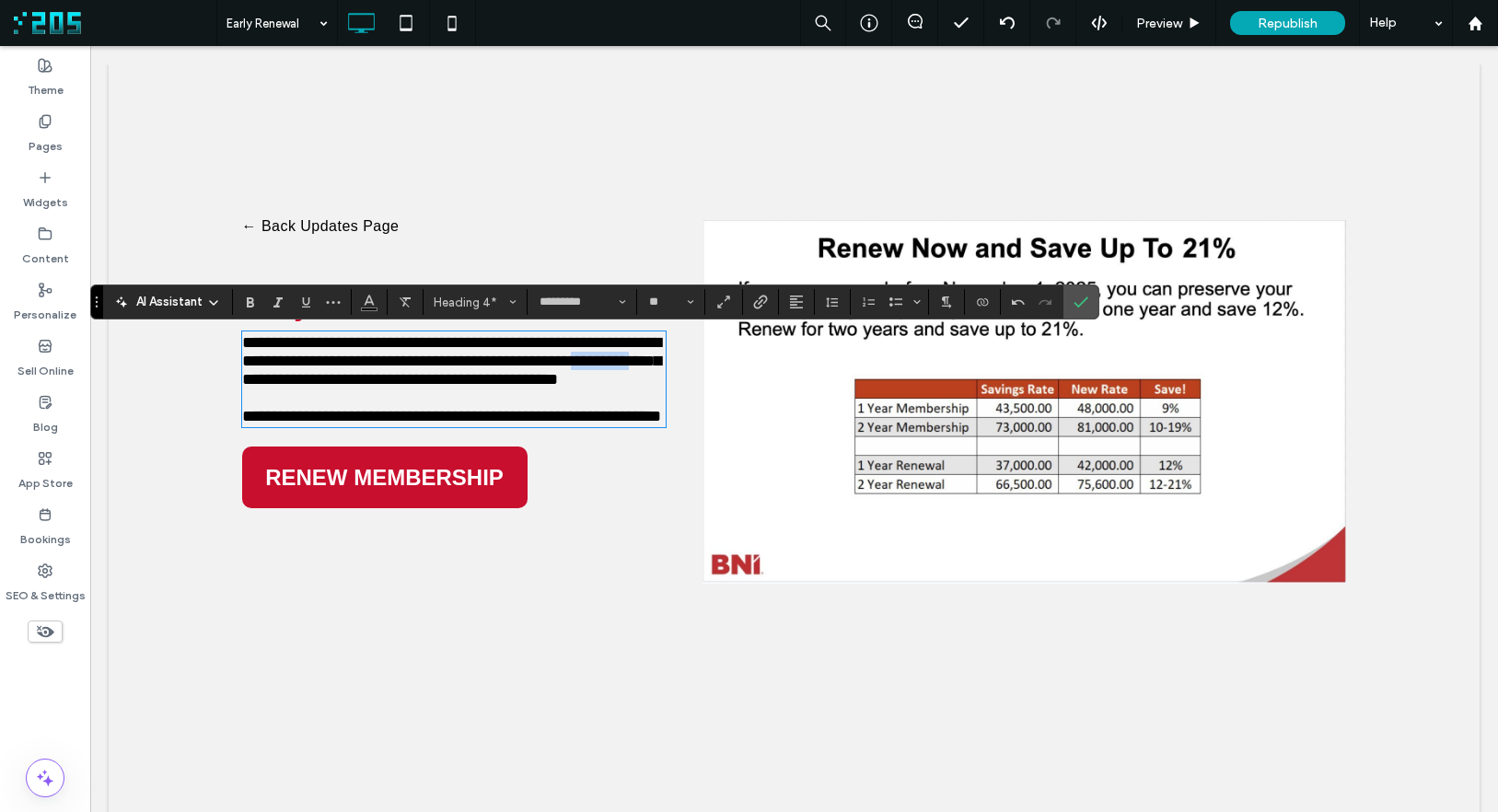
drag, startPoint x: 356, startPoint y: 384, endPoint x: 298, endPoint y: 388, distance: 58.1
click at [298, 388] on span "**********" at bounding box center [452, 360] width 419 height 53
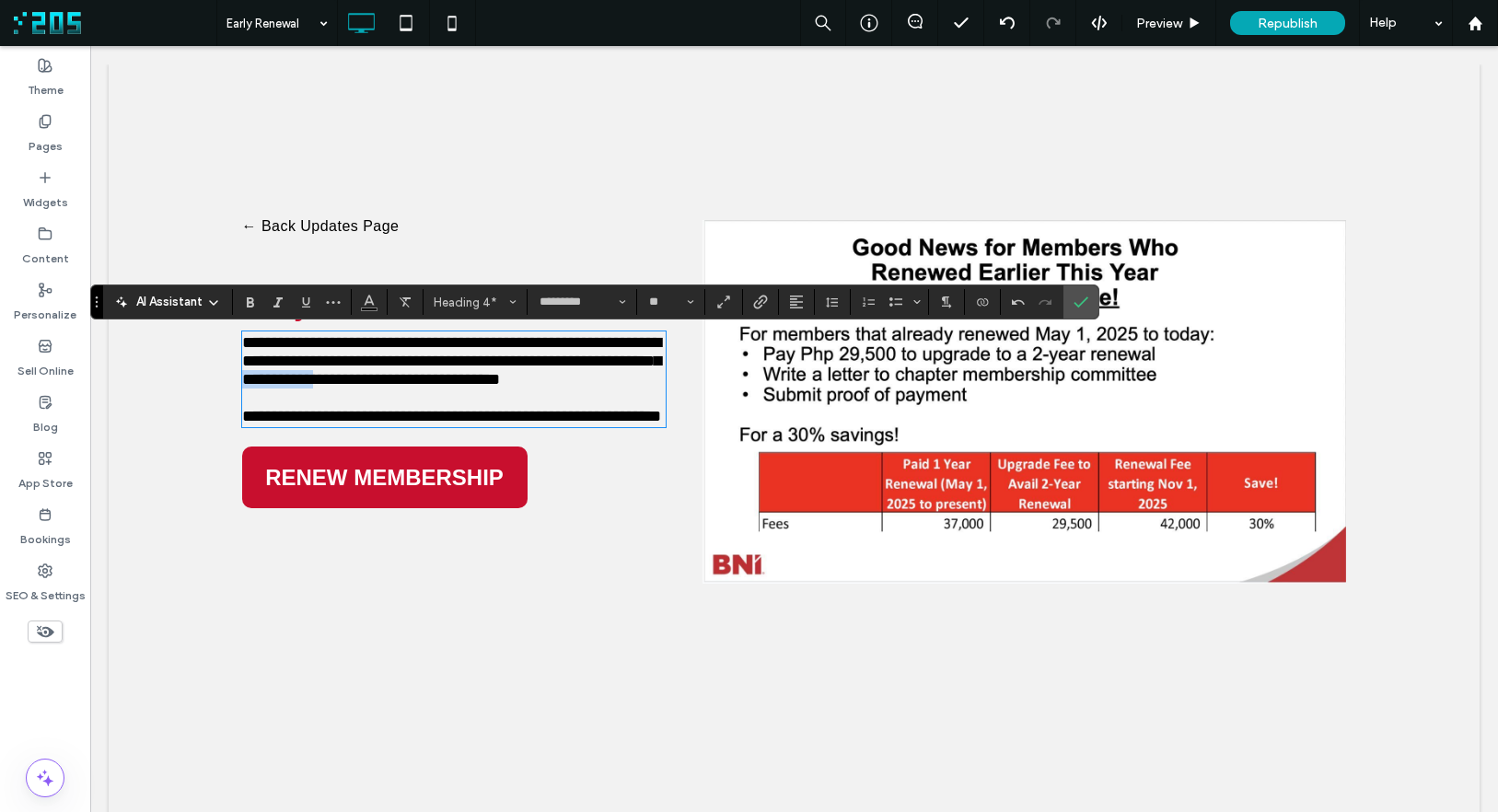
drag, startPoint x: 402, startPoint y: 383, endPoint x: 479, endPoint y: 390, distance: 77.3
click at [479, 388] on span "**********" at bounding box center [452, 360] width 419 height 53
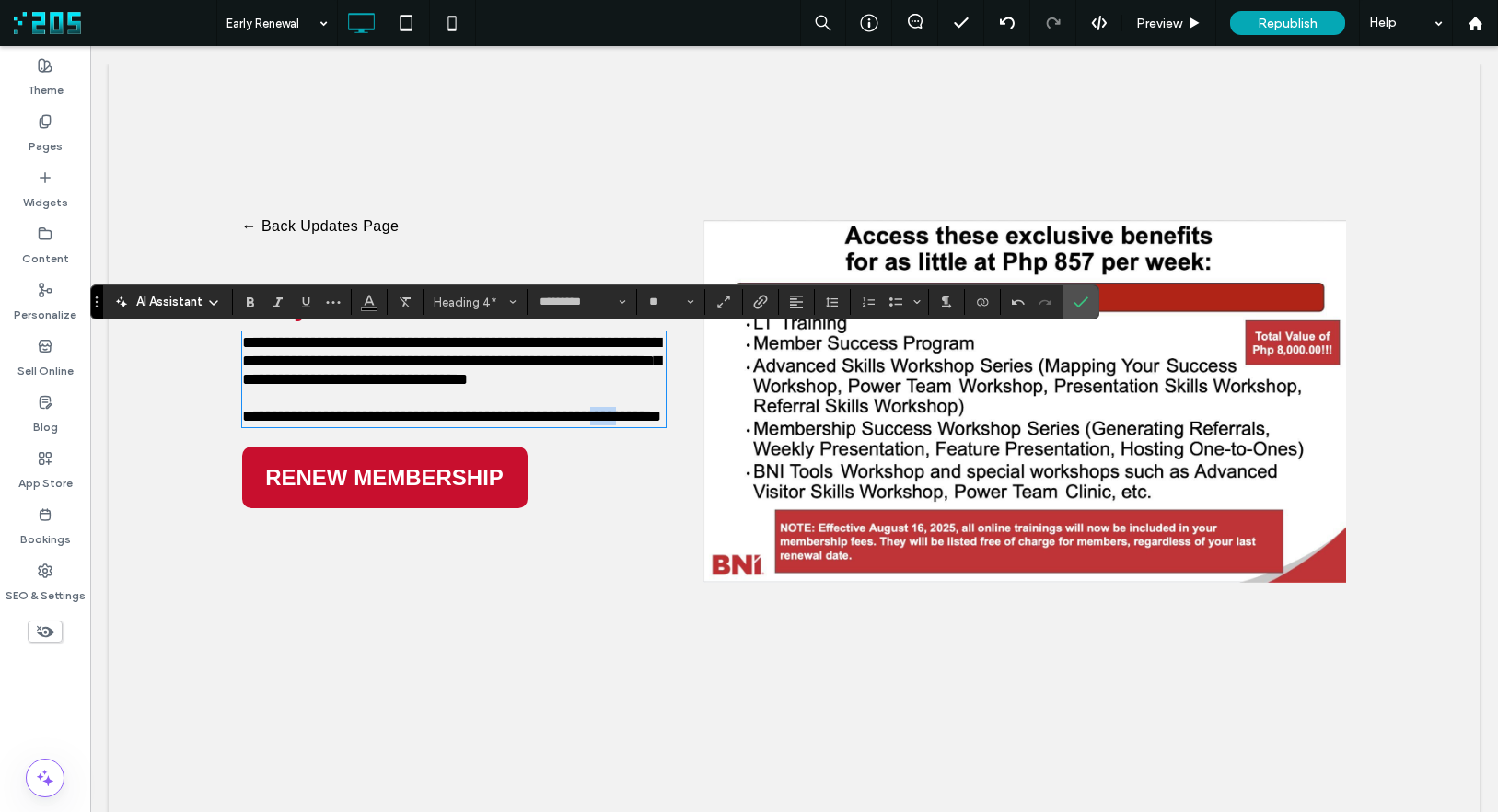
drag, startPoint x: 252, startPoint y: 462, endPoint x: 224, endPoint y: 463, distance: 28.0
click at [224, 463] on div "**********" at bounding box center [794, 448] width 1371 height 766
drag, startPoint x: 264, startPoint y: 455, endPoint x: 272, endPoint y: 454, distance: 8.1
click at [242, 425] on h4 "**********" at bounding box center [454, 416] width 424 height 18
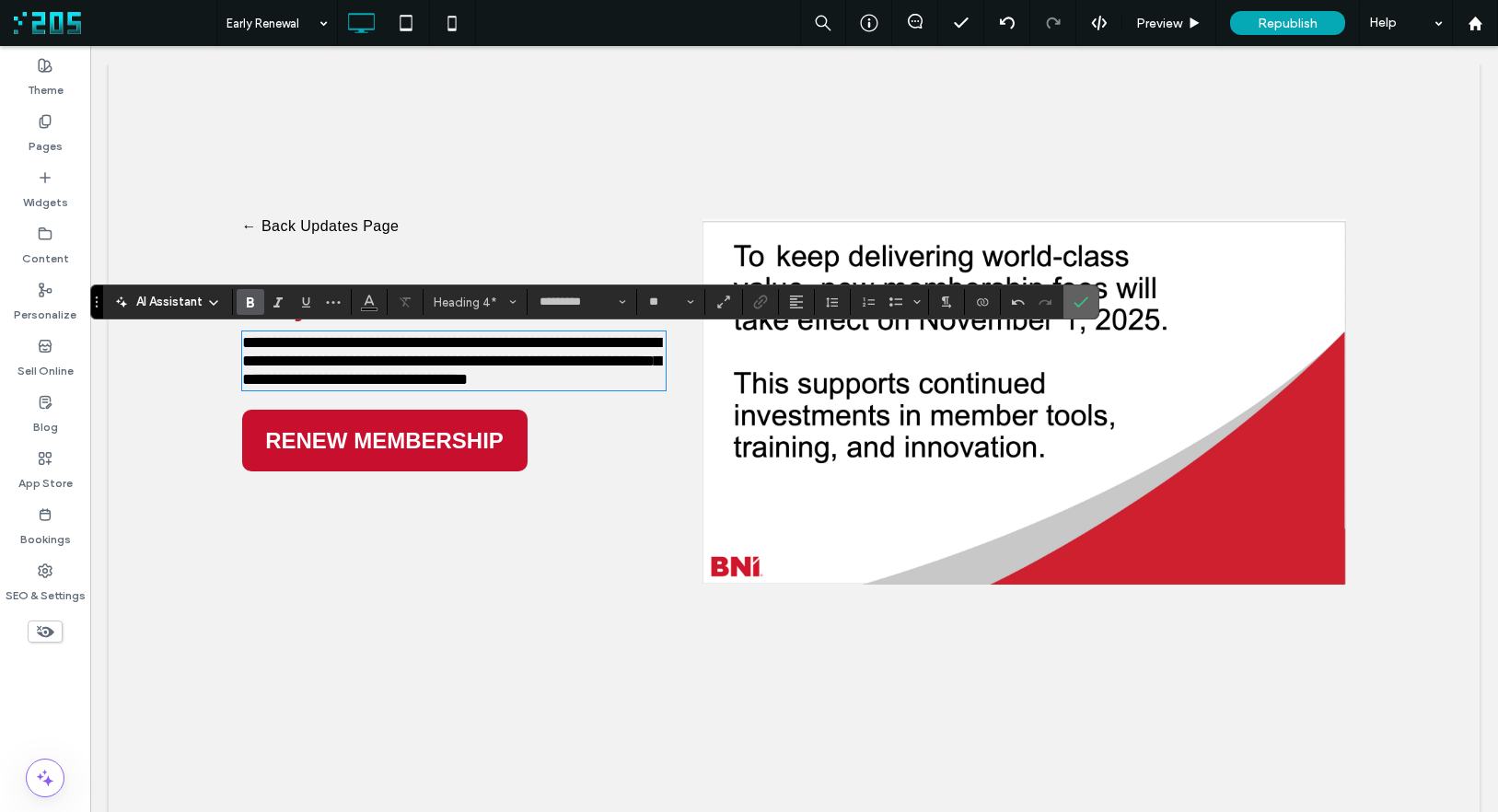
drag, startPoint x: 1084, startPoint y: 302, endPoint x: 328, endPoint y: 4, distance: 812.6
click at [1084, 302] on icon "Confirm" at bounding box center [1080, 301] width 15 height 15
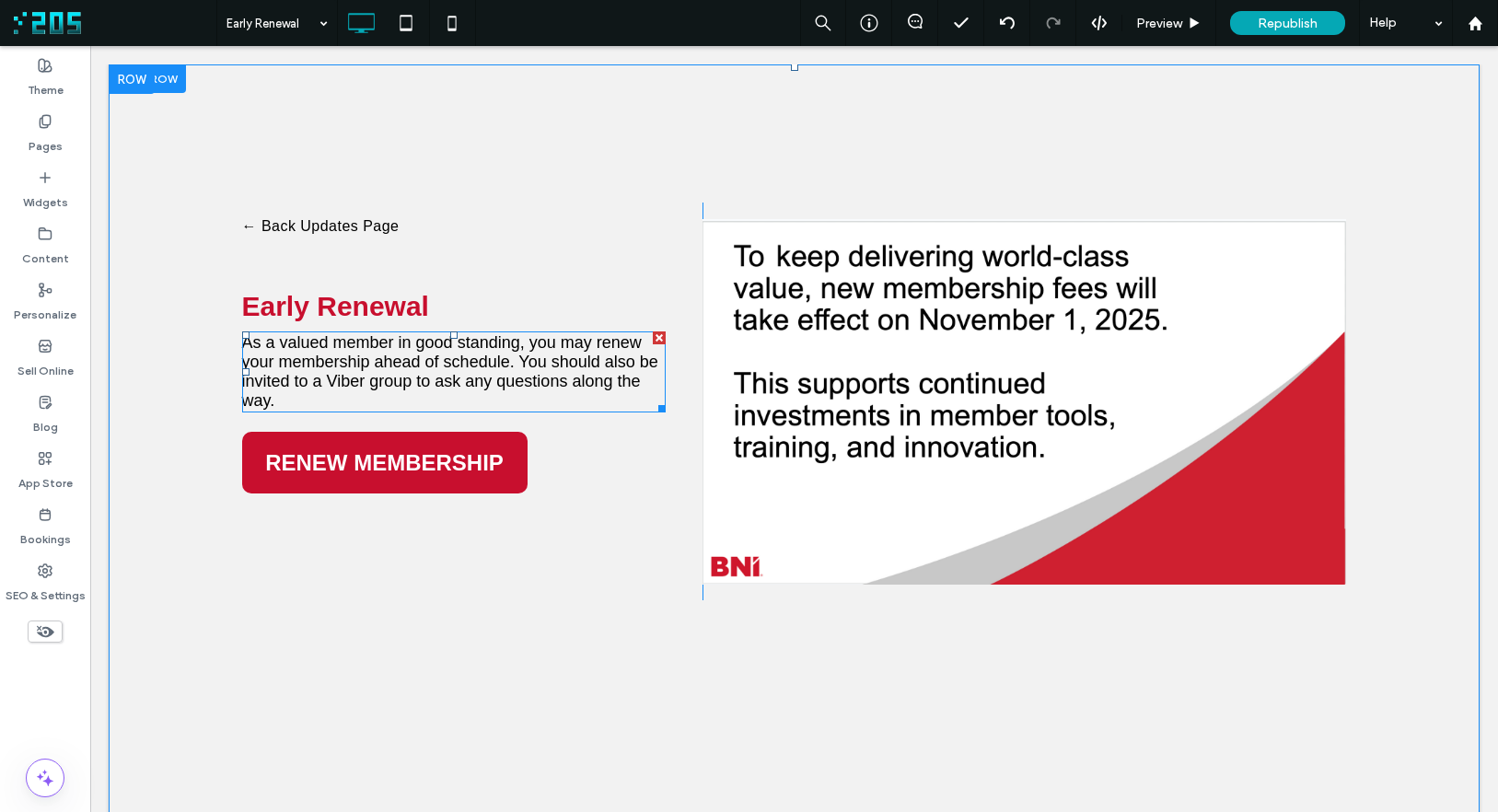
click at [512, 358] on span "As a valued member in good standing, you may renew your membership ahead of sch…" at bounding box center [450, 371] width 416 height 77
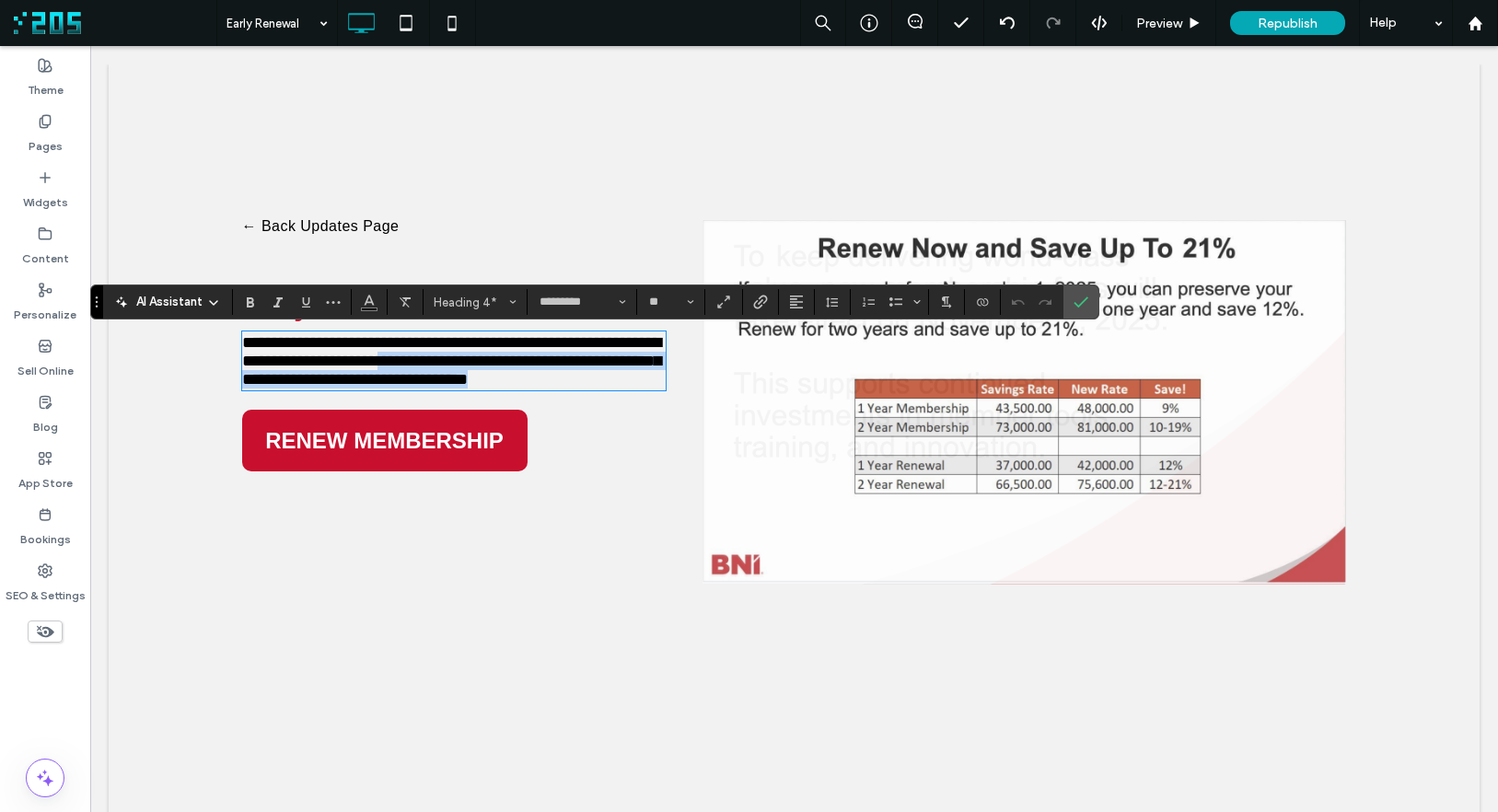
drag, startPoint x: 508, startPoint y: 362, endPoint x: 640, endPoint y: 406, distance: 139.1
click at [640, 389] on h4 "**********" at bounding box center [454, 360] width 424 height 55
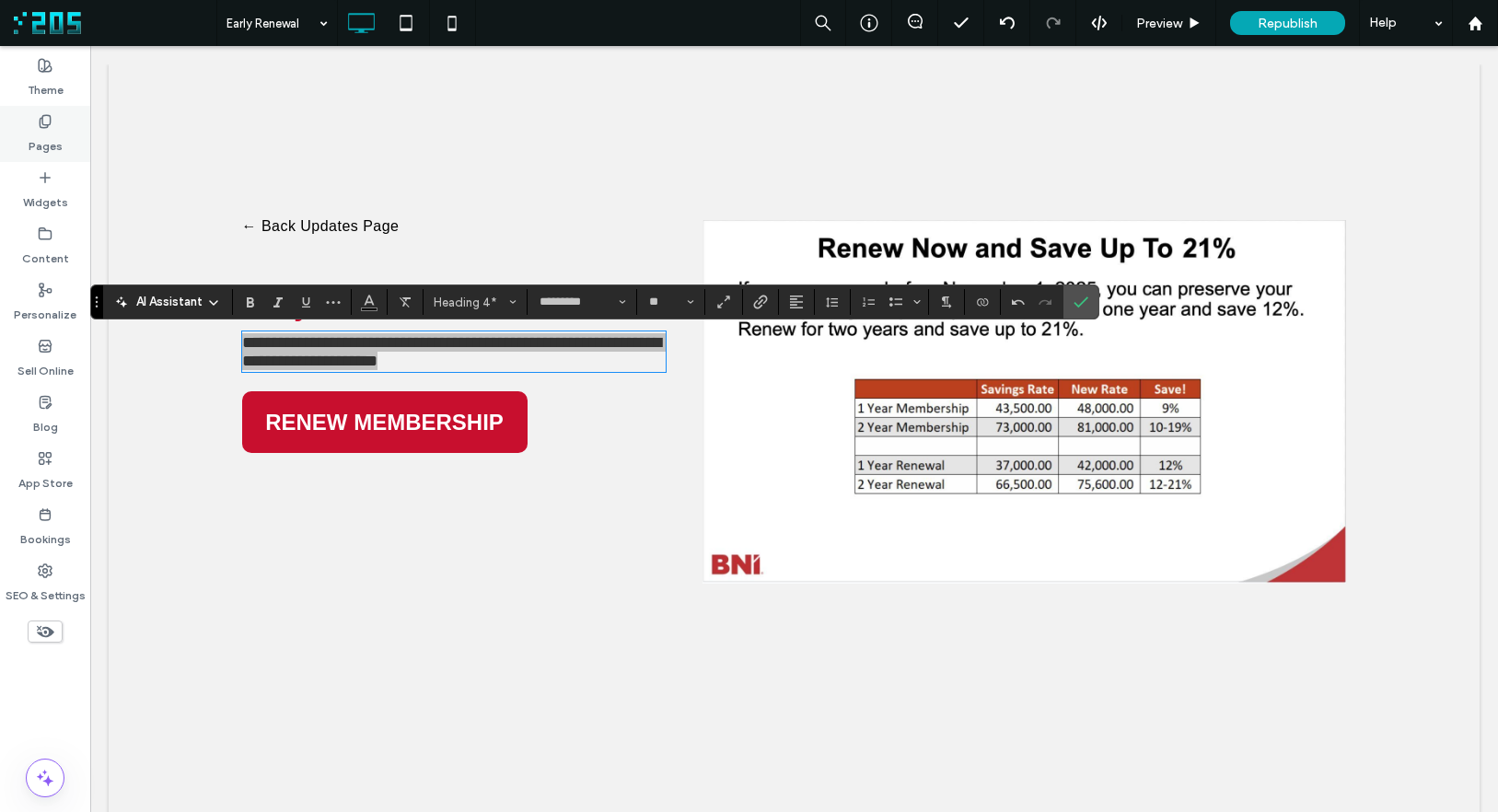
click at [48, 137] on label "Pages" at bounding box center [45, 141] width 34 height 26
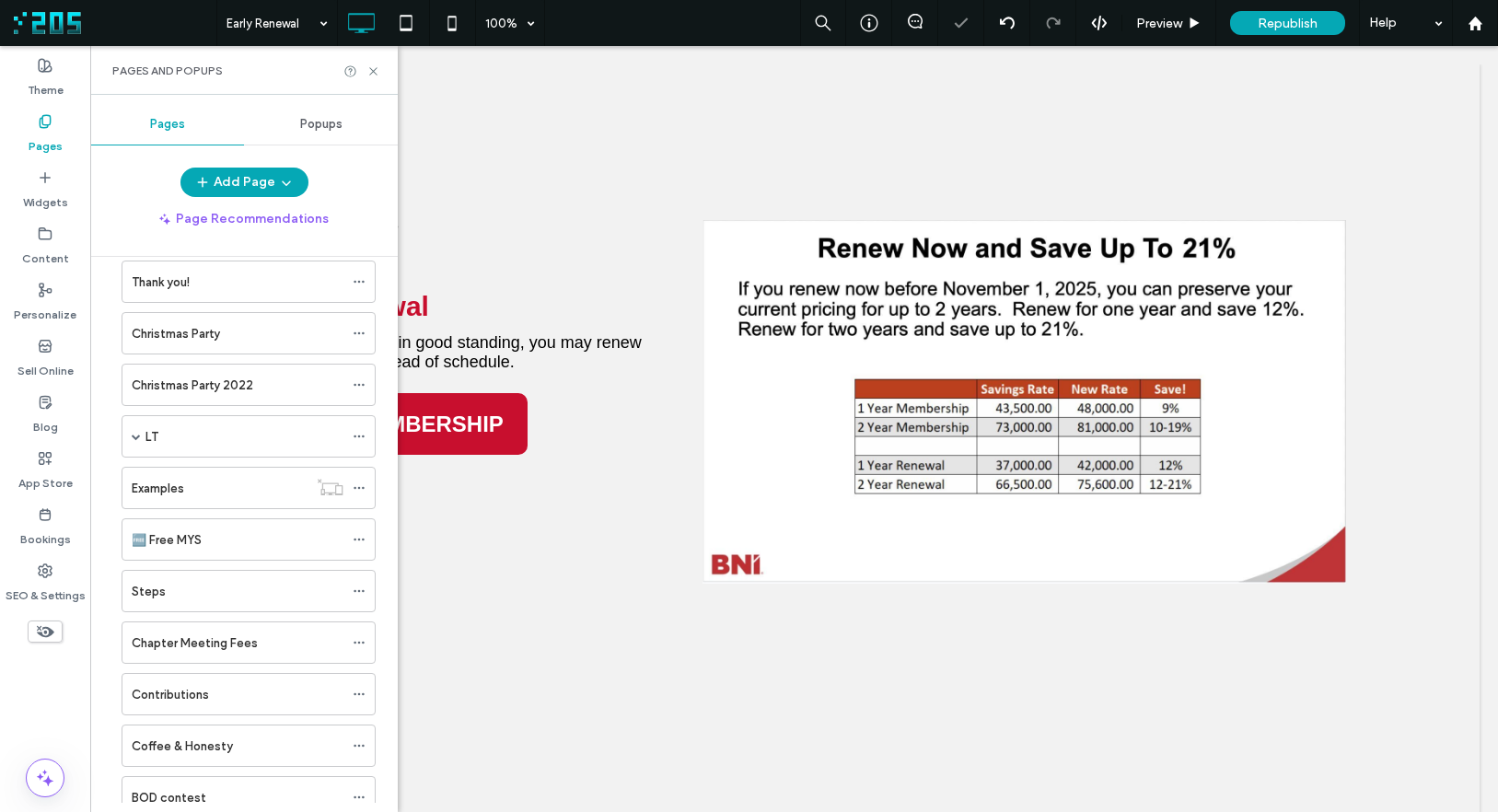
scroll to position [1533, 0]
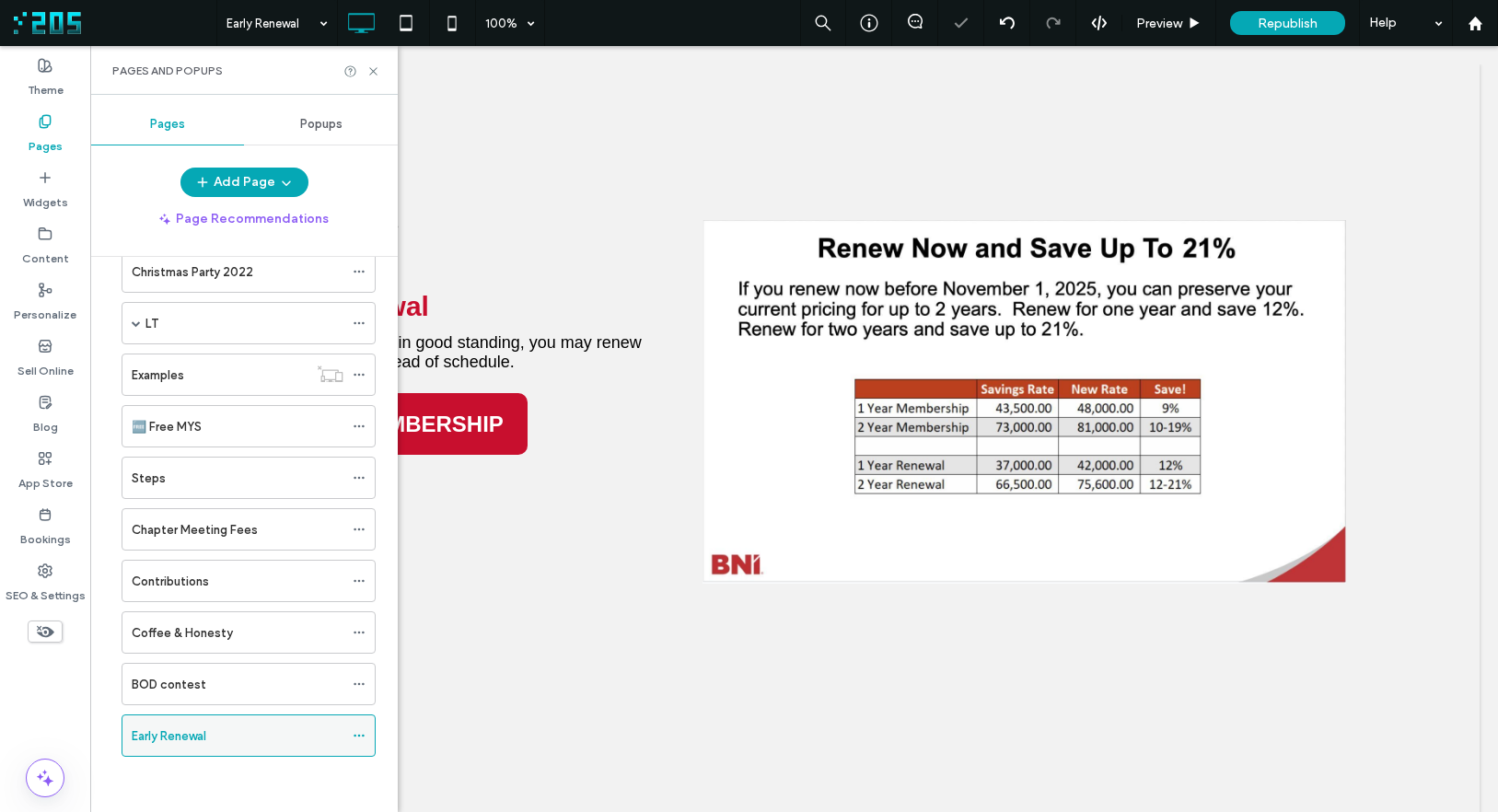
click at [357, 737] on icon at bounding box center [359, 734] width 13 height 13
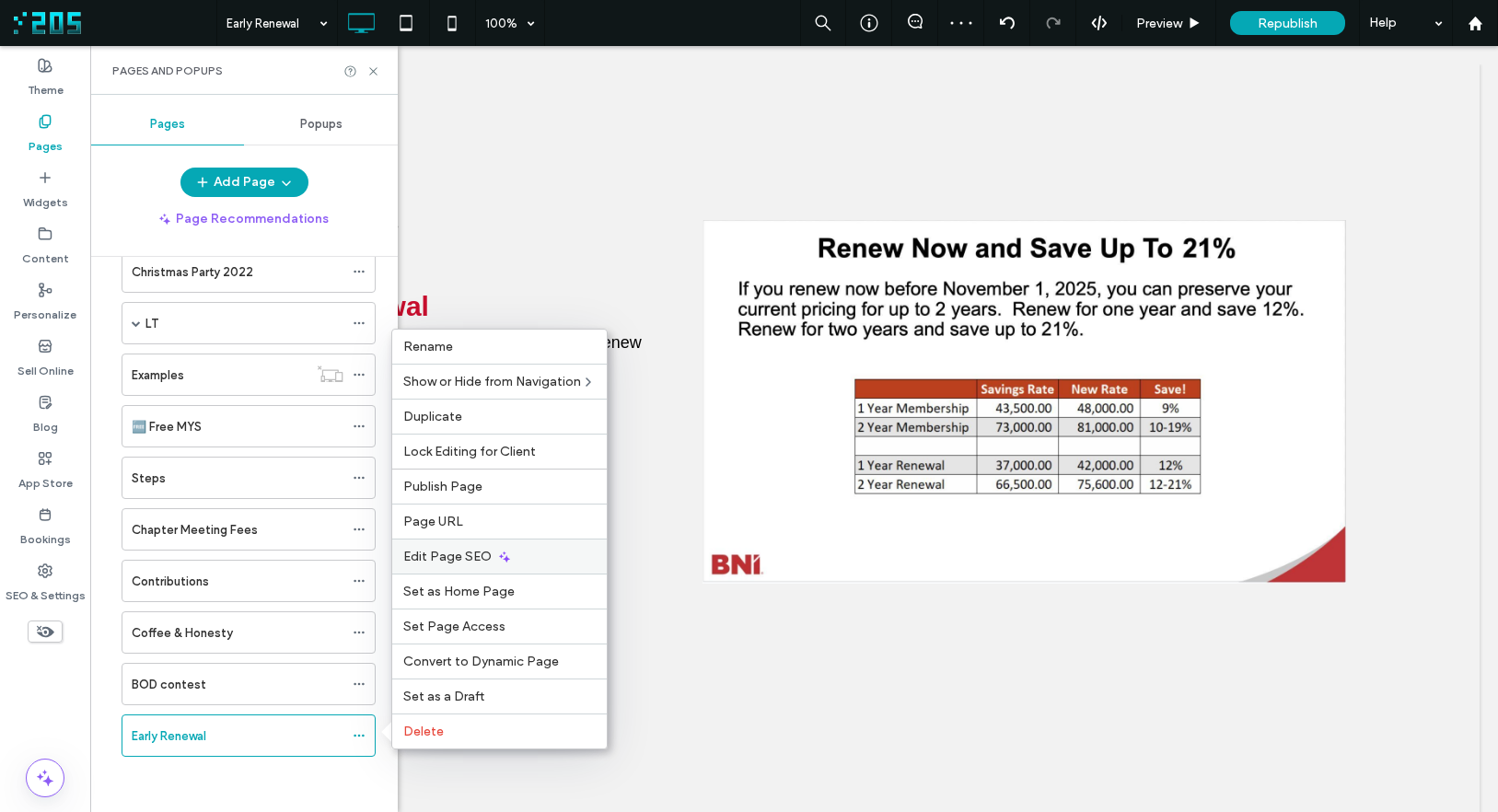
click at [460, 550] on span "Edit Page SEO" at bounding box center [447, 556] width 88 height 16
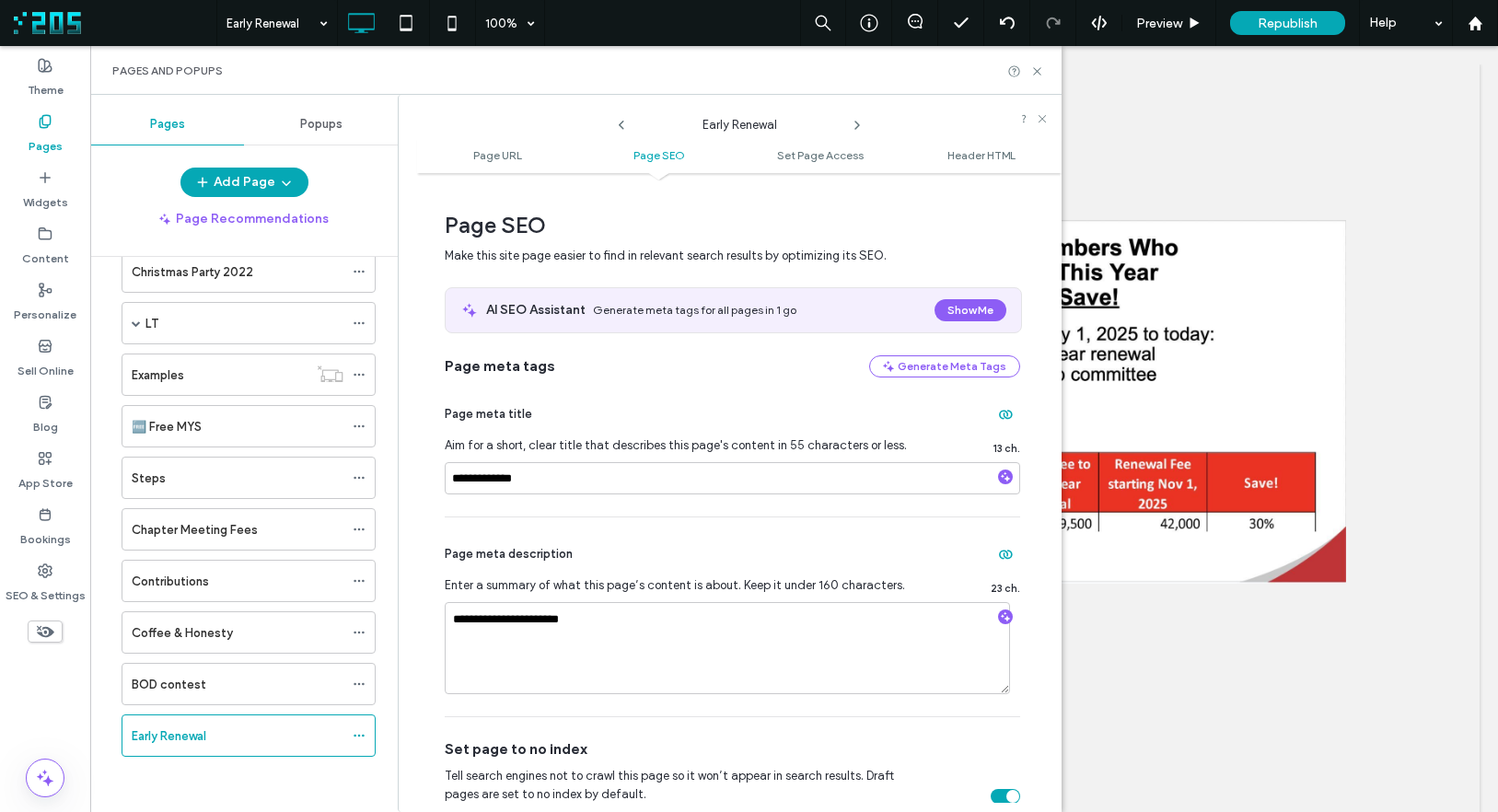
scroll to position [444, 0]
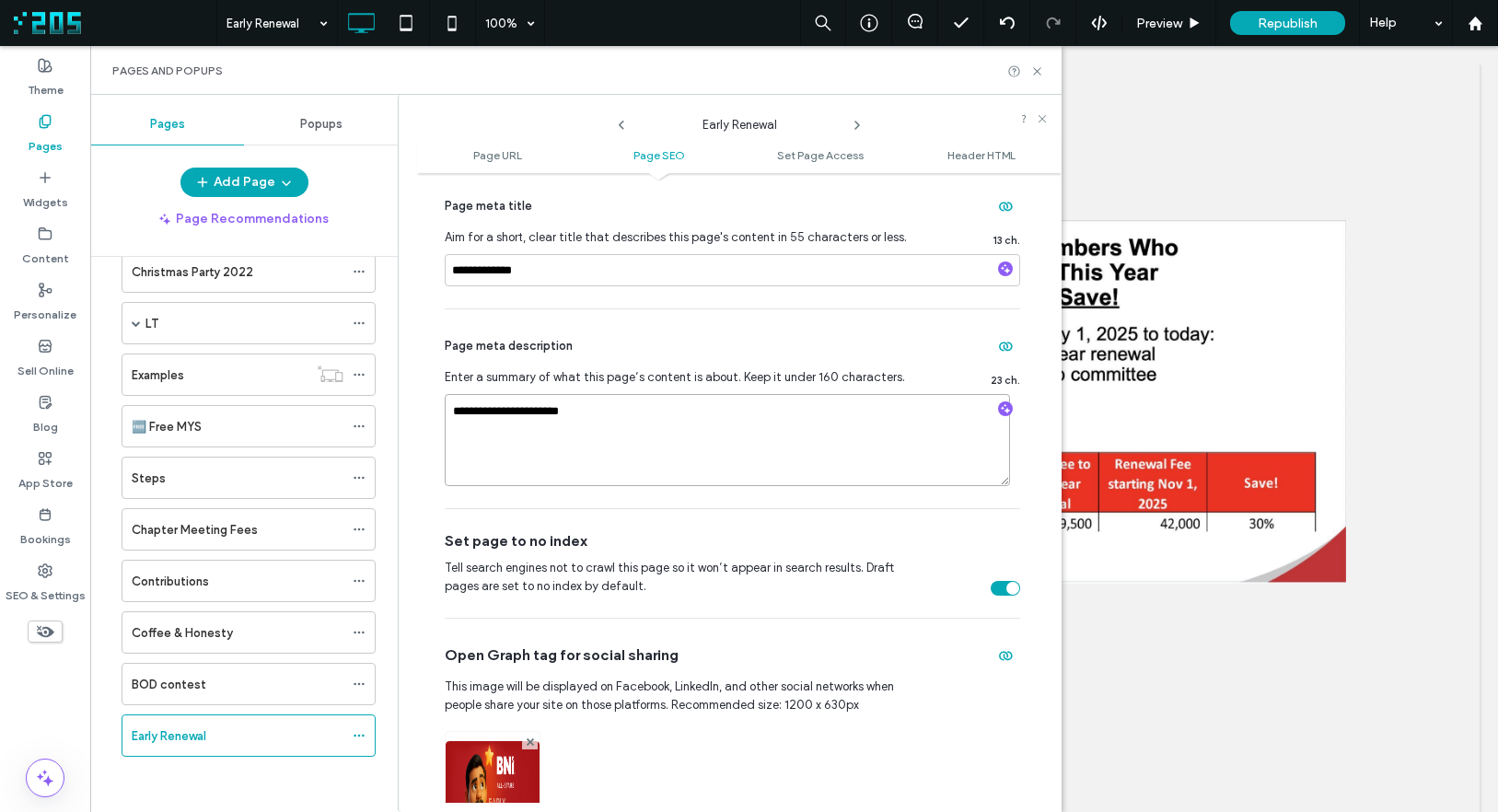
click at [551, 431] on textarea "**********" at bounding box center [727, 440] width 565 height 92
paste textarea "**********"
type textarea "**********"
click at [1037, 70] on use at bounding box center [1037, 71] width 8 height 8
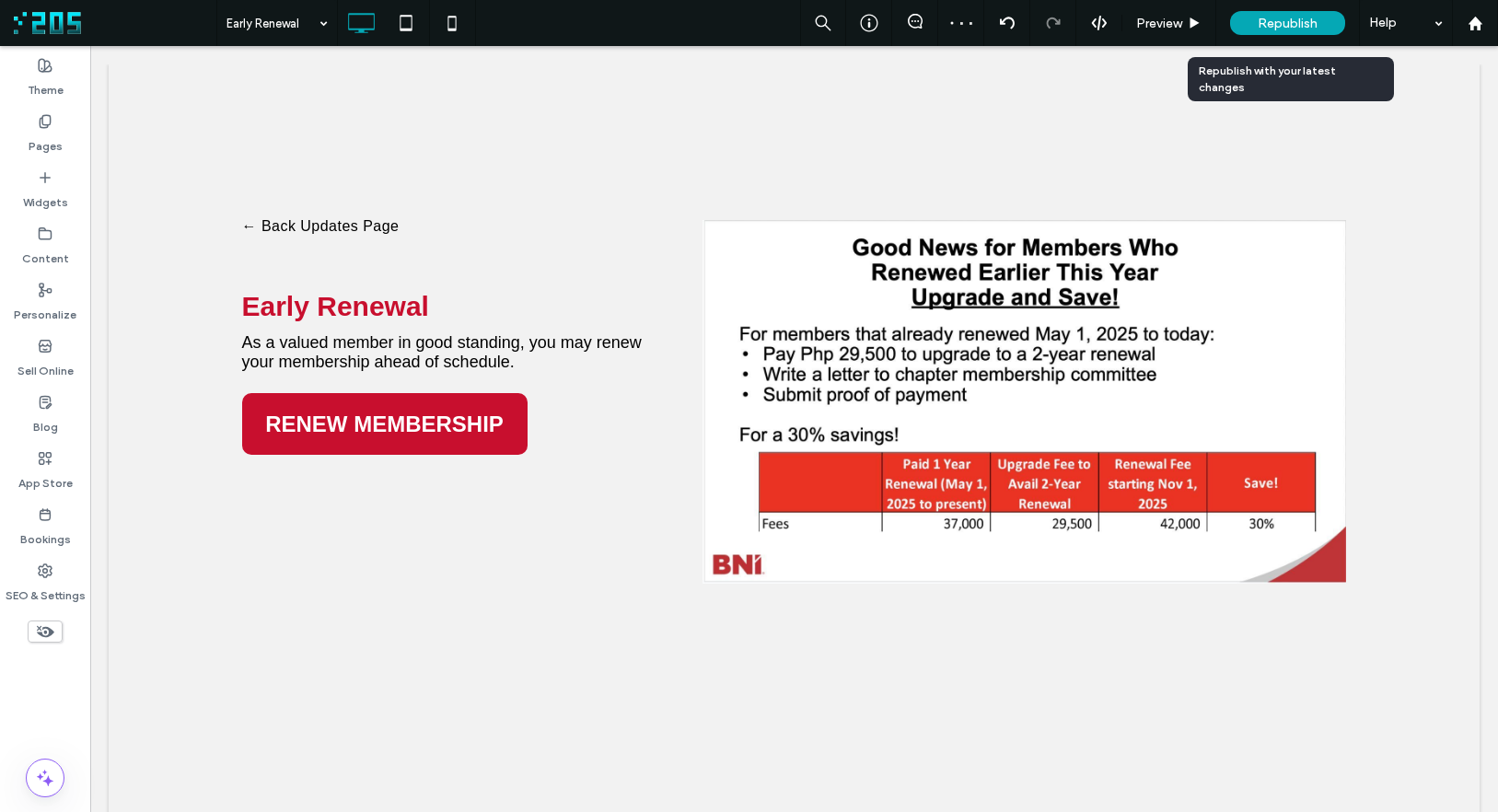
click at [1288, 25] on span "Republish" at bounding box center [1288, 23] width 60 height 16
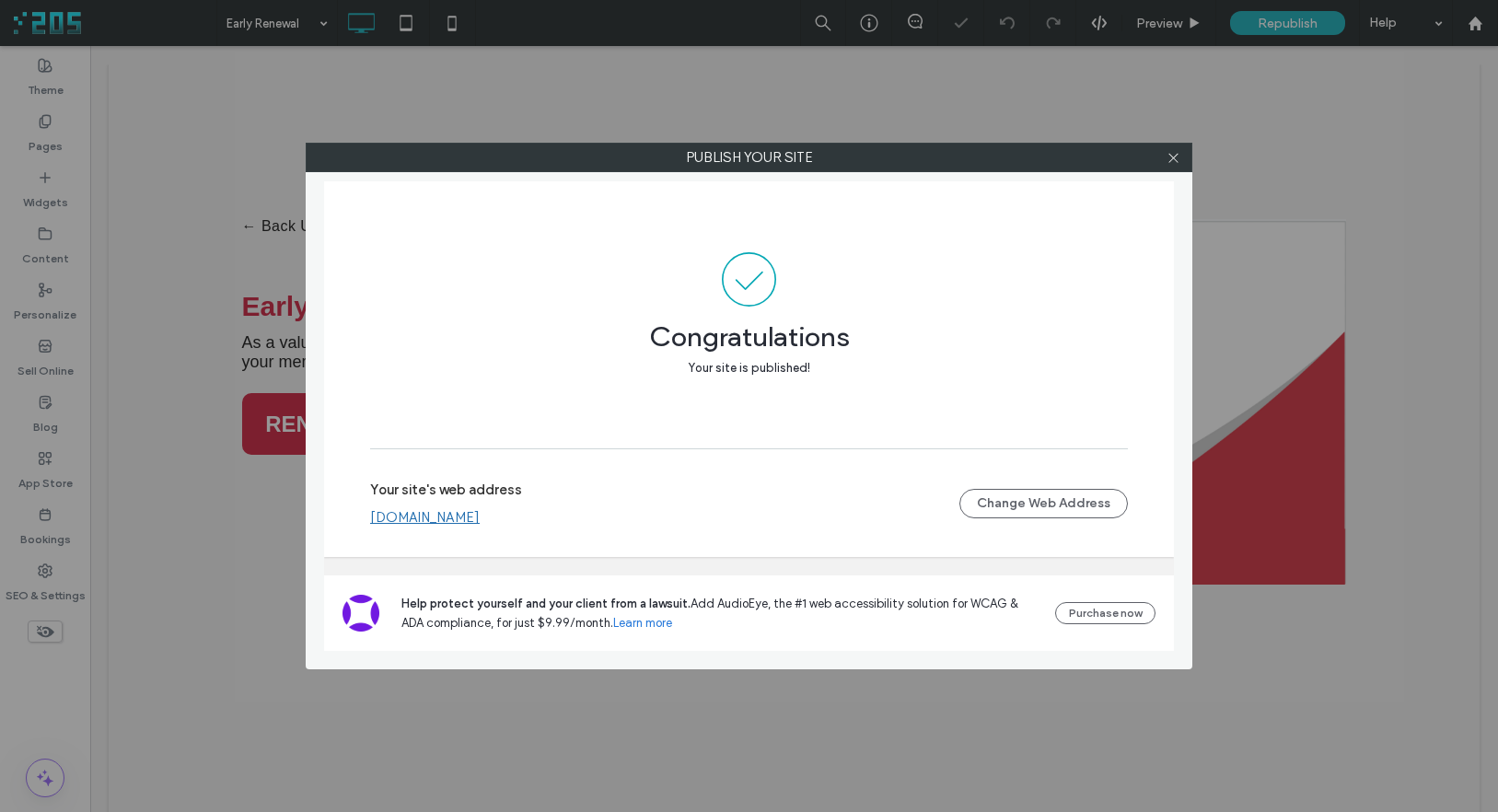
click at [441, 509] on link "[DOMAIN_NAME]" at bounding box center [424, 516] width 109 height 16
